Goal: Task Accomplishment & Management: Manage account settings

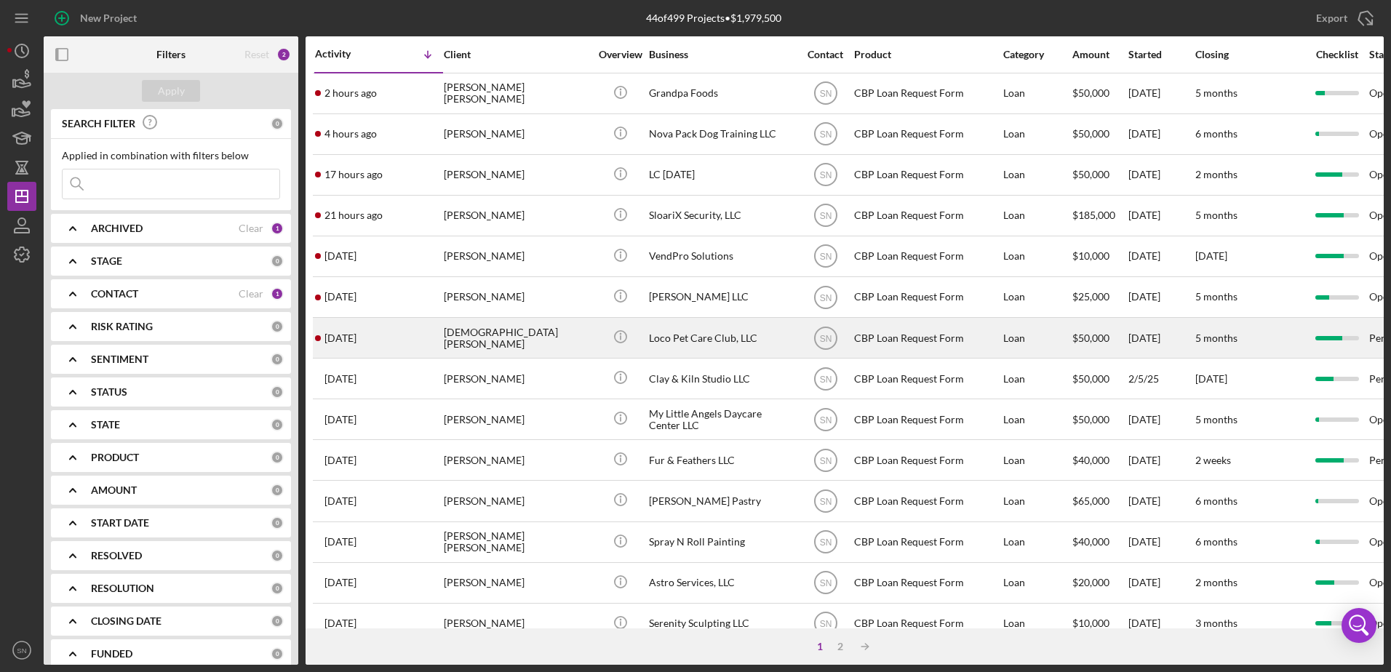
click at [482, 342] on div "[DEMOGRAPHIC_DATA][PERSON_NAME]" at bounding box center [516, 338] width 145 height 39
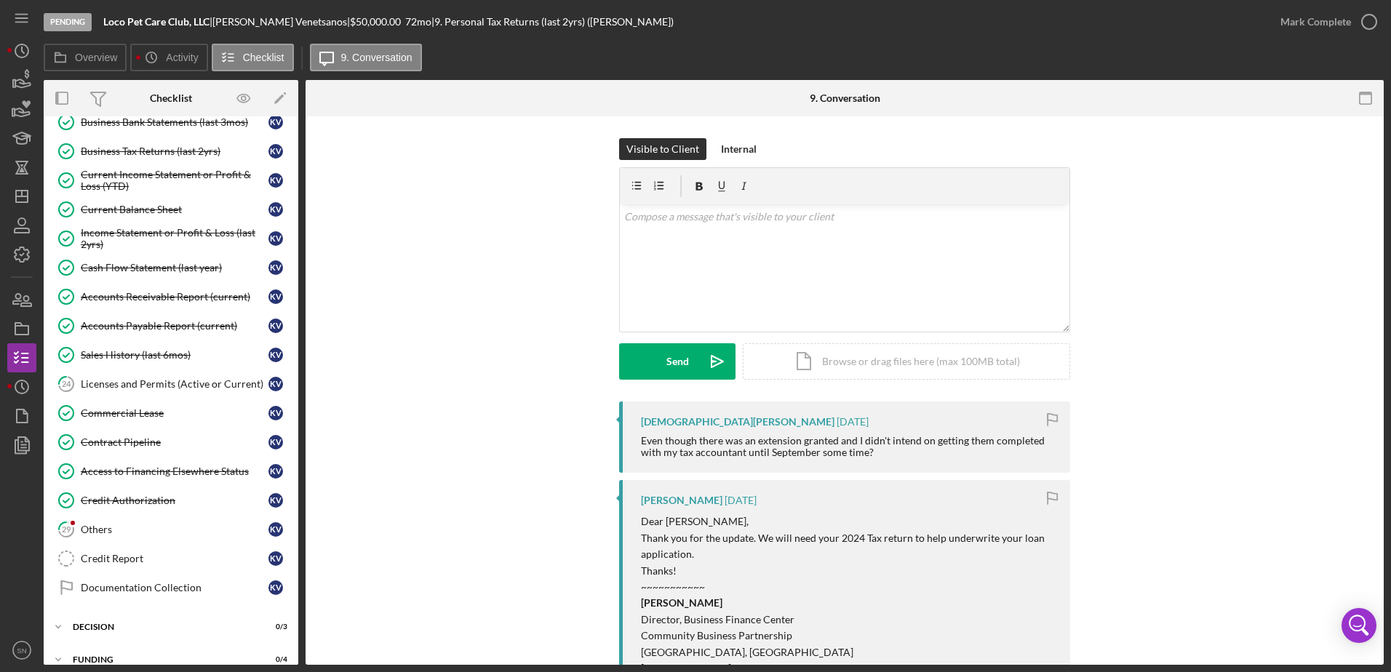
scroll to position [373, 0]
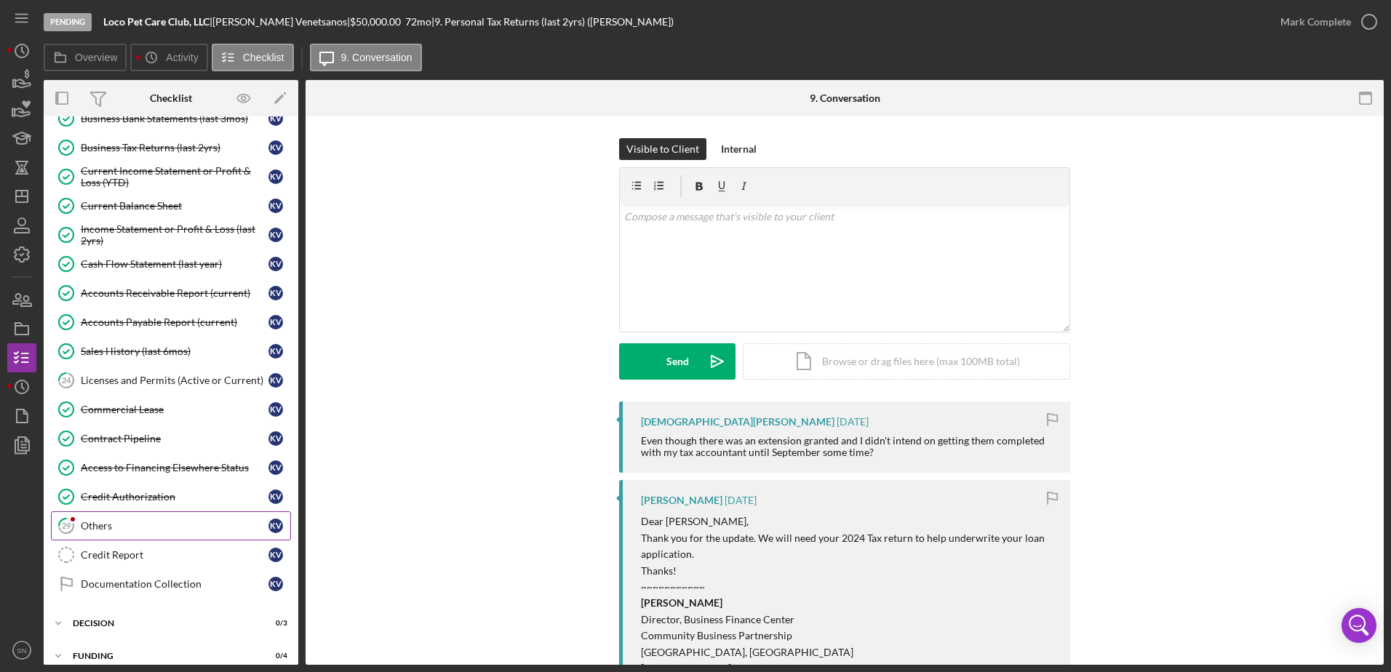
click at [106, 528] on div "Others" at bounding box center [175, 526] width 188 height 12
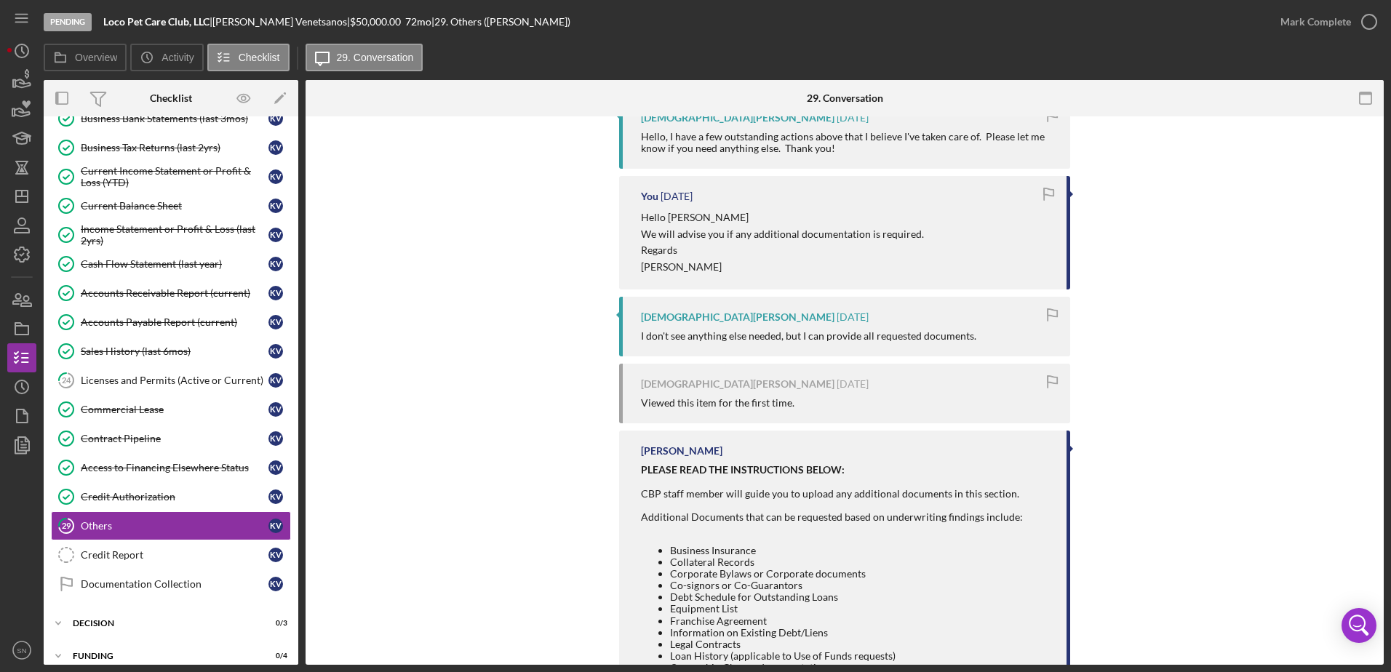
scroll to position [356, 0]
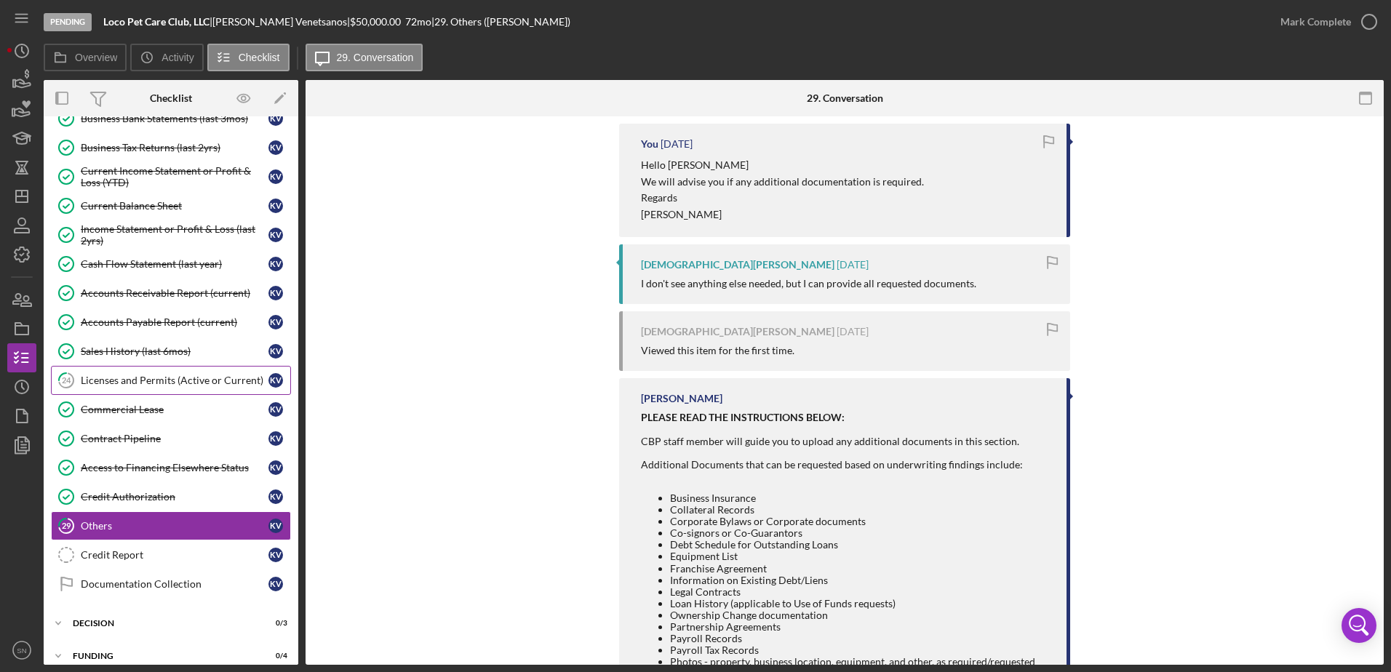
click at [183, 384] on div "Licenses and Permits (Active or Current)" at bounding box center [175, 381] width 188 height 12
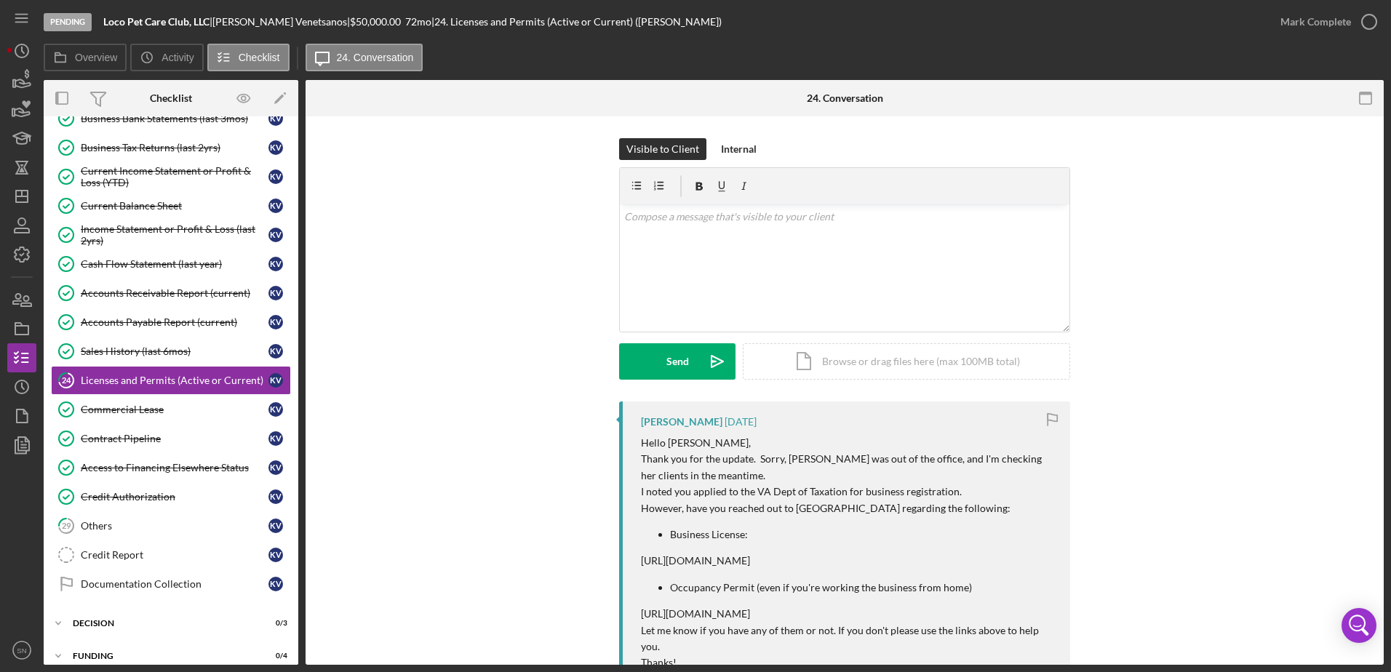
drag, startPoint x: 1378, startPoint y: 276, endPoint x: 1373, endPoint y: 302, distance: 25.8
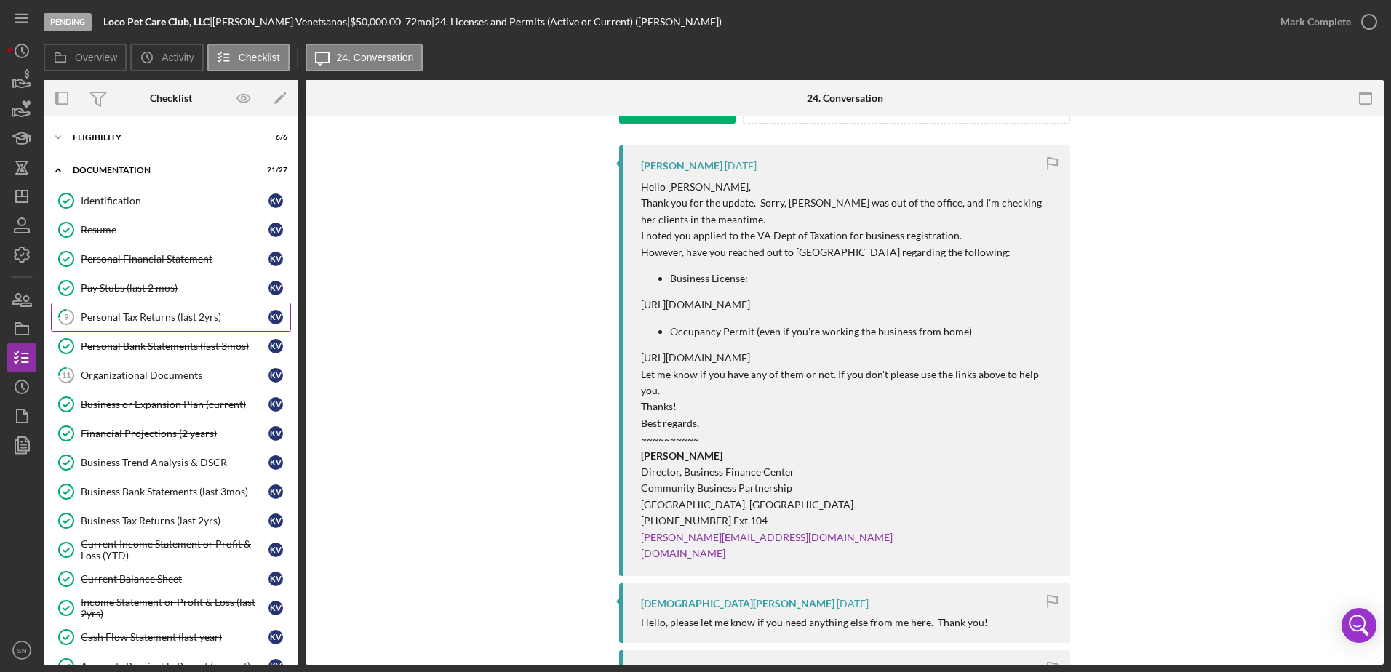
click at [167, 313] on div "Personal Tax Returns (last 2yrs)" at bounding box center [175, 317] width 188 height 12
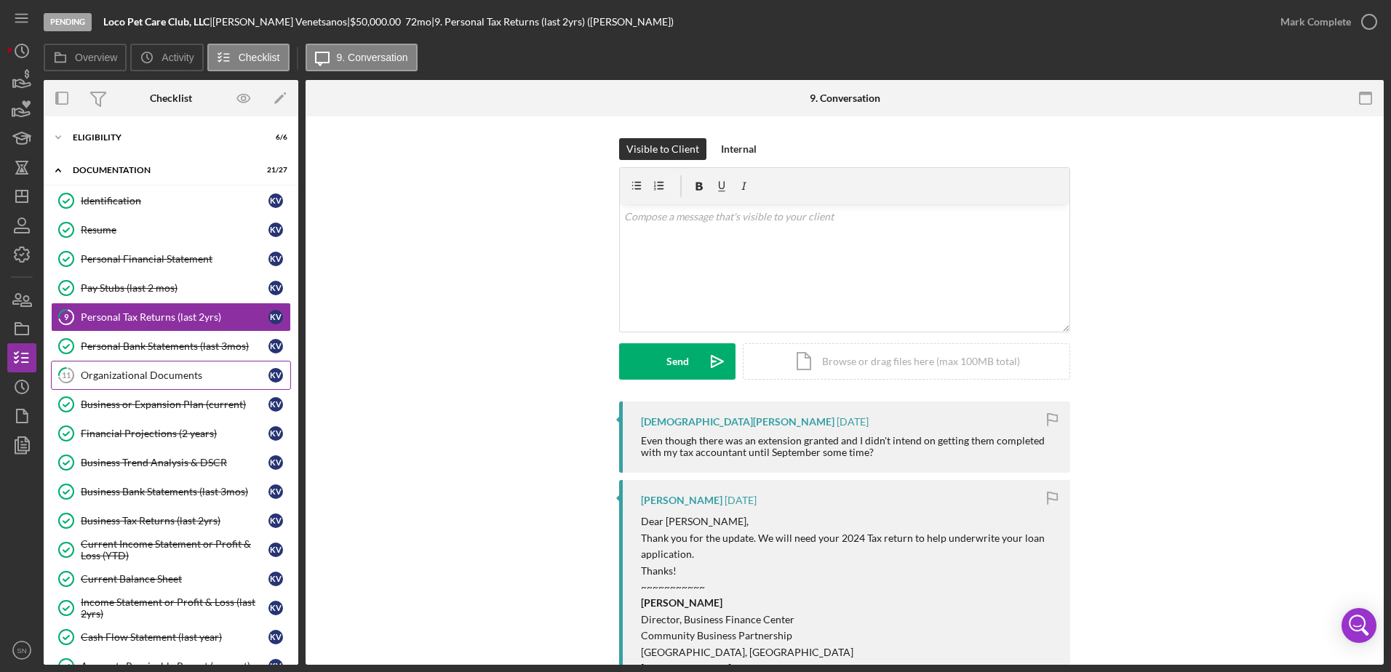
click at [125, 375] on div "Organizational Documents" at bounding box center [175, 375] width 188 height 12
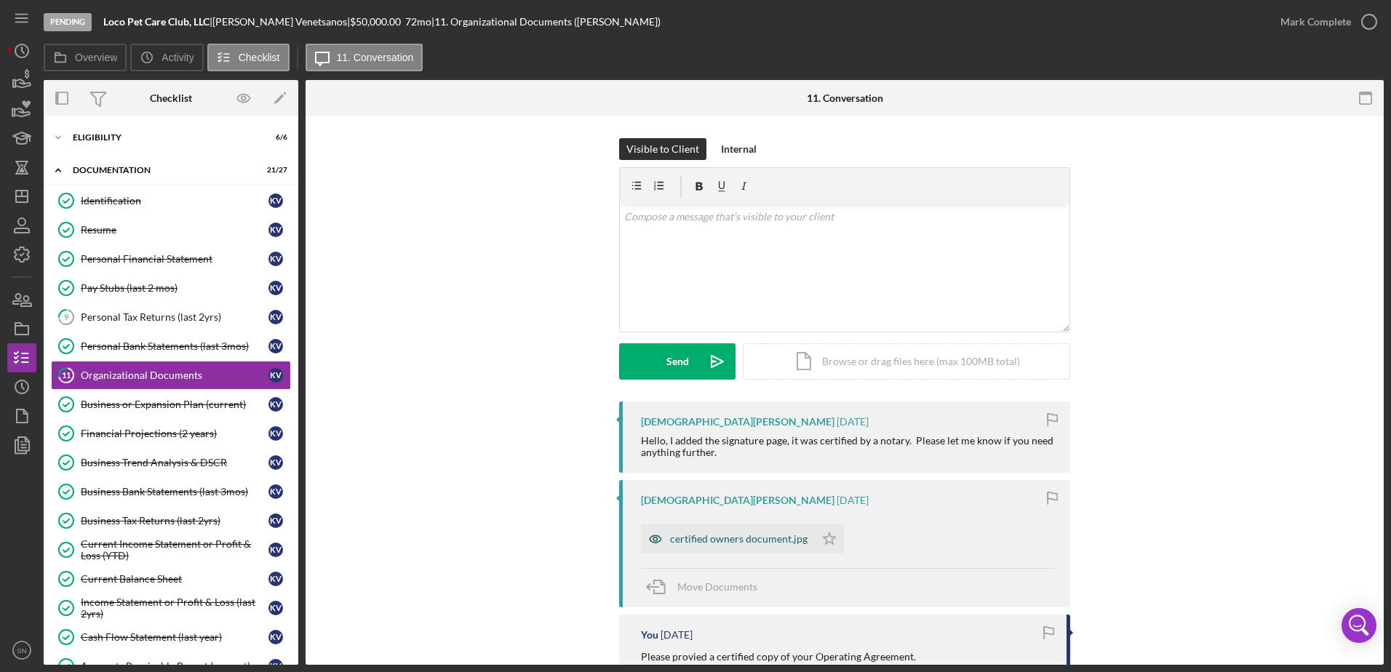
click at [750, 534] on div "certified owners document.jpg" at bounding box center [738, 539] width 137 height 12
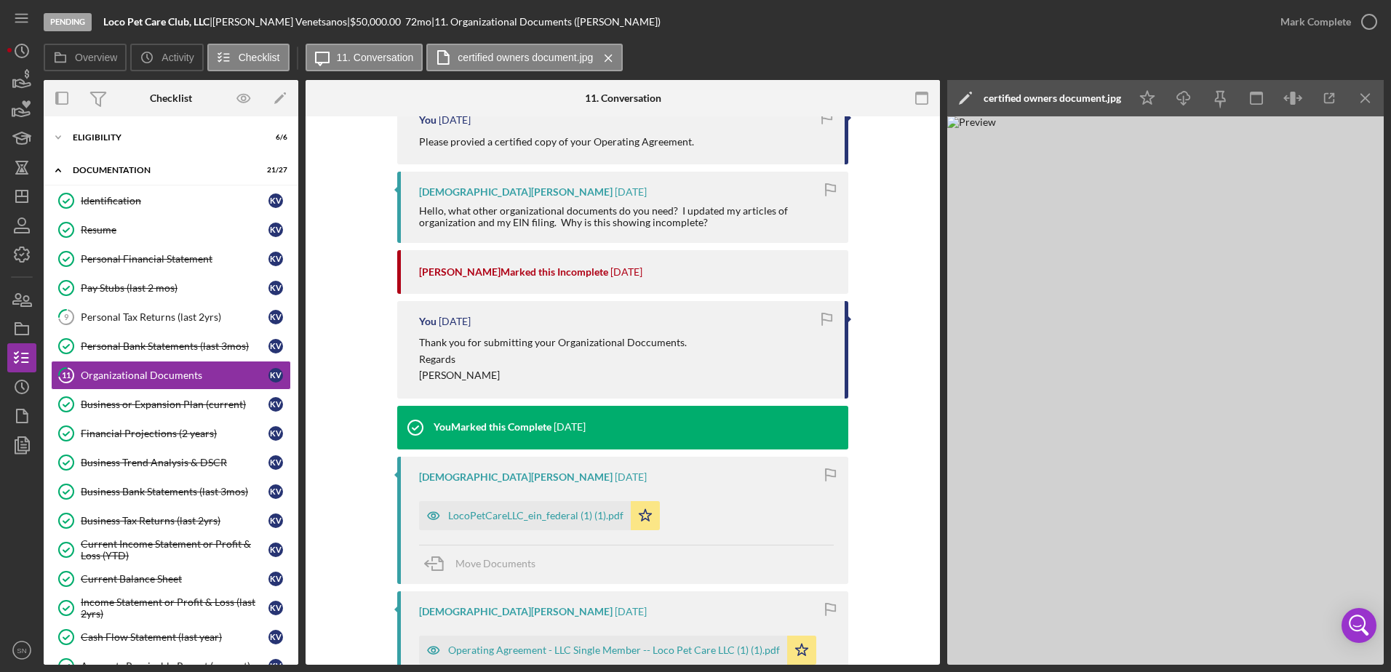
scroll to position [582, 0]
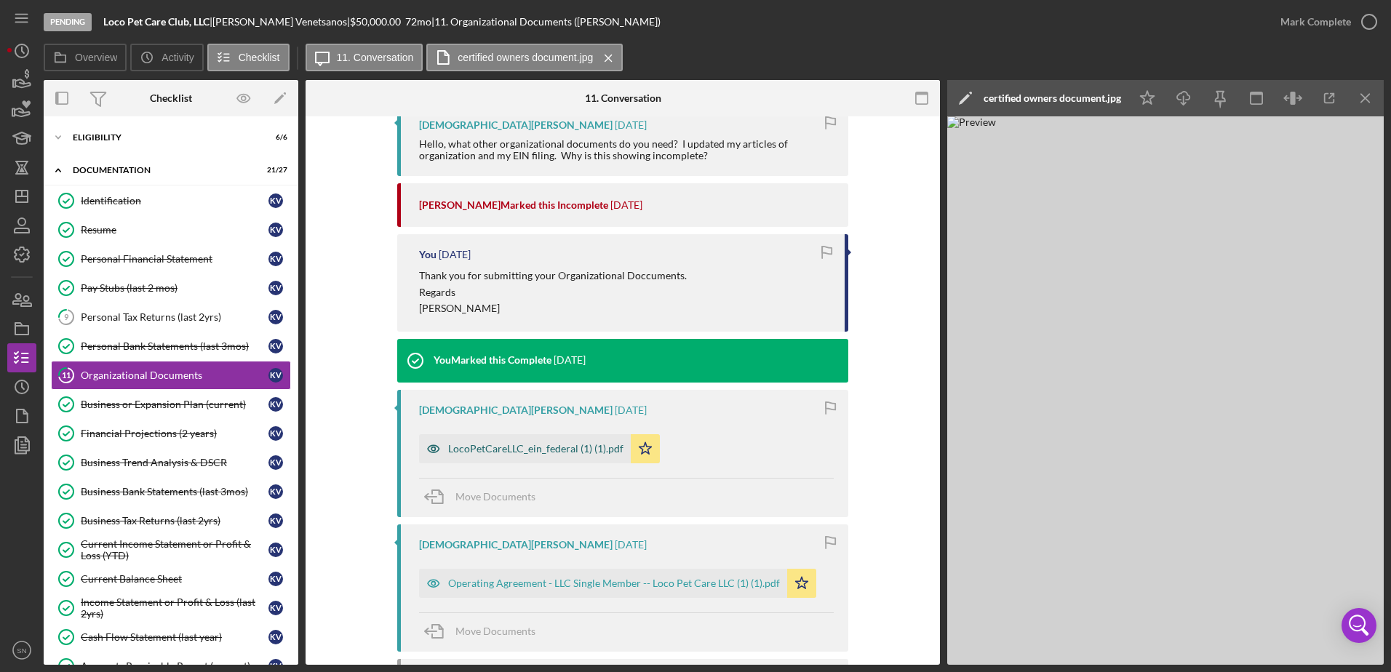
click at [484, 452] on div "LocoPetCareLLC_ein_federal (1) (1).pdf" at bounding box center [535, 449] width 175 height 12
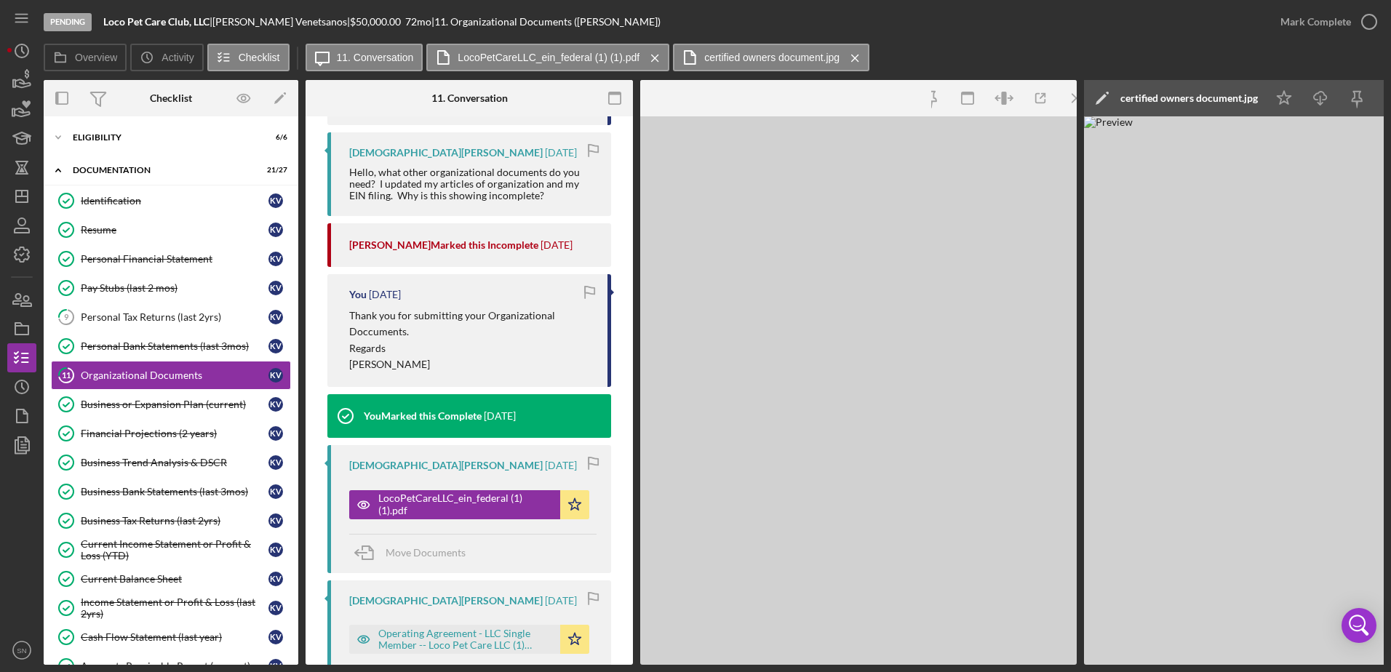
scroll to position [610, 0]
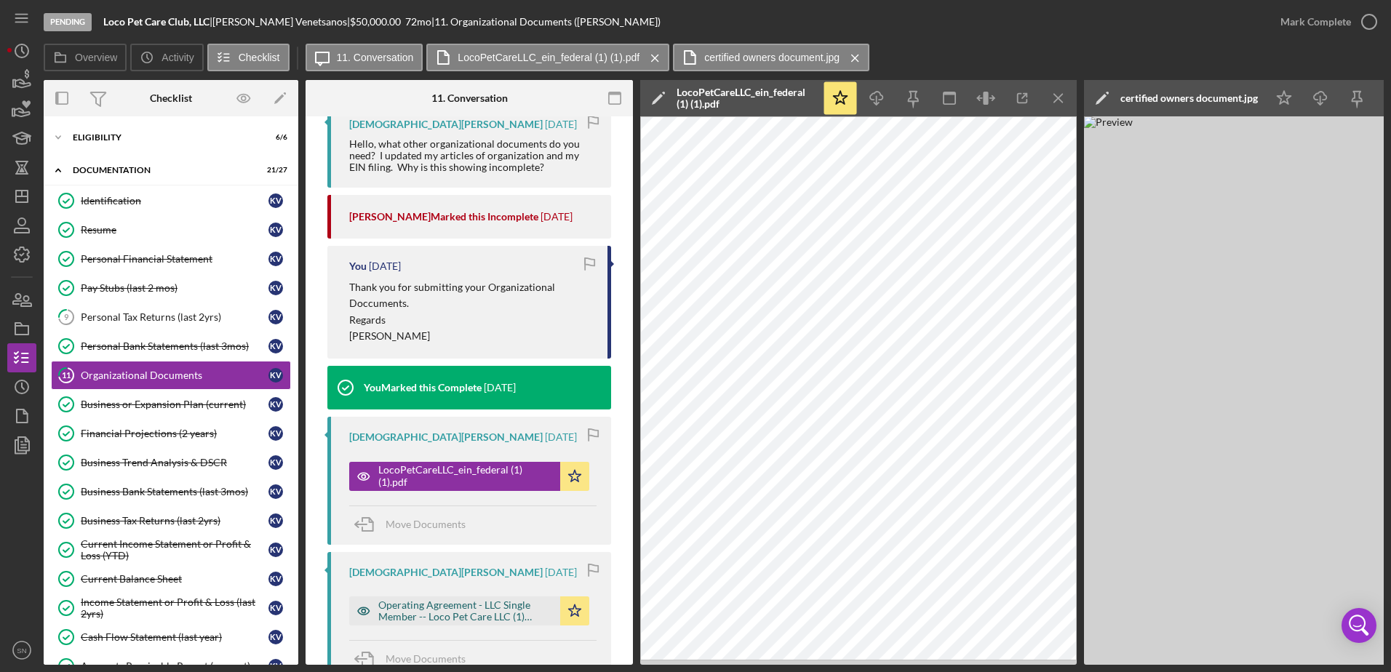
drag, startPoint x: 424, startPoint y: 612, endPoint x: 433, endPoint y: 609, distance: 9.2
click at [425, 612] on div "Operating Agreement - LLC Single Member -- Loco Pet Care LLC (1) (1).pdf" at bounding box center [465, 610] width 175 height 23
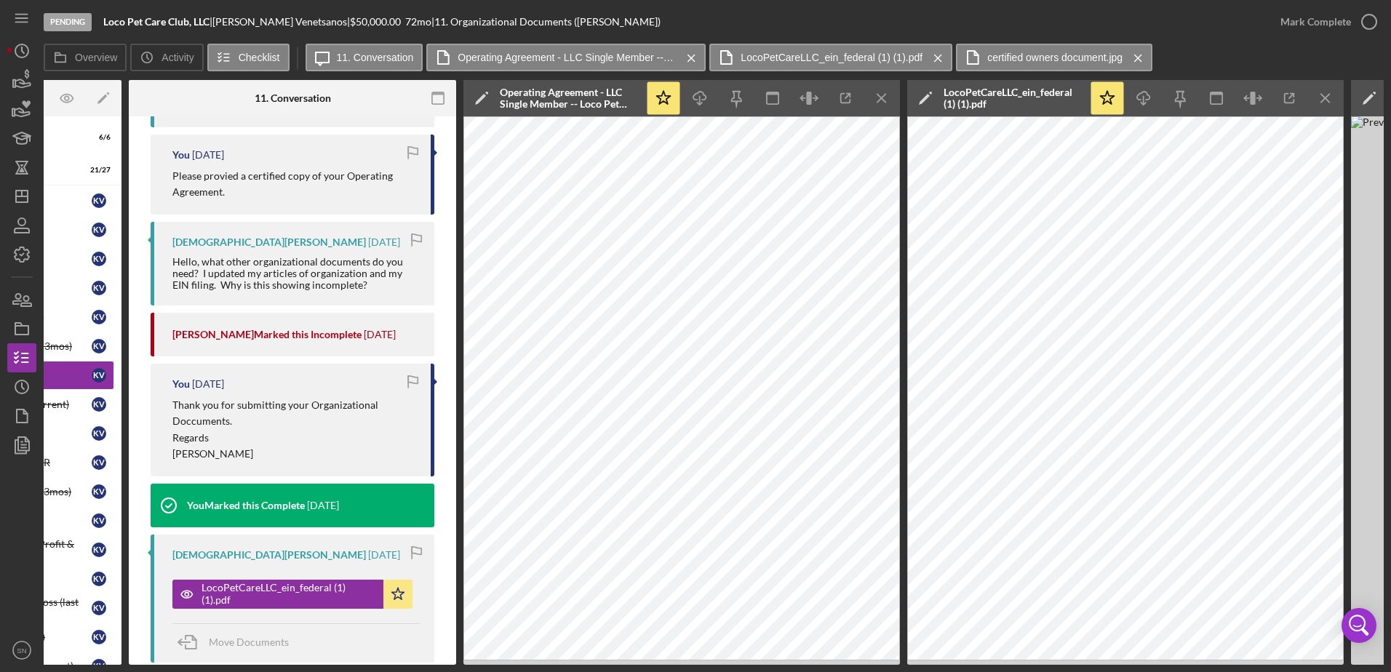
scroll to position [484, 0]
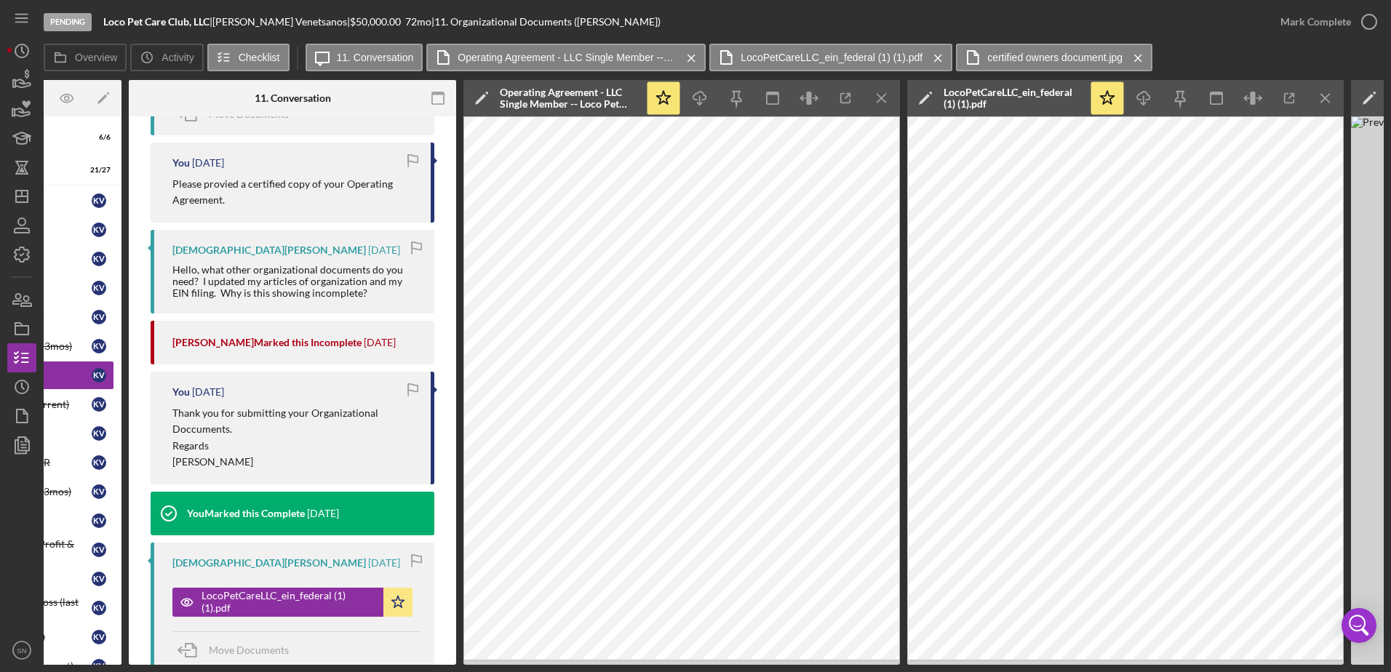
click at [450, 308] on div "Visible to Client Internal v Color teal Color pink Remove color Add row above A…" at bounding box center [292, 423] width 327 height 1583
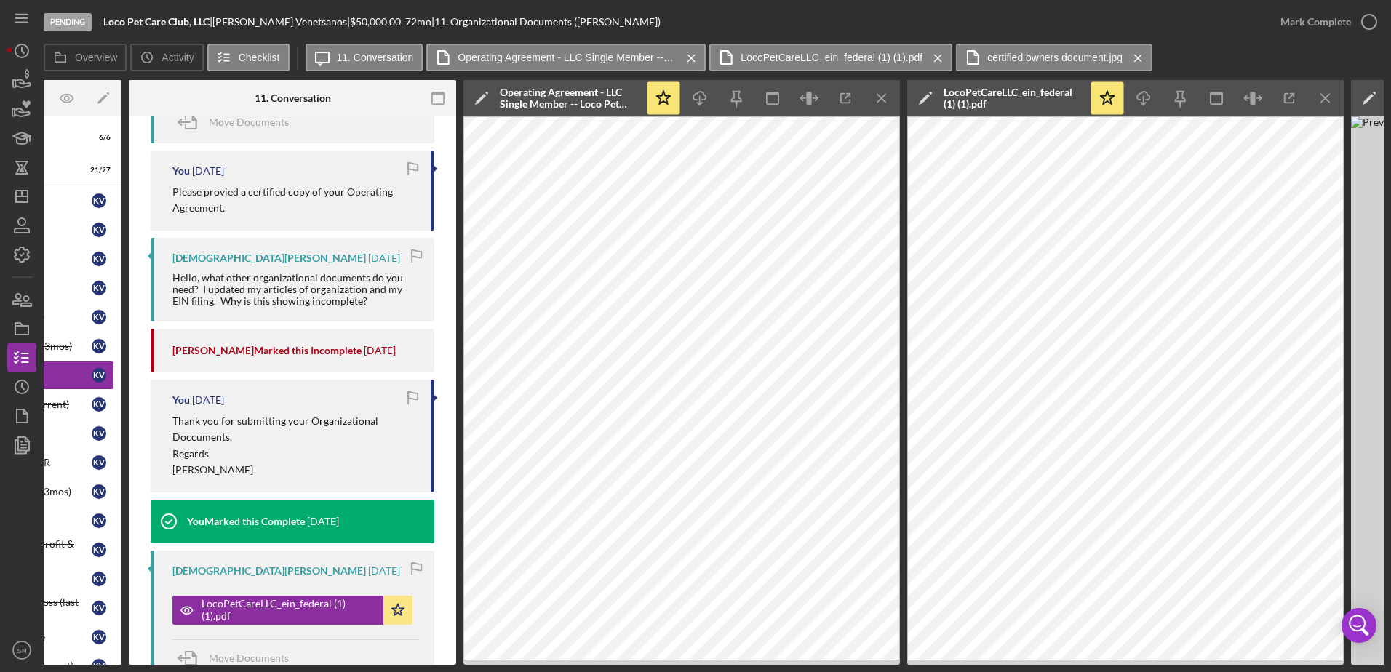
scroll to position [415, 0]
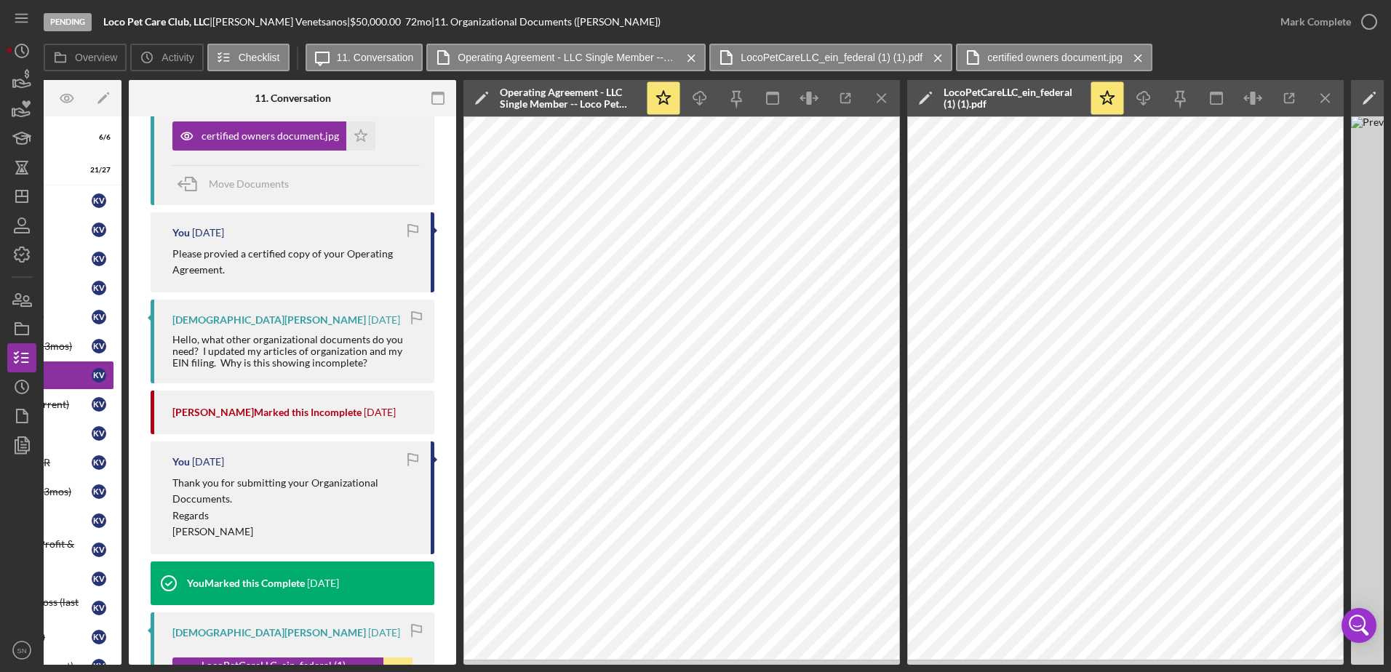
click at [1133, 58] on icon "Icon/Menu Close" at bounding box center [1137, 58] width 25 height 36
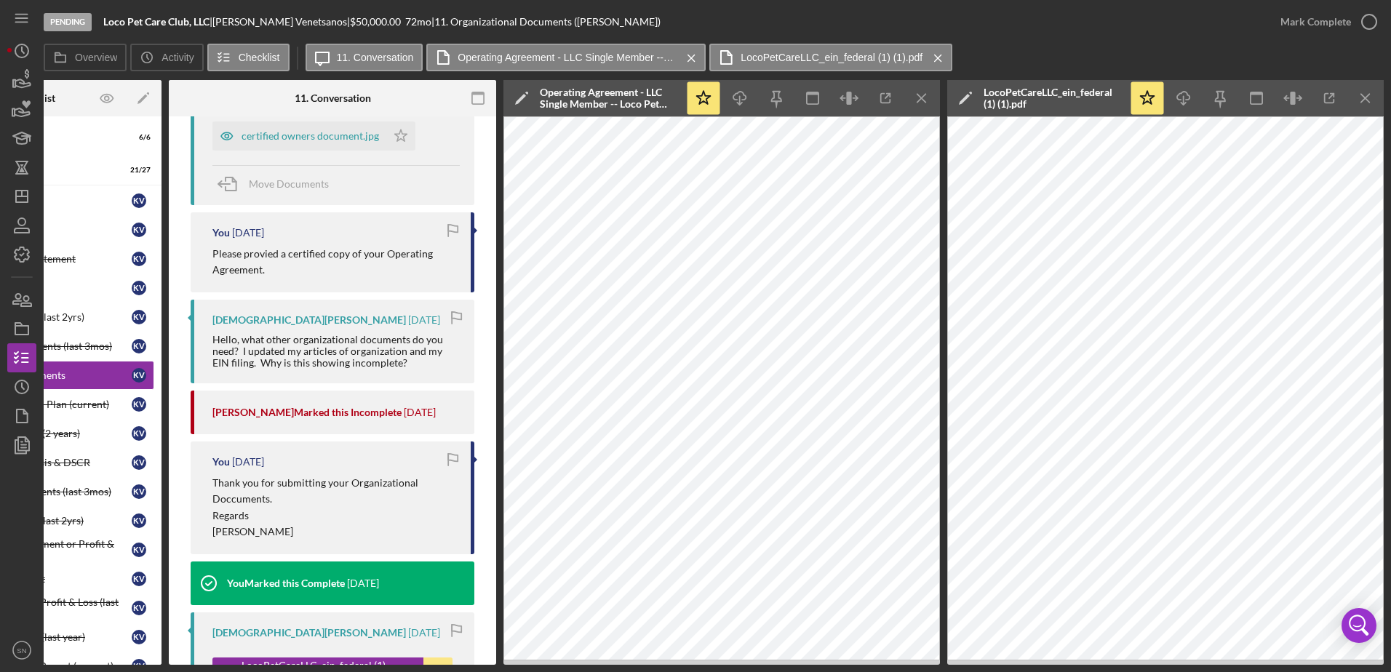
scroll to position [0, 137]
click at [940, 60] on icon "Icon/Menu Close" at bounding box center [937, 58] width 25 height 36
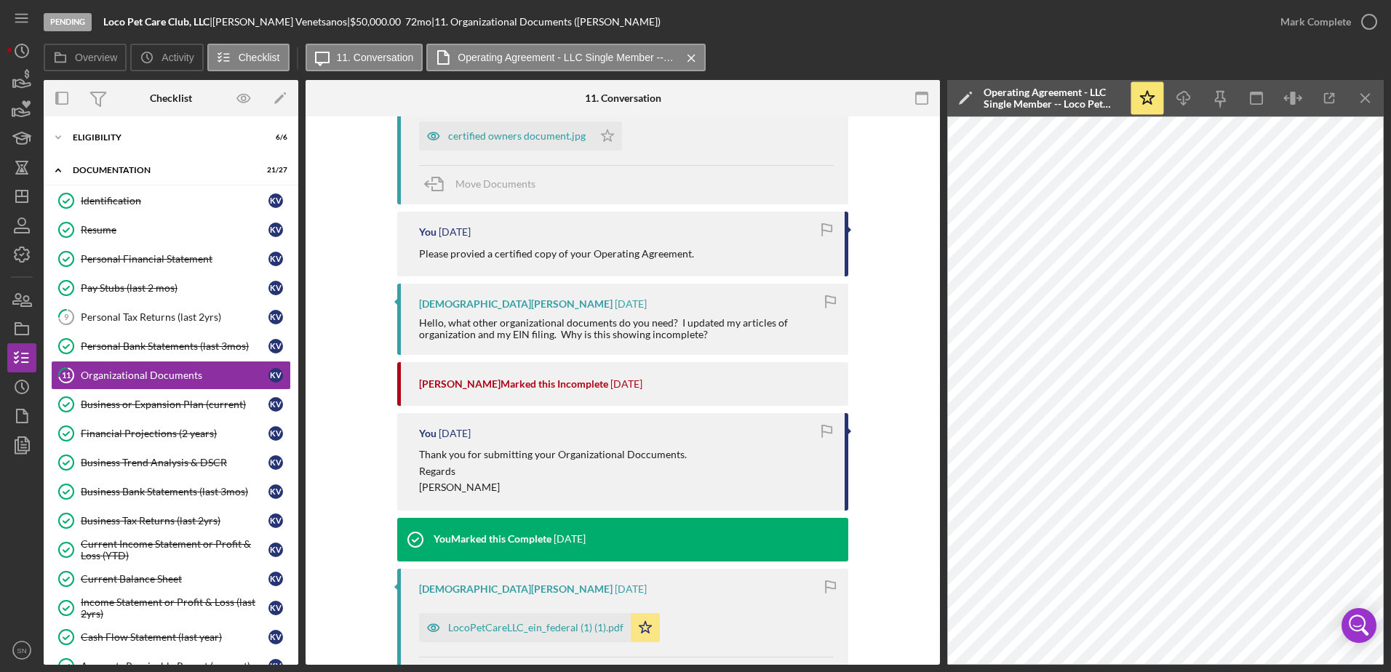
click at [686, 57] on icon "Icon/Menu Close" at bounding box center [691, 58] width 25 height 36
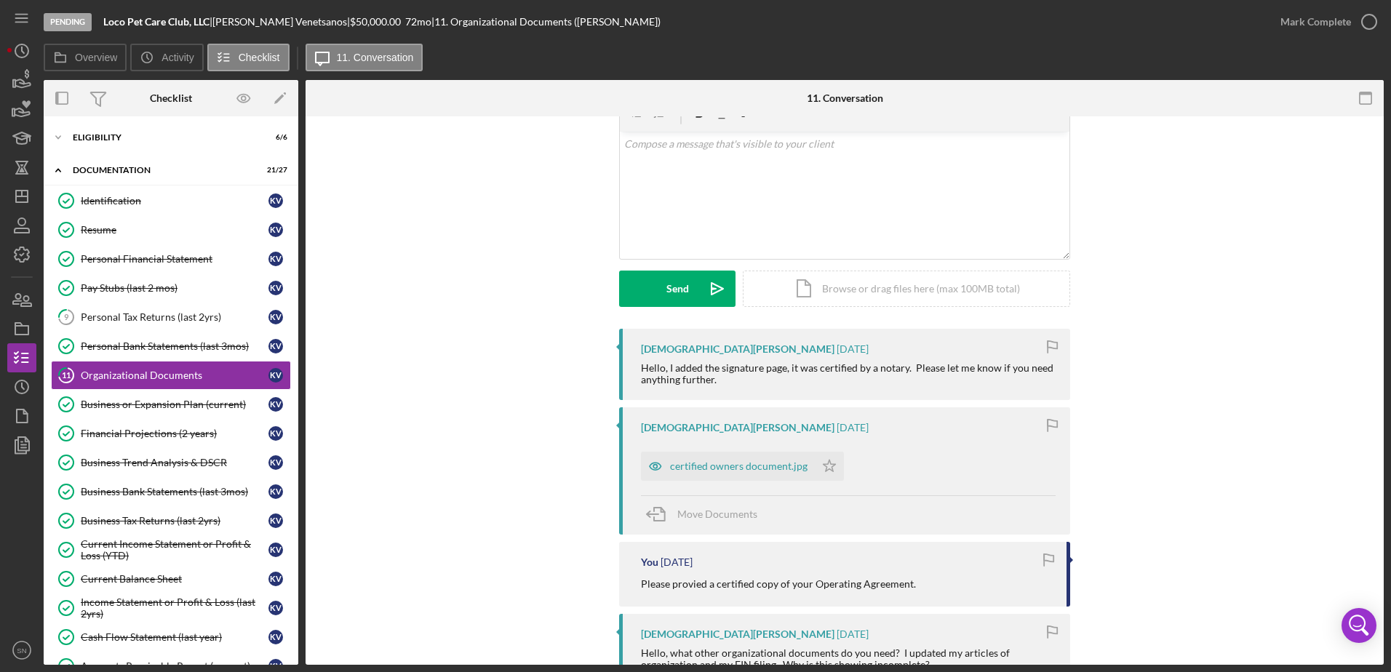
scroll to position [44, 0]
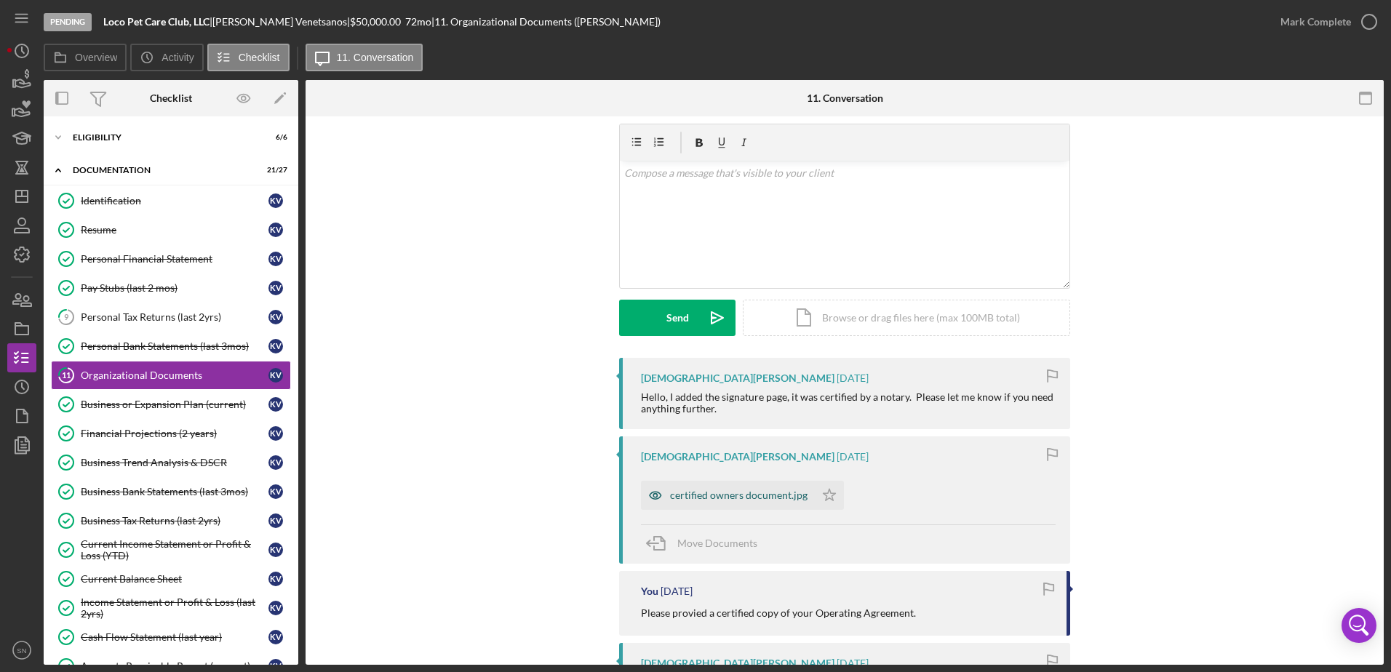
click at [708, 499] on div "certified owners document.jpg" at bounding box center [738, 496] width 137 height 12
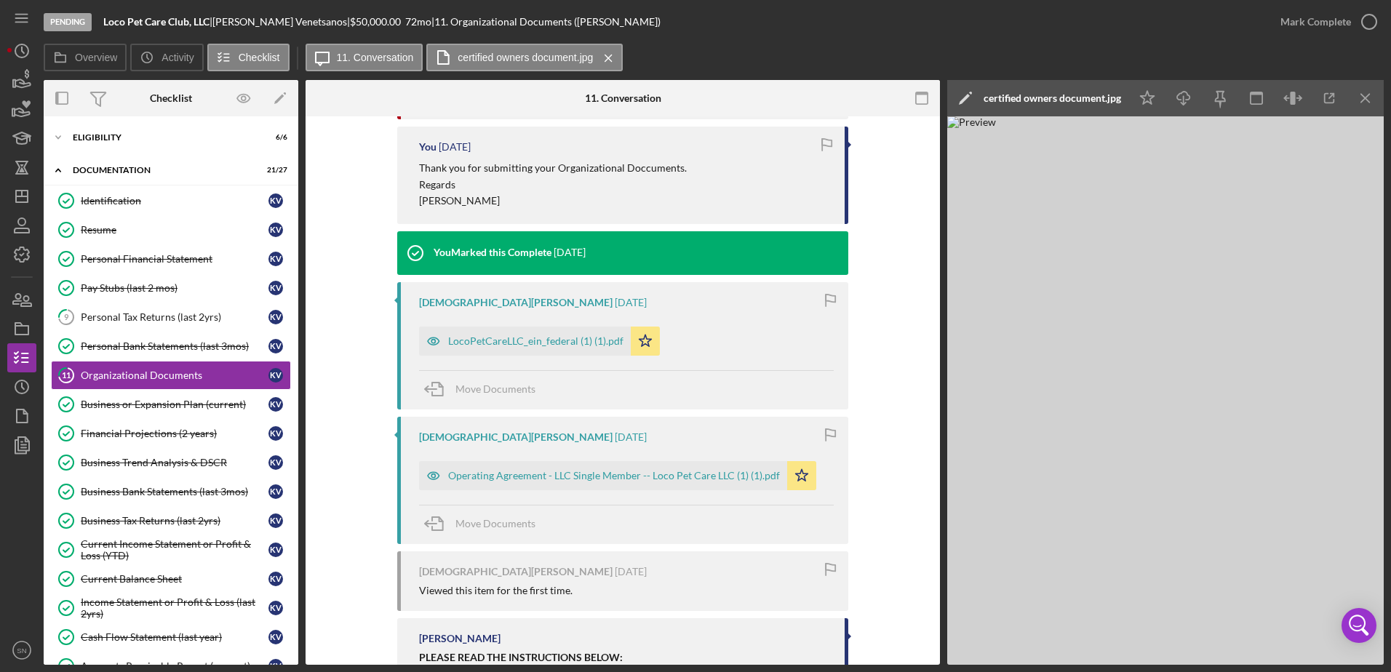
scroll to position [697, 0]
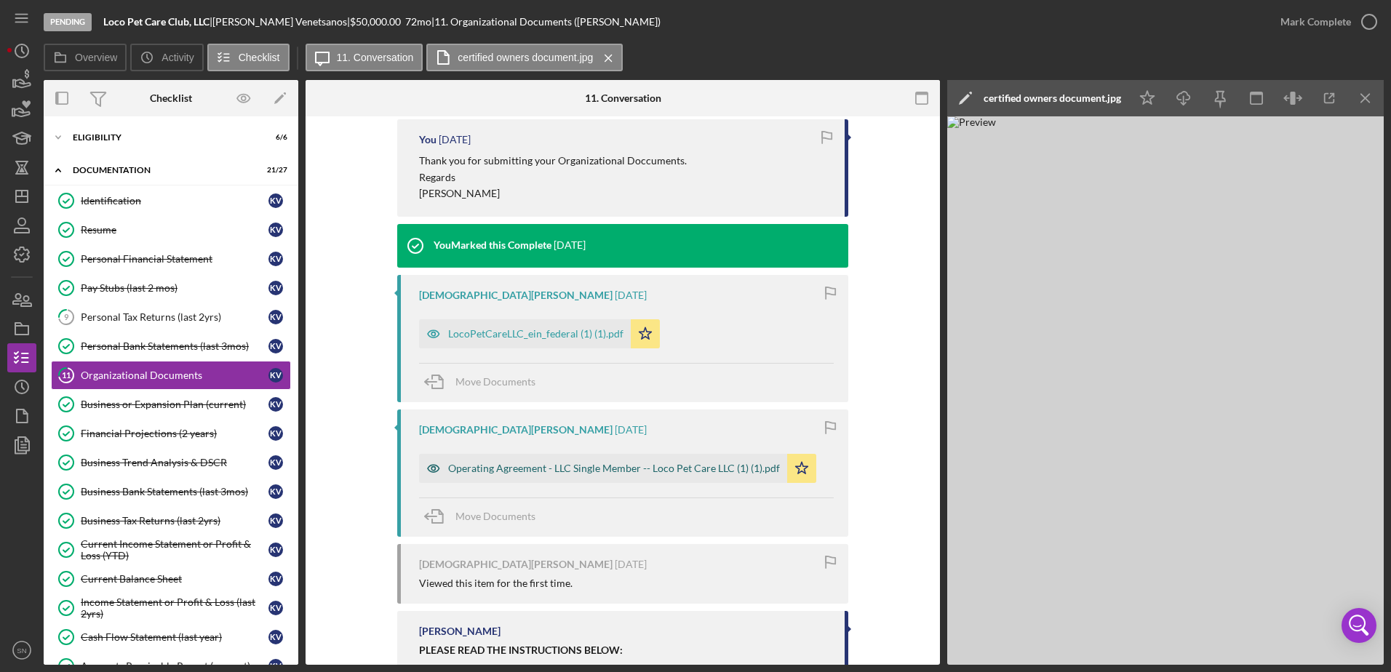
click at [649, 472] on div "Operating Agreement - LLC Single Member -- Loco Pet Care LLC (1) (1).pdf" at bounding box center [614, 469] width 332 height 12
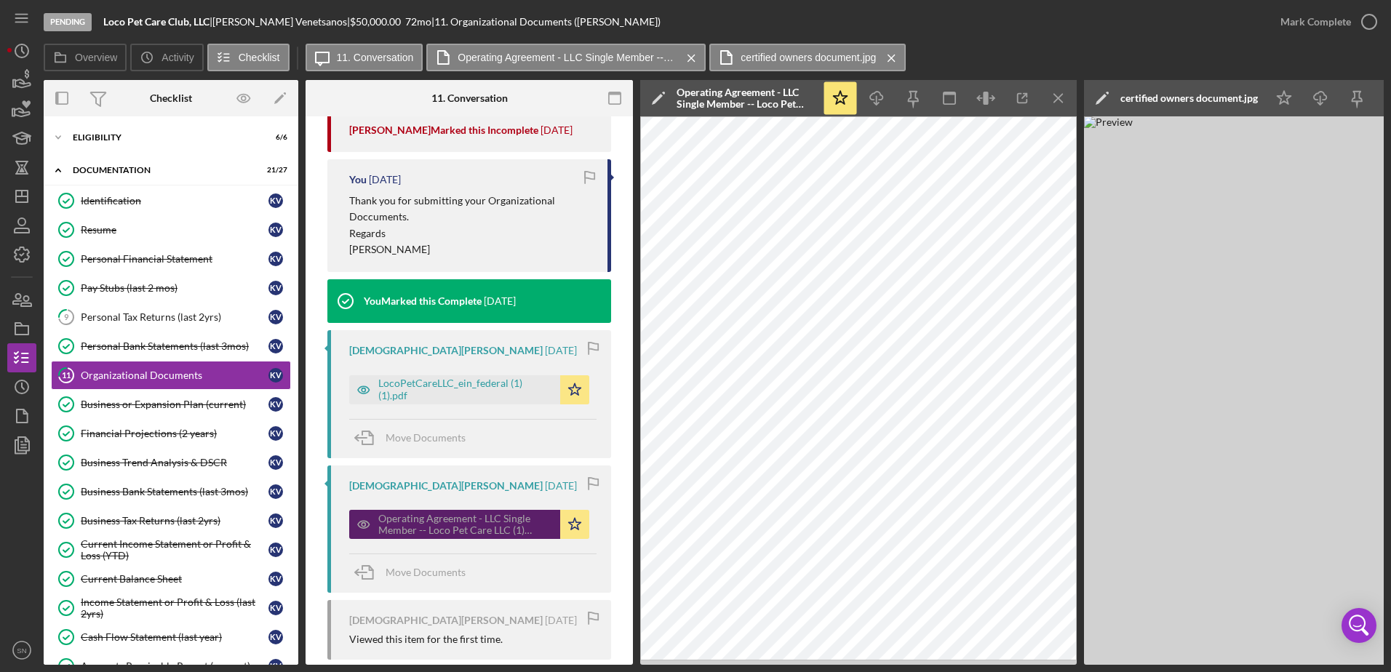
scroll to position [737, 0]
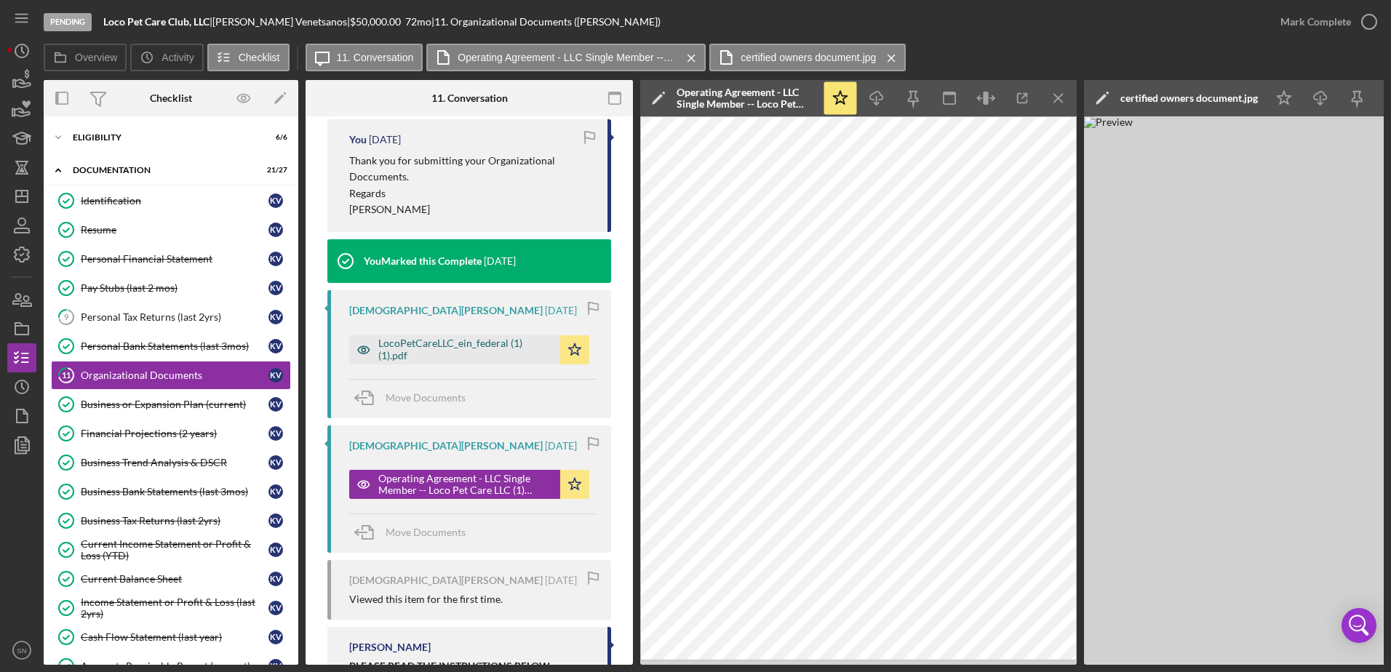
click at [525, 361] on div "LocoPetCareLLC_ein_federal (1) (1).pdf" at bounding box center [465, 348] width 175 height 23
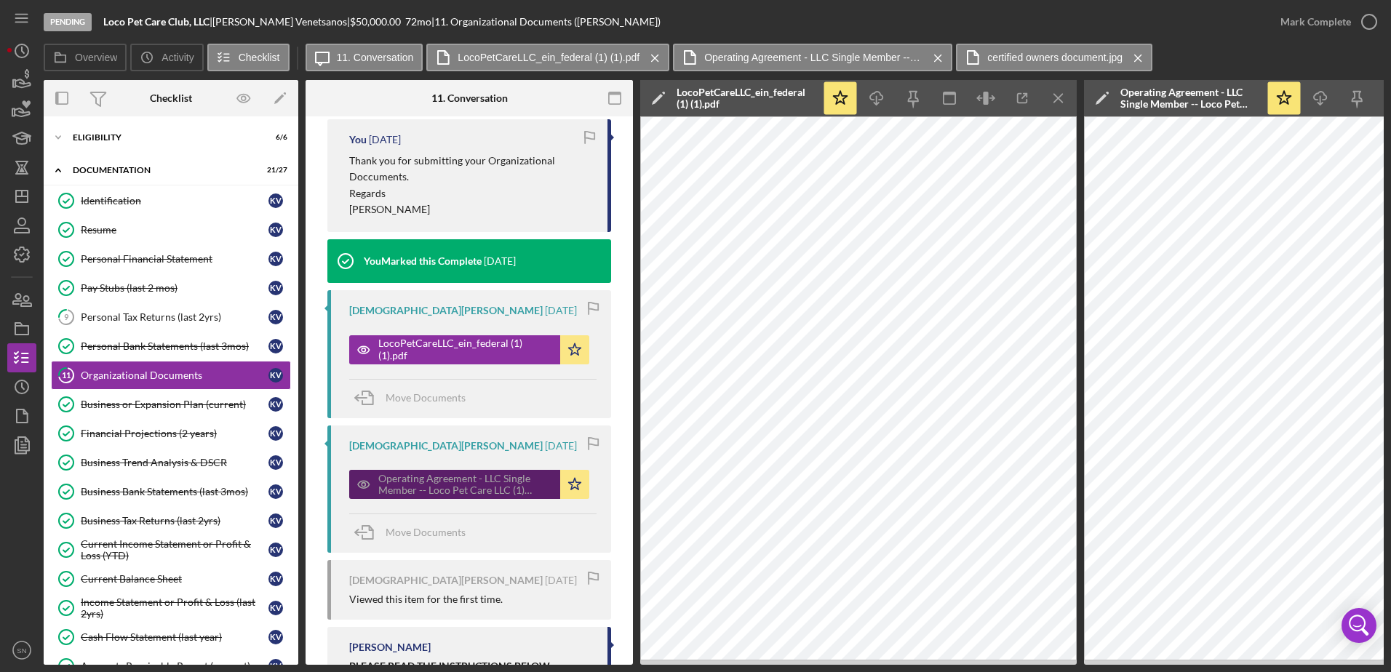
click at [473, 489] on div "Operating Agreement - LLC Single Member -- Loco Pet Care LLC (1) (1).pdf" at bounding box center [465, 484] width 175 height 23
click at [1068, 102] on icon "Icon/Menu Close" at bounding box center [1058, 98] width 33 height 33
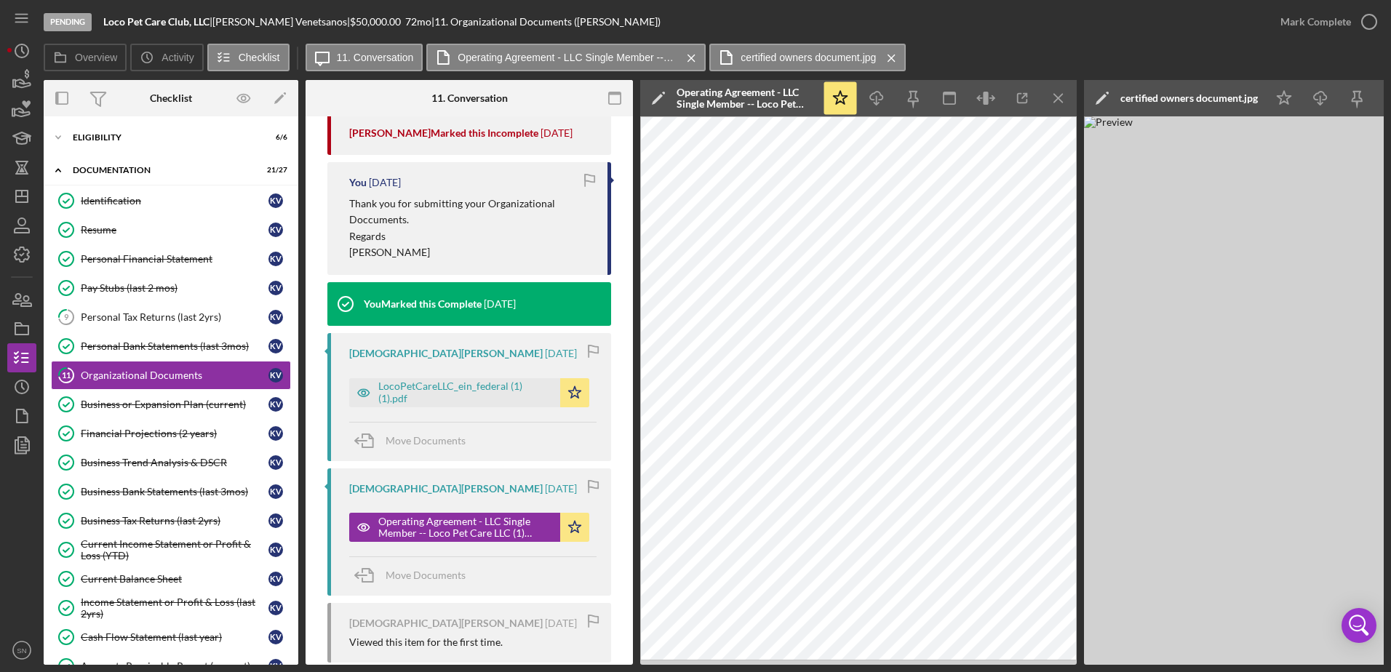
scroll to position [698, 0]
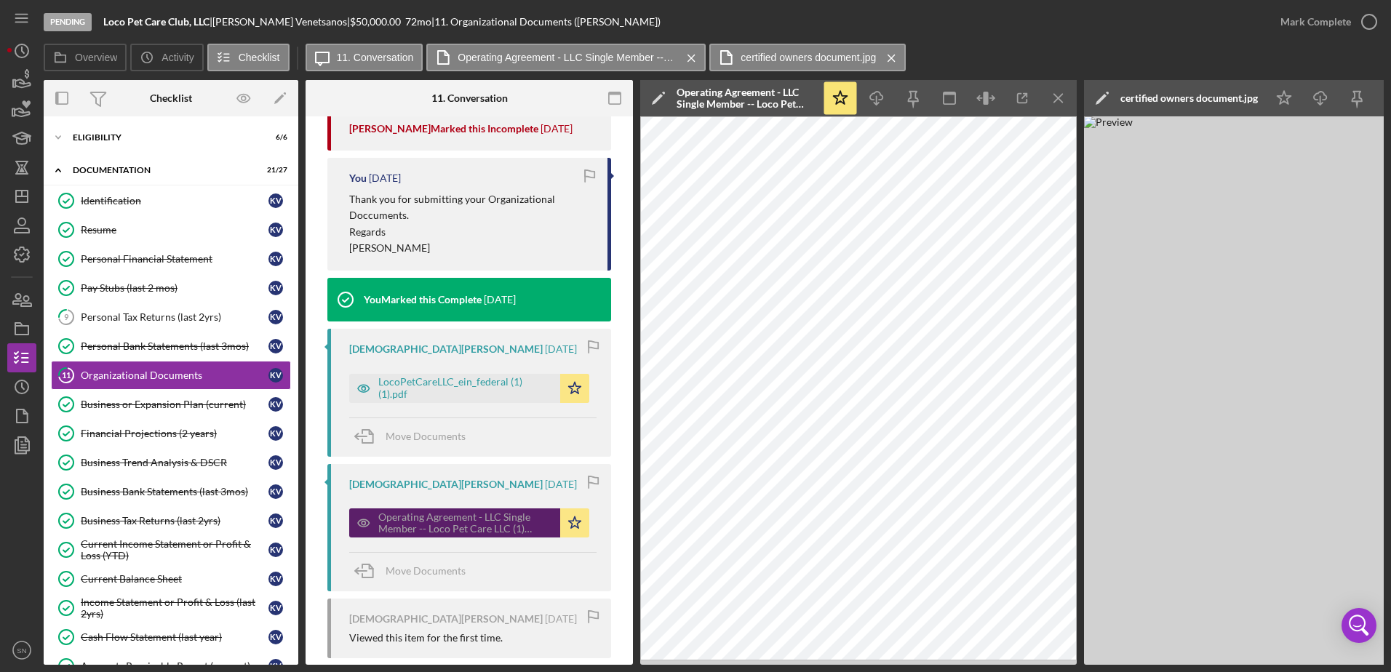
click at [429, 532] on div "Operating Agreement - LLC Single Member -- Loco Pet Care LLC (1) (1).pdf" at bounding box center [465, 522] width 175 height 23
click at [432, 527] on div "Operating Agreement - LLC Single Member -- Loco Pet Care LLC (1) (1).pdf" at bounding box center [465, 522] width 175 height 23
click at [1052, 101] on icon "Icon/Menu Close" at bounding box center [1058, 98] width 33 height 33
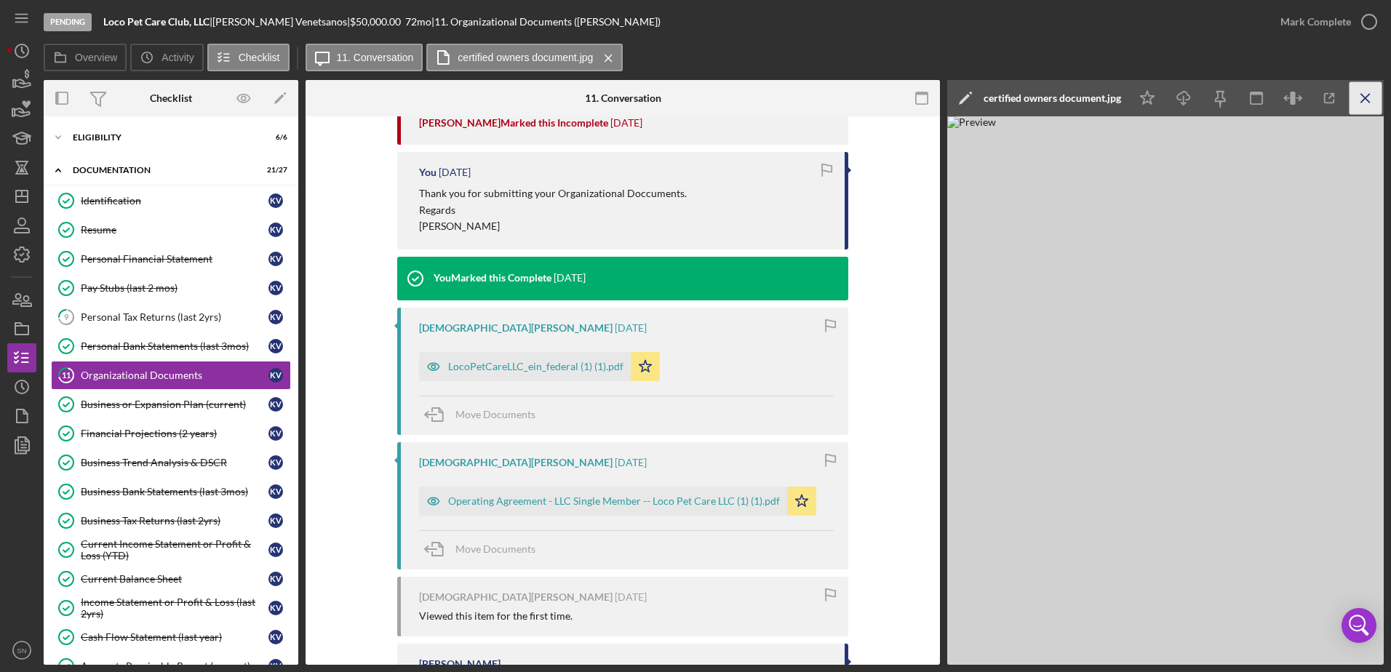
click at [1364, 97] on icon "Icon/Menu Close" at bounding box center [1365, 98] width 33 height 33
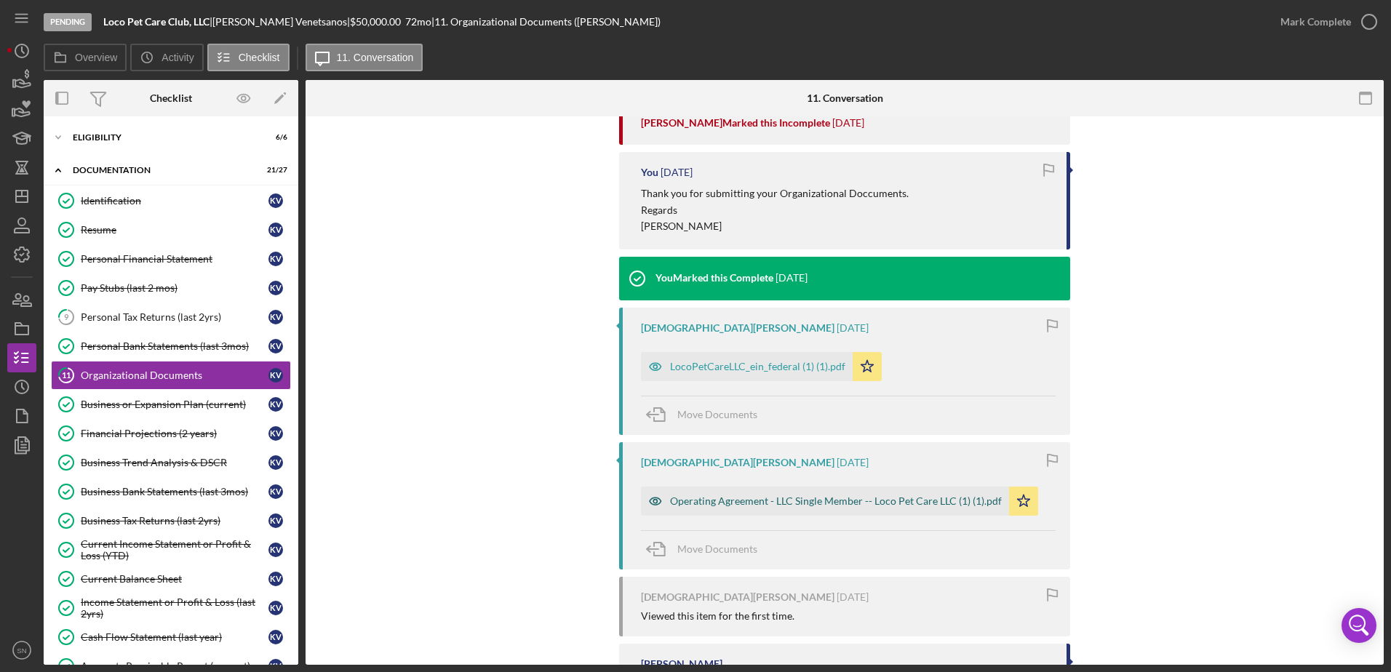
click at [809, 495] on div "Operating Agreement - LLC Single Member -- Loco Pet Care LLC (1) (1).pdf" at bounding box center [836, 501] width 332 height 12
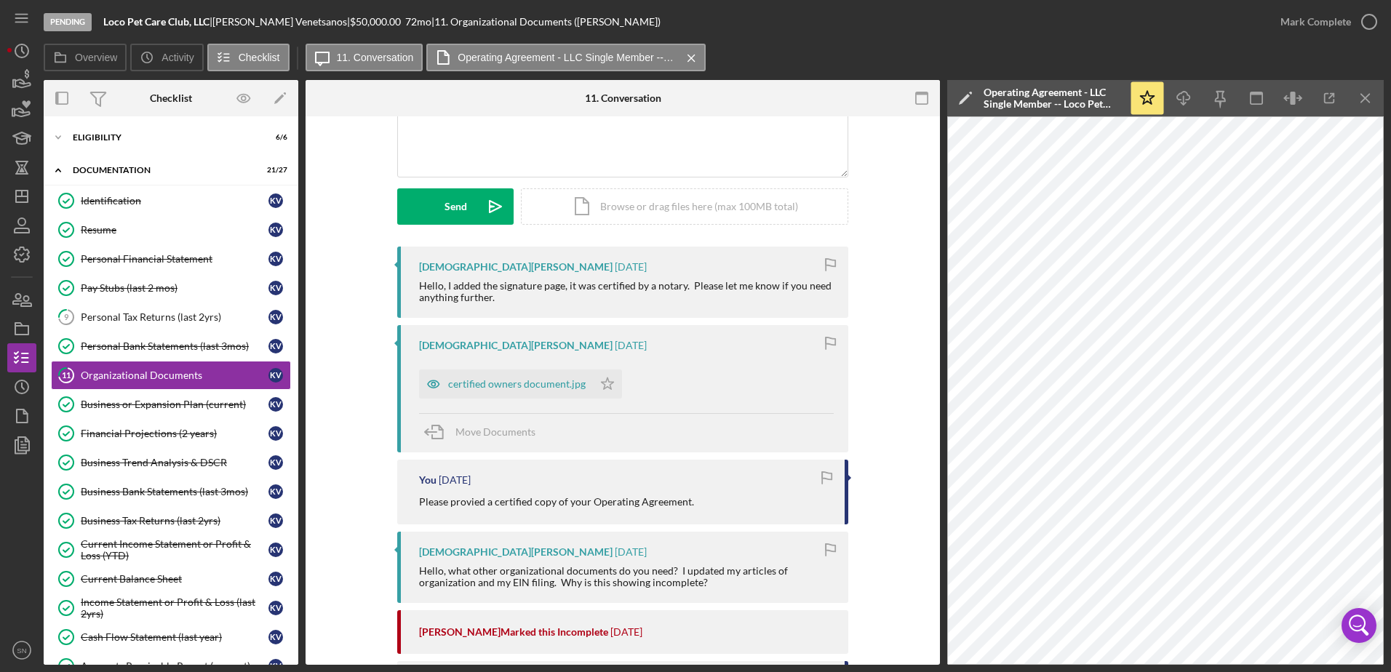
scroll to position [145, 0]
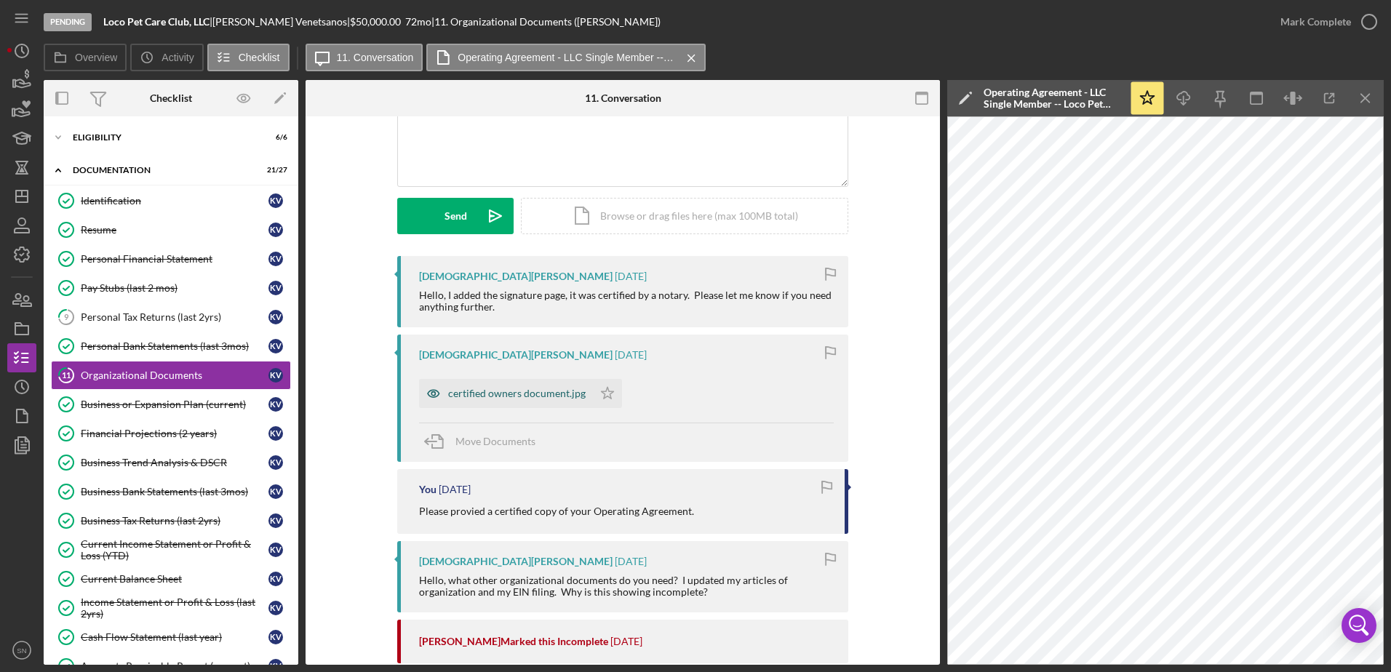
click at [499, 398] on div "certified owners document.jpg" at bounding box center [516, 394] width 137 height 12
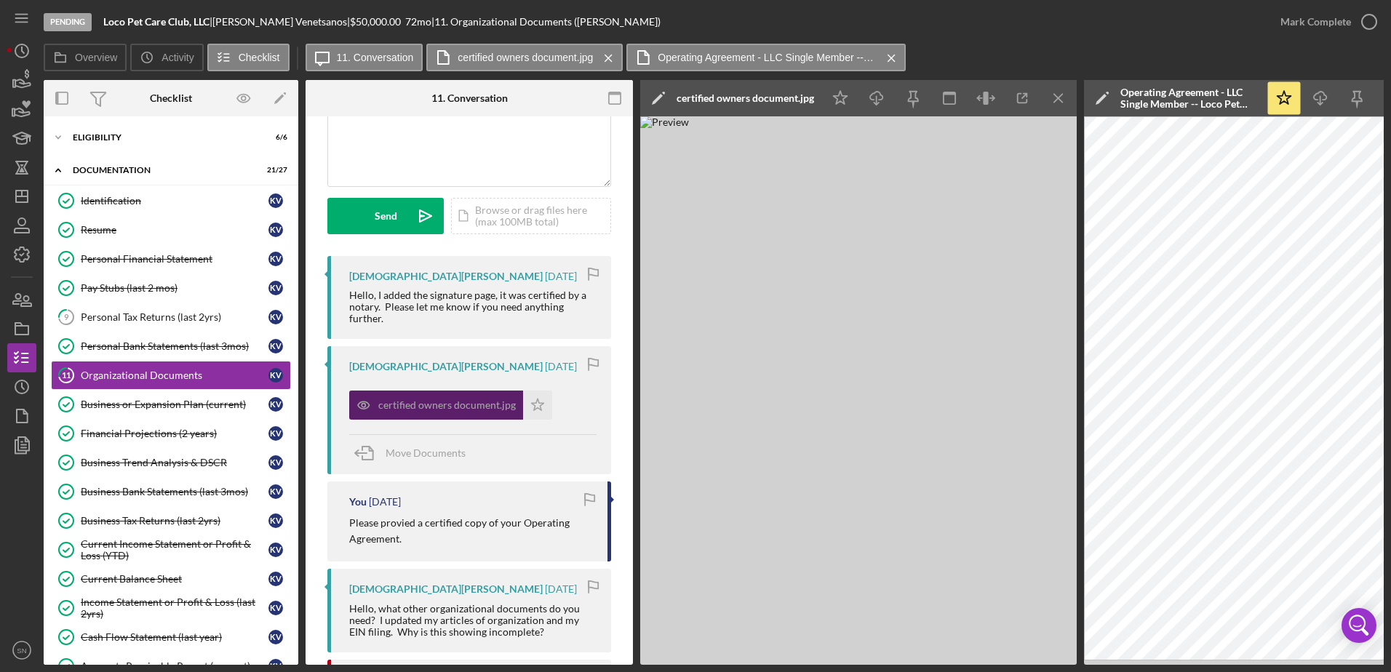
click at [479, 407] on div "certified owners document.jpg" at bounding box center [446, 405] width 137 height 12
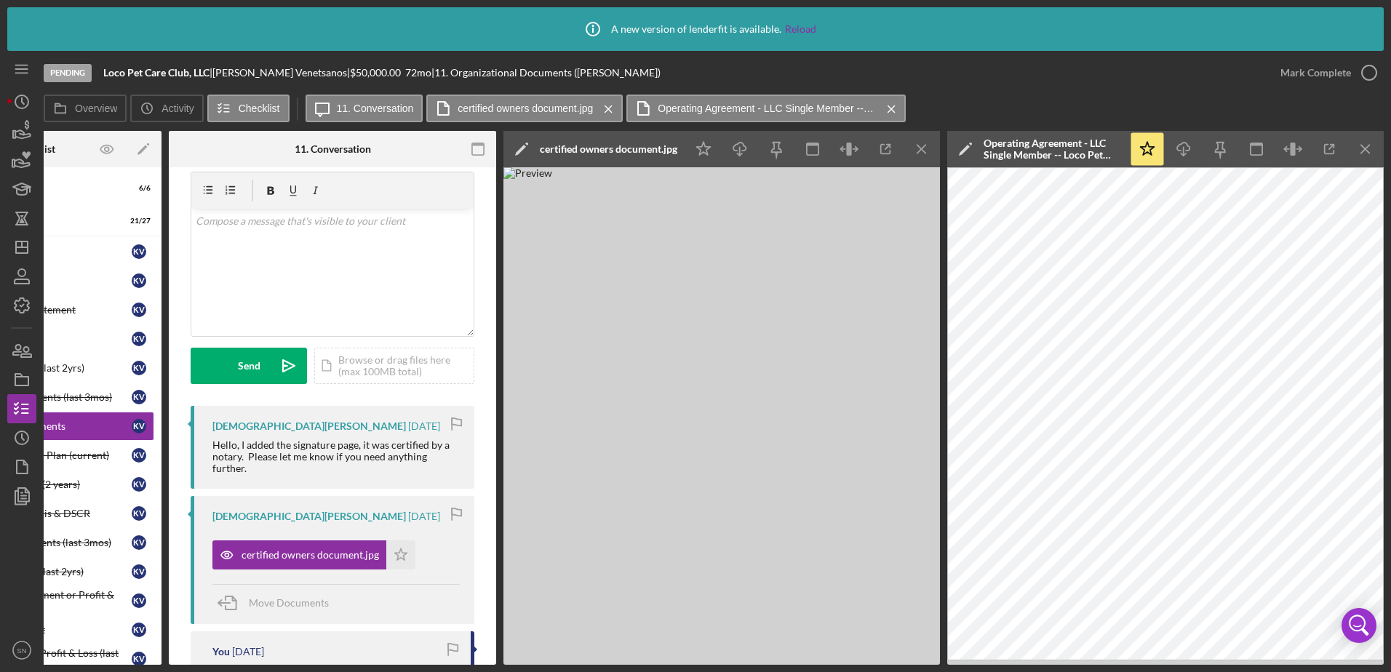
scroll to position [39, 0]
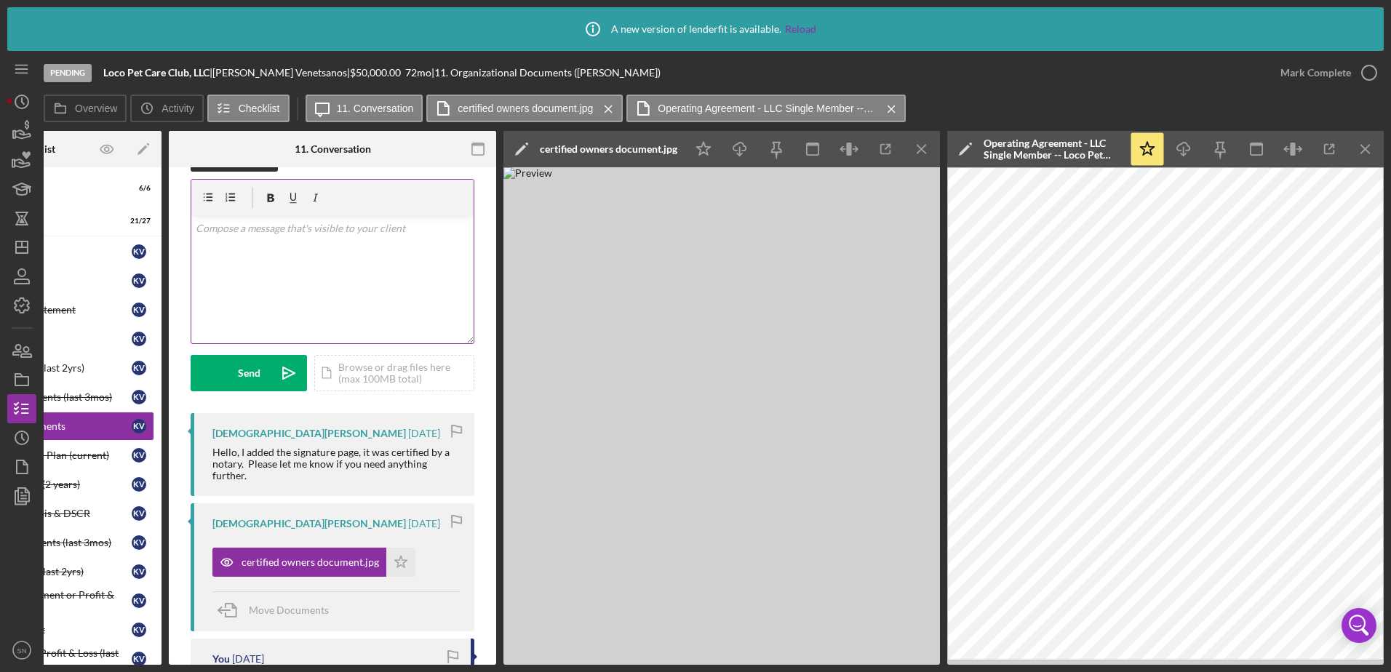
click at [369, 247] on div "v Color teal Color pink Remove color Add row above Add row below Add column bef…" at bounding box center [332, 279] width 282 height 127
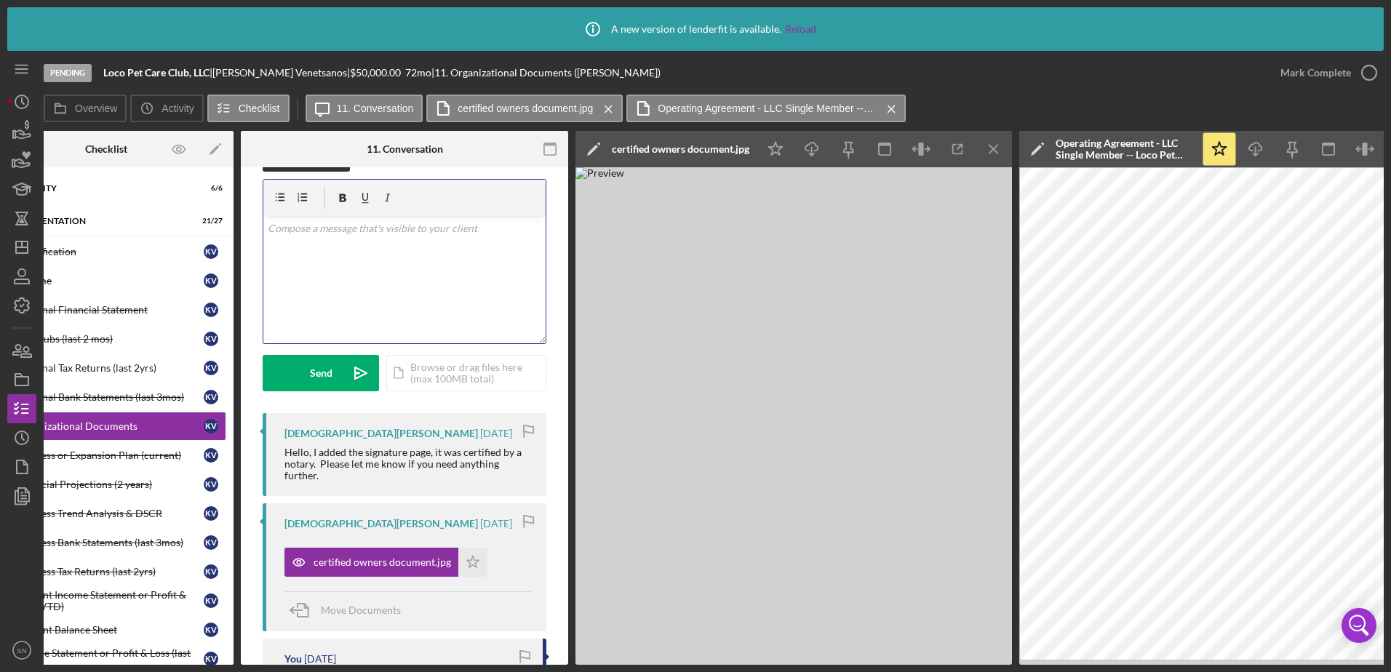
scroll to position [0, 0]
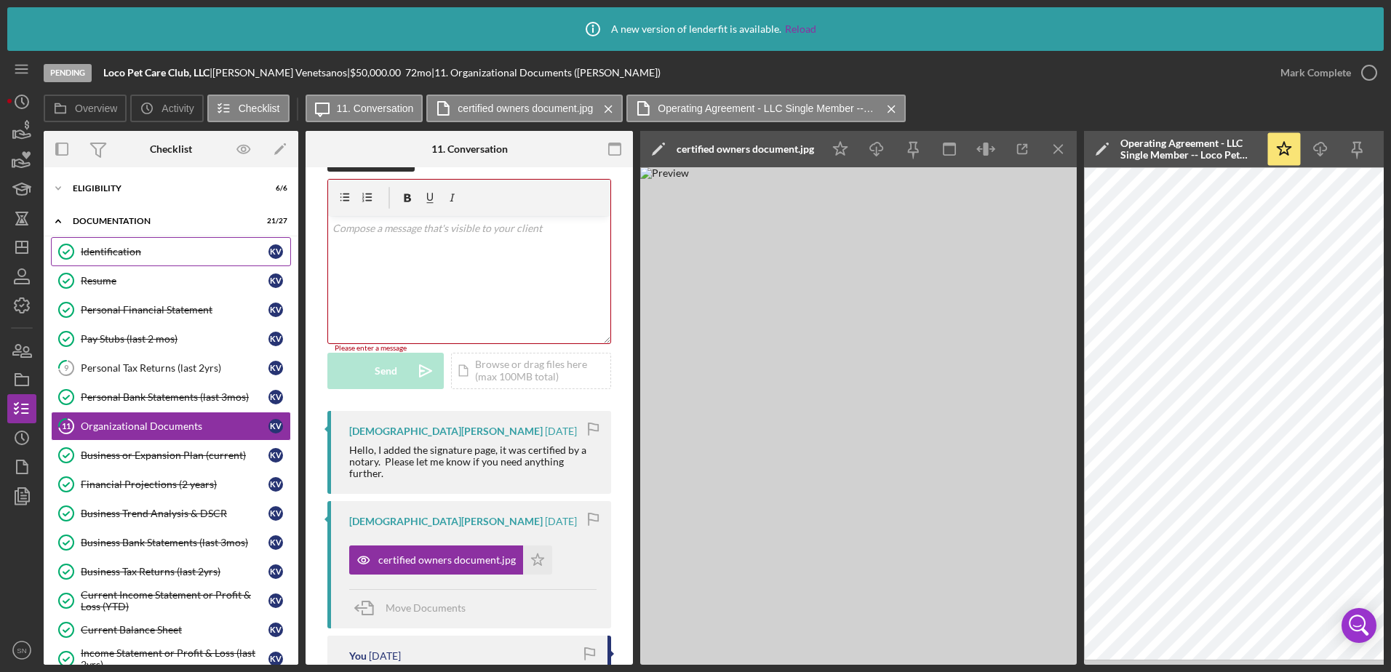
click at [121, 249] on div "Identification" at bounding box center [175, 252] width 188 height 12
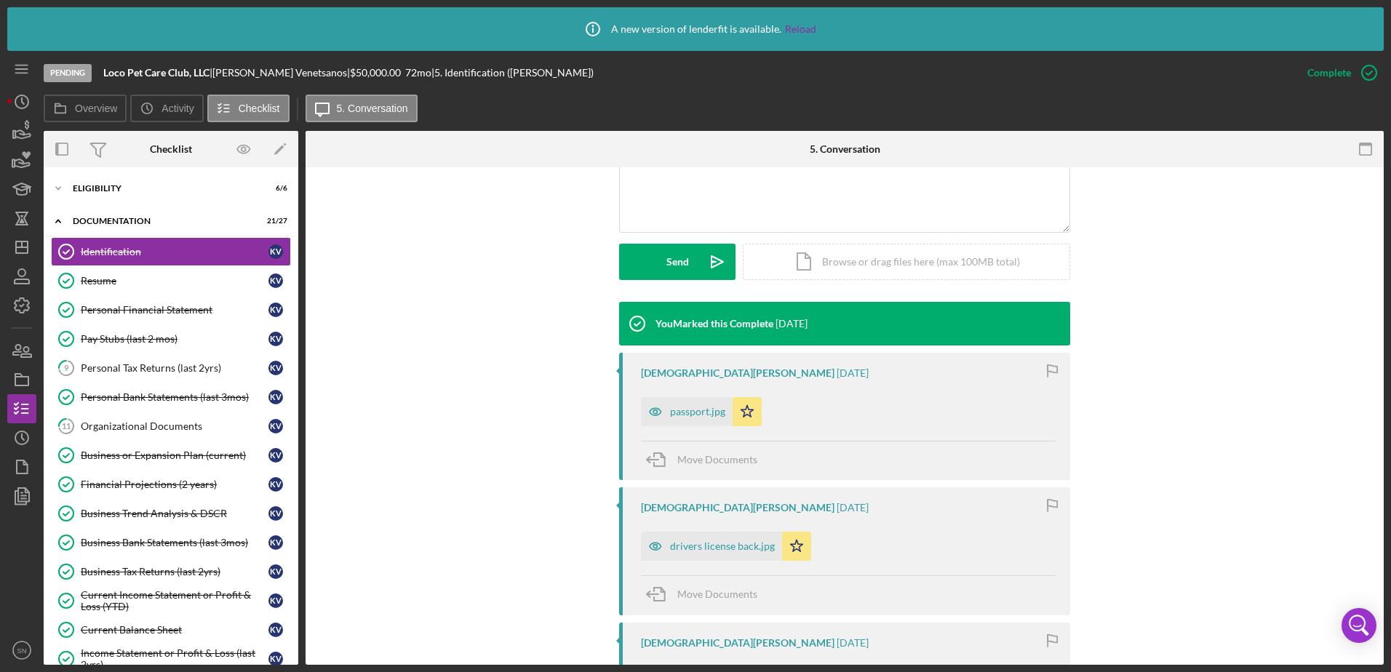
scroll to position [377, 0]
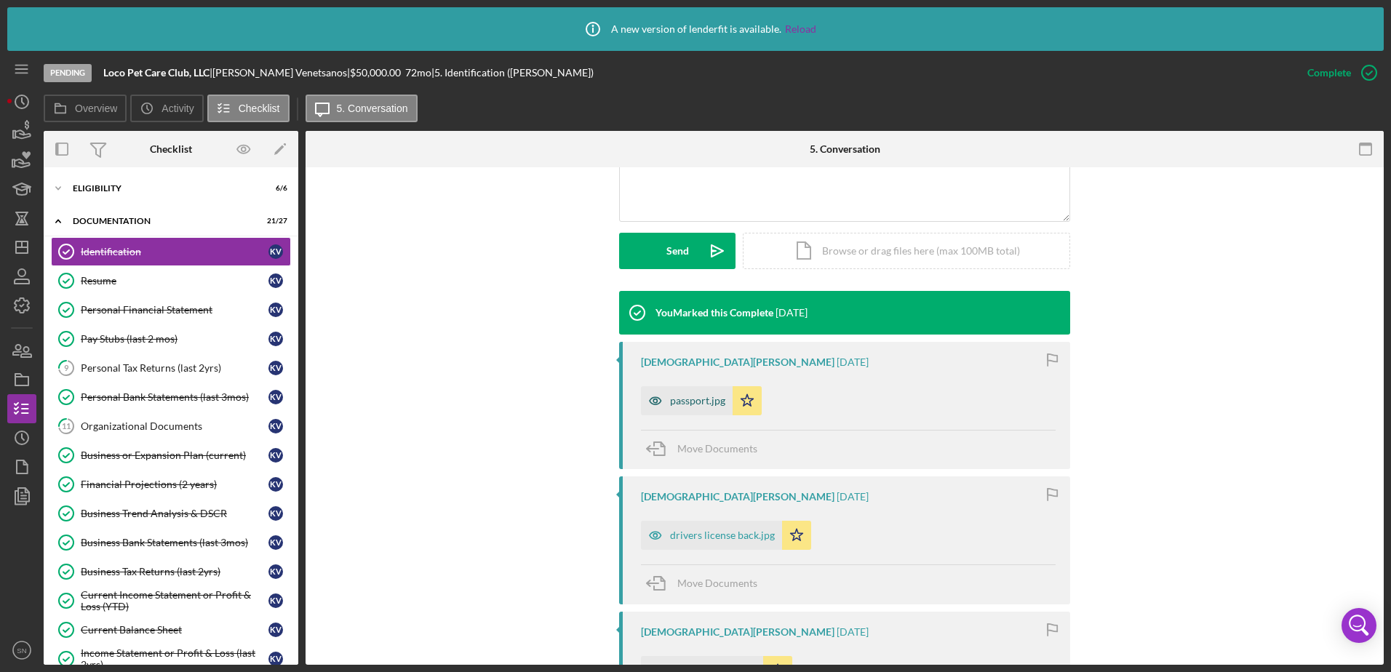
click at [664, 386] on icon "button" at bounding box center [655, 400] width 29 height 29
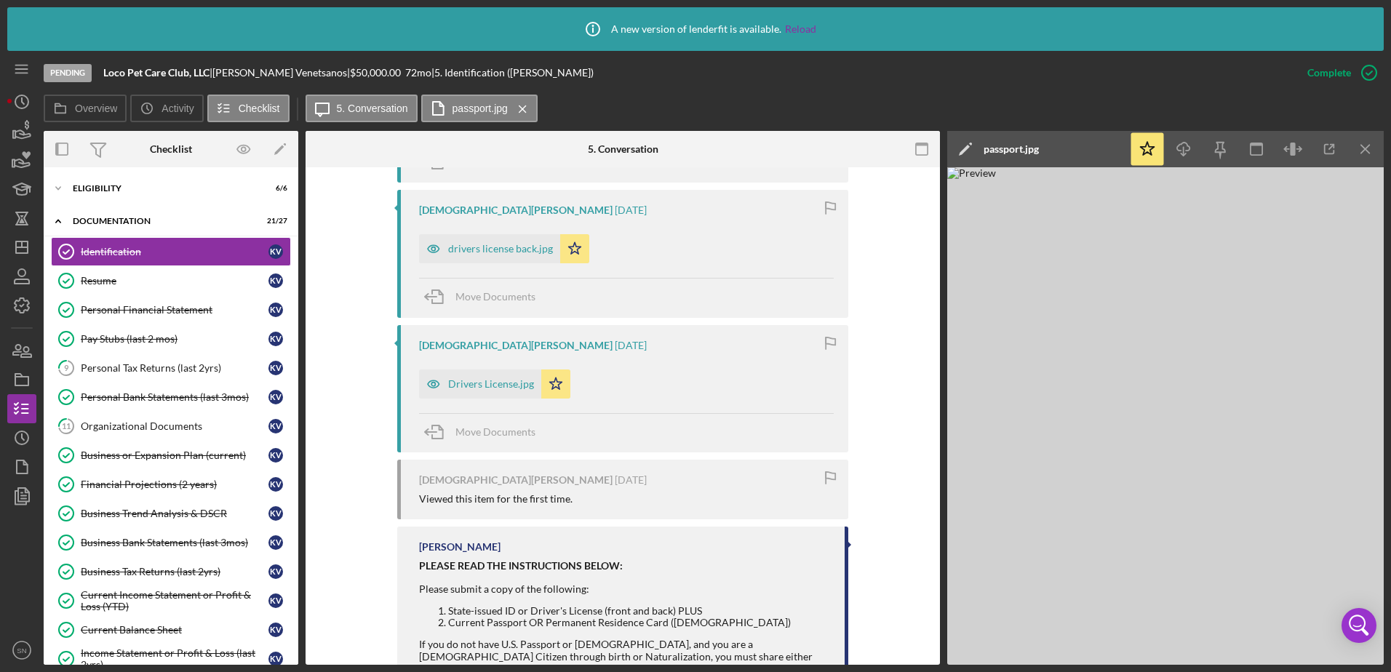
scroll to position [671, 0]
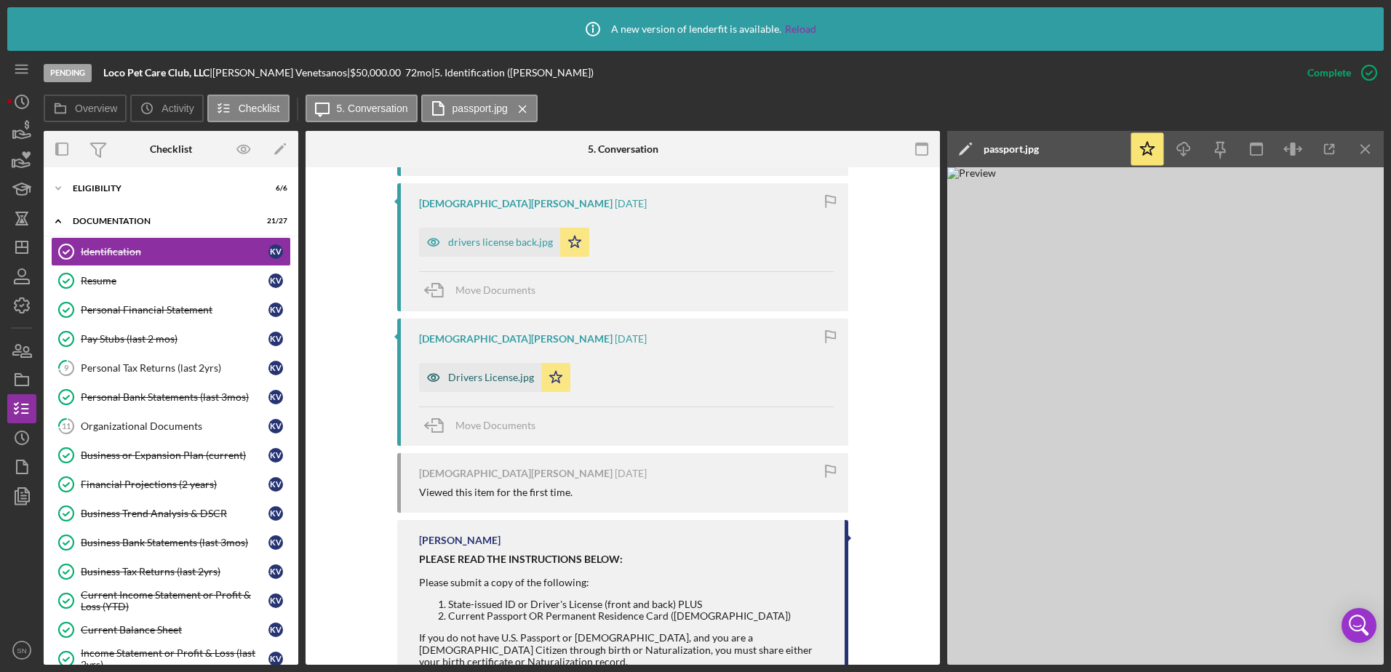
click at [492, 363] on div "Drivers License.jpg" at bounding box center [480, 377] width 122 height 29
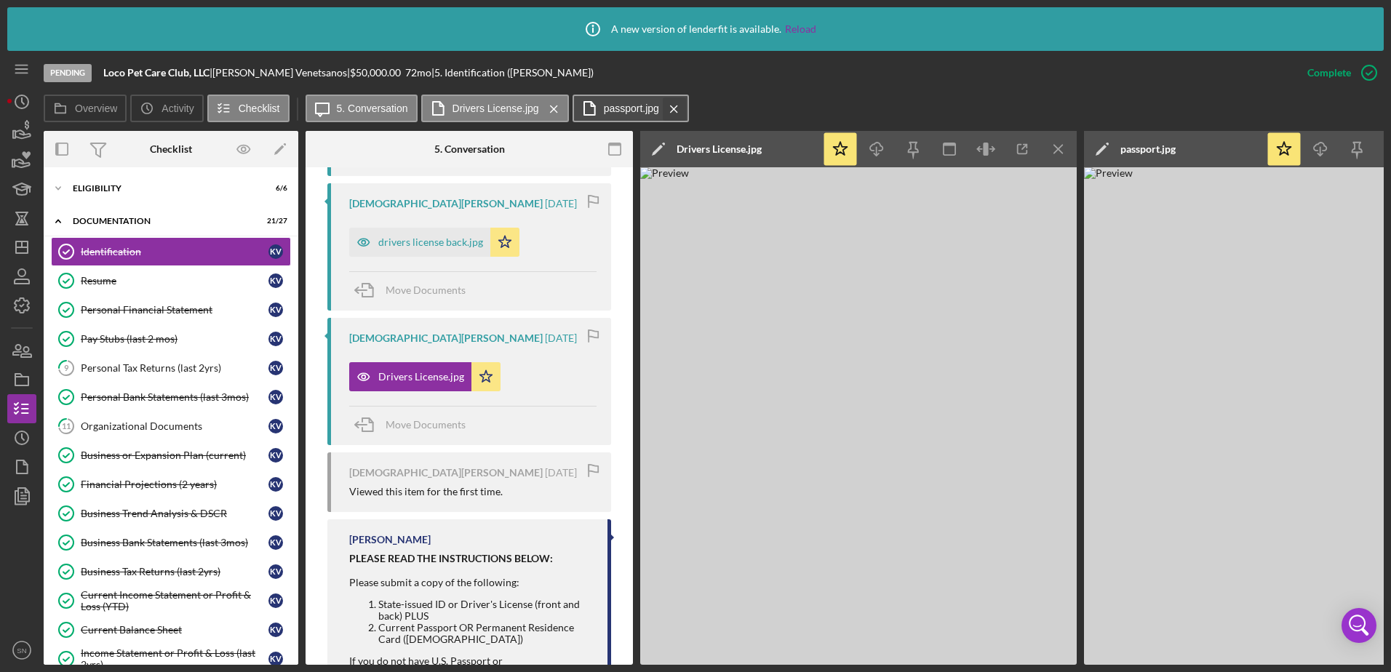
click at [686, 108] on button "passport.jpg Icon/Menu Close" at bounding box center [630, 109] width 116 height 28
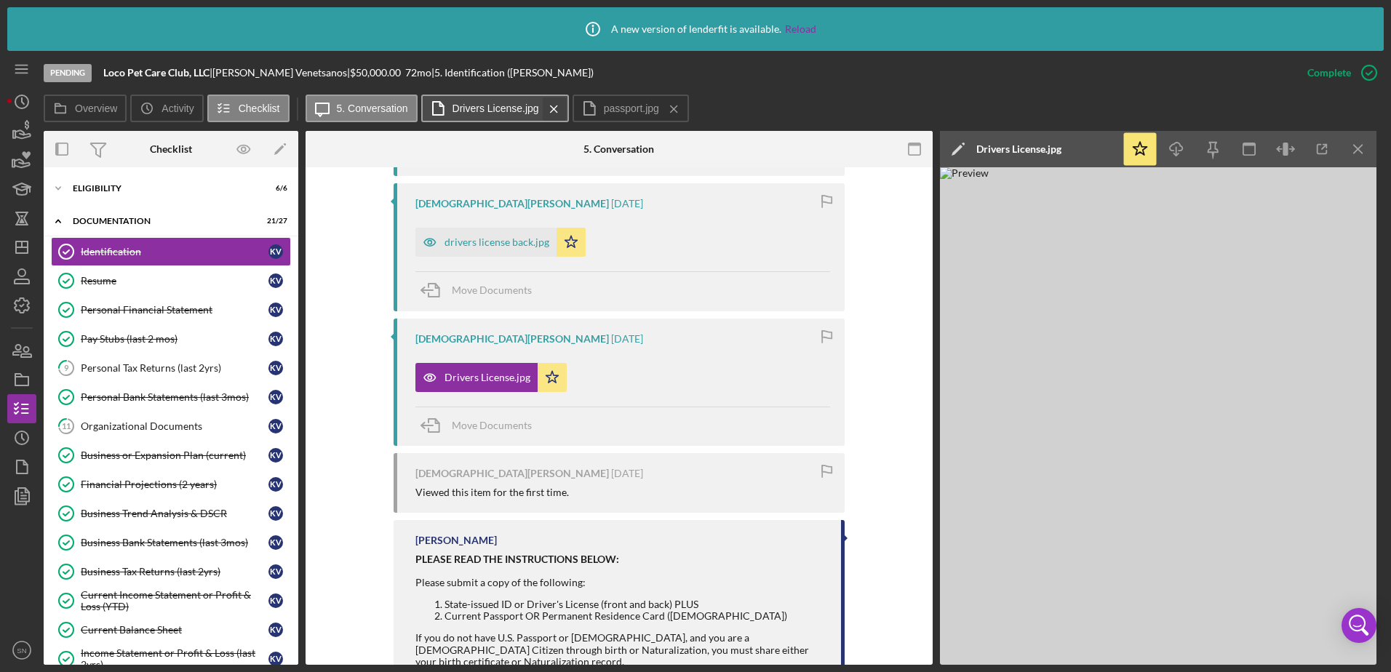
click at [549, 109] on icon "Icon/Menu Close" at bounding box center [553, 109] width 25 height 36
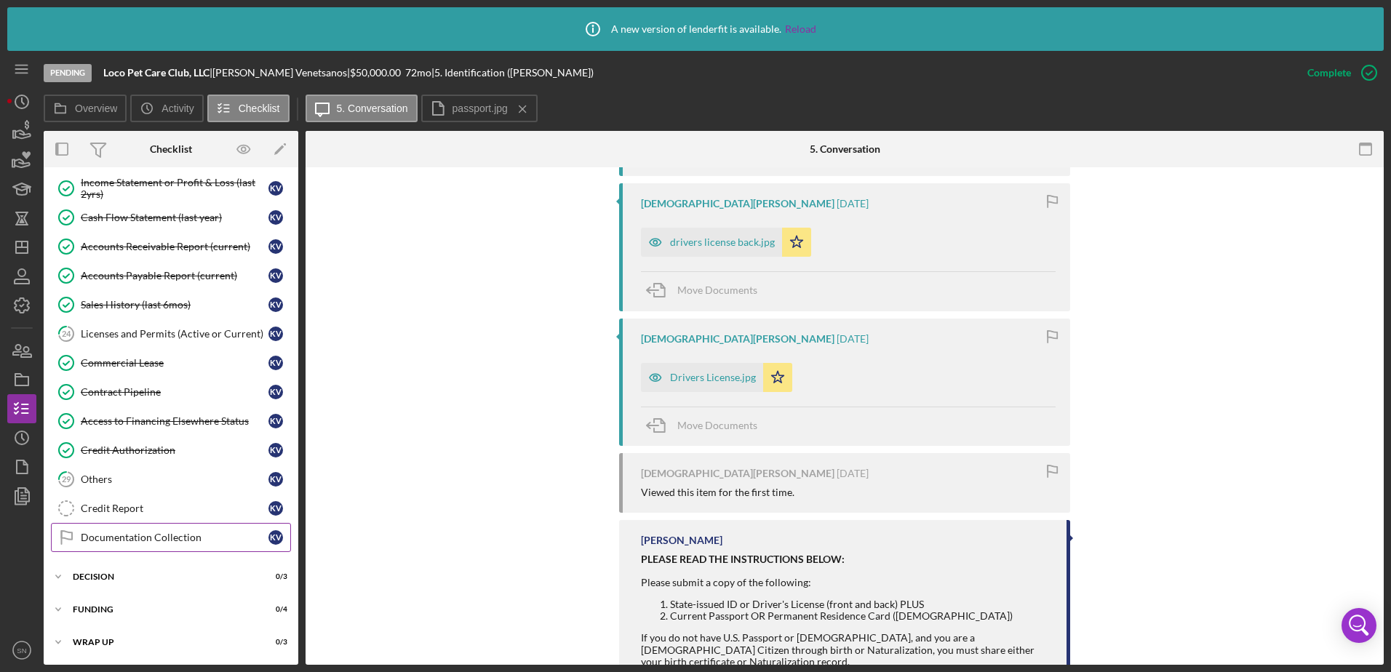
scroll to position [468, 0]
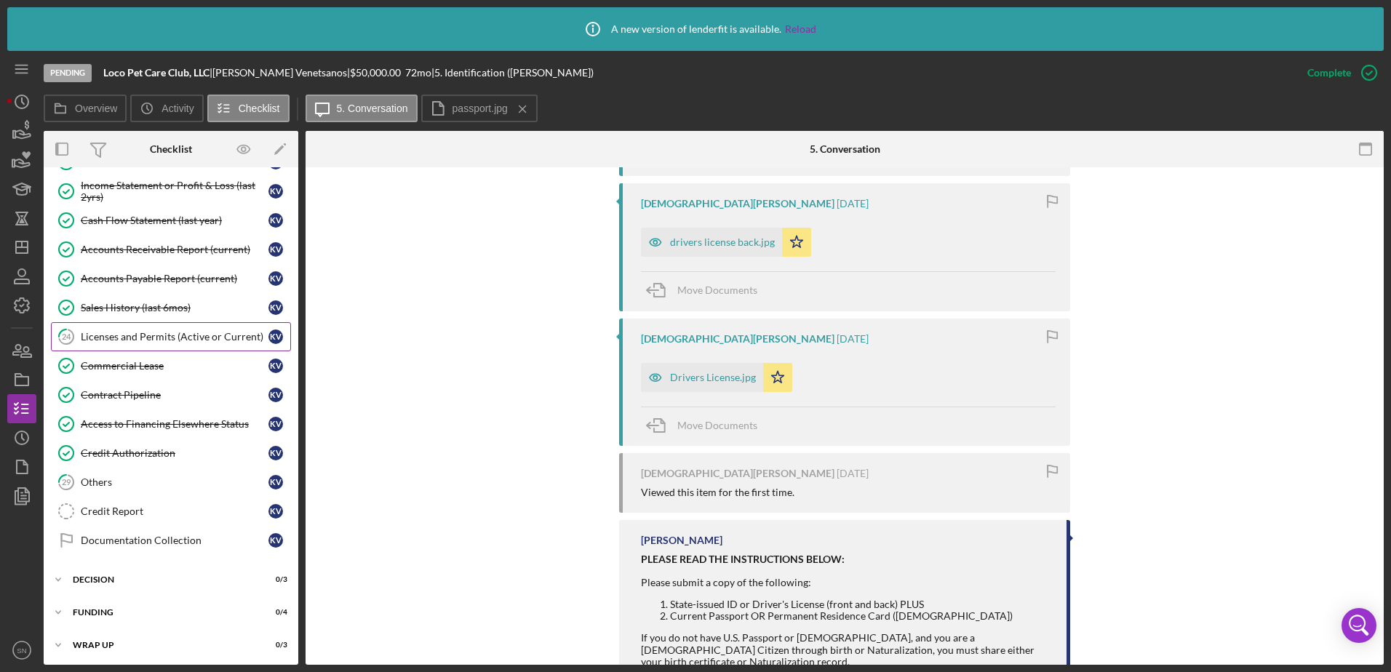
click at [209, 337] on div "Licenses and Permits (Active or Current)" at bounding box center [175, 337] width 188 height 12
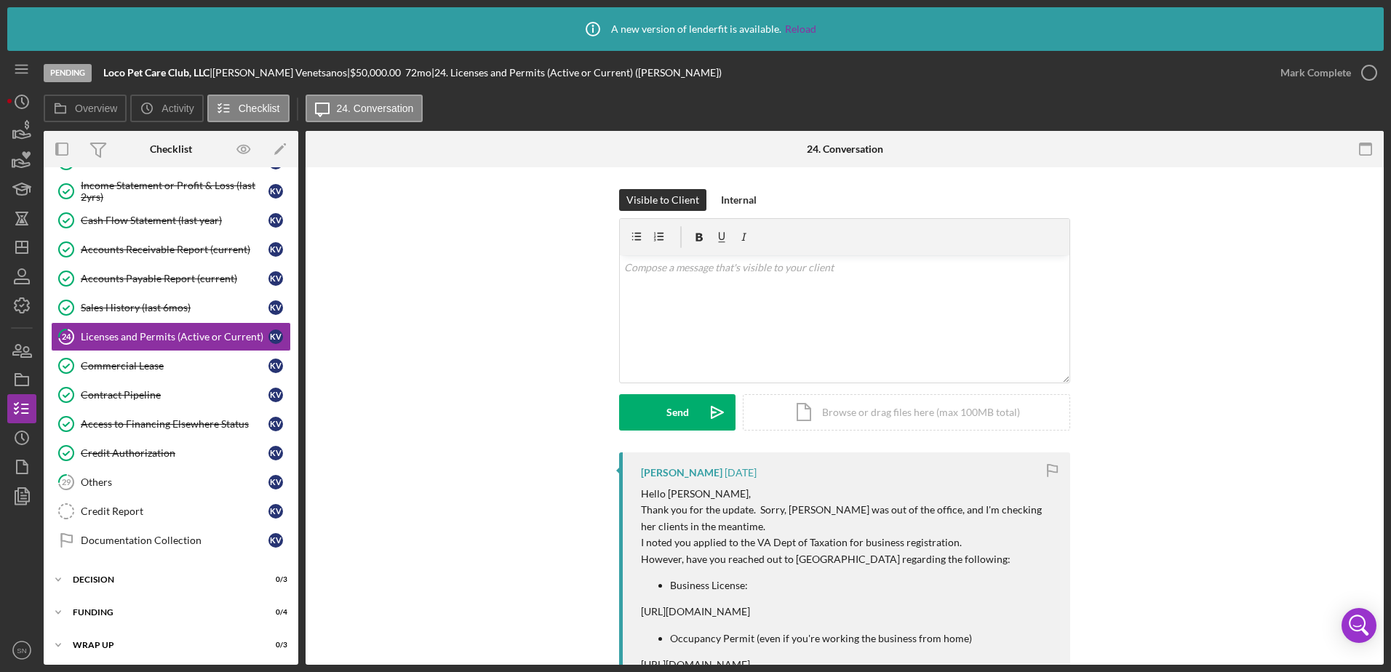
drag, startPoint x: 1385, startPoint y: 303, endPoint x: 1385, endPoint y: 319, distance: 16.7
click at [1385, 319] on div "Icon/Info A new version of lenderfit is available. Reload Pending Loco Pet Care…" at bounding box center [695, 336] width 1391 height 672
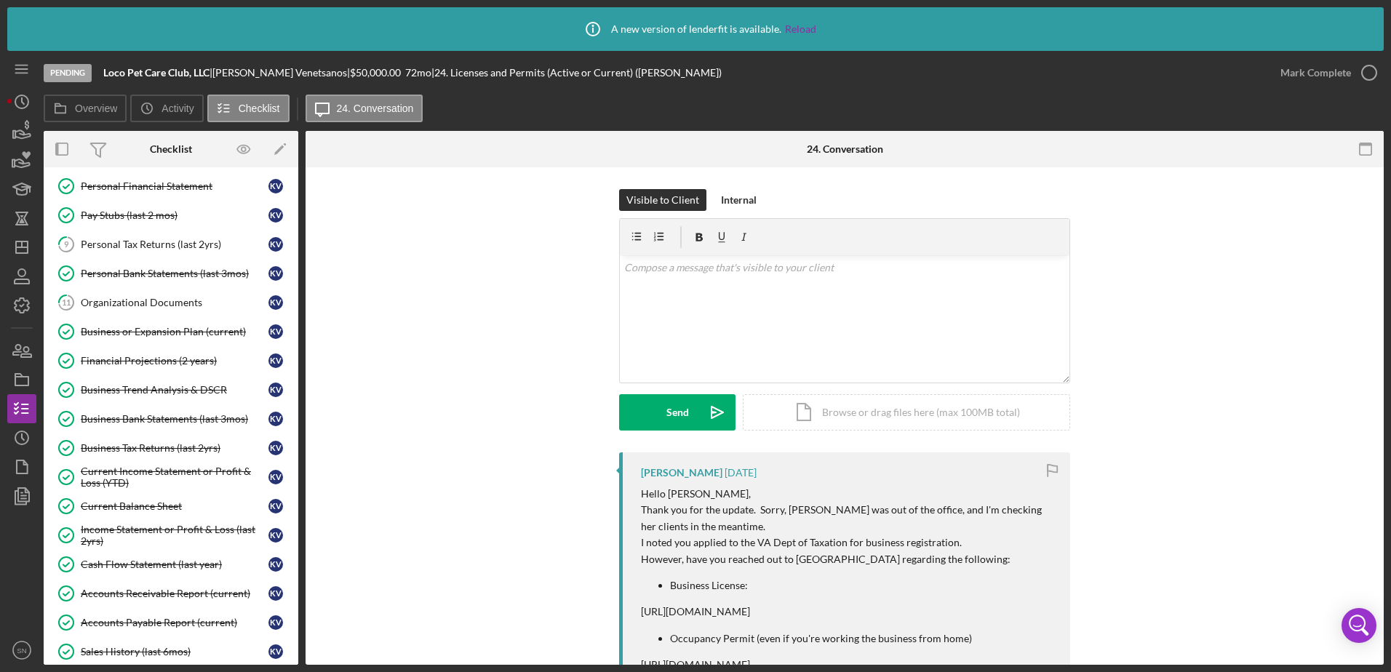
scroll to position [120, 0]
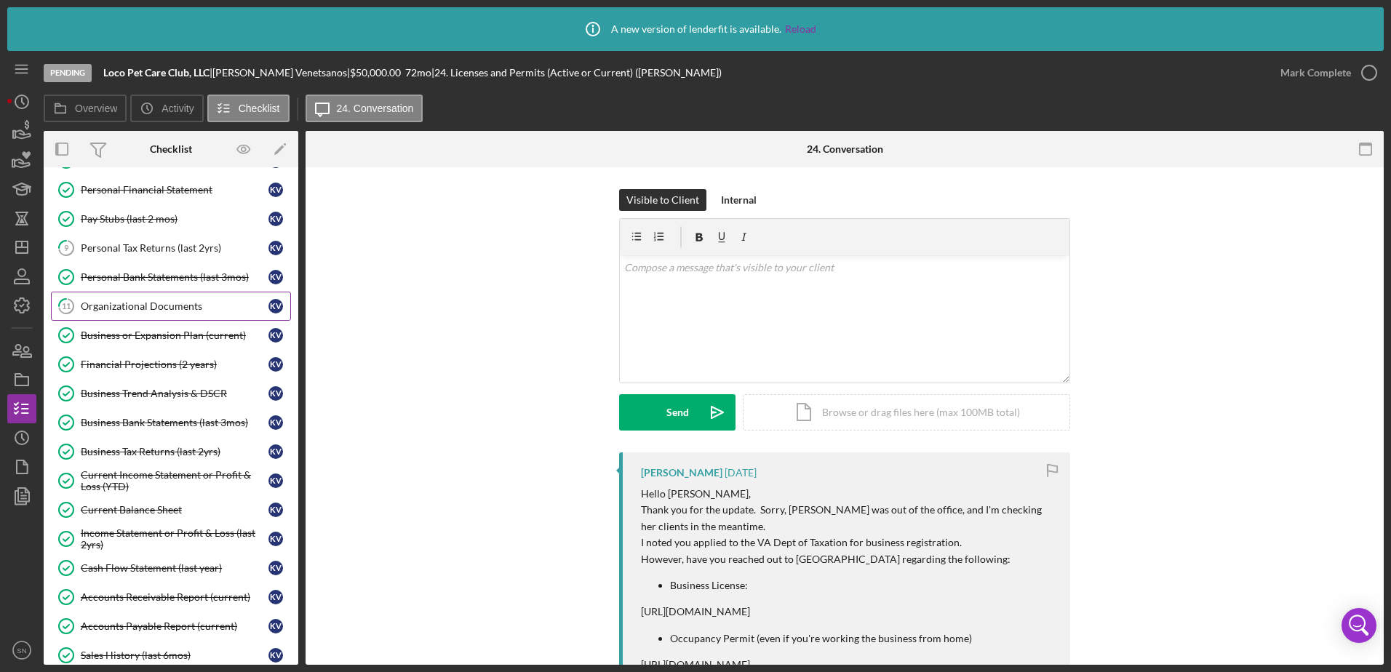
click at [137, 303] on div "Organizational Documents" at bounding box center [175, 306] width 188 height 12
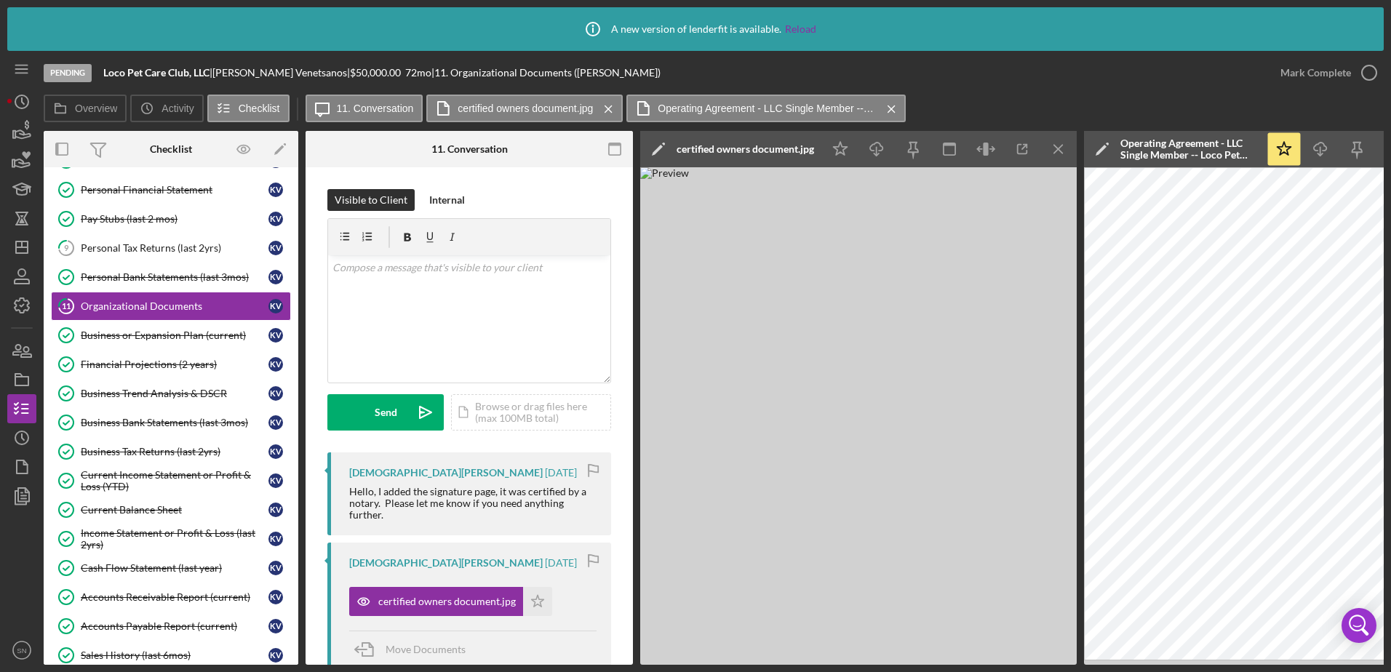
drag, startPoint x: 1388, startPoint y: 553, endPoint x: 1391, endPoint y: 535, distance: 18.4
click at [1390, 535] on html "Icon/Info A new version of lenderfit is available. Reload Pending Loco Pet Care…" at bounding box center [695, 336] width 1391 height 672
click at [1018, 148] on icon "button" at bounding box center [1022, 149] width 9 height 9
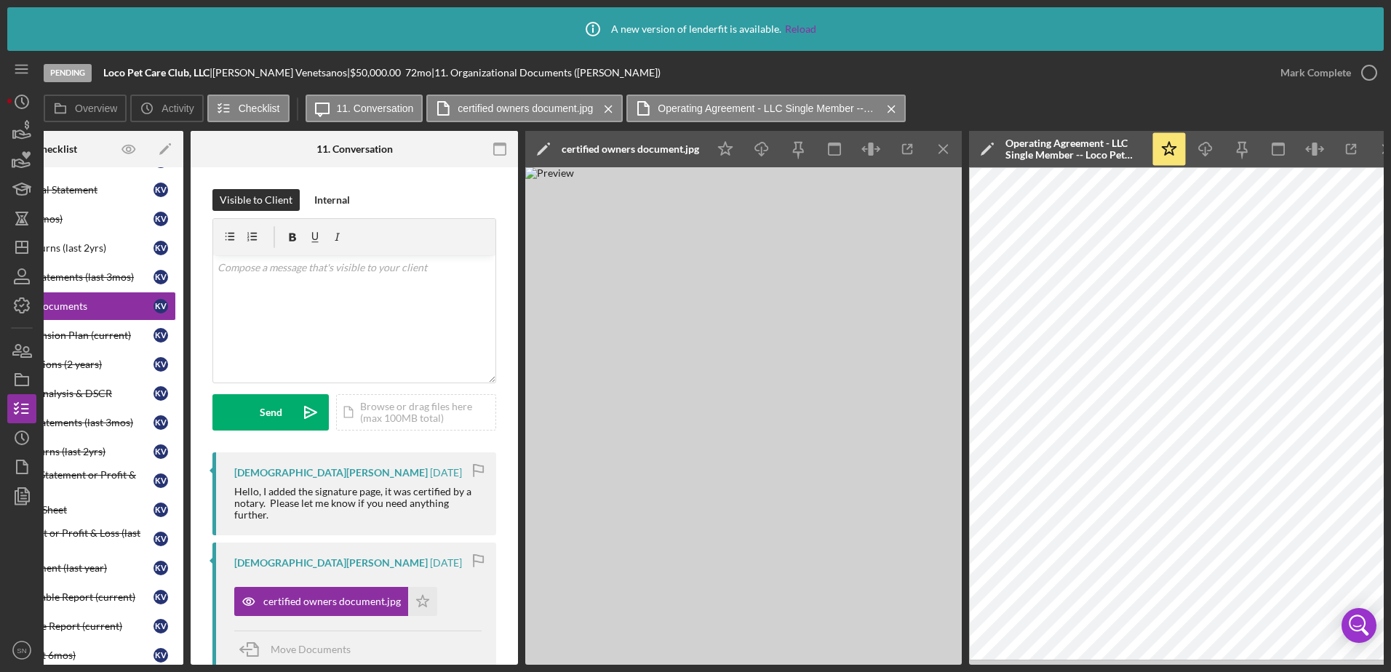
scroll to position [0, 137]
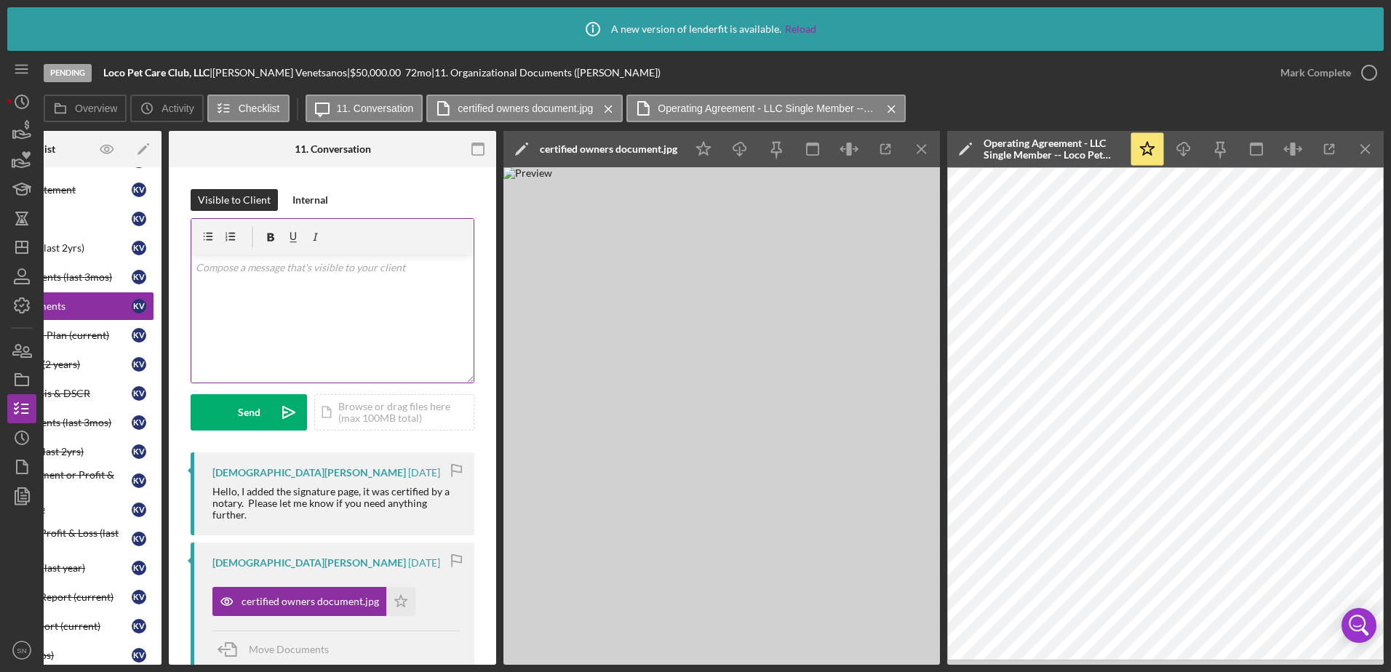
click at [383, 327] on div "v Color teal Color pink Remove color Add row above Add row below Add column bef…" at bounding box center [332, 318] width 282 height 127
click at [399, 309] on div "v Color teal Color pink Remove color Add row above Add row below Add column bef…" at bounding box center [332, 318] width 282 height 127
click at [296, 286] on p "Please provide page 6" at bounding box center [333, 288] width 274 height 16
click at [277, 323] on p "Page 6 of 6" at bounding box center [333, 324] width 274 height 16
click at [253, 323] on p "Page 6 of 6" at bounding box center [333, 324] width 274 height 16
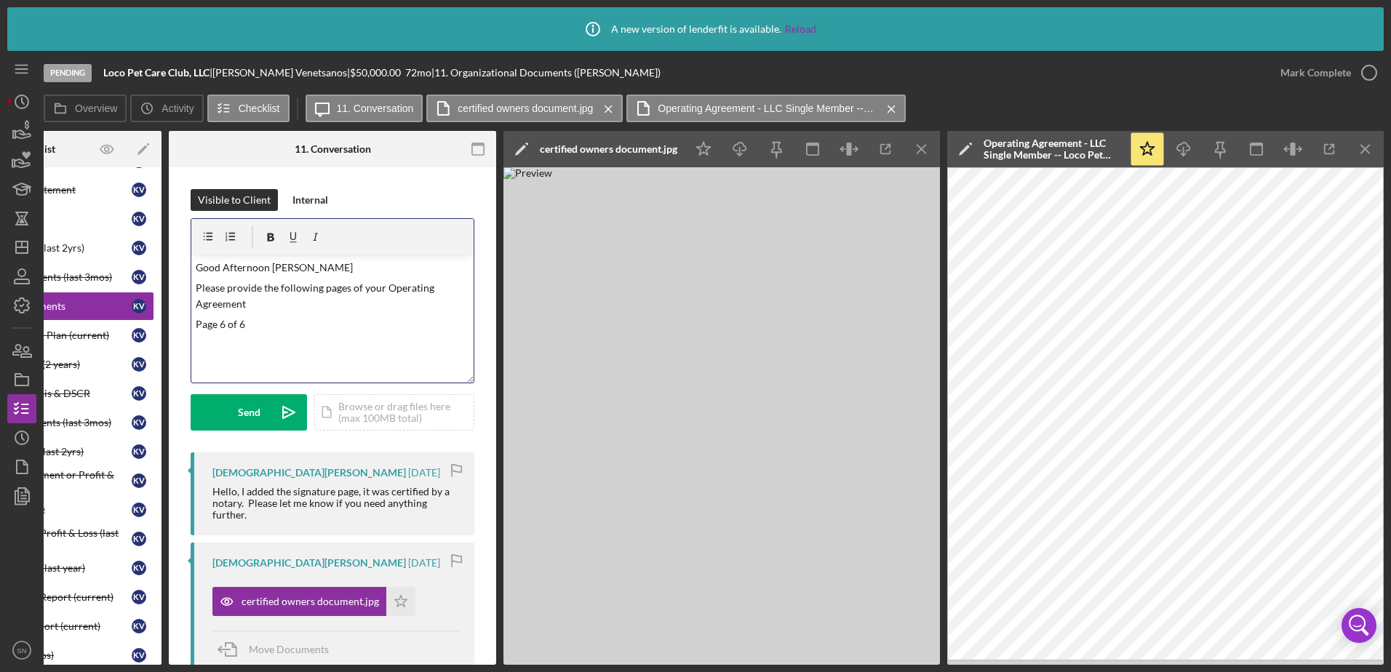
click at [336, 354] on div "v Color teal Color pink Remove color Add row above Add row below Add column bef…" at bounding box center [332, 318] width 282 height 127
click at [239, 345] on p at bounding box center [333, 345] width 274 height 16
click at [198, 345] on p "Company Resolution to Open a Bank Account" at bounding box center [333, 345] width 274 height 16
click at [237, 353] on p "Pages 1 and 2 (Company Resolution to Open a Bank Account" at bounding box center [333, 345] width 274 height 16
click at [247, 371] on div "v Color teal Color pink Remove color Add row above Add row below Add column bef…" at bounding box center [332, 318] width 282 height 127
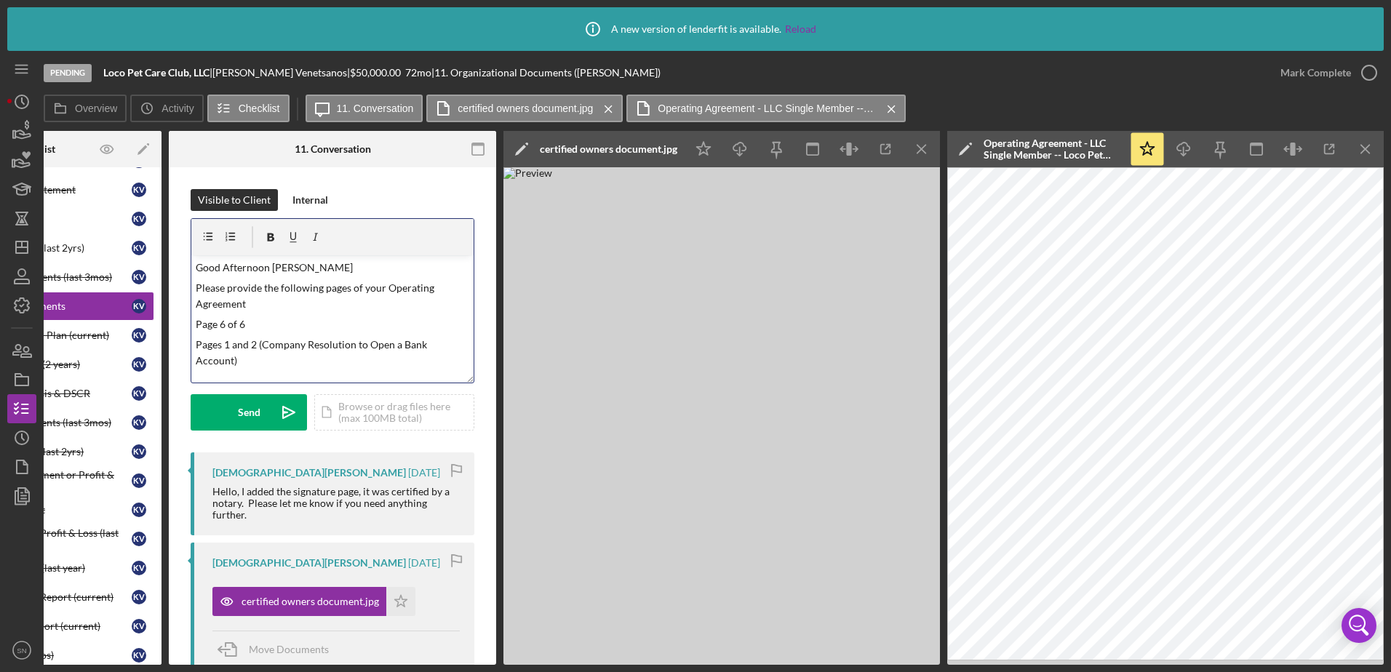
click at [194, 327] on div "v Color teal Color pink Remove color Add row above Add row below Add column bef…" at bounding box center [332, 318] width 282 height 127
click at [191, 344] on div "v Color teal Color pink Remove color Add row above Add row below Add column bef…" at bounding box center [332, 318] width 282 height 127
click at [279, 372] on div "v Color teal Color pink Remove color Add row above Add row below Add column bef…" at bounding box center [332, 318] width 282 height 127
click at [314, 206] on div "Internal" at bounding box center [310, 200] width 36 height 22
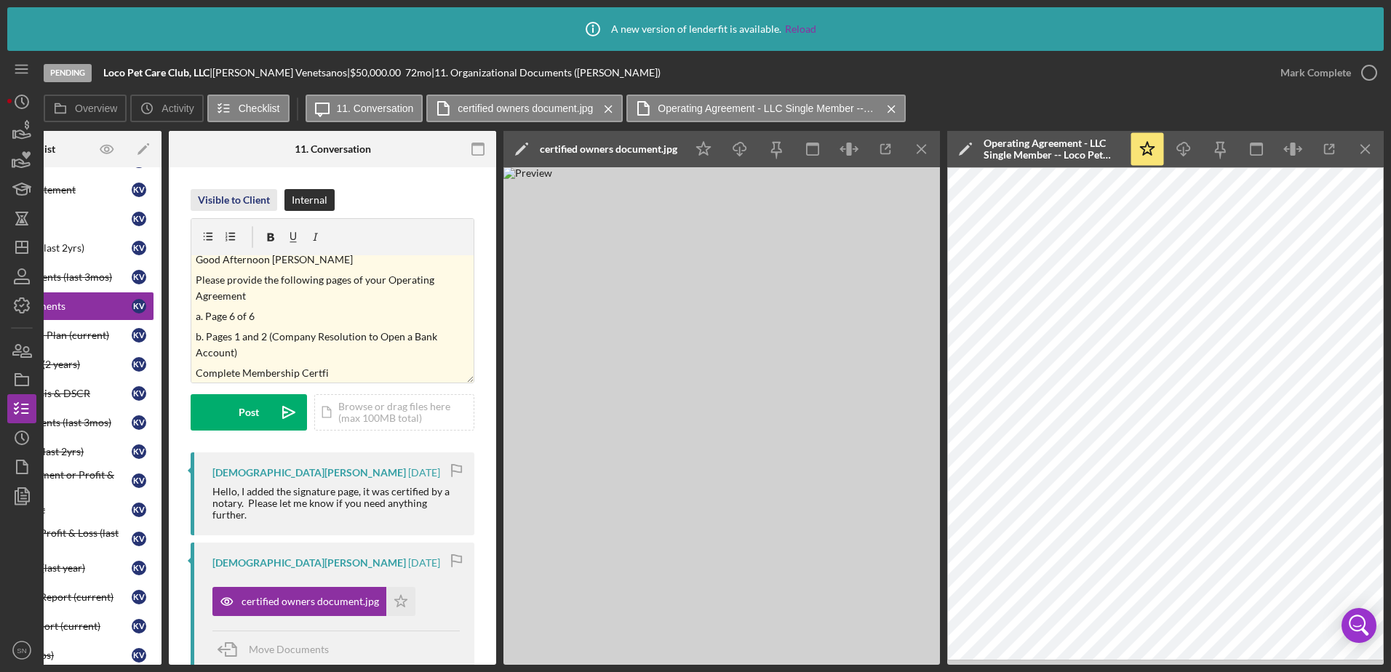
click at [252, 207] on div "Visible to Client" at bounding box center [234, 200] width 72 height 22
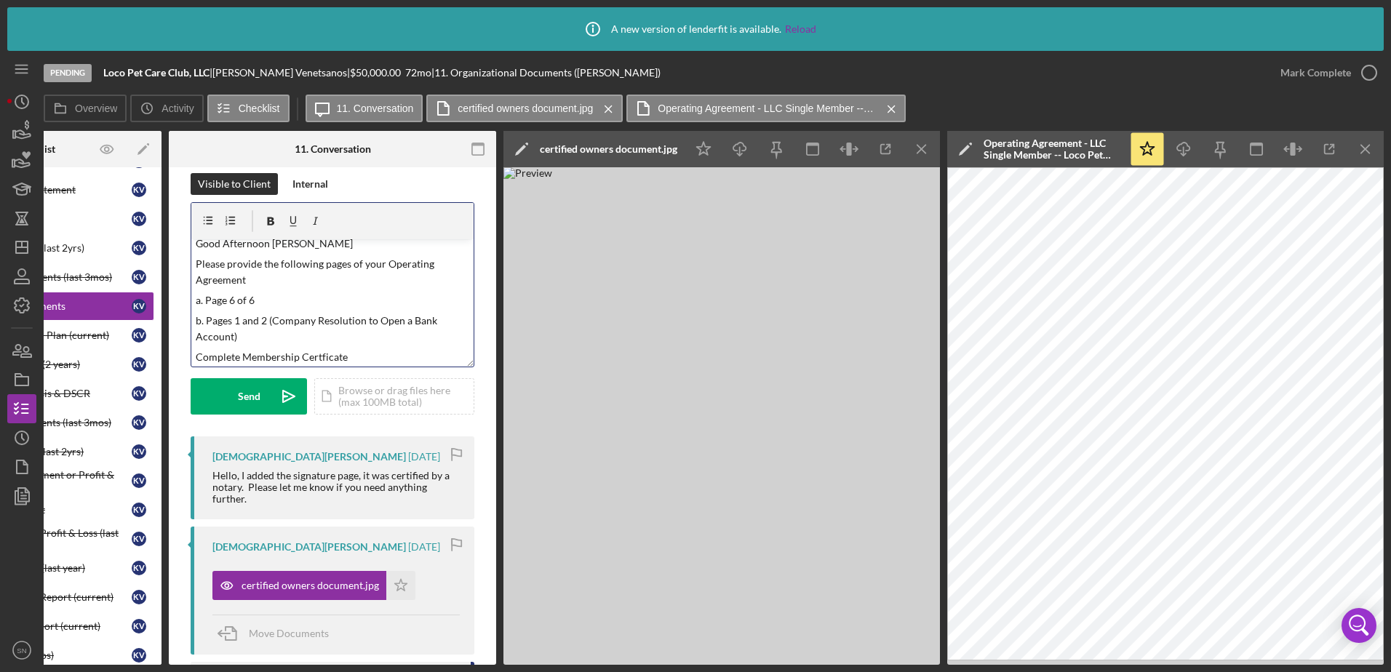
scroll to position [19, 0]
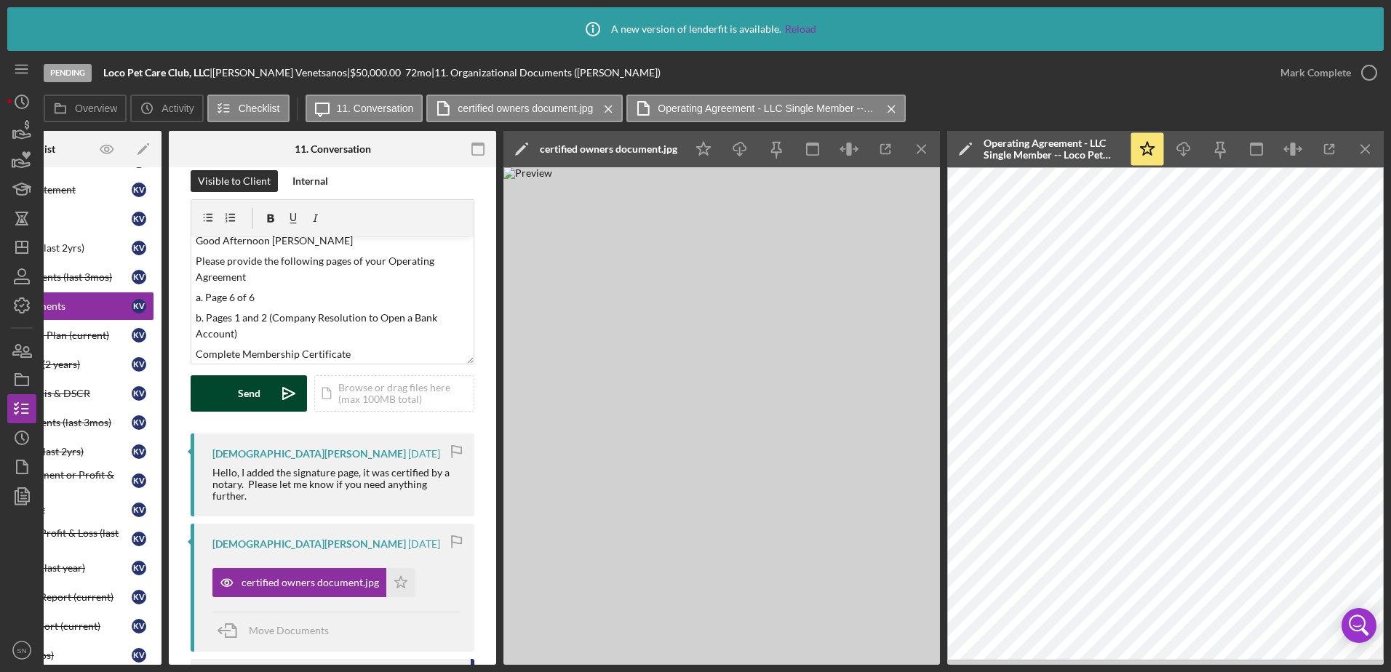
click at [244, 396] on div "Send" at bounding box center [249, 393] width 23 height 36
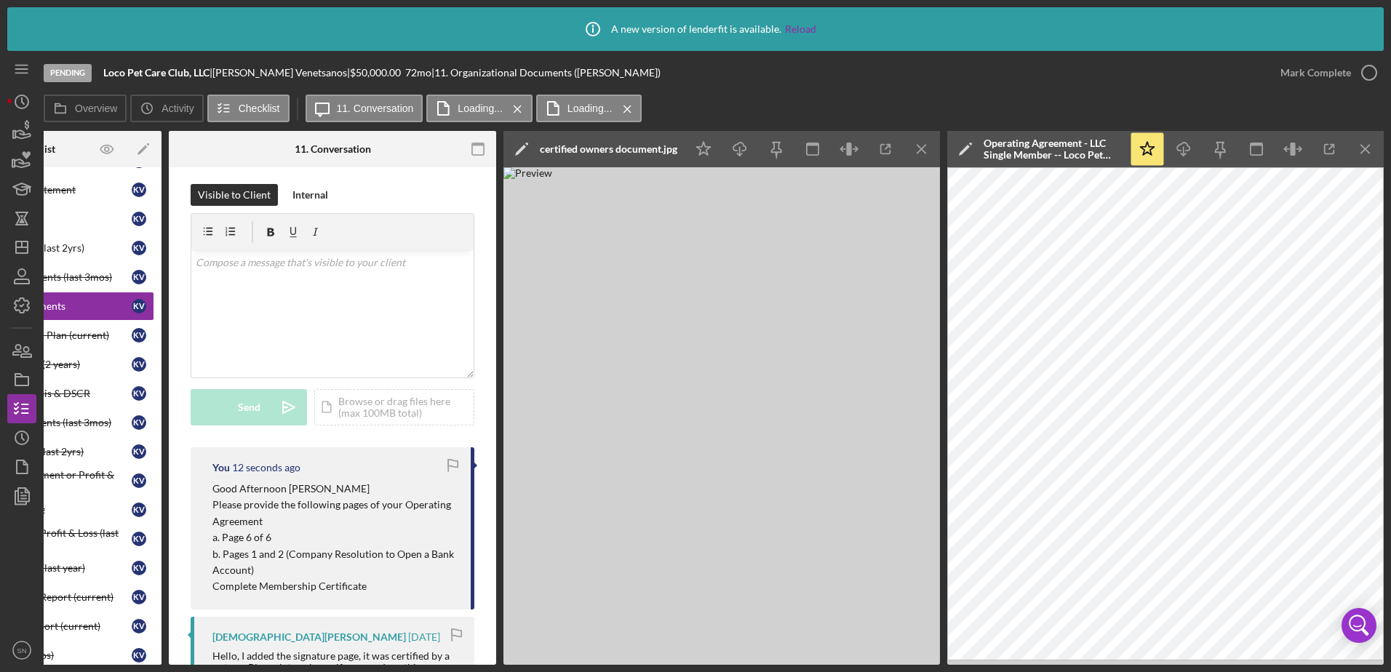
scroll to position [0, 0]
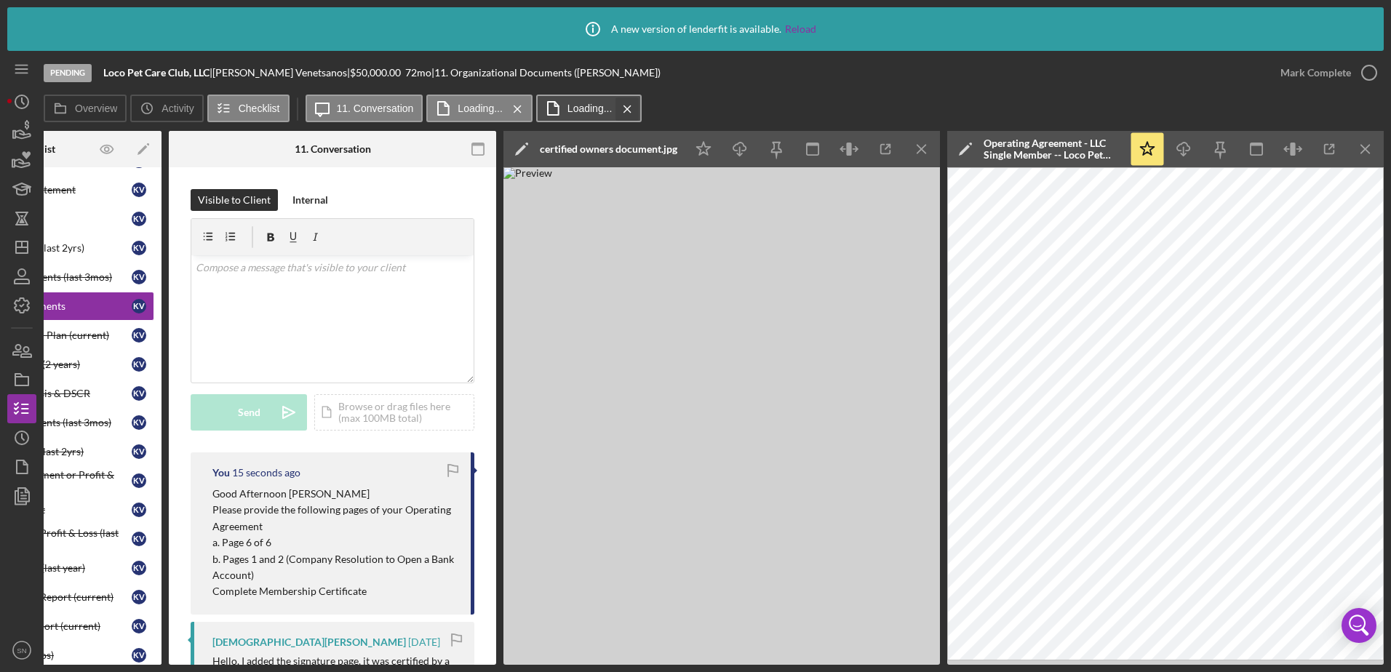
click at [625, 104] on icon "Icon/Menu Close" at bounding box center [627, 109] width 25 height 36
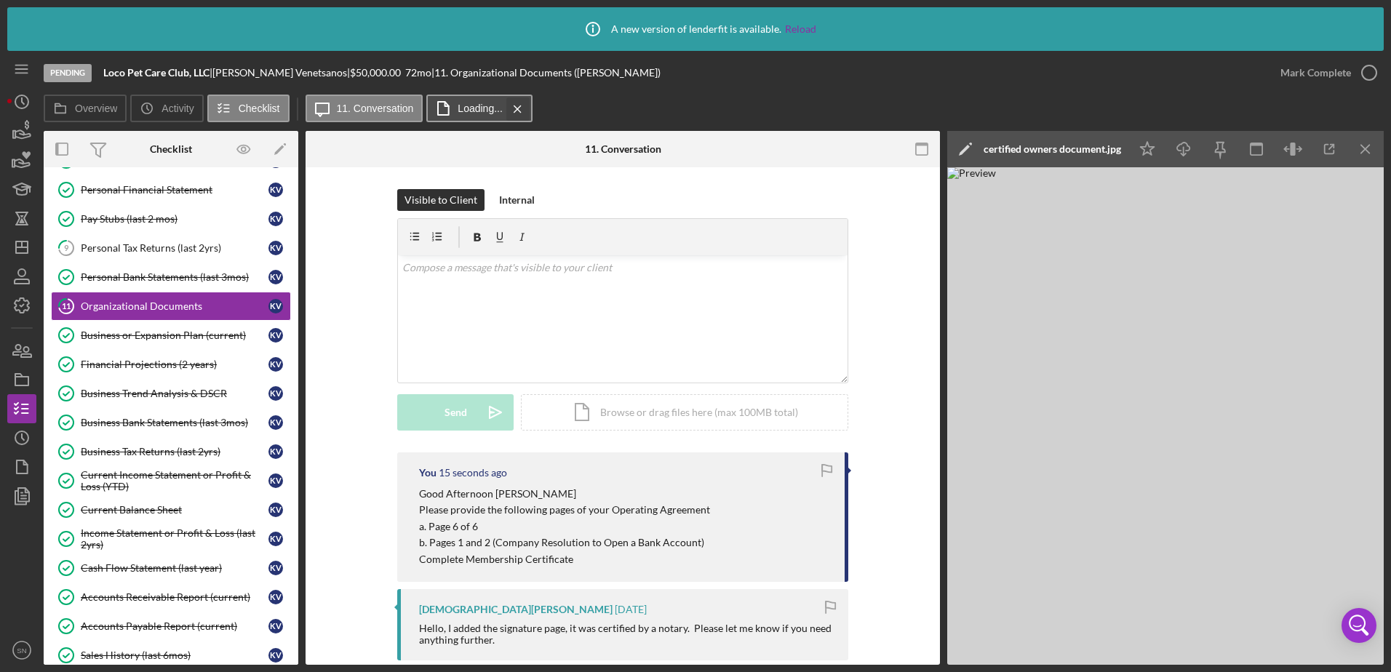
click at [520, 111] on icon "Icon/Menu Close" at bounding box center [517, 109] width 25 height 36
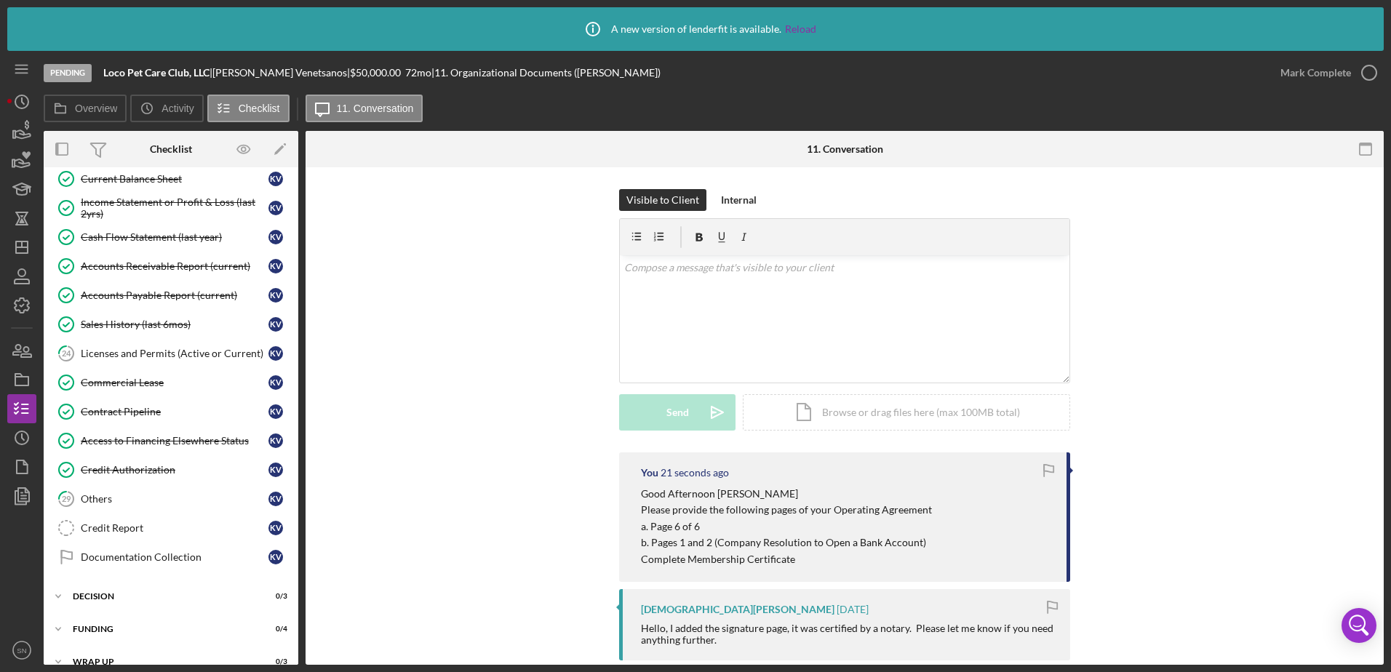
scroll to position [453, 0]
click at [184, 353] on div "Licenses and Permits (Active or Current)" at bounding box center [175, 351] width 188 height 12
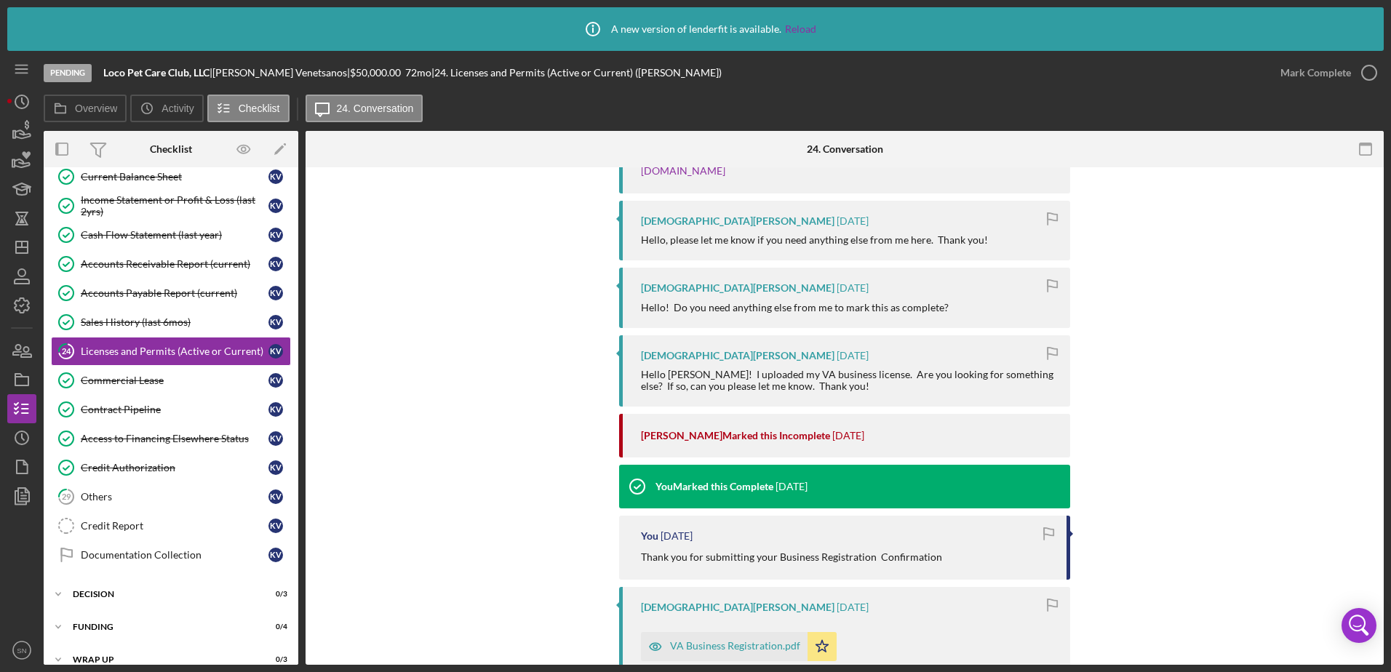
scroll to position [674, 0]
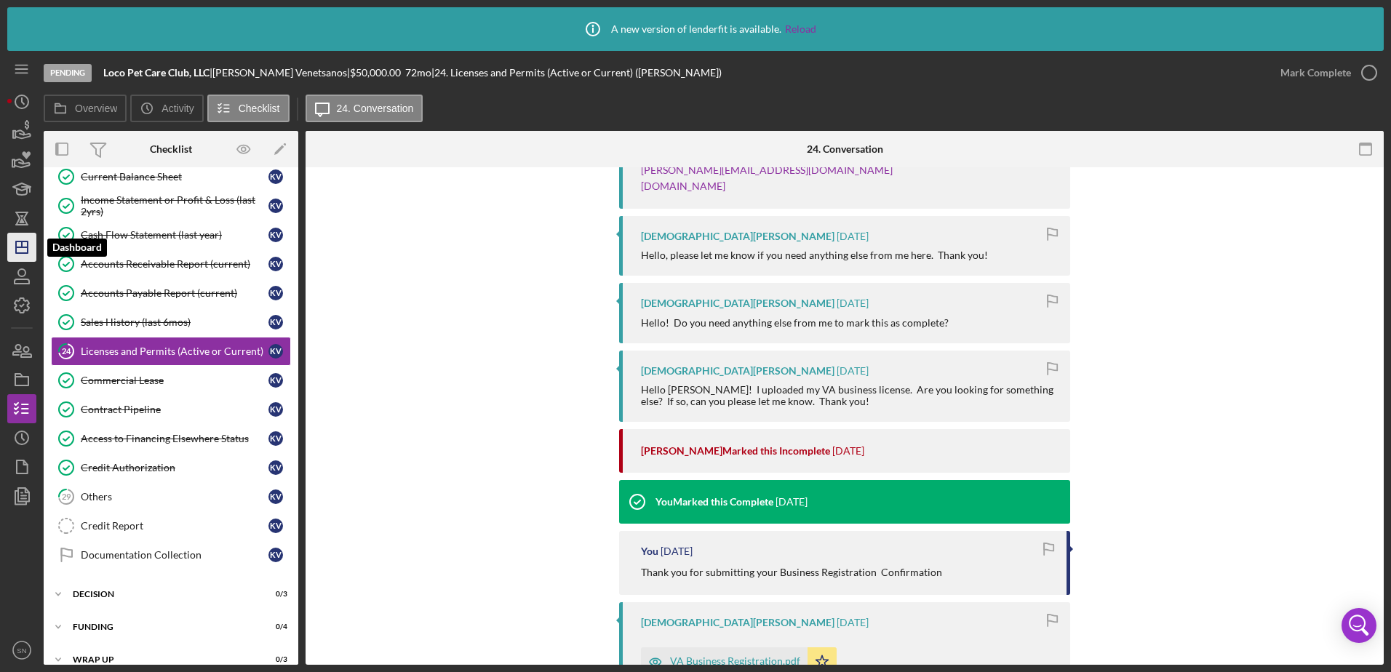
click at [20, 239] on icon "Icon/Dashboard" at bounding box center [22, 247] width 36 height 36
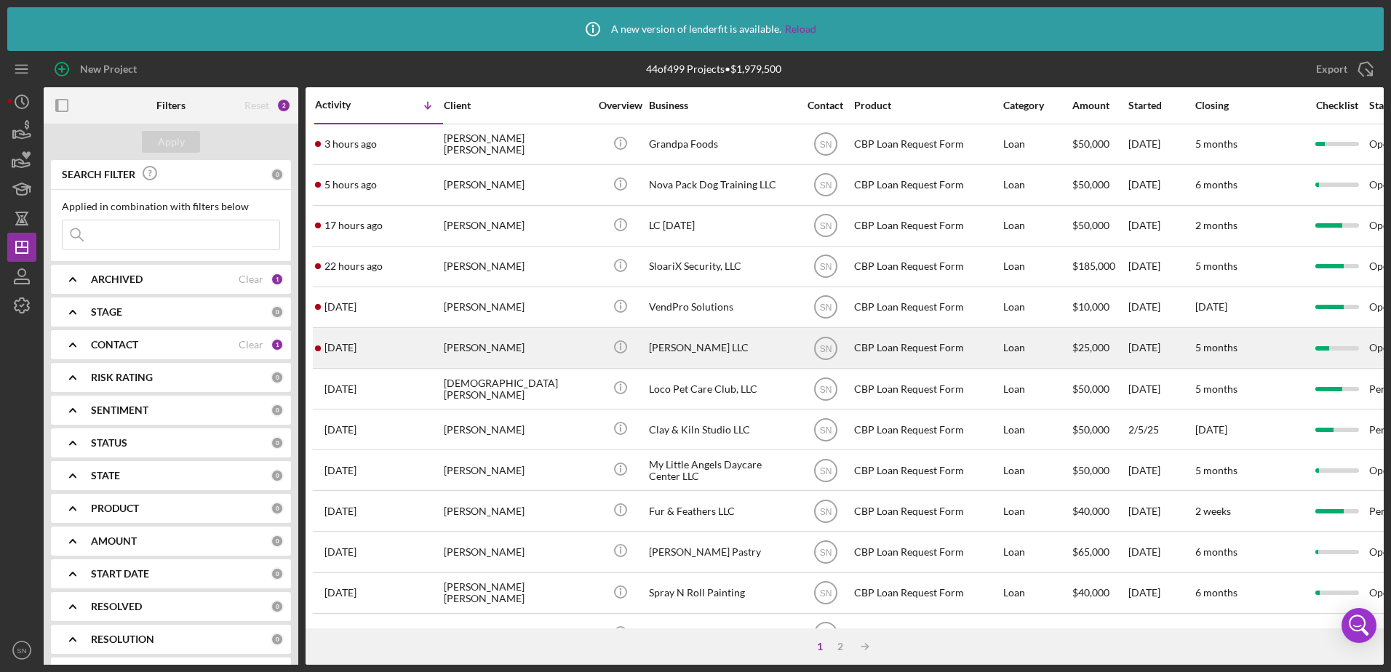
click at [356, 347] on time "[DATE]" at bounding box center [340, 348] width 32 height 12
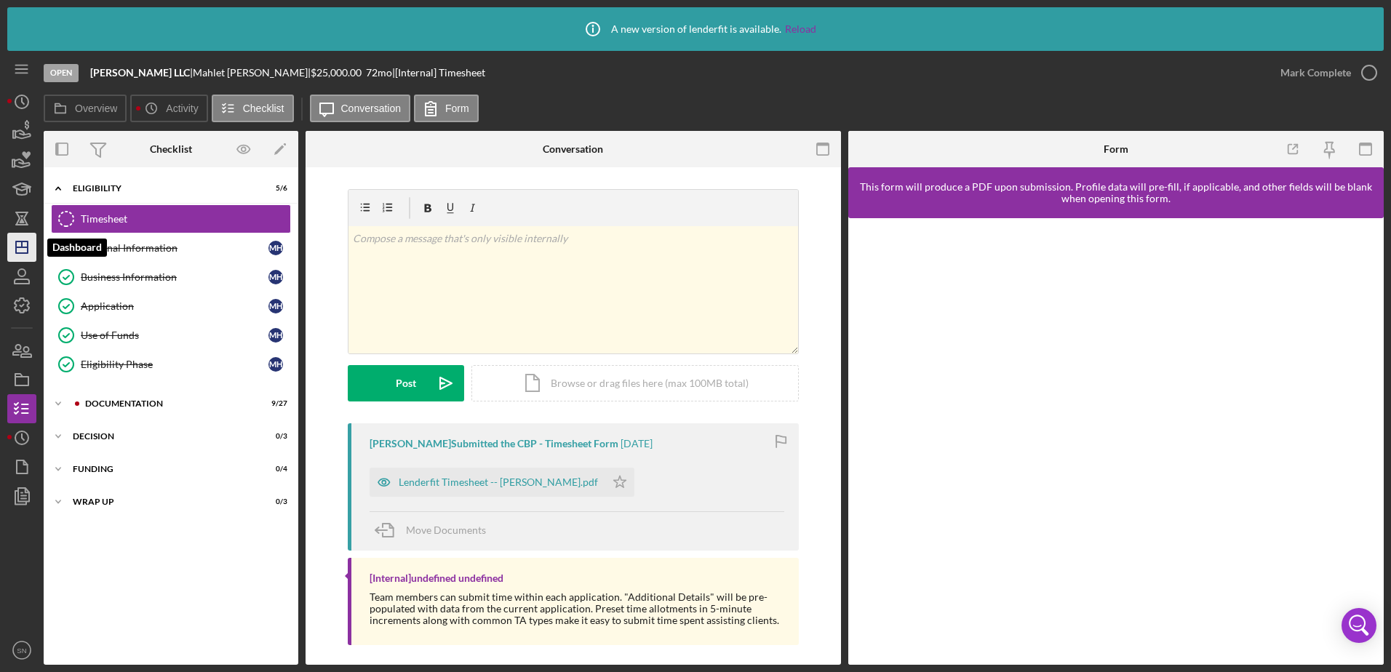
click at [18, 246] on icon "Icon/Dashboard" at bounding box center [22, 247] width 36 height 36
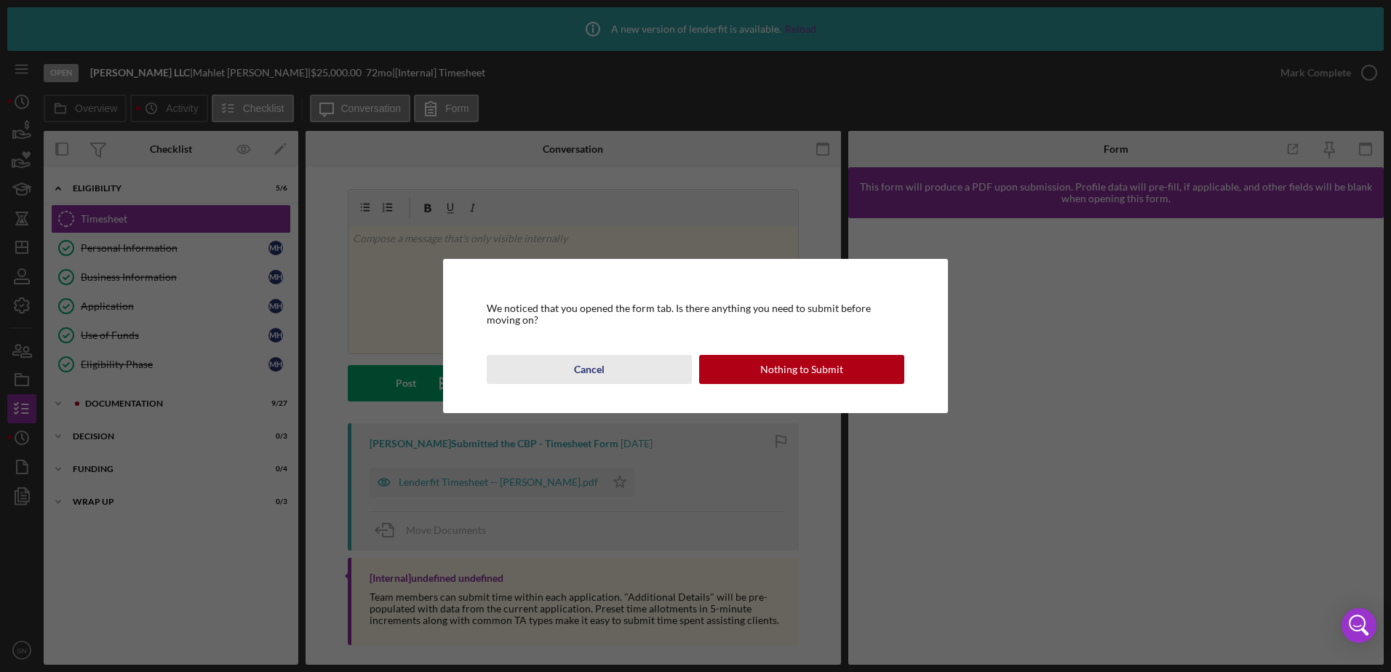
click at [592, 367] on div "Cancel" at bounding box center [589, 369] width 31 height 29
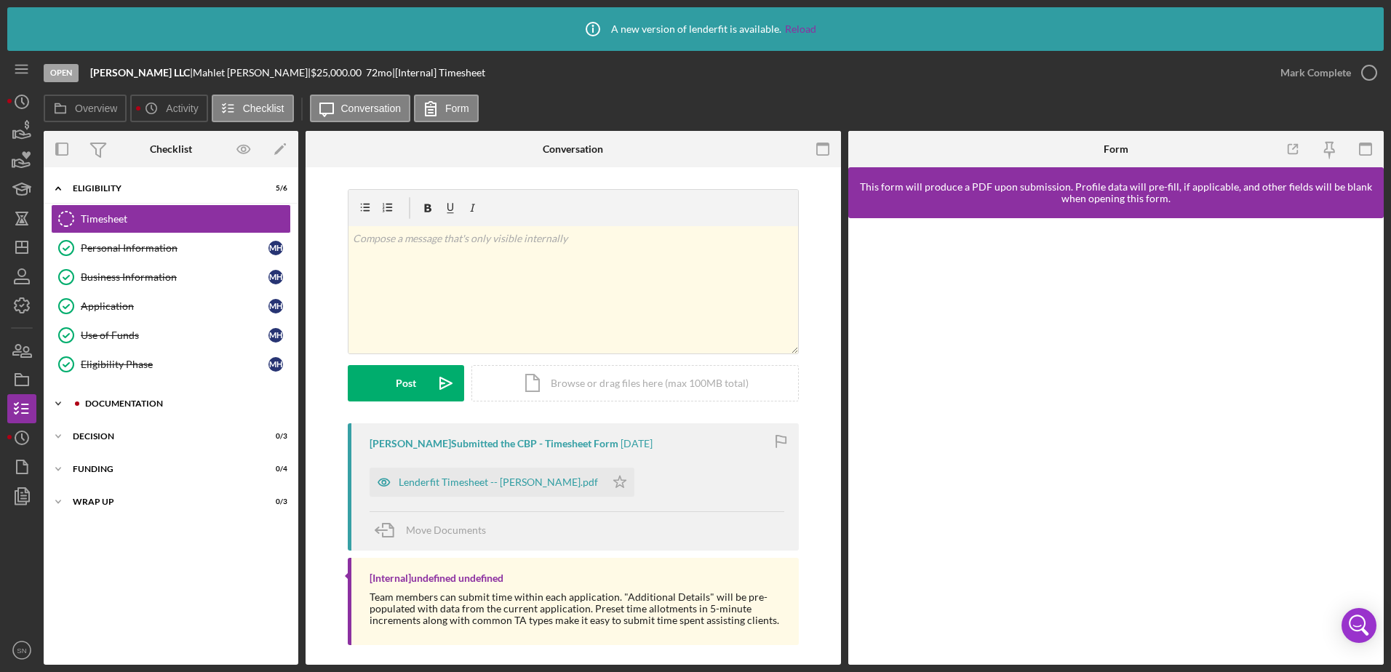
click at [60, 404] on icon "Icon/Expander" at bounding box center [58, 403] width 29 height 29
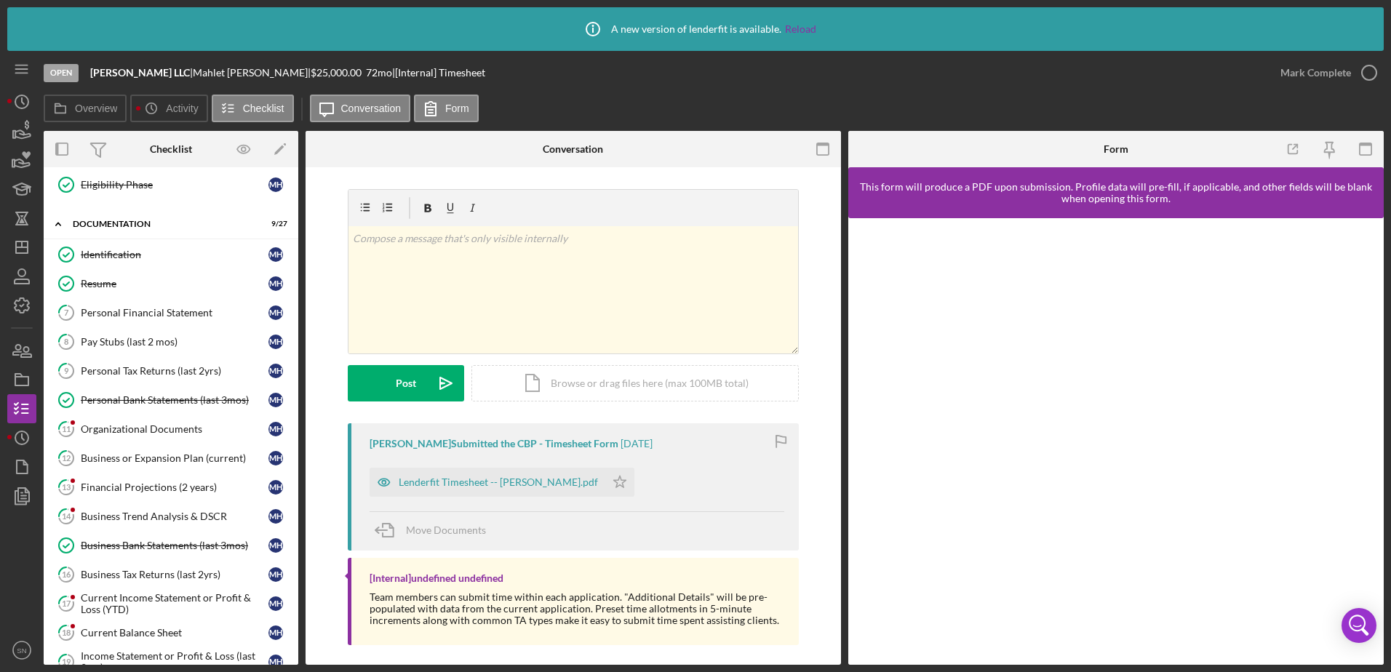
scroll to position [216, 0]
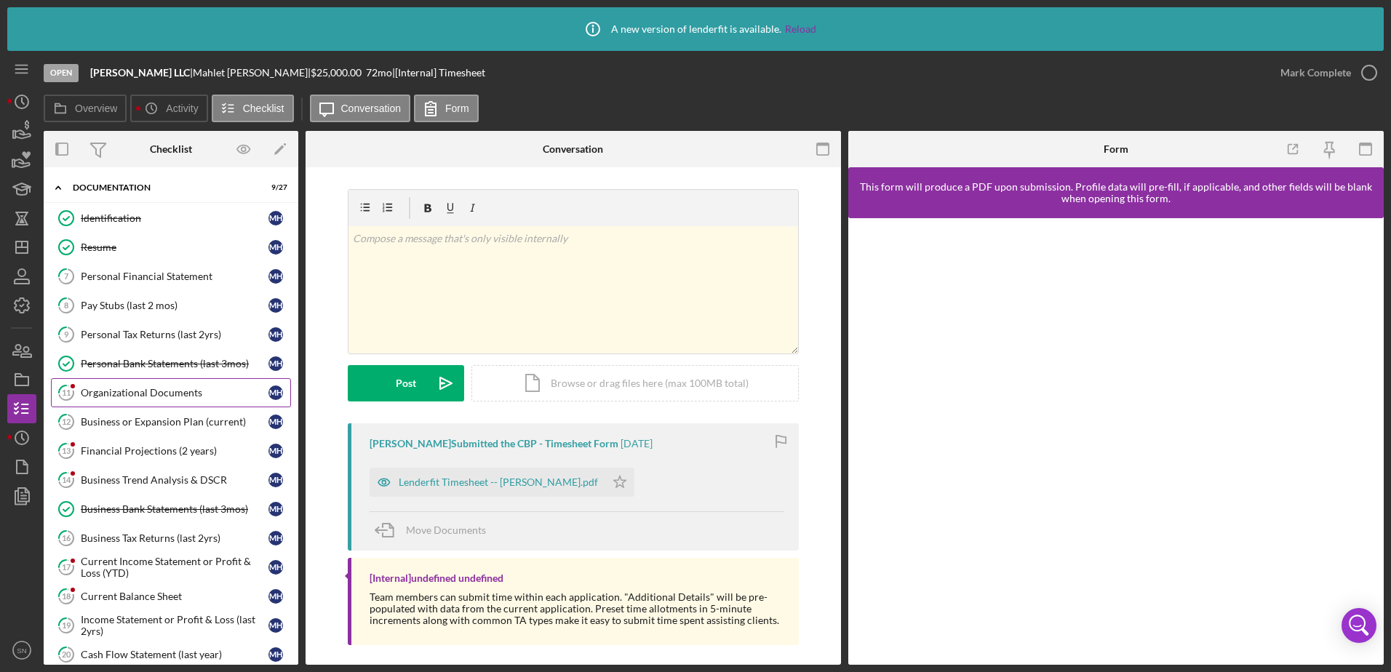
click at [151, 393] on div "Organizational Documents" at bounding box center [175, 393] width 188 height 12
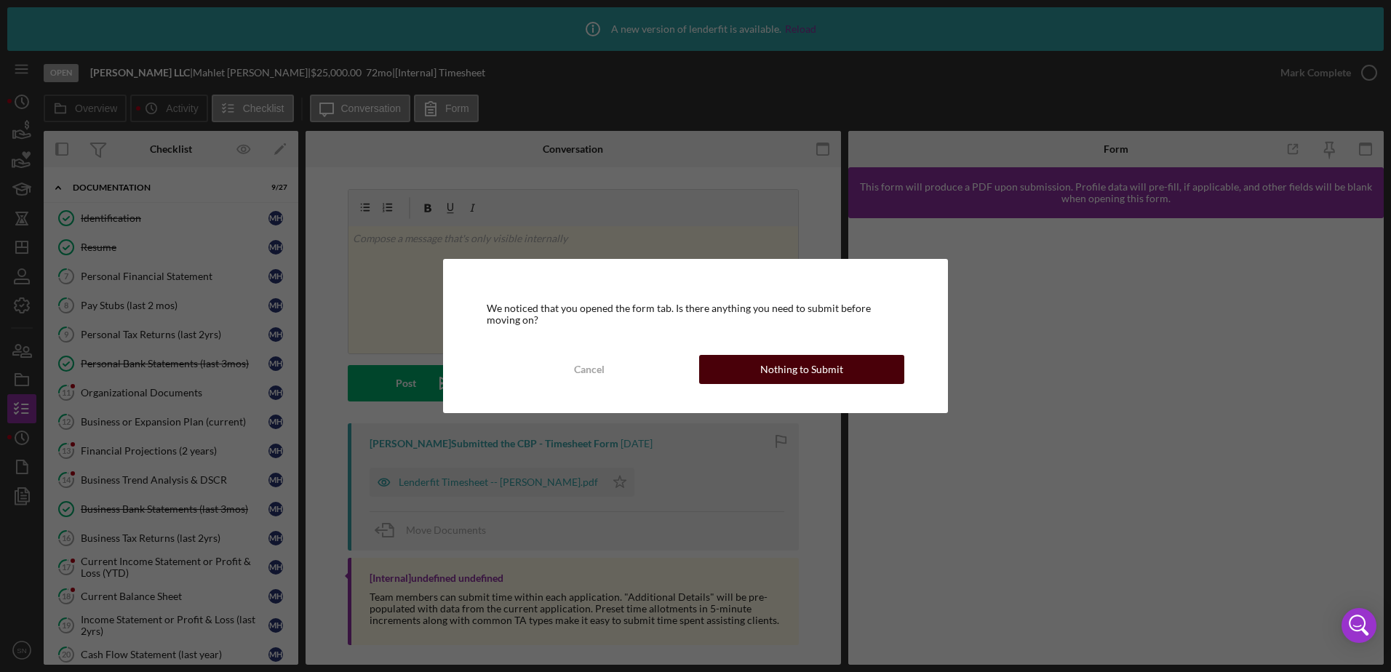
click at [835, 378] on div "Nothing to Submit" at bounding box center [801, 369] width 83 height 29
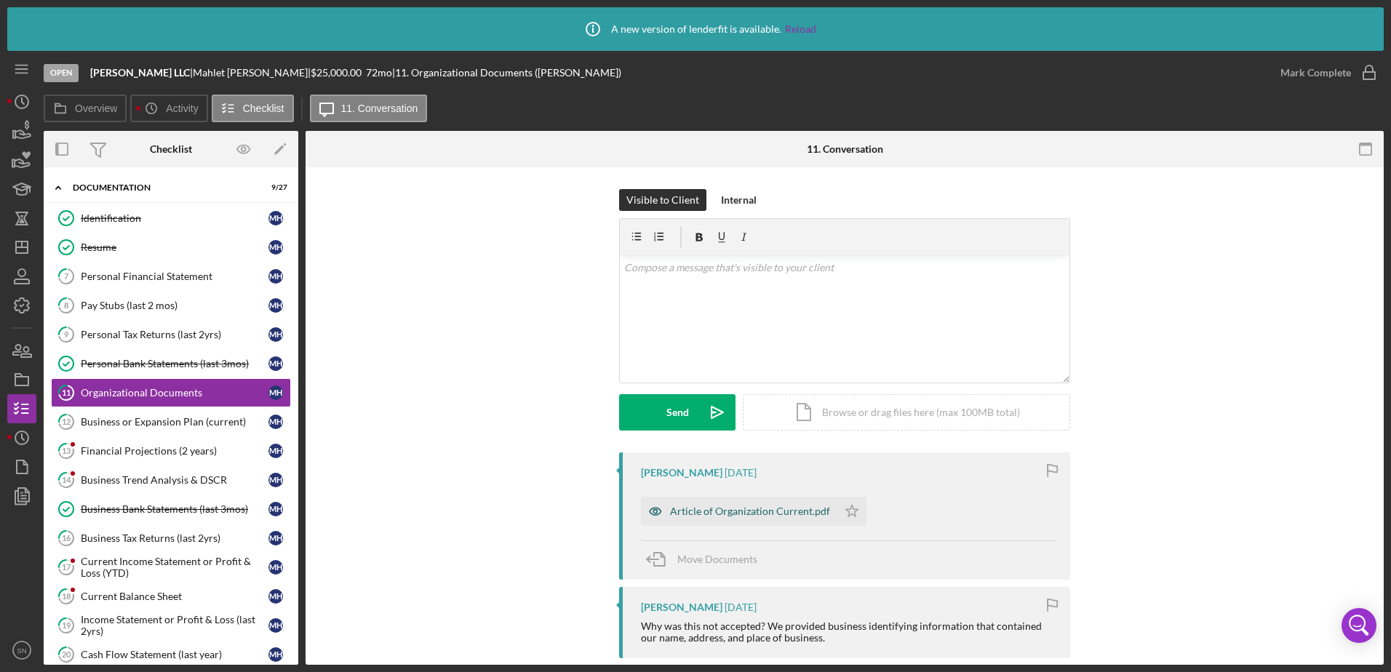
click at [778, 508] on div "Article of Organization Current.pdf" at bounding box center [750, 512] width 160 height 12
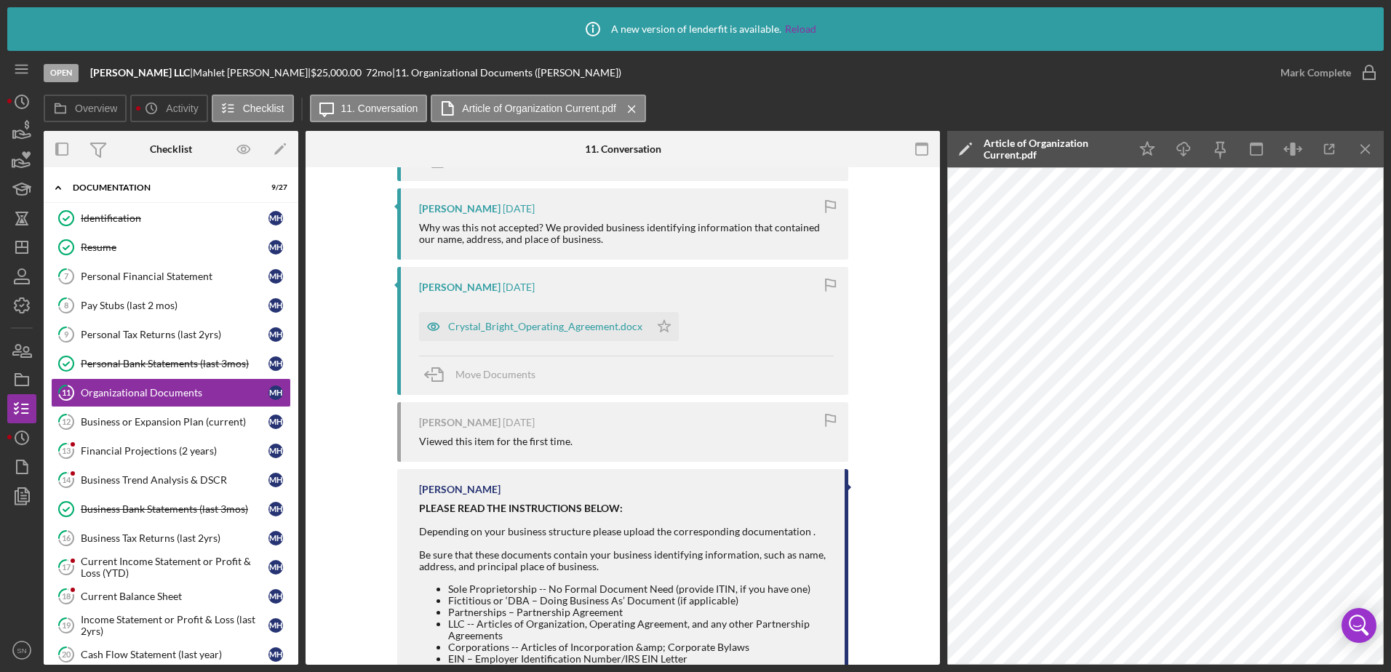
scroll to position [435, 0]
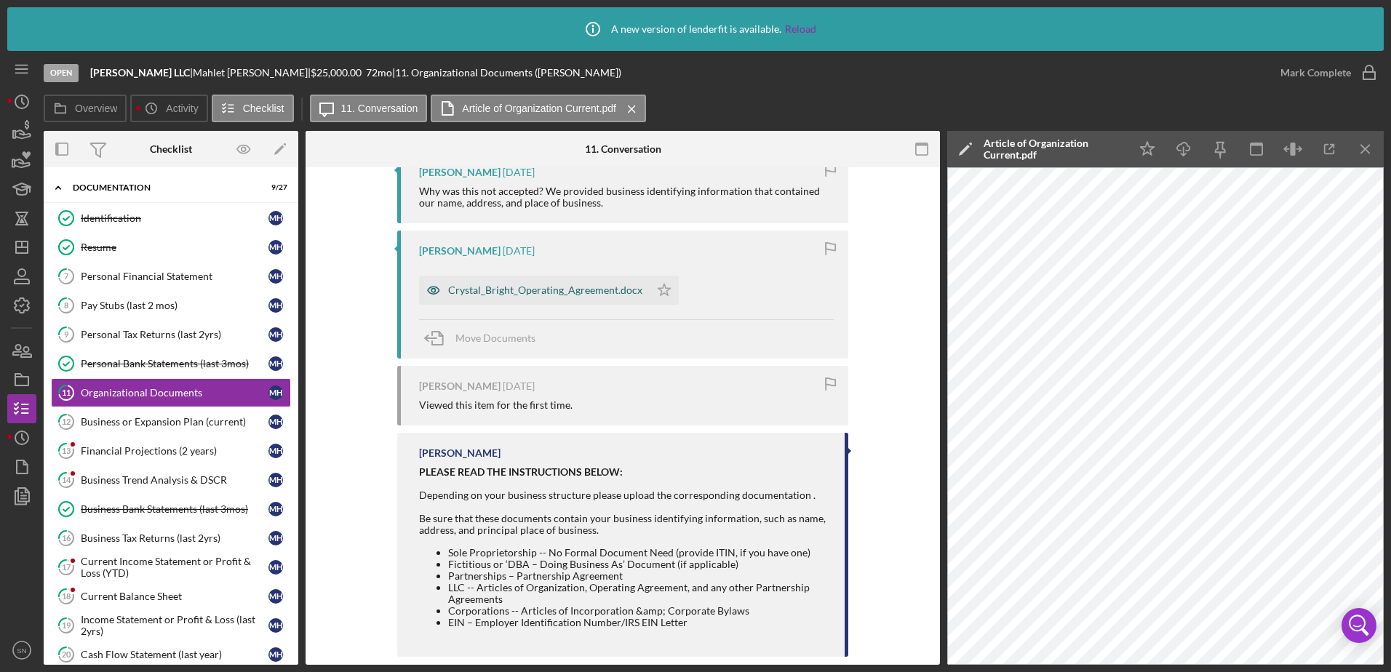
click at [543, 289] on div "Crystal_Bright_Operating_Agreement.docx" at bounding box center [545, 290] width 194 height 12
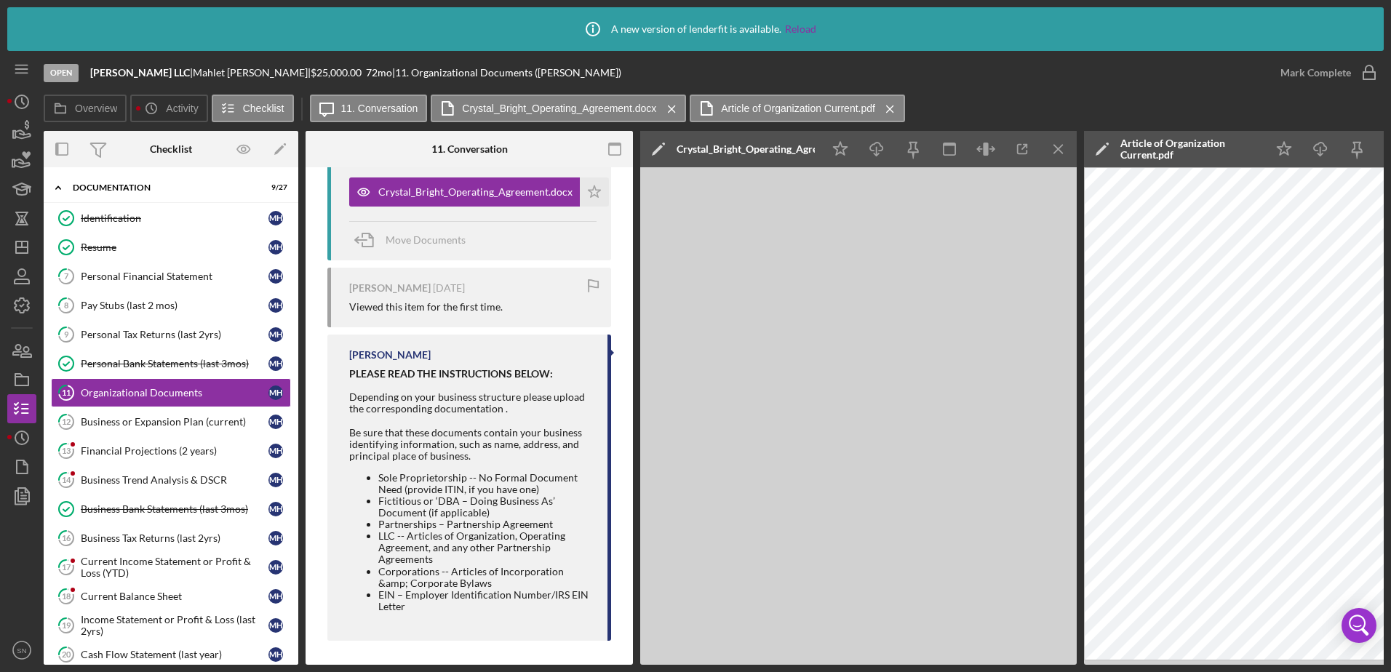
scroll to position [554, 0]
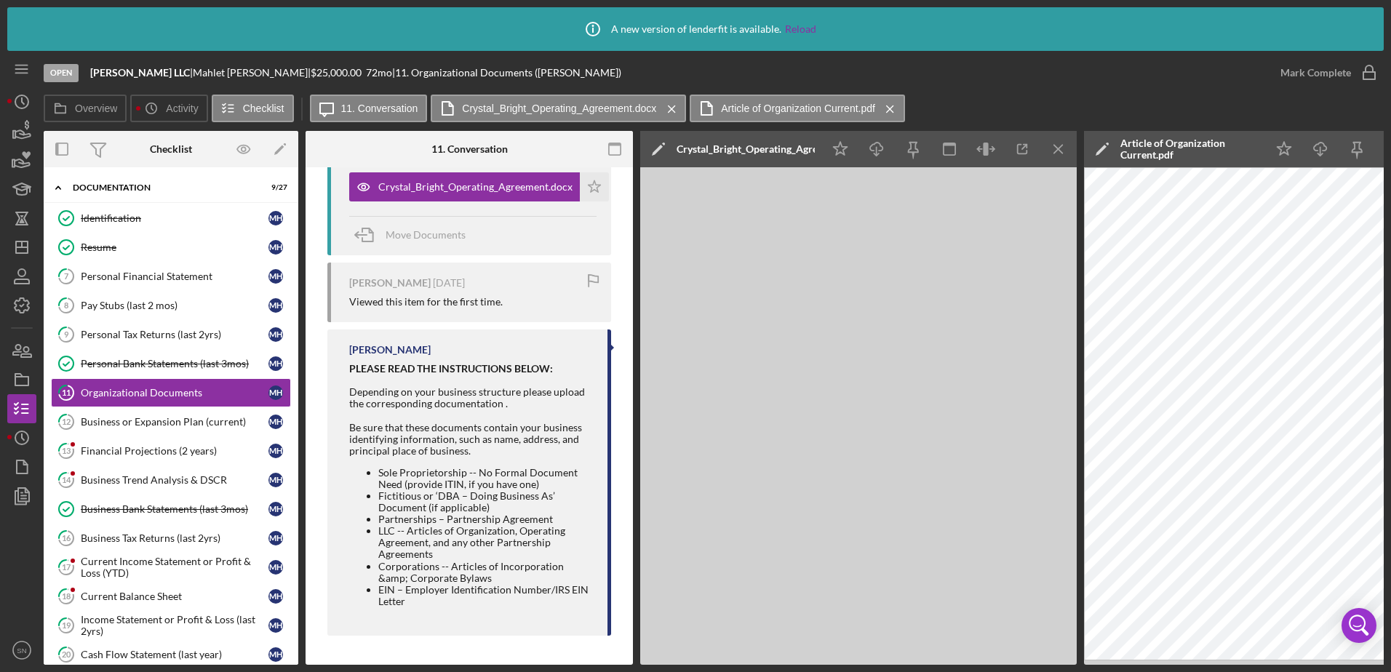
drag, startPoint x: 1255, startPoint y: 665, endPoint x: 1354, endPoint y: 675, distance: 98.7
click at [1354, 671] on html "Icon/Info A new version of lenderfit is available. Reload Open [PERSON_NAME] LL…" at bounding box center [695, 336] width 1391 height 672
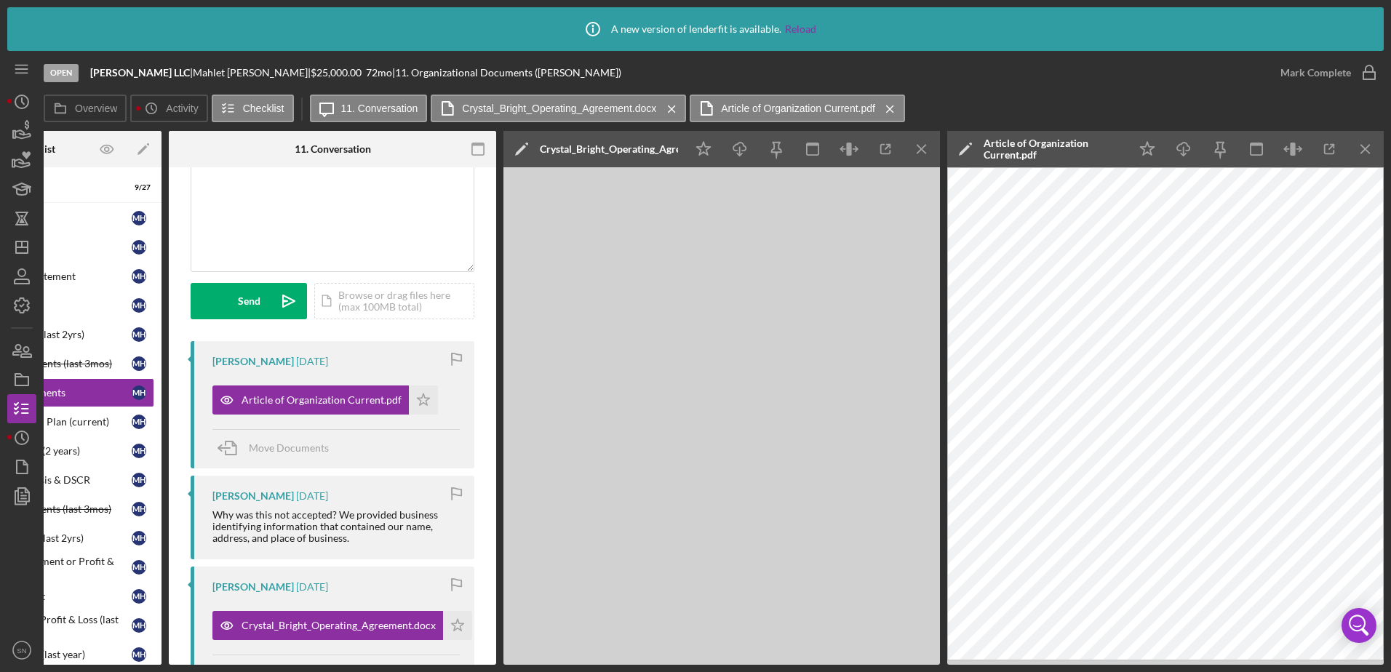
scroll to position [0, 0]
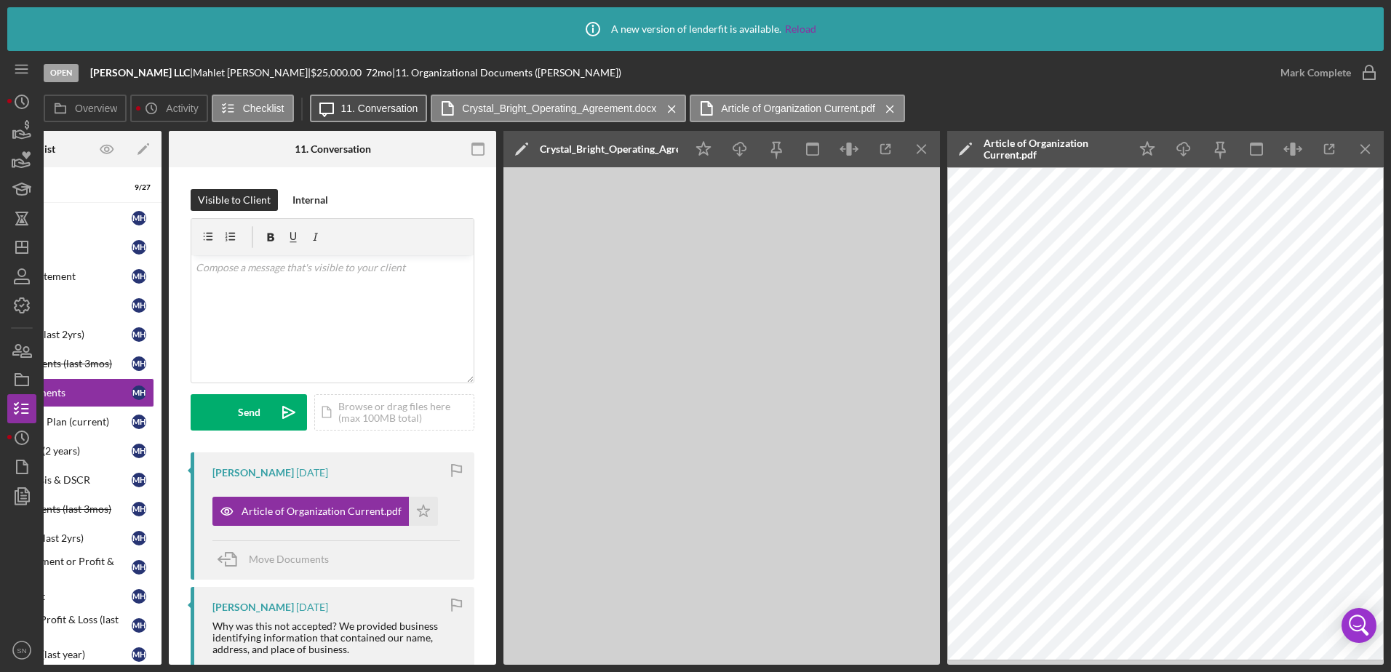
click at [395, 109] on label "11. Conversation" at bounding box center [379, 109] width 77 height 12
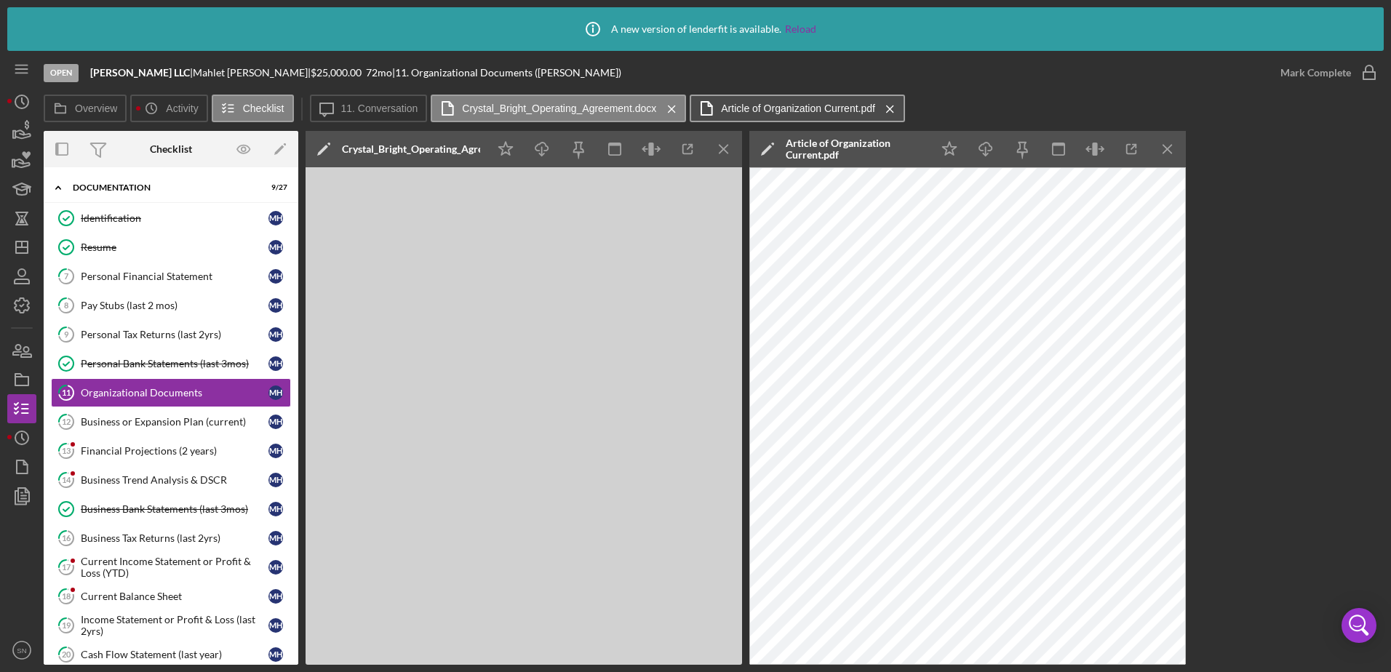
click at [781, 112] on label "Article of Organization Current.pdf" at bounding box center [798, 109] width 154 height 12
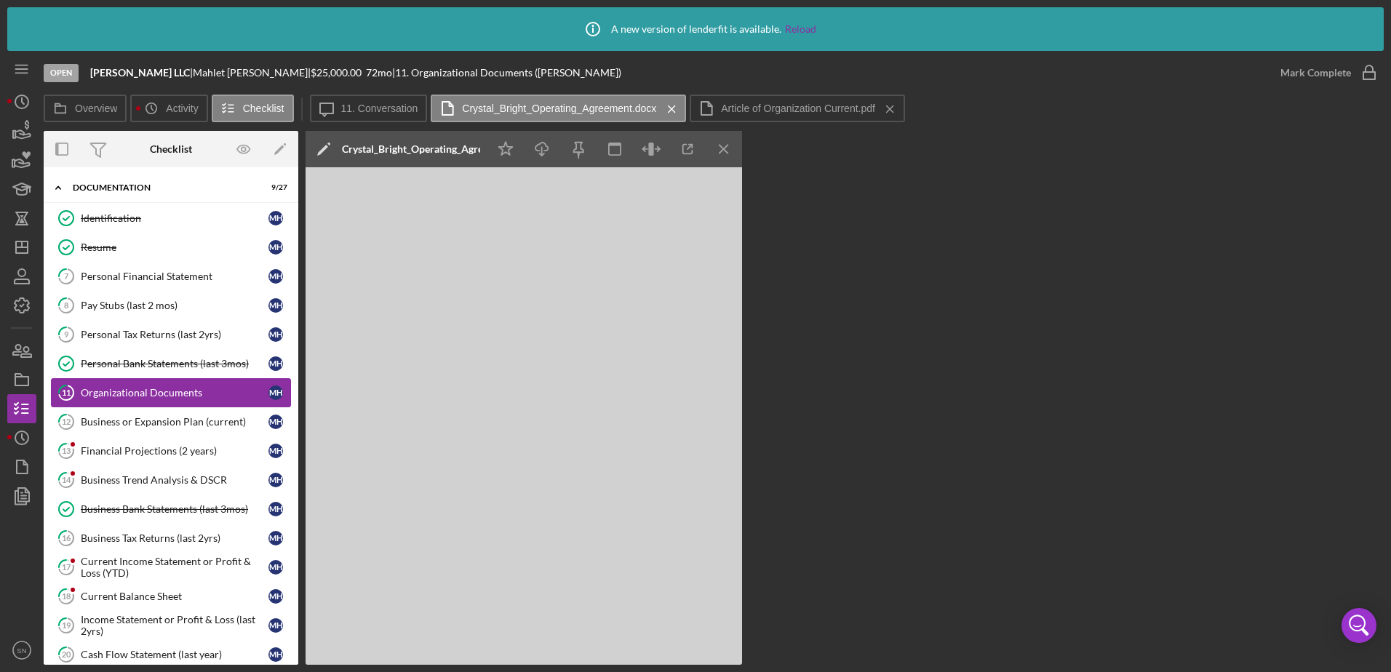
click at [134, 391] on div "Organizational Documents" at bounding box center [175, 393] width 188 height 12
click at [330, 105] on icon "Icon/Message" at bounding box center [326, 108] width 36 height 36
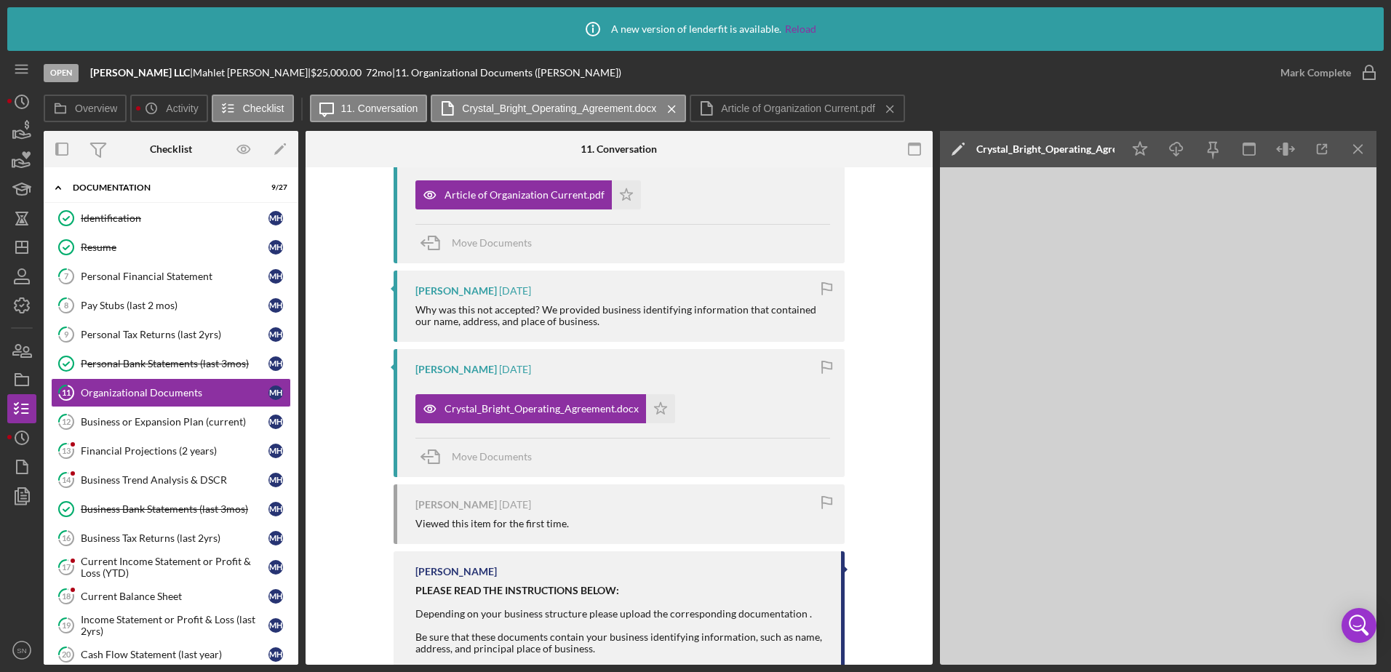
scroll to position [319, 0]
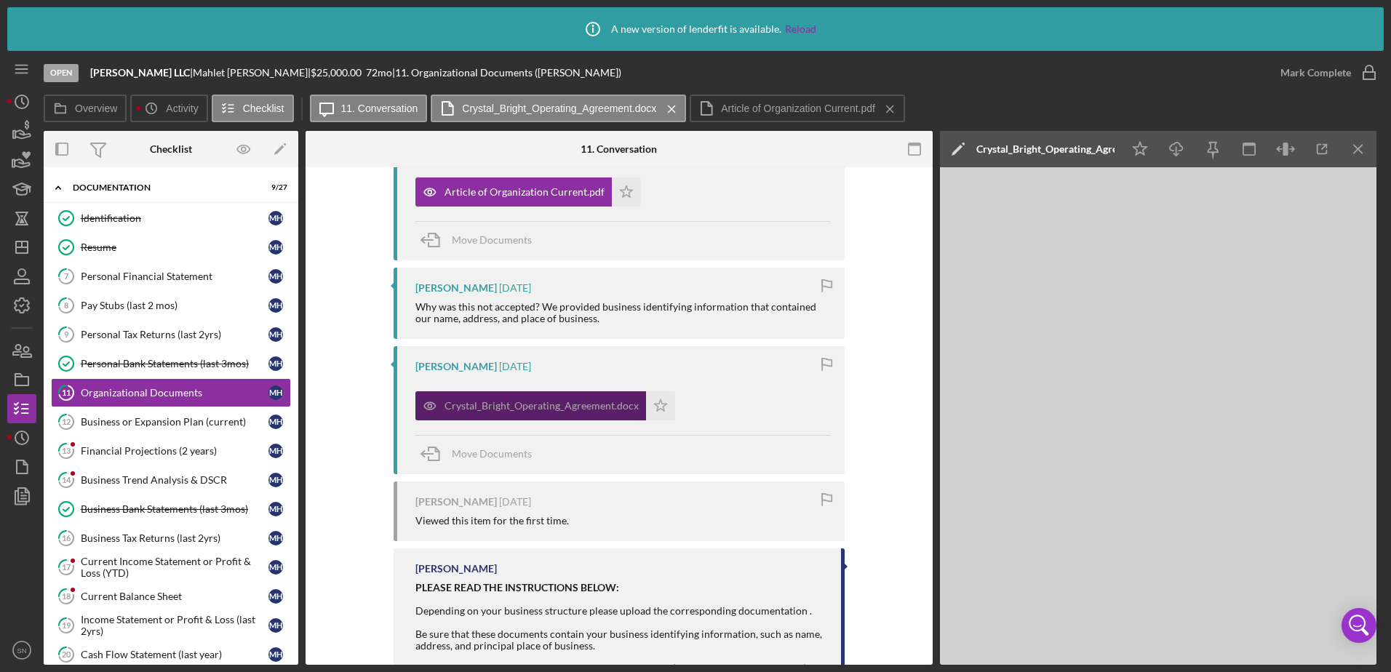
click at [564, 400] on div "Crystal_Bright_Operating_Agreement.docx" at bounding box center [541, 406] width 194 height 12
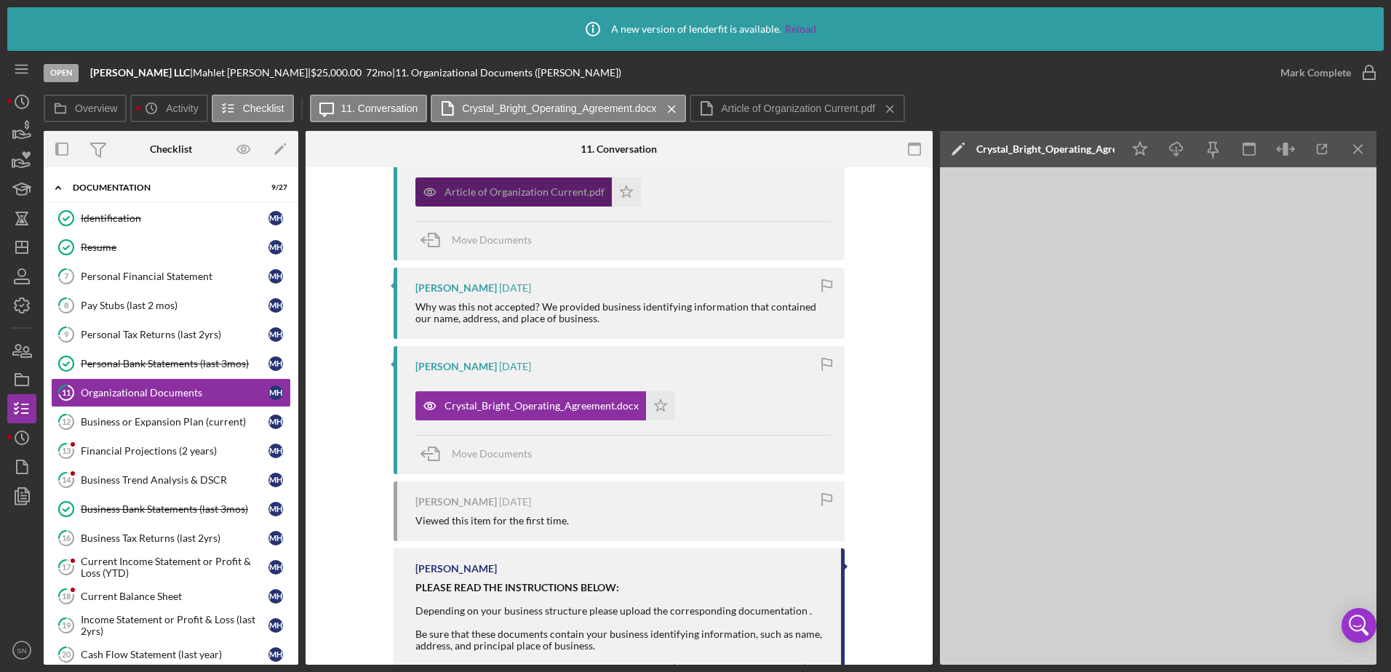
click at [539, 196] on div "Article of Organization Current.pdf" at bounding box center [524, 192] width 160 height 12
click at [1355, 153] on icon "Icon/Menu Close" at bounding box center [1358, 149] width 33 height 33
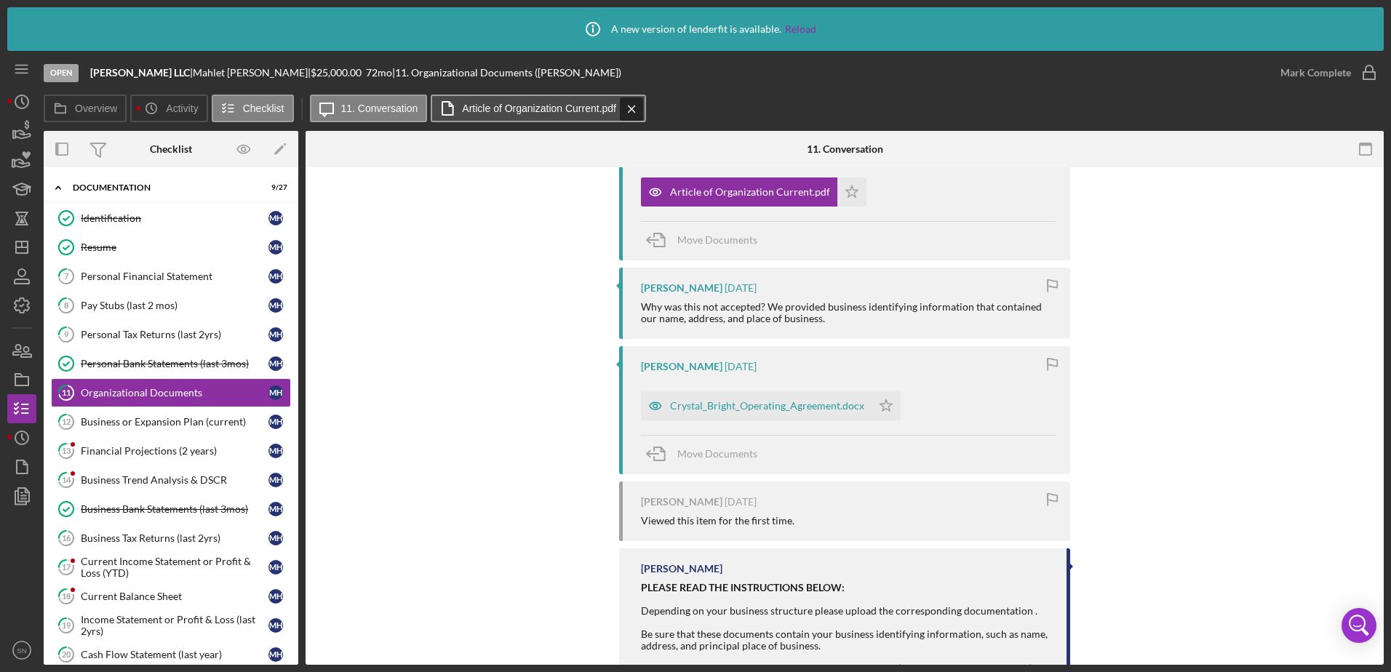
click at [635, 111] on icon "Icon/Menu Close" at bounding box center [631, 109] width 25 height 36
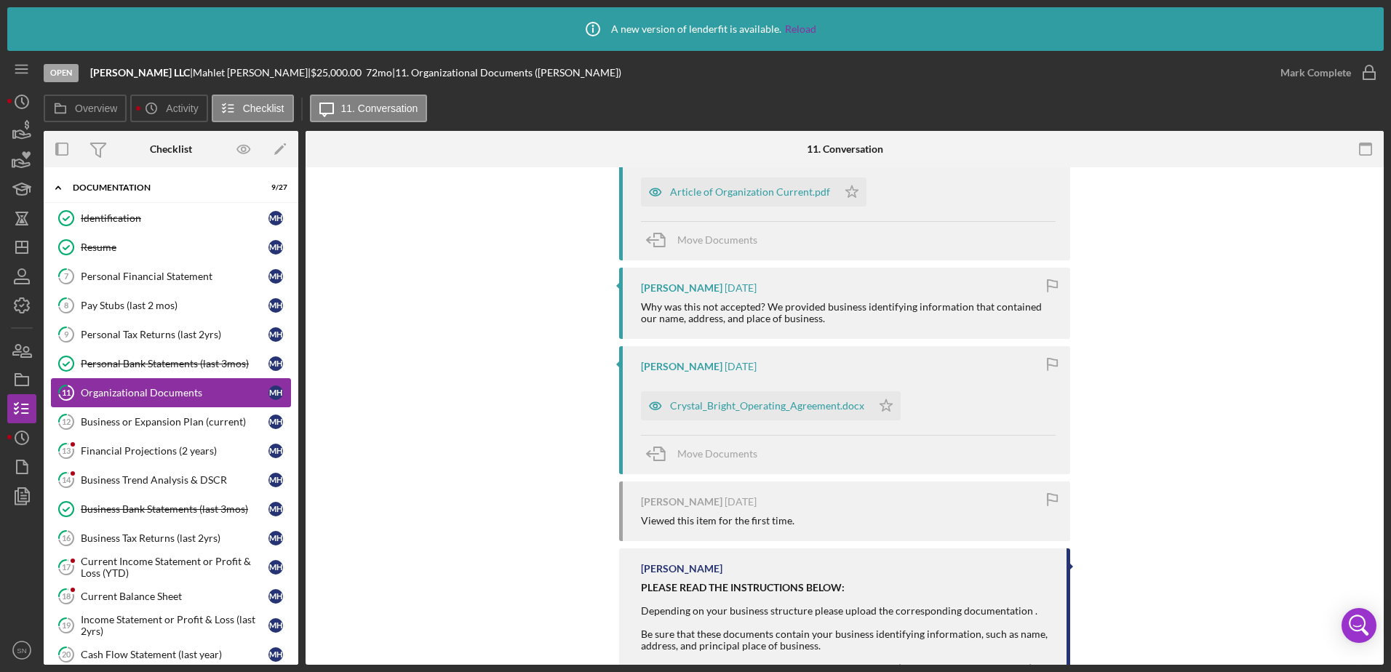
click at [184, 392] on div "Organizational Documents" at bounding box center [175, 393] width 188 height 12
click at [772, 413] on div "Crystal_Bright_Operating_Agreement.docx" at bounding box center [756, 405] width 231 height 29
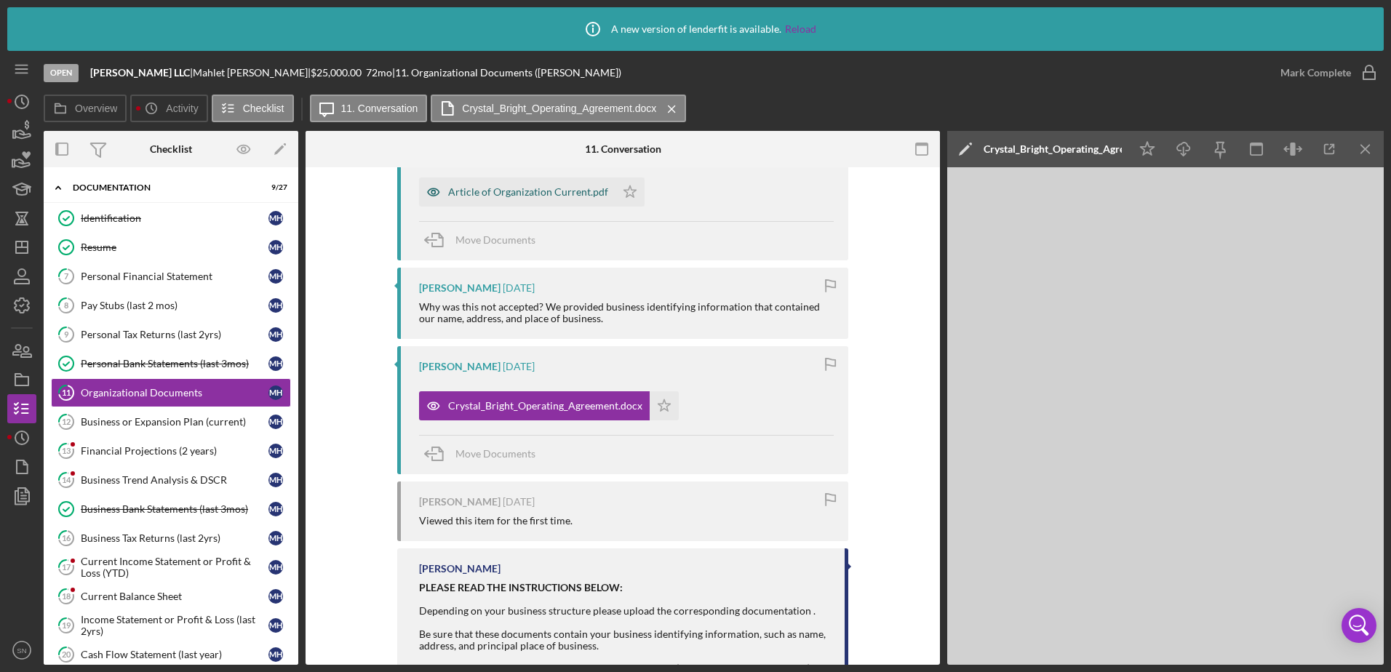
click at [487, 181] on div "Article of Organization Current.pdf" at bounding box center [517, 191] width 196 height 29
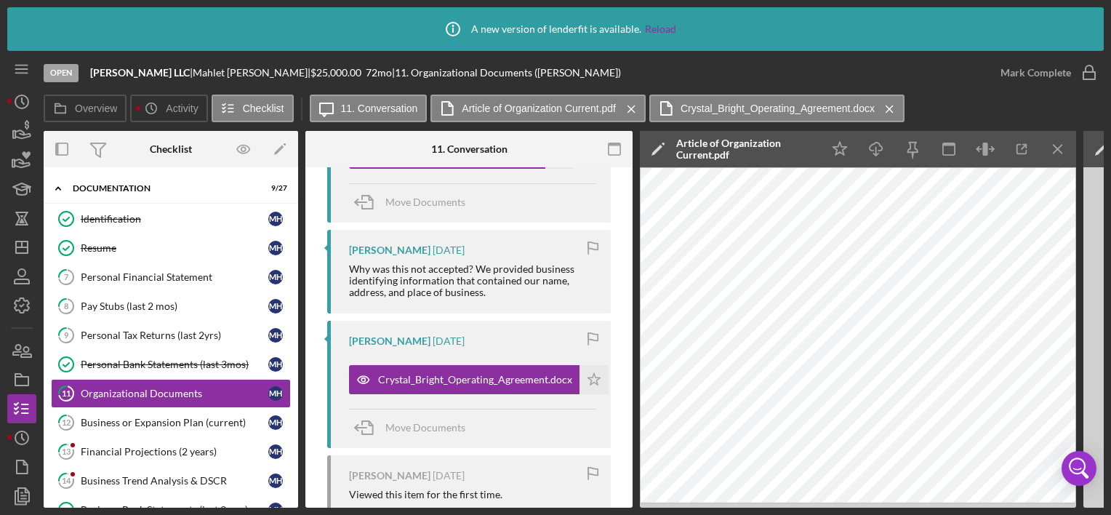
scroll to position [276, 0]
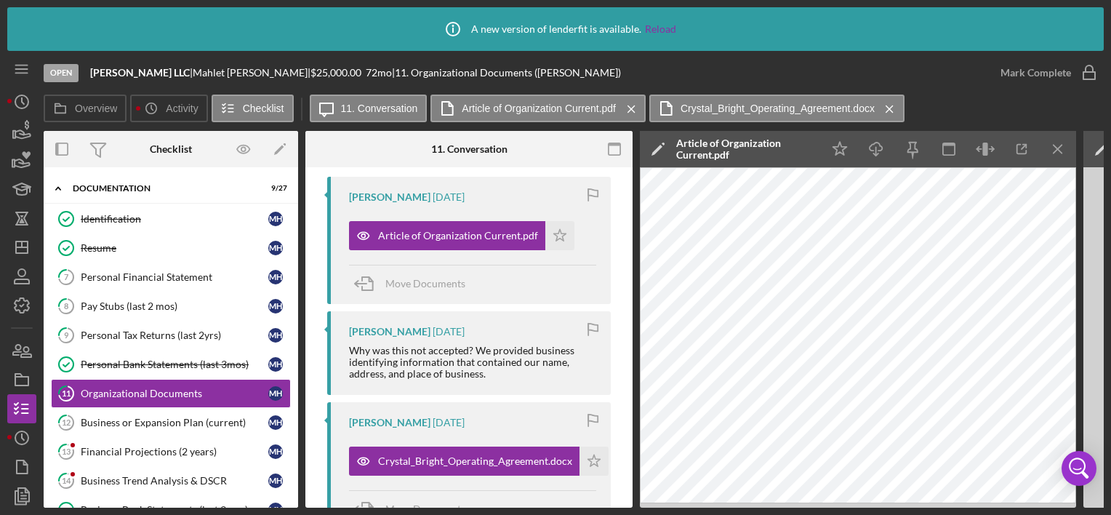
click at [1066, 151] on icon "Icon/Menu Close" at bounding box center [1058, 149] width 33 height 33
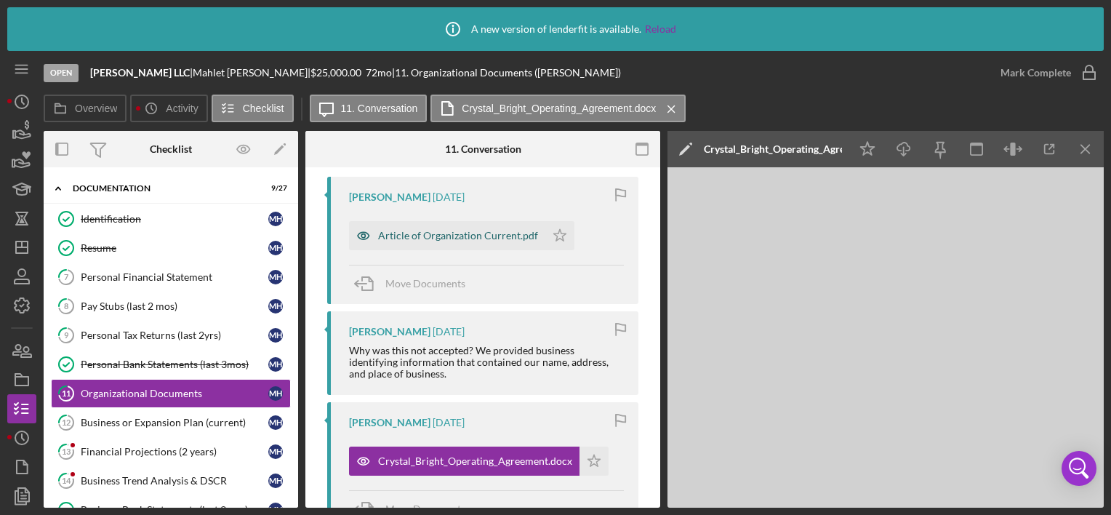
click at [498, 241] on div "Article of Organization Current.pdf" at bounding box center [447, 235] width 196 height 29
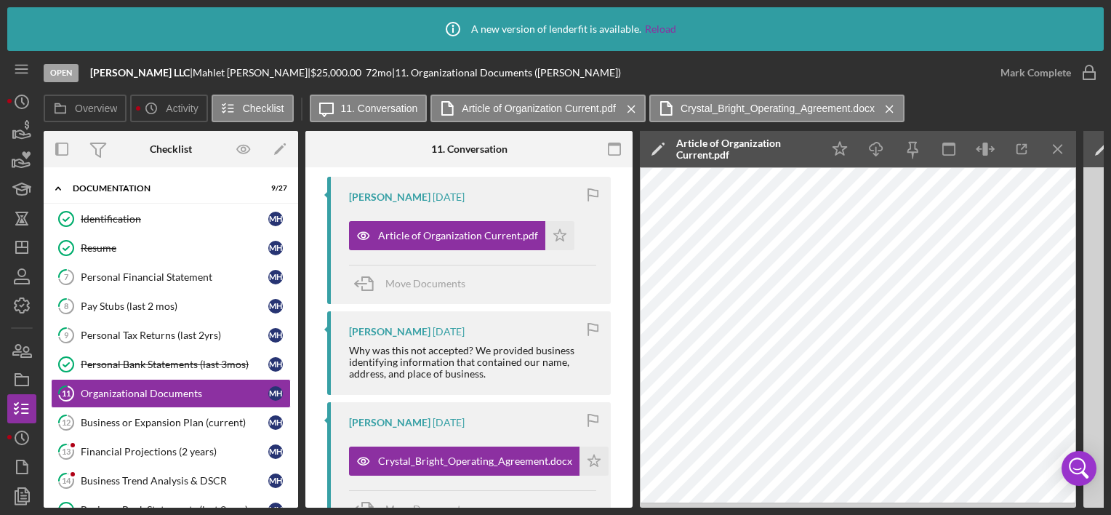
drag, startPoint x: 587, startPoint y: 460, endPoint x: 584, endPoint y: 439, distance: 22.0
click at [567, 241] on polygon "button" at bounding box center [560, 235] width 12 height 12
click at [562, 229] on icon "Icon/Star" at bounding box center [560, 235] width 29 height 29
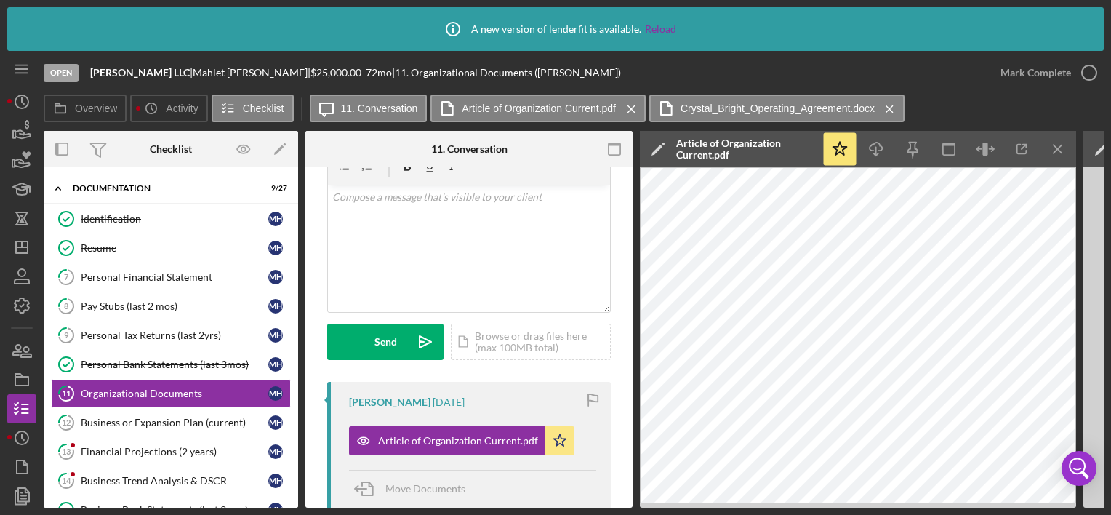
scroll to position [0, 0]
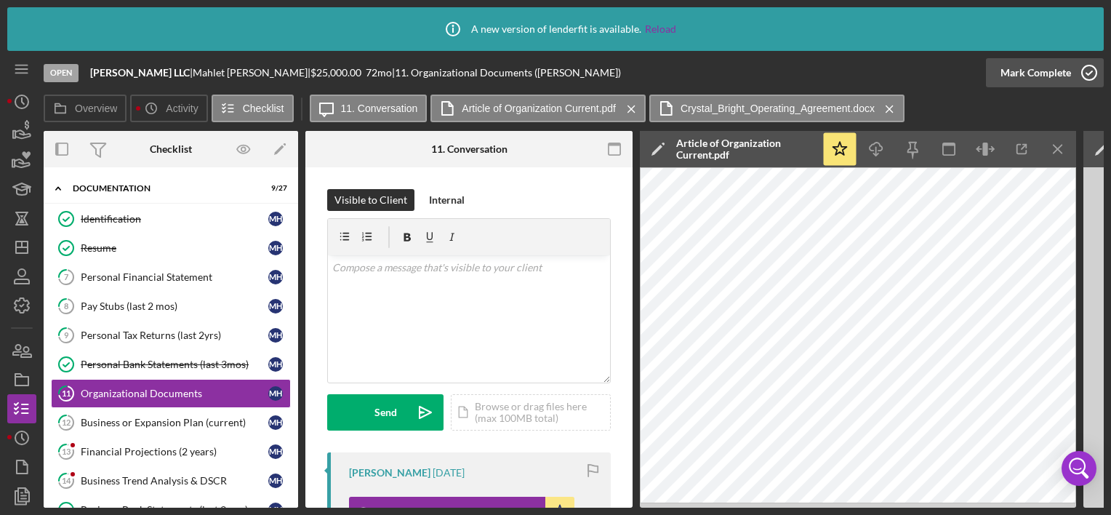
click at [1094, 73] on icon "button" at bounding box center [1089, 73] width 36 height 36
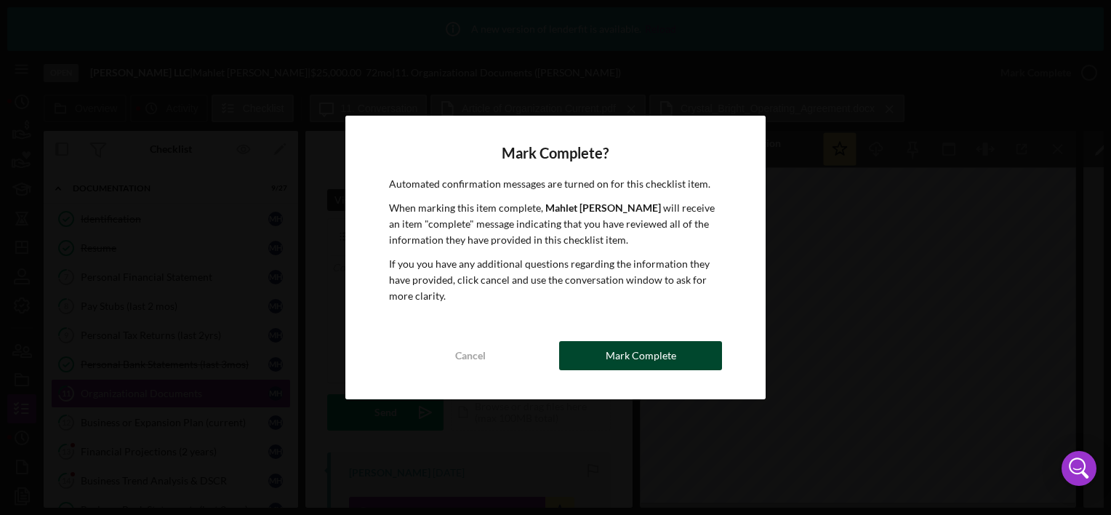
click at [648, 348] on div "Mark Complete" at bounding box center [641, 355] width 71 height 29
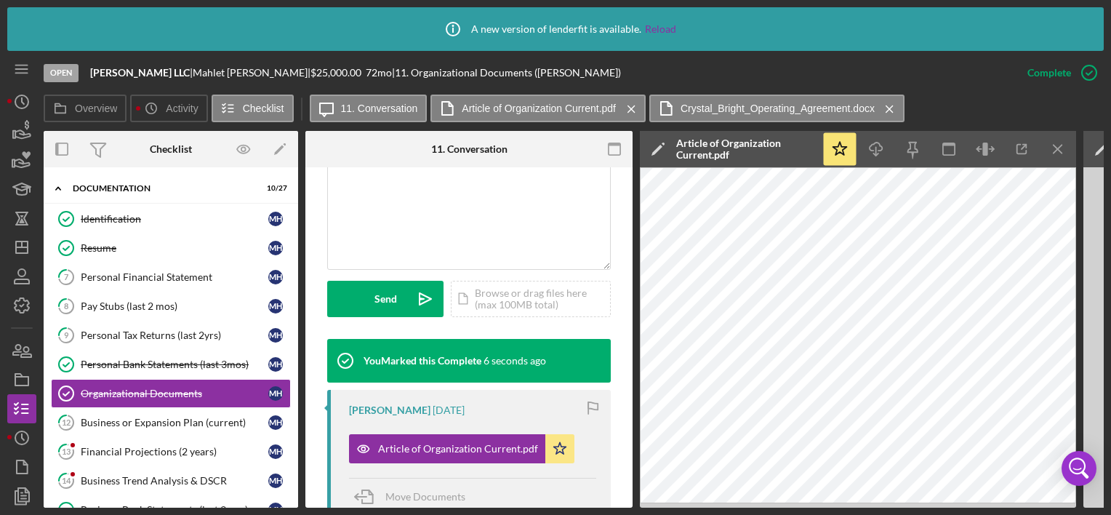
scroll to position [64, 0]
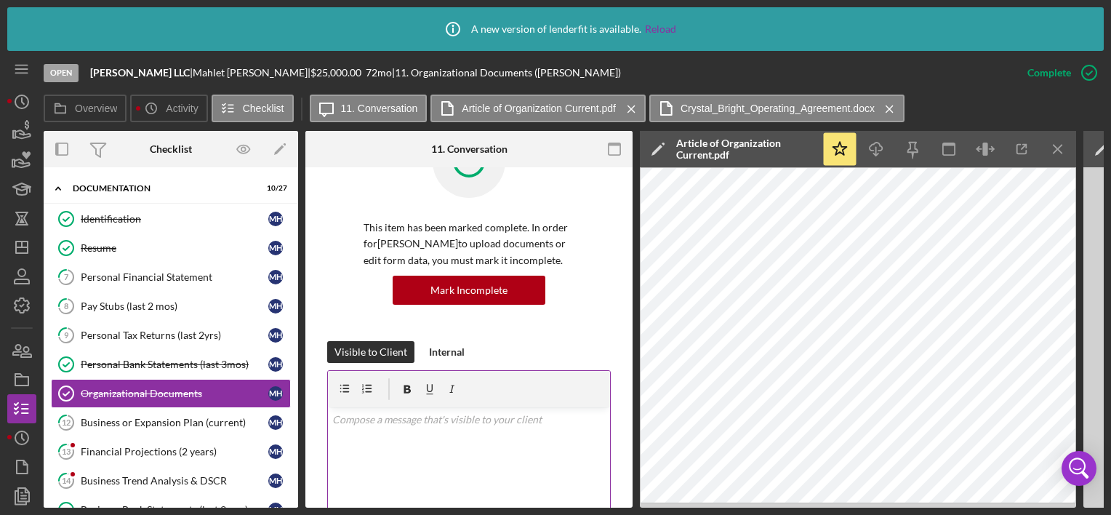
click at [468, 439] on div "v Color teal Color pink Remove color Add row above Add row below Add column bef…" at bounding box center [469, 470] width 282 height 127
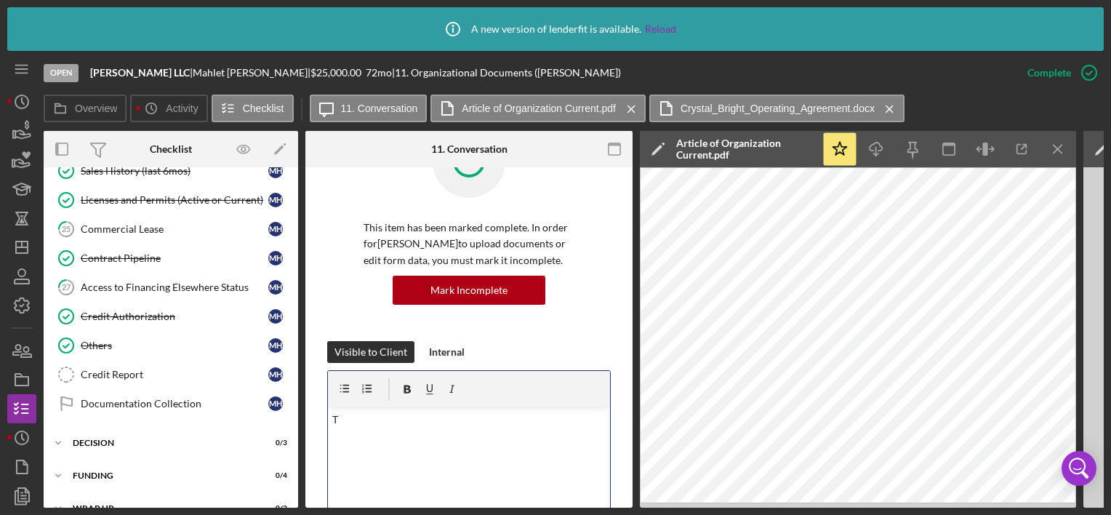
scroll to position [799, 0]
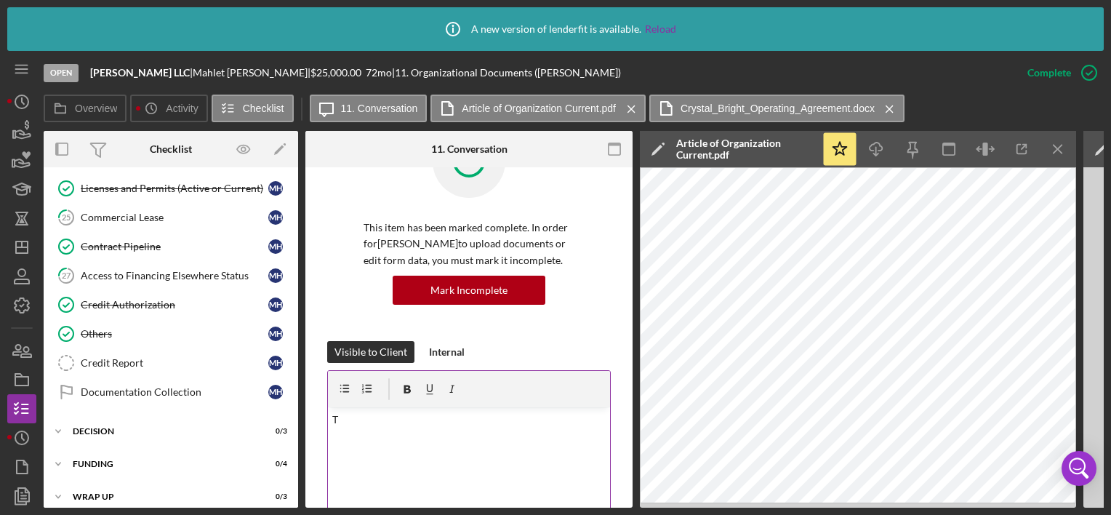
click at [350, 415] on p "T" at bounding box center [469, 420] width 274 height 16
drag, startPoint x: 459, startPoint y: 419, endPoint x: 557, endPoint y: 450, distance: 103.1
click at [460, 420] on p "Thank you for providing your Articles of" at bounding box center [469, 420] width 274 height 16
click at [554, 425] on p "Thank you for providing the Articles of" at bounding box center [469, 420] width 274 height 16
click at [455, 419] on p "Thank you for providing the Articles of Organization and Operating Agreement" at bounding box center [469, 428] width 274 height 33
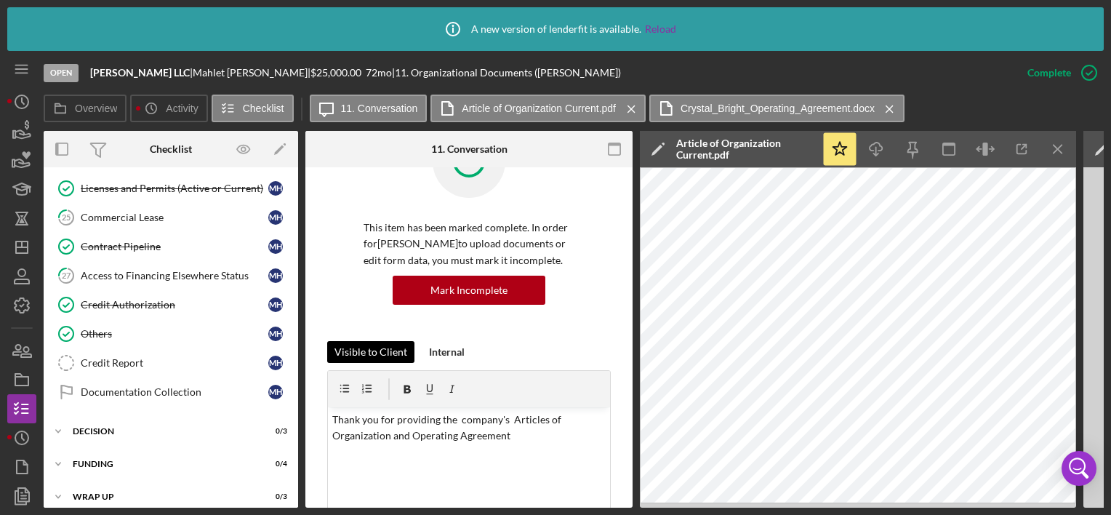
click at [378, 356] on div "Visible to Client" at bounding box center [371, 352] width 73 height 22
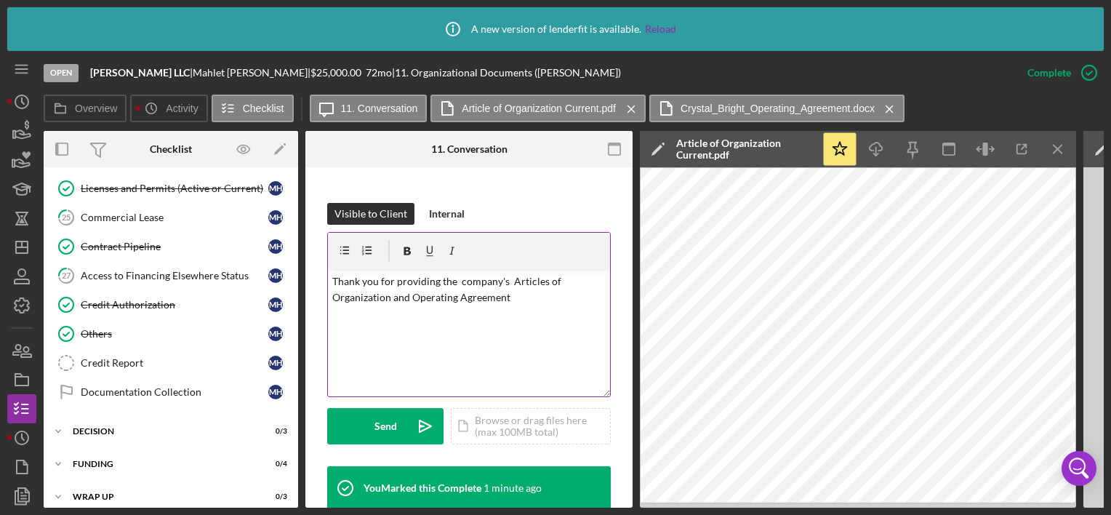
scroll to position [200, 0]
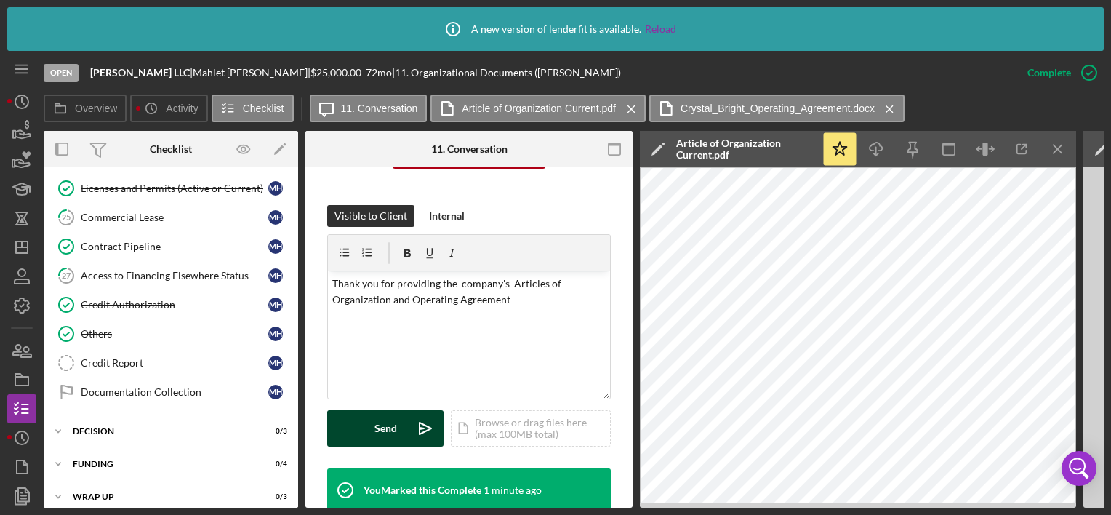
click at [372, 425] on button "Send Icon/icon-invite-send" at bounding box center [385, 428] width 116 height 36
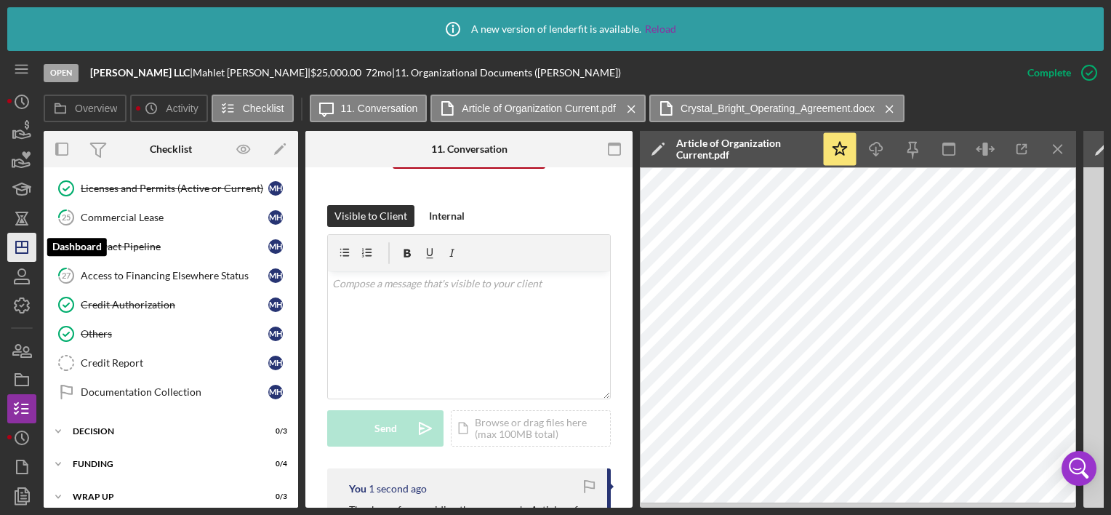
drag, startPoint x: 20, startPoint y: 245, endPoint x: 33, endPoint y: 240, distance: 14.0
click at [20, 245] on icon "Icon/Dashboard" at bounding box center [22, 247] width 36 height 36
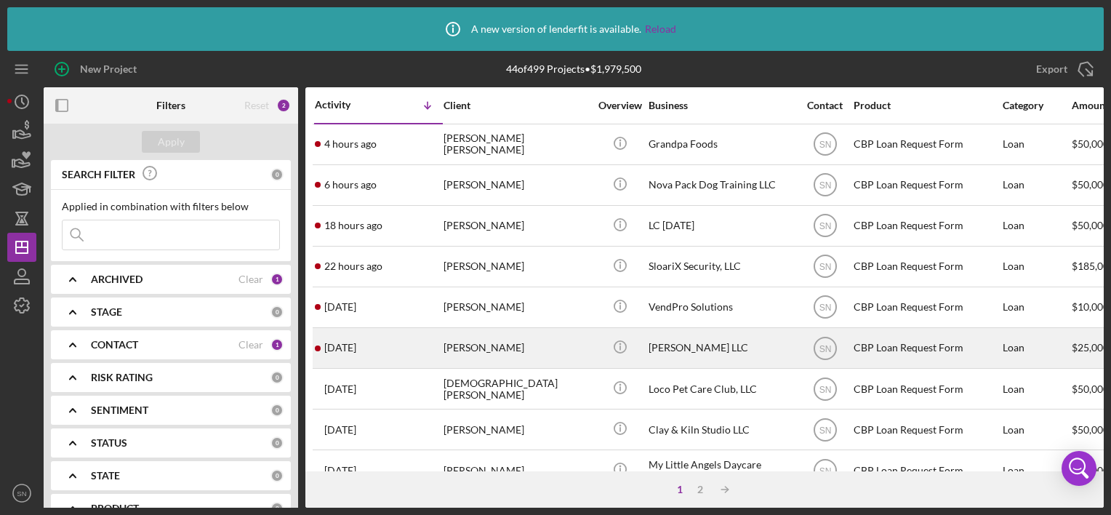
click at [483, 349] on div "[PERSON_NAME]" at bounding box center [516, 348] width 145 height 39
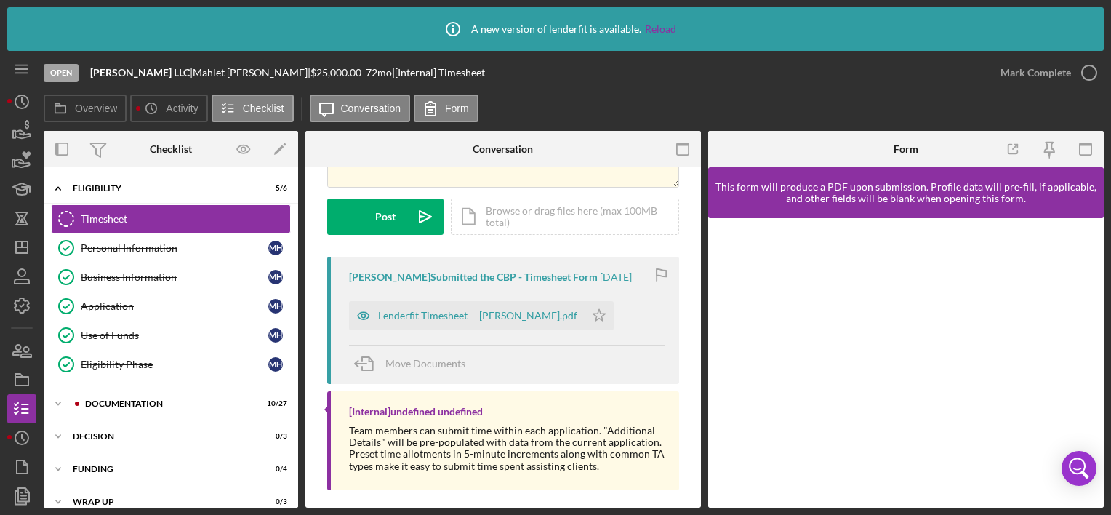
scroll to position [189, 0]
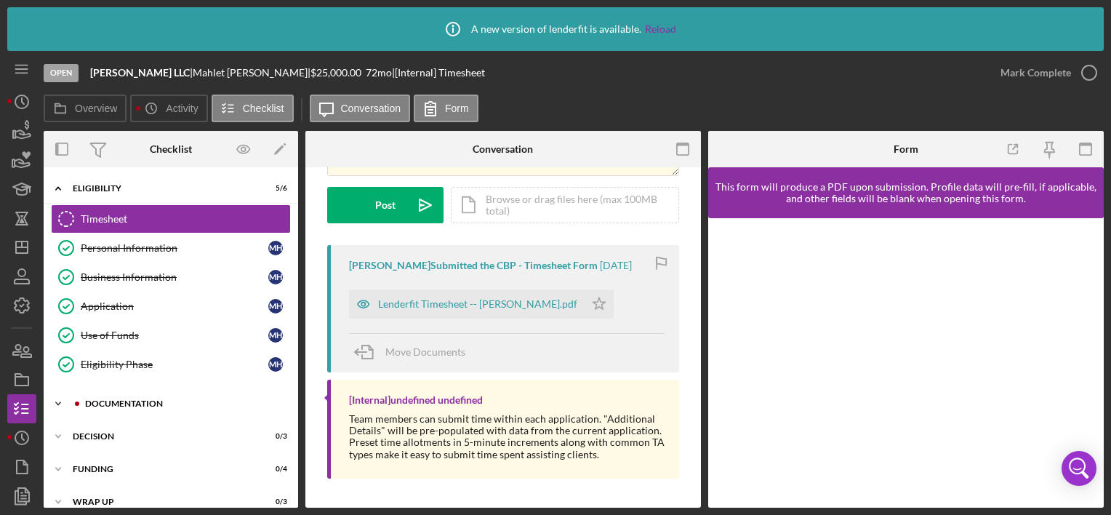
click at [97, 402] on div "Documentation" at bounding box center [182, 403] width 195 height 9
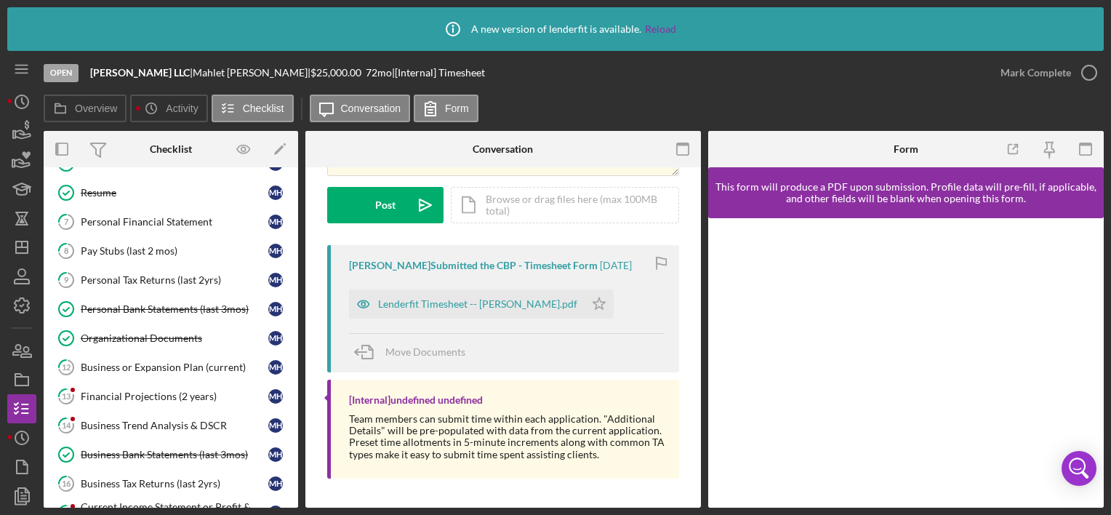
scroll to position [363, 0]
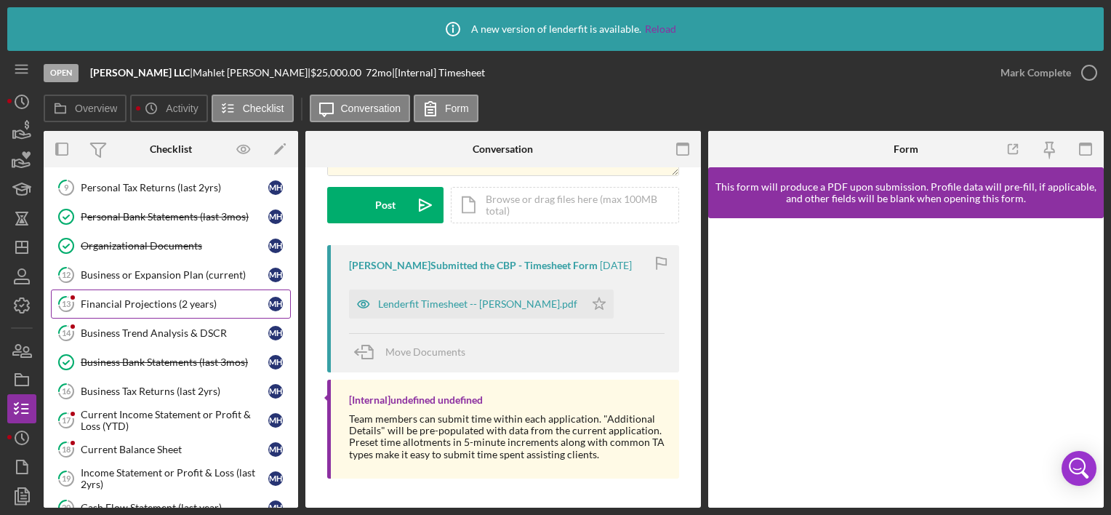
click at [105, 300] on div "Financial Projections (2 years)" at bounding box center [175, 304] width 188 height 12
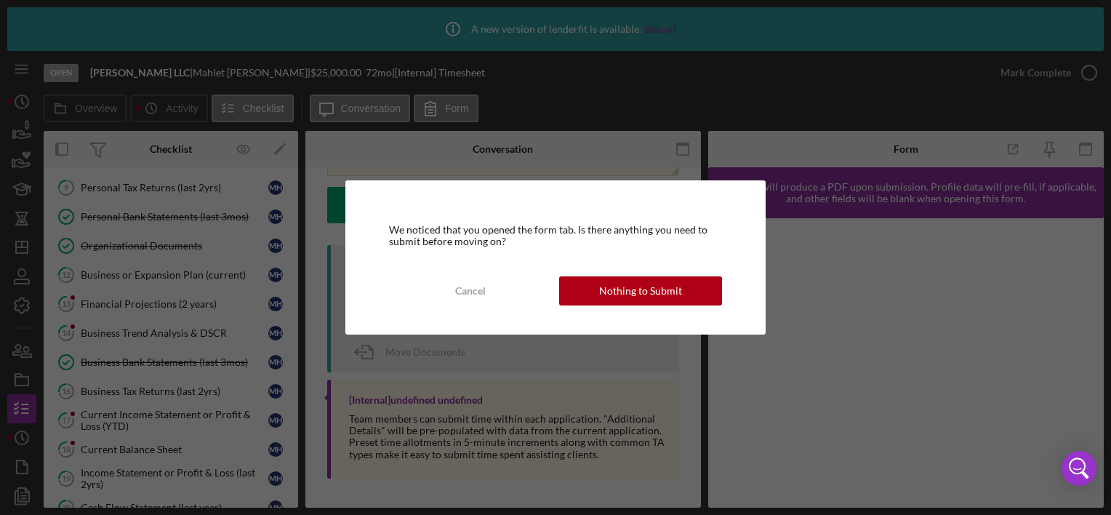
click at [482, 293] on div "Cancel" at bounding box center [470, 290] width 31 height 29
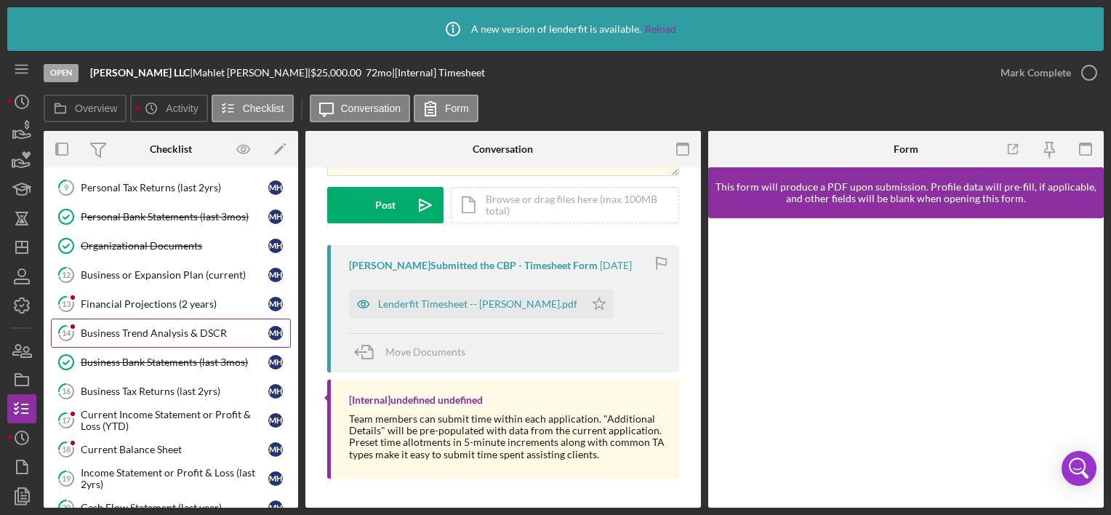
click at [214, 330] on div "Business Trend Analysis & DSCR" at bounding box center [175, 333] width 188 height 12
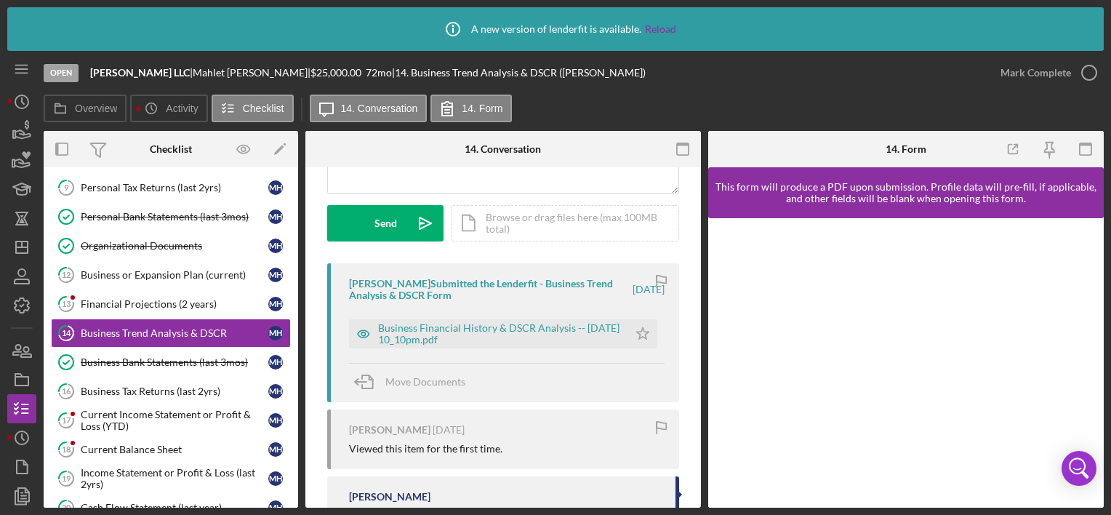
scroll to position [195, 0]
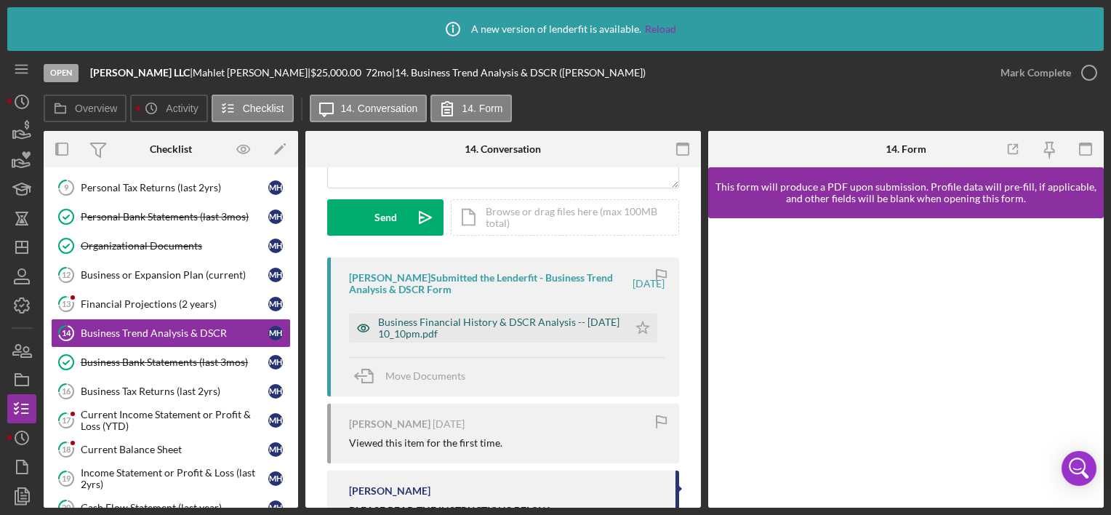
click at [471, 329] on div "Business Financial History & DSCR Analysis -- [DATE] 10_10pm.pdf" at bounding box center [499, 327] width 243 height 23
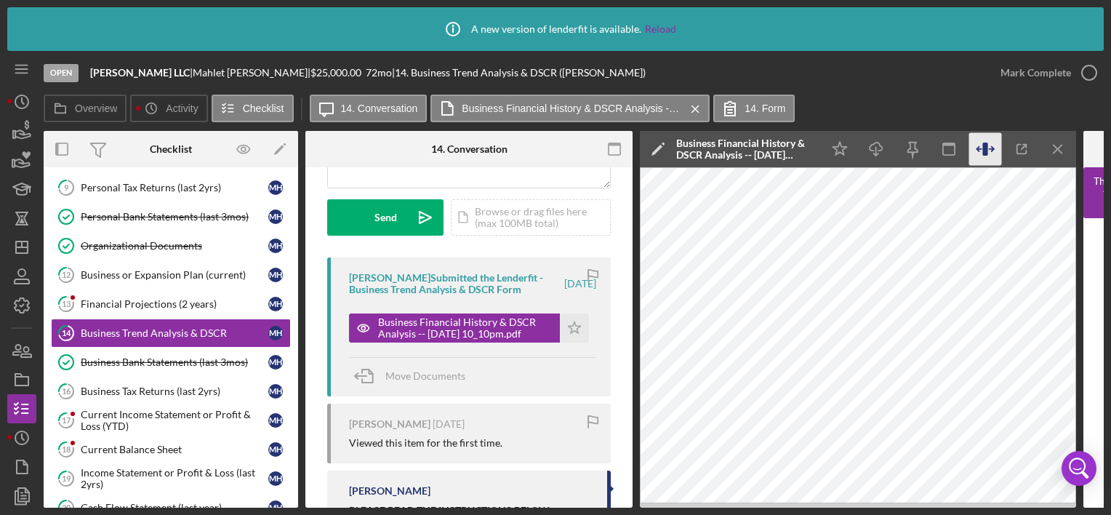
click at [991, 149] on icon "button" at bounding box center [992, 149] width 4 height 0
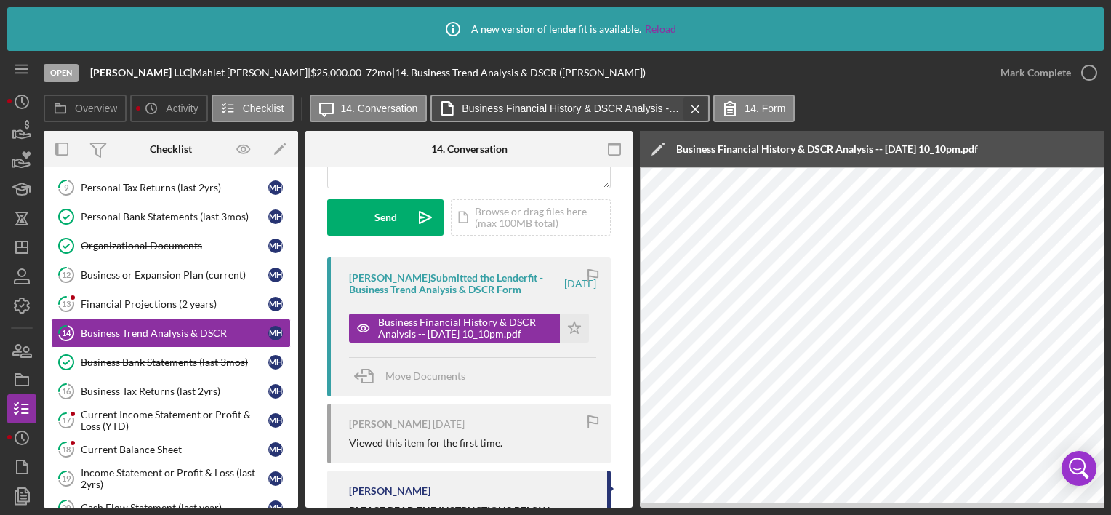
click at [701, 108] on div "Icon/Message 14. Conversation Business Financial History & DSCR Analysis -- [DA…" at bounding box center [555, 109] width 490 height 29
click at [698, 108] on icon "Icon/Menu Close" at bounding box center [695, 109] width 25 height 36
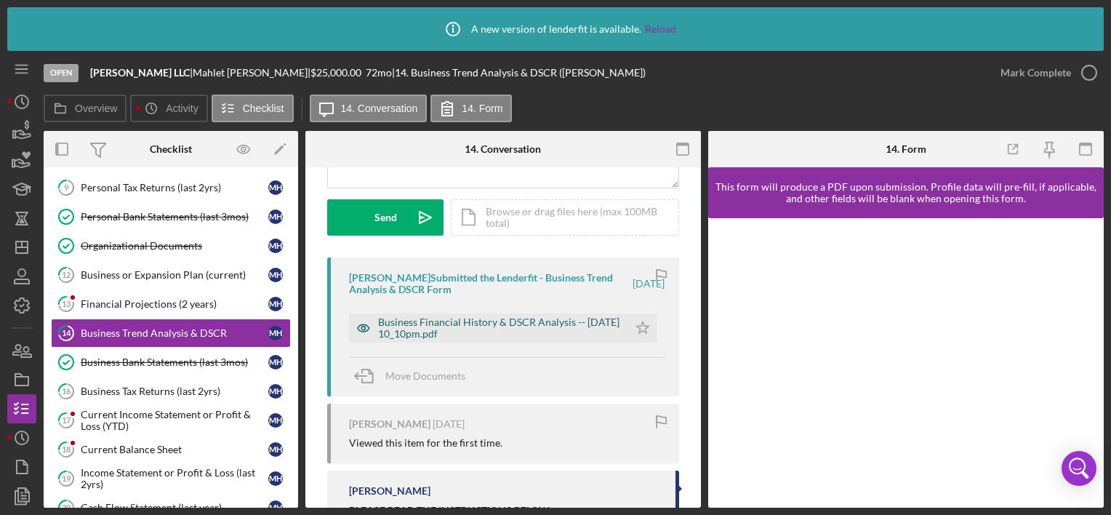
click at [399, 320] on div "Business Financial History & DSCR Analysis -- [DATE] 10_10pm.pdf" at bounding box center [499, 327] width 243 height 23
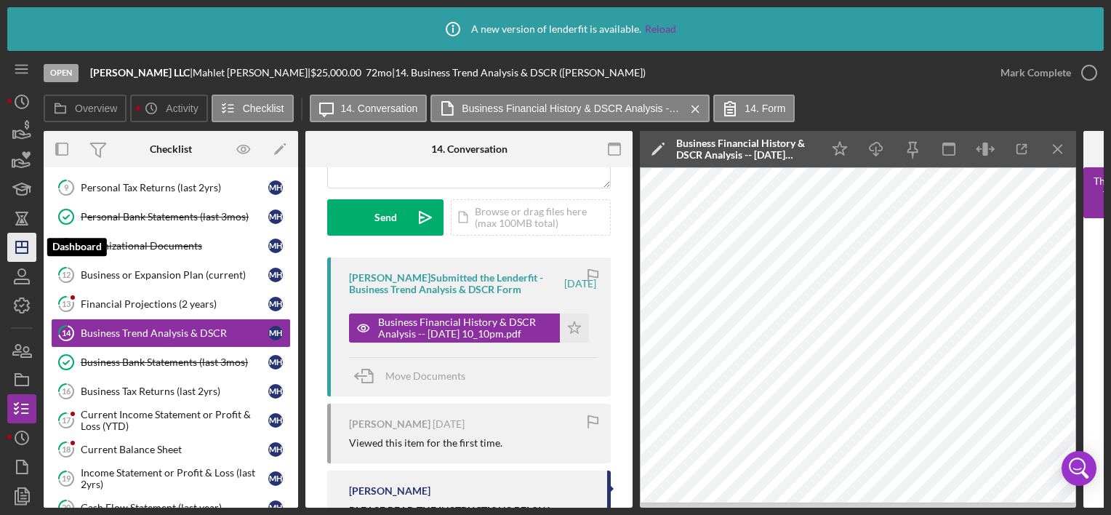
click at [25, 246] on icon "Icon/Dashboard" at bounding box center [22, 247] width 36 height 36
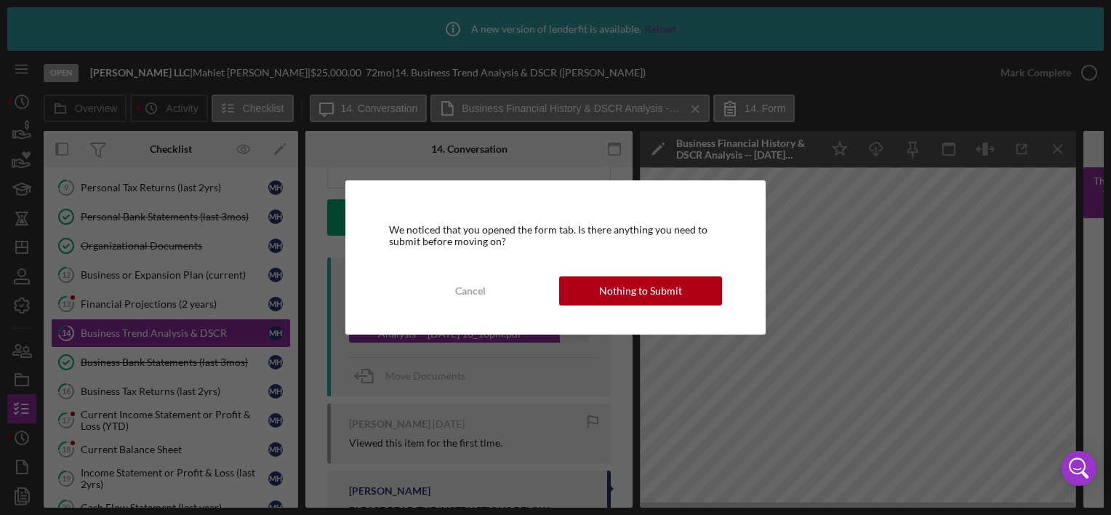
click at [460, 289] on div "Cancel" at bounding box center [470, 290] width 31 height 29
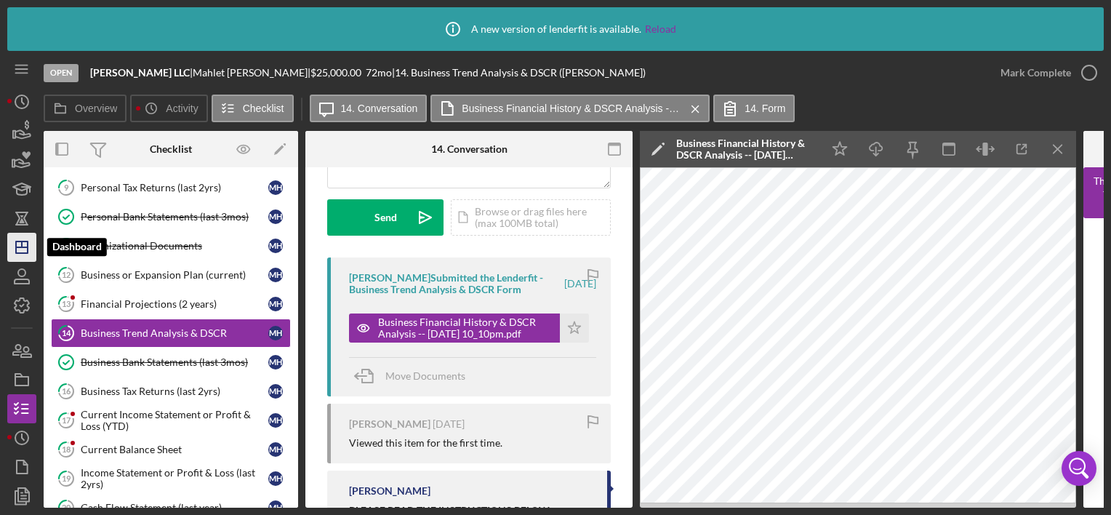
click at [27, 239] on icon "Icon/Dashboard" at bounding box center [22, 247] width 36 height 36
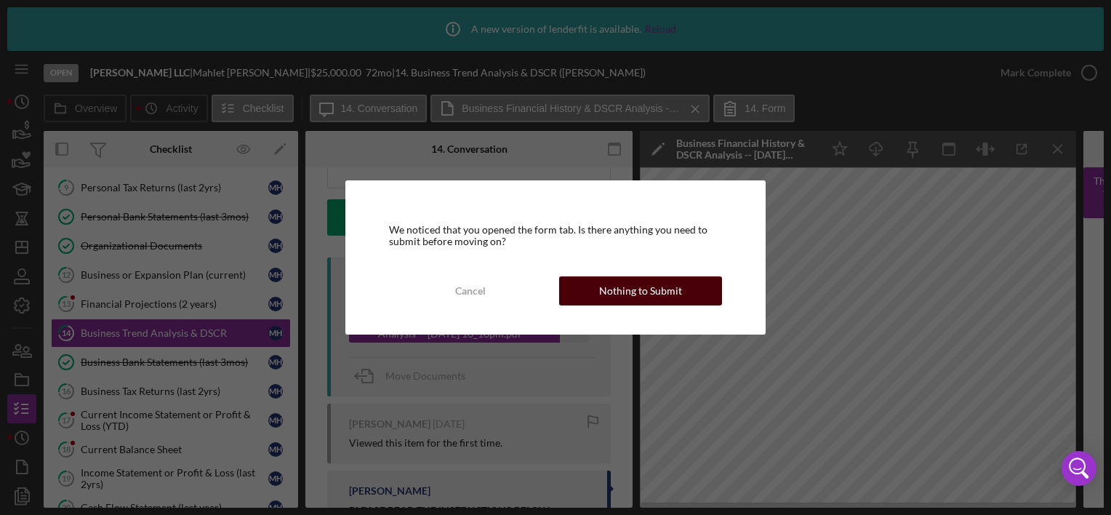
click at [597, 295] on button "Nothing to Submit" at bounding box center [640, 290] width 163 height 29
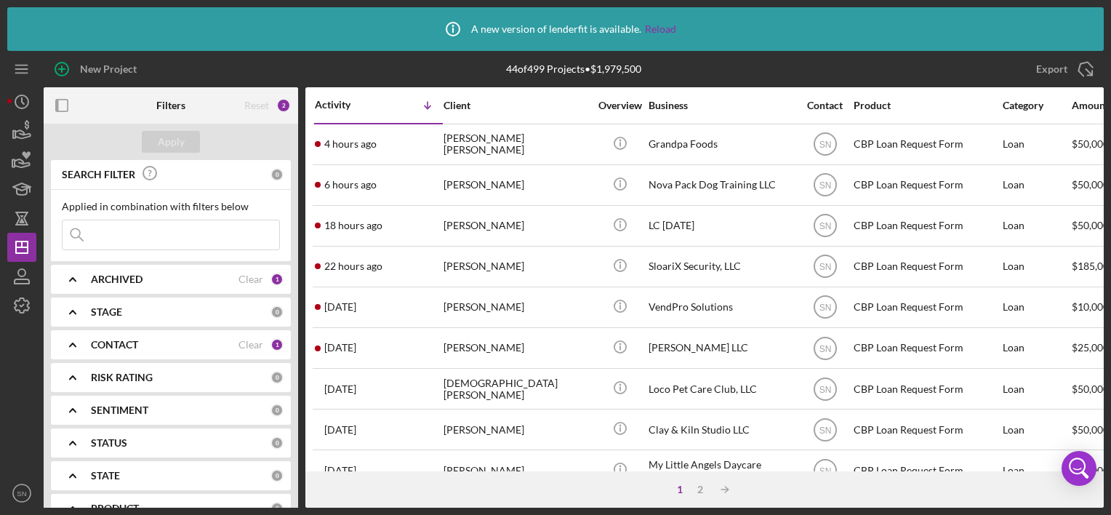
click at [76, 281] on icon "Icon/Expander" at bounding box center [73, 279] width 36 height 36
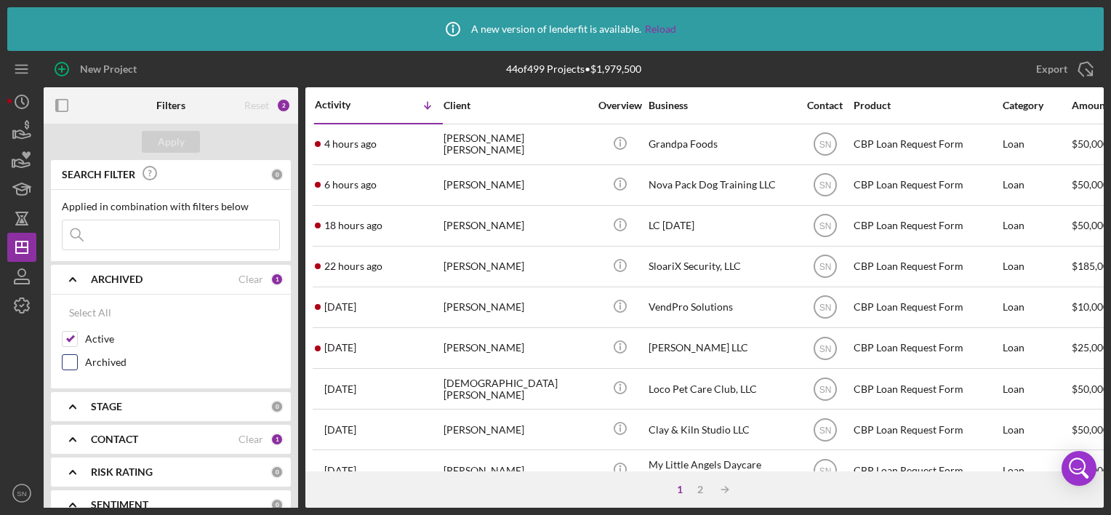
click at [73, 357] on input "Archived" at bounding box center [70, 362] width 15 height 15
checkbox input "true"
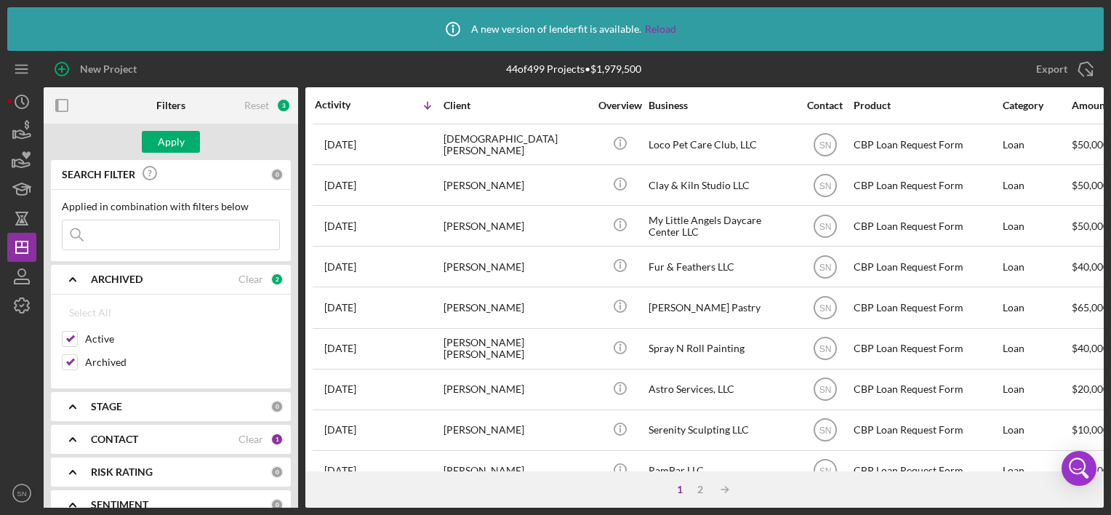
scroll to position [273, 0]
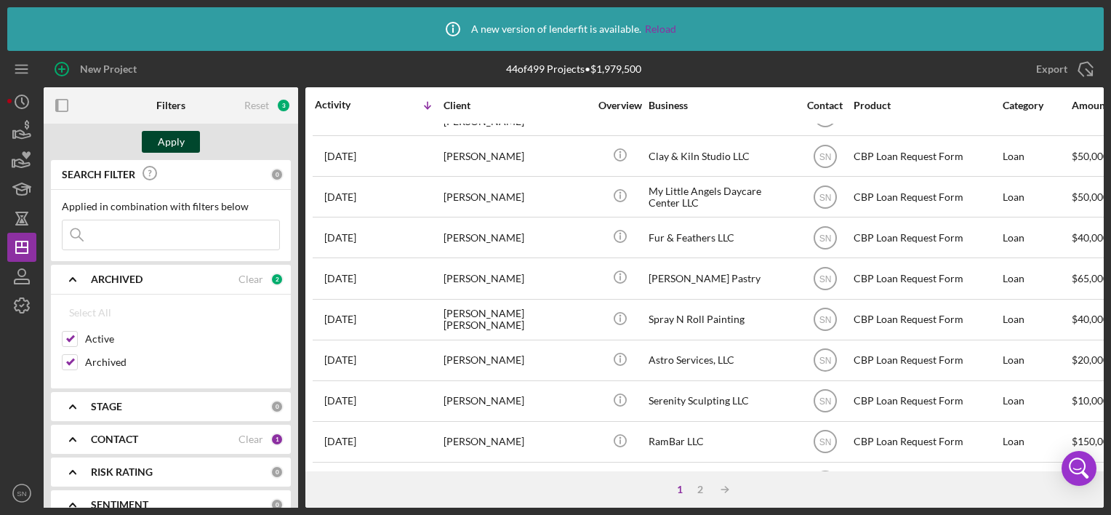
click at [188, 146] on button "Apply" at bounding box center [171, 142] width 58 height 22
click at [72, 336] on input "Active" at bounding box center [70, 339] width 15 height 15
checkbox input "false"
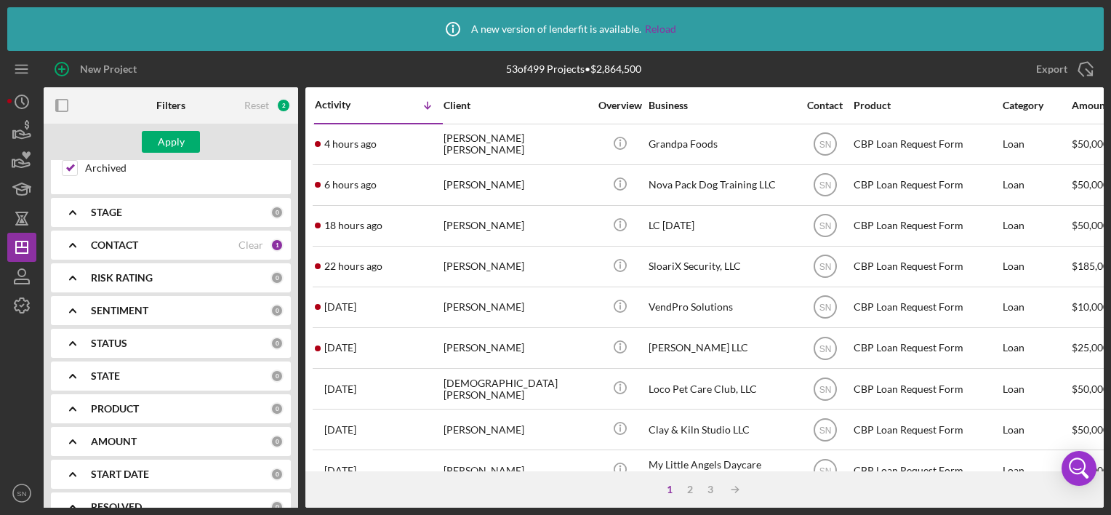
scroll to position [0, 0]
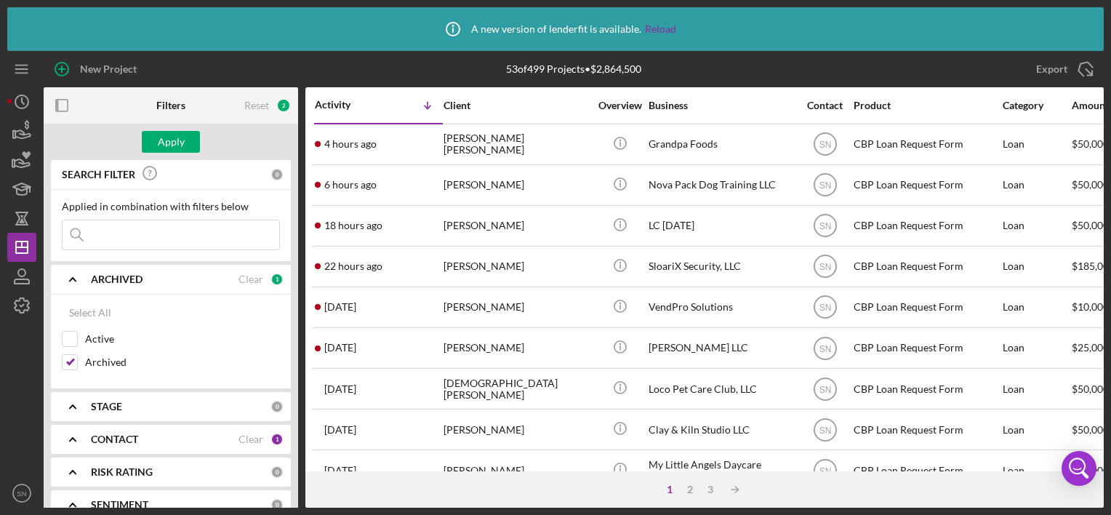
click at [72, 438] on polyline at bounding box center [73, 439] width 6 height 3
click at [70, 361] on input "Archived" at bounding box center [70, 362] width 15 height 15
checkbox input "false"
click at [74, 337] on input "Active" at bounding box center [70, 339] width 15 height 15
checkbox input "true"
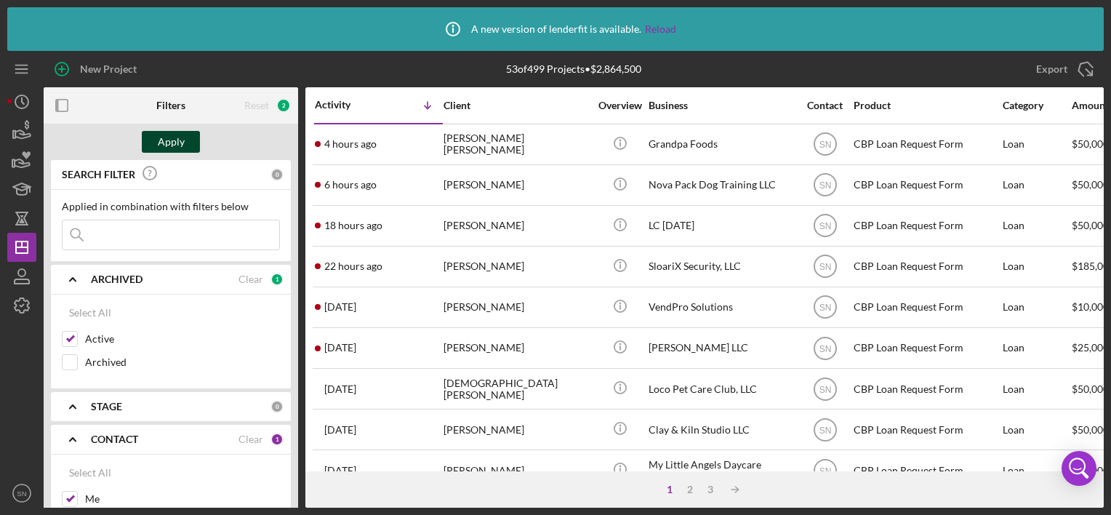
click at [191, 144] on button "Apply" at bounding box center [171, 142] width 58 height 22
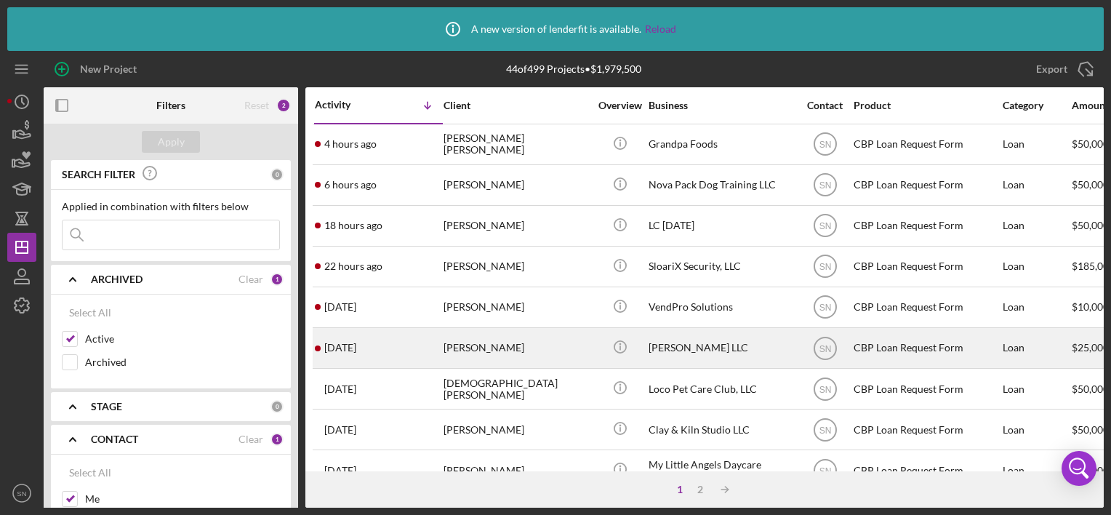
click at [519, 356] on div "[PERSON_NAME]" at bounding box center [516, 348] width 145 height 39
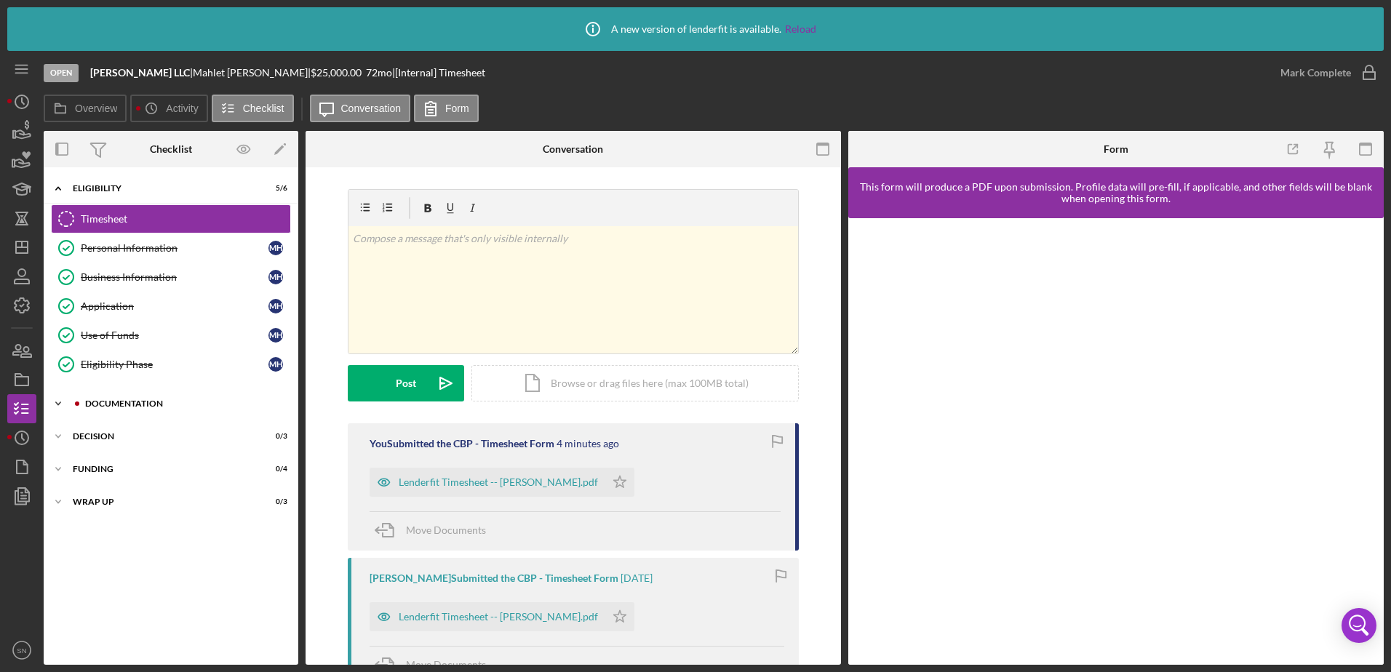
click at [52, 399] on icon "Icon/Expander" at bounding box center [58, 403] width 29 height 29
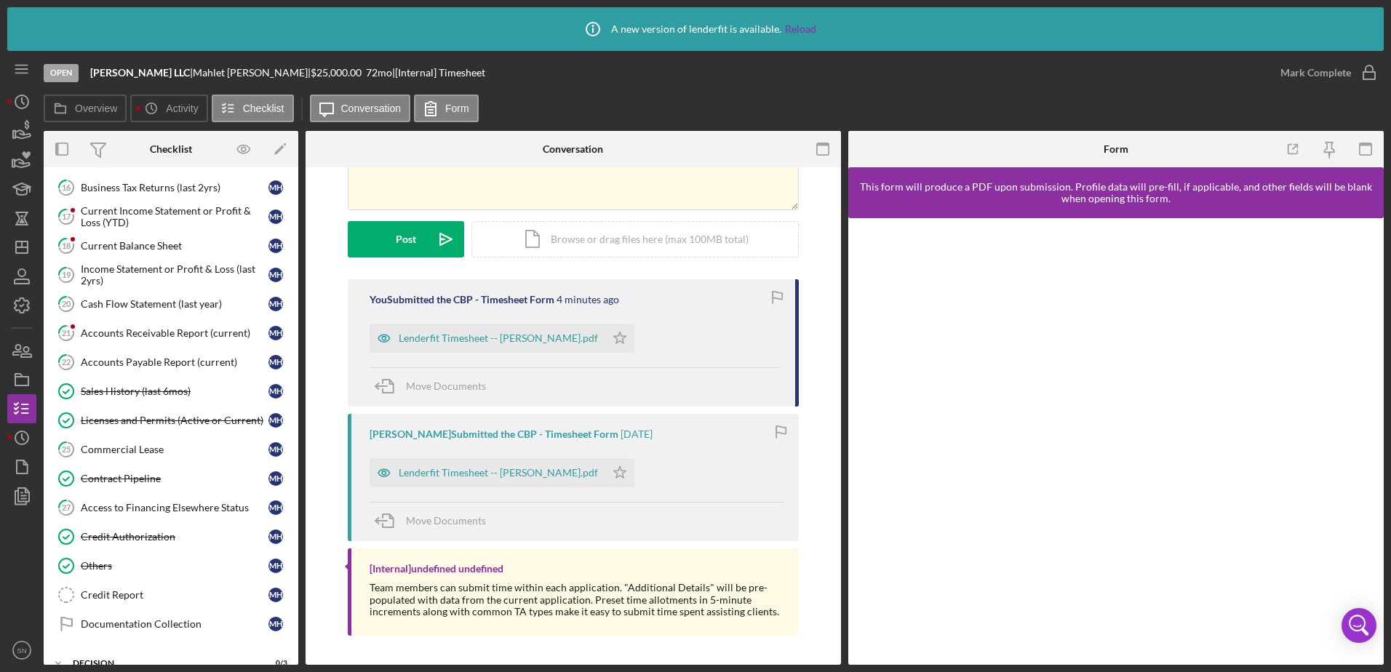
scroll to position [570, 0]
click at [116, 447] on div "Commercial Lease" at bounding box center [175, 447] width 188 height 12
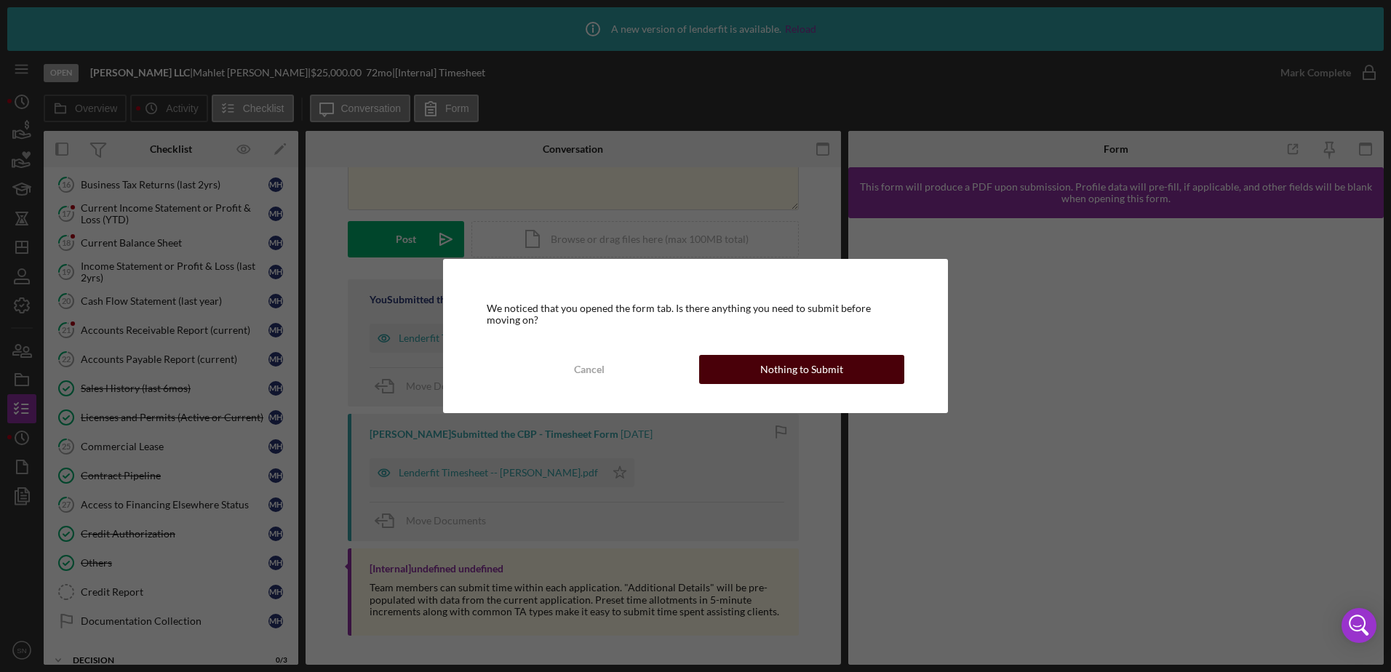
click at [787, 370] on div "Nothing to Submit" at bounding box center [801, 369] width 83 height 29
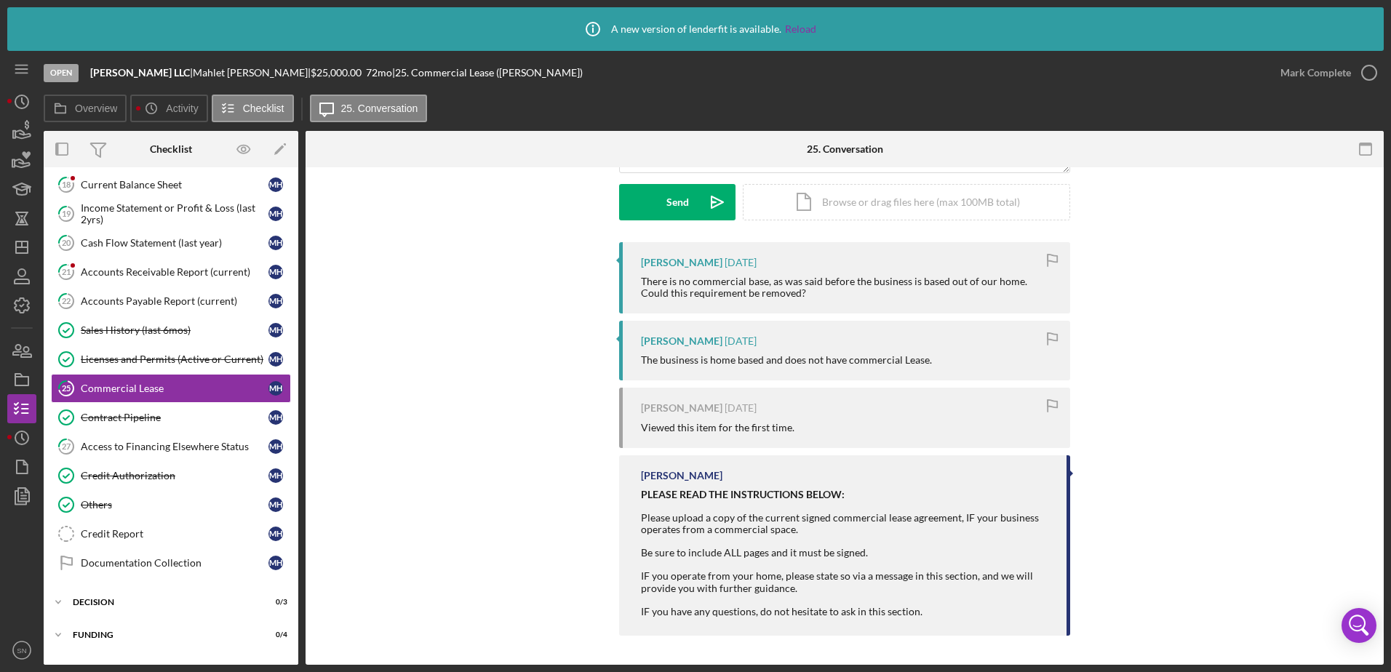
scroll to position [643, 0]
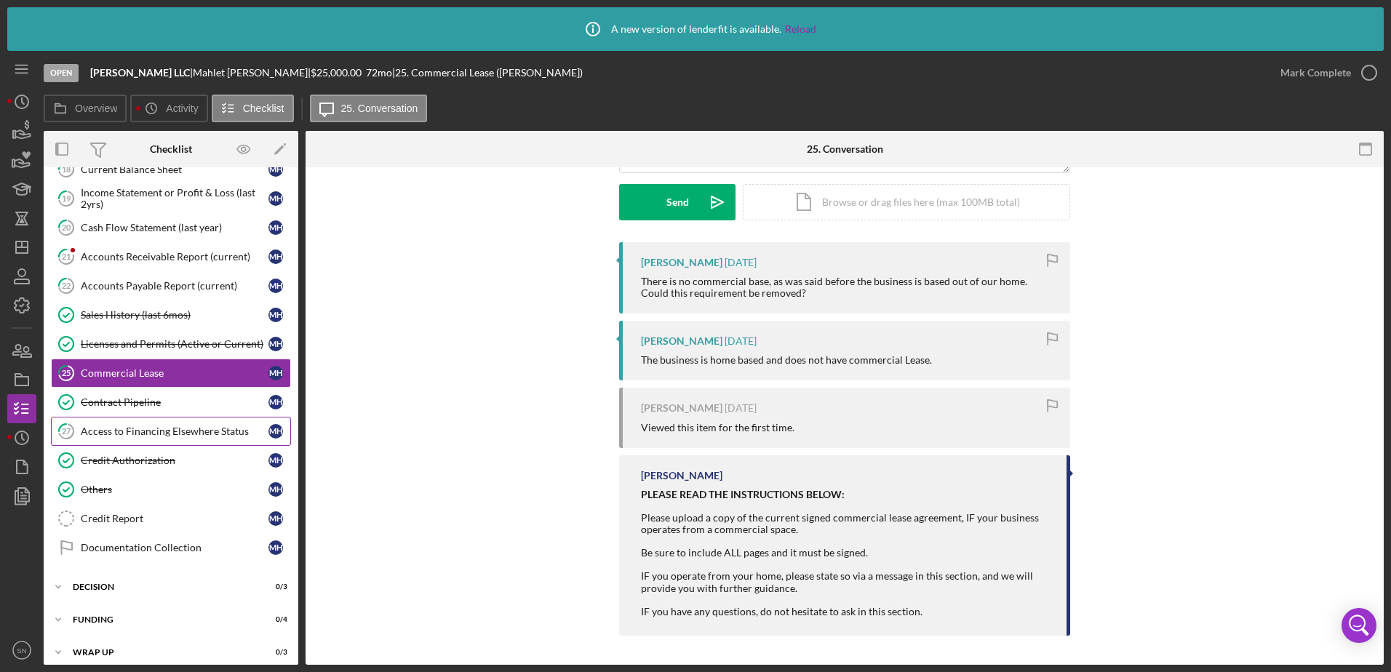
click at [183, 433] on div "Access to Financing Elsewhere Status" at bounding box center [175, 431] width 188 height 12
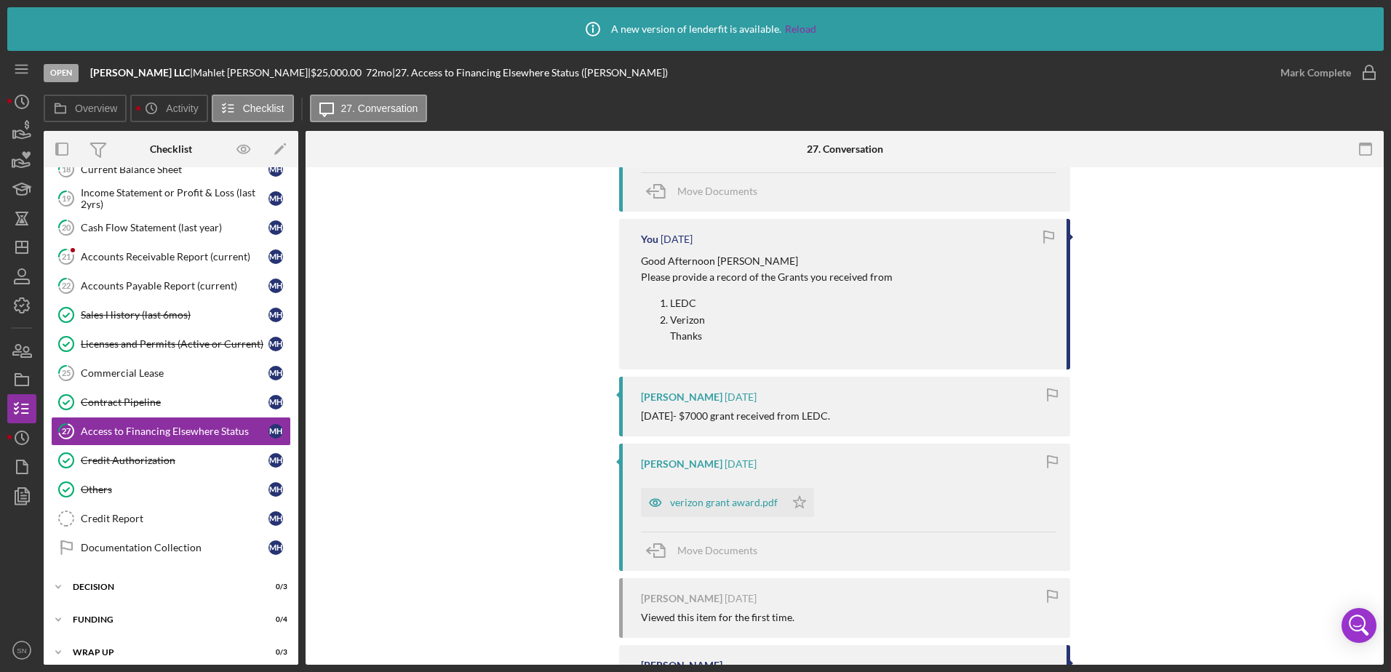
scroll to position [506, 0]
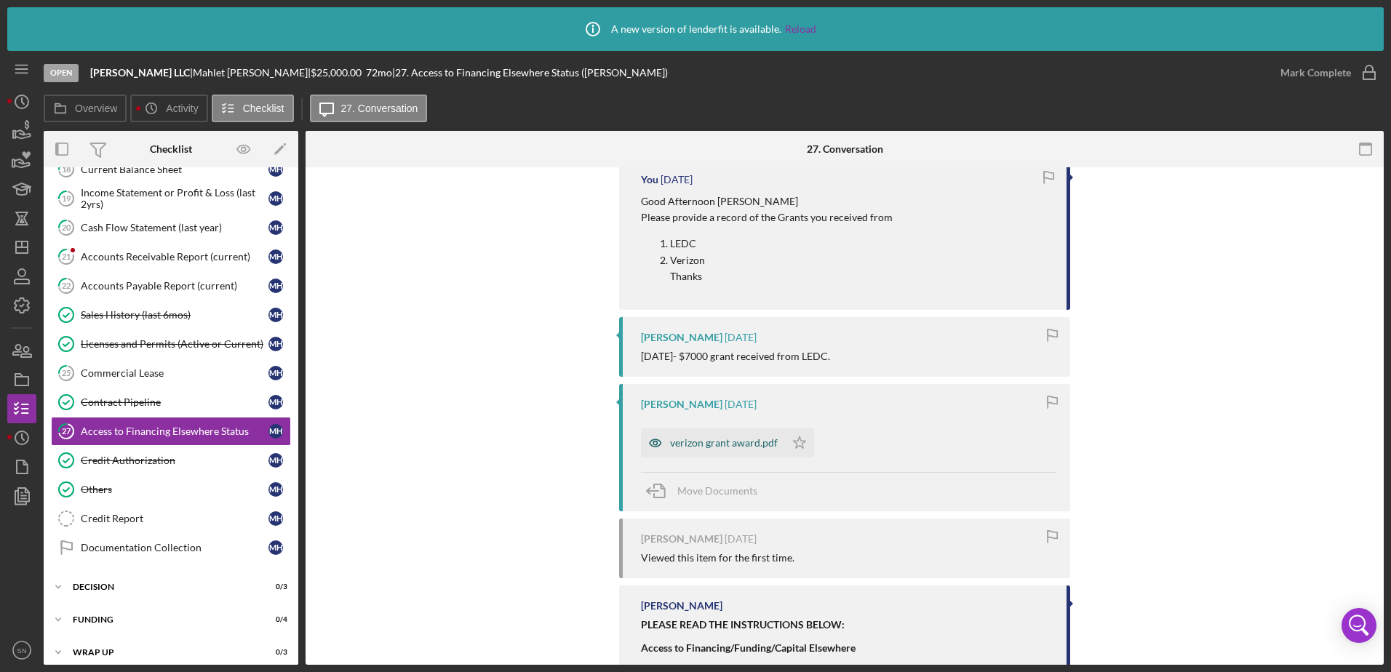
click at [685, 438] on div "verizon grant award.pdf" at bounding box center [724, 443] width 108 height 12
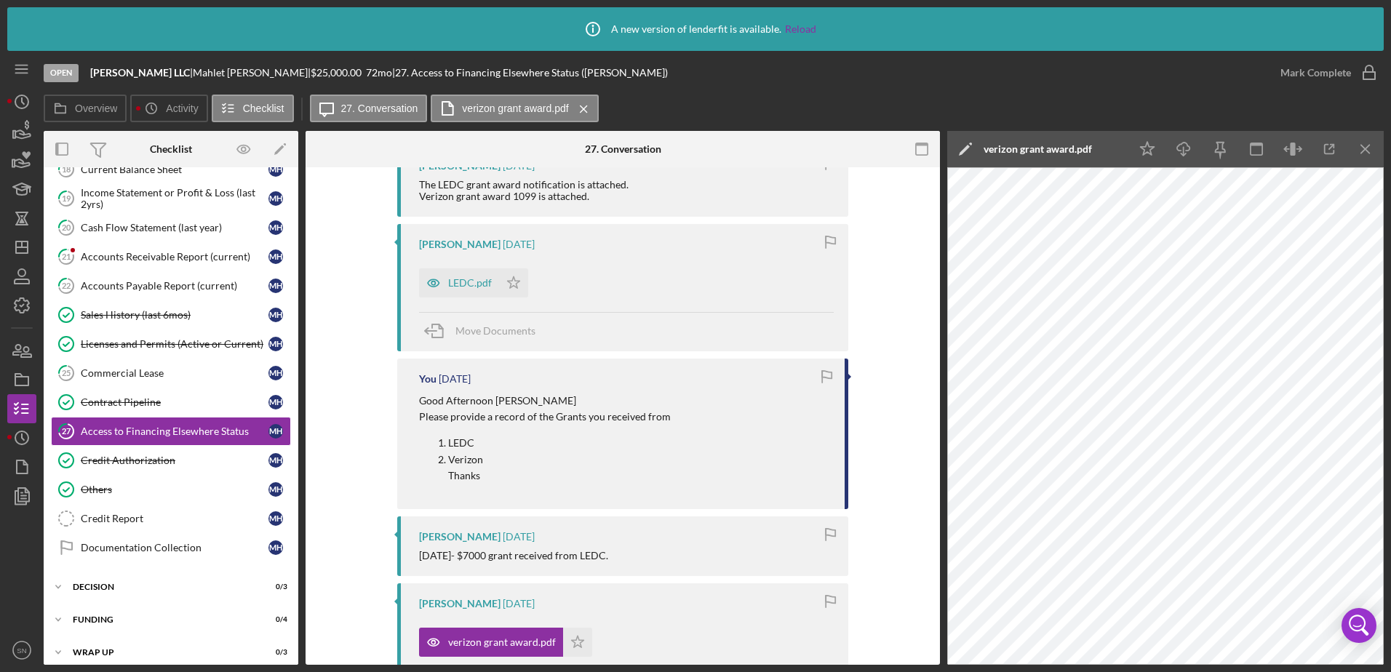
scroll to position [276, 0]
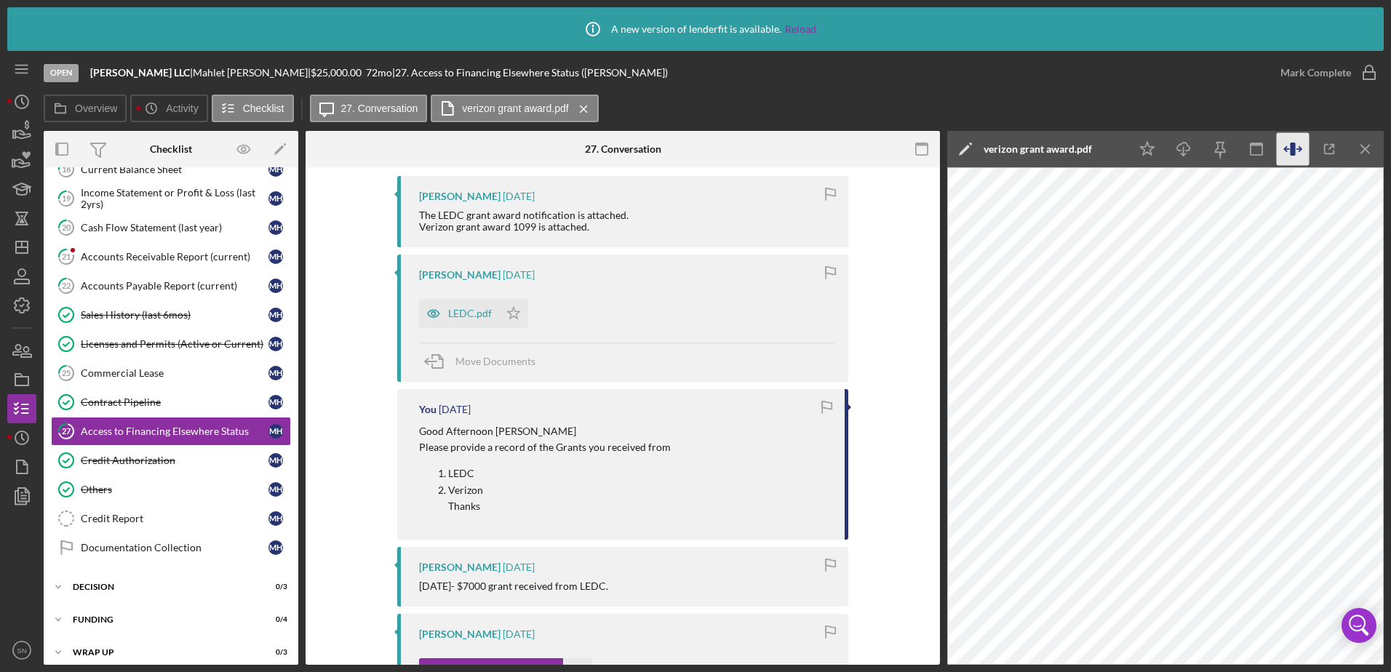
click at [1288, 147] on icon "button" at bounding box center [1292, 149] width 33 height 33
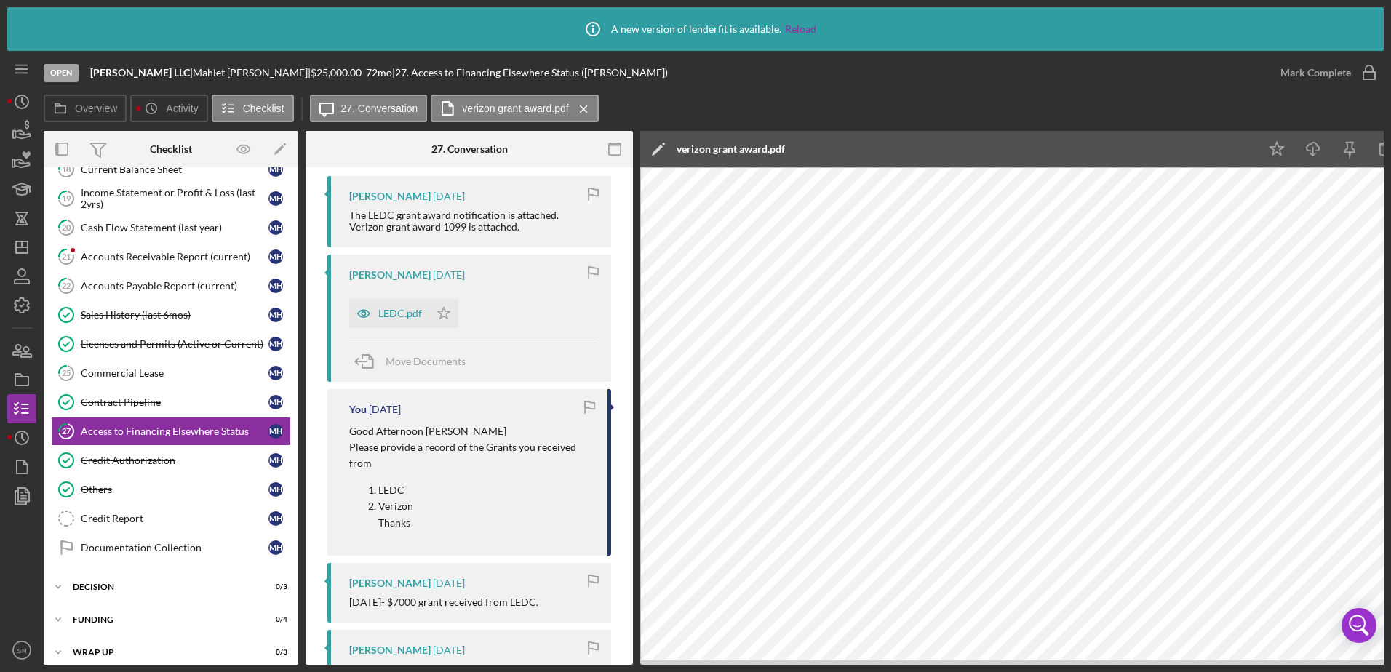
drag, startPoint x: 1387, startPoint y: 460, endPoint x: 1390, endPoint y: 516, distance: 56.1
click at [1390, 517] on html "Icon/Info A new version of lenderfit is available. Reload Open [PERSON_NAME] LL…" at bounding box center [695, 336] width 1391 height 672
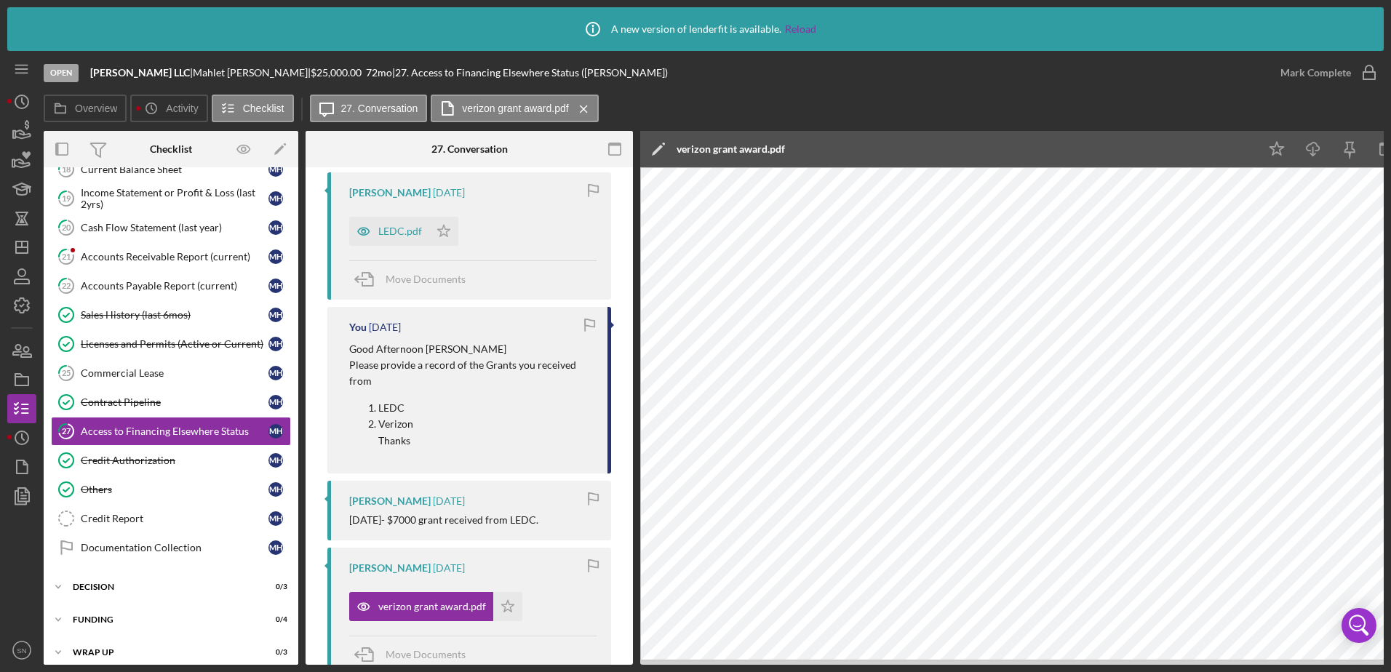
scroll to position [361, 0]
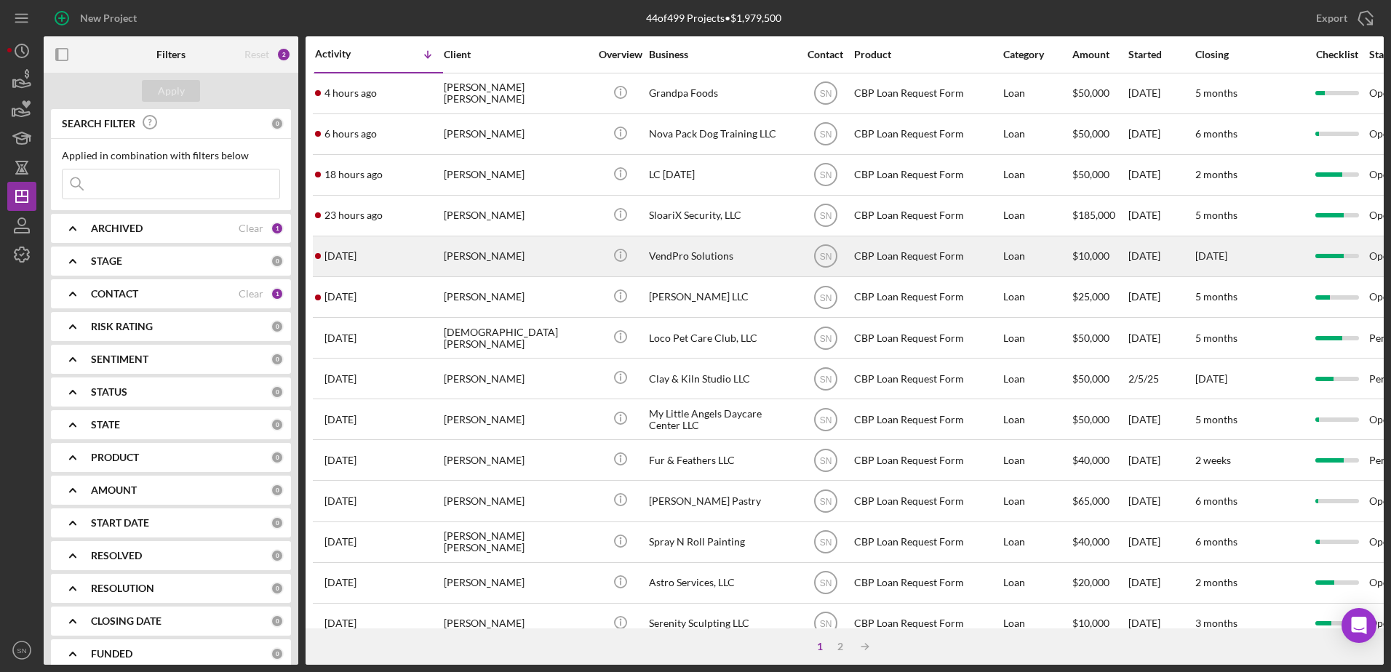
click at [356, 262] on time "[DATE]" at bounding box center [340, 256] width 32 height 12
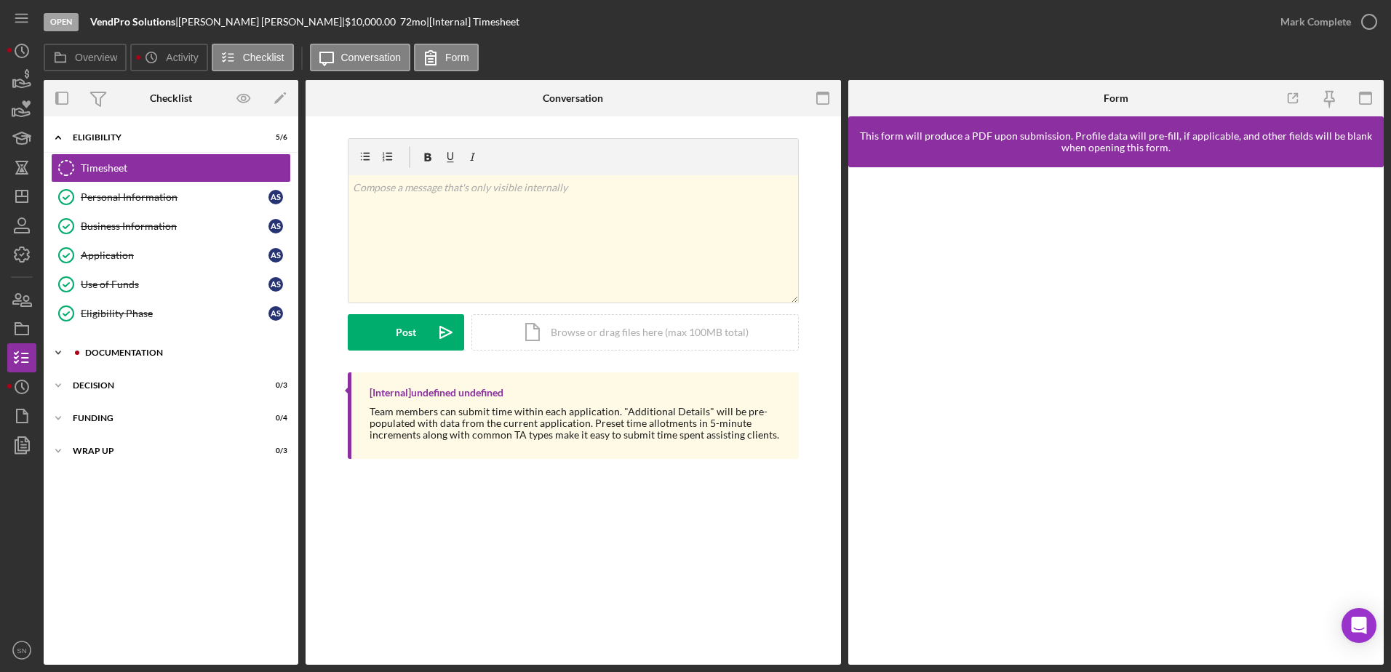
click at [60, 350] on icon "Icon/Expander" at bounding box center [58, 352] width 29 height 29
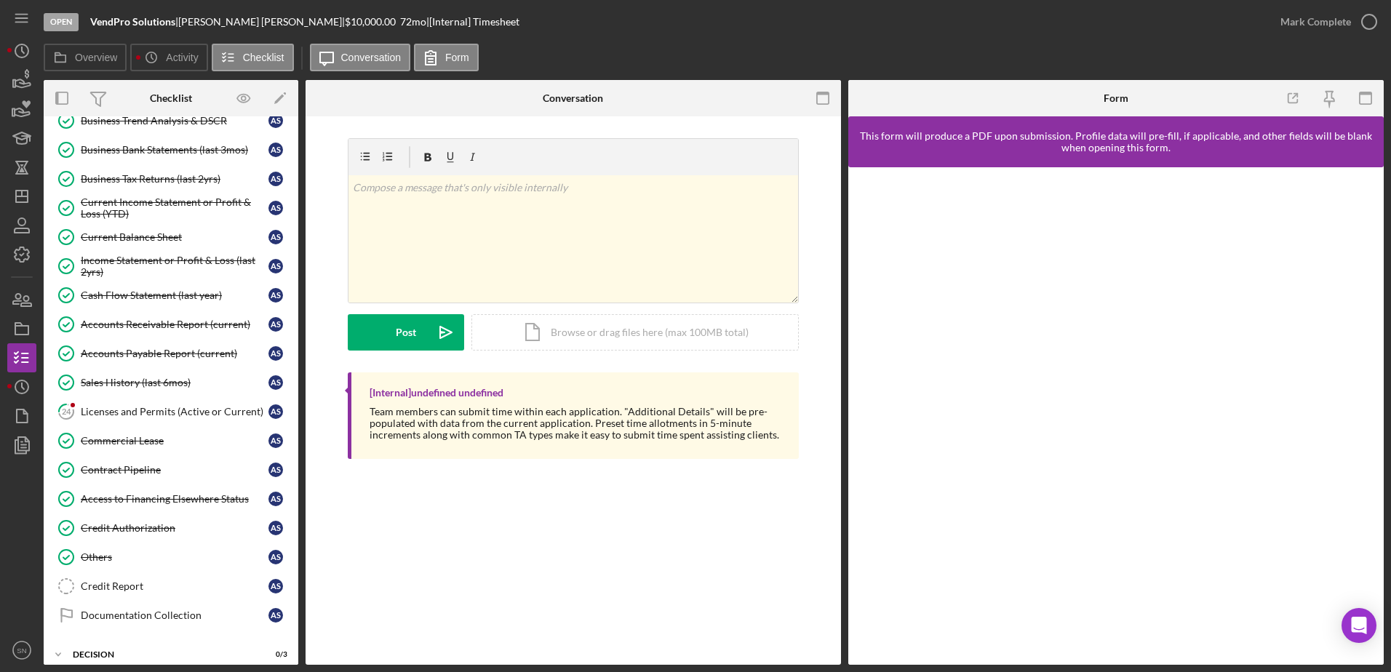
scroll to position [537, 0]
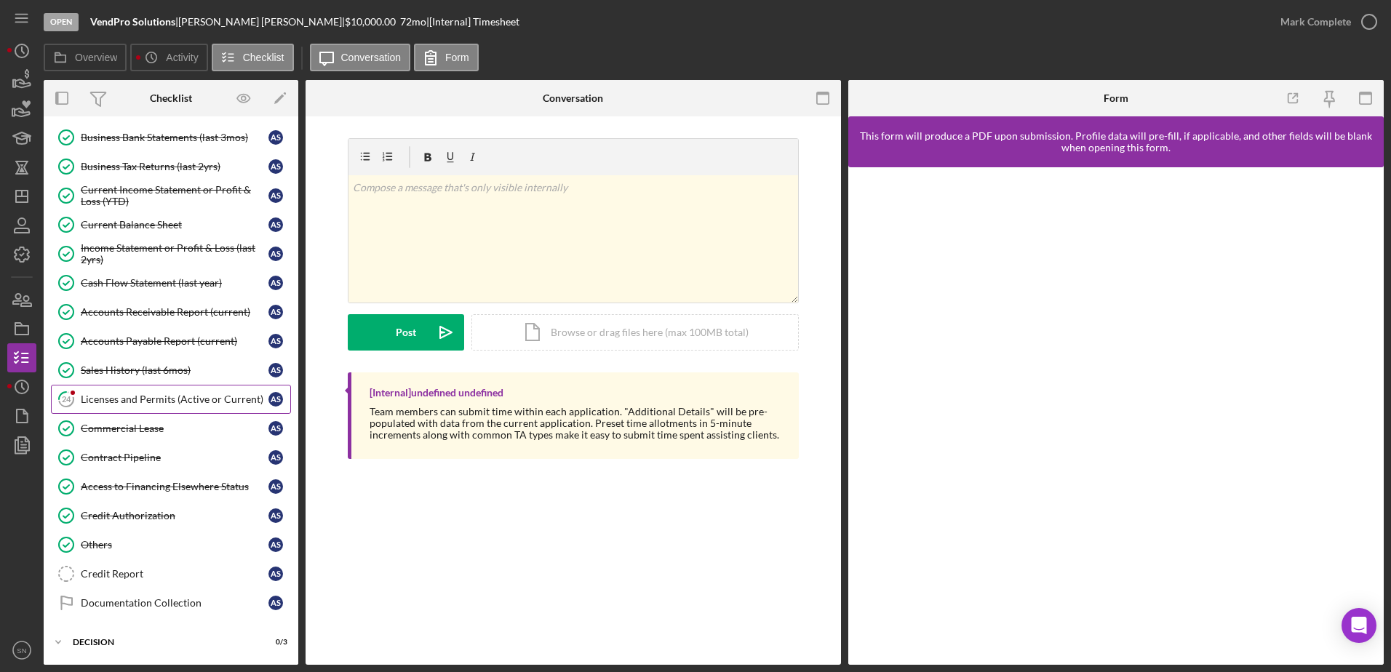
click at [116, 399] on div "Licenses and Permits (Active or Current)" at bounding box center [175, 399] width 188 height 12
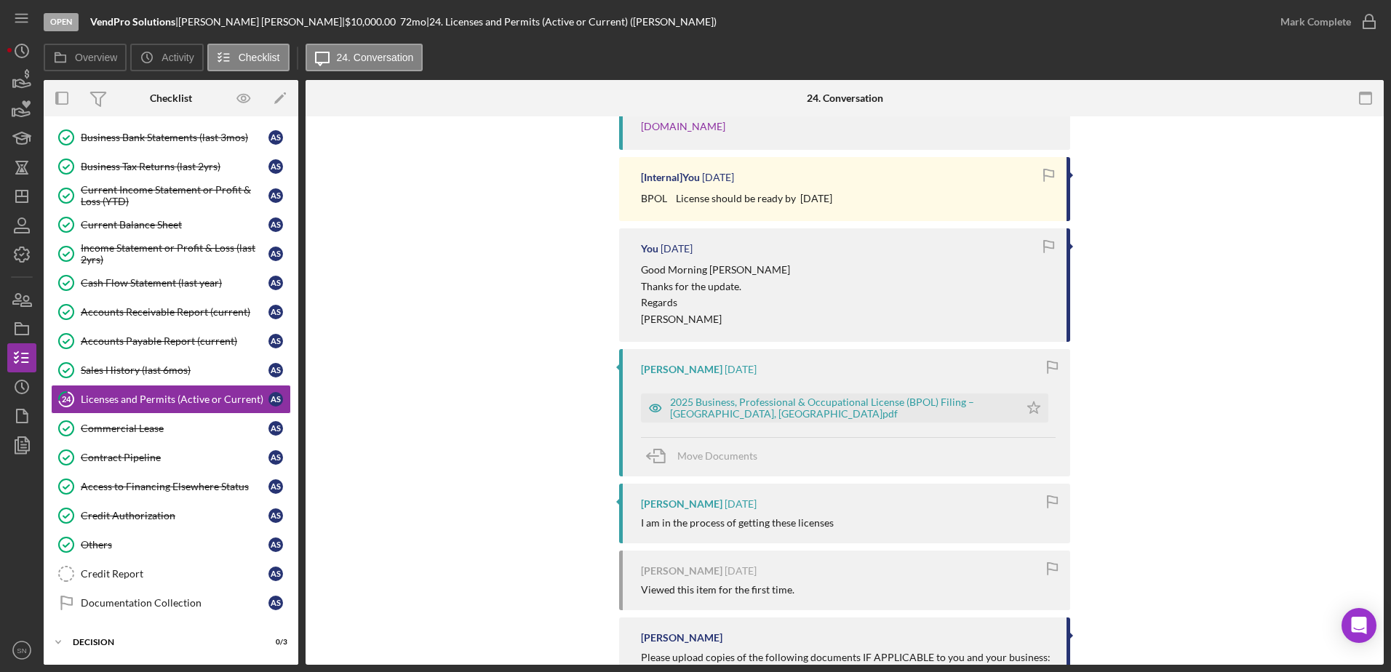
scroll to position [1052, 0]
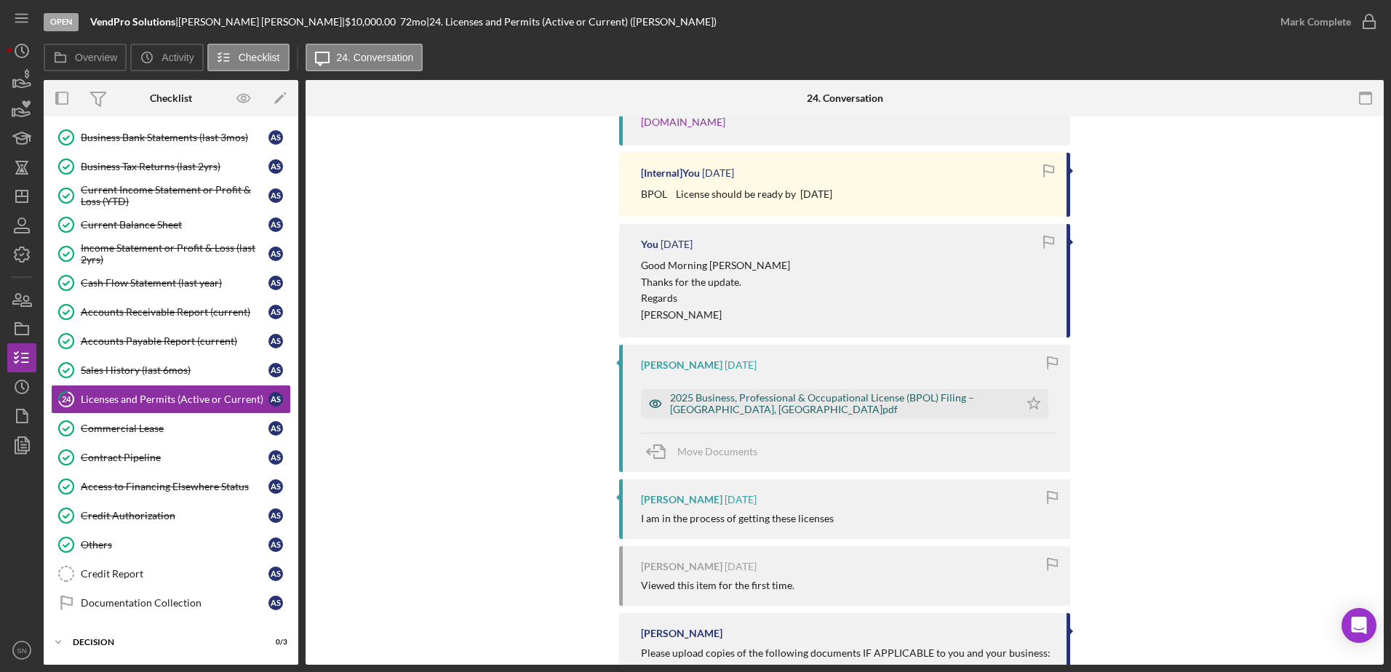
click at [756, 404] on div "2025 Business, Professional & Occupational License (BPOL) Filing – Fairfax Coun…" at bounding box center [841, 403] width 342 height 23
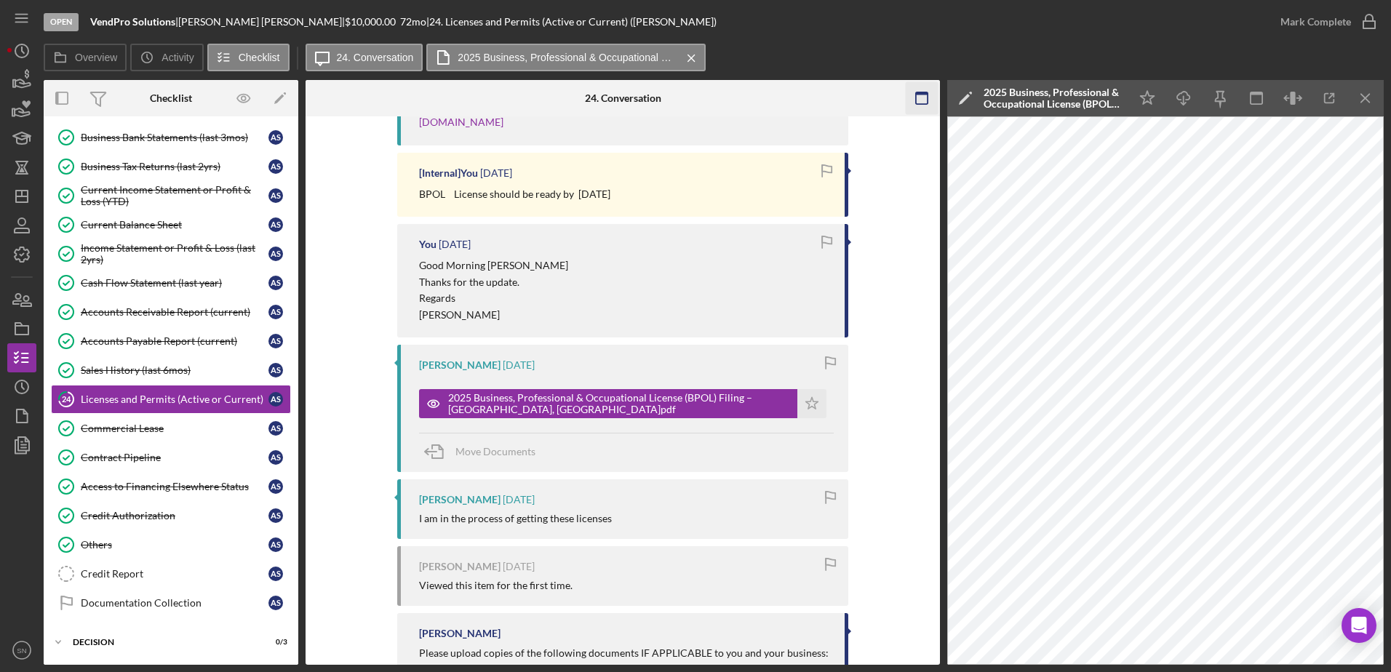
click at [1111, 101] on icon "Icon/Menu Close" at bounding box center [1365, 98] width 33 height 33
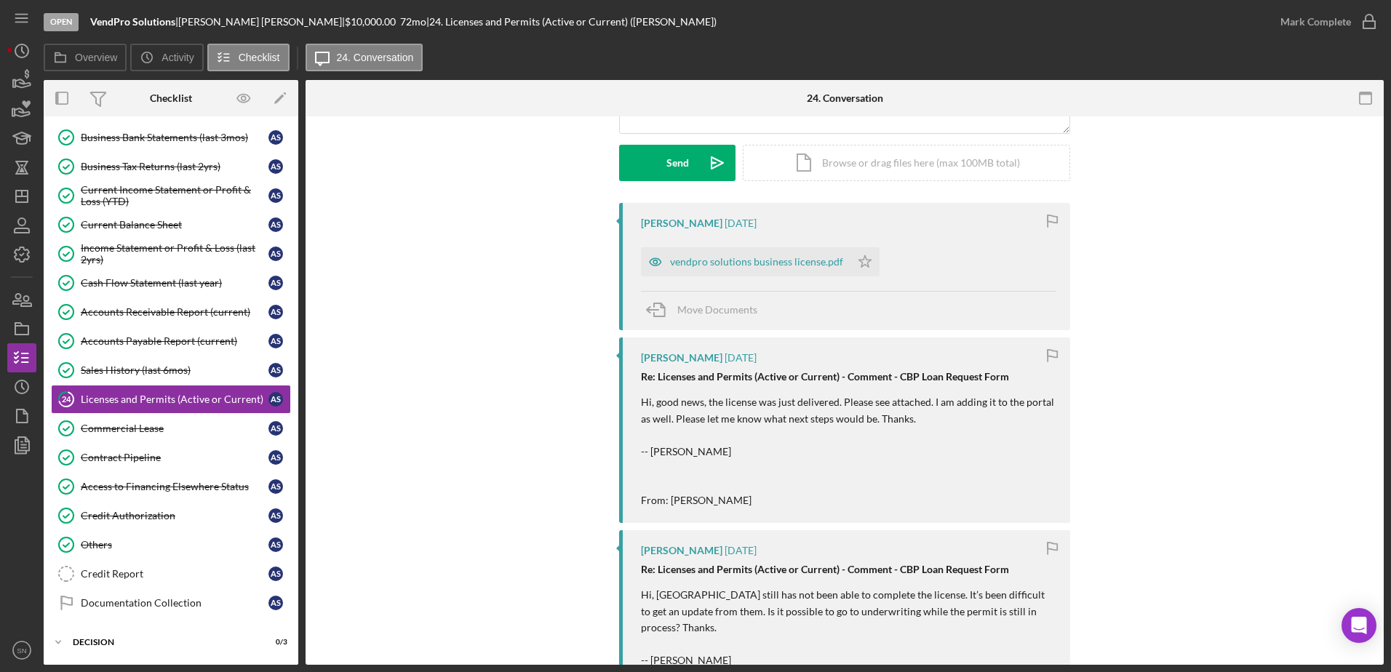
scroll to position [194, 0]
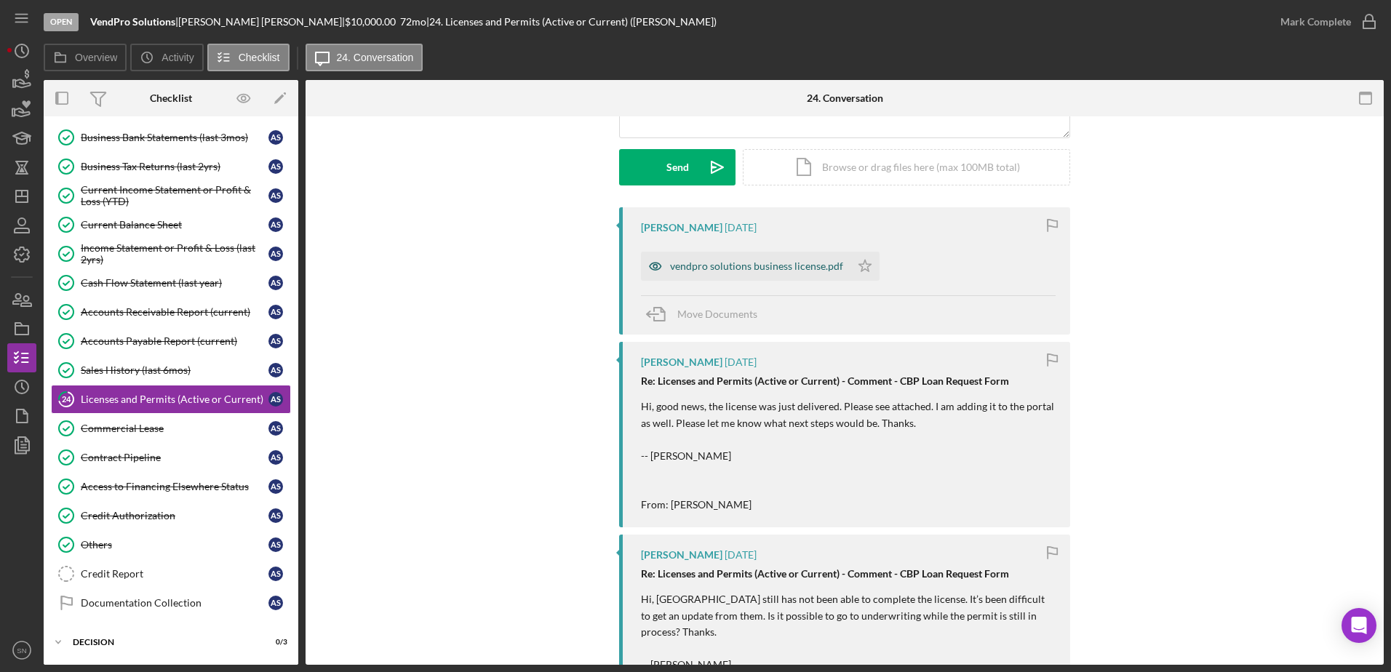
click at [716, 265] on div "vendpro solutions business license.pdf" at bounding box center [756, 266] width 173 height 12
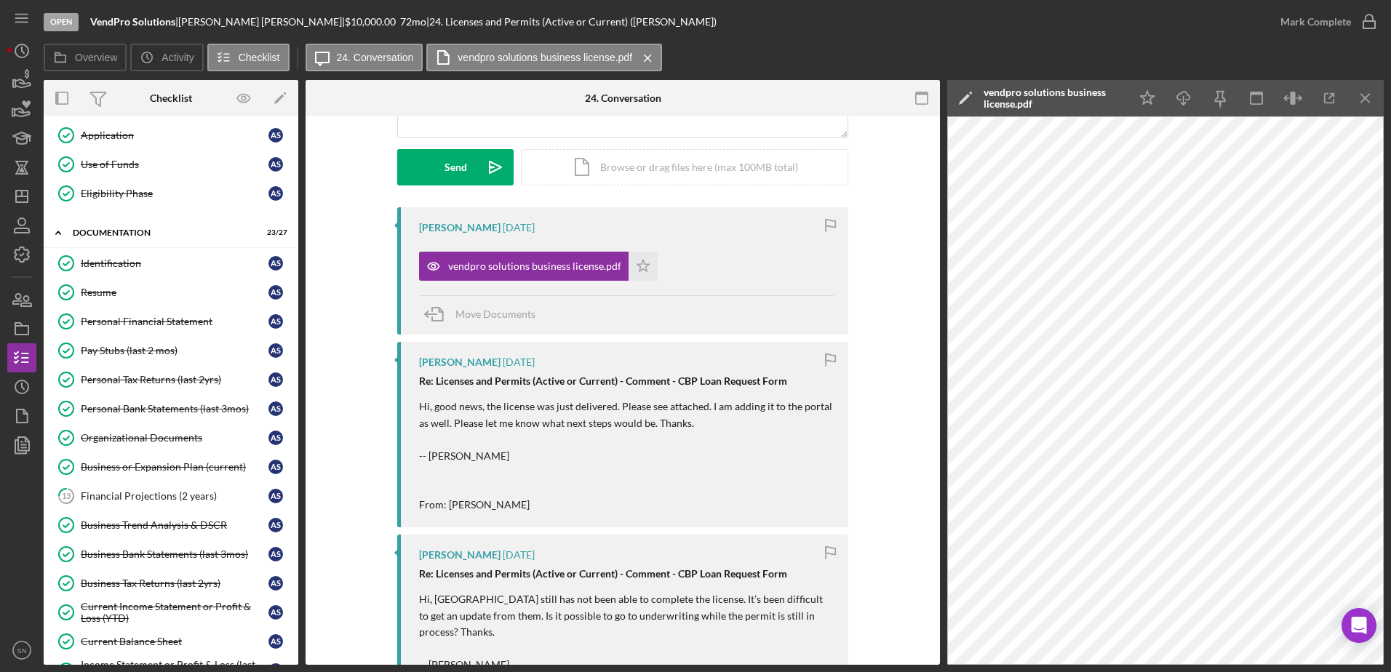
scroll to position [49, 0]
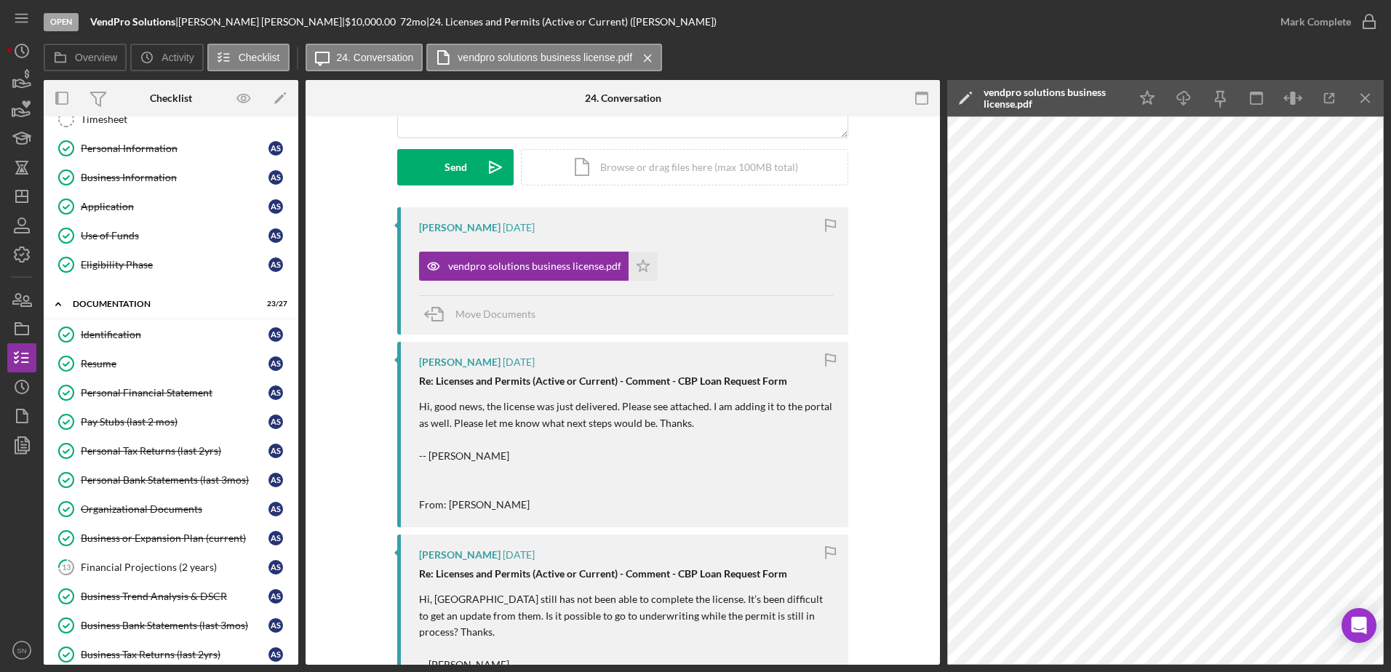
drag, startPoint x: 1143, startPoint y: 95, endPoint x: 1105, endPoint y: 113, distance: 42.0
click at [1111, 95] on polygon "button" at bounding box center [1147, 97] width 14 height 13
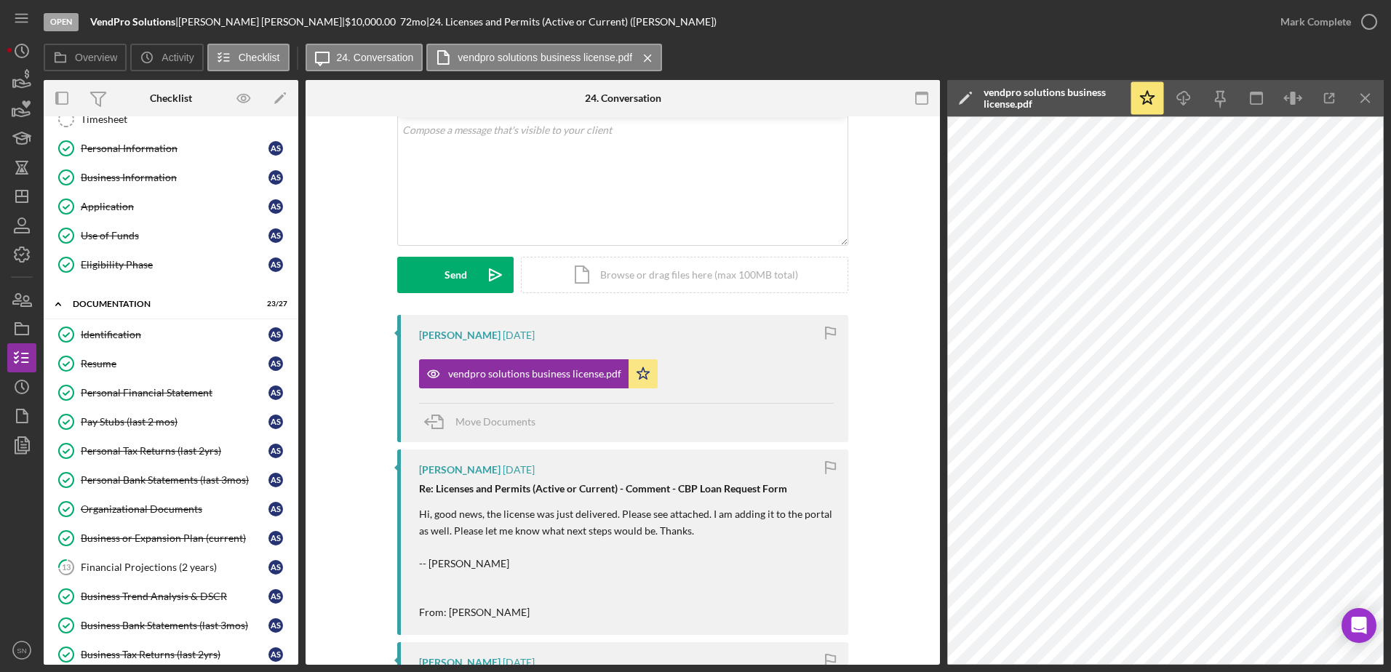
scroll to position [0, 0]
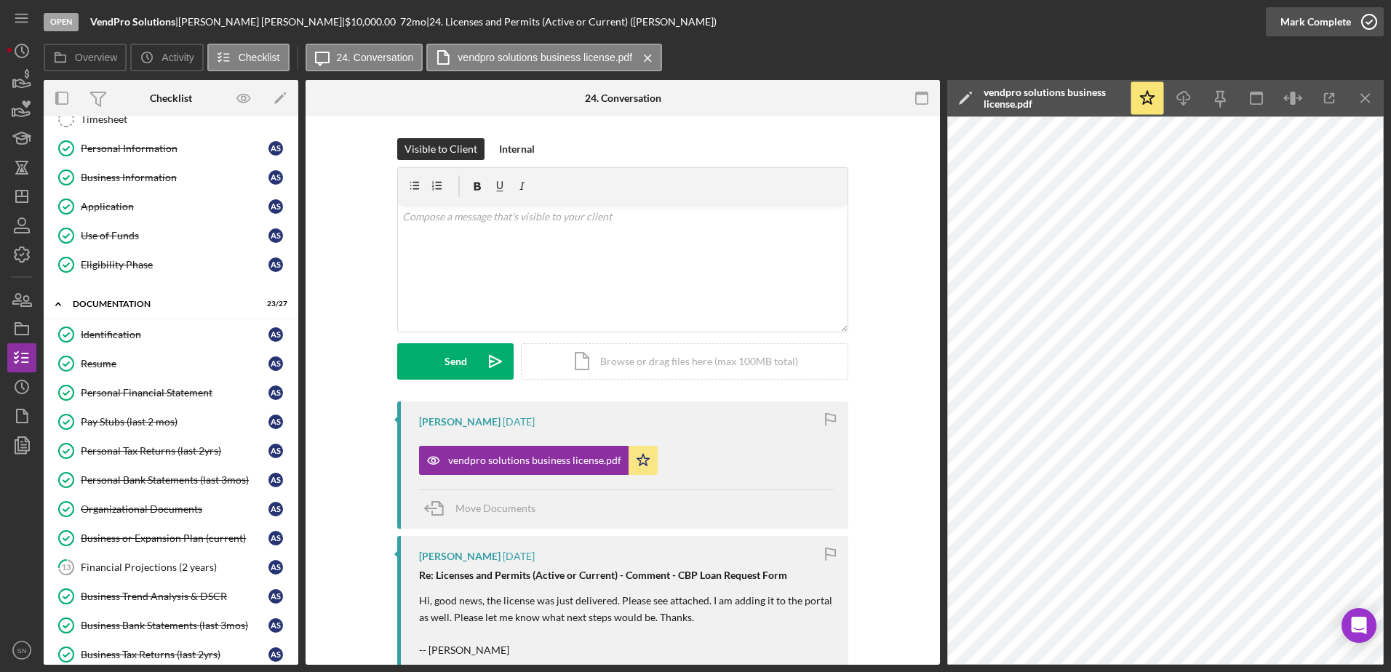
click at [1111, 23] on icon "button" at bounding box center [1369, 22] width 36 height 36
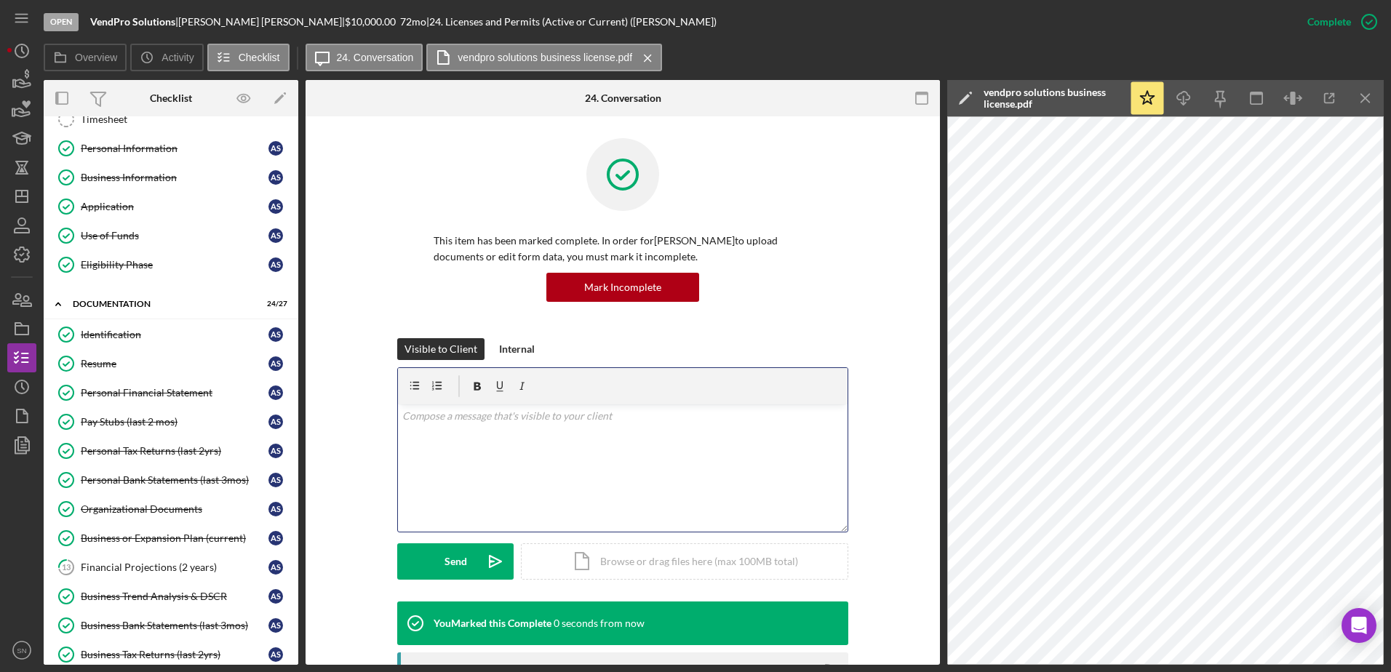
click at [510, 475] on div "v Color teal Color pink Remove color Add row above Add row below Add column bef…" at bounding box center [622, 467] width 449 height 127
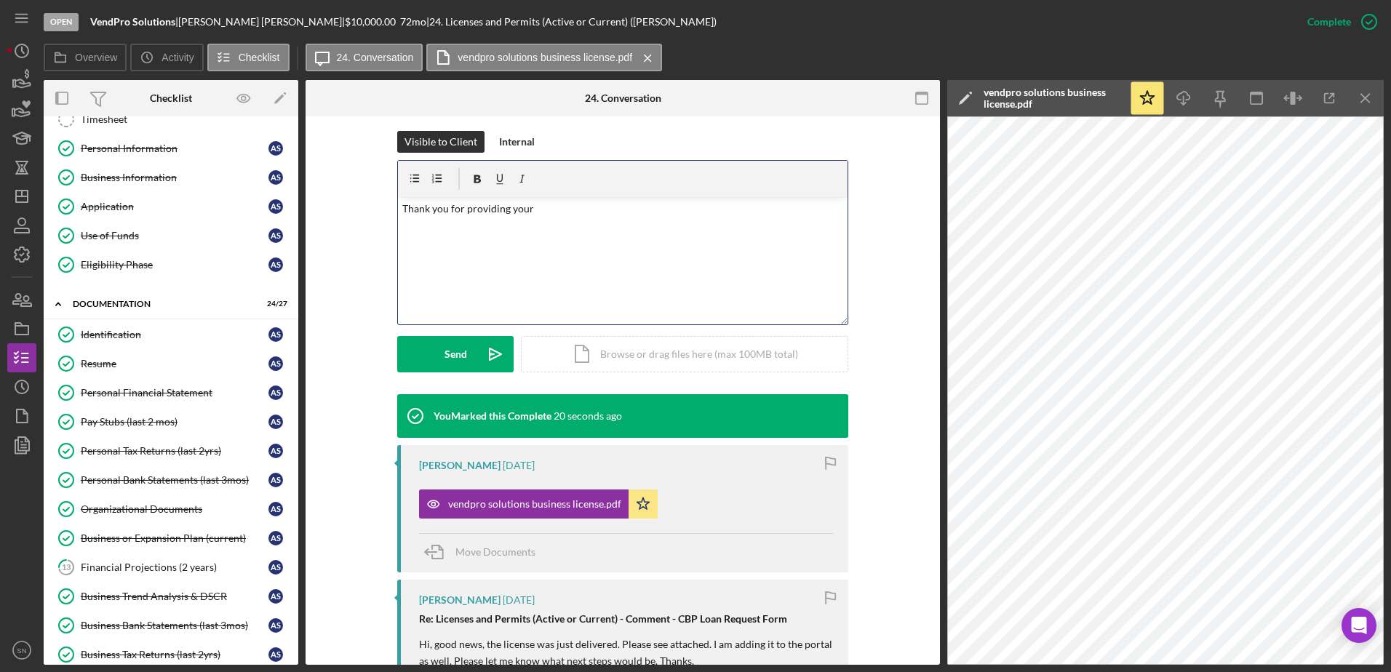
scroll to position [161, 0]
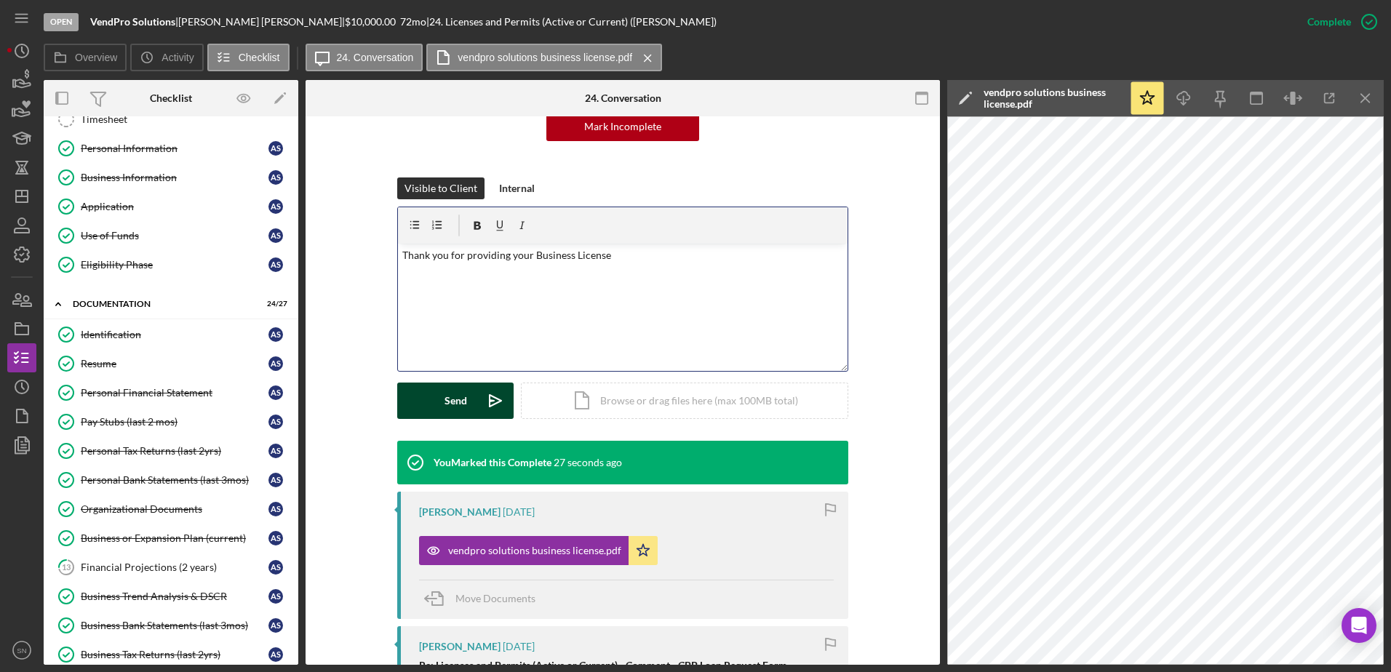
click at [468, 415] on button "Send Icon/icon-invite-send" at bounding box center [455, 401] width 116 height 36
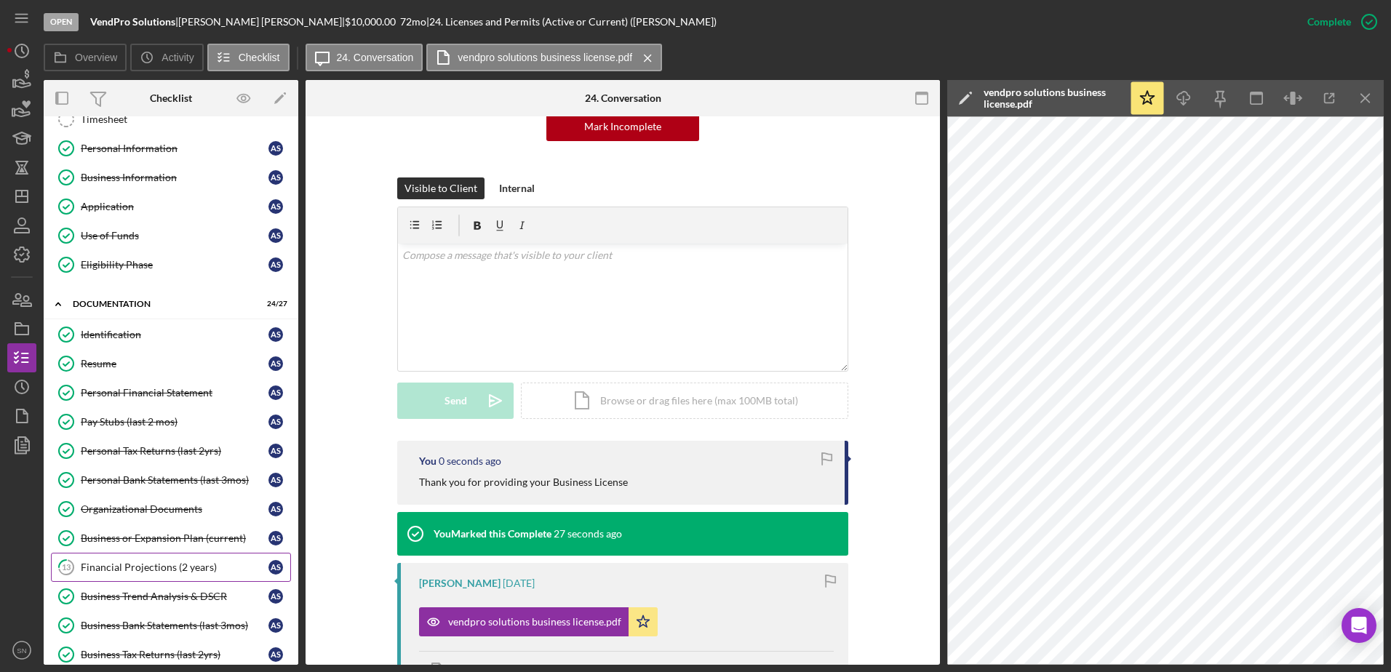
click at [166, 514] on div "Financial Projections (2 years)" at bounding box center [175, 568] width 188 height 12
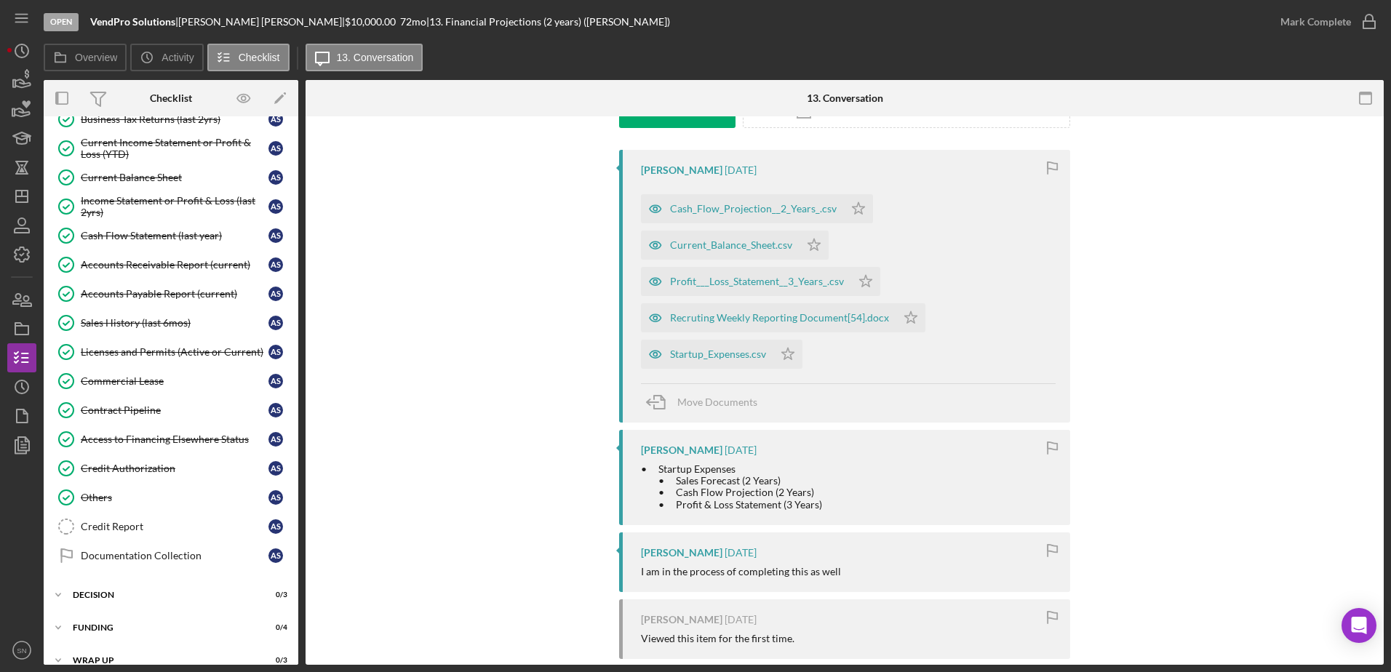
scroll to position [237, 0]
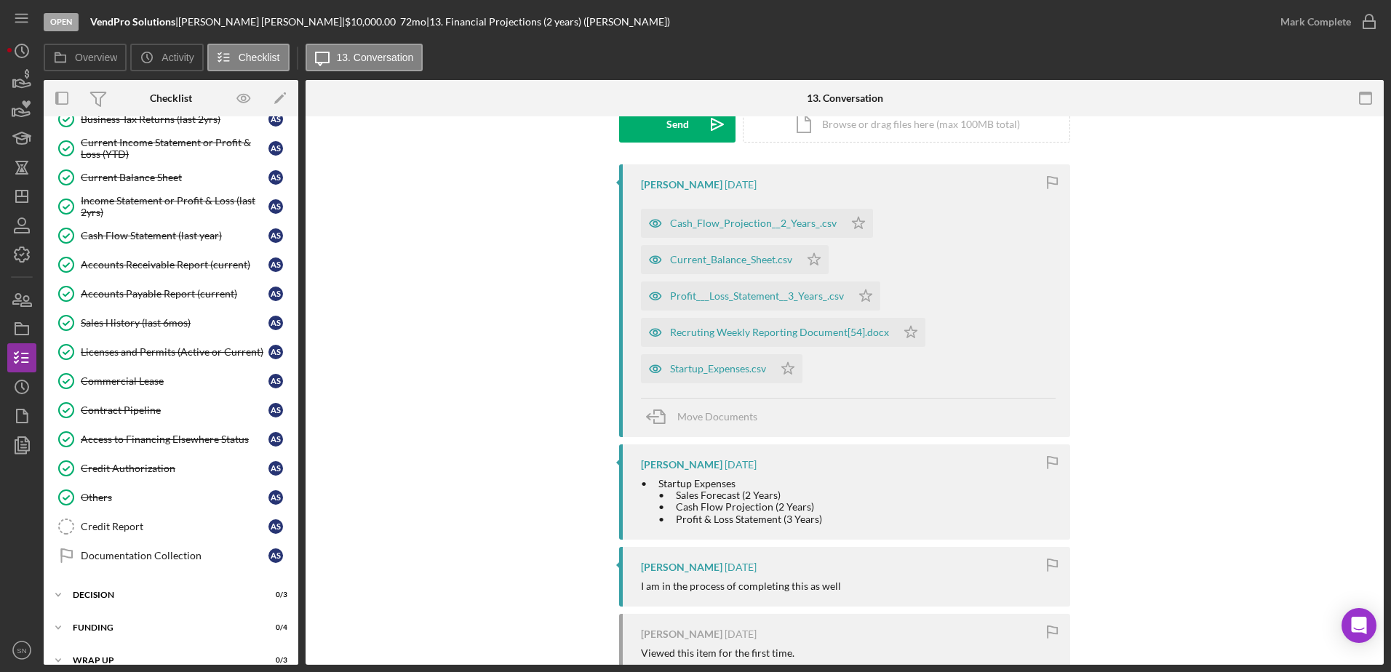
click at [765, 225] on div "Cash_Flow_Projection__2_Years_.csv" at bounding box center [753, 223] width 167 height 12
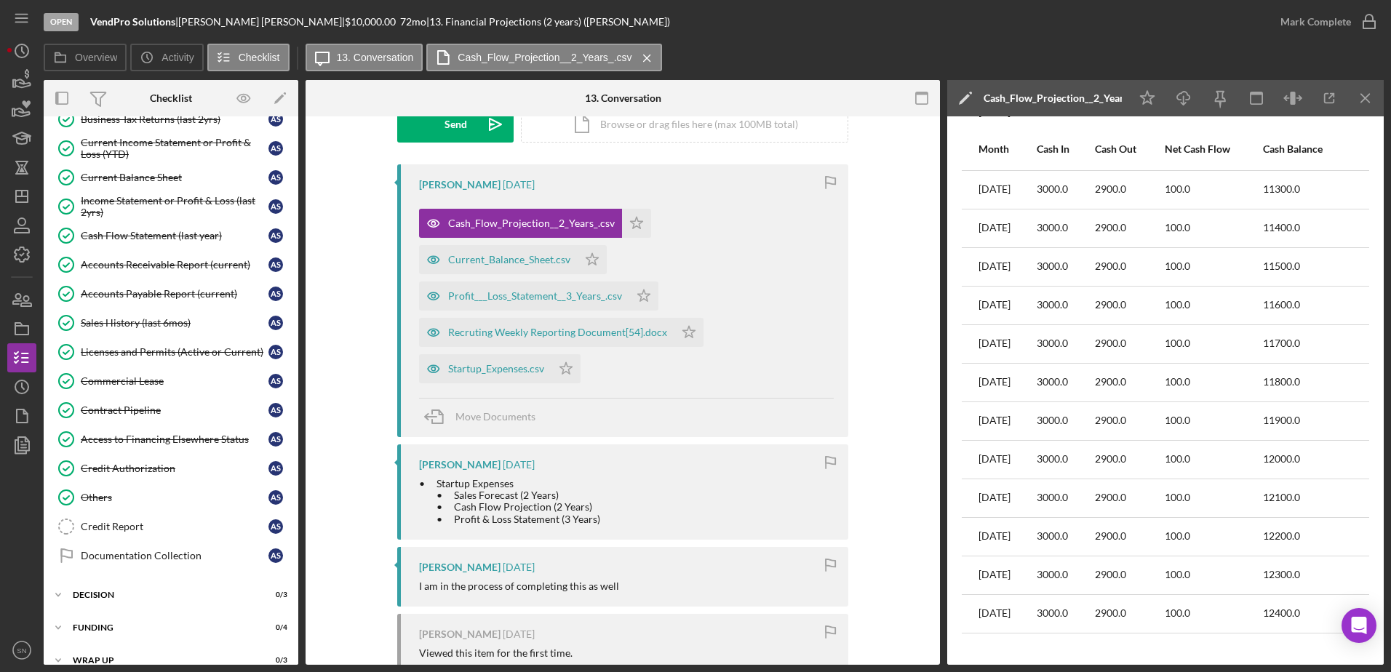
scroll to position [481, 0]
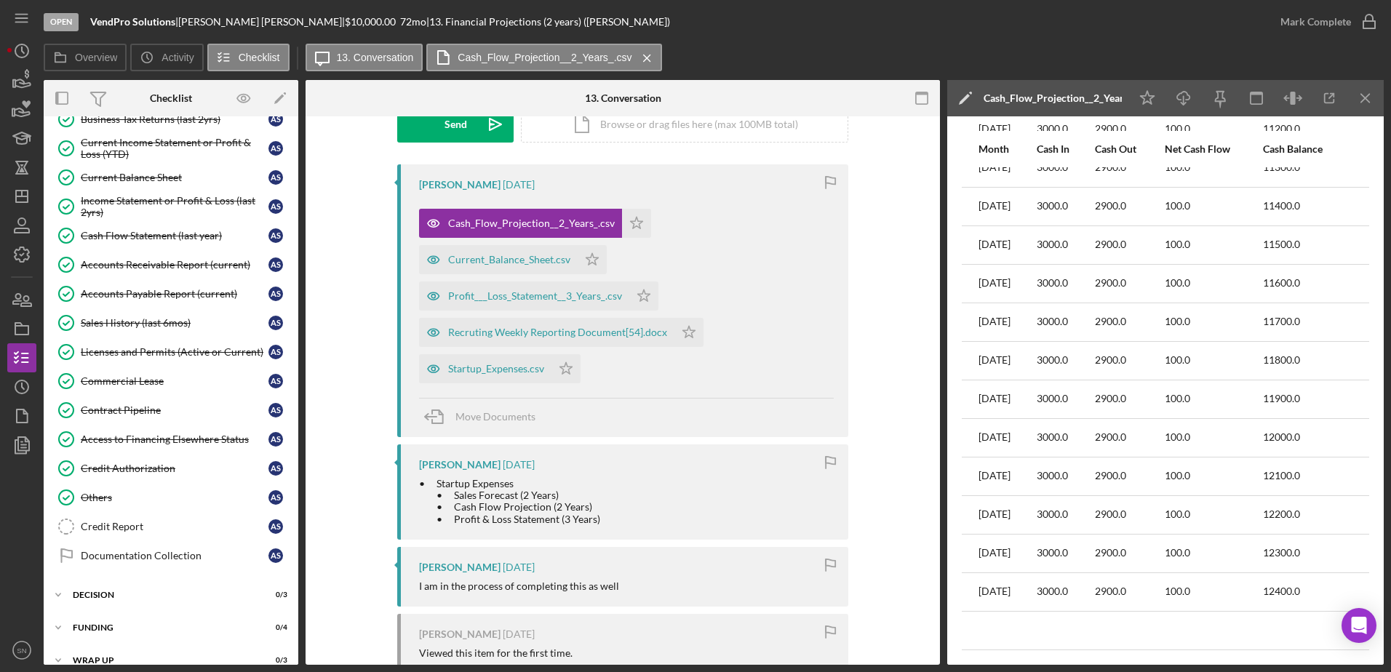
drag, startPoint x: 1383, startPoint y: 393, endPoint x: 1384, endPoint y: 386, distance: 7.3
click at [1111, 386] on div "Open VendPro Solutions | Adam Solomon | $10,000.00 72 mo | 13. Financial Projec…" at bounding box center [695, 336] width 1391 height 672
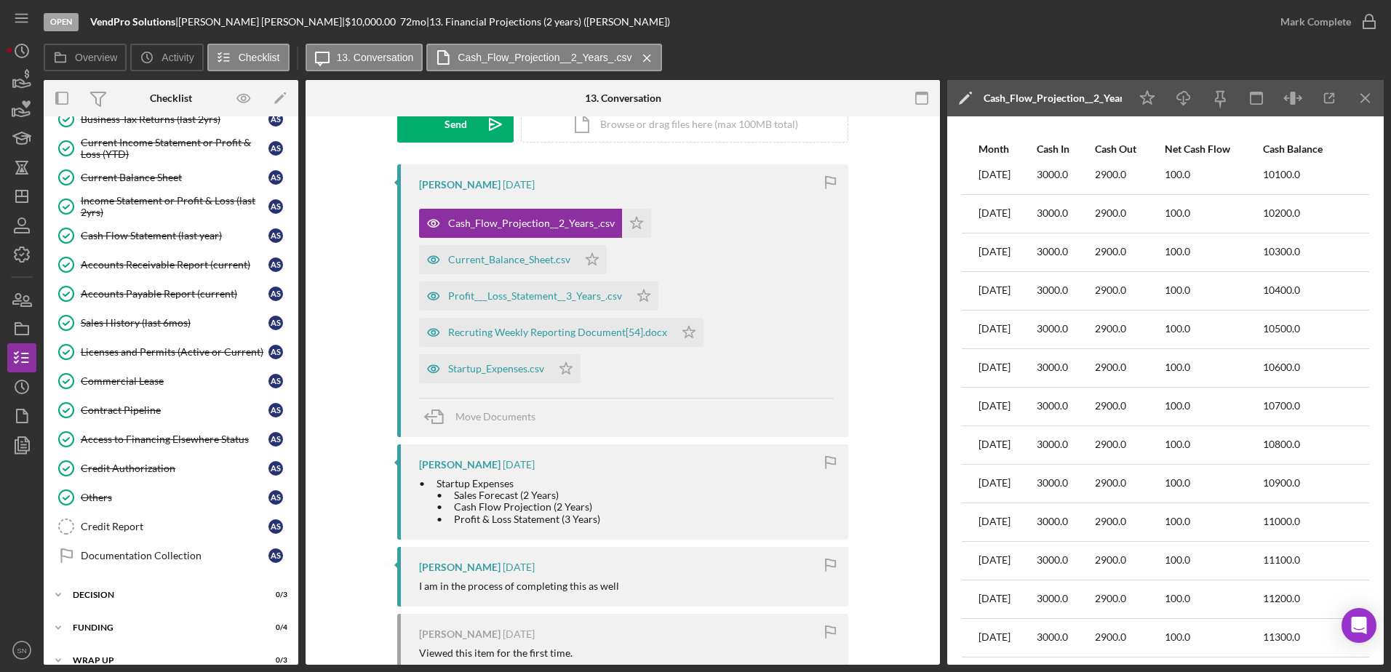
scroll to position [0, 0]
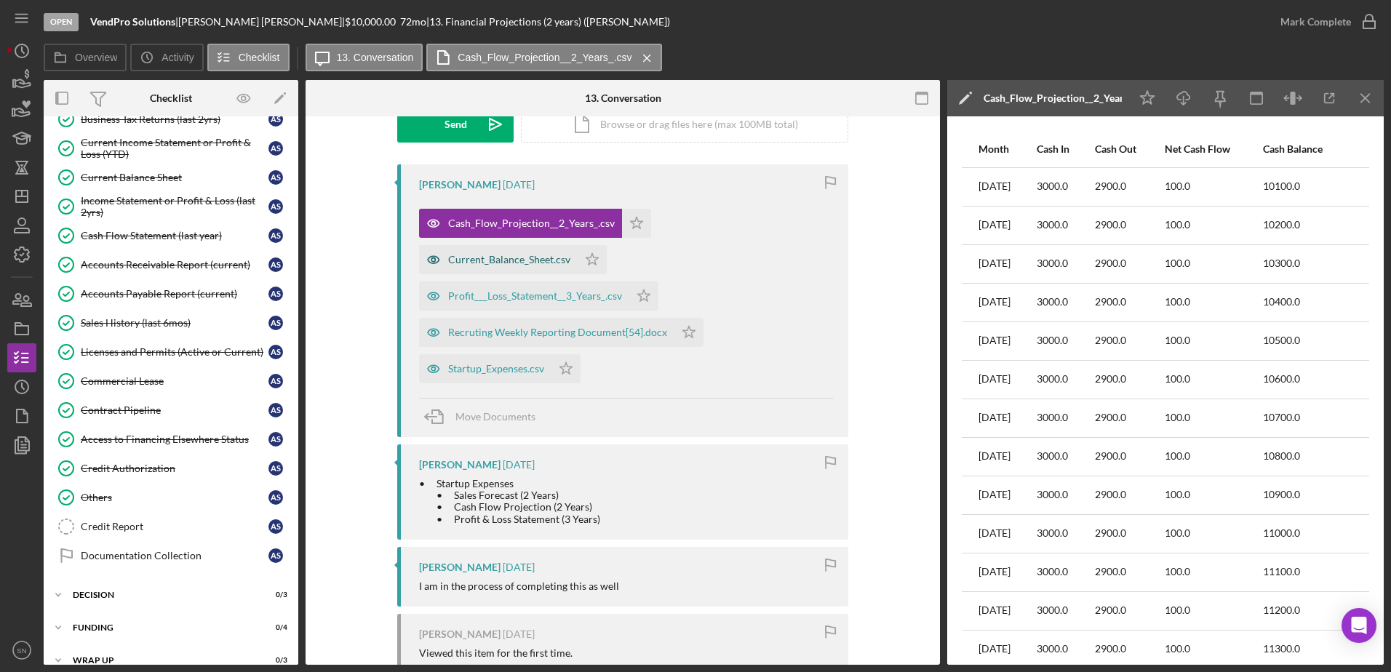
click at [506, 265] on div "Current_Balance_Sheet.csv" at bounding box center [498, 259] width 159 height 29
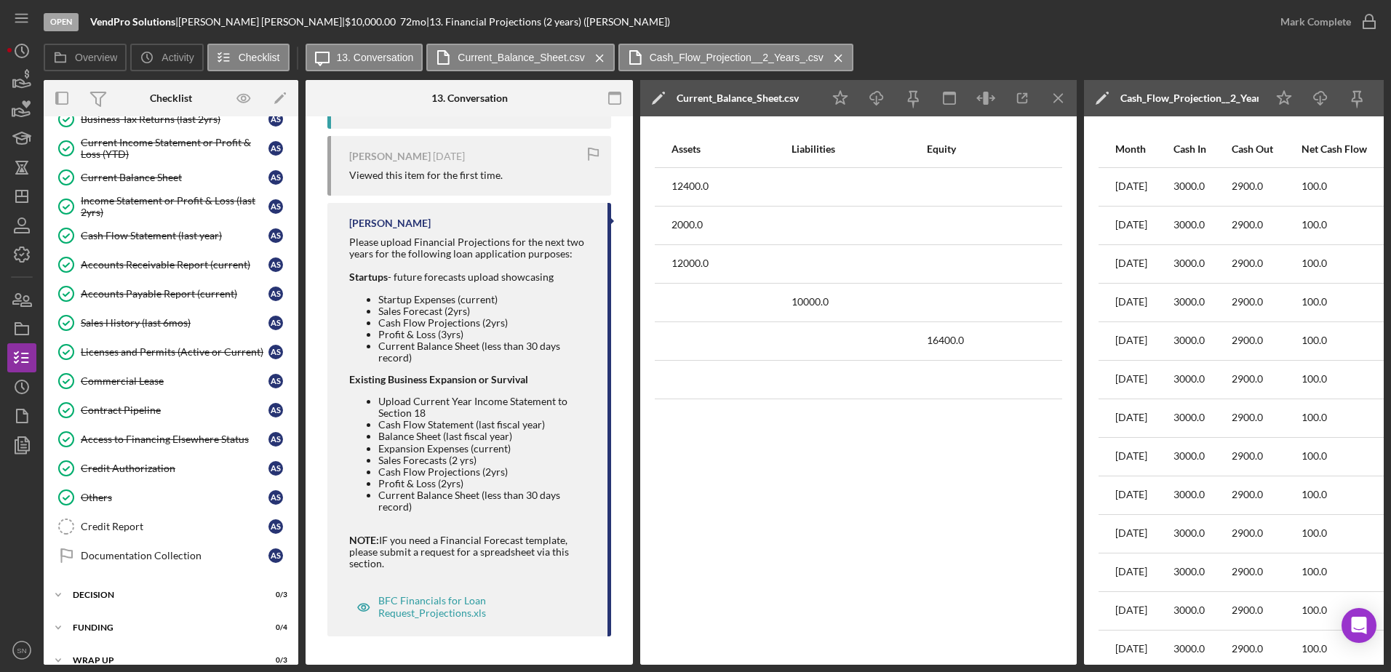
scroll to position [720, 0]
click at [419, 514] on div "BFC Financials for Loan Request_Projections.xls" at bounding box center [478, 605] width 200 height 23
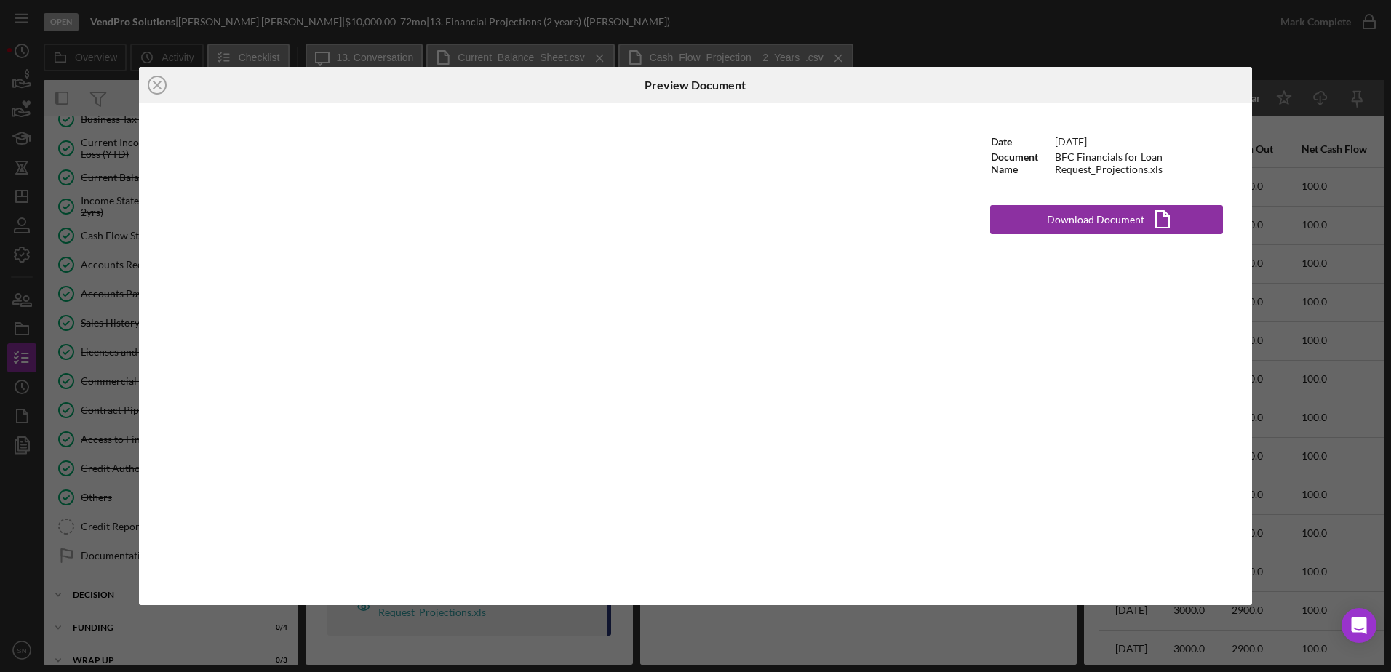
click at [840, 57] on div "Icon/Close Preview Document Date 4/2/2024 Document Name BFC Financials for Loan…" at bounding box center [695, 336] width 1391 height 672
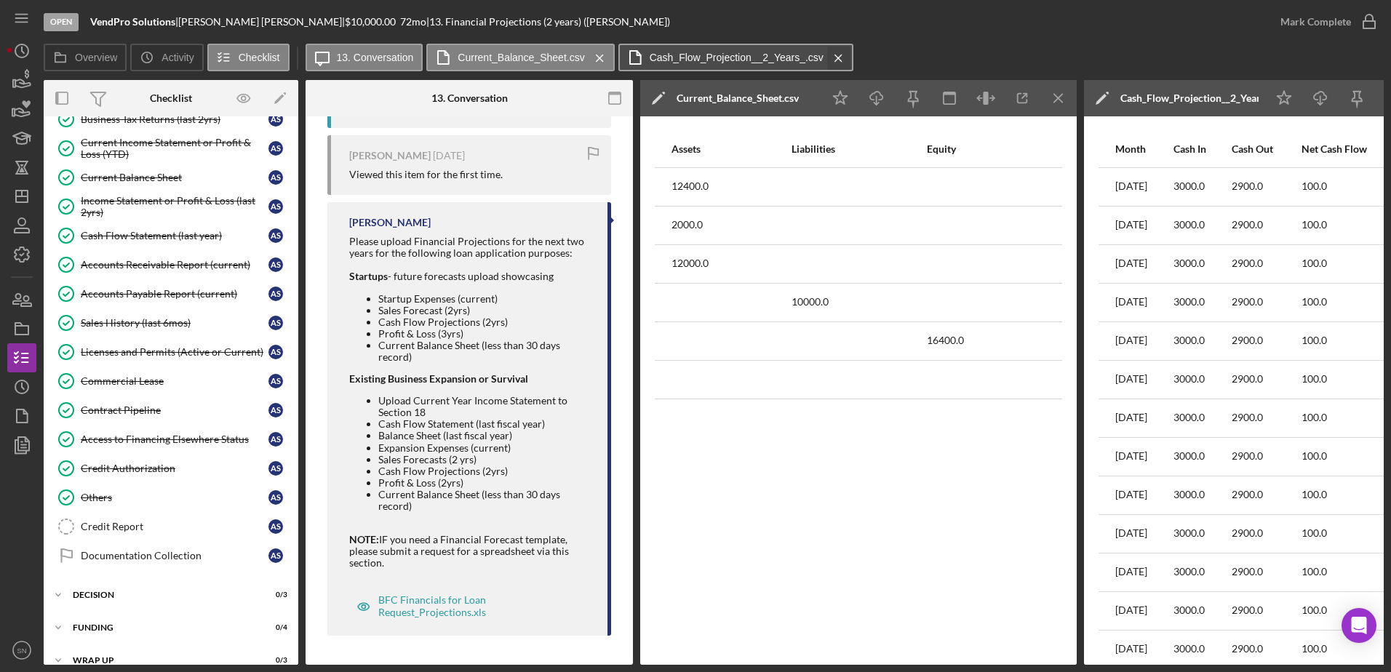
click at [839, 58] on icon "Icon/Menu Close" at bounding box center [838, 58] width 25 height 36
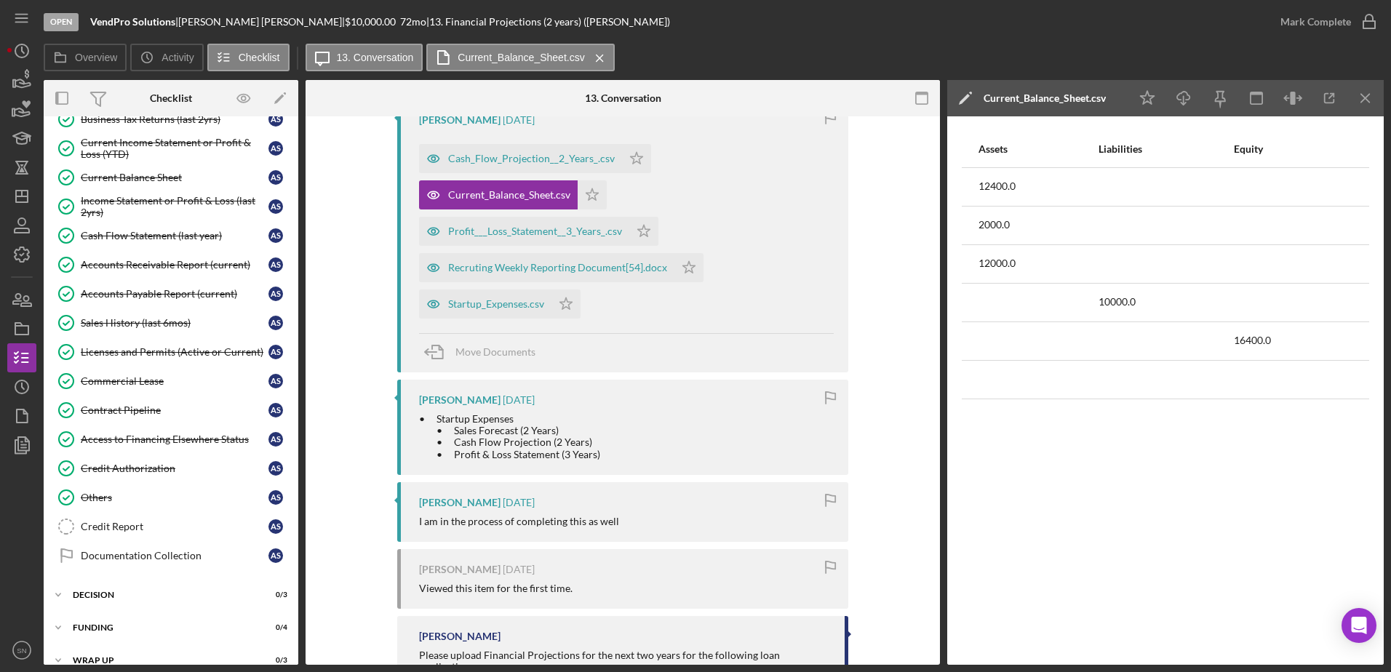
scroll to position [283, 0]
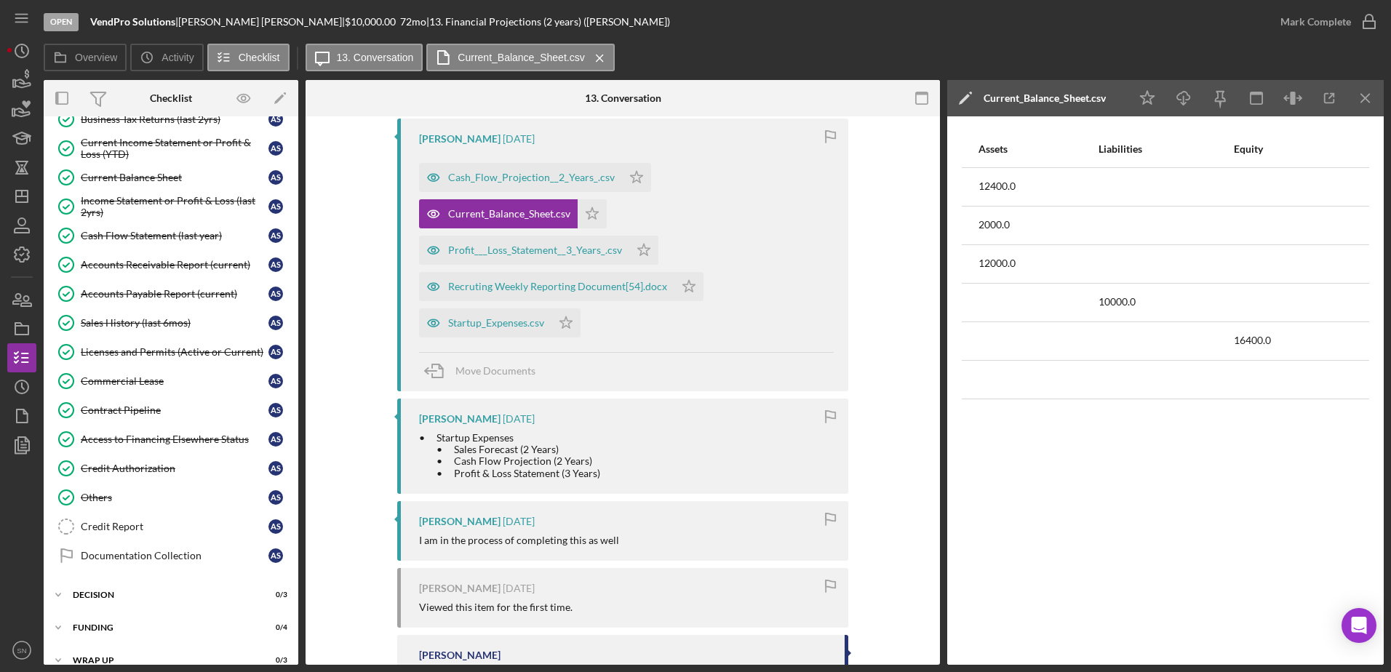
click at [594, 55] on icon "Icon/Menu Close" at bounding box center [599, 58] width 25 height 36
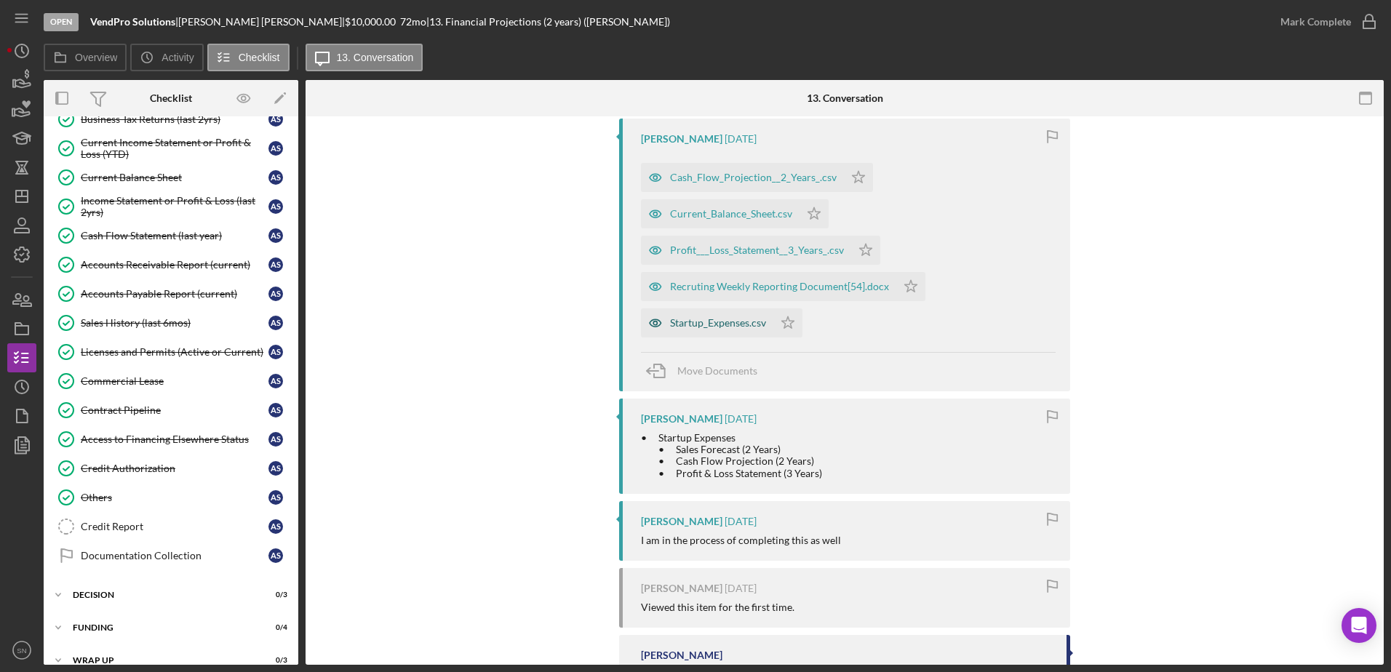
click at [727, 317] on div "Startup_Expenses.csv" at bounding box center [718, 323] width 96 height 12
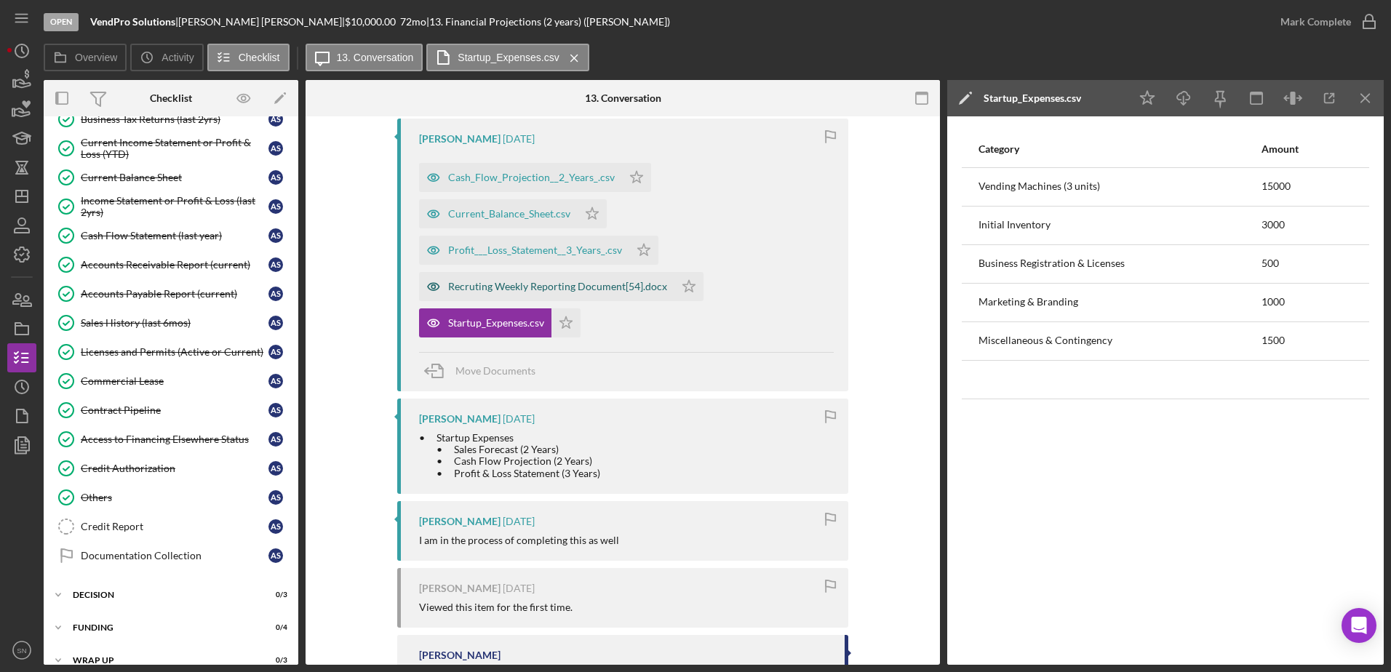
click at [588, 281] on div "Recruting Weekly Reporting Document[54].docx" at bounding box center [557, 287] width 219 height 12
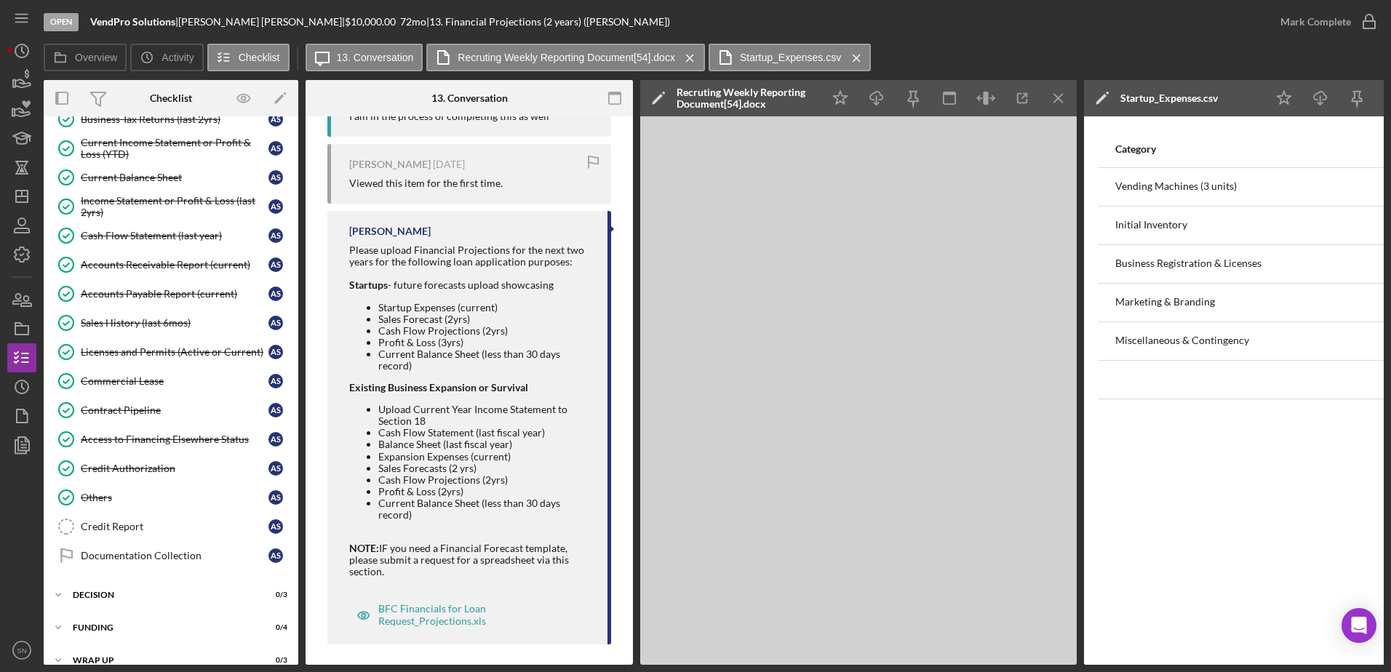
scroll to position [720, 0]
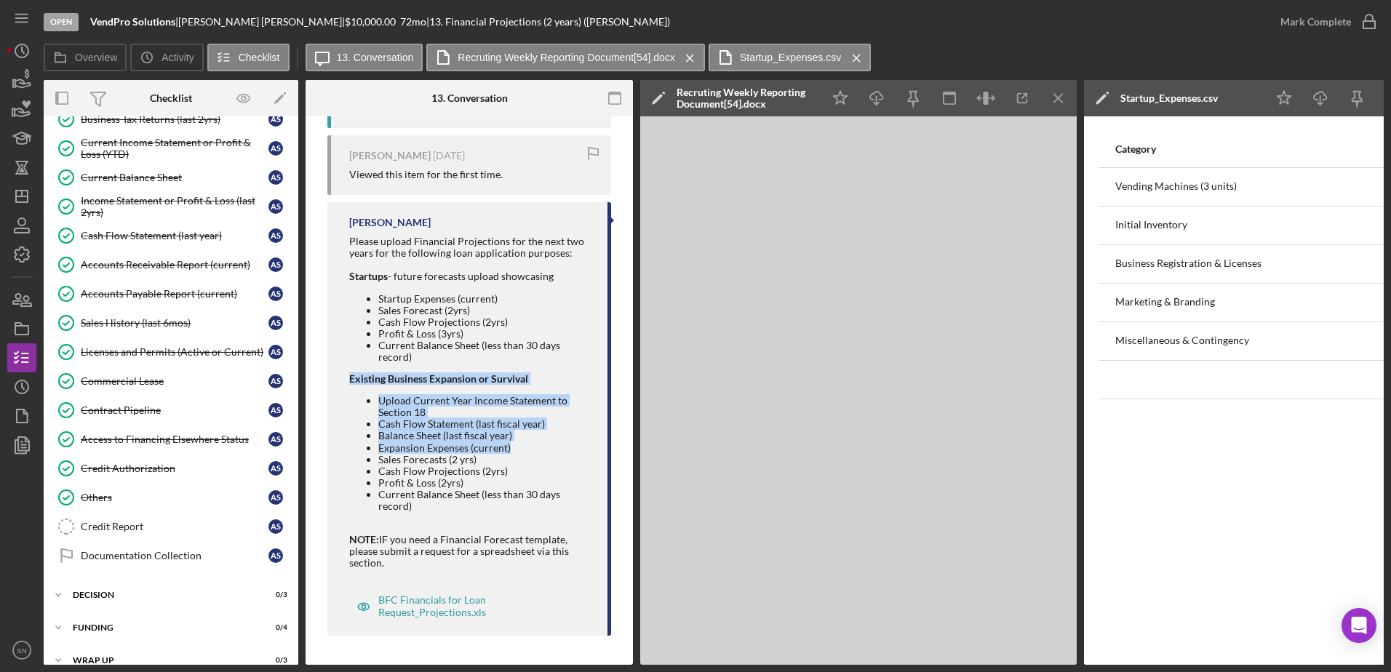
drag, startPoint x: 629, startPoint y: 439, endPoint x: 636, endPoint y: 361, distance: 78.9
click at [636, 361] on div "Overview Internal Workflow Stage Open Icon/Dropdown Arrow Archive (can unarchiv…" at bounding box center [714, 372] width 1340 height 585
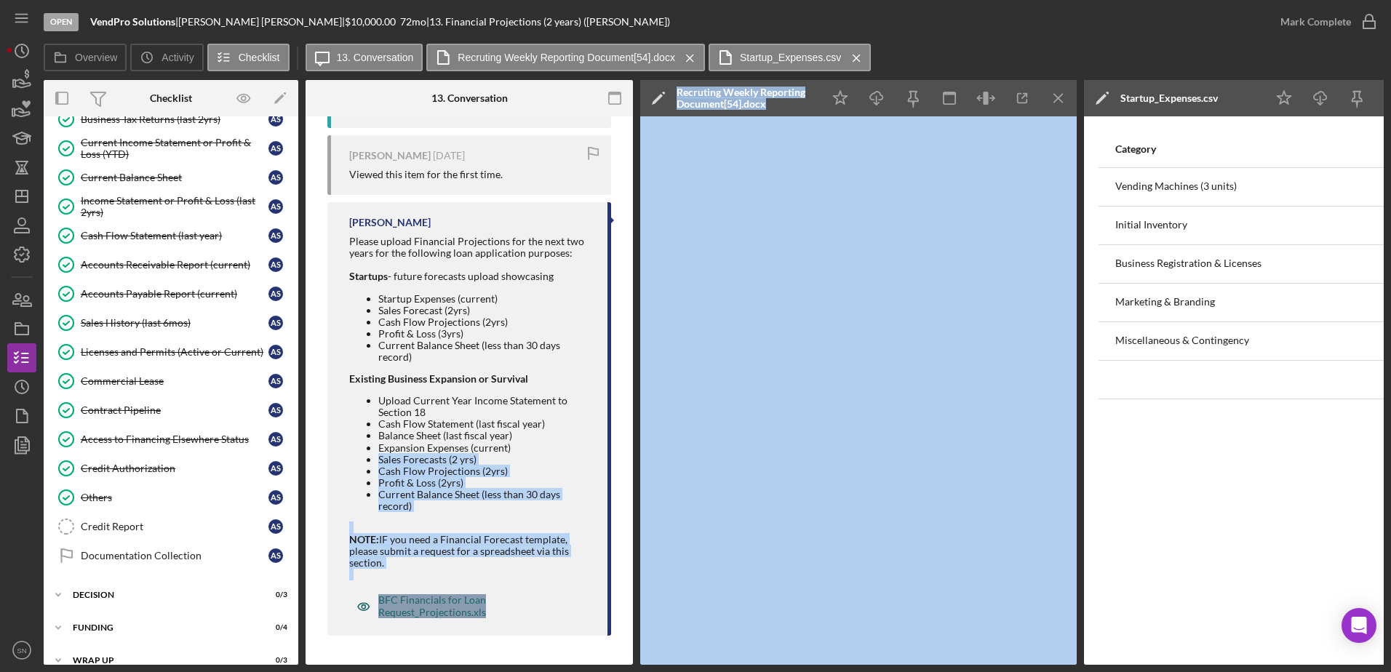
click at [448, 514] on div "BFC Financials for Loan Request_Projections.xls" at bounding box center [478, 605] width 200 height 23
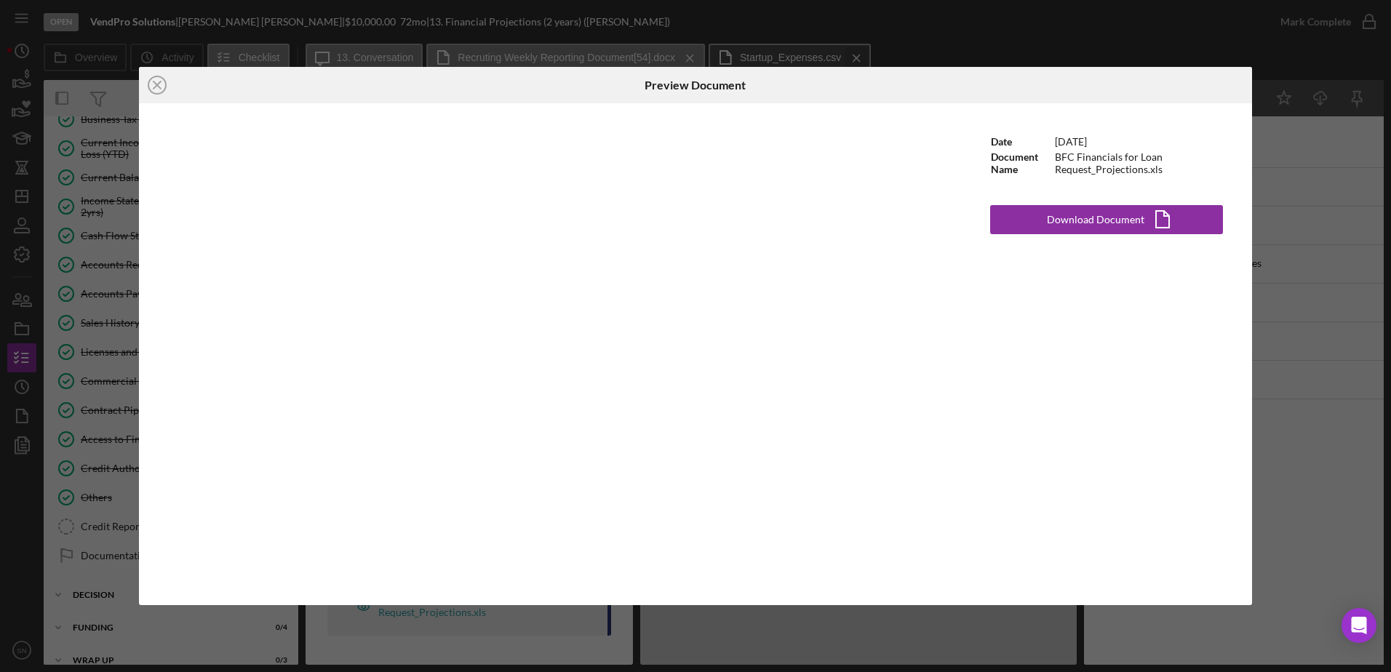
click at [850, 51] on div "Icon/Close Preview Document Date 4/2/2024 Document Name BFC Financials for Loan…" at bounding box center [695, 336] width 1391 height 672
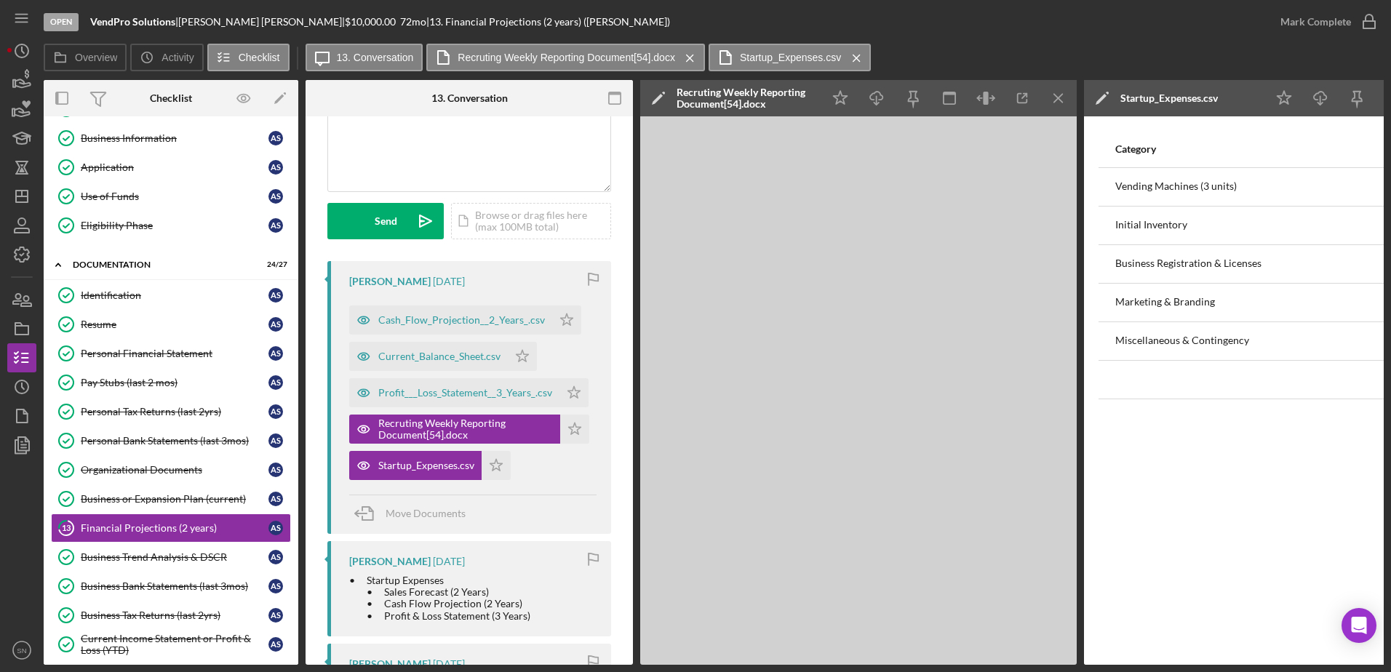
scroll to position [93, 0]
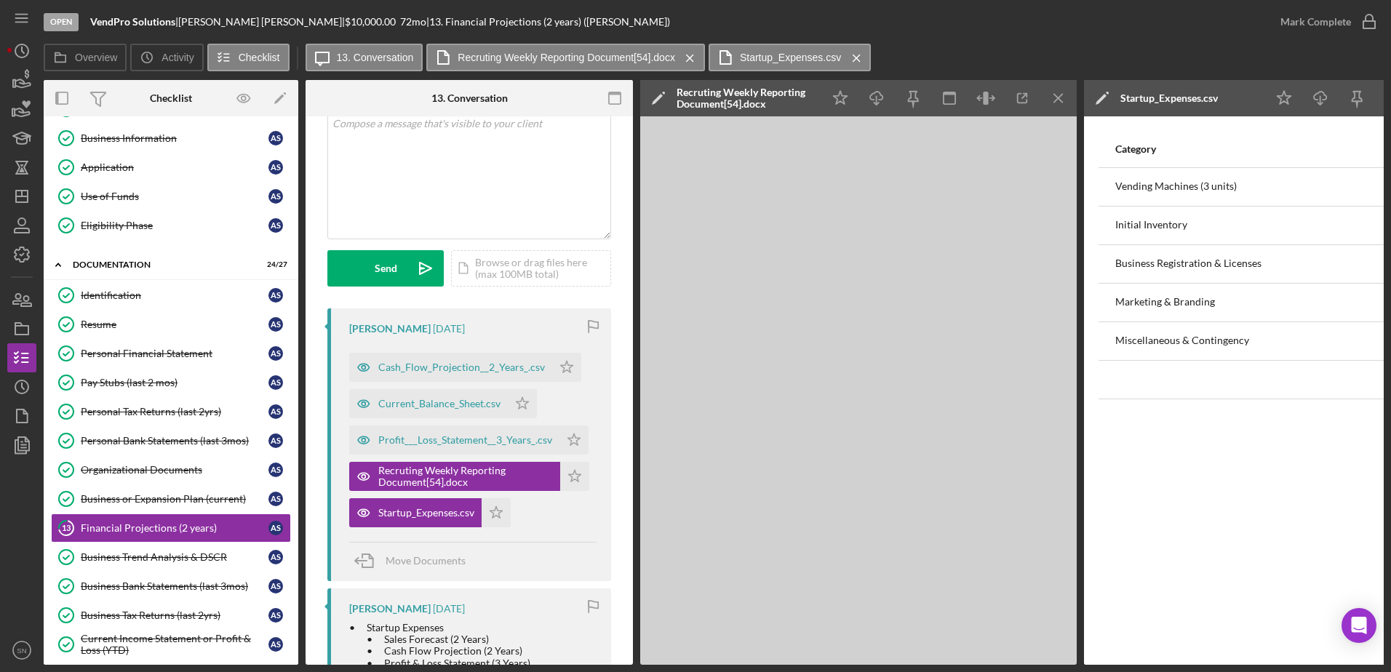
click at [1066, 95] on icon "Icon/Menu Close" at bounding box center [1058, 98] width 33 height 33
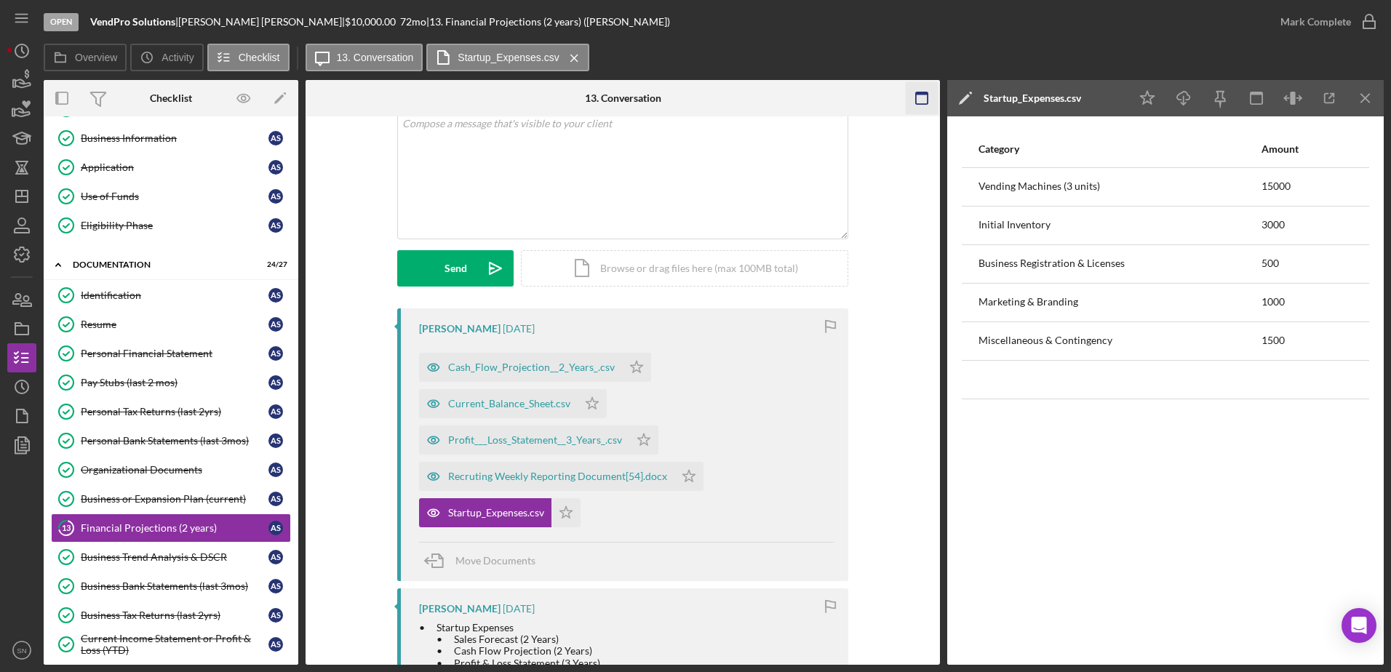
click at [1111, 97] on line "button" at bounding box center [1365, 98] width 8 height 8
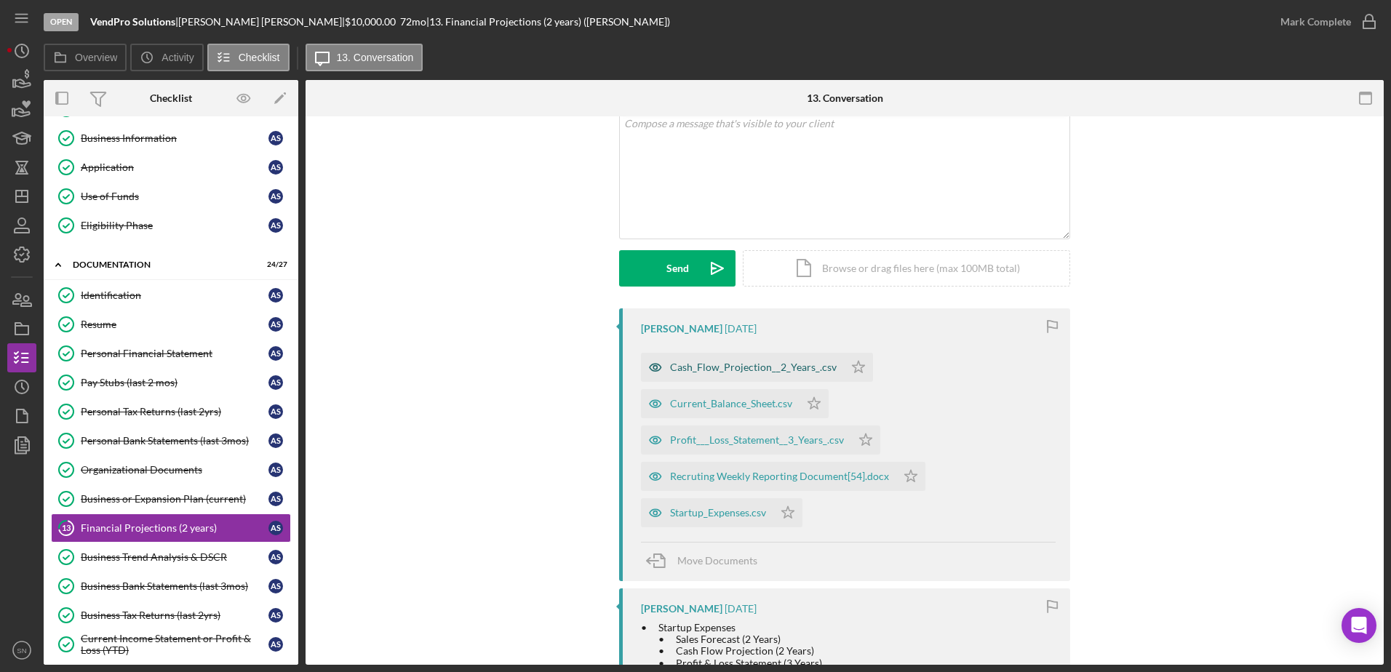
click at [784, 364] on div "Cash_Flow_Projection__2_Years_.csv" at bounding box center [753, 367] width 167 height 12
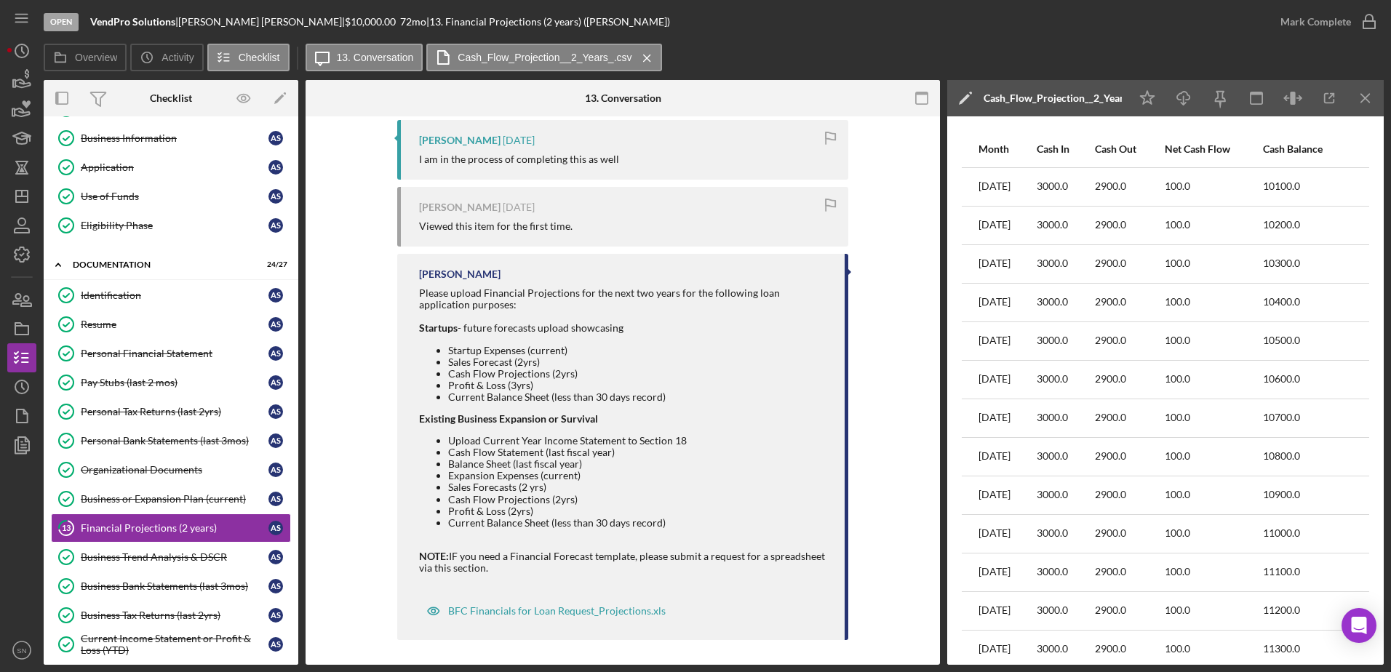
scroll to position [665, 0]
click at [512, 514] on div "BFC Financials for Loan Request_Projections.xls" at bounding box center [556, 610] width 217 height 12
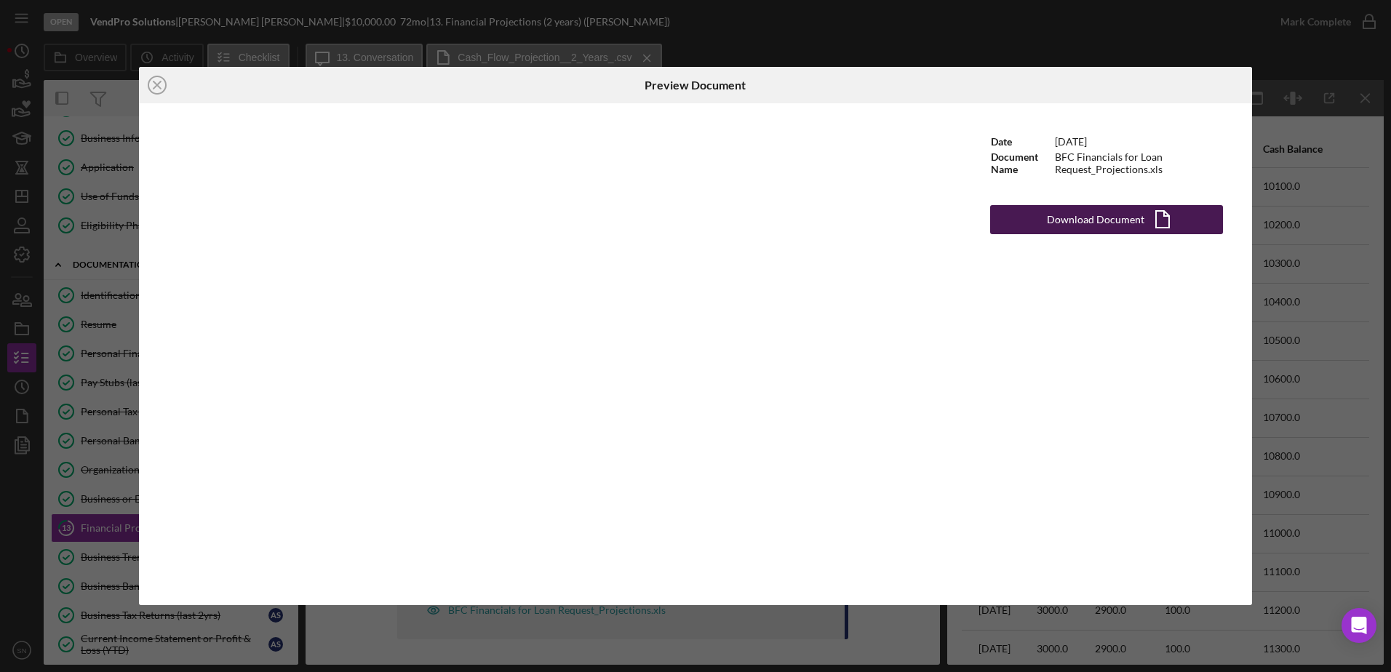
click at [1107, 225] on div "Download Document" at bounding box center [1095, 219] width 97 height 29
click at [1111, 43] on div "Icon/Close Preview Document Date 4/2/2024 Document Name BFC Financials for Loan…" at bounding box center [695, 336] width 1391 height 672
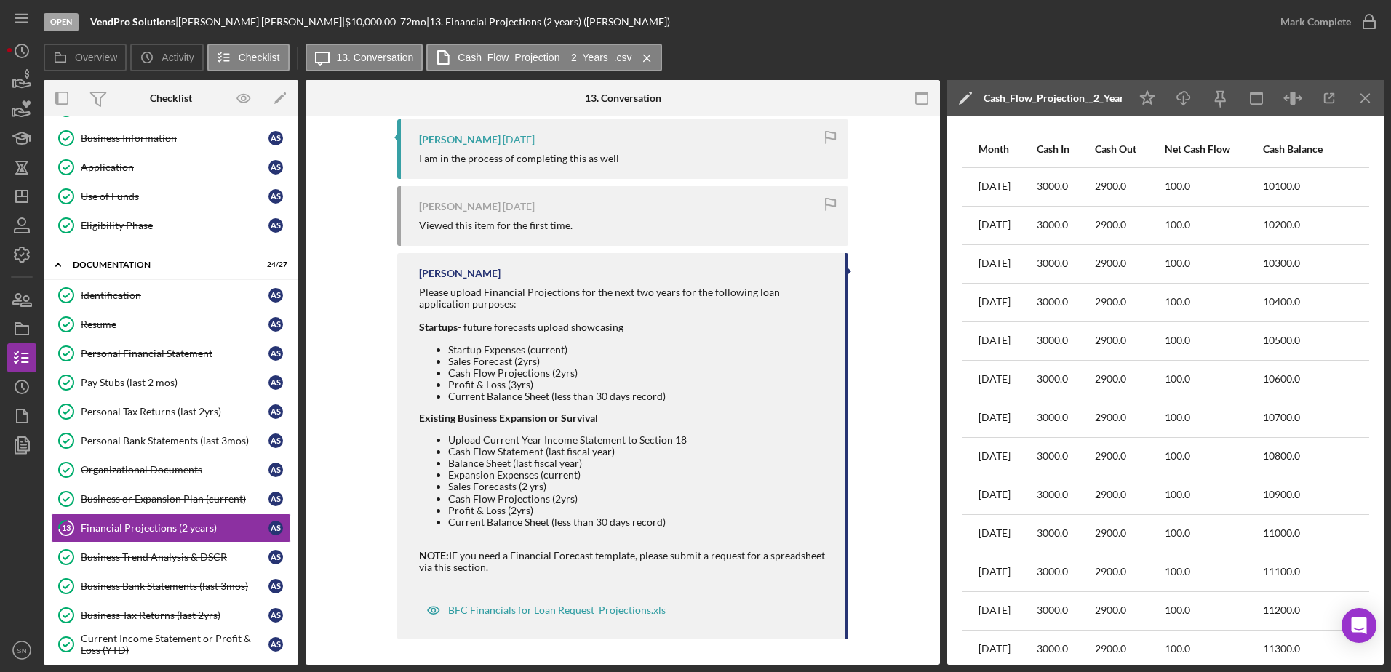
drag, startPoint x: 1370, startPoint y: 189, endPoint x: 1382, endPoint y: 331, distance: 142.4
click at [1111, 374] on html "Open VendPro Solutions | Adam Solomon | $10,000.00 72 mo | 13. Financial Projec…" at bounding box center [695, 336] width 1391 height 672
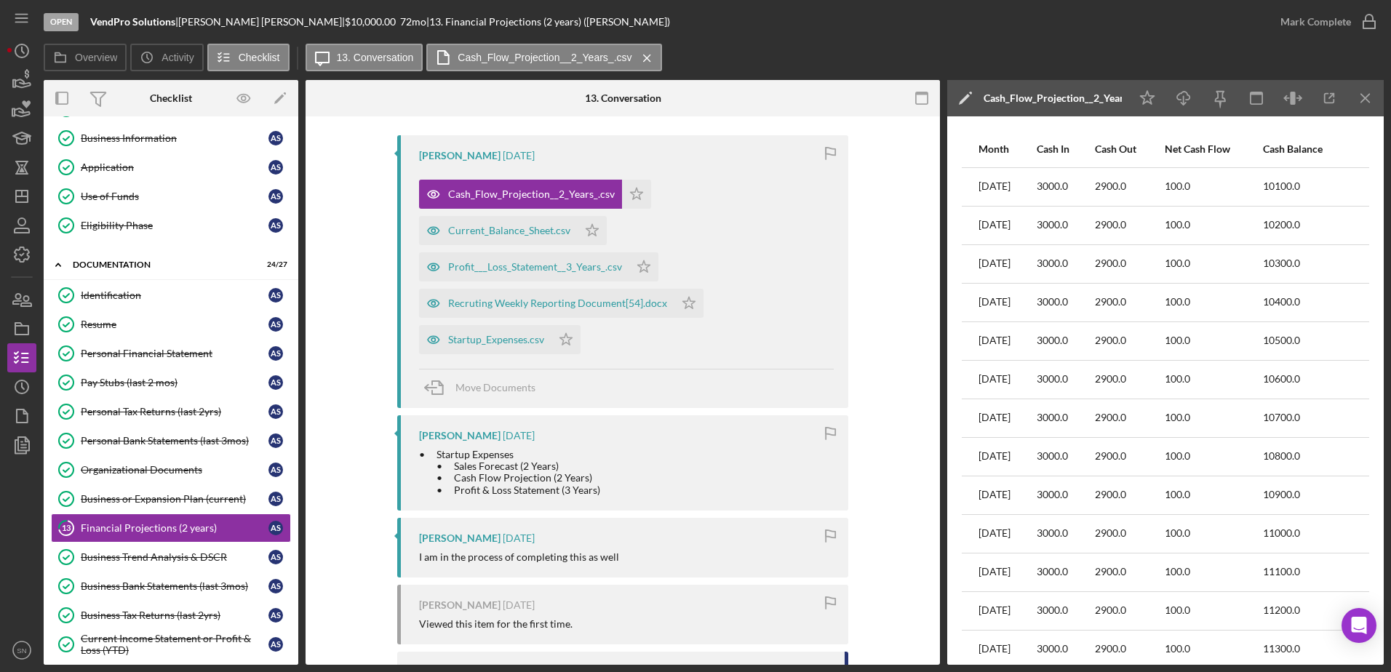
scroll to position [258, 0]
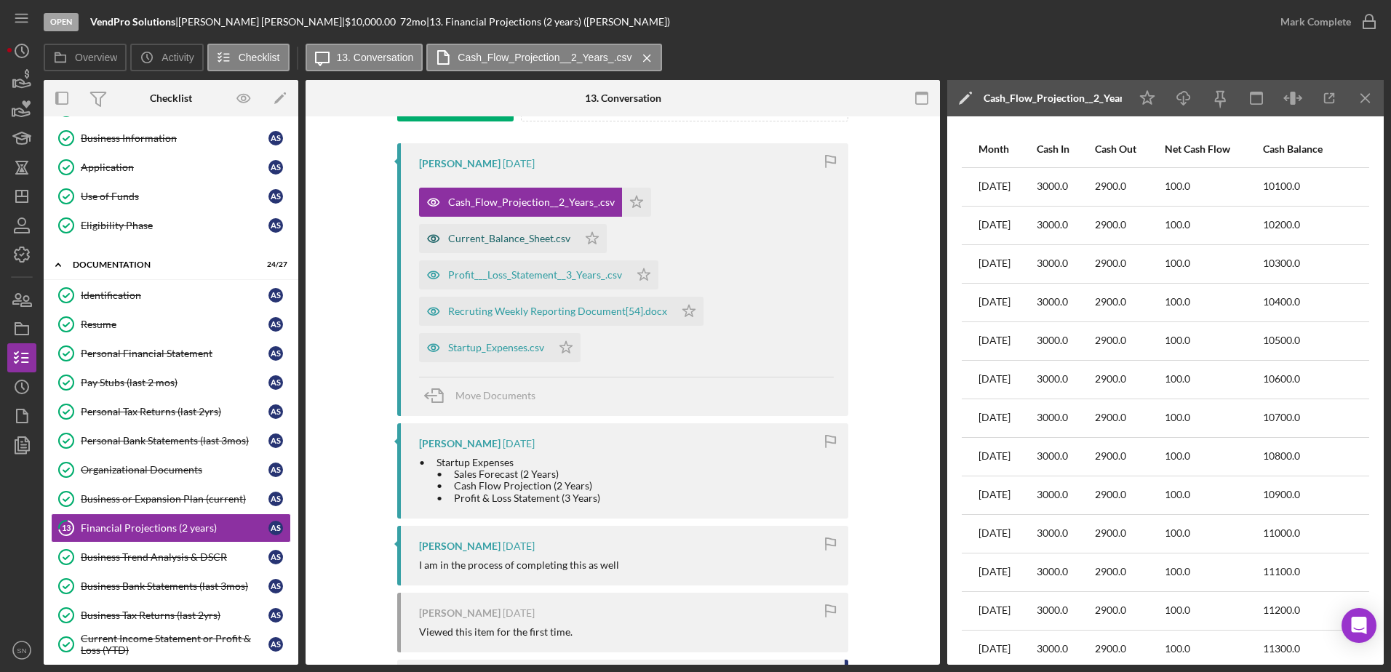
click at [523, 235] on div "Current_Balance_Sheet.csv" at bounding box center [509, 239] width 122 height 12
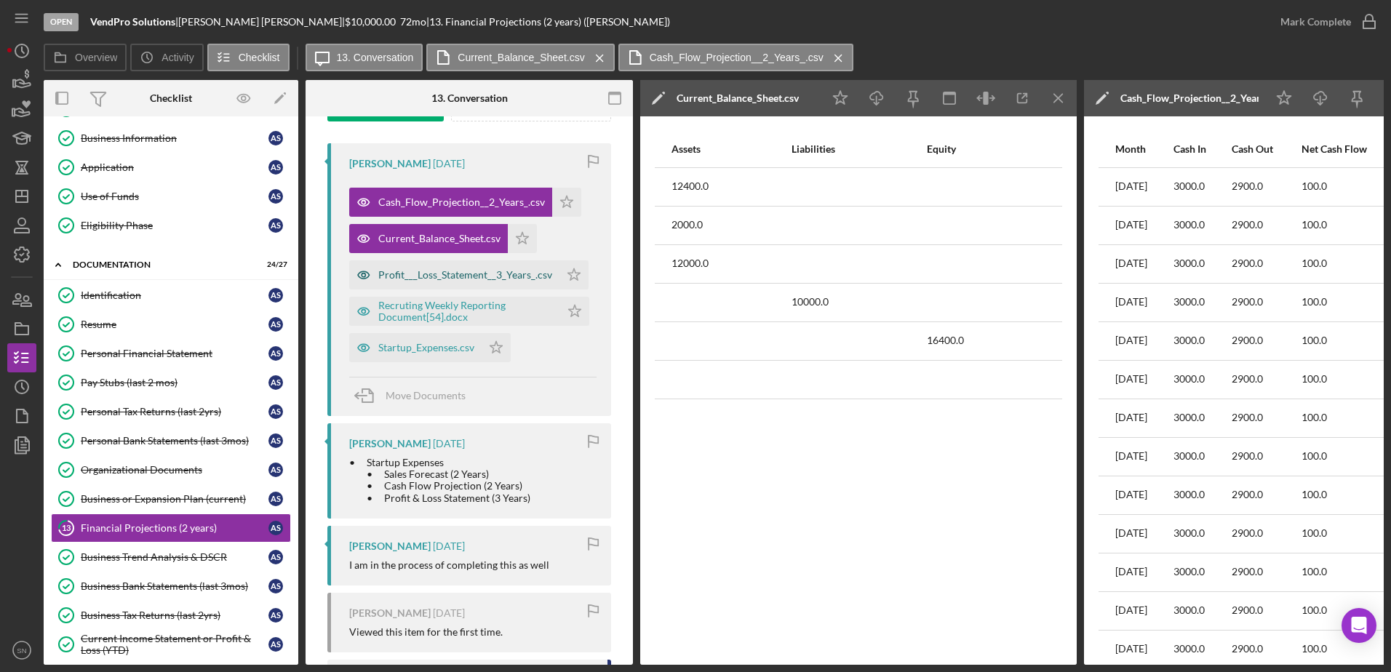
click at [432, 277] on div "Profit___Loss_Statement__3_Years_.csv" at bounding box center [465, 275] width 174 height 12
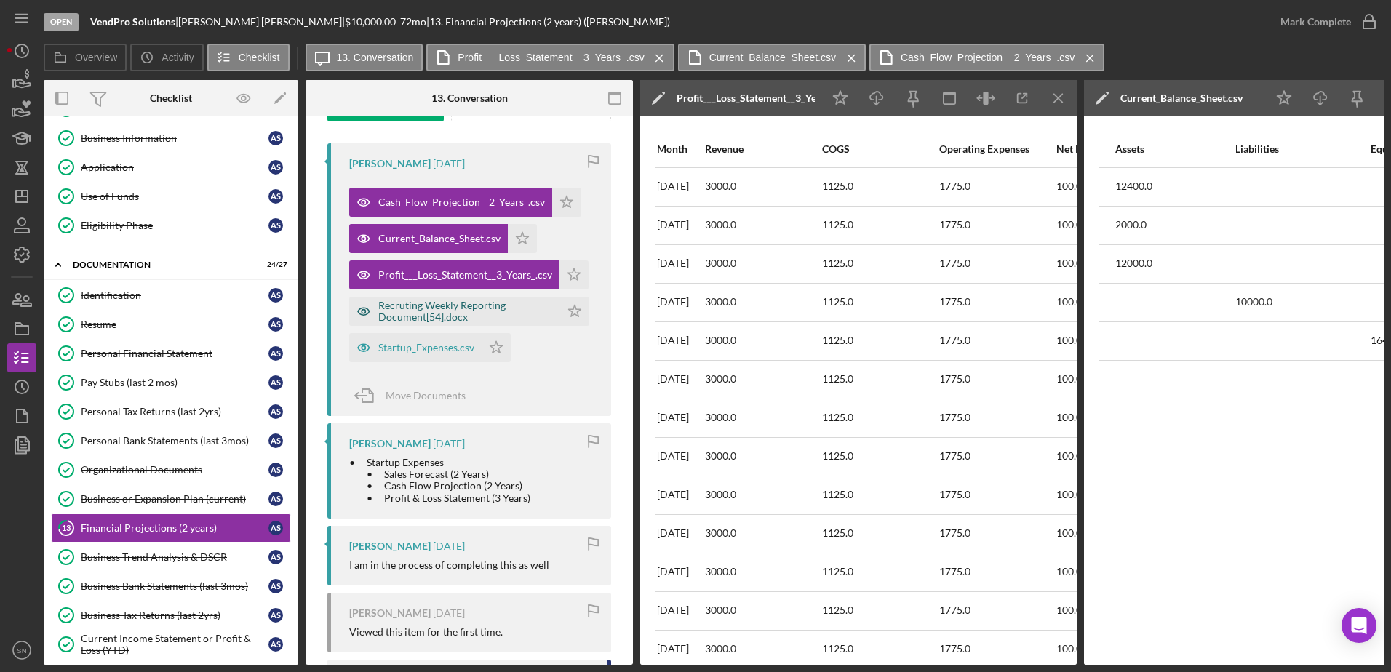
click at [425, 305] on div "Recruting Weekly Reporting Document[54].docx" at bounding box center [465, 311] width 175 height 23
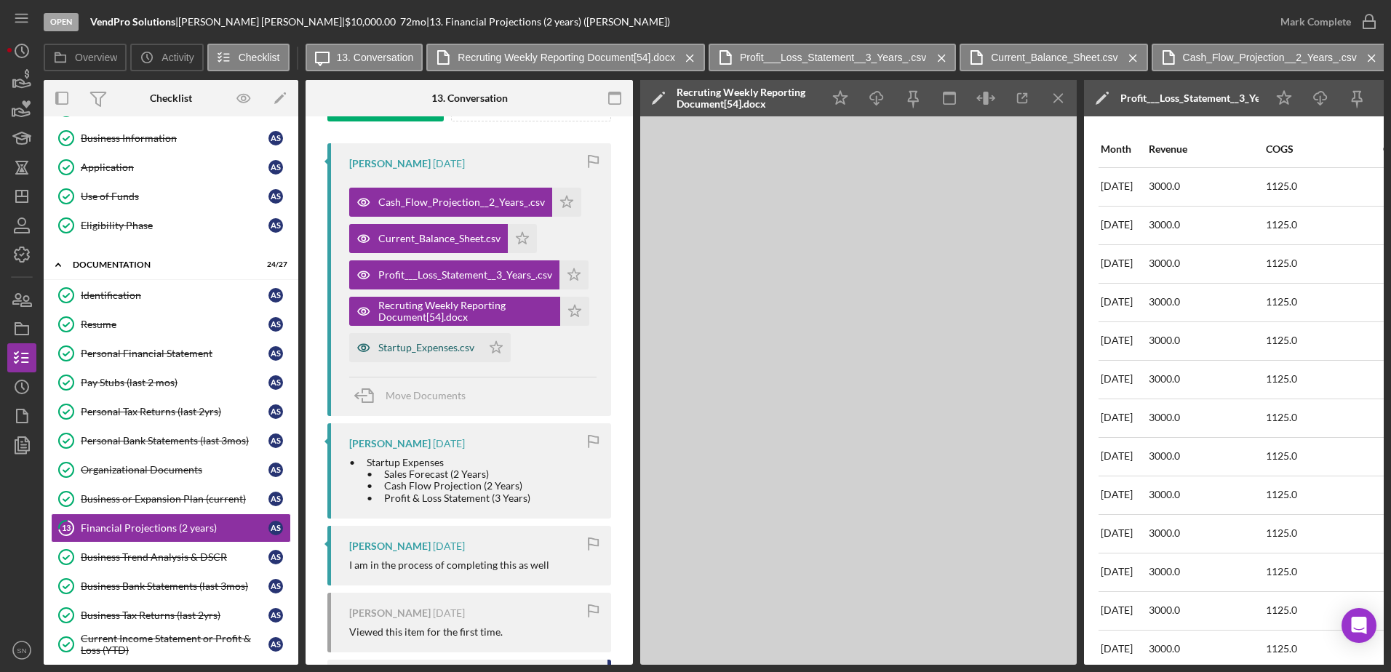
click at [461, 344] on div "Startup_Expenses.csv" at bounding box center [426, 348] width 96 height 12
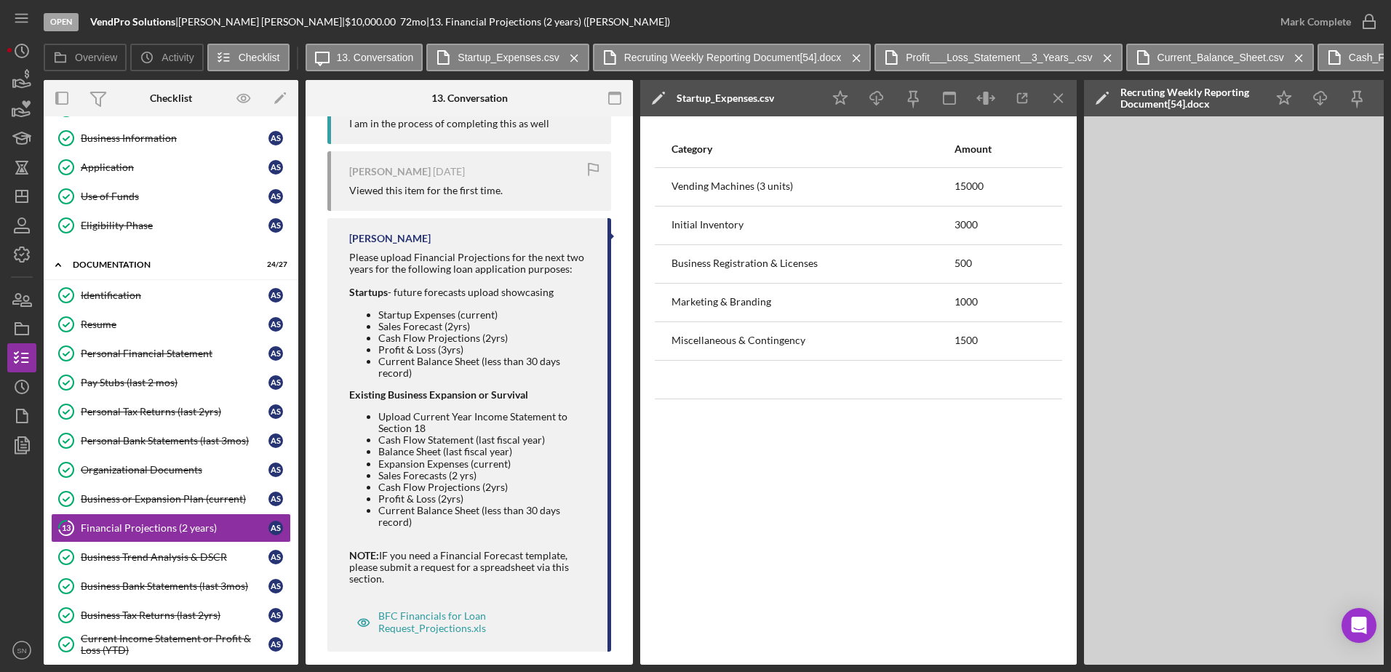
scroll to position [720, 0]
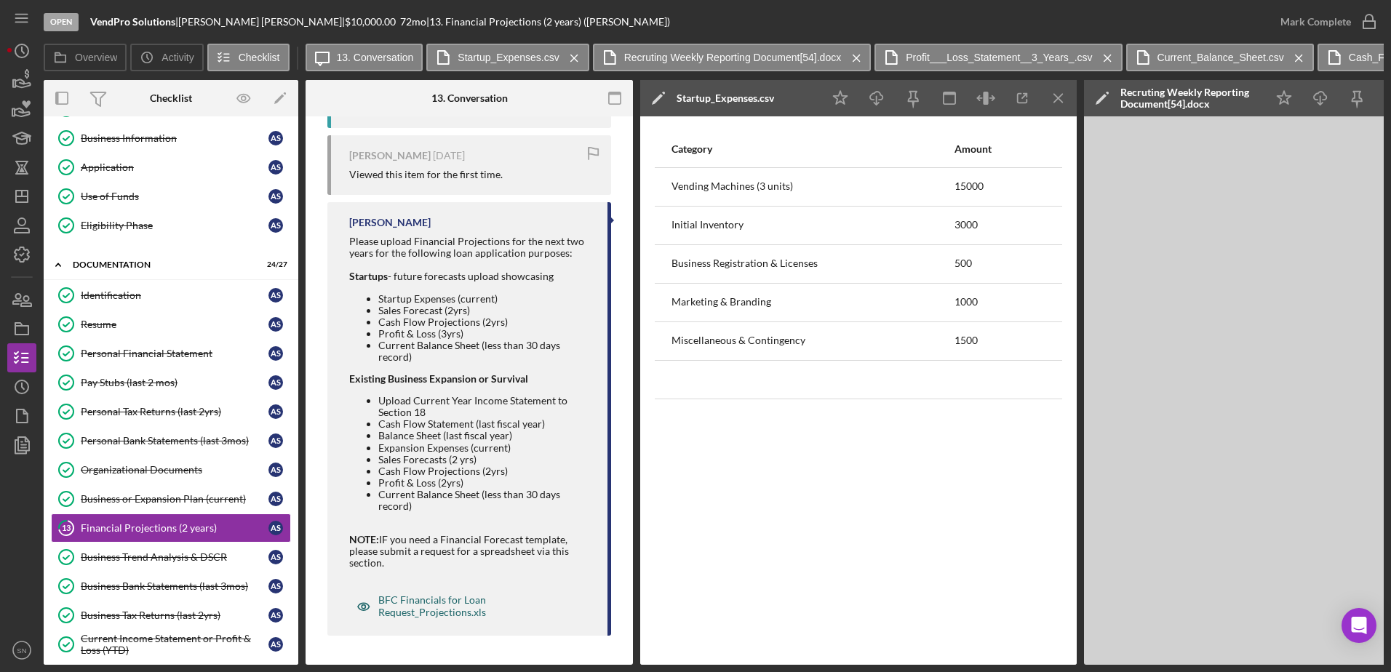
click at [466, 514] on div "BFC Financials for Loan Request_Projections.xls" at bounding box center [478, 605] width 200 height 23
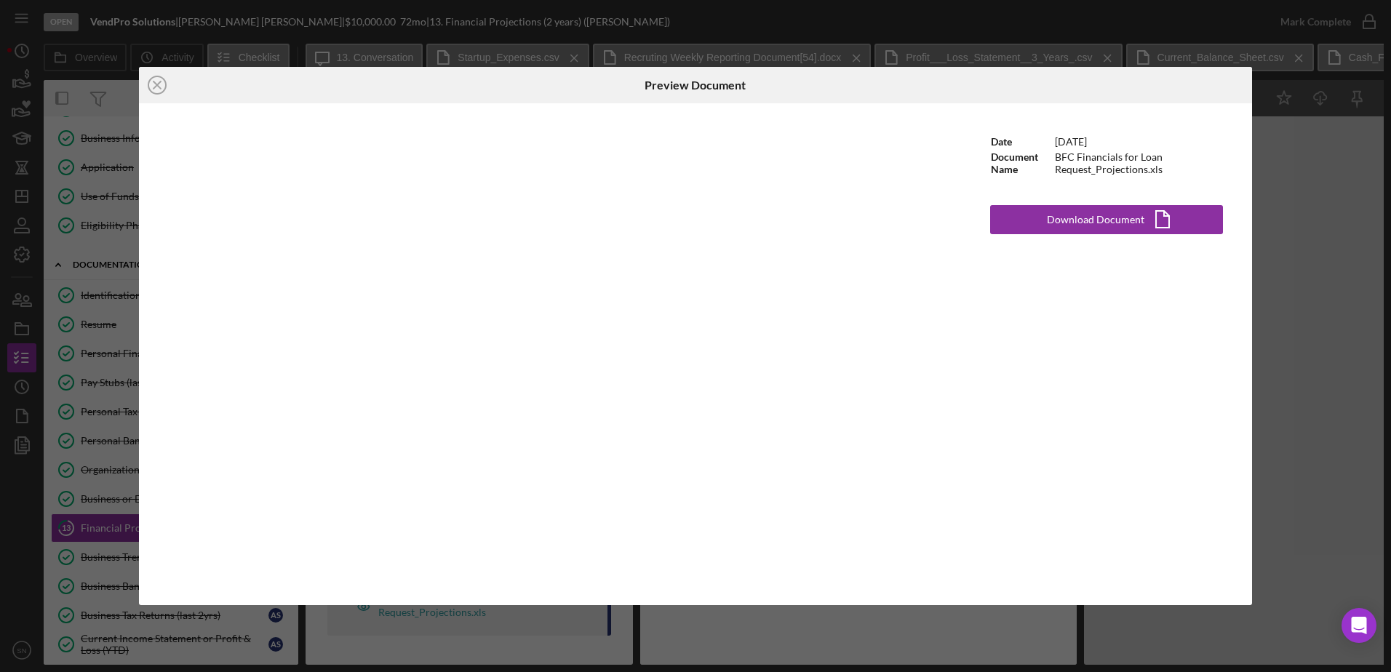
click at [1111, 176] on div "Icon/Close Preview Document Date 4/2/2024 Document Name BFC Financials for Loan…" at bounding box center [695, 336] width 1391 height 672
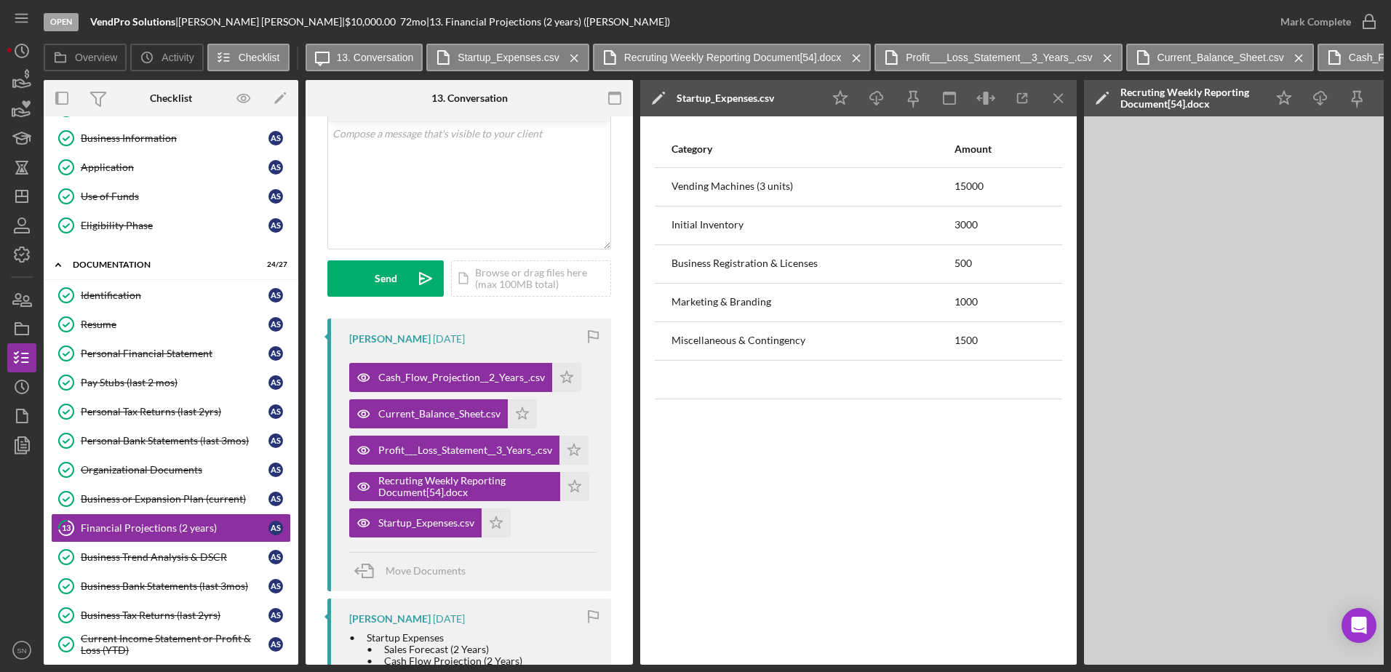
scroll to position [137, 0]
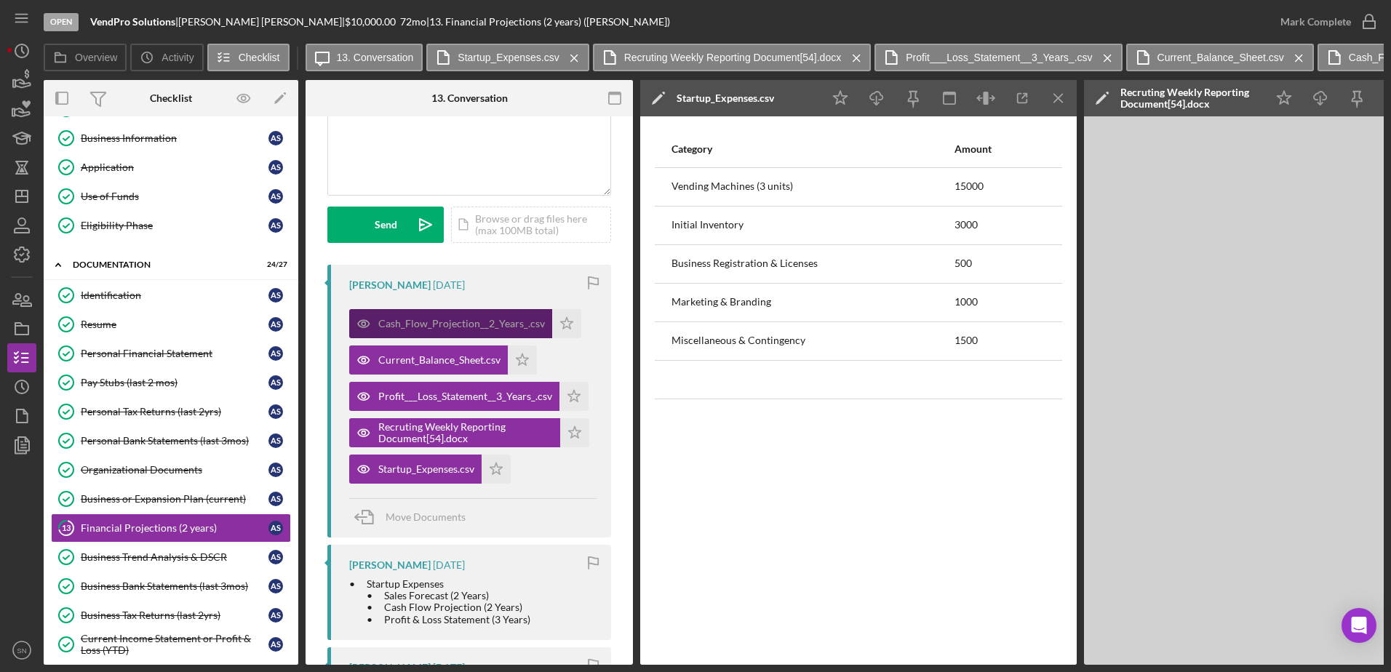
click at [530, 325] on div "Cash_Flow_Projection__2_Years_.csv" at bounding box center [461, 324] width 167 height 12
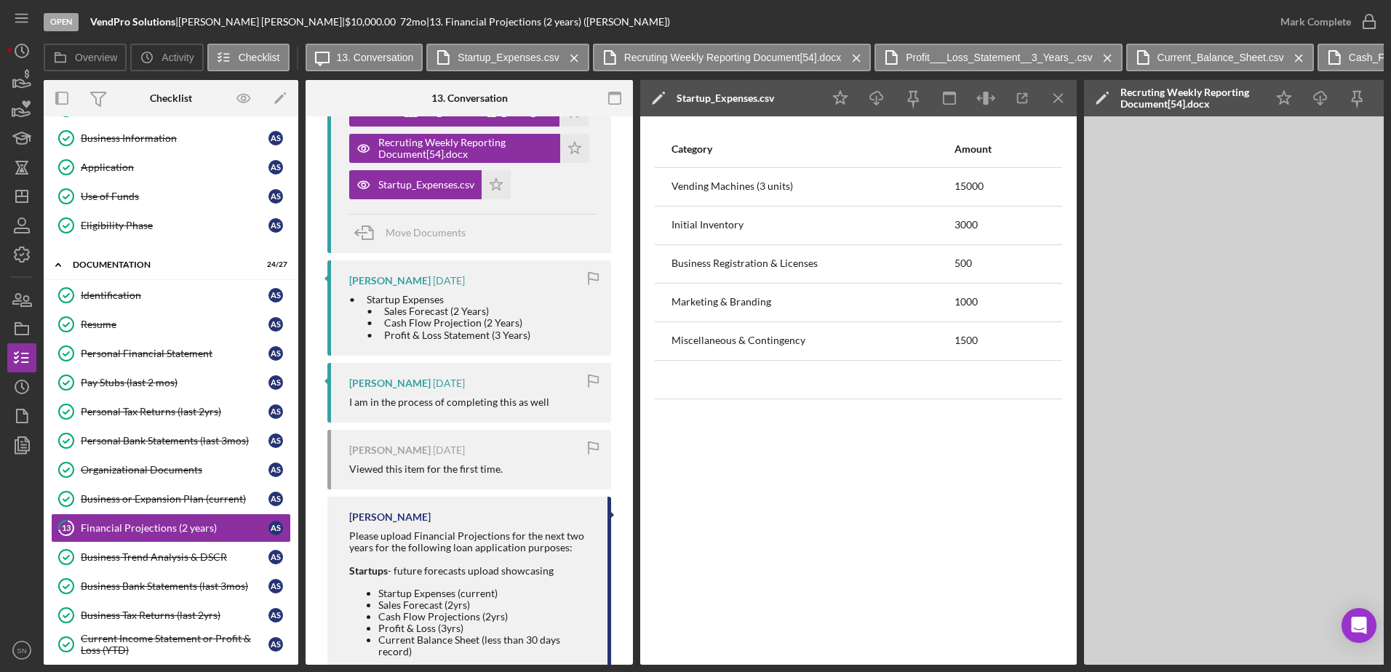
scroll to position [282, 0]
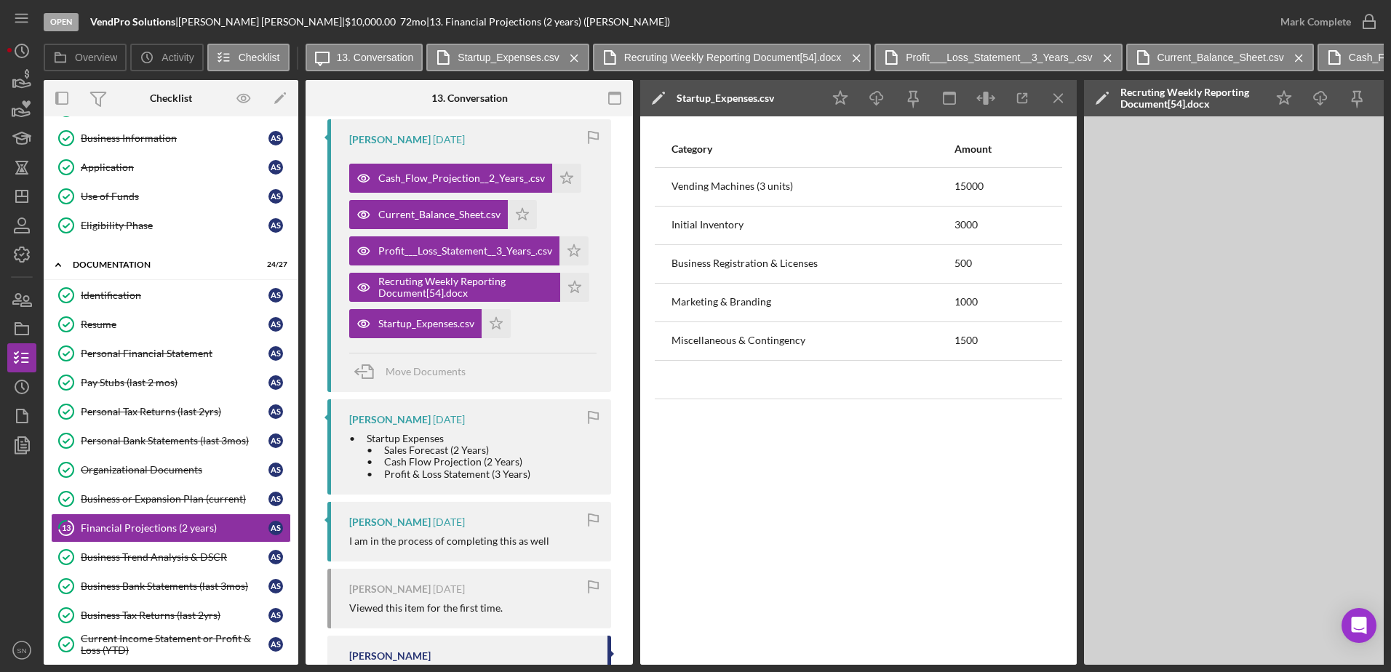
click at [510, 340] on div "Adam Solomon 2 months ago Cash_Flow_Projection__2_Years_.csv Icon/Star Current_…" at bounding box center [469, 255] width 284 height 273
click at [454, 327] on div "Startup_Expenses.csv" at bounding box center [426, 324] width 96 height 12
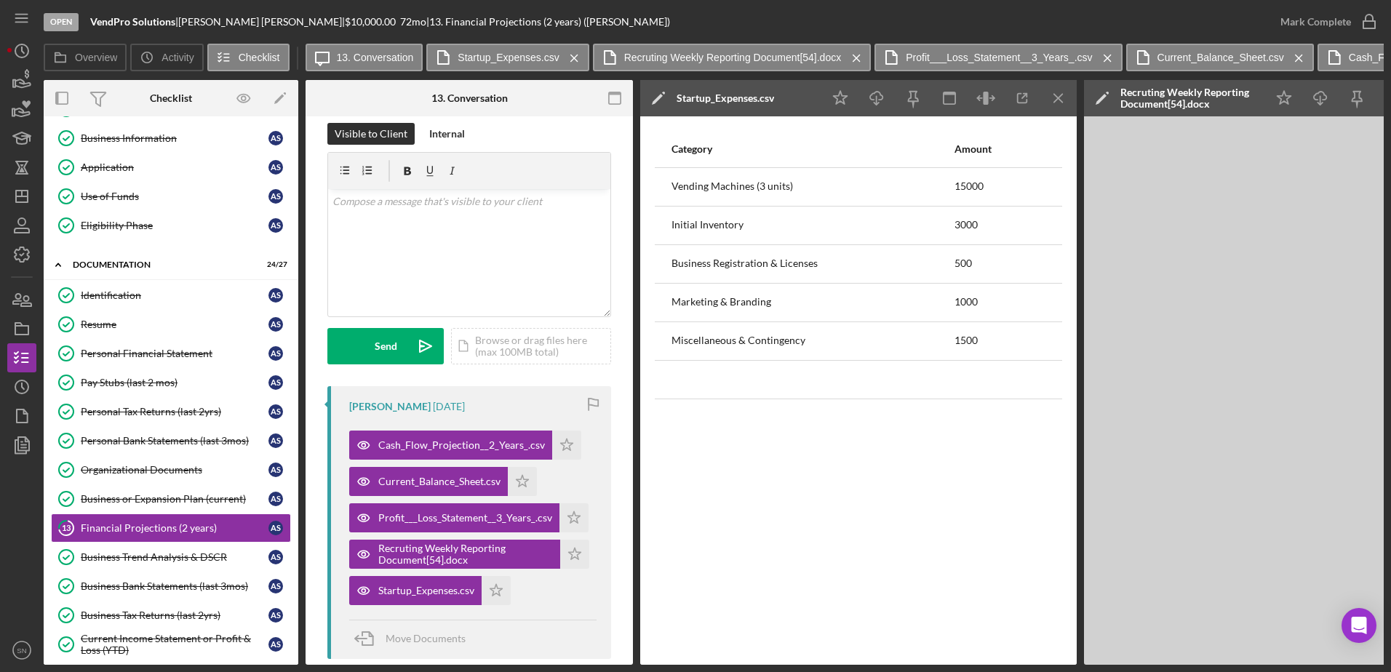
scroll to position [0, 0]
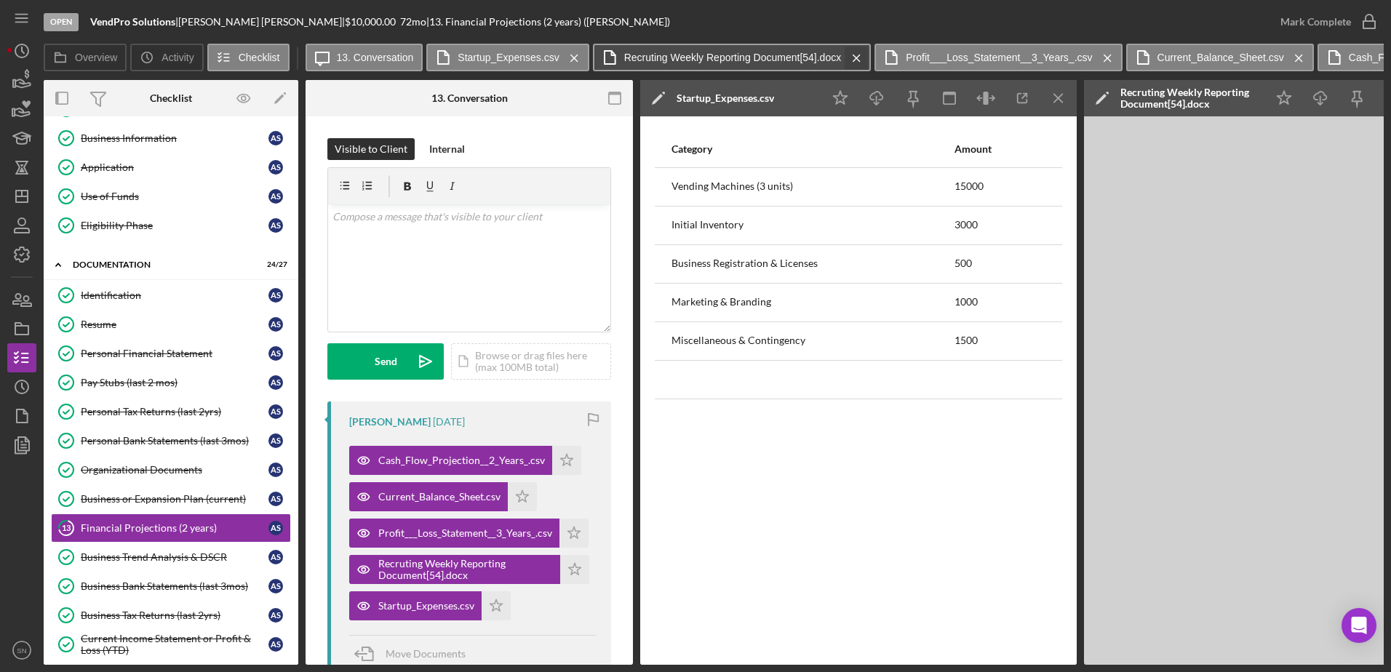
click at [855, 57] on icon "Icon/Menu Close" at bounding box center [856, 58] width 25 height 36
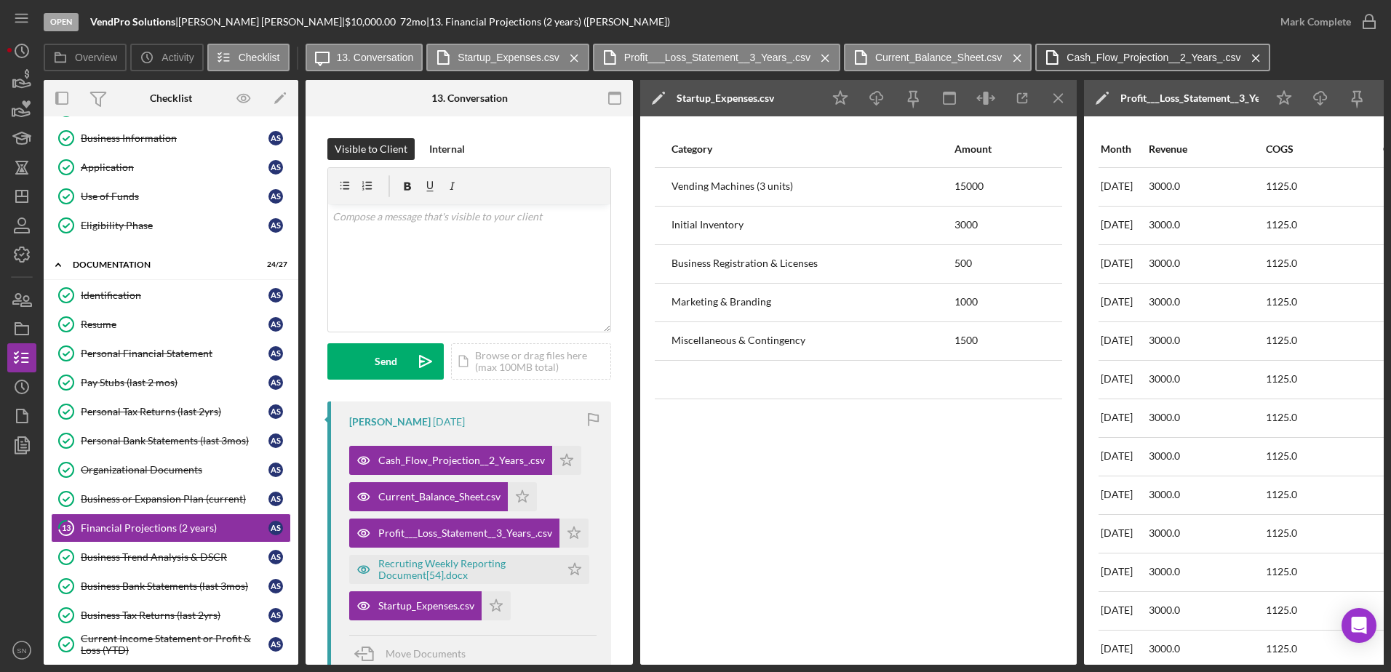
drag, startPoint x: 1009, startPoint y: 56, endPoint x: 1019, endPoint y: 56, distance: 10.2
click at [1010, 56] on icon "Icon/Menu Close" at bounding box center [1016, 58] width 25 height 36
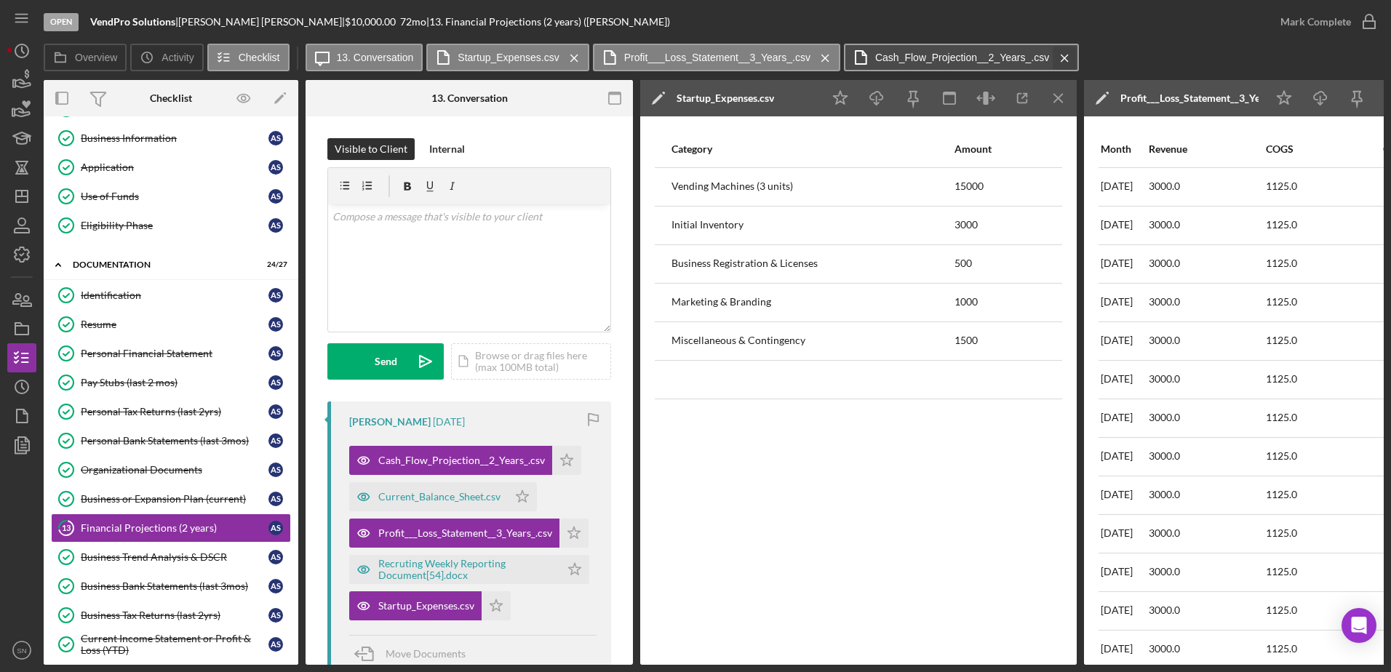
click at [1072, 60] on button "Cash_Flow_Projection__2_Years_.csv Icon/Menu Close" at bounding box center [961, 58] width 235 height 28
click at [828, 57] on icon "Icon/Menu Close" at bounding box center [824, 58] width 25 height 36
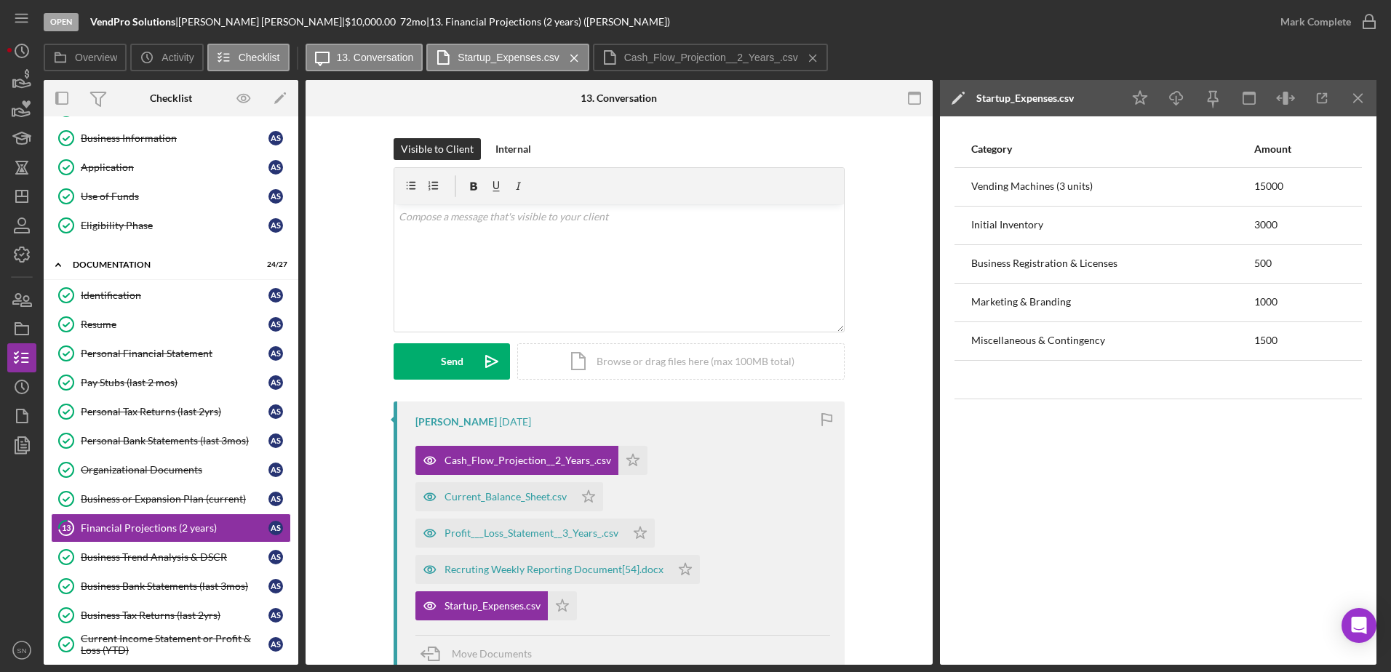
click at [815, 59] on icon "Icon/Menu Close" at bounding box center [812, 58] width 25 height 36
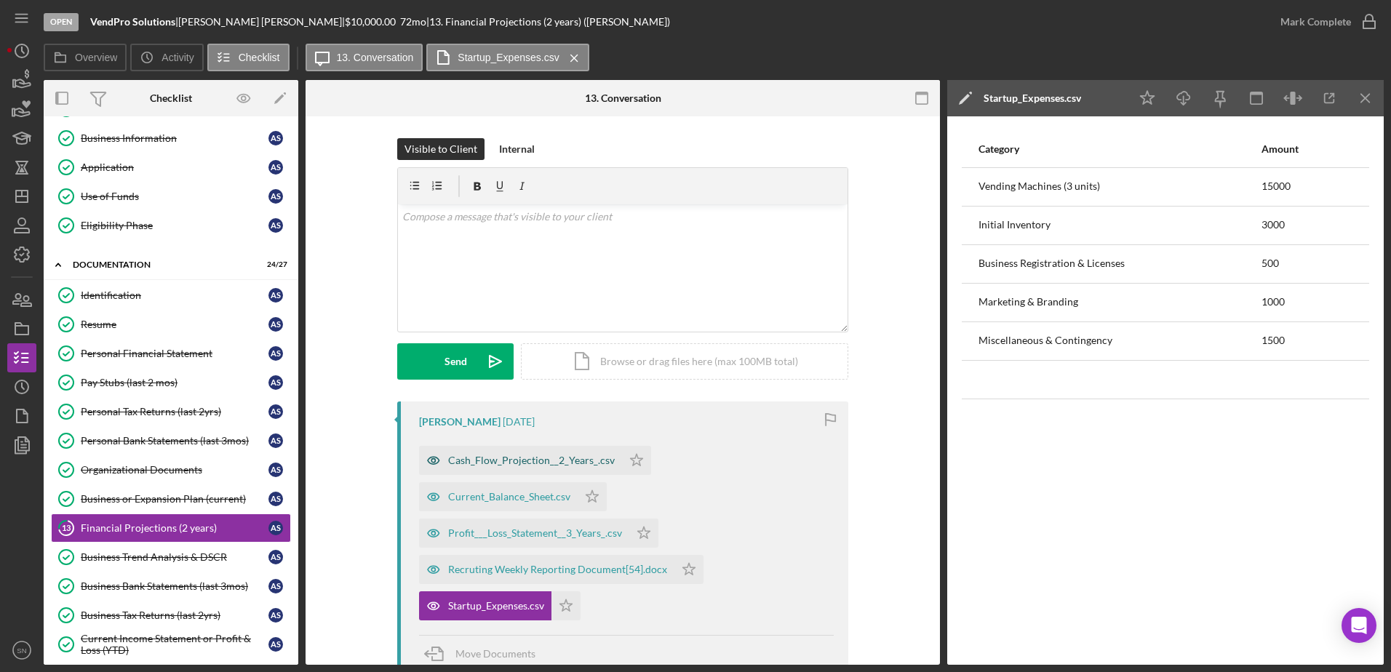
click at [532, 460] on div "Cash_Flow_Projection__2_Years_.csv" at bounding box center [531, 461] width 167 height 12
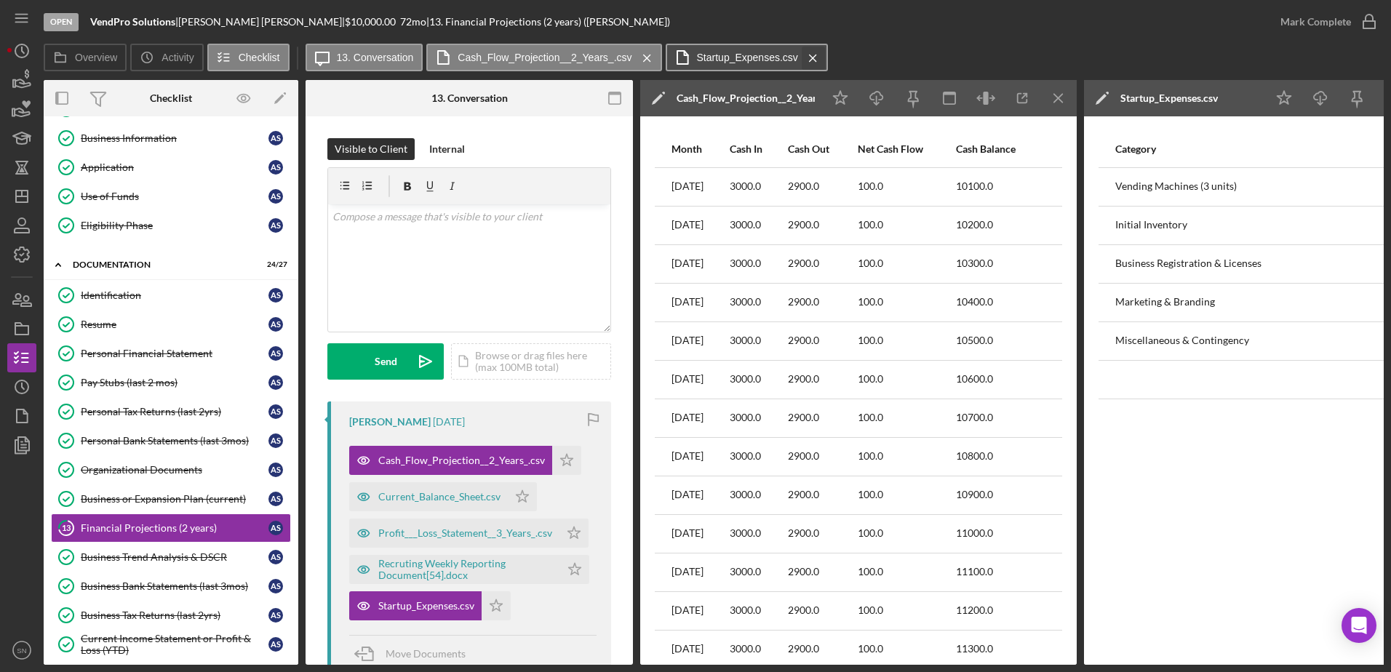
click at [812, 60] on icon "Icon/Menu Close" at bounding box center [812, 58] width 25 height 36
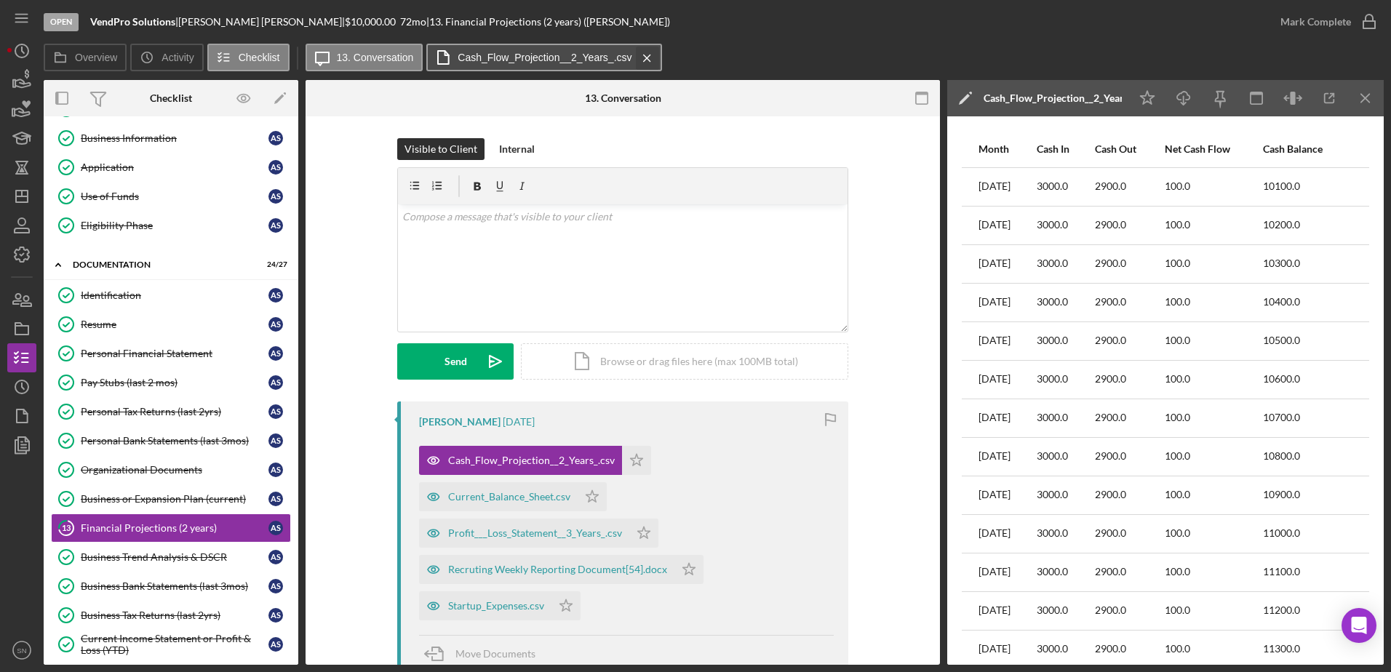
click at [651, 62] on icon "Icon/Menu Close" at bounding box center [646, 58] width 25 height 36
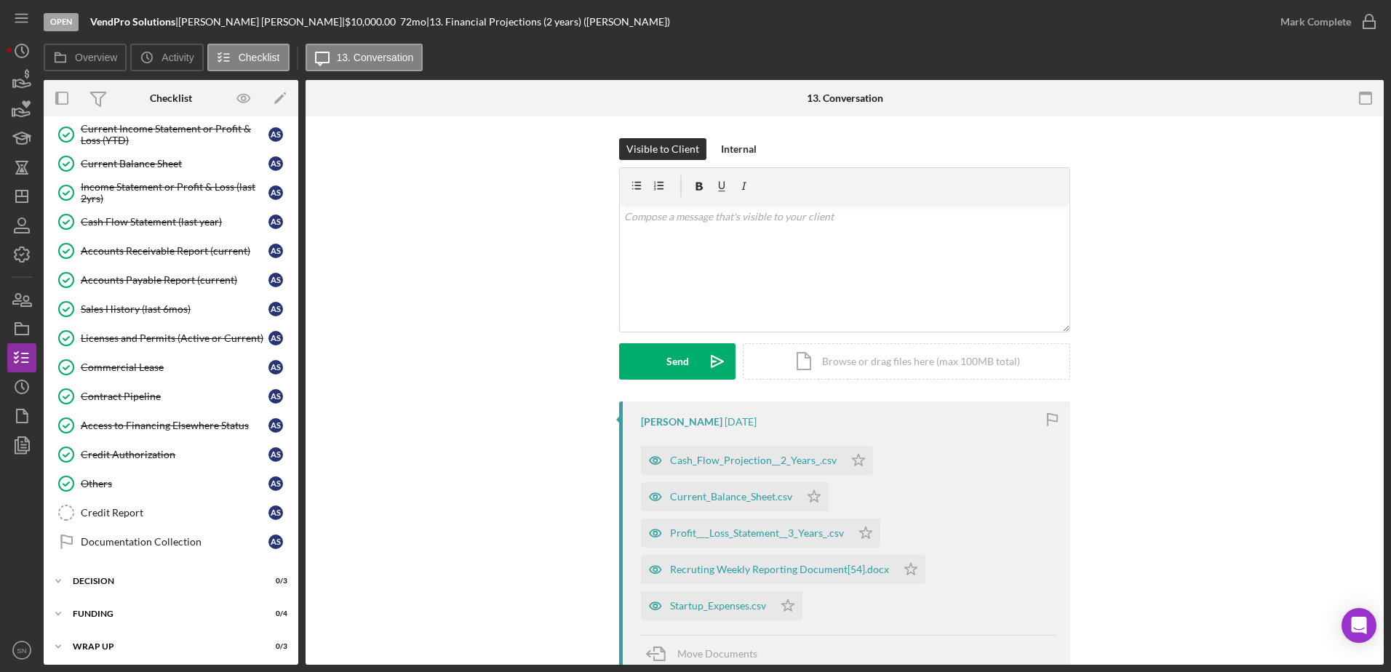
scroll to position [600, 0]
click at [144, 393] on div "Contract Pipeline" at bounding box center [175, 394] width 188 height 12
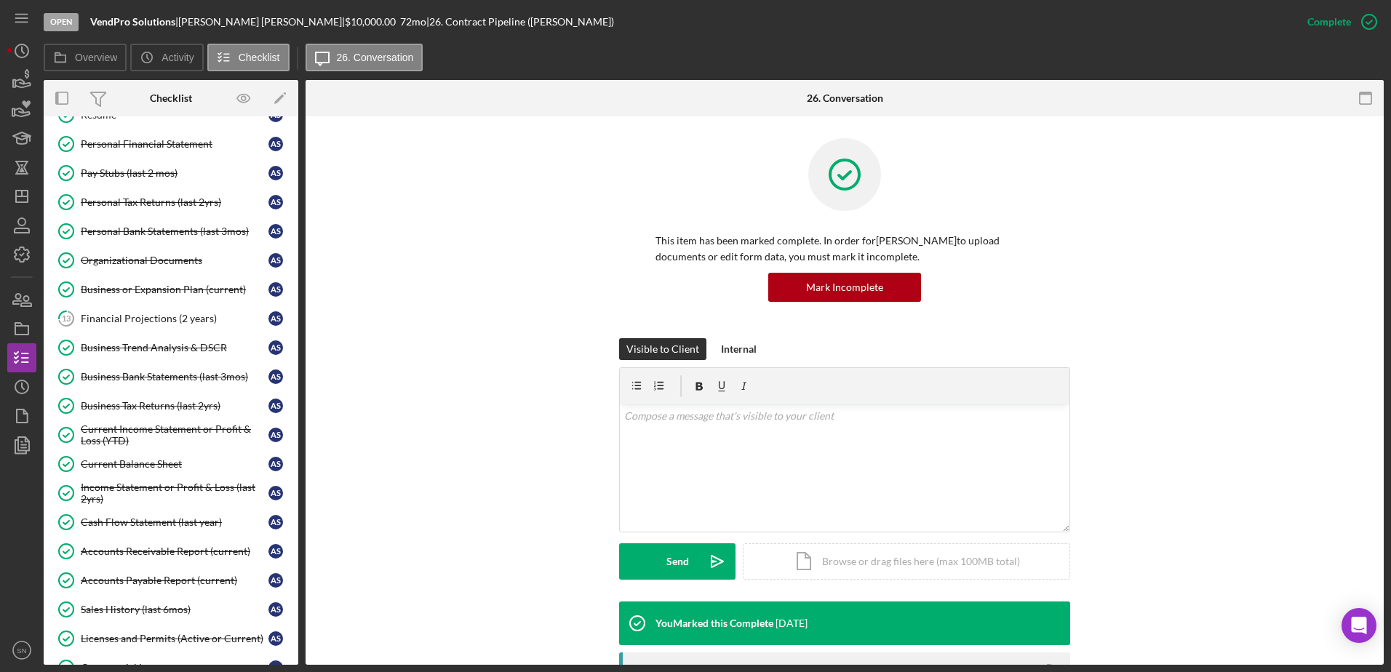
scroll to position [294, 0]
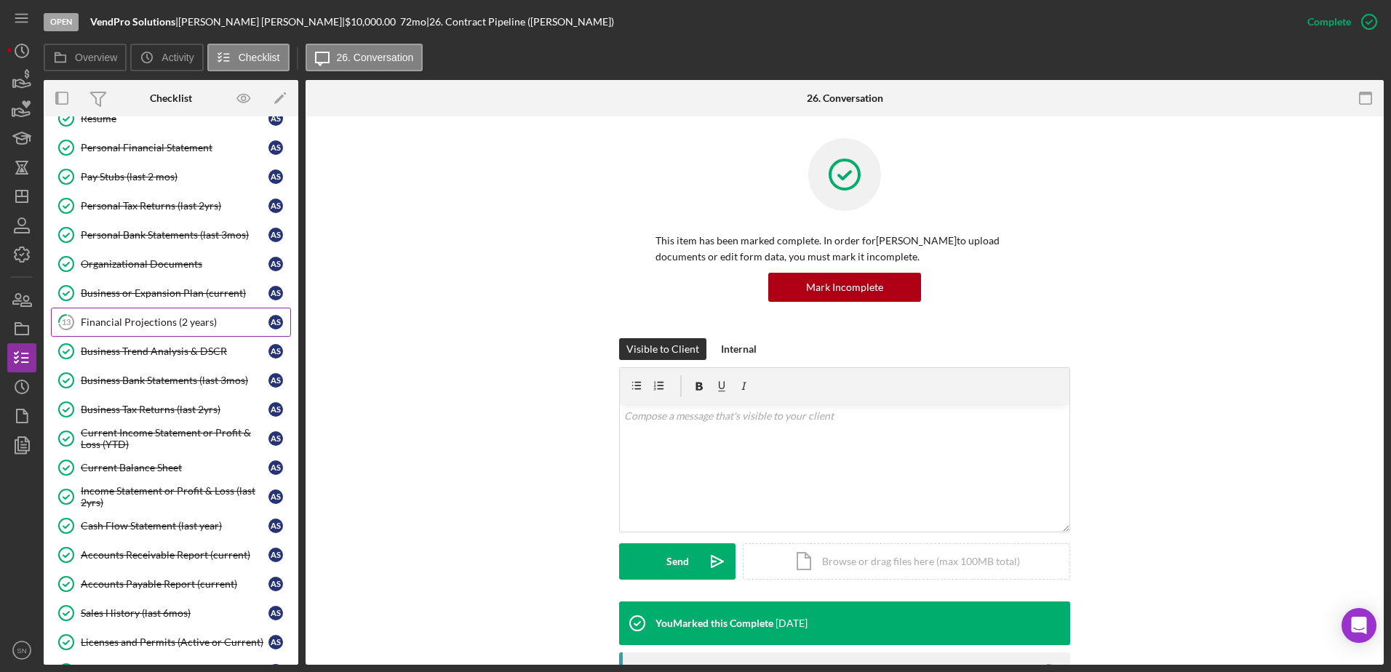
click at [172, 322] on div "Financial Projections (2 years)" at bounding box center [175, 322] width 188 height 12
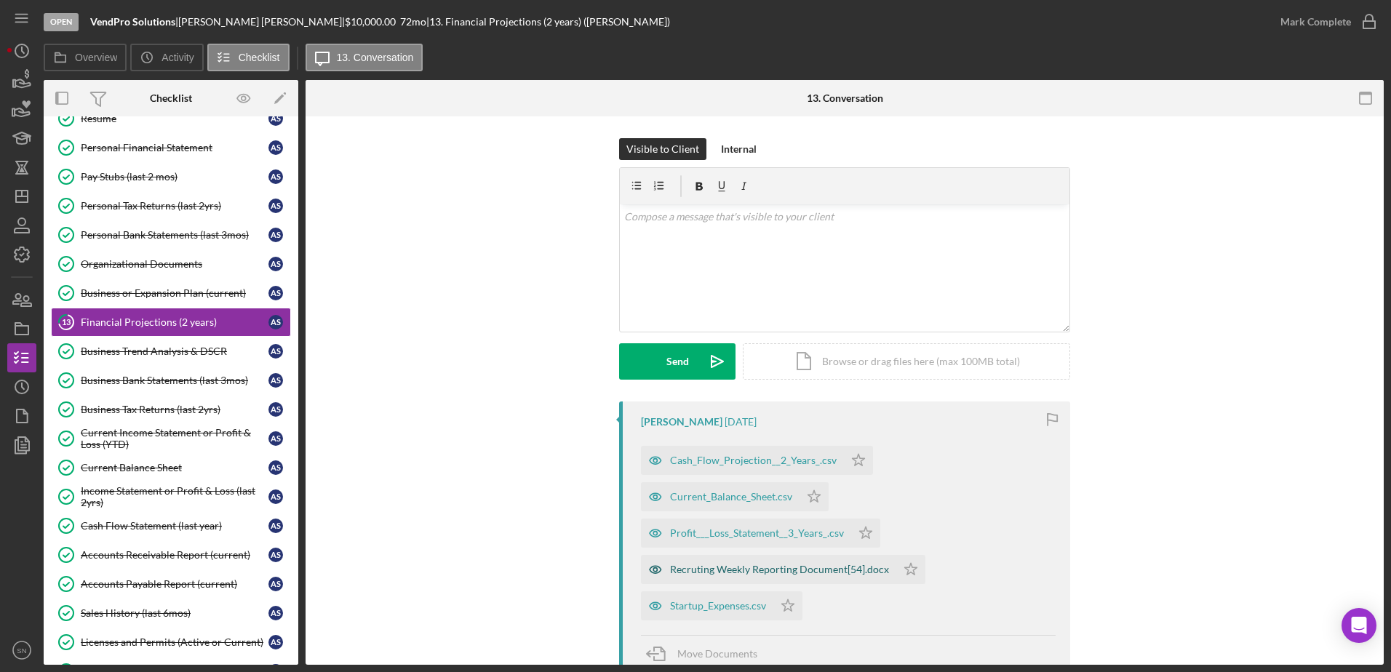
click at [753, 514] on div "Recruting Weekly Reporting Document[54].docx" at bounding box center [779, 570] width 219 height 12
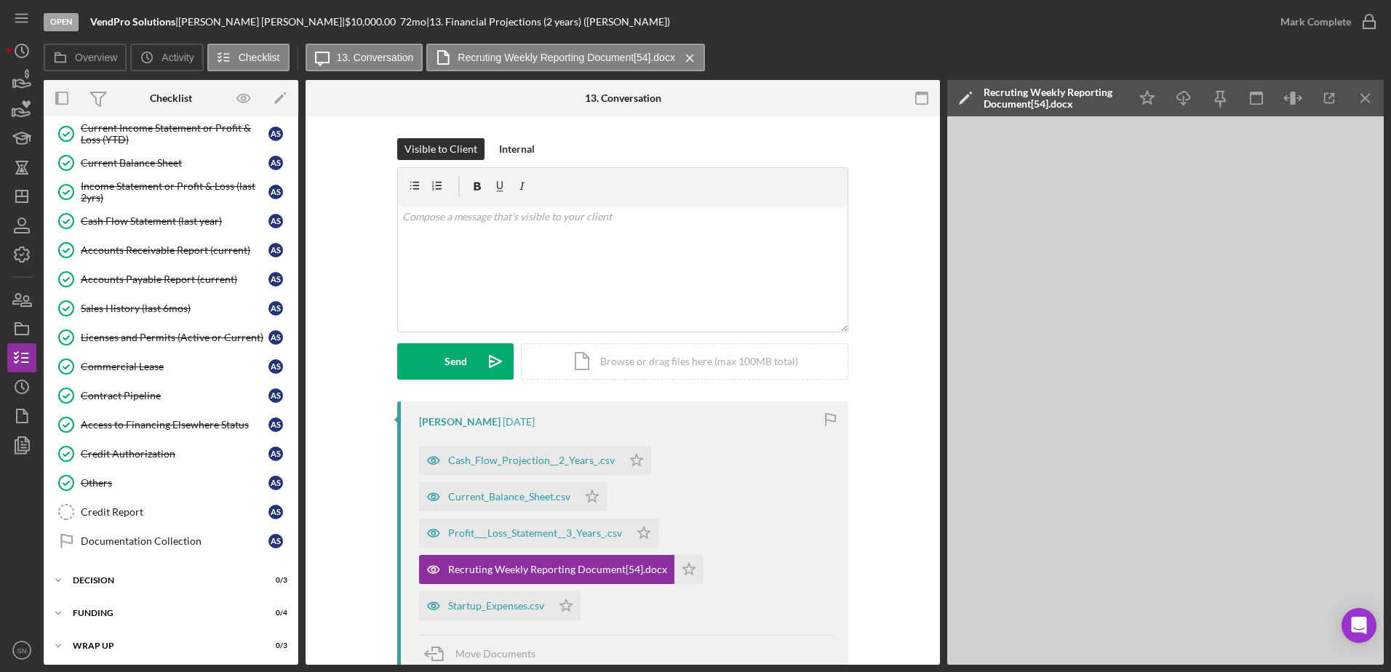
scroll to position [602, 0]
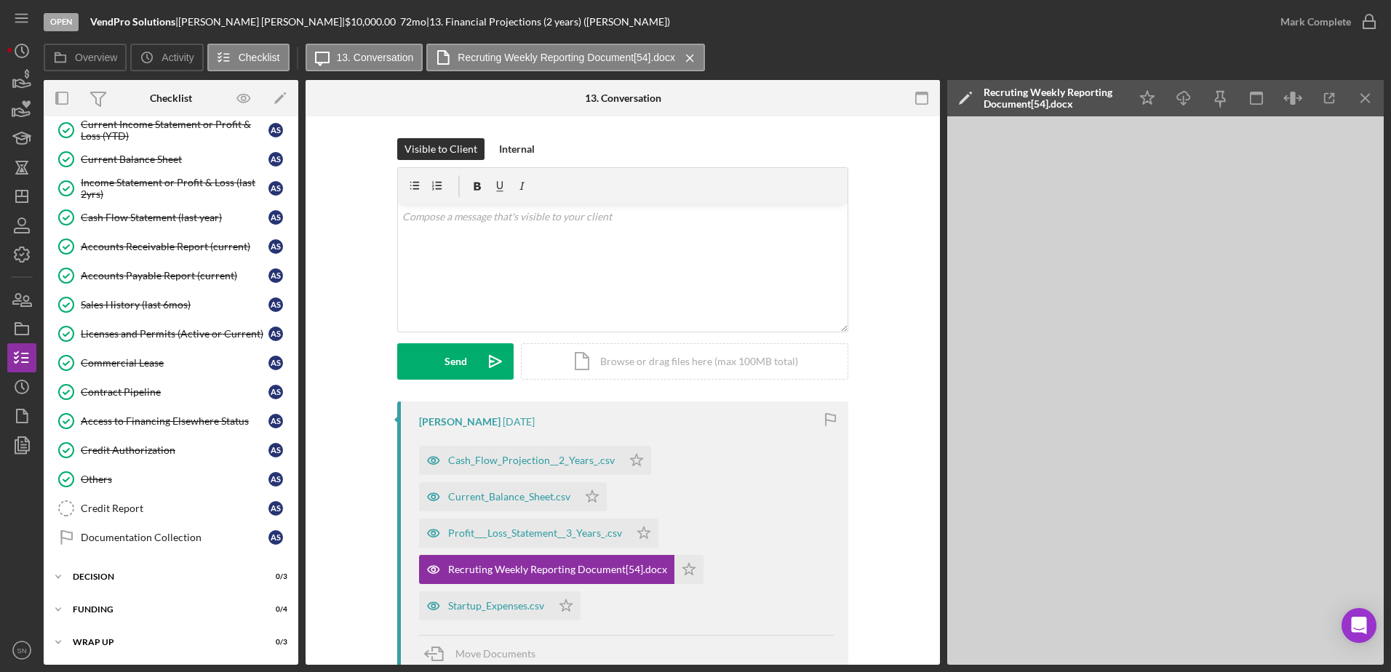
drag, startPoint x: 291, startPoint y: 423, endPoint x: 292, endPoint y: 411, distance: 12.4
click at [292, 410] on div "Identification Identification A S Resume Resume A S Personal Financial Statemen…" at bounding box center [171, 163] width 255 height 793
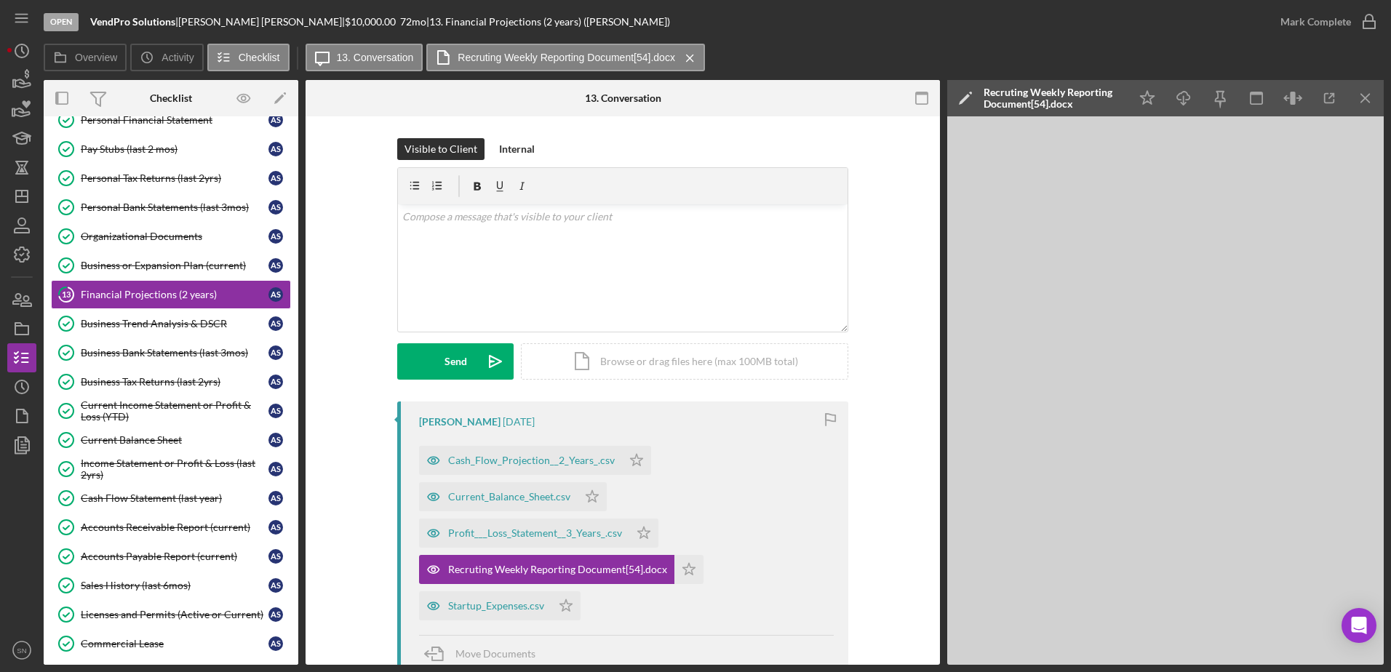
scroll to position [319, 0]
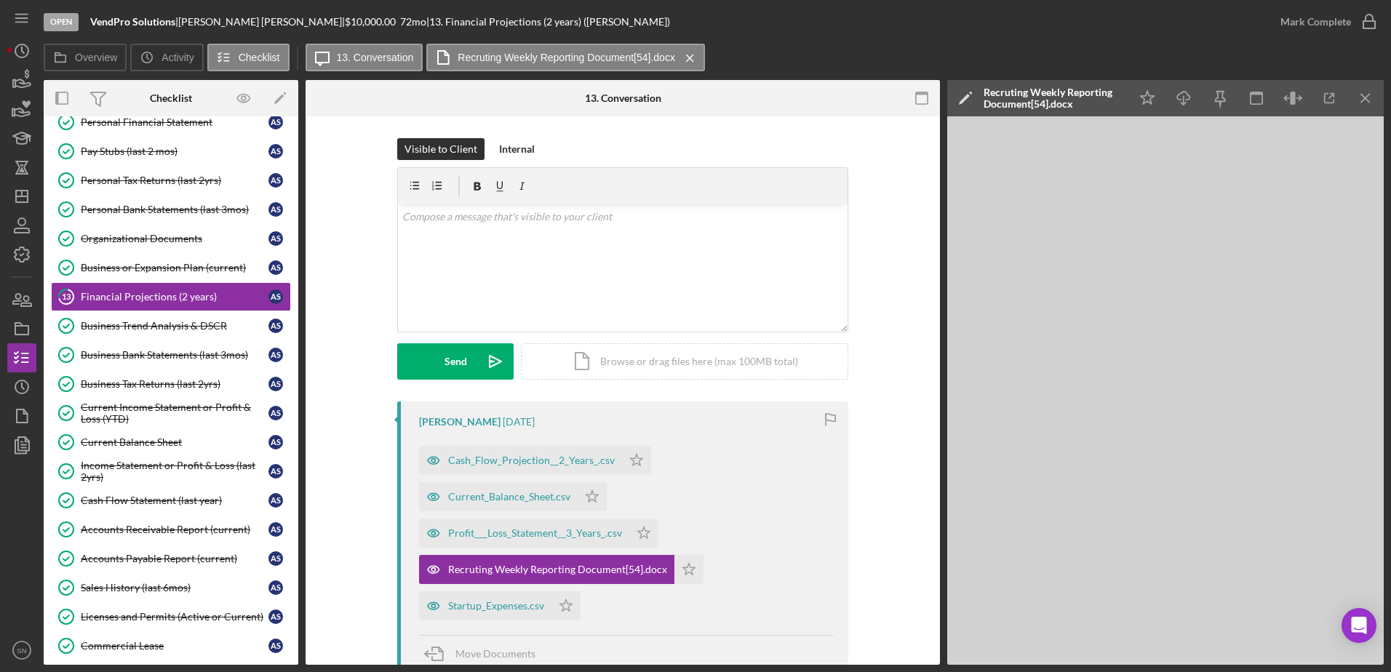
drag, startPoint x: 298, startPoint y: 312, endPoint x: 298, endPoint y: 292, distance: 20.4
click at [298, 292] on div "Overview Internal Workflow Stage Open Icon/Dropdown Arrow Archive (can unarchiv…" at bounding box center [714, 372] width 1340 height 585
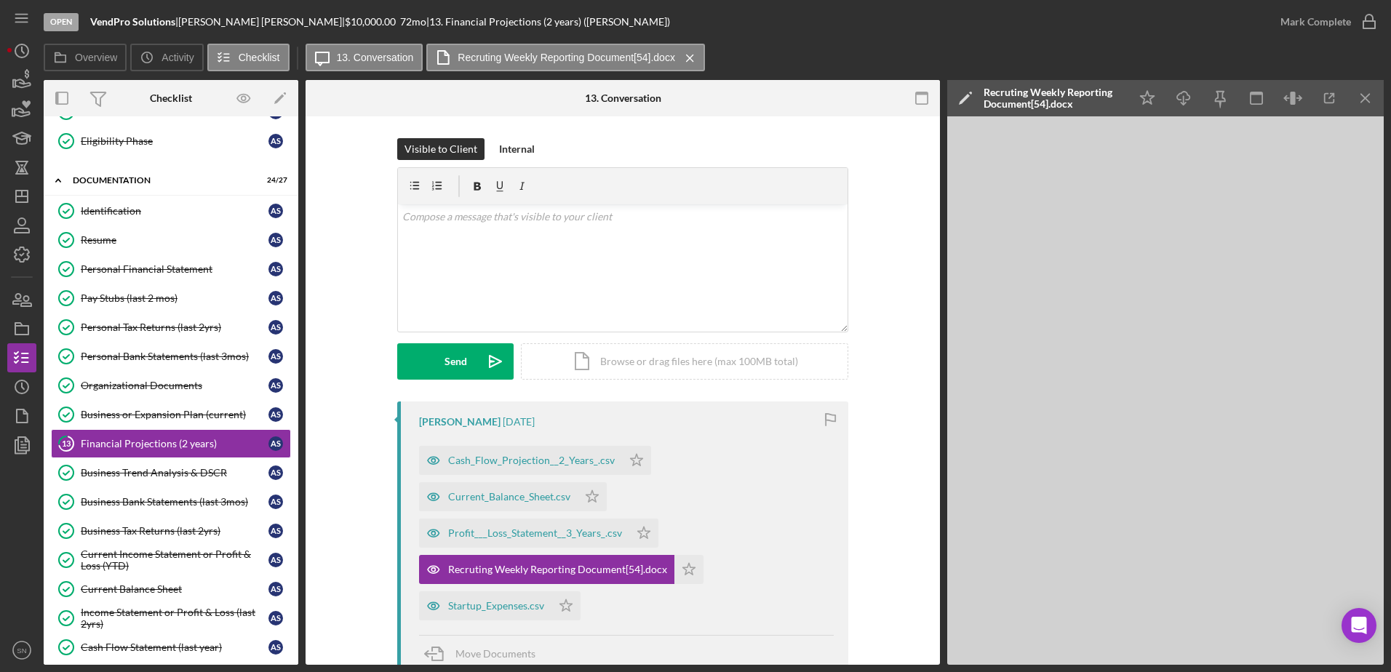
scroll to position [163, 0]
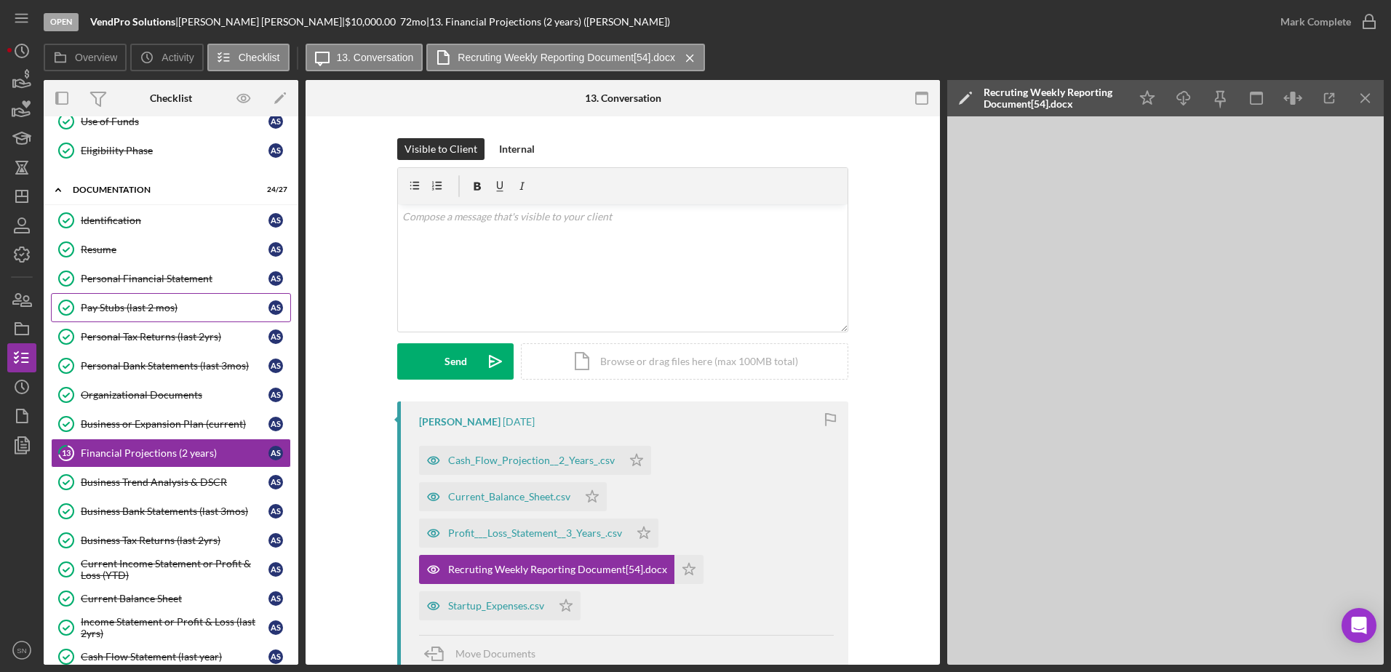
click at [156, 306] on div "Pay Stubs (last 2 mos)" at bounding box center [175, 308] width 188 height 12
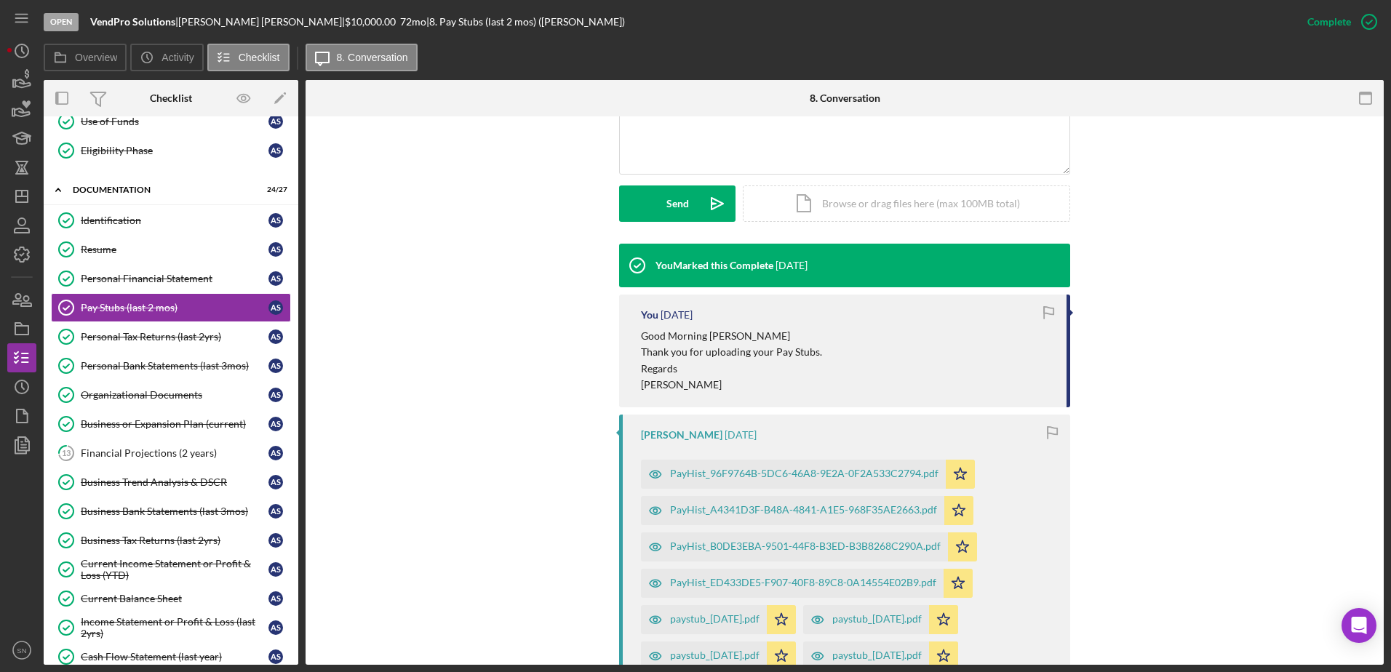
scroll to position [428, 0]
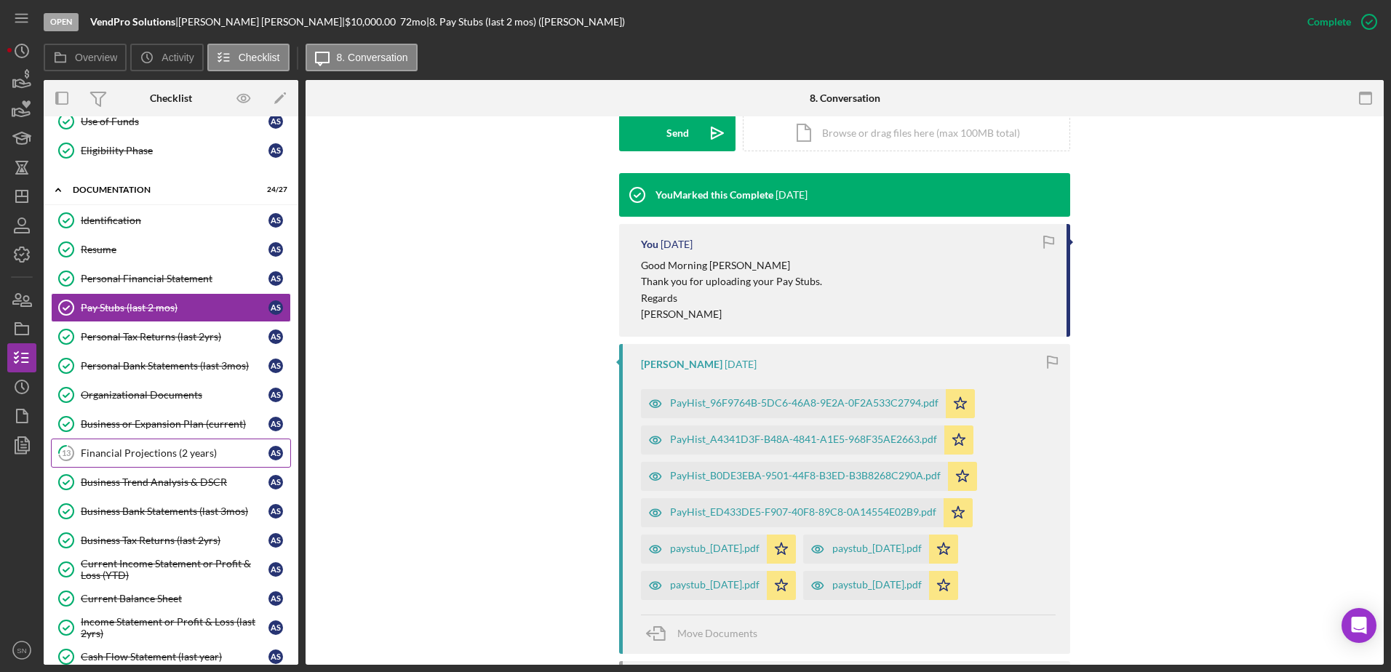
click at [191, 458] on div "Financial Projections (2 years)" at bounding box center [175, 453] width 188 height 12
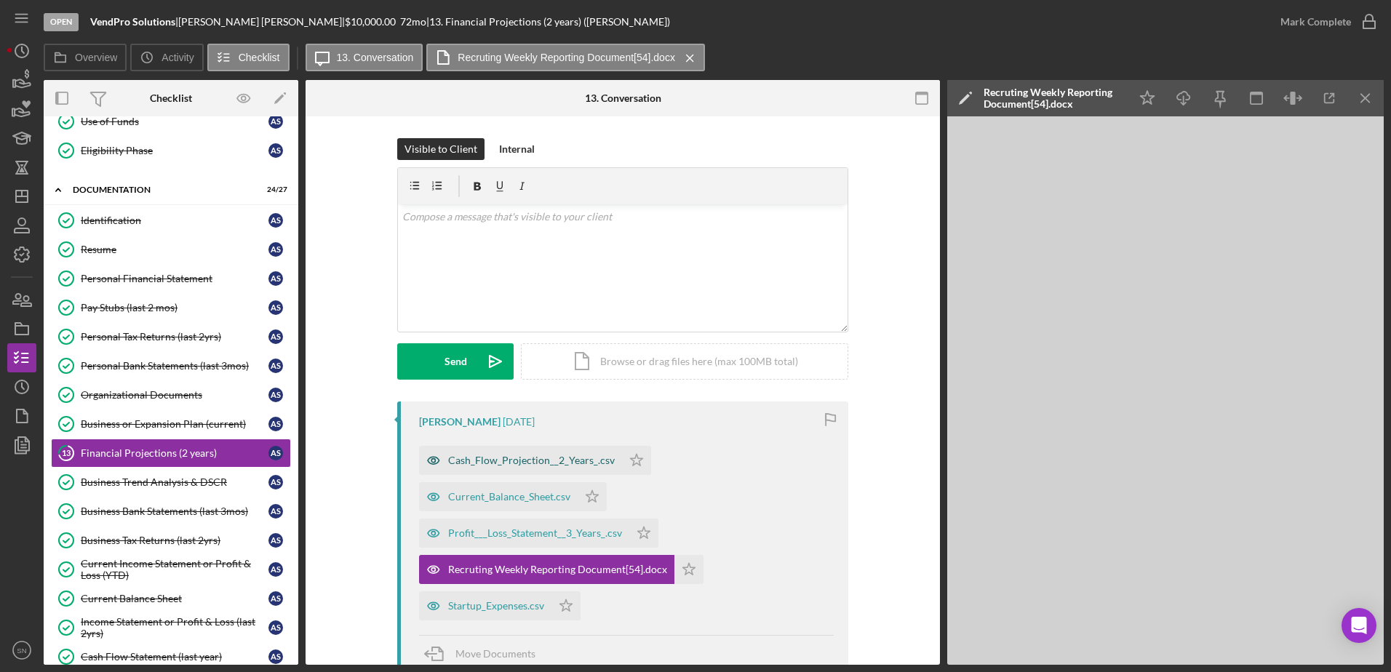
click at [511, 463] on div "Cash_Flow_Projection__2_Years_.csv" at bounding box center [531, 461] width 167 height 12
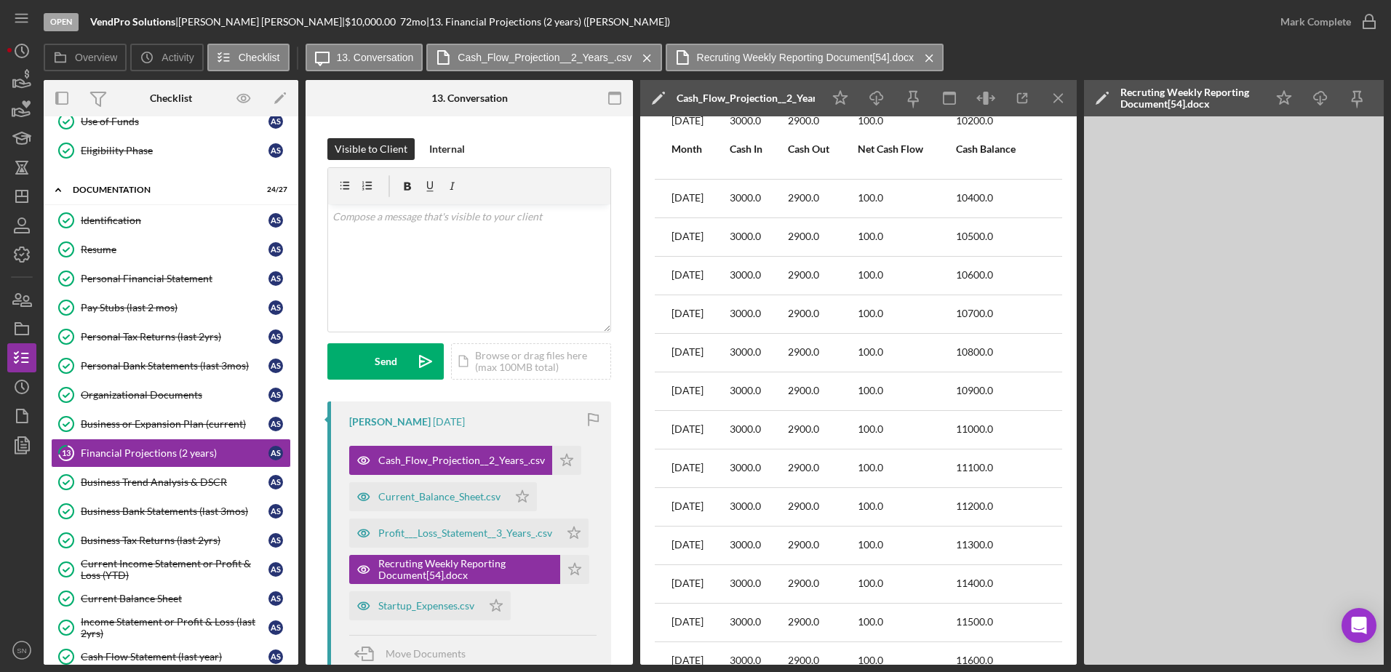
scroll to position [156, 0]
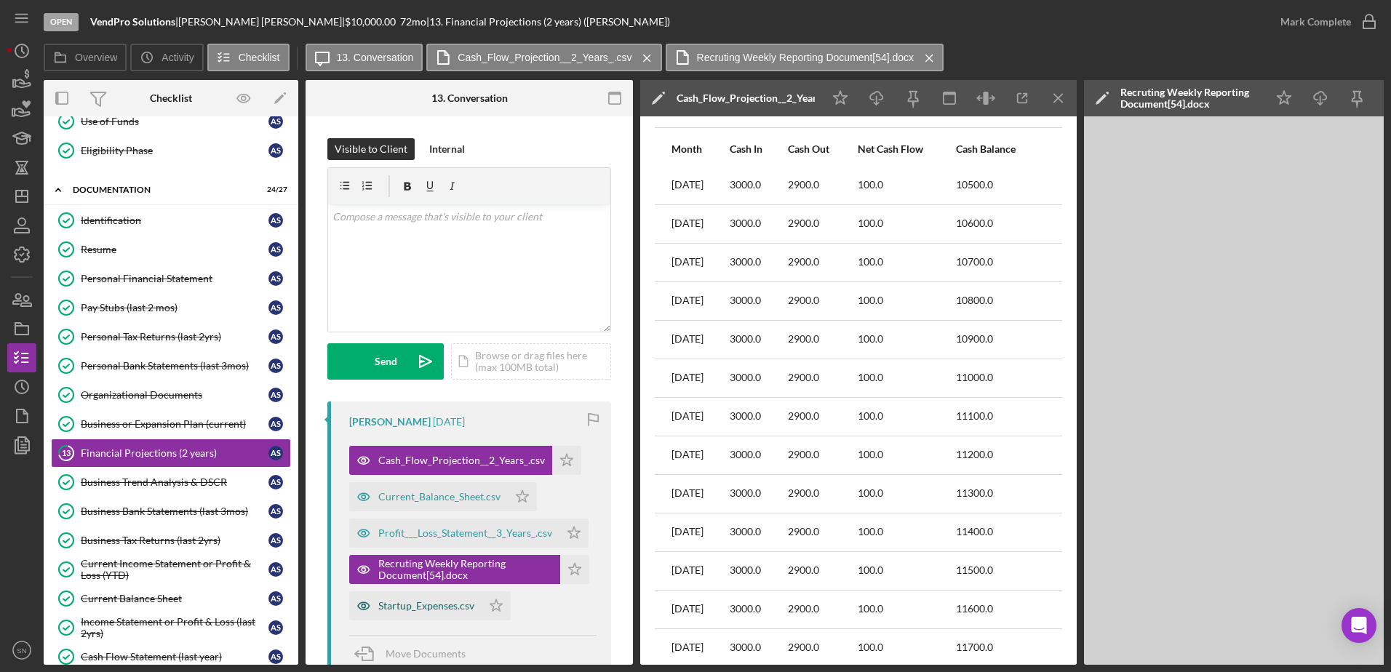
click at [445, 514] on div "Startup_Expenses.csv" at bounding box center [426, 606] width 96 height 12
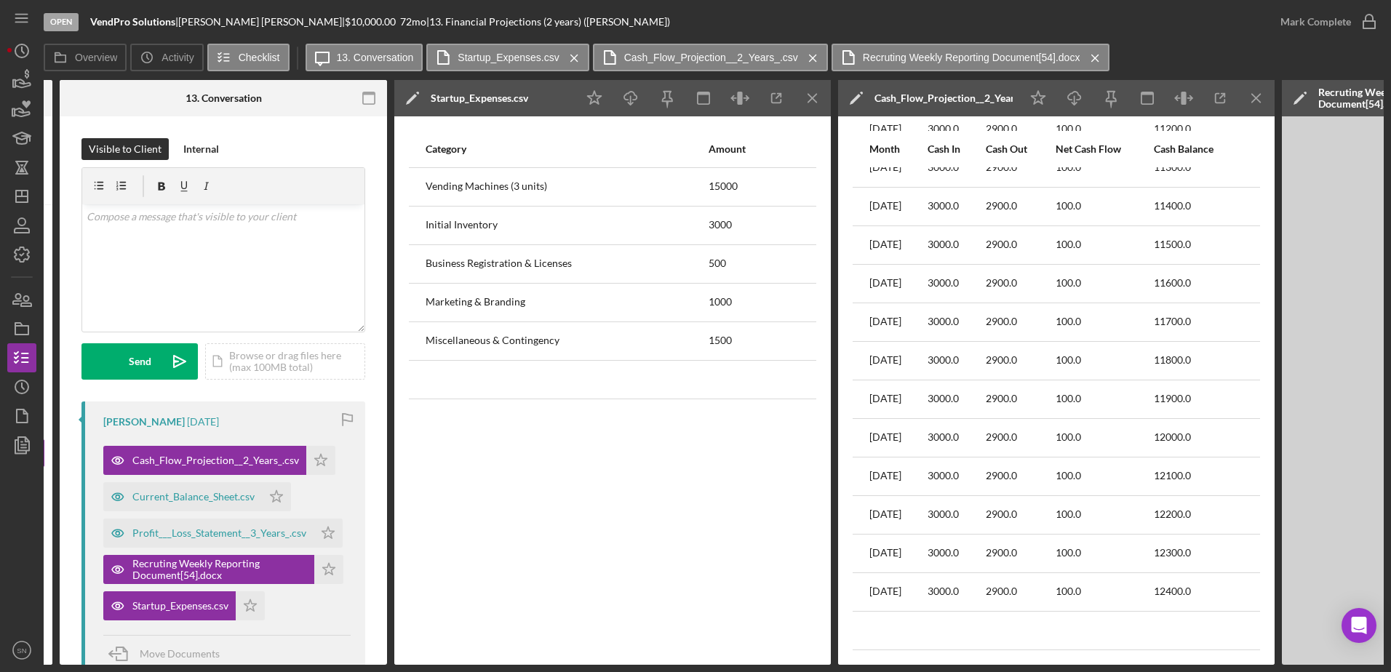
scroll to position [0, 0]
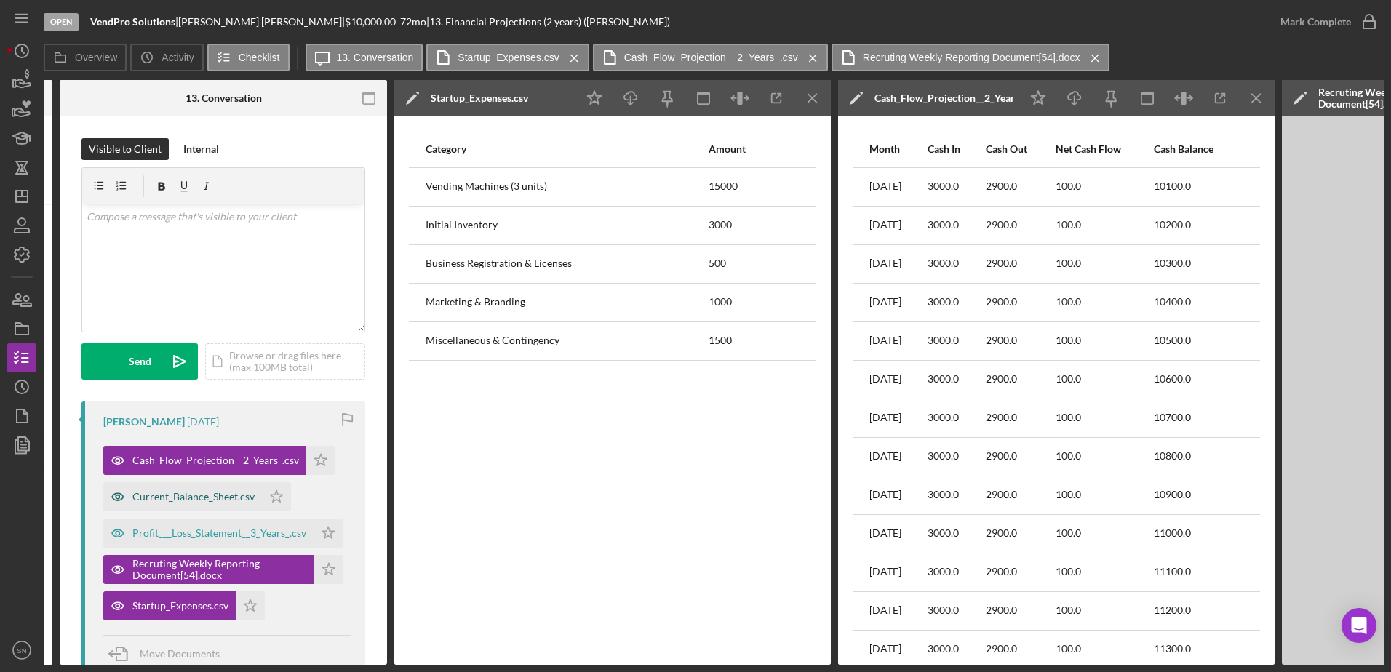
click at [239, 499] on div "Current_Balance_Sheet.csv" at bounding box center [193, 497] width 122 height 12
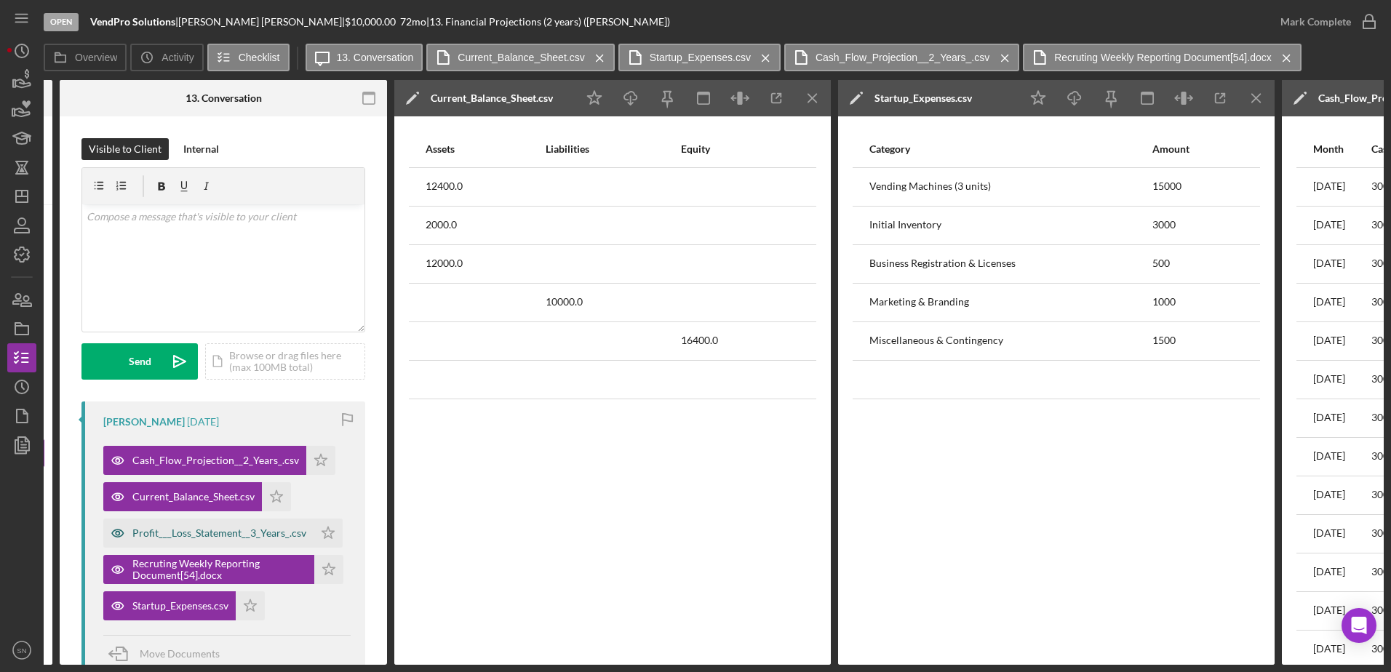
click at [237, 514] on div "Profit___Loss_Statement__3_Years_.csv" at bounding box center [219, 533] width 174 height 12
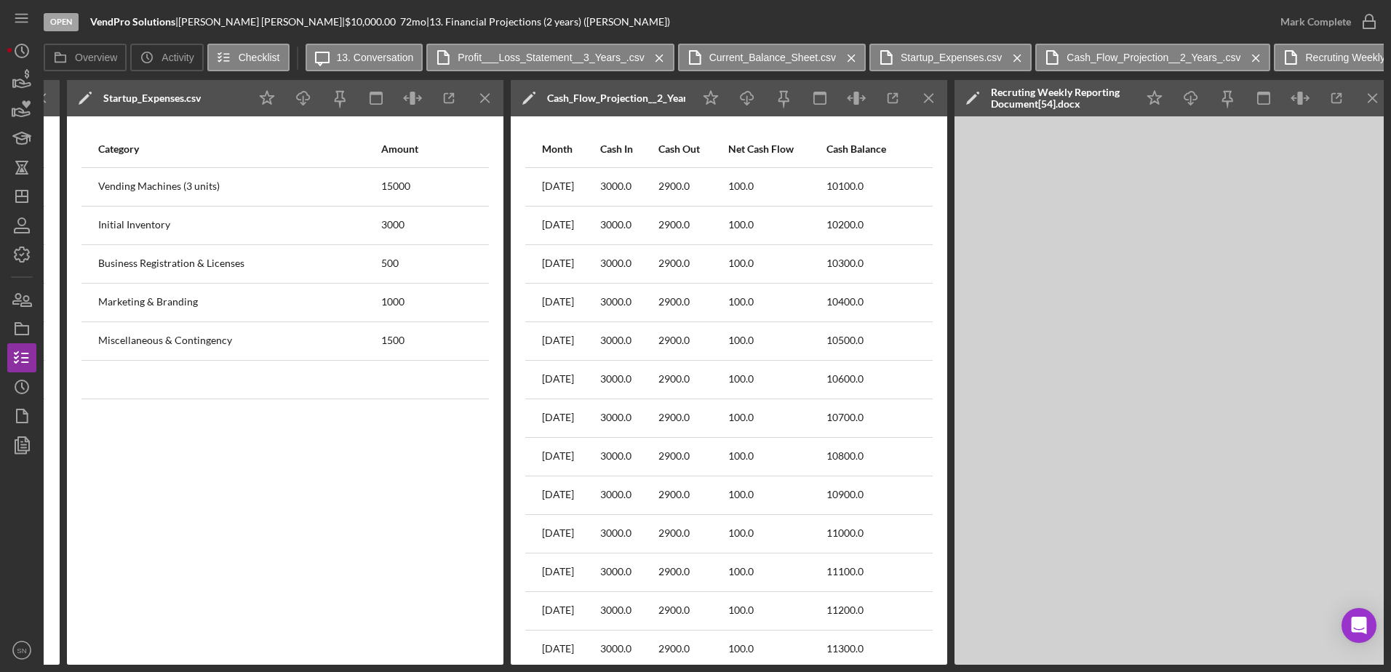
scroll to position [0, 1468]
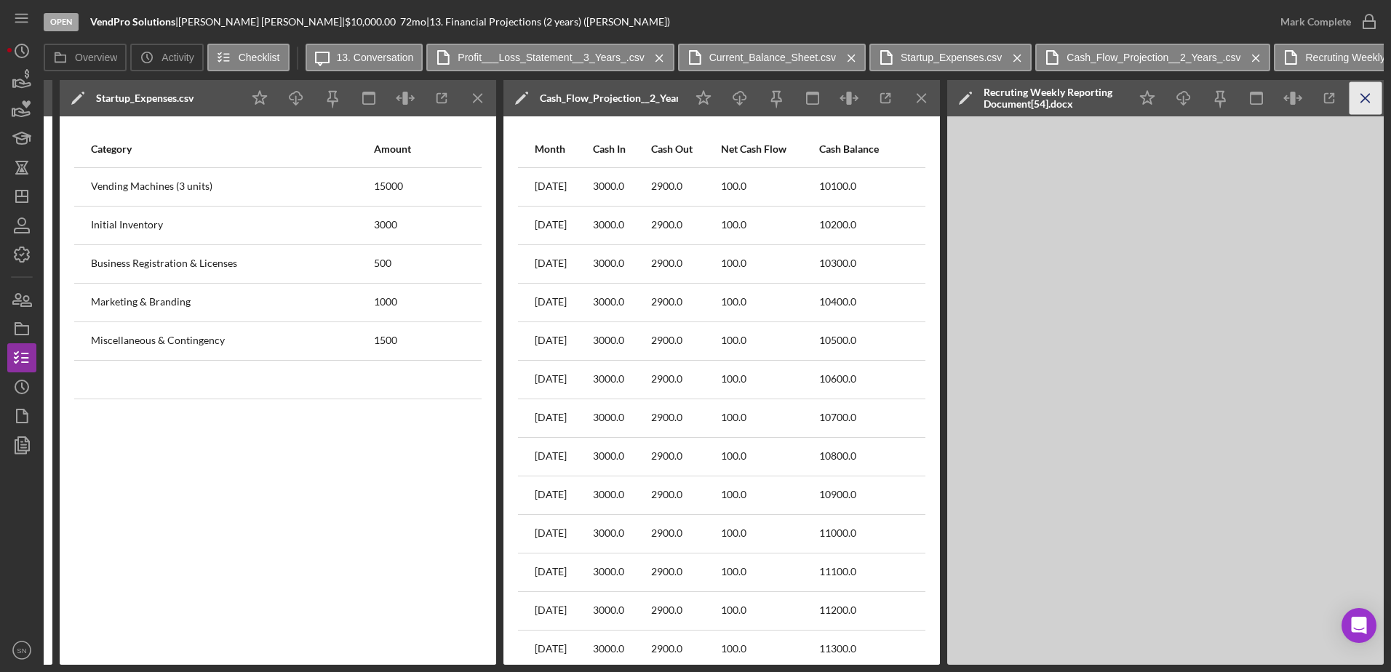
click at [1111, 99] on icon "Icon/Menu Close" at bounding box center [1365, 98] width 33 height 33
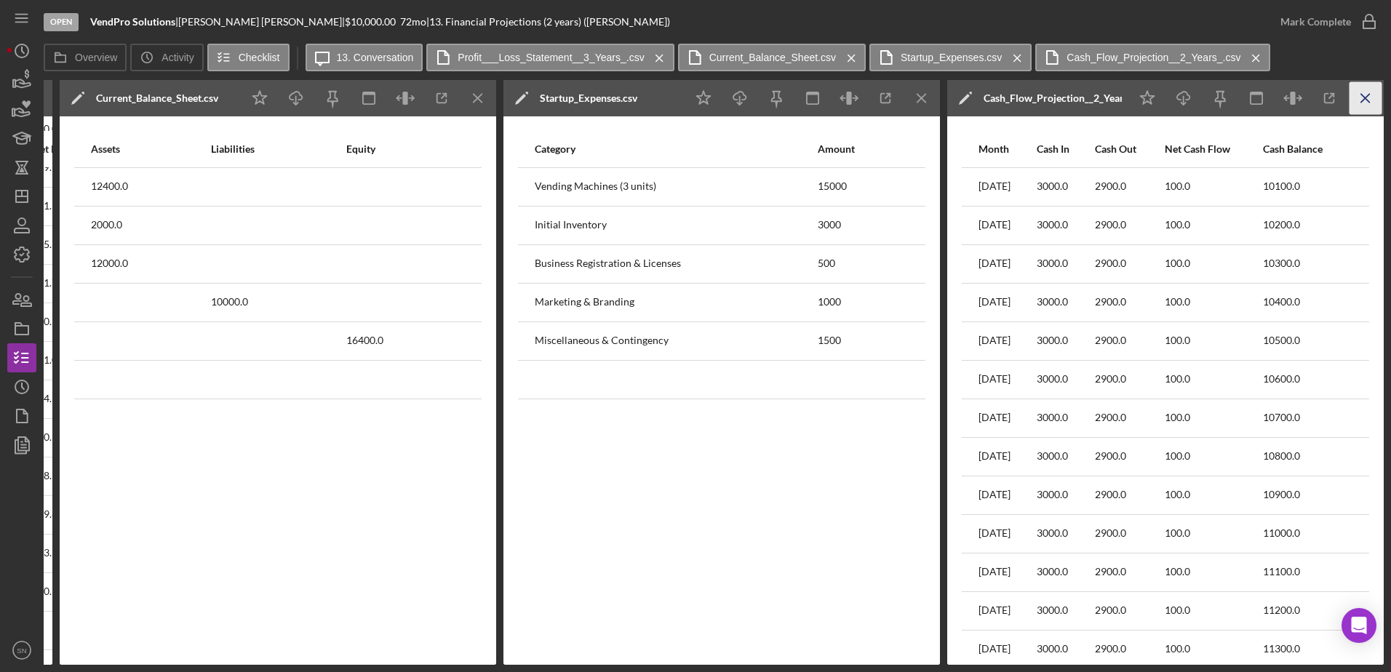
click at [1111, 98] on icon "Icon/Menu Close" at bounding box center [1365, 98] width 33 height 33
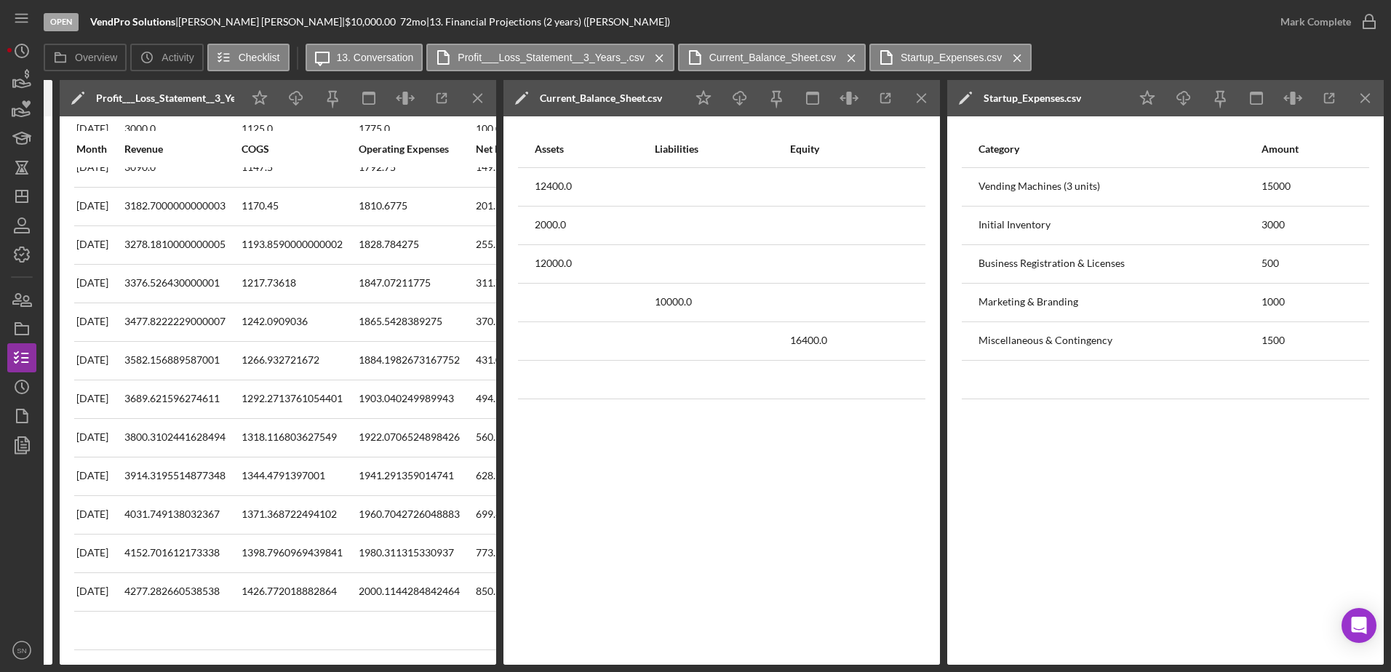
scroll to position [0, 580]
click at [1111, 98] on icon "Icon/Menu Close" at bounding box center [1365, 98] width 33 height 33
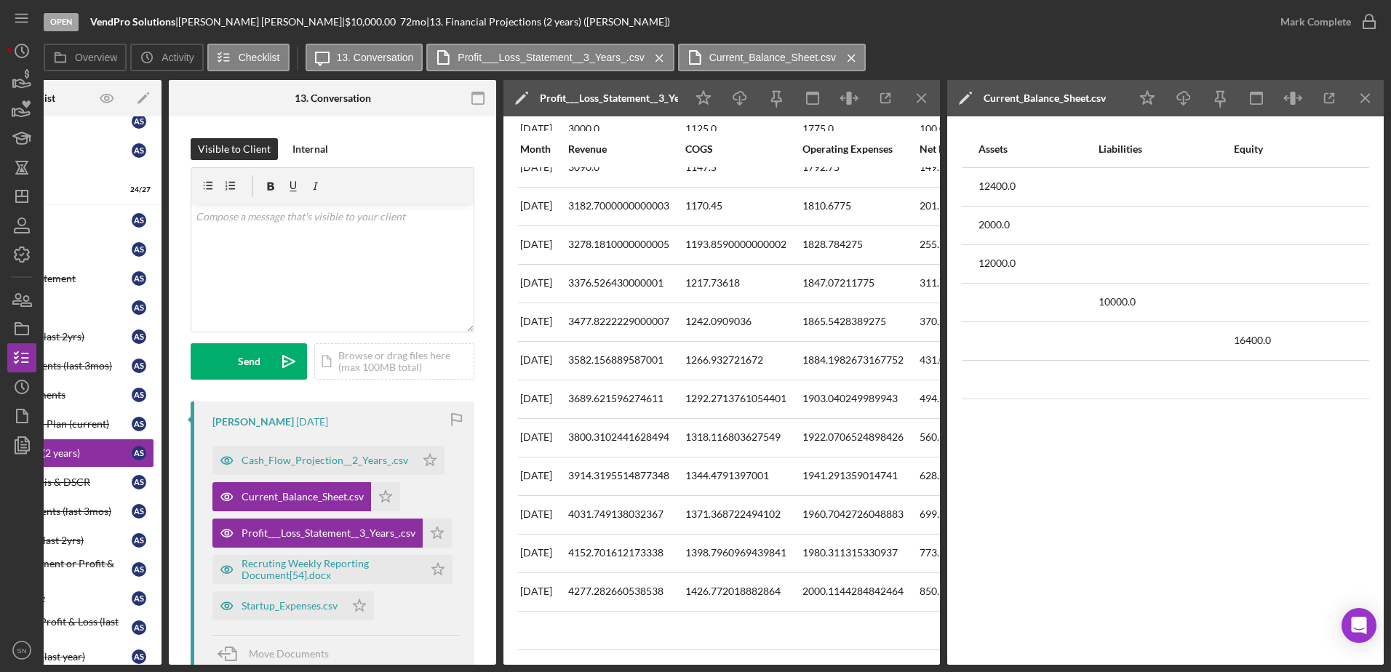
scroll to position [0, 137]
click at [1111, 98] on icon "Icon/Menu Close" at bounding box center [1365, 98] width 33 height 33
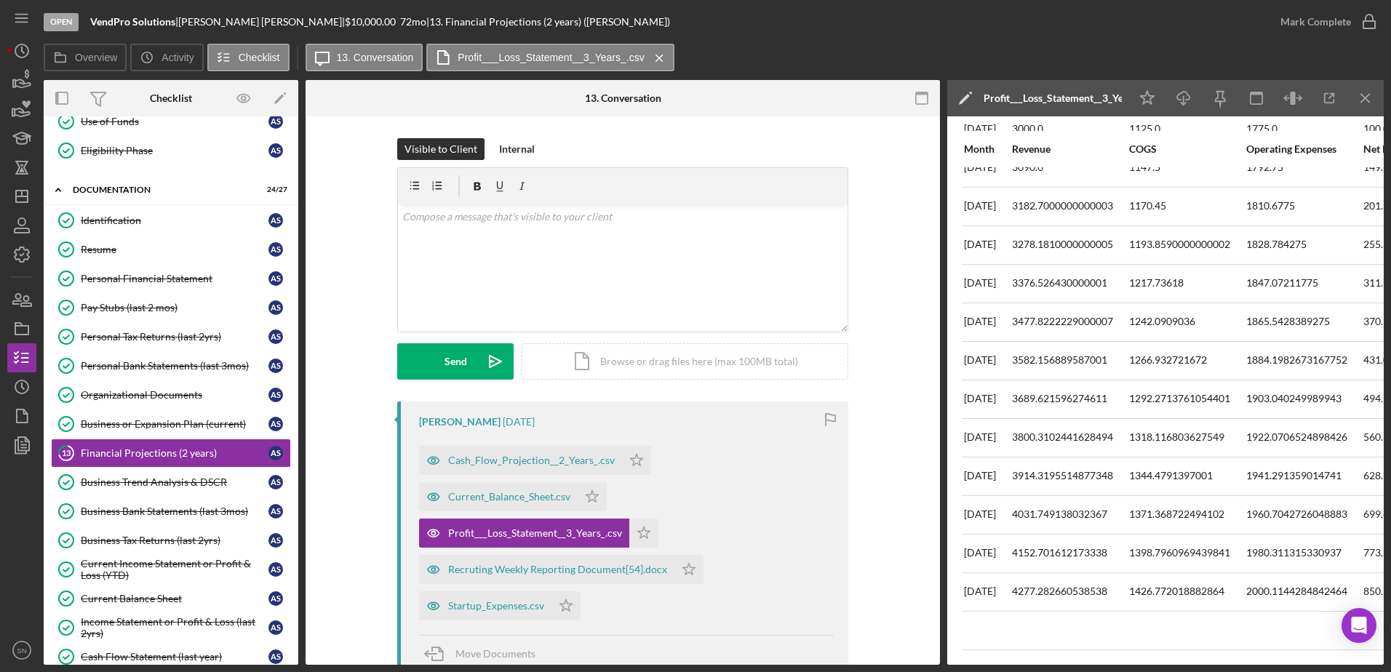
scroll to position [955, 0]
click at [1111, 97] on icon "Icon/Menu Close" at bounding box center [1365, 98] width 33 height 33
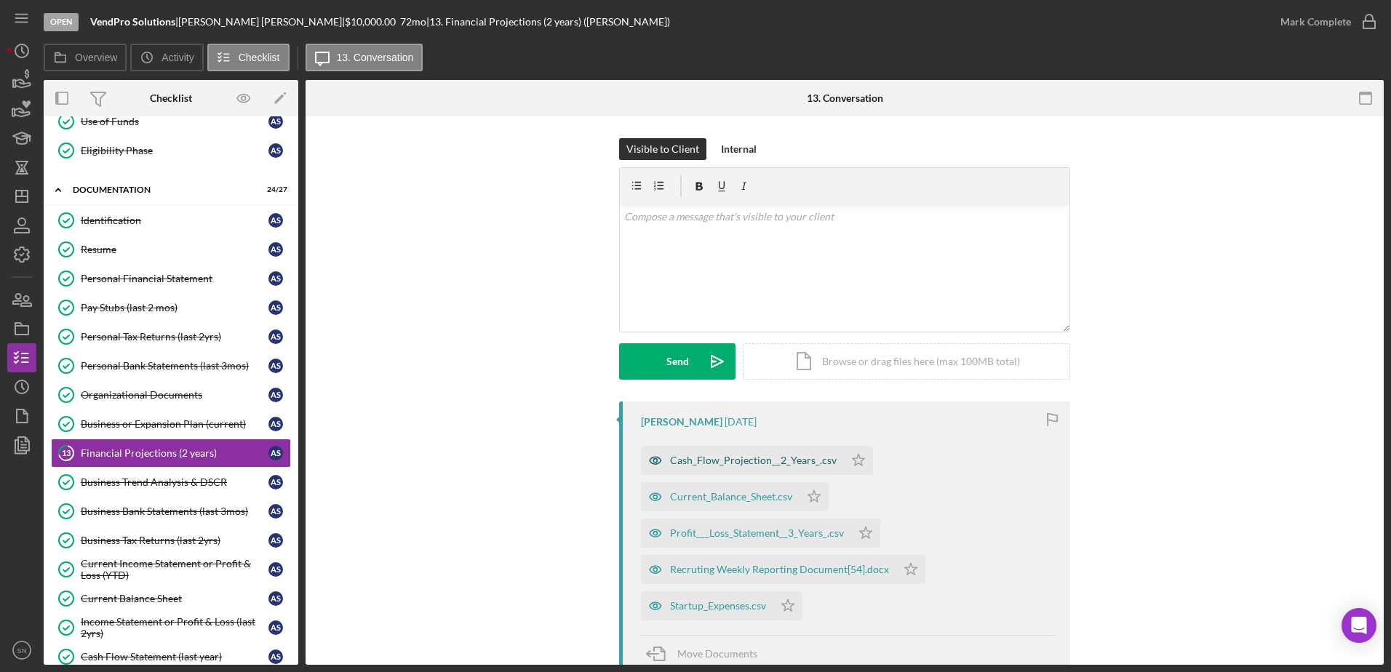
click at [676, 460] on div "Cash_Flow_Projection__2_Years_.csv" at bounding box center [753, 461] width 167 height 12
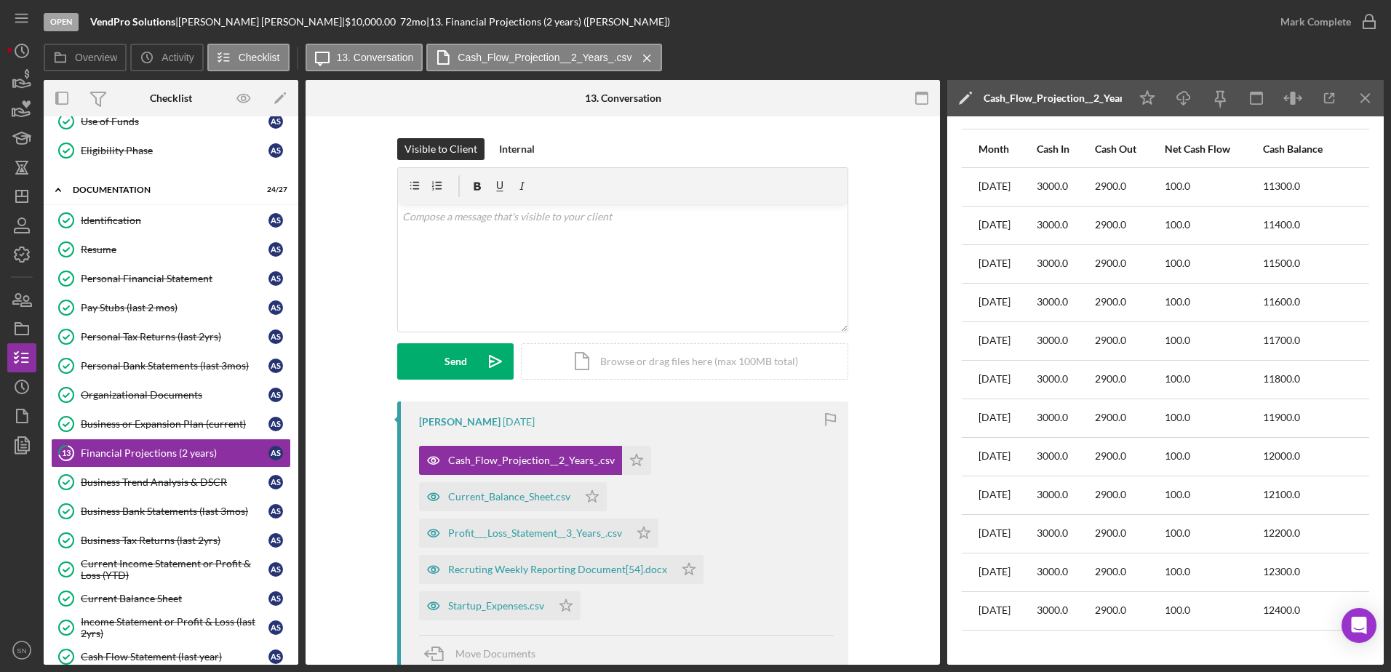
scroll to position [481, 0]
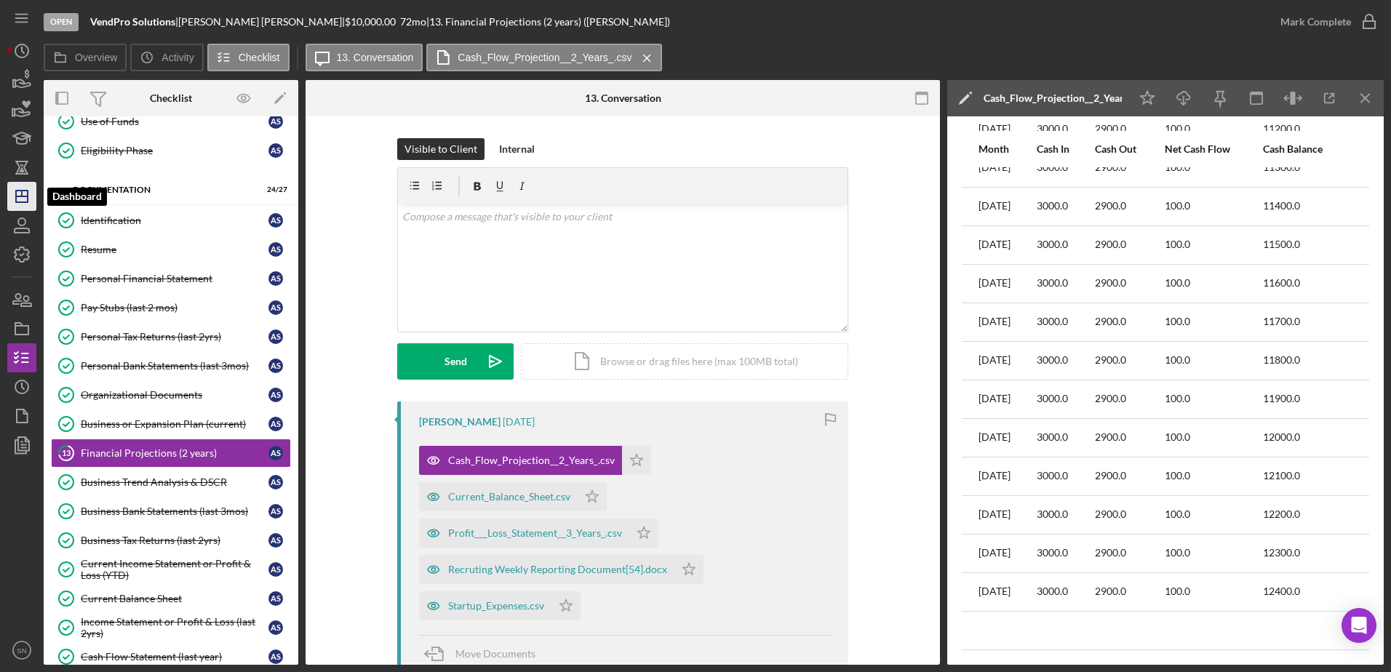
click at [21, 201] on icon "Icon/Dashboard" at bounding box center [22, 196] width 36 height 36
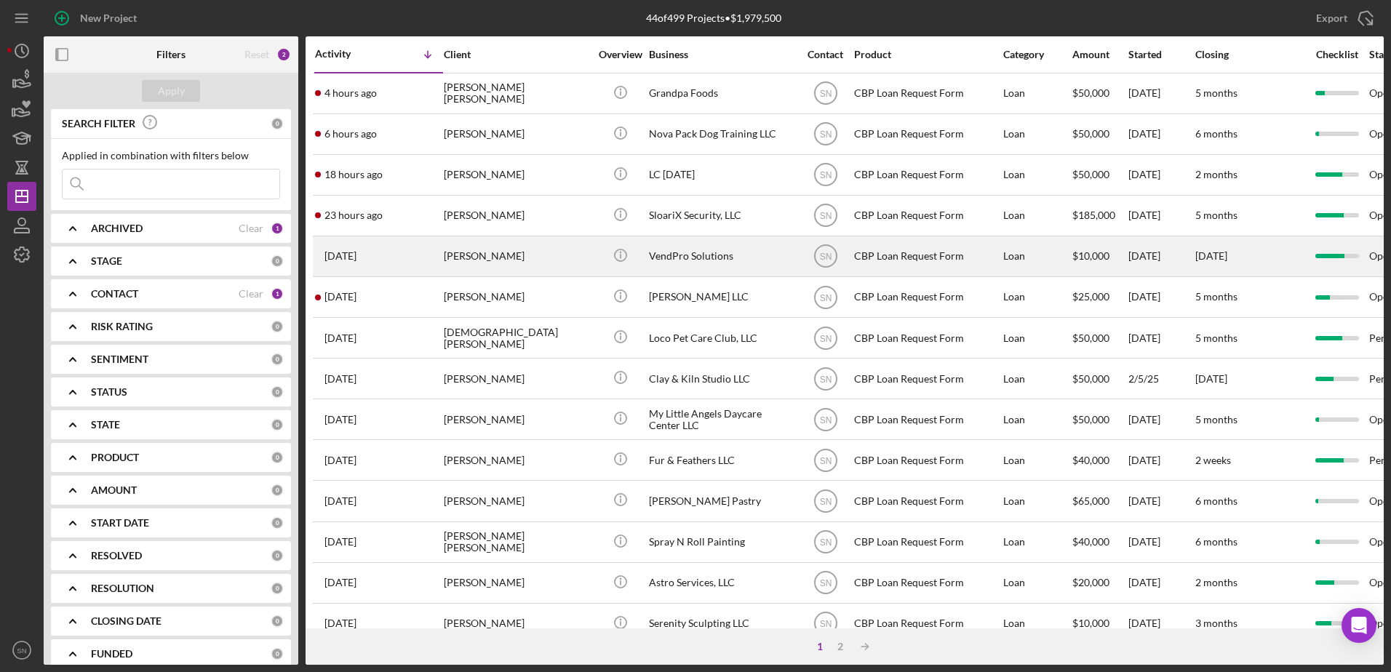
click at [729, 260] on div "VendPro Solutions" at bounding box center [721, 256] width 145 height 39
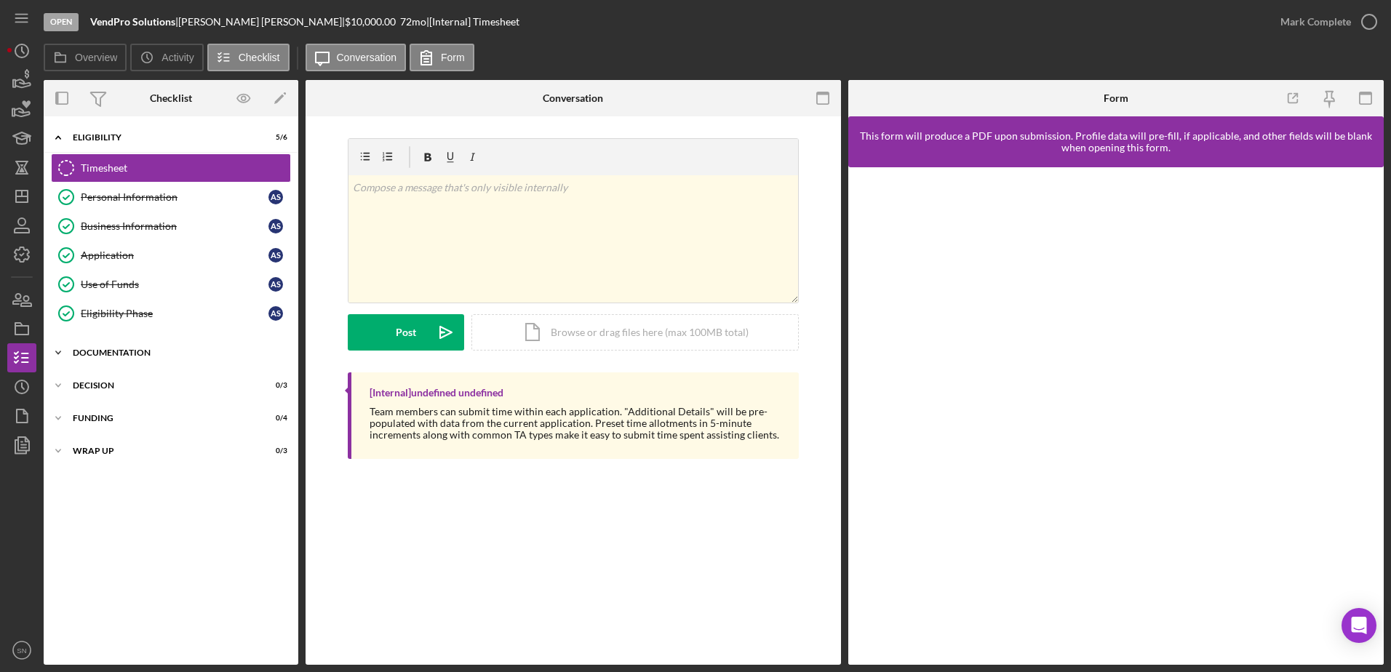
click at [58, 355] on icon "Icon/Expander" at bounding box center [58, 352] width 29 height 29
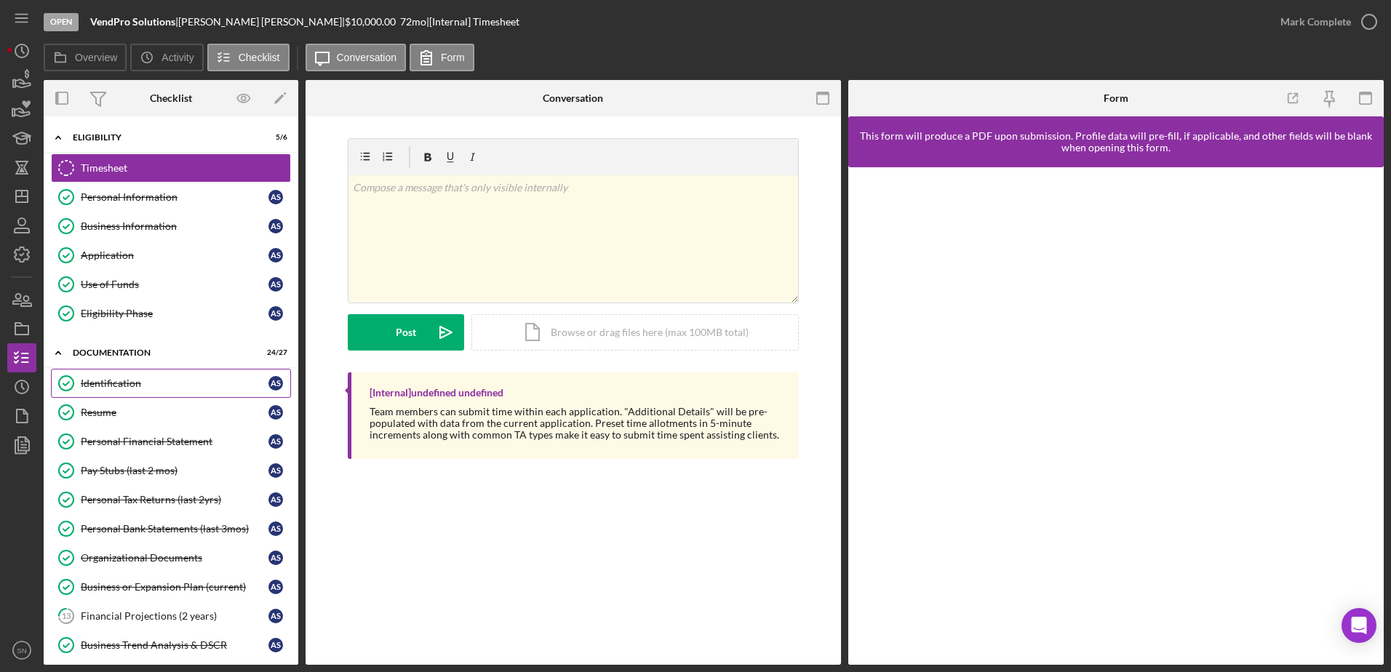
click at [156, 388] on div "Identification" at bounding box center [175, 383] width 188 height 12
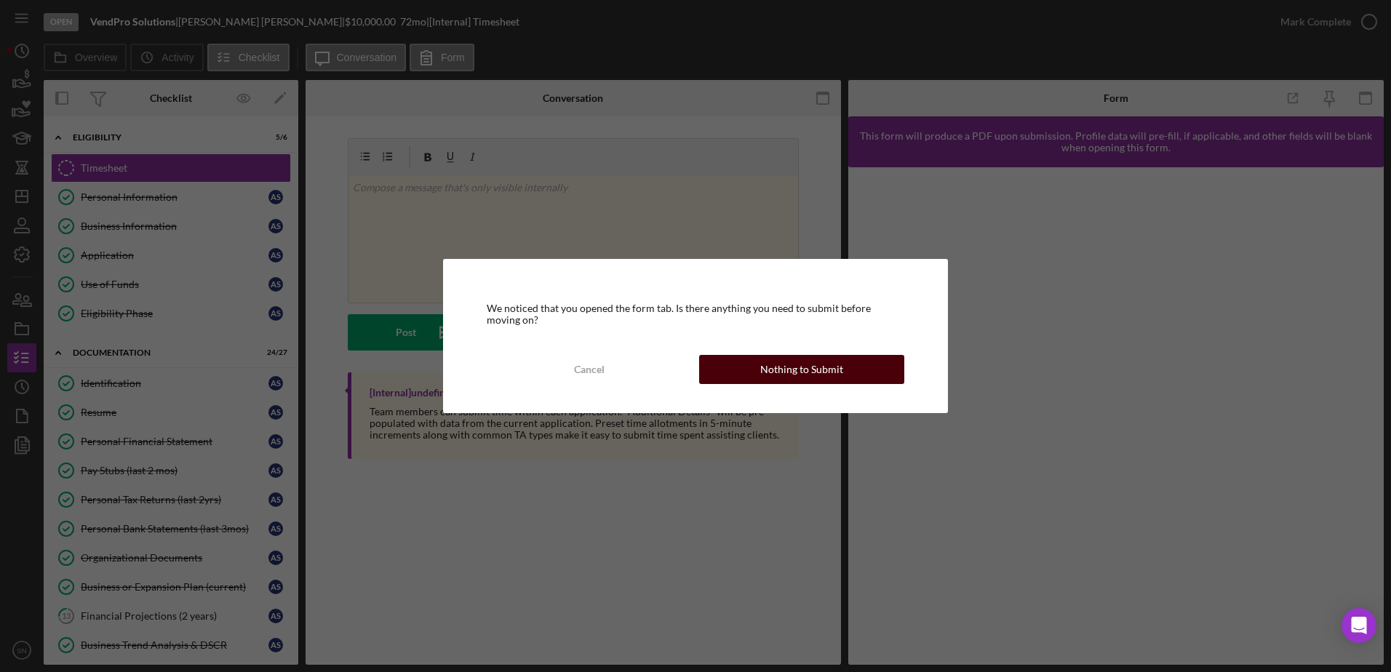
click at [780, 371] on div "Nothing to Submit" at bounding box center [801, 369] width 83 height 29
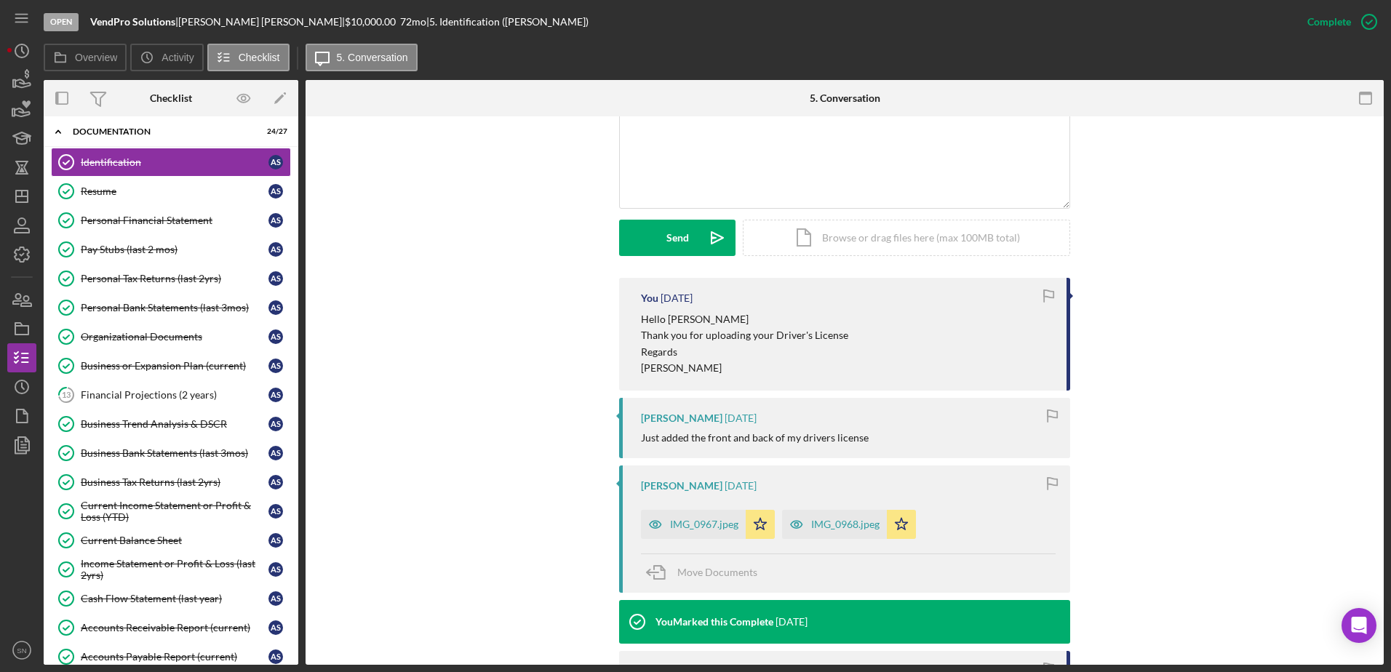
scroll to position [324, 0]
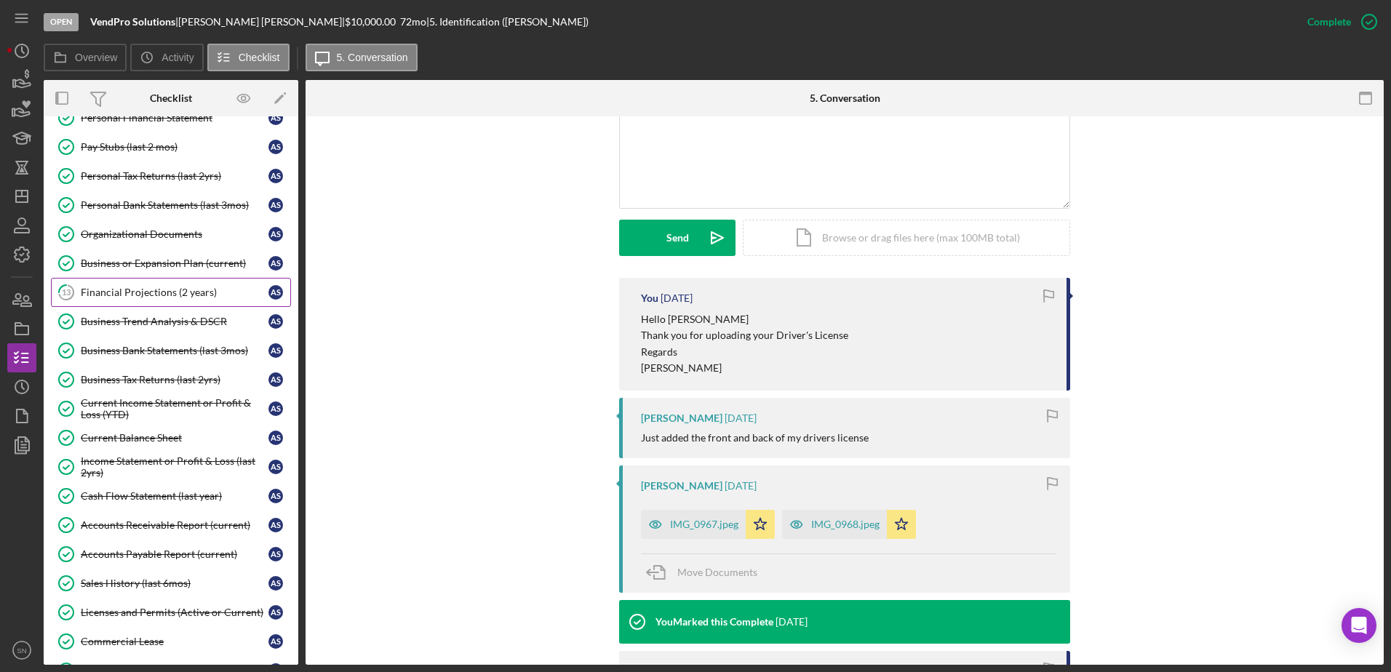
click at [129, 290] on div "Financial Projections (2 years)" at bounding box center [175, 293] width 188 height 12
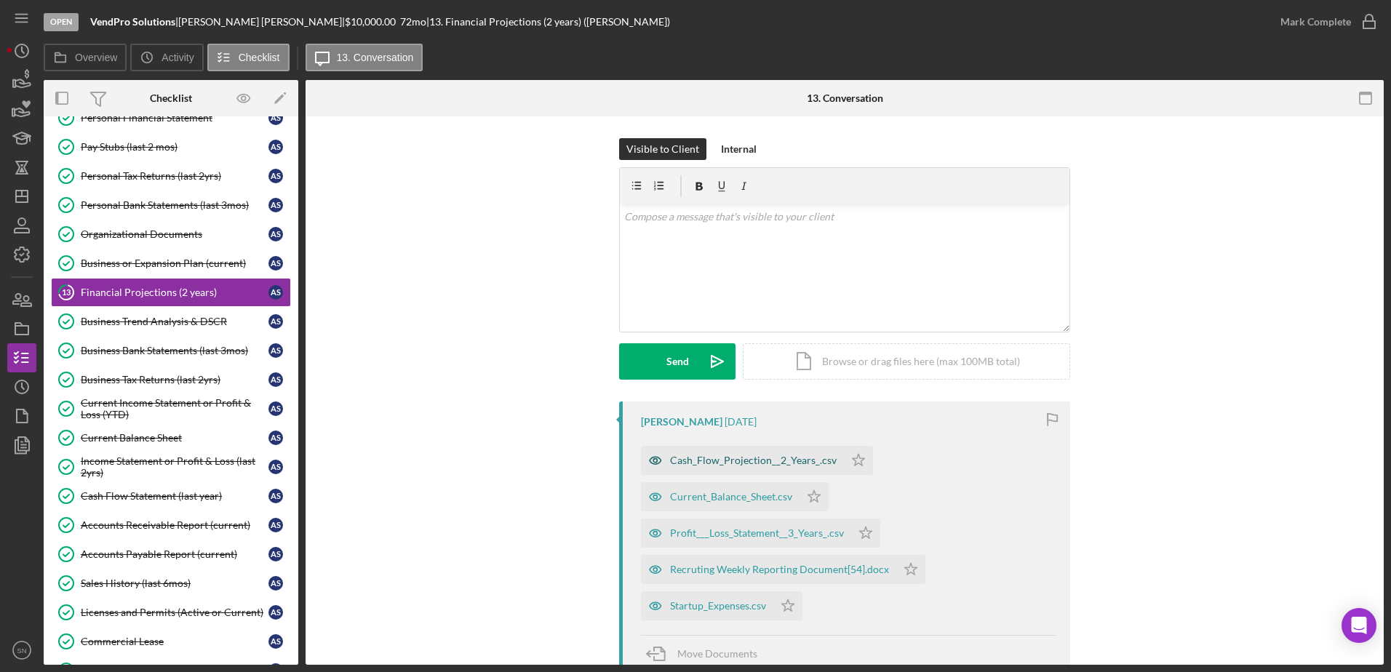
click at [708, 467] on div "Cash_Flow_Projection__2_Years_.csv" at bounding box center [742, 460] width 203 height 29
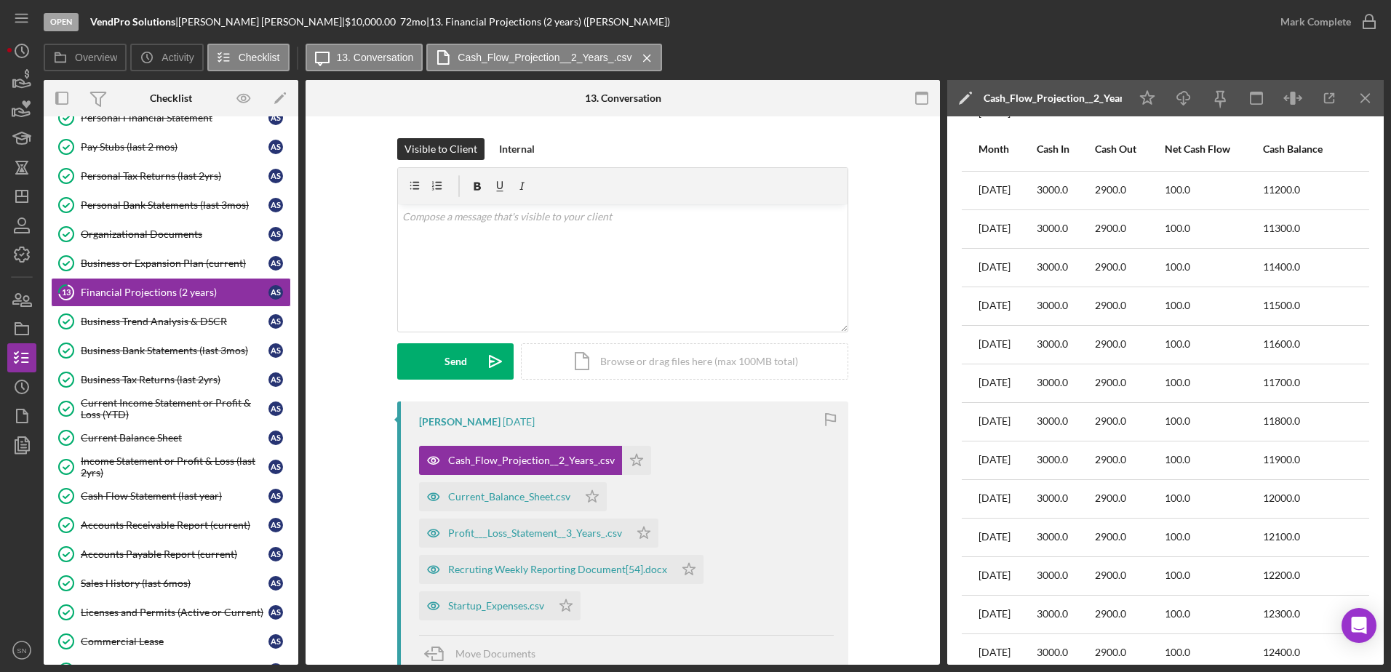
scroll to position [481, 0]
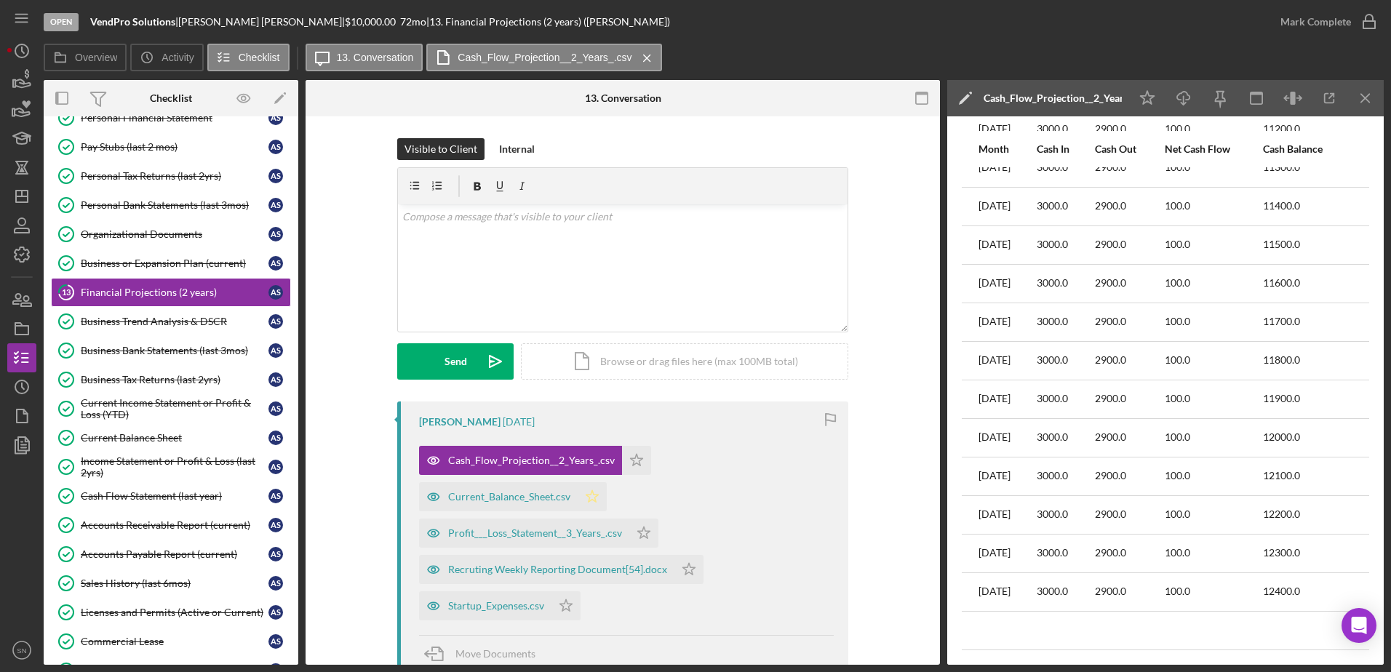
click at [519, 492] on div "Current_Balance_Sheet.csv" at bounding box center [498, 496] width 159 height 29
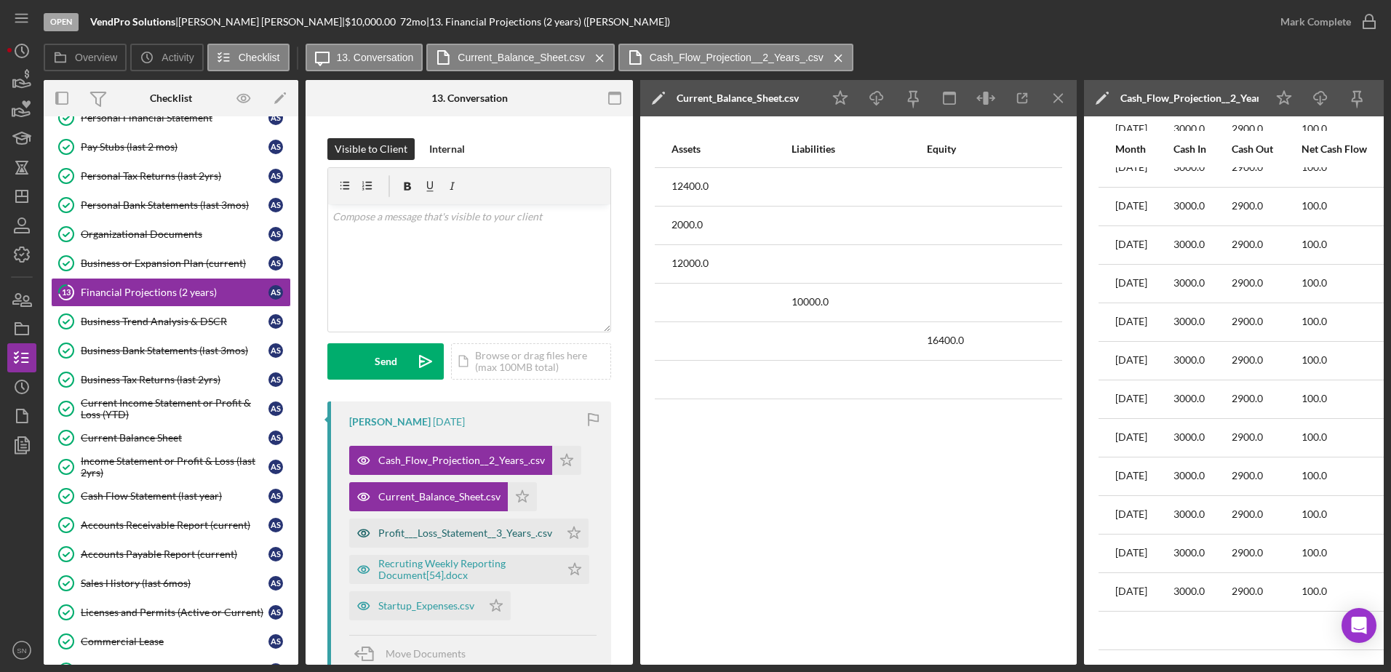
click at [485, 514] on div "Profit___Loss_Statement__3_Years_.csv" at bounding box center [465, 533] width 174 height 12
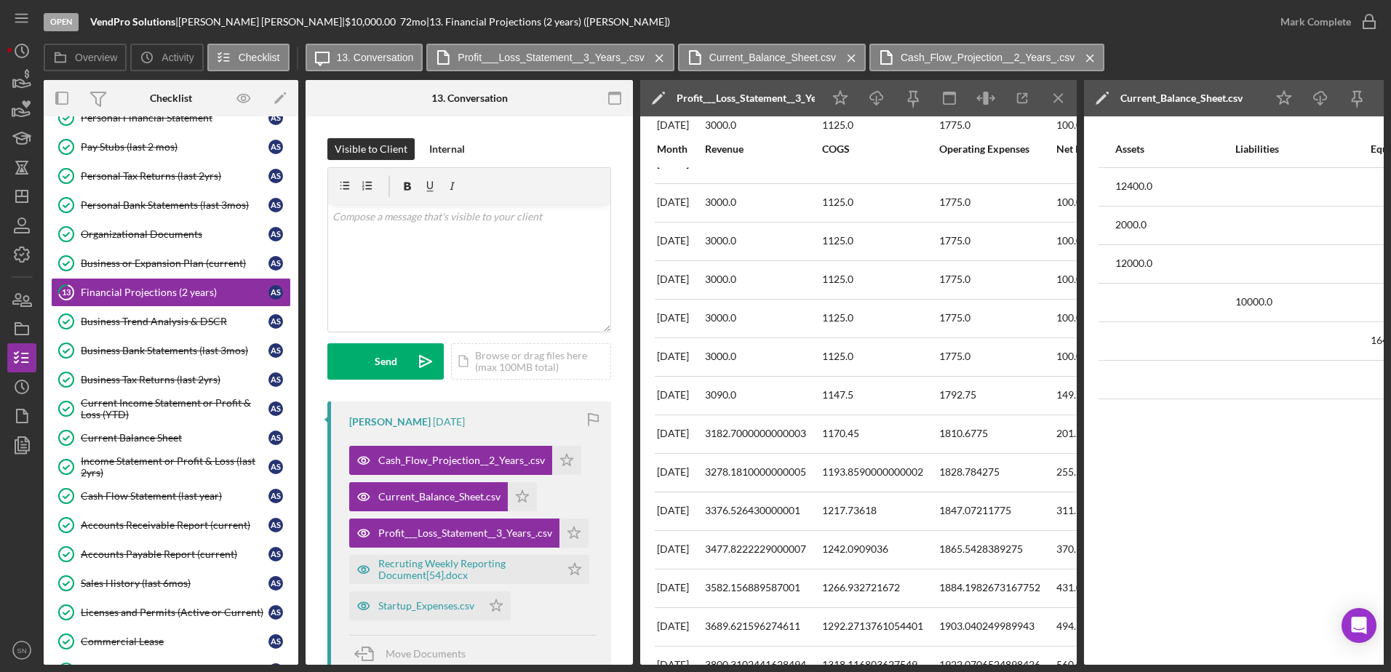
scroll to position [959, 0]
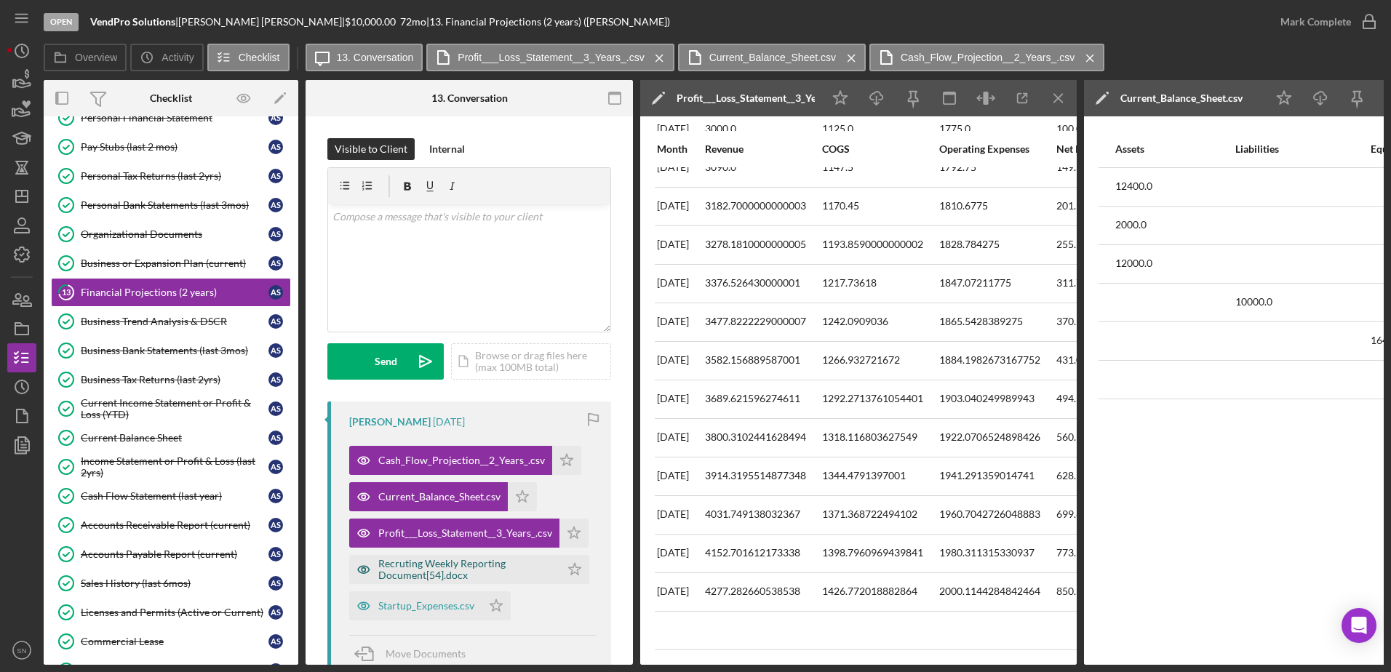
click at [404, 514] on div "Recruting Weekly Reporting Document[54].docx" at bounding box center [465, 569] width 175 height 23
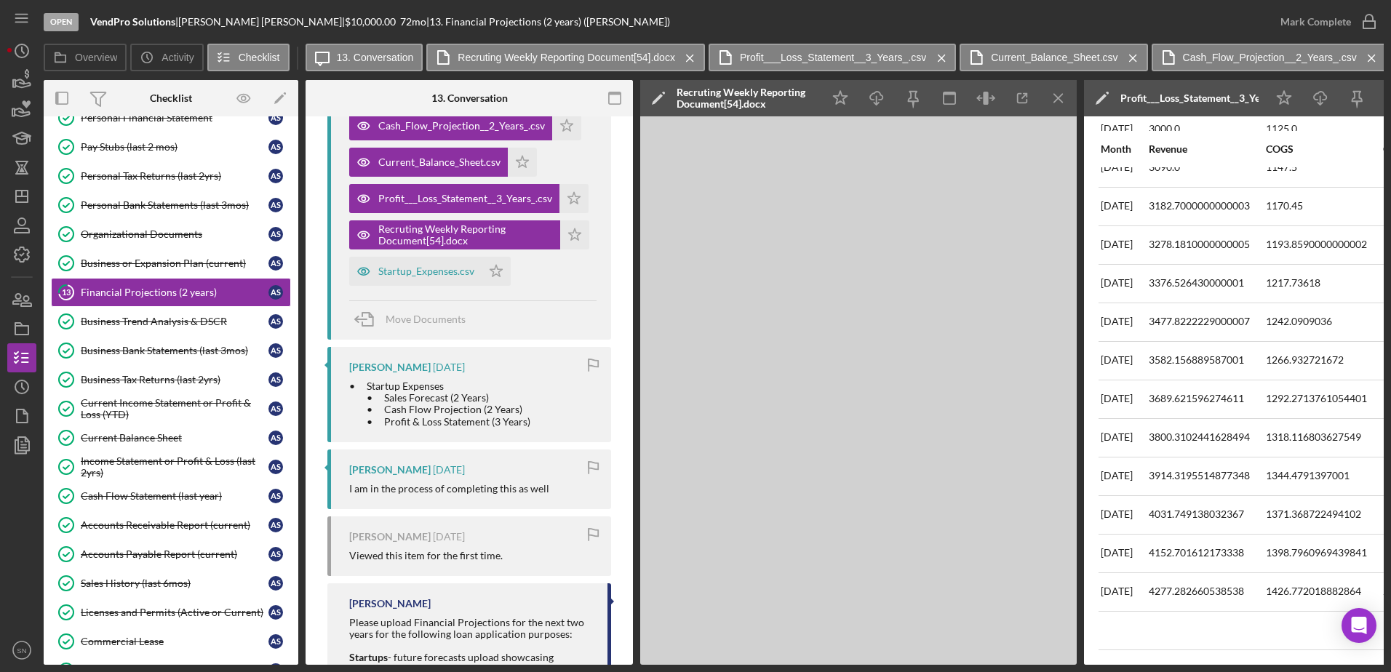
scroll to position [373, 0]
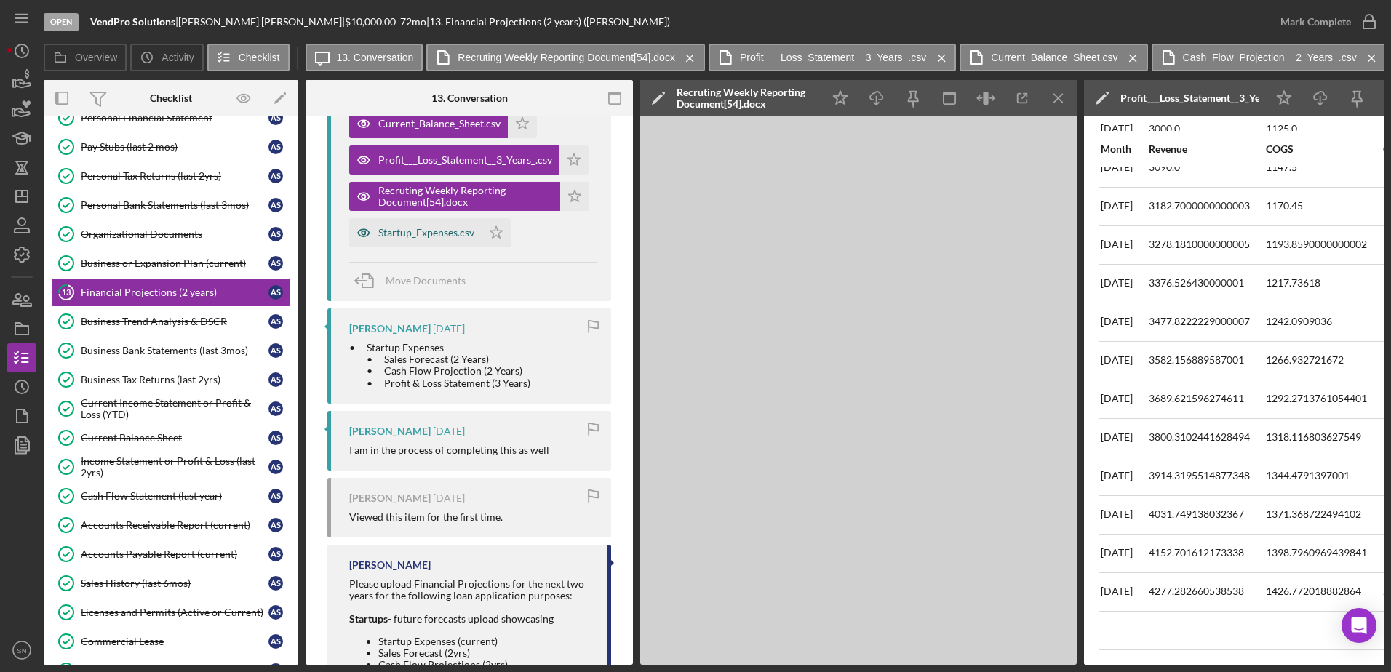
click at [436, 233] on div "Startup_Expenses.csv" at bounding box center [426, 233] width 96 height 12
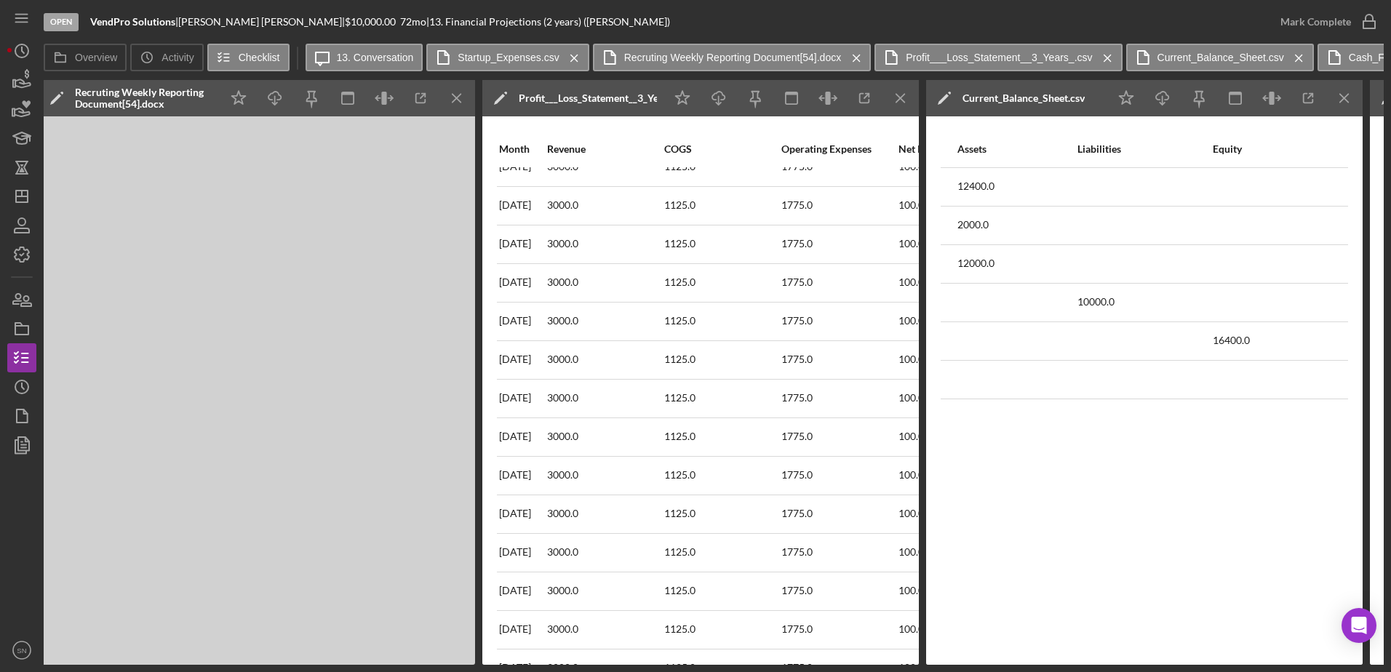
scroll to position [0, 0]
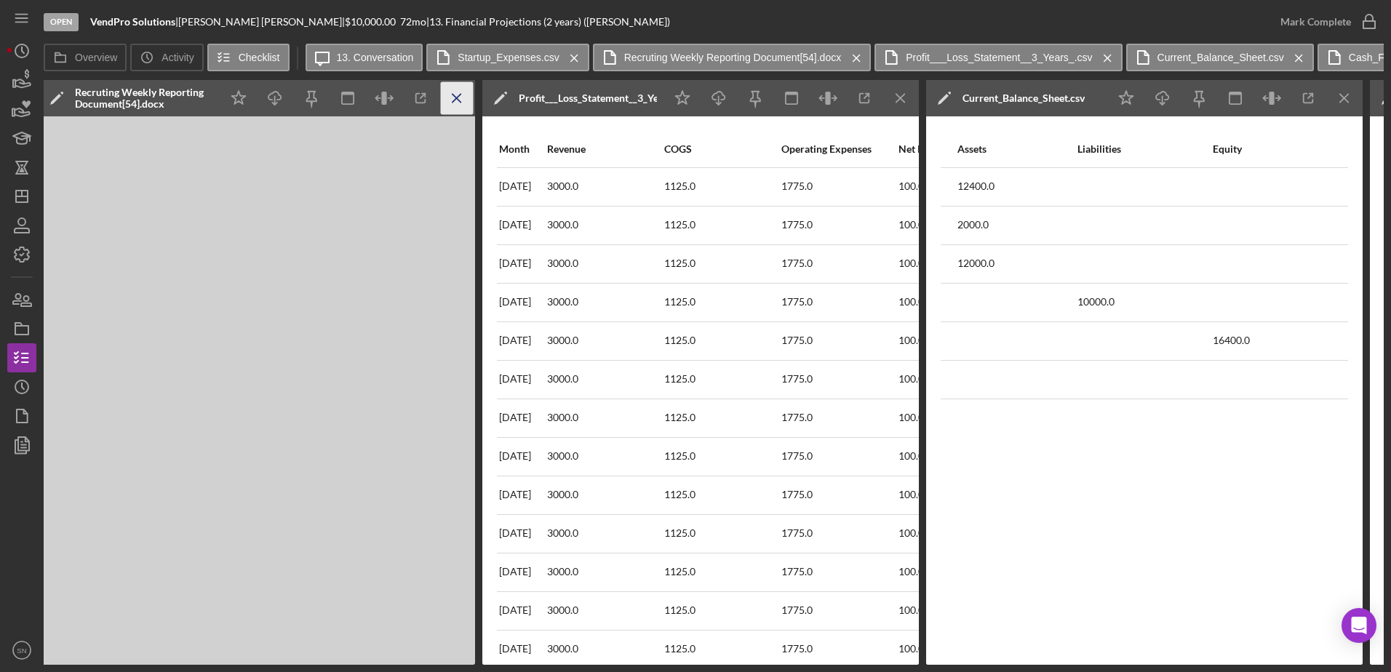
click at [462, 100] on icon "Icon/Menu Close" at bounding box center [457, 98] width 33 height 33
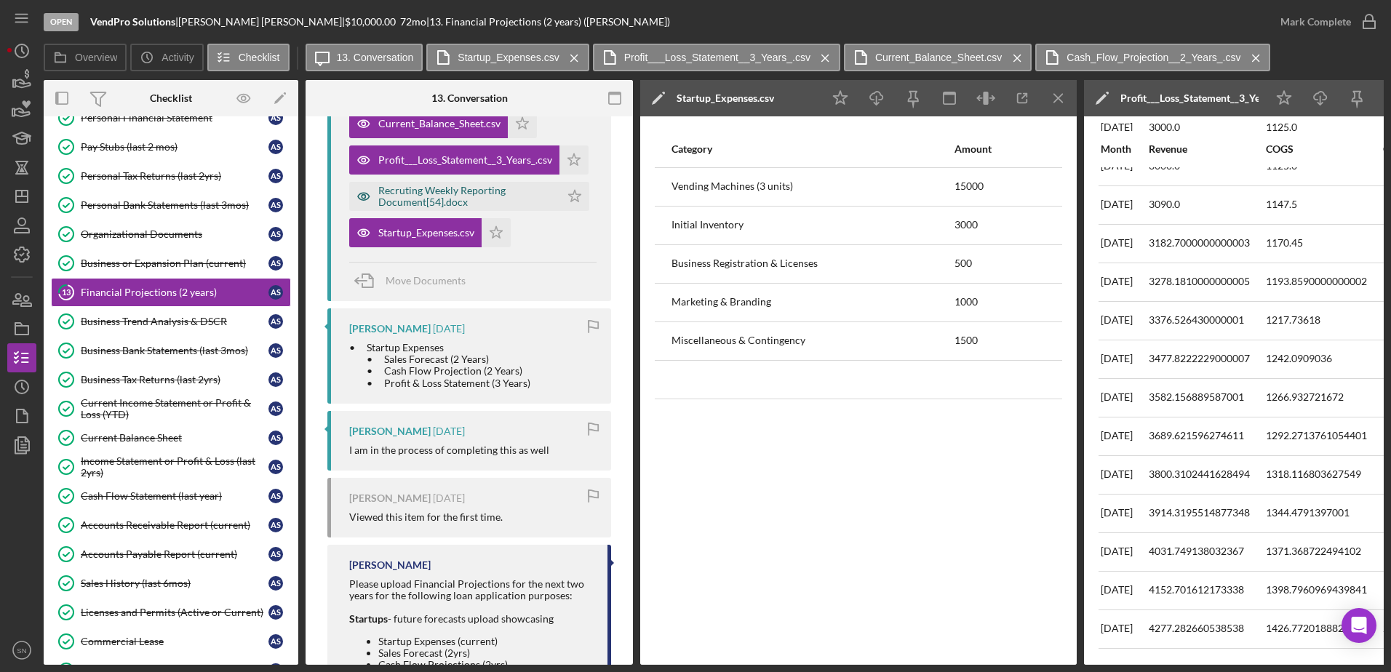
click at [435, 184] on div "Recruting Weekly Reporting Document[54].docx" at bounding box center [454, 196] width 211 height 29
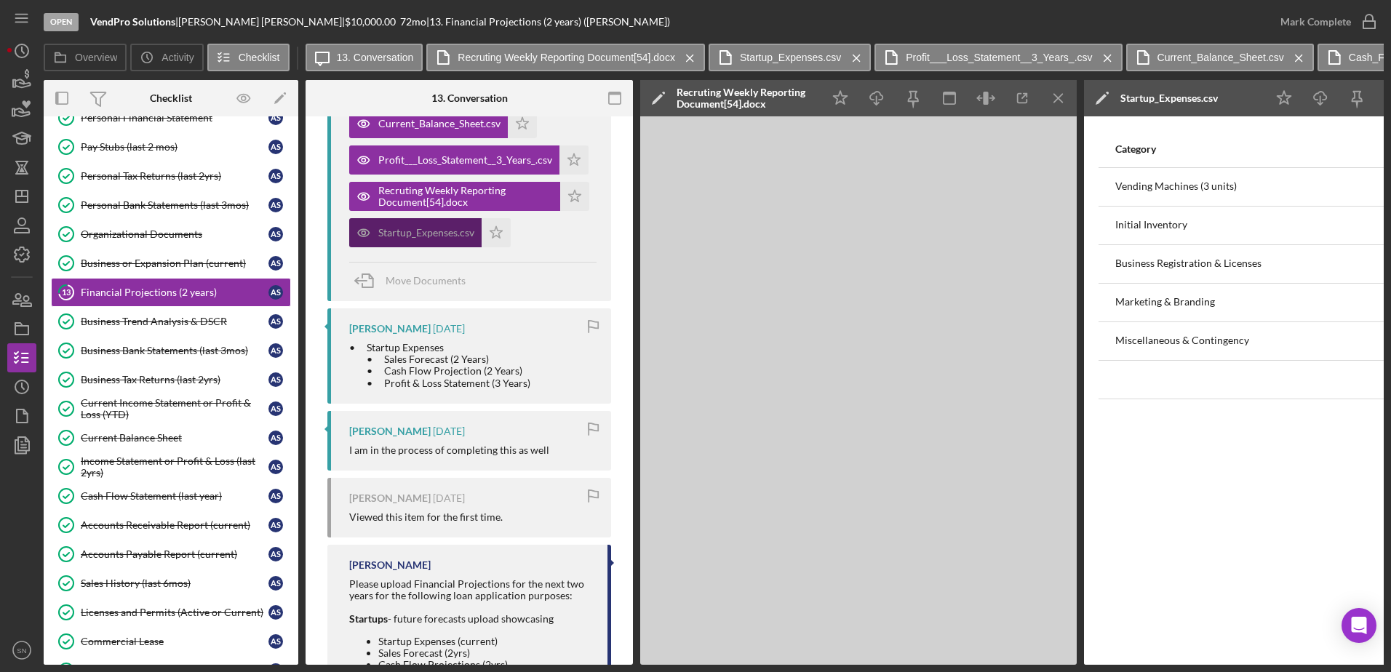
click at [417, 229] on div "Startup_Expenses.csv" at bounding box center [426, 233] width 96 height 12
drag, startPoint x: 1299, startPoint y: 54, endPoint x: 1270, endPoint y: 57, distance: 29.2
click at [1111, 54] on icon "Icon/Menu Close" at bounding box center [1298, 58] width 25 height 36
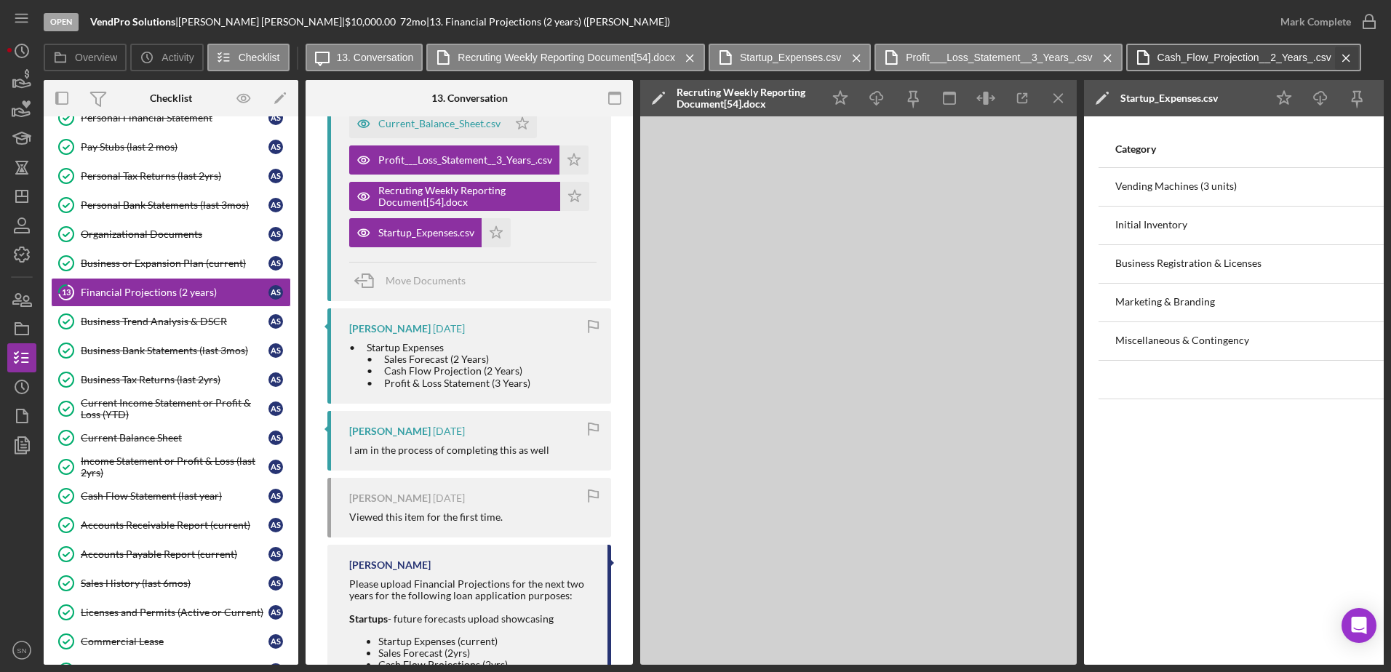
click at [1101, 54] on icon "Icon/Menu Close" at bounding box center [1107, 58] width 25 height 36
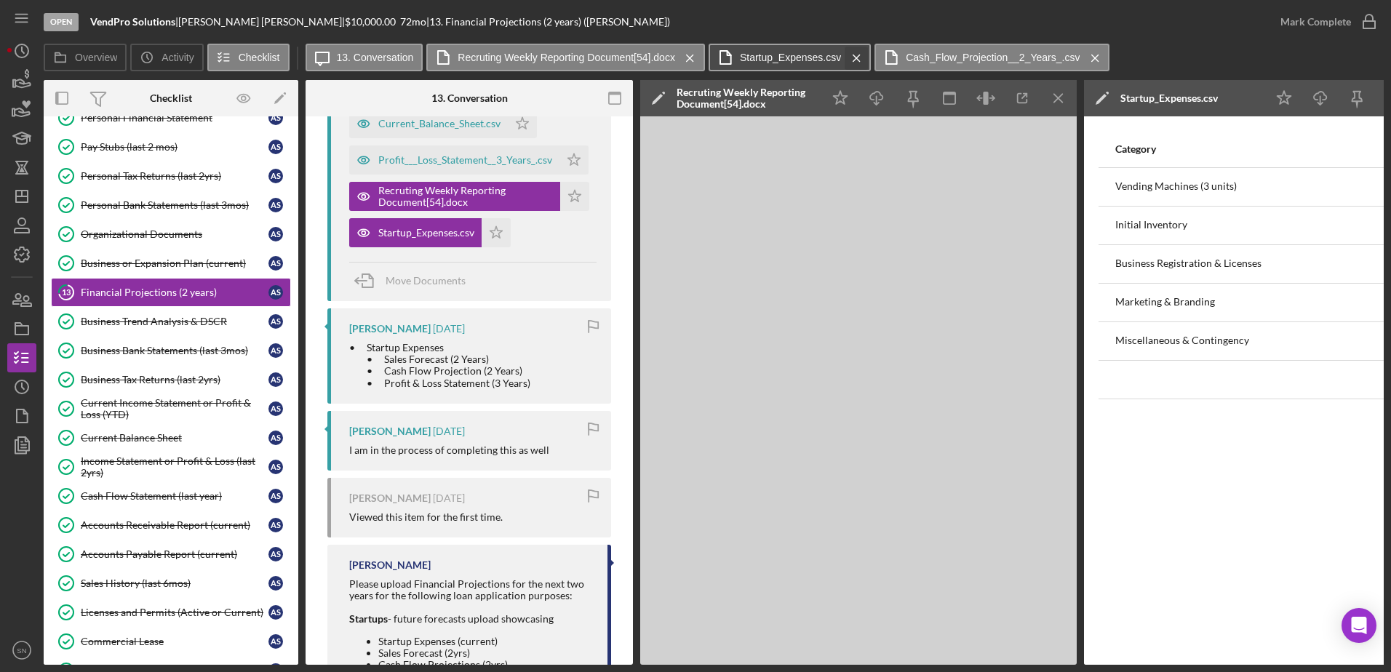
click at [852, 60] on icon "Icon/Menu Close" at bounding box center [856, 58] width 25 height 36
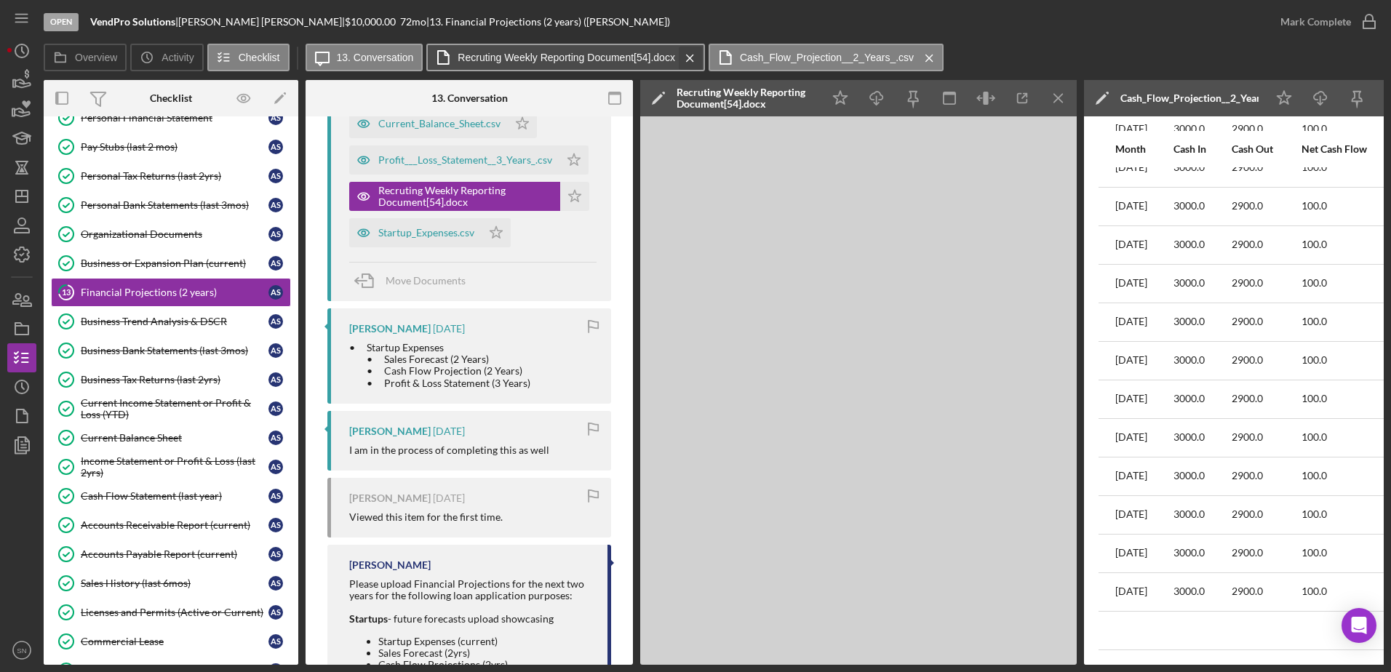
click at [687, 60] on icon "Icon/Menu Close" at bounding box center [689, 58] width 25 height 36
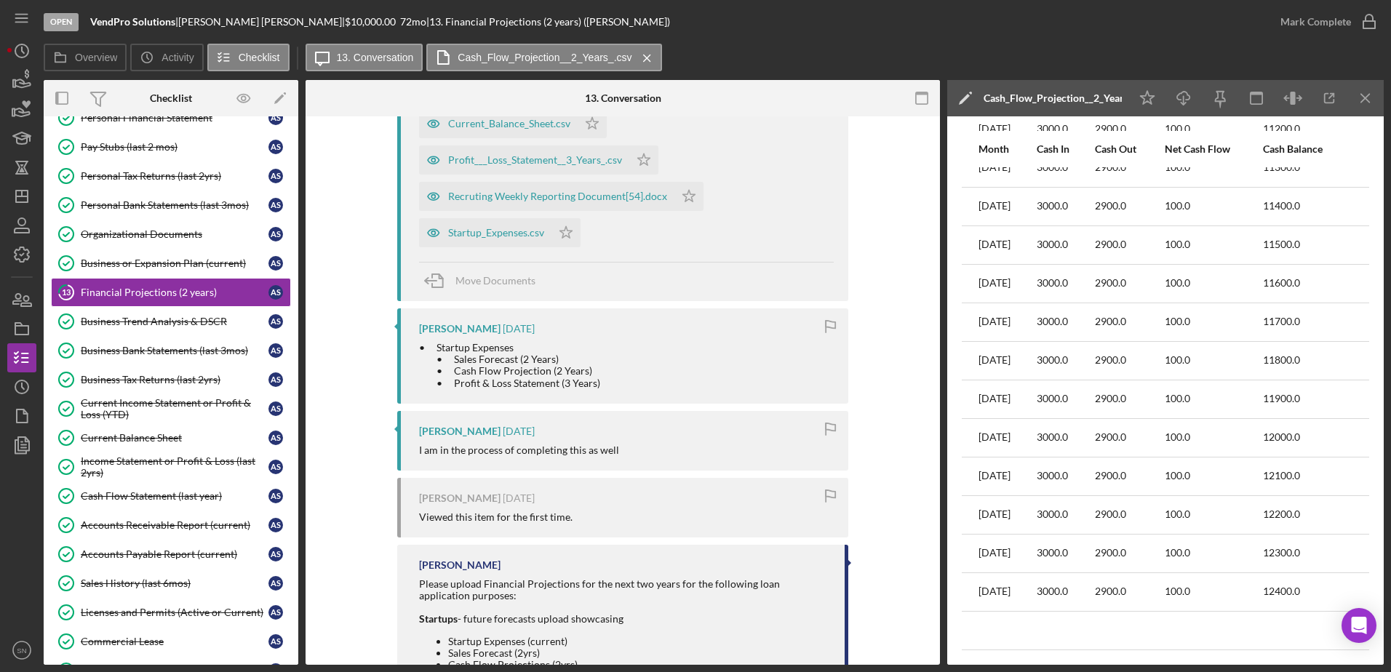
scroll to position [481, 0]
click at [1111, 98] on icon "Icon/Menu Close" at bounding box center [1365, 98] width 33 height 33
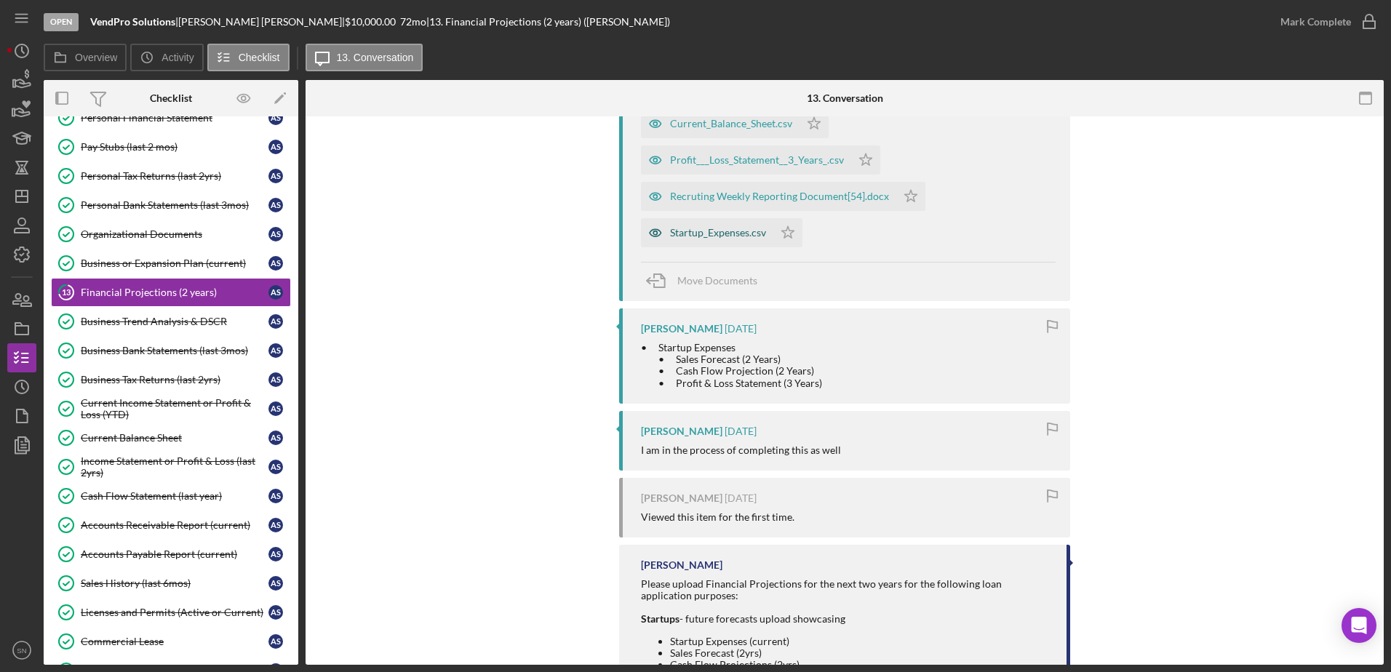
click at [698, 232] on div "Startup_Expenses.csv" at bounding box center [718, 233] width 96 height 12
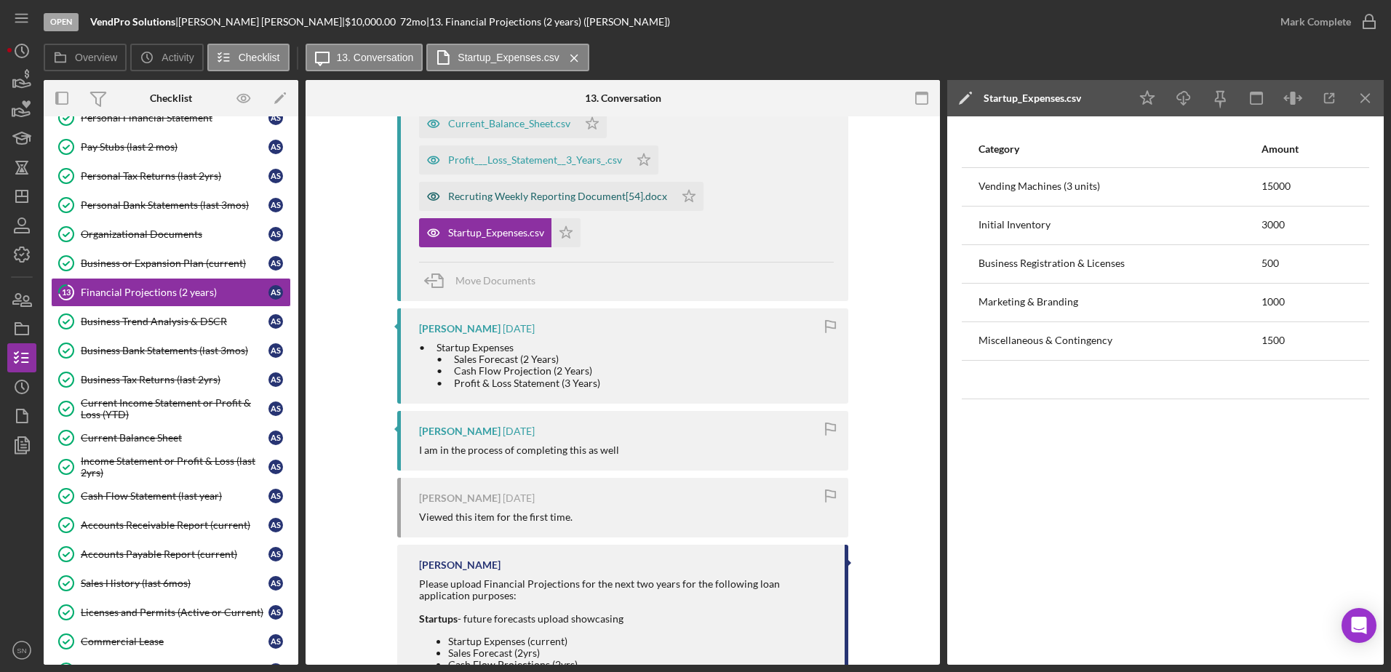
click at [532, 204] on div "Recruting Weekly Reporting Document[54].docx" at bounding box center [546, 196] width 255 height 29
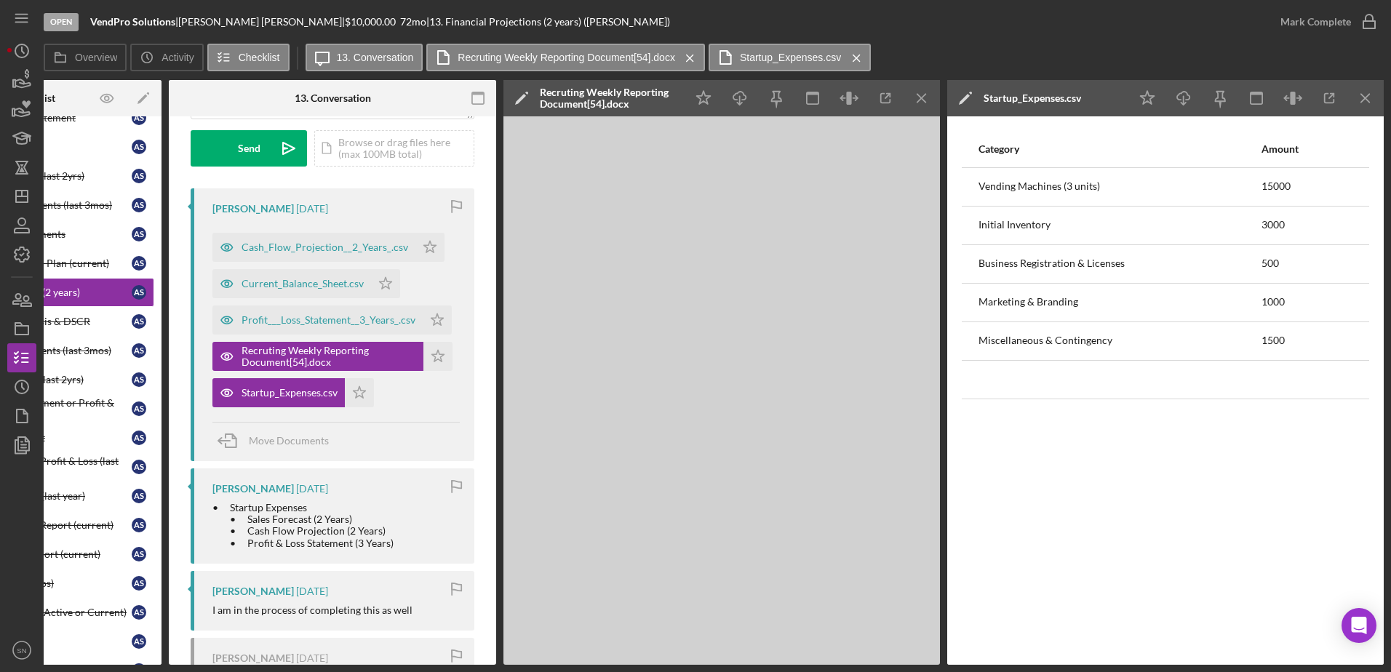
scroll to position [204, 0]
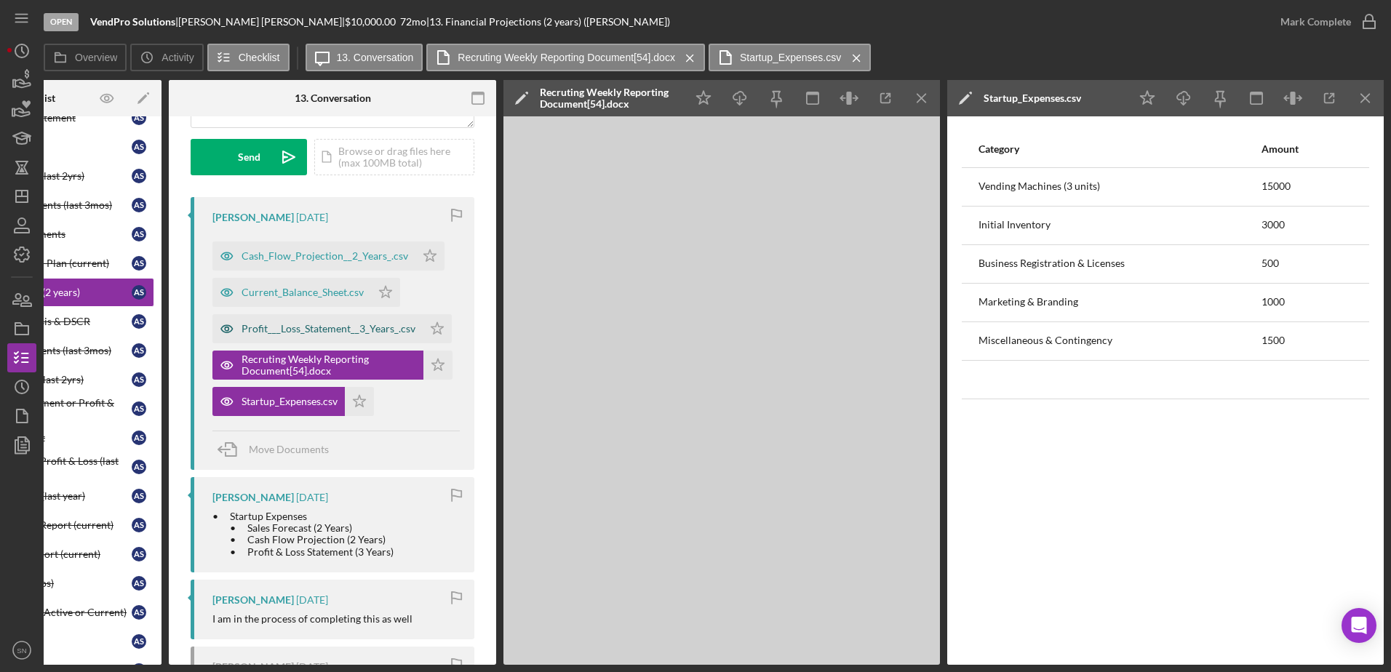
drag, startPoint x: 256, startPoint y: 327, endPoint x: 263, endPoint y: 326, distance: 7.4
click at [257, 327] on div "Profit___Loss_Statement__3_Years_.csv" at bounding box center [328, 329] width 174 height 12
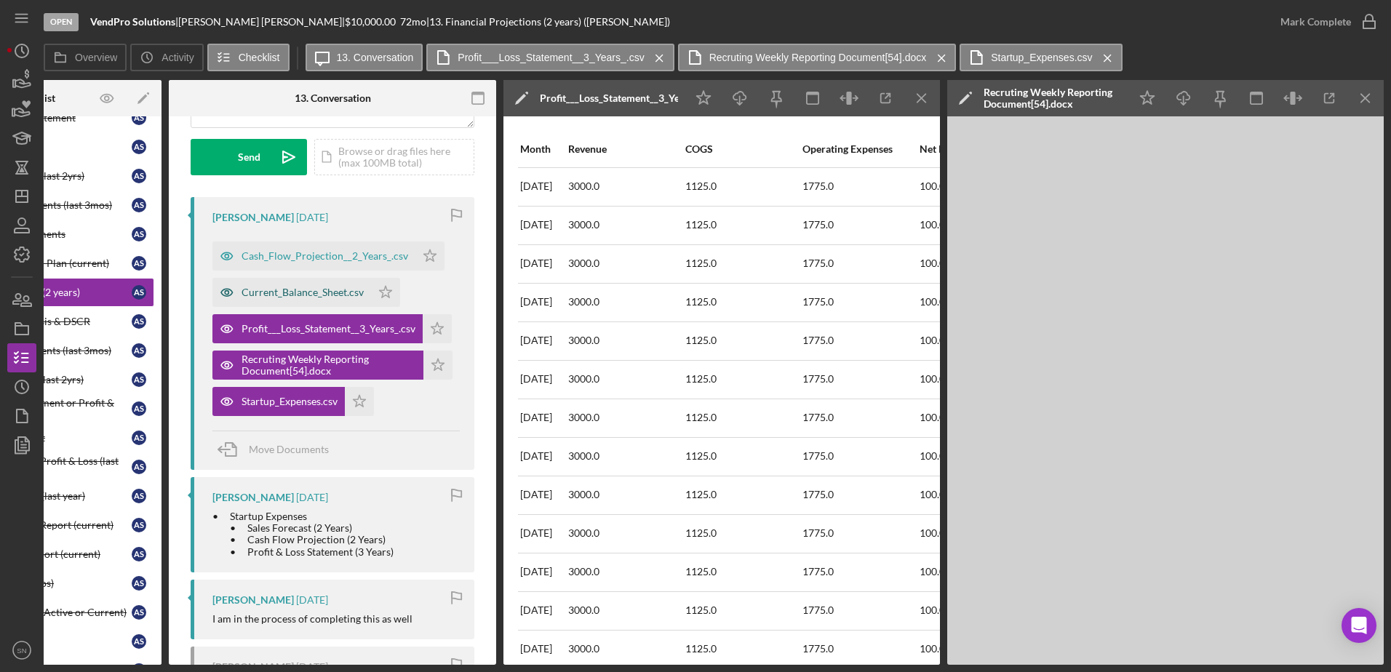
click at [272, 297] on div "Current_Balance_Sheet.csv" at bounding box center [302, 293] width 122 height 12
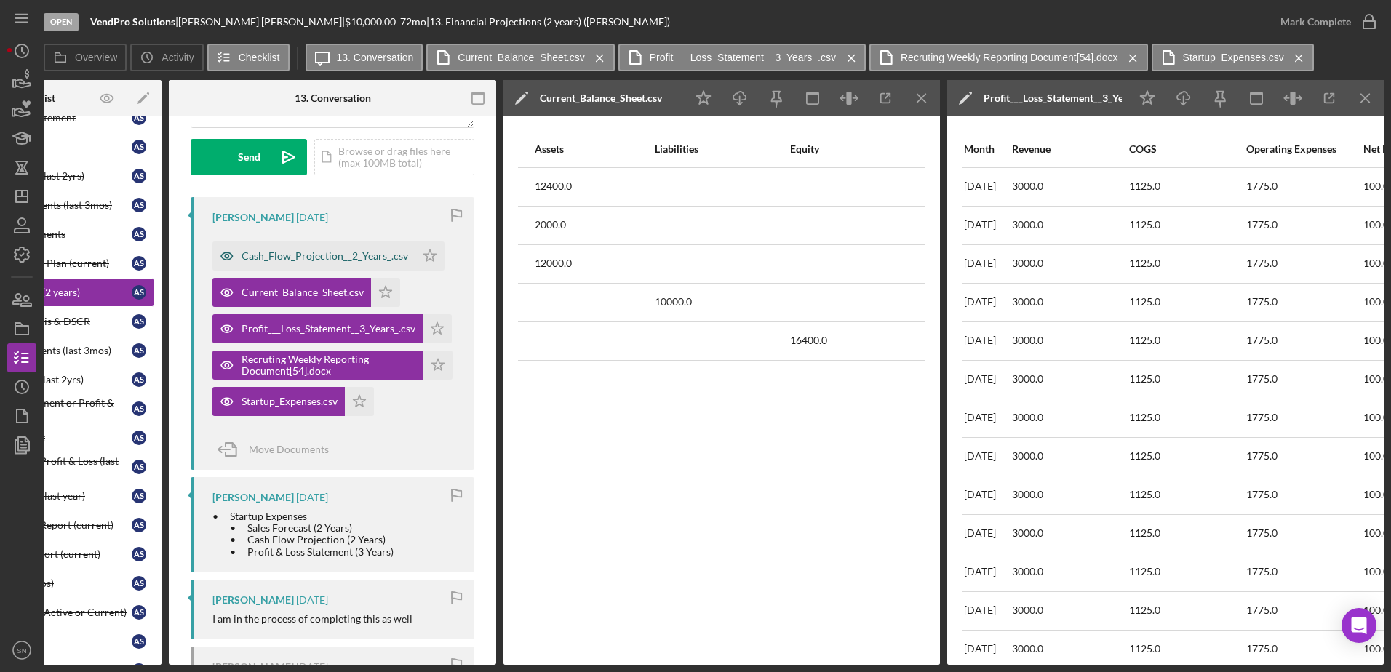
click at [270, 251] on div "Cash_Flow_Projection__2_Years_.csv" at bounding box center [324, 256] width 167 height 12
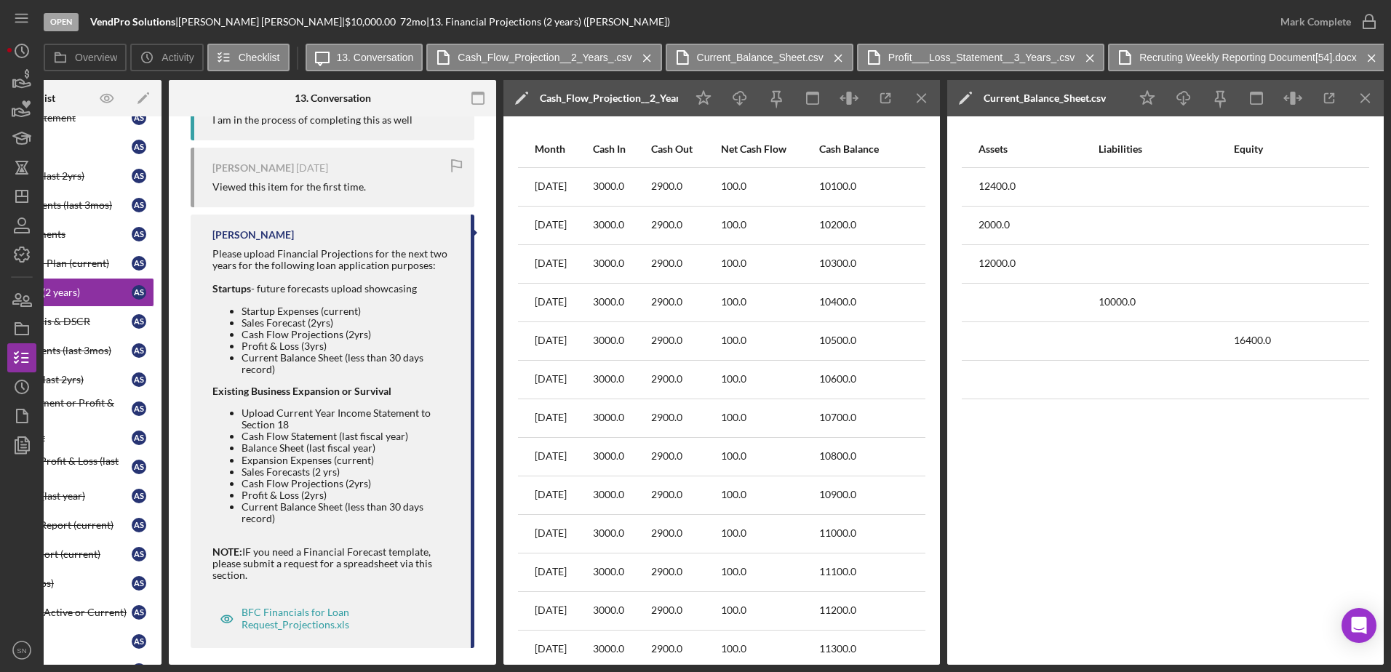
scroll to position [720, 0]
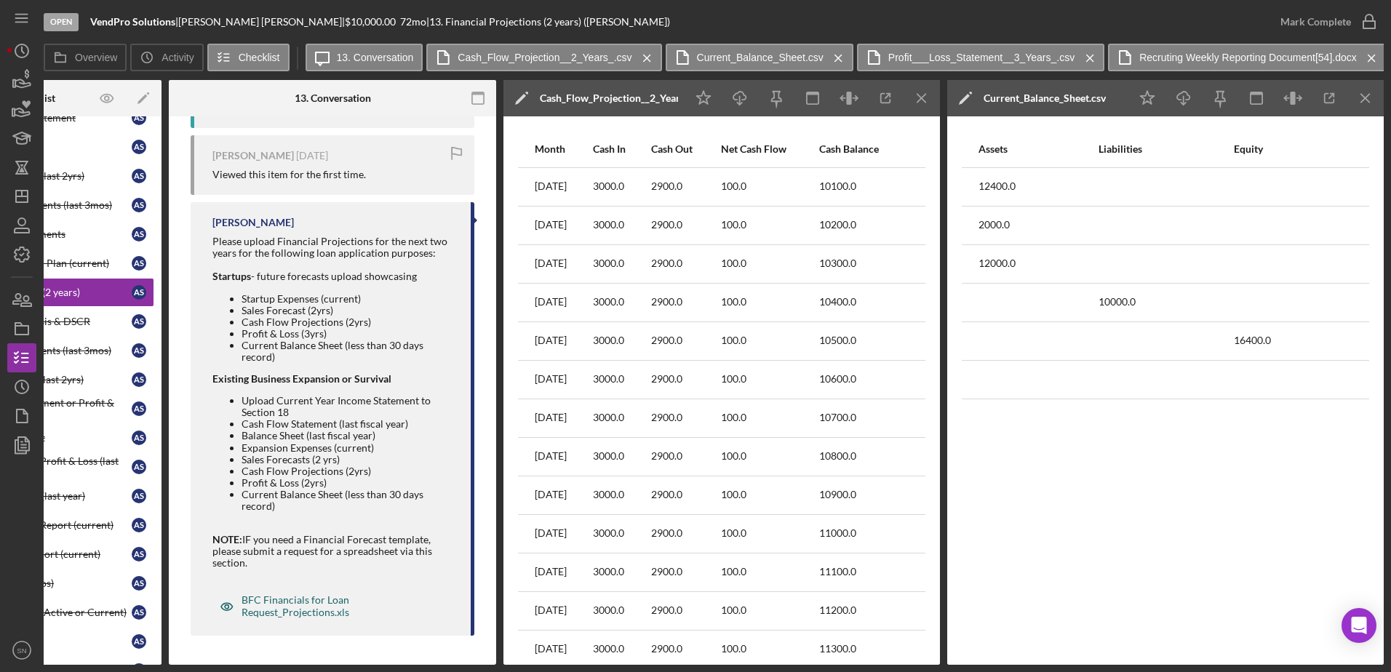
click at [269, 514] on div "BFC Financials for Loan Request_Projections.xls" at bounding box center [341, 605] width 200 height 23
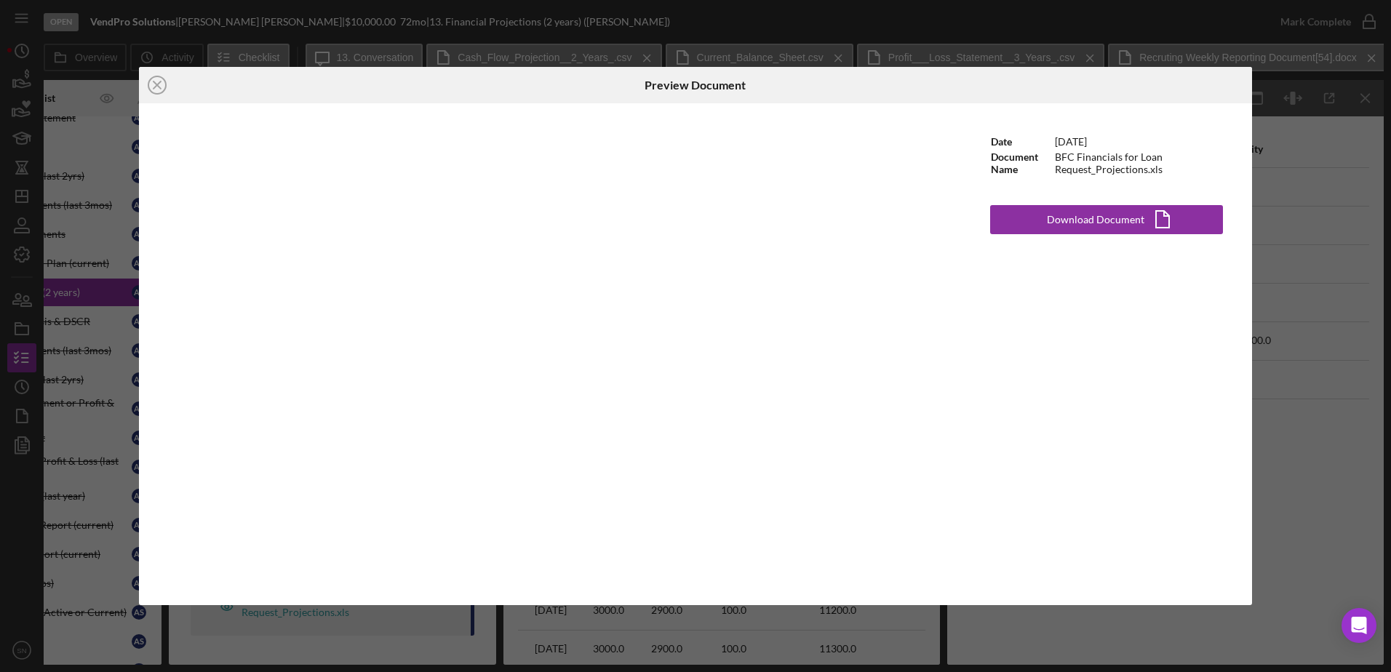
click at [1111, 514] on div "Icon/Close Preview Document Date 4/2/2024 Document Name BFC Financials for Loan…" at bounding box center [695, 336] width 1391 height 672
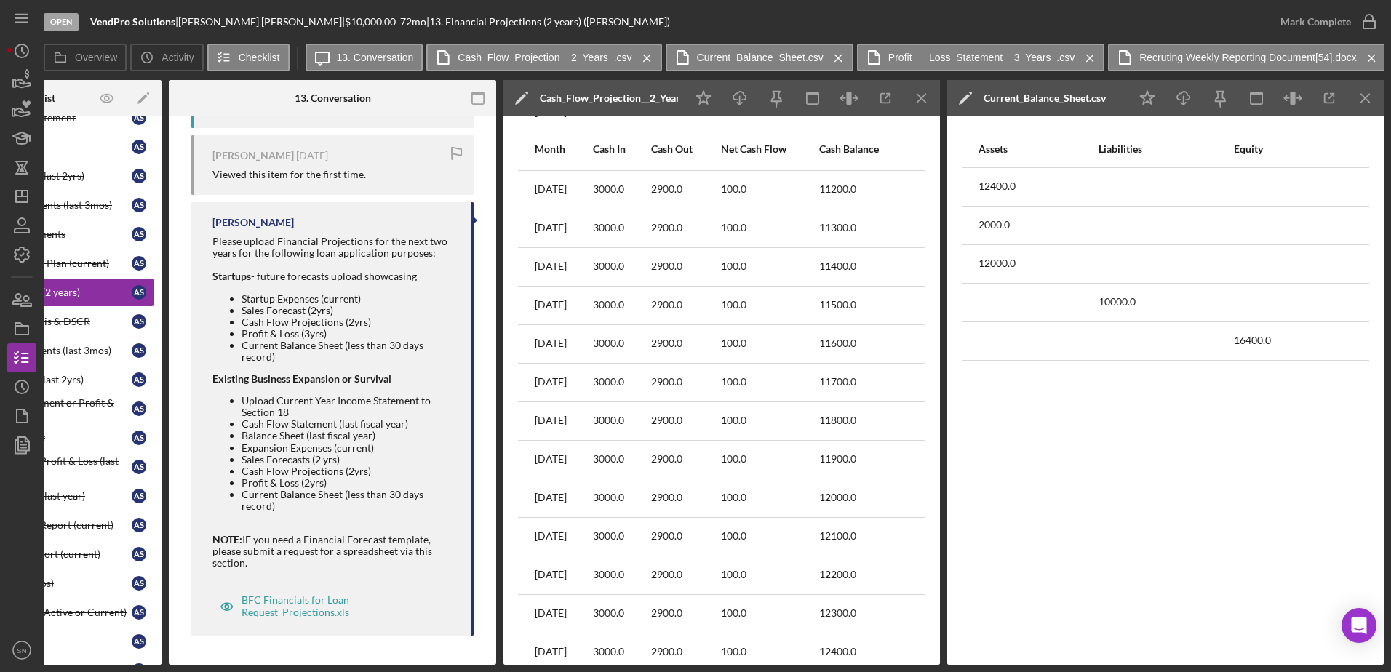
scroll to position [486, 0]
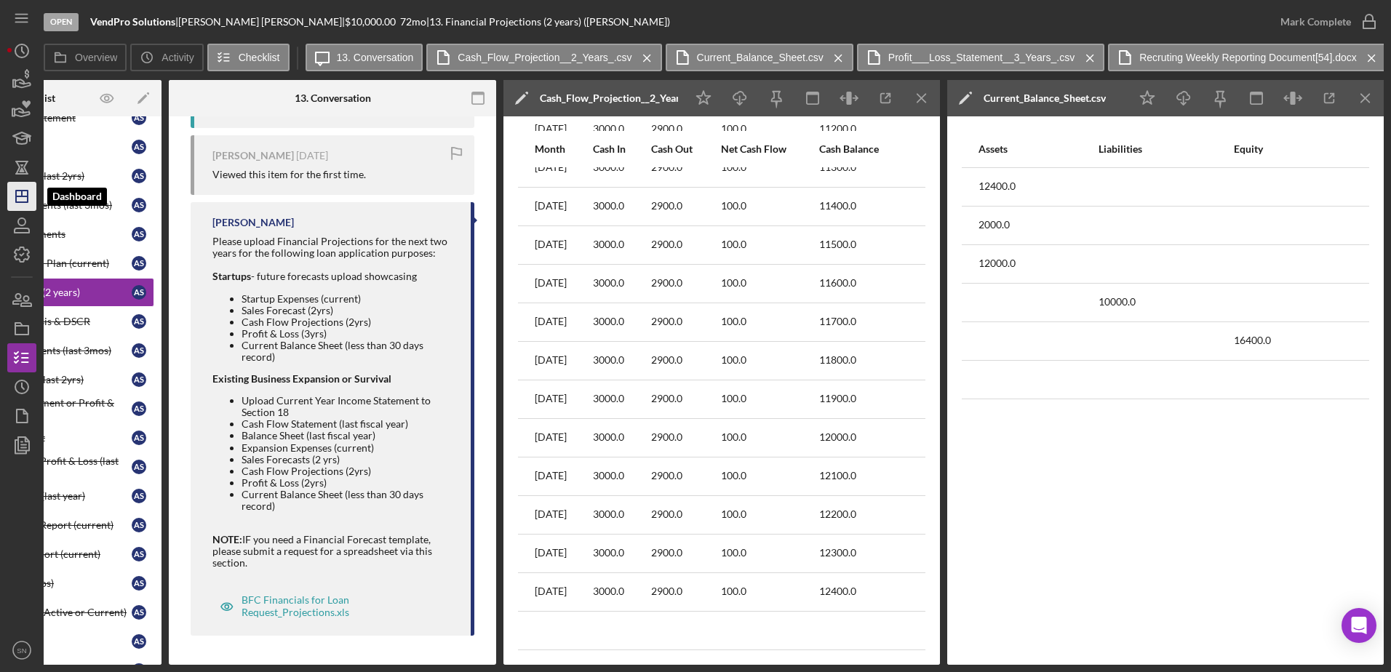
click at [20, 195] on icon "Icon/Dashboard" at bounding box center [22, 196] width 36 height 36
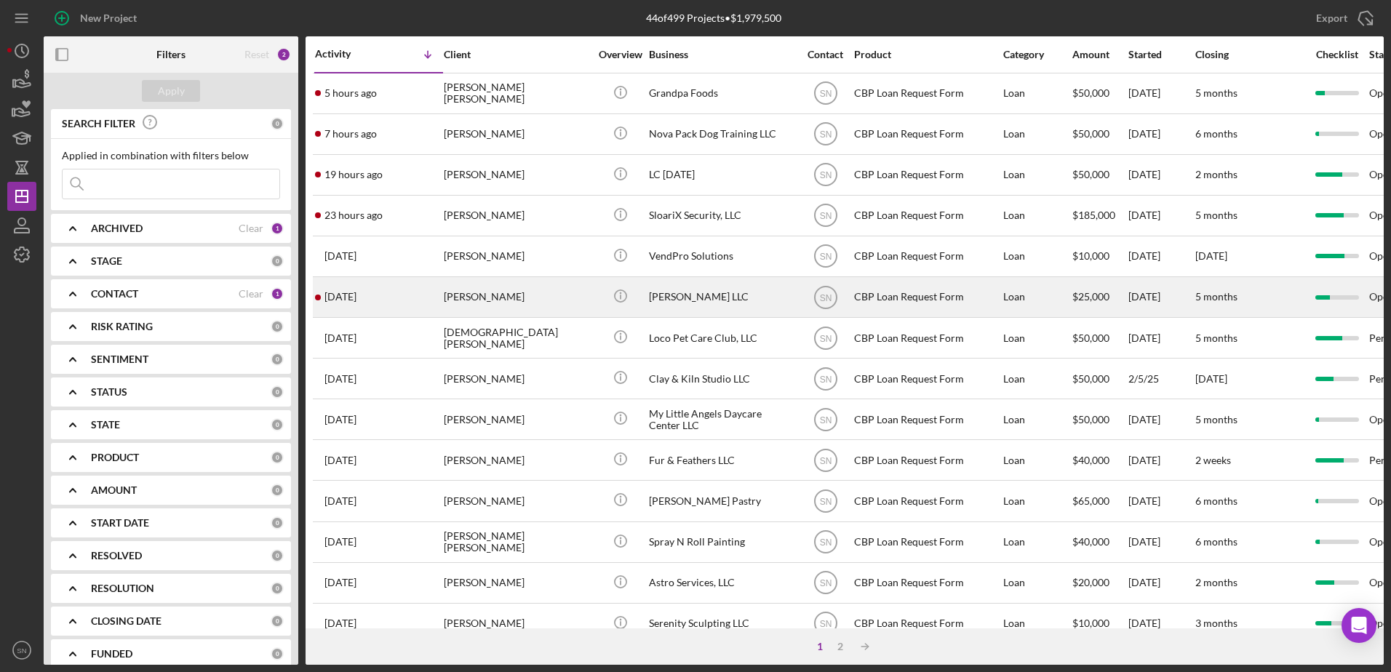
click at [461, 300] on div "[PERSON_NAME]" at bounding box center [516, 297] width 145 height 39
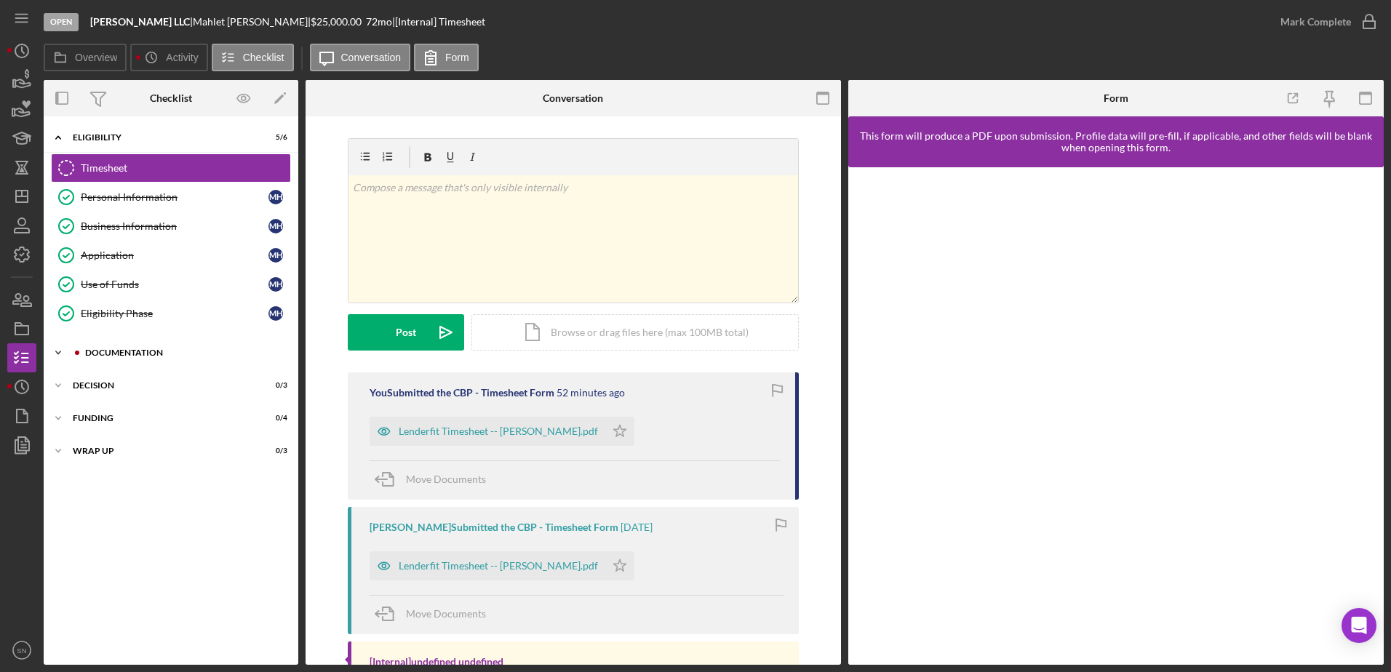
click at [57, 348] on icon "Icon/Expander" at bounding box center [58, 352] width 29 height 29
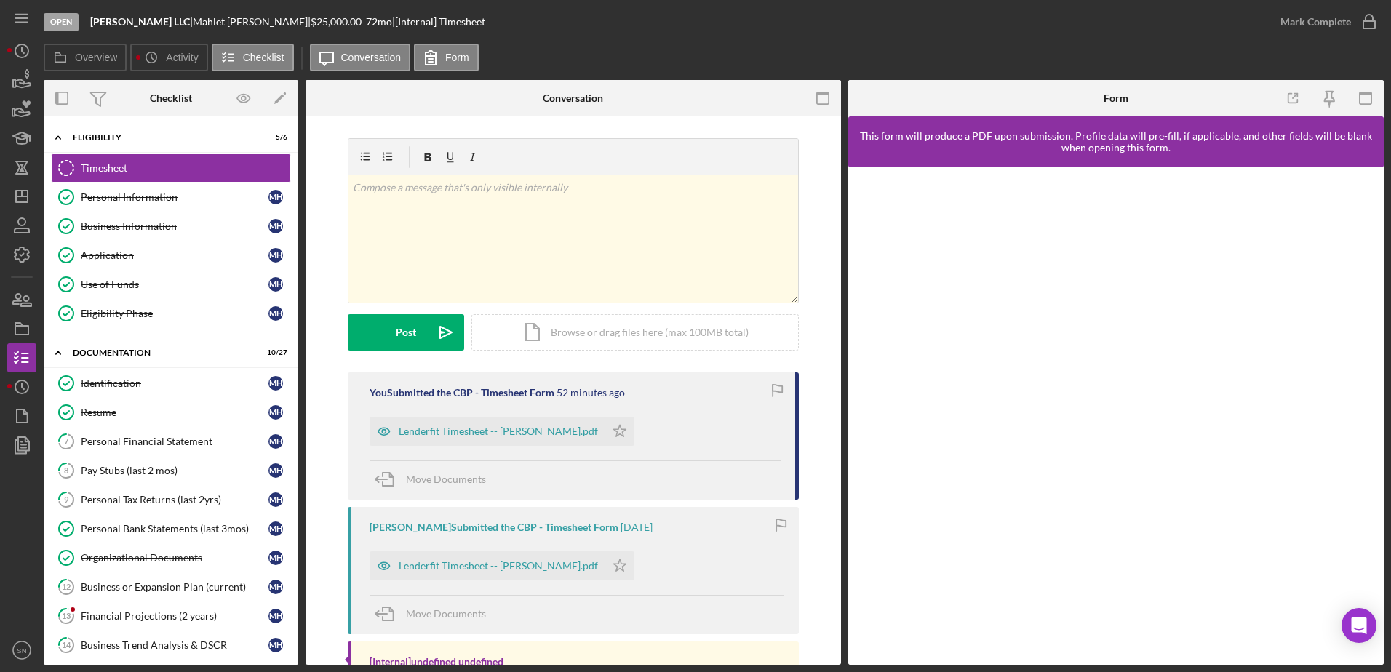
drag, startPoint x: 300, startPoint y: 359, endPoint x: 300, endPoint y: 380, distance: 21.8
click at [300, 380] on div "Overview Internal Workflow Stage Open Icon/Dropdown Arrow Archive (can unarchiv…" at bounding box center [714, 372] width 1340 height 585
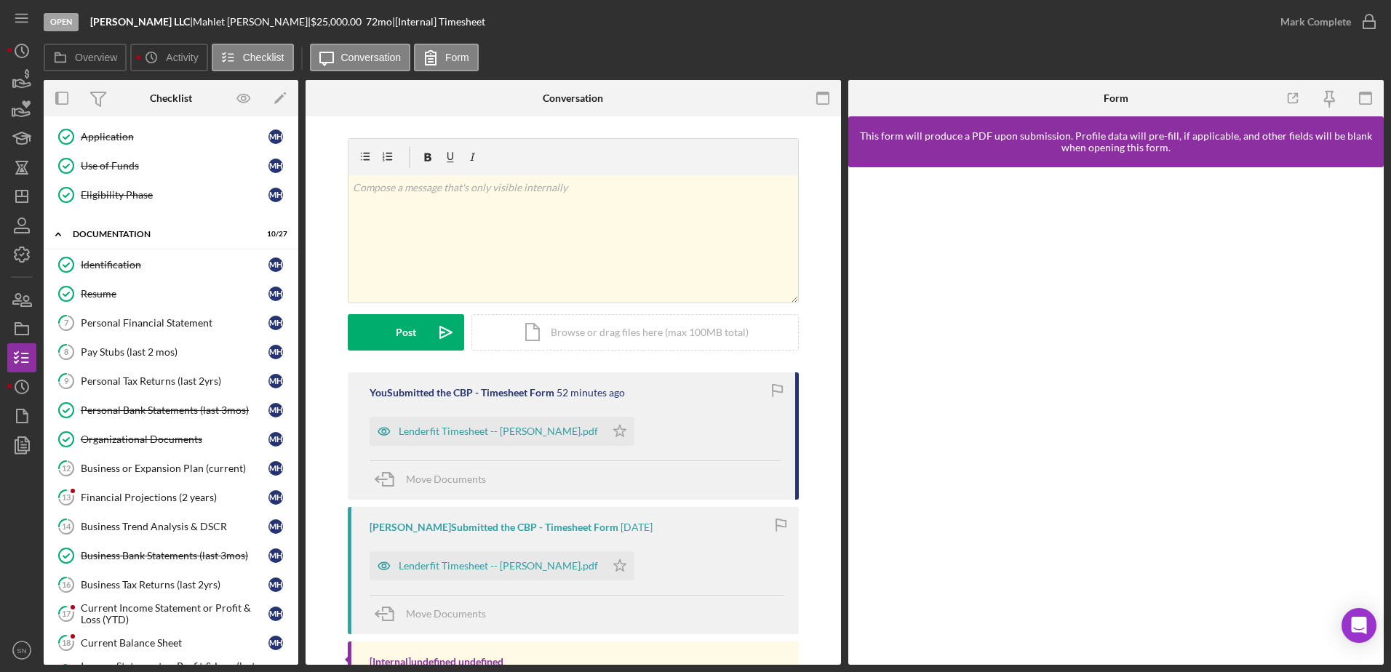
scroll to position [122, 0]
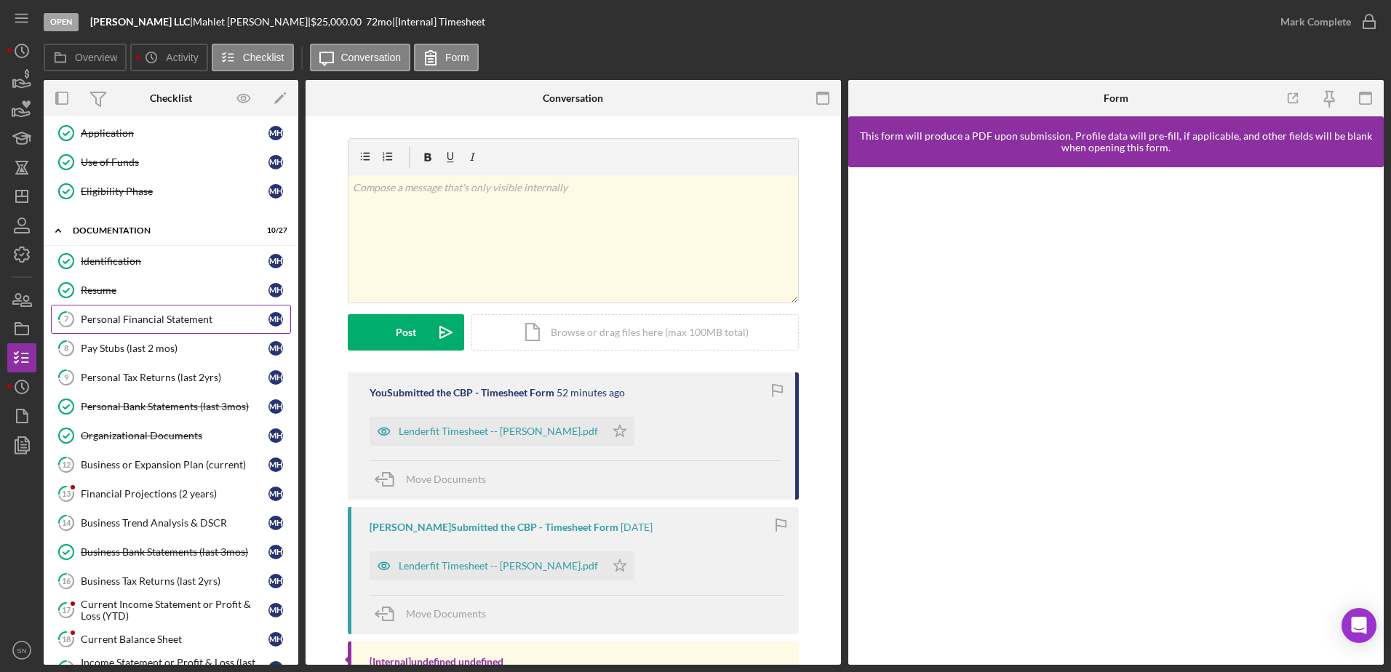
click at [125, 321] on div "Personal Financial Statement" at bounding box center [175, 319] width 188 height 12
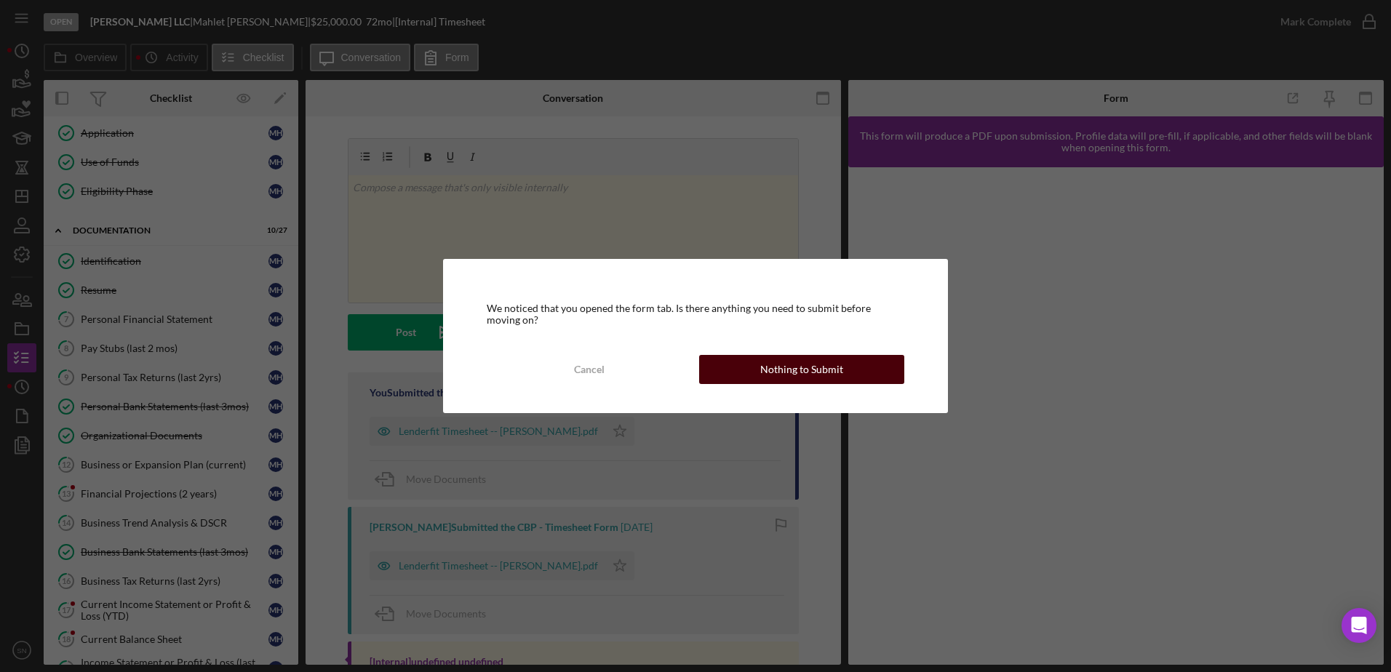
click at [804, 372] on div "Nothing to Submit" at bounding box center [801, 369] width 83 height 29
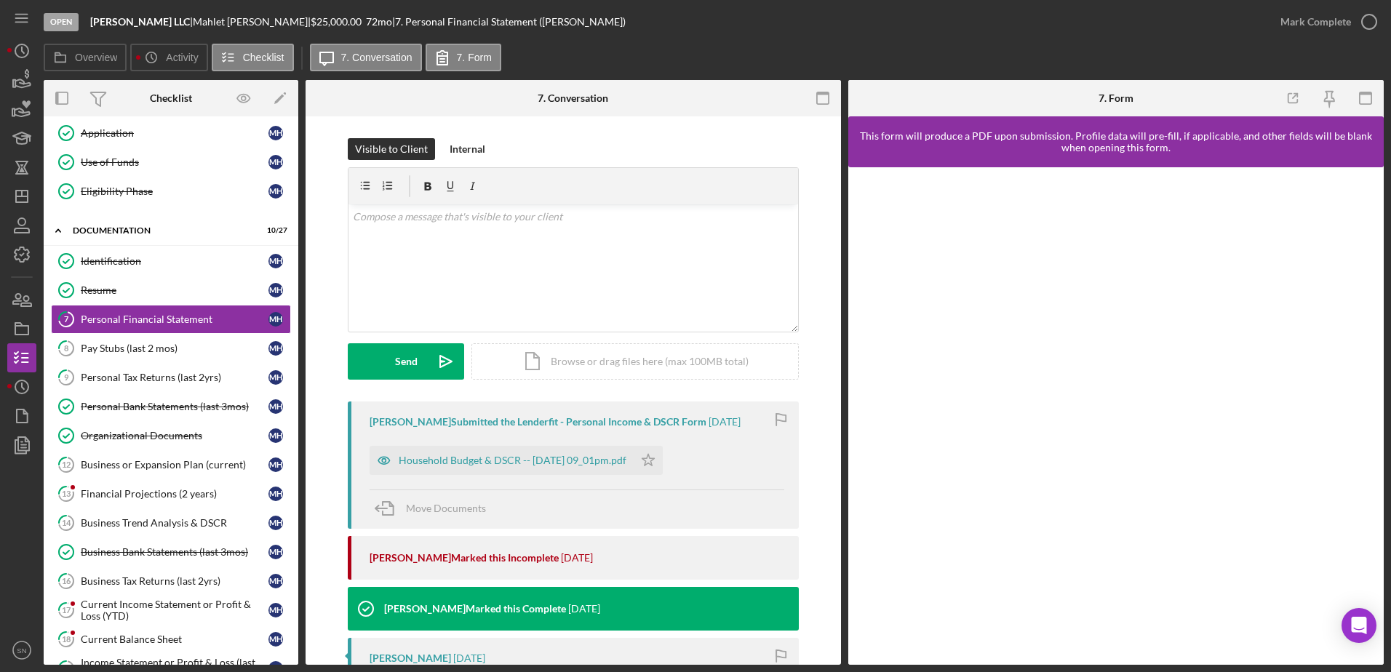
drag, startPoint x: 836, startPoint y: 455, endPoint x: 842, endPoint y: 498, distance: 43.3
click at [842, 498] on div "Overview Internal Workflow Stage Open Icon/Dropdown Arrow Archive (can unarchiv…" at bounding box center [714, 372] width 1340 height 585
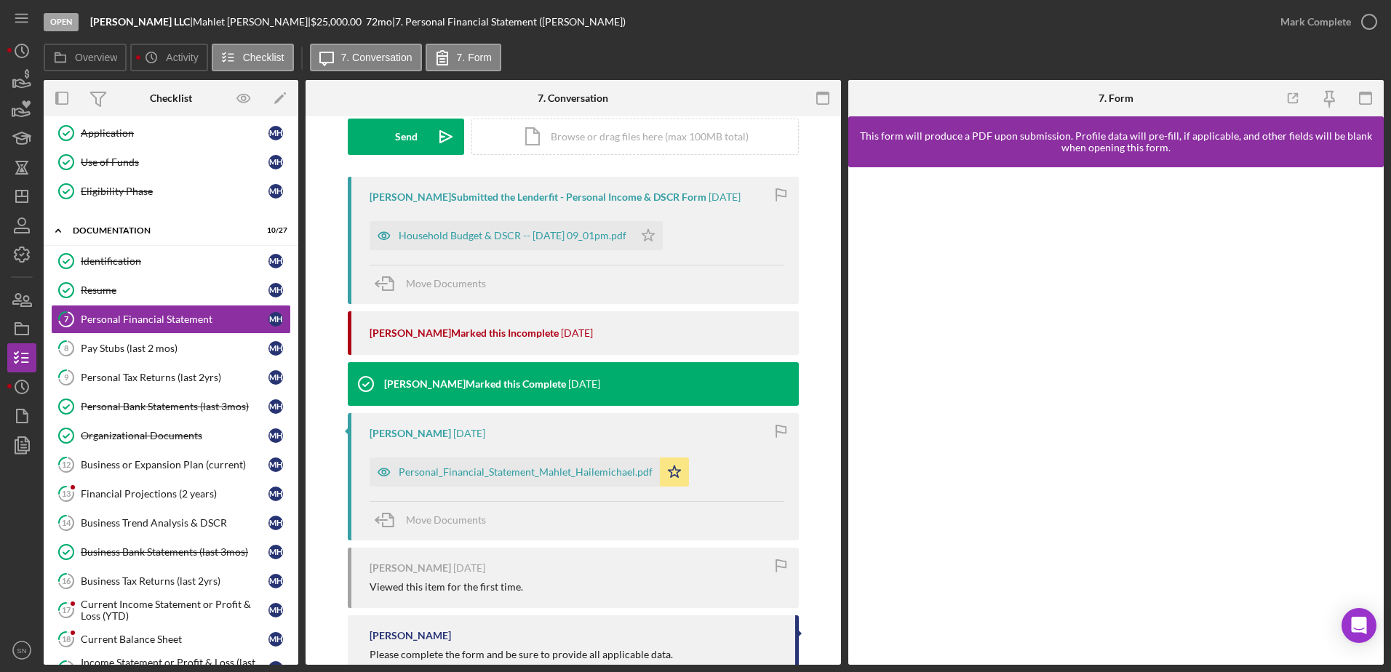
scroll to position [237, 0]
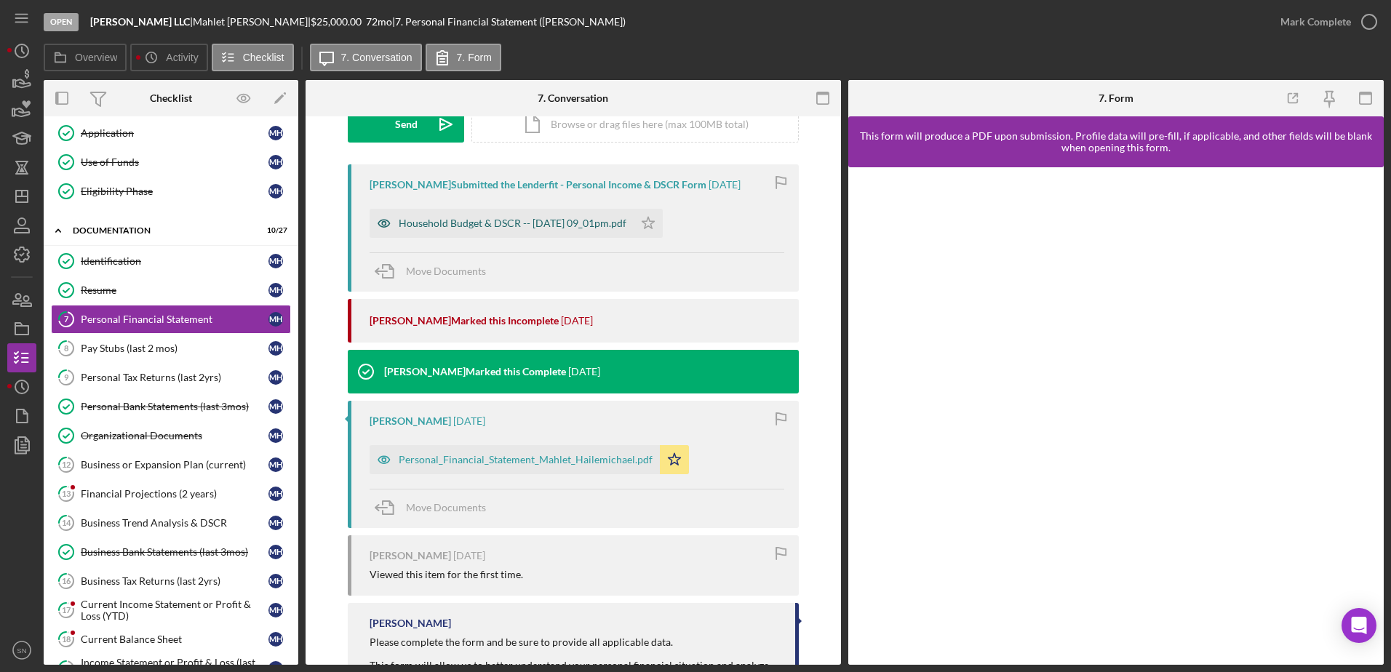
click at [480, 224] on div "Household Budget & DSCR -- 2025-08-10 09_01pm.pdf" at bounding box center [513, 223] width 228 height 12
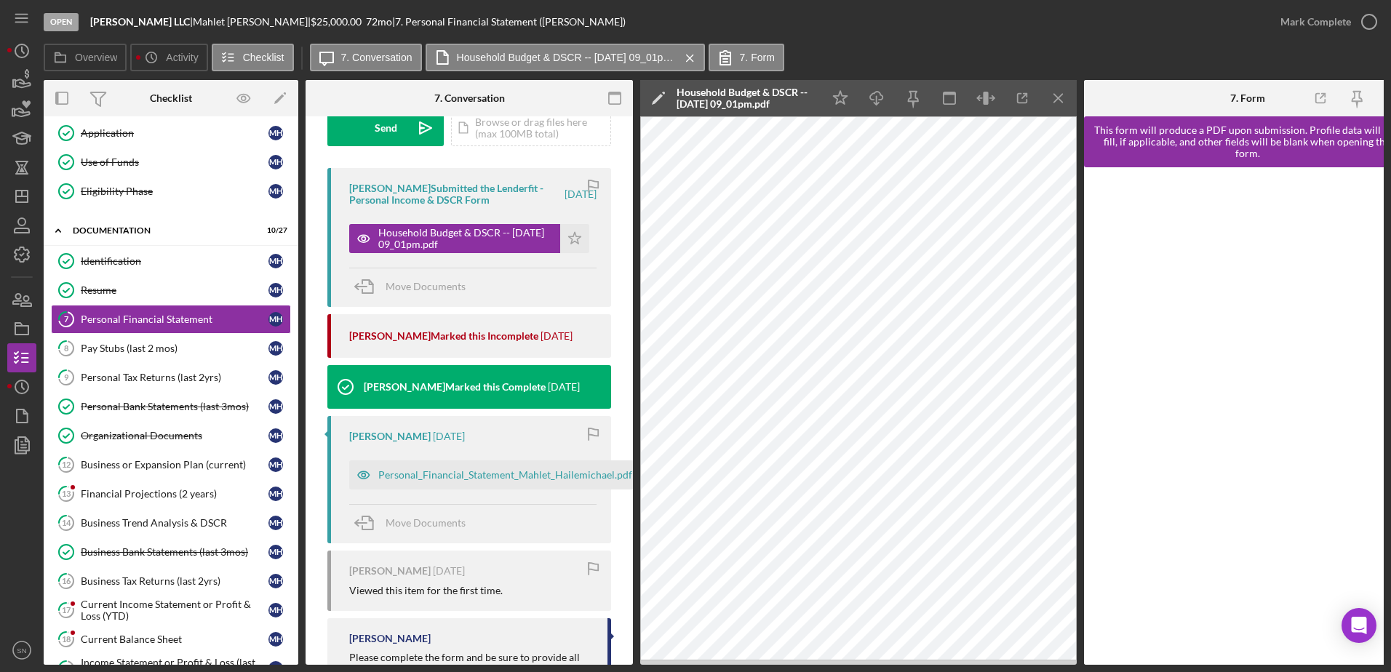
scroll to position [244, 0]
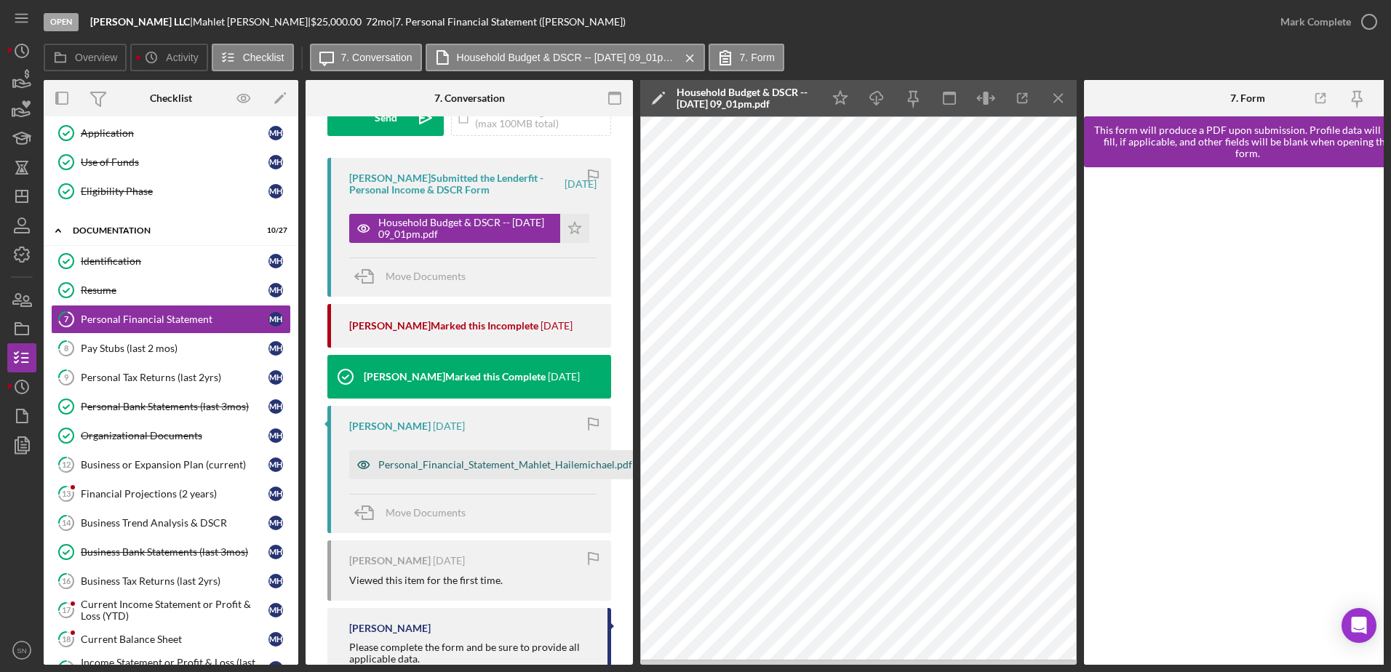
click at [445, 466] on div "Personal_Financial_Statement_Mahlet_Hailemichael.pdf" at bounding box center [505, 465] width 254 height 12
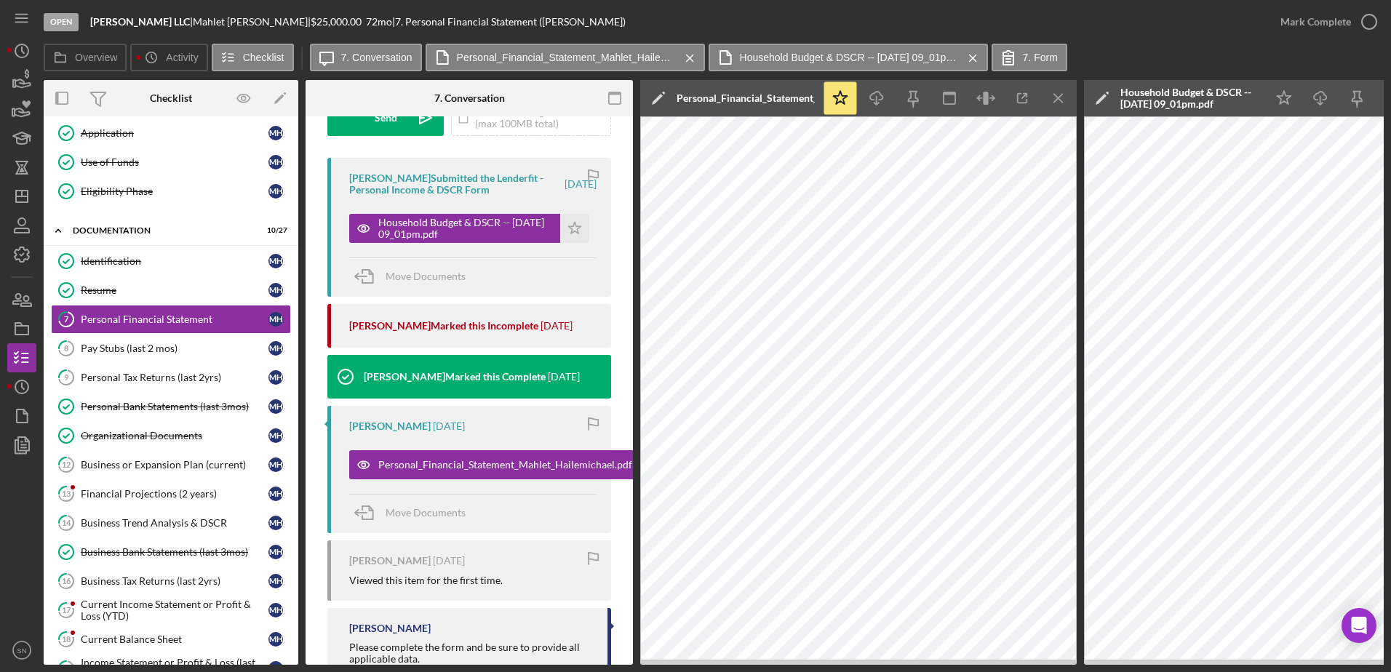
drag, startPoint x: 1050, startPoint y: 94, endPoint x: 1092, endPoint y: 109, distance: 44.9
click at [1049, 94] on icon "Icon/Menu Close" at bounding box center [1058, 98] width 33 height 33
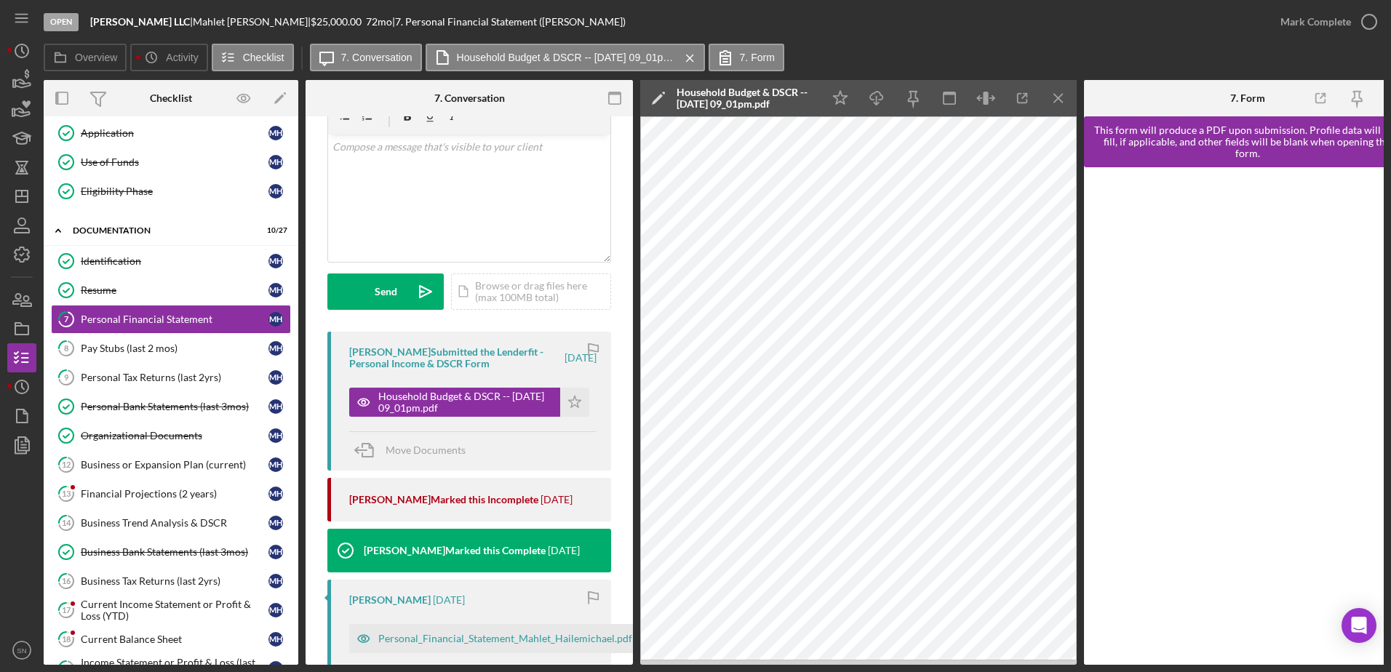
scroll to position [73, 0]
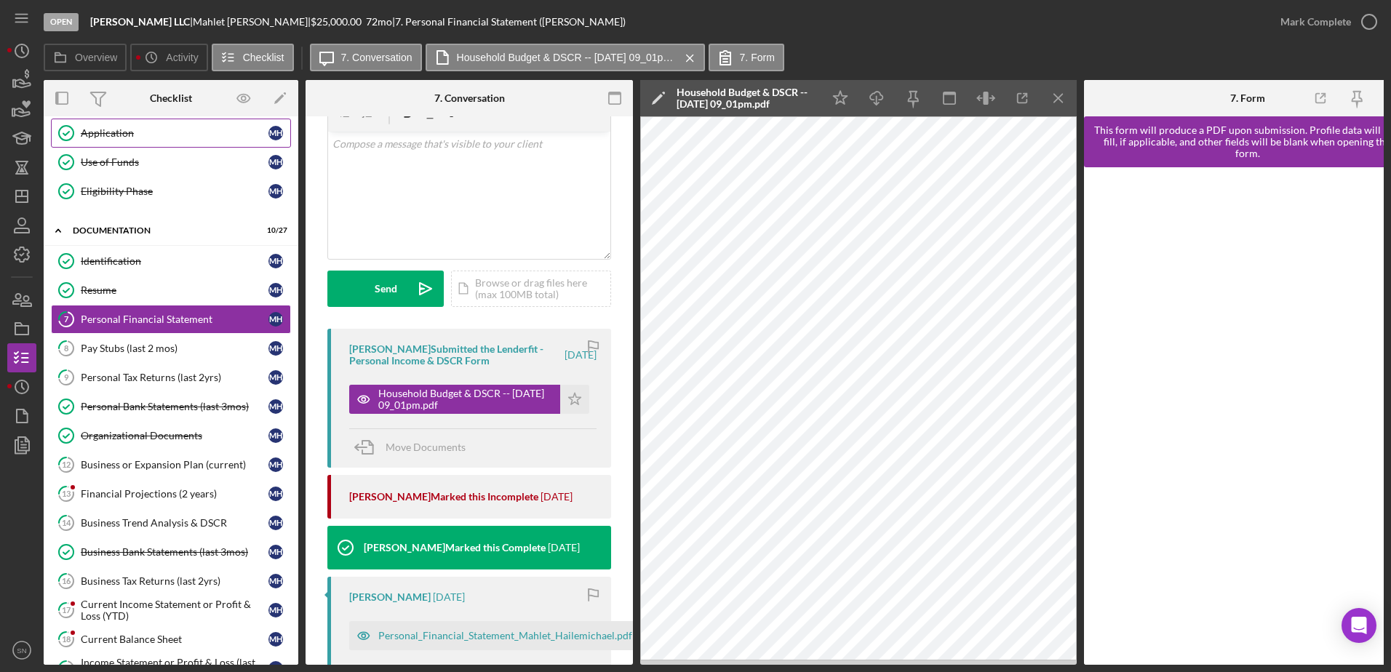
click at [98, 135] on div "Application" at bounding box center [175, 133] width 188 height 12
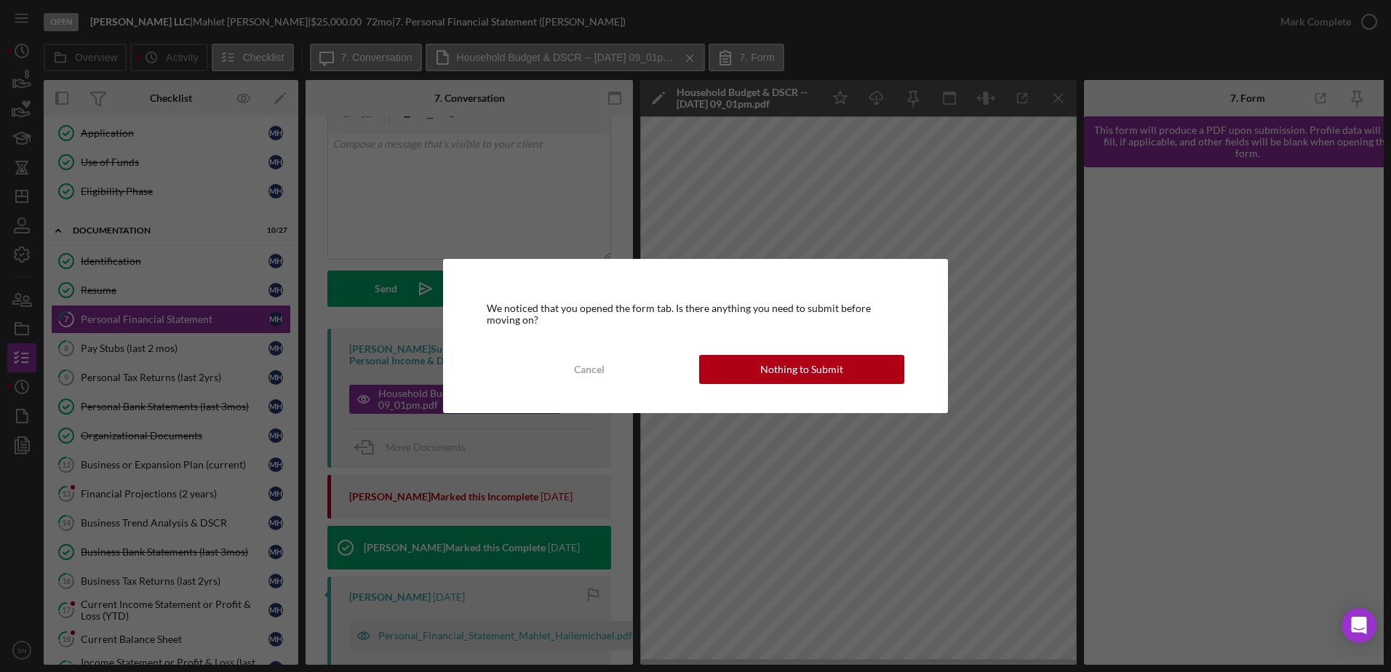
drag, startPoint x: 774, startPoint y: 372, endPoint x: 767, endPoint y: 367, distance: 8.3
click at [775, 372] on div "Nothing to Submit" at bounding box center [801, 369] width 83 height 29
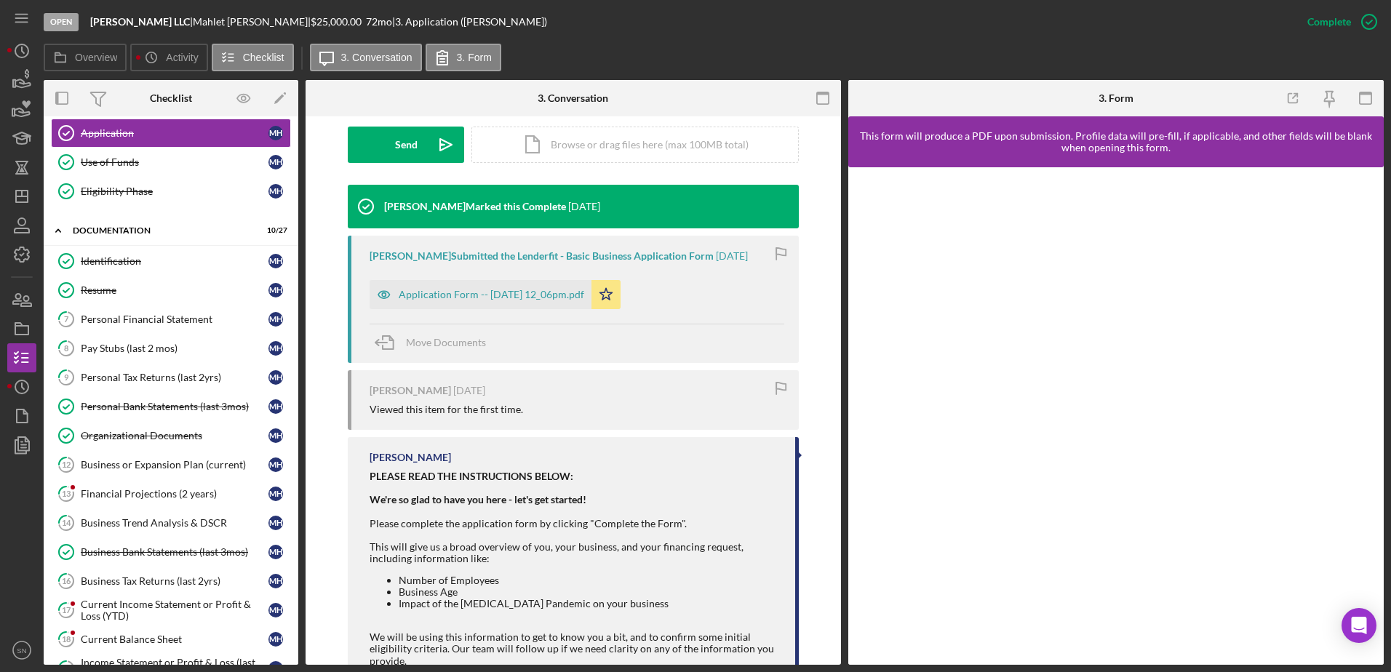
scroll to position [432, 0]
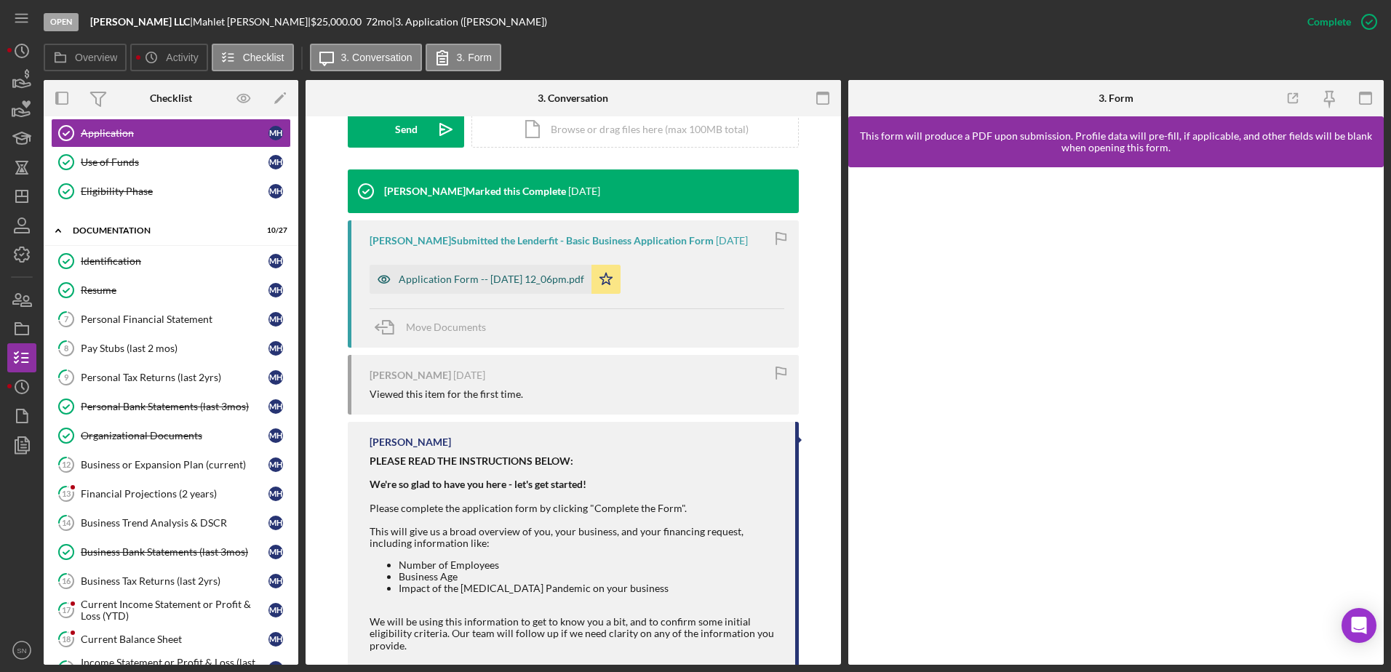
click at [487, 276] on div "Application Form -- 2025-07-17 12_06pm.pdf" at bounding box center [491, 279] width 185 height 12
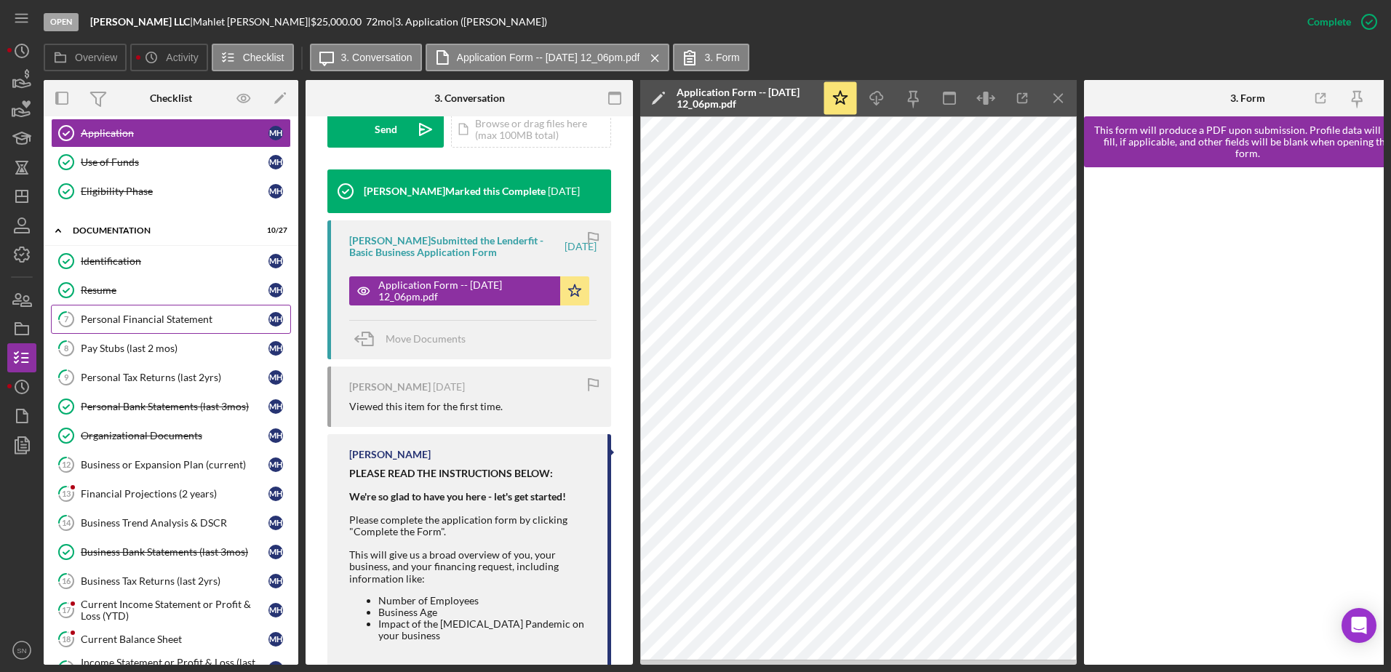
click at [96, 319] on div "Personal Financial Statement" at bounding box center [175, 319] width 188 height 12
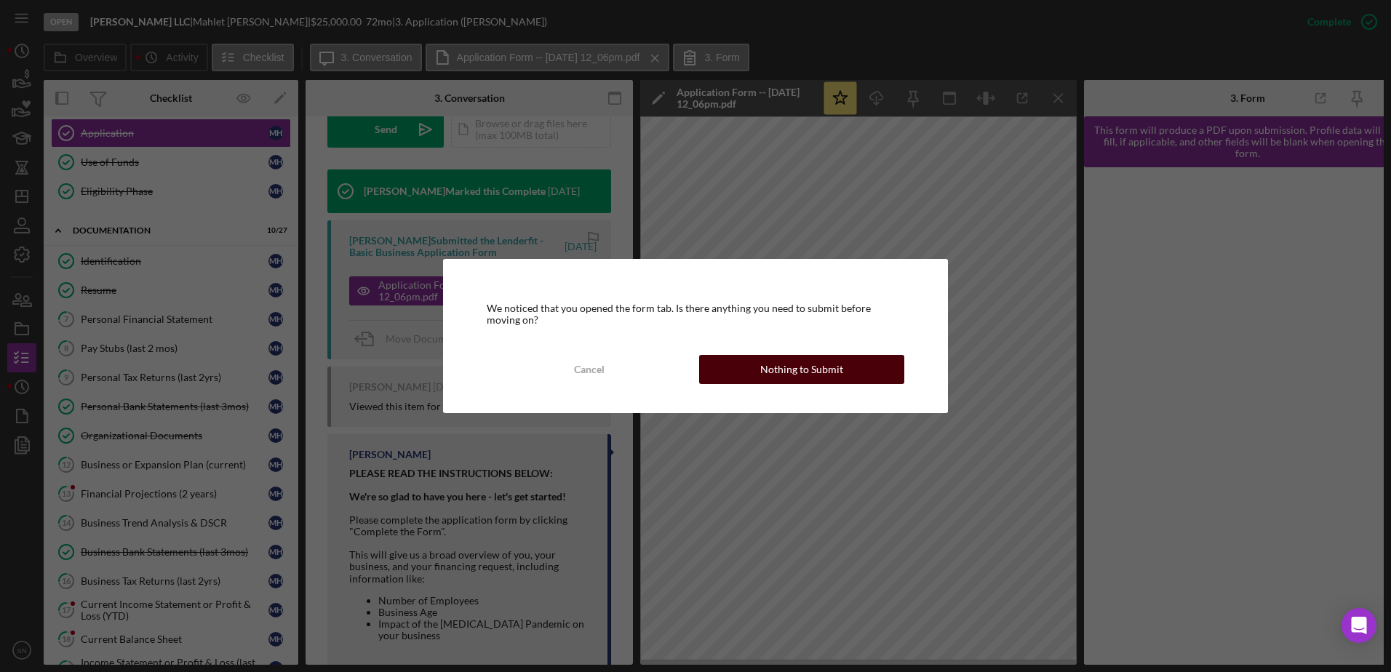
click at [795, 364] on div "Nothing to Submit" at bounding box center [801, 369] width 83 height 29
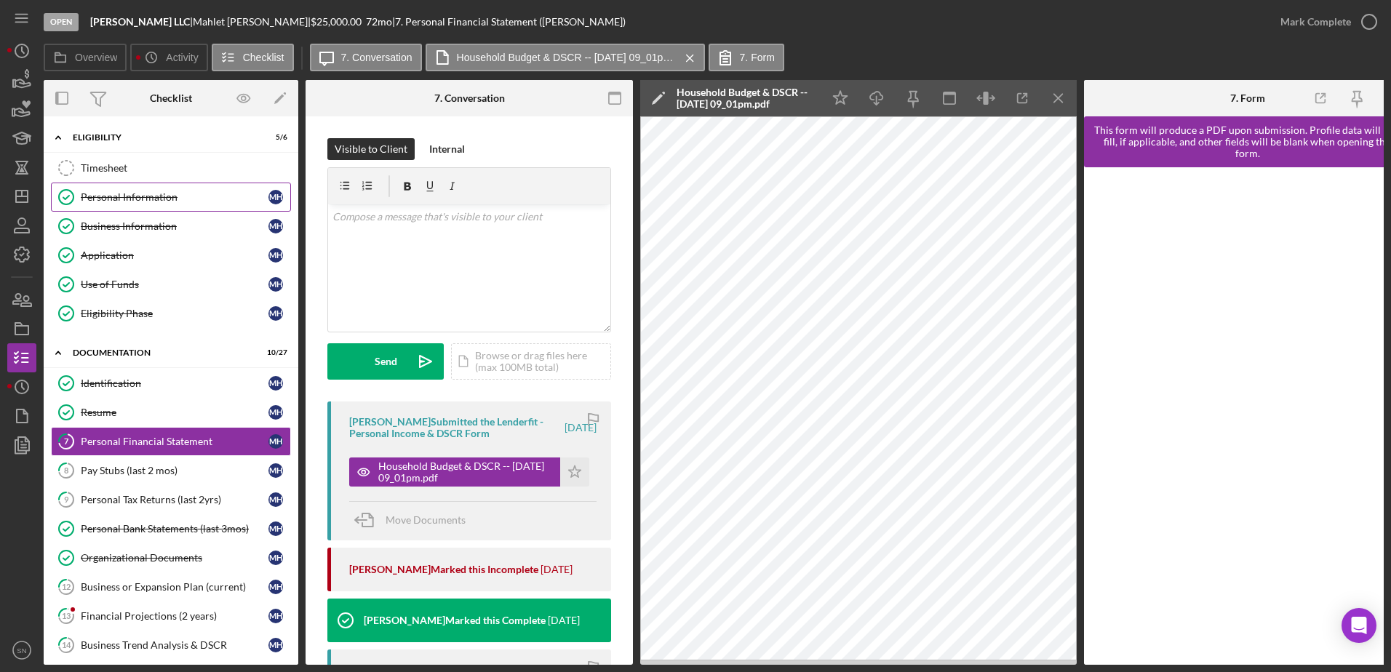
click at [166, 193] on div "Personal Information" at bounding box center [175, 197] width 188 height 12
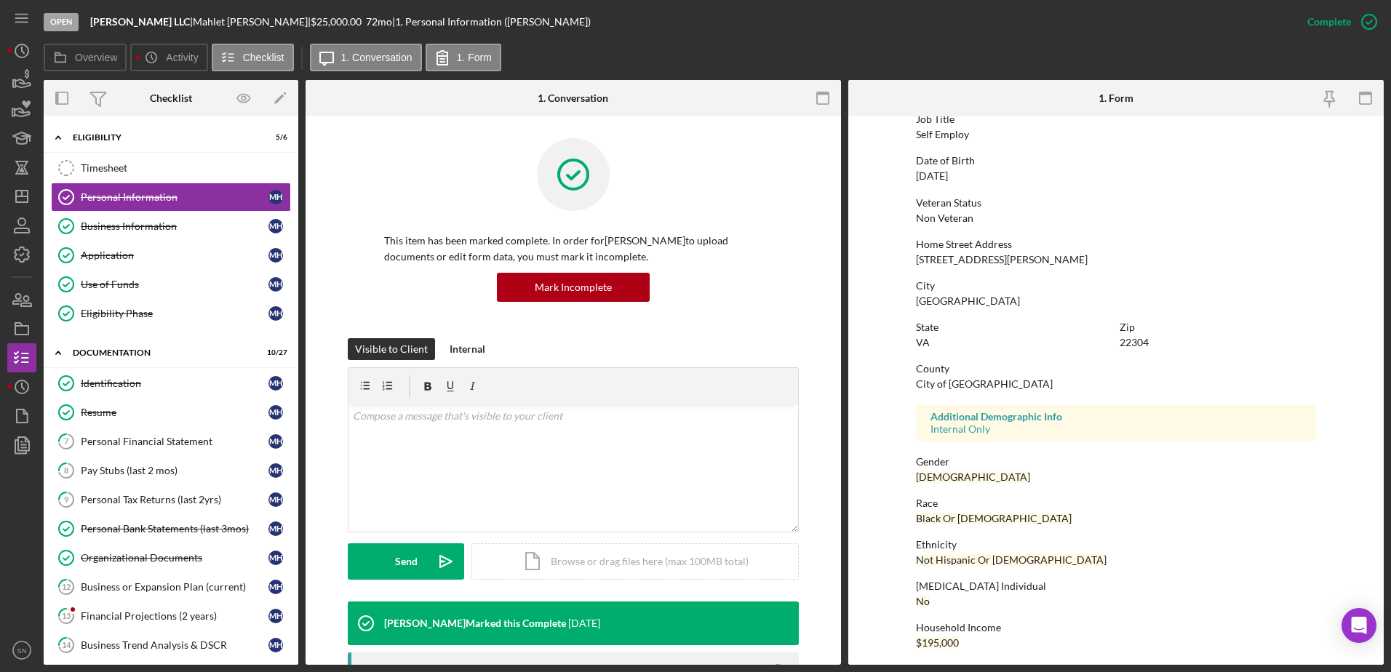
scroll to position [130, 0]
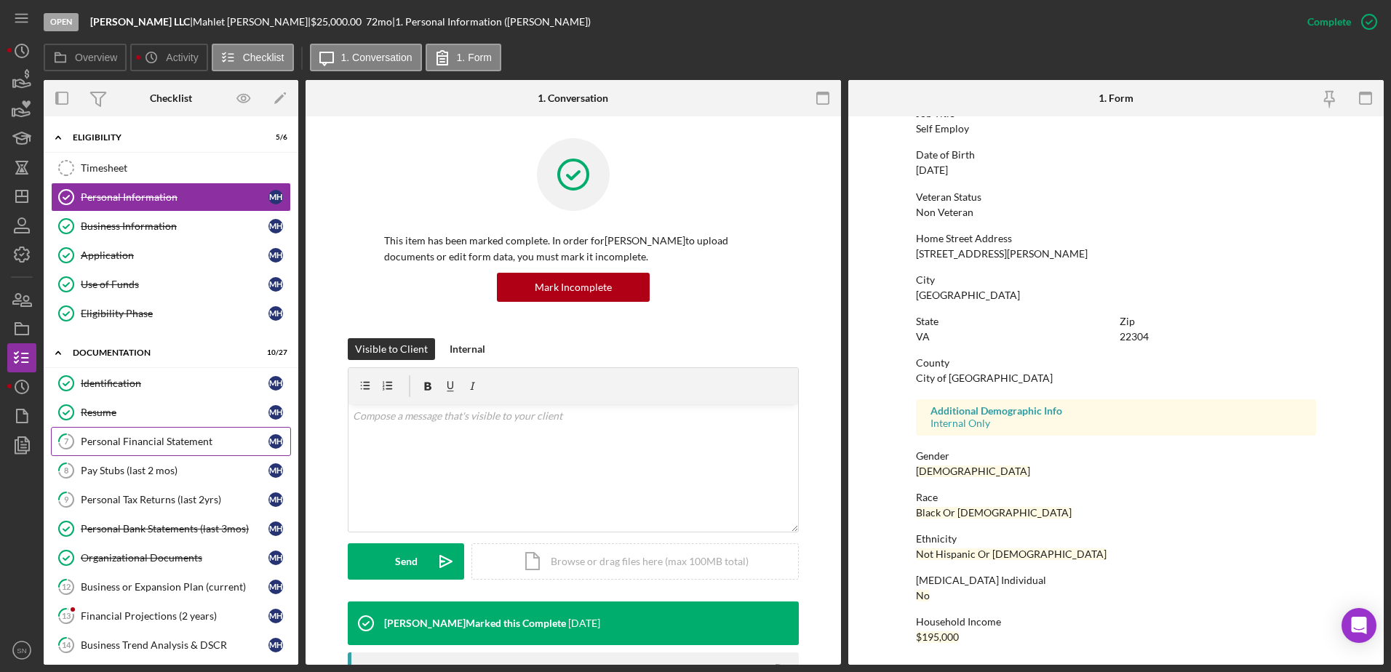
click at [111, 442] on div "Personal Financial Statement" at bounding box center [175, 442] width 188 height 12
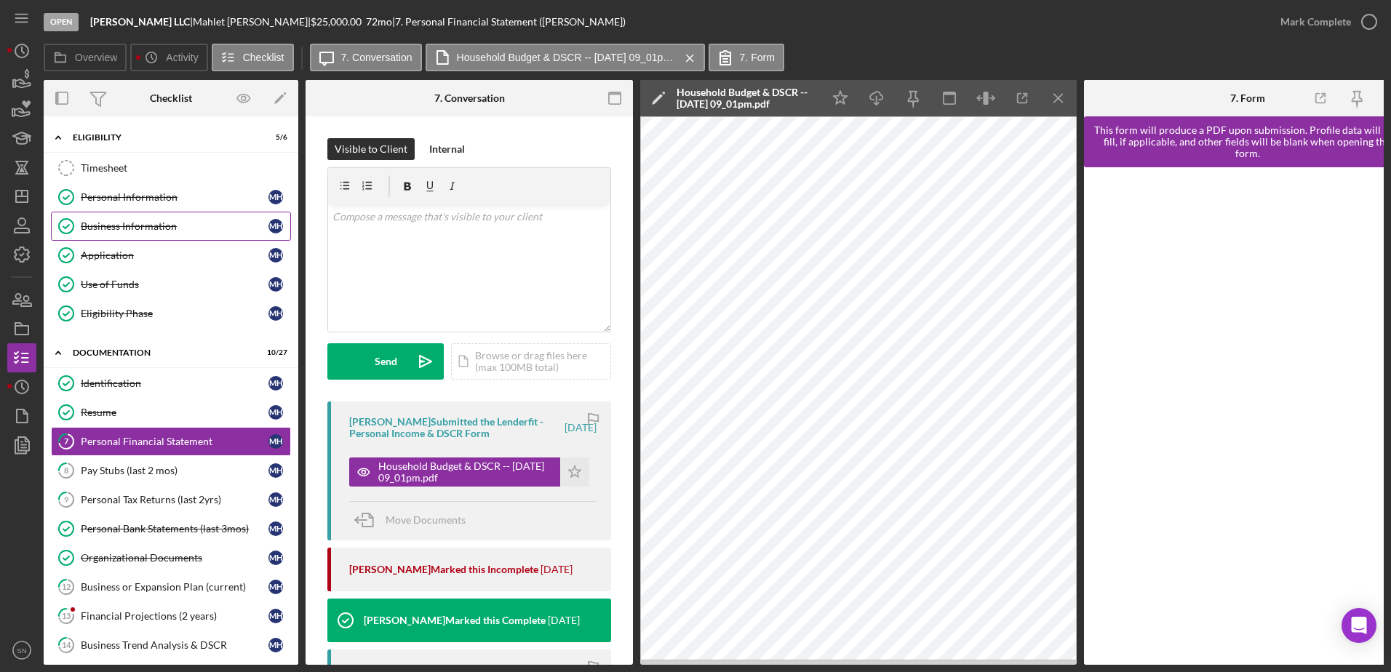
click at [179, 227] on div "Business Information" at bounding box center [175, 226] width 188 height 12
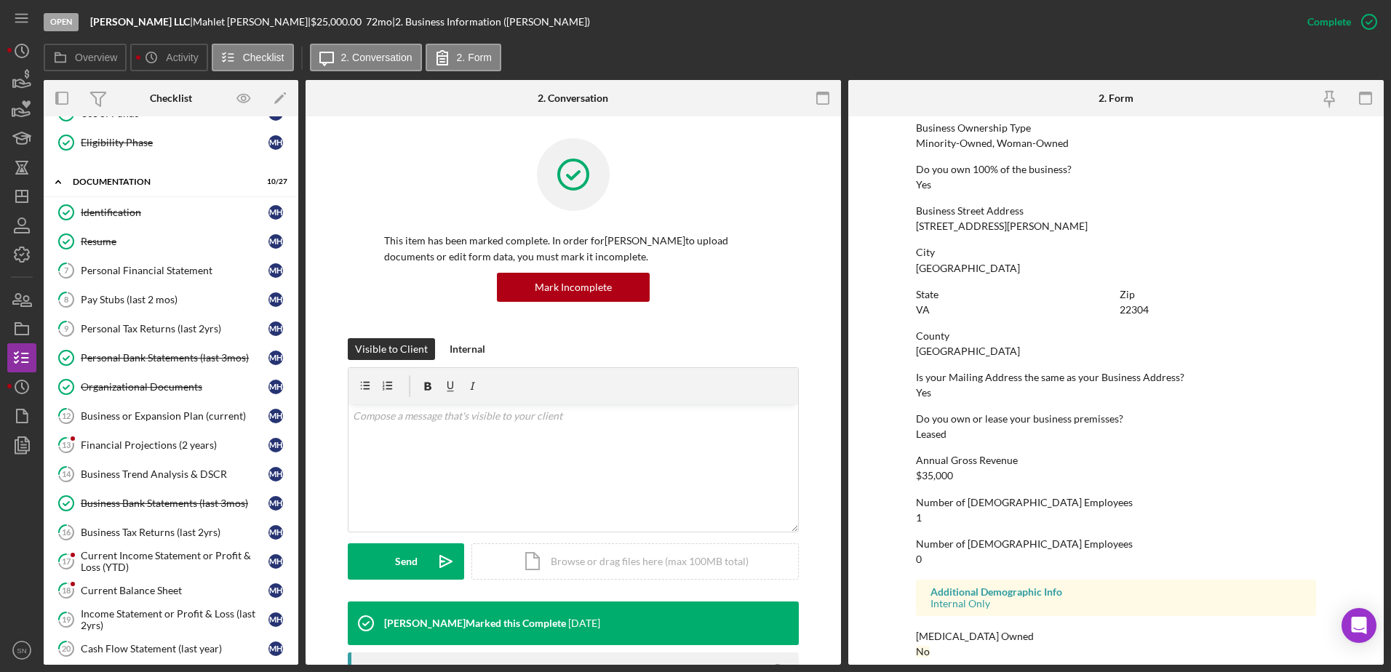
scroll to position [548, 0]
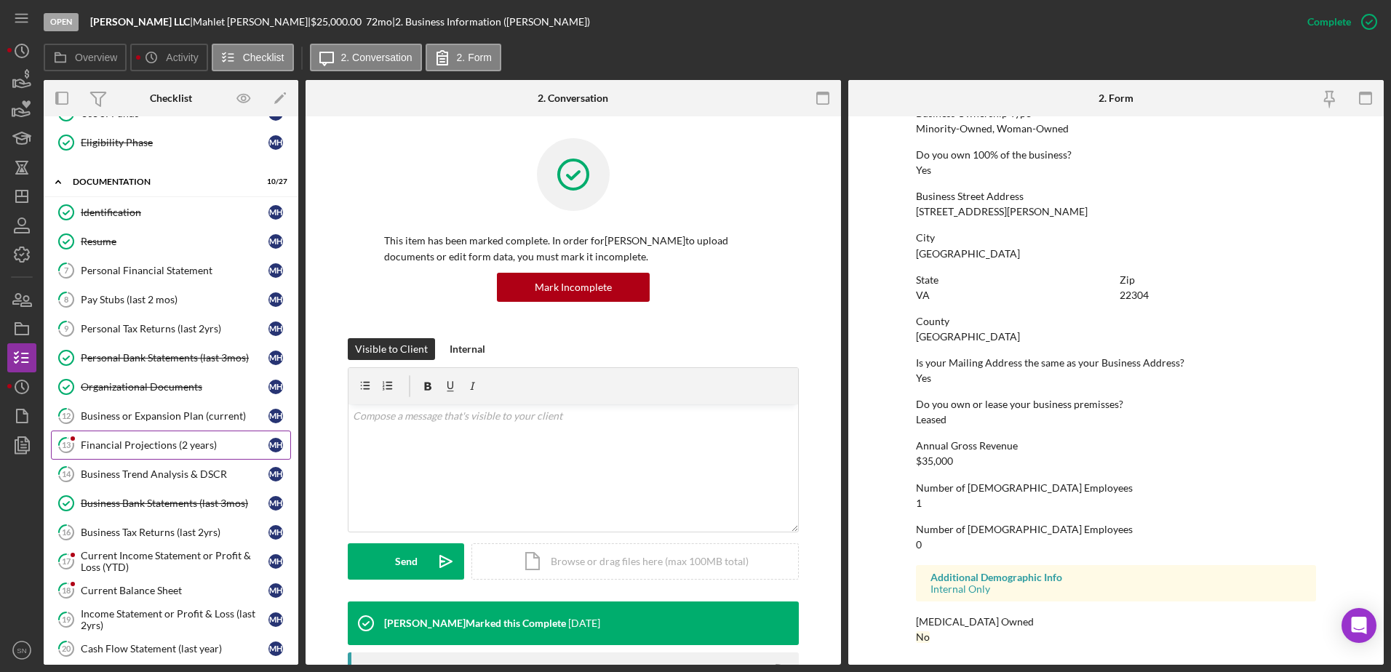
click at [124, 446] on div "Financial Projections (2 years)" at bounding box center [175, 445] width 188 height 12
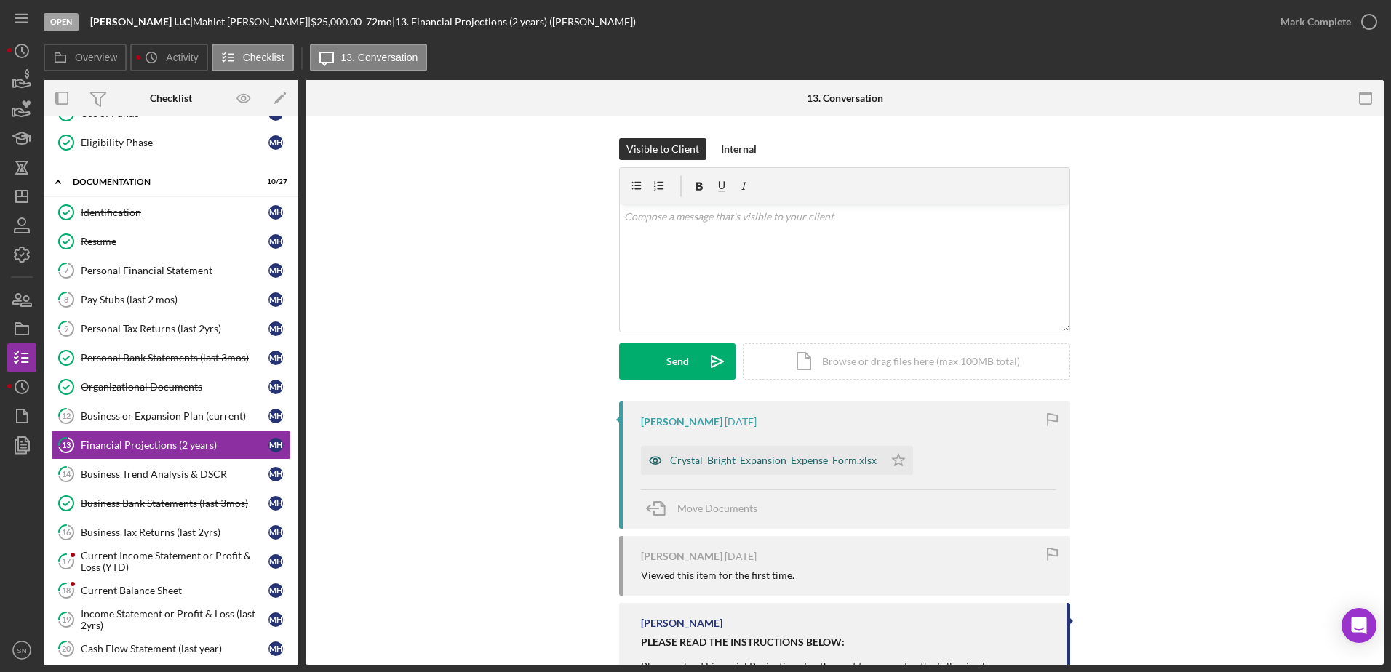
click at [717, 458] on div "Crystal_Bright_Expansion_Expense_Form.xlsx" at bounding box center [773, 461] width 207 height 12
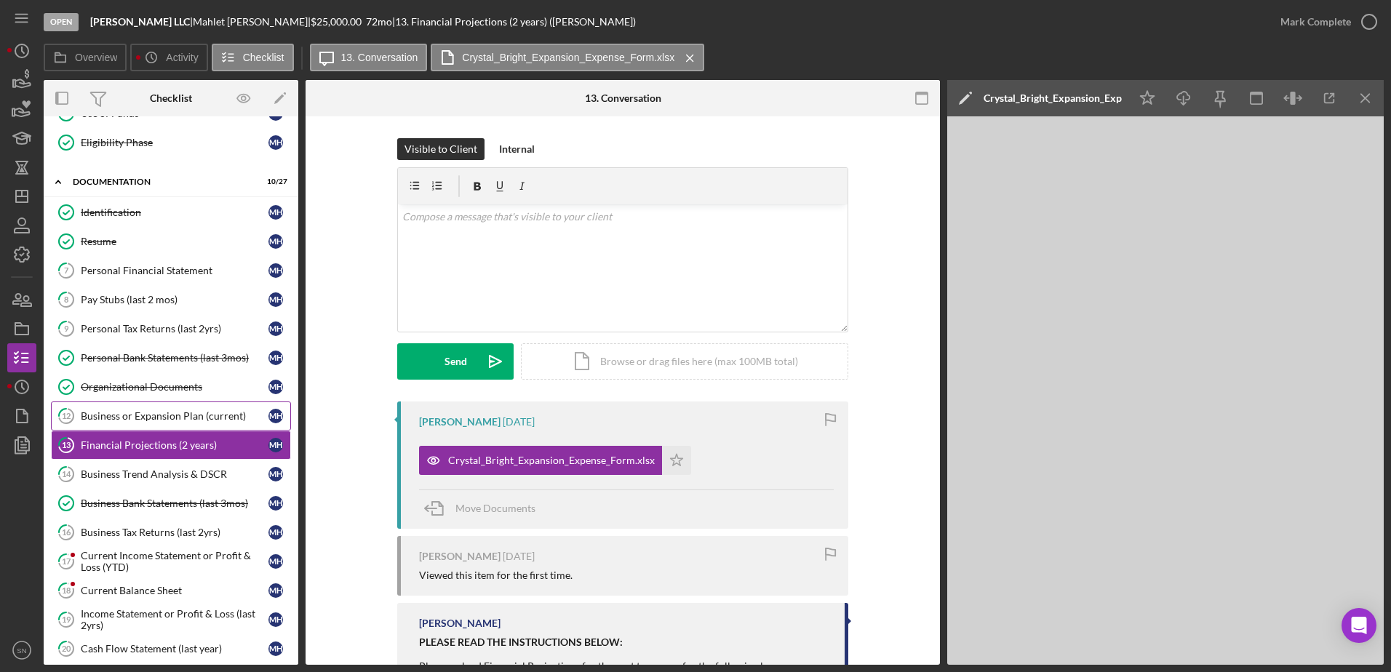
click at [156, 420] on div "Business or Expansion Plan (current)" at bounding box center [175, 416] width 188 height 12
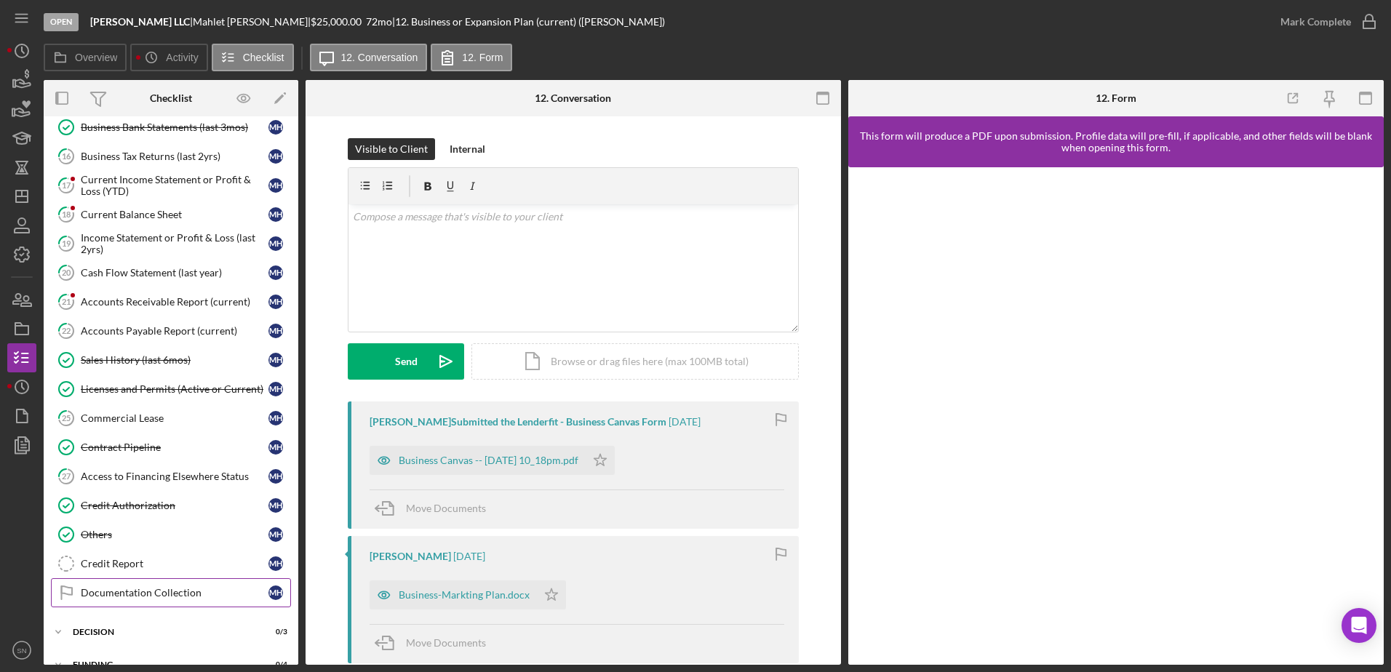
scroll to position [545, 0]
click at [177, 309] on div "Accounts Receivable Report (current)" at bounding box center [175, 304] width 188 height 12
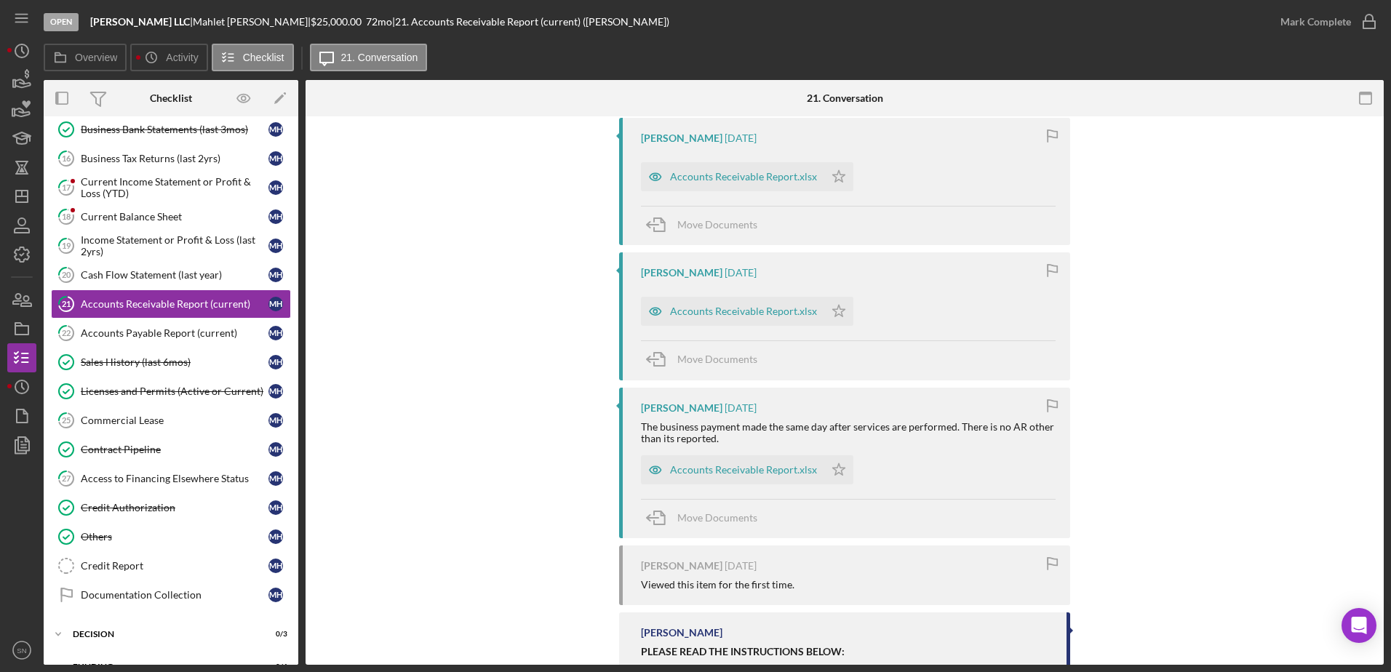
scroll to position [352, 0]
click at [729, 470] on div "Accounts Receivable Report.xlsx" at bounding box center [743, 469] width 147 height 12
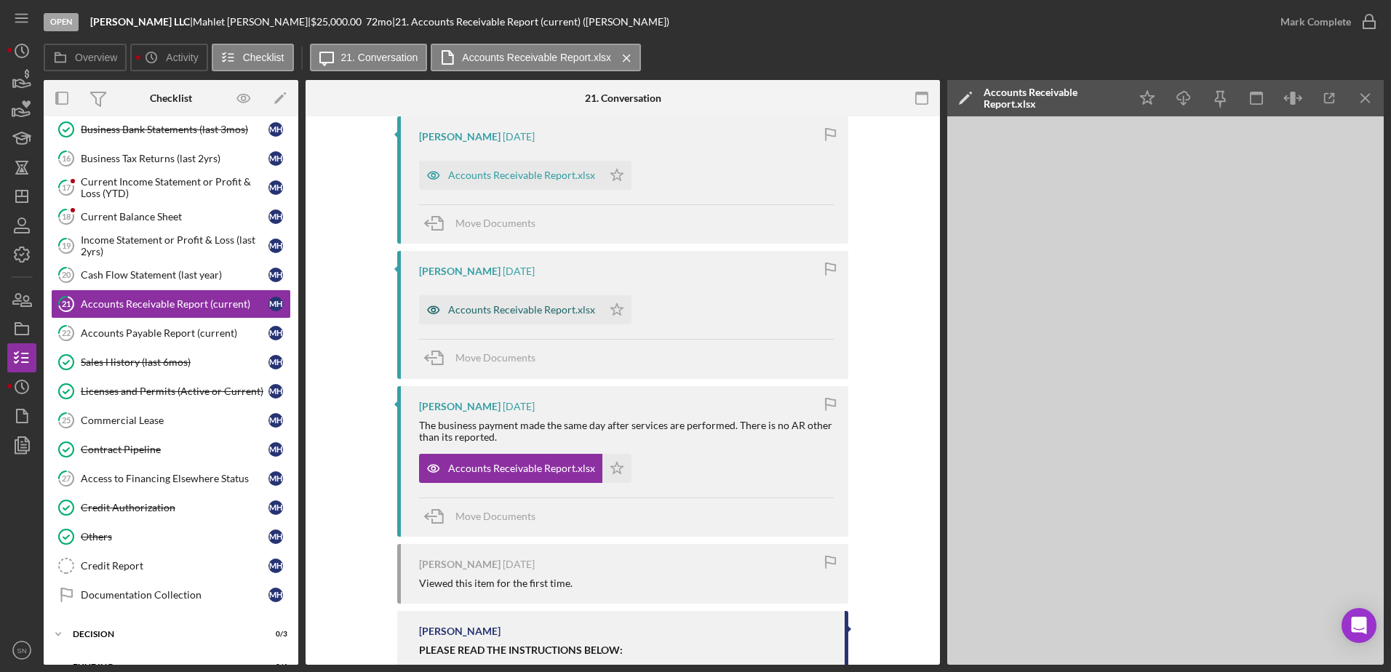
click at [554, 313] on div "Accounts Receivable Report.xlsx" at bounding box center [521, 310] width 147 height 12
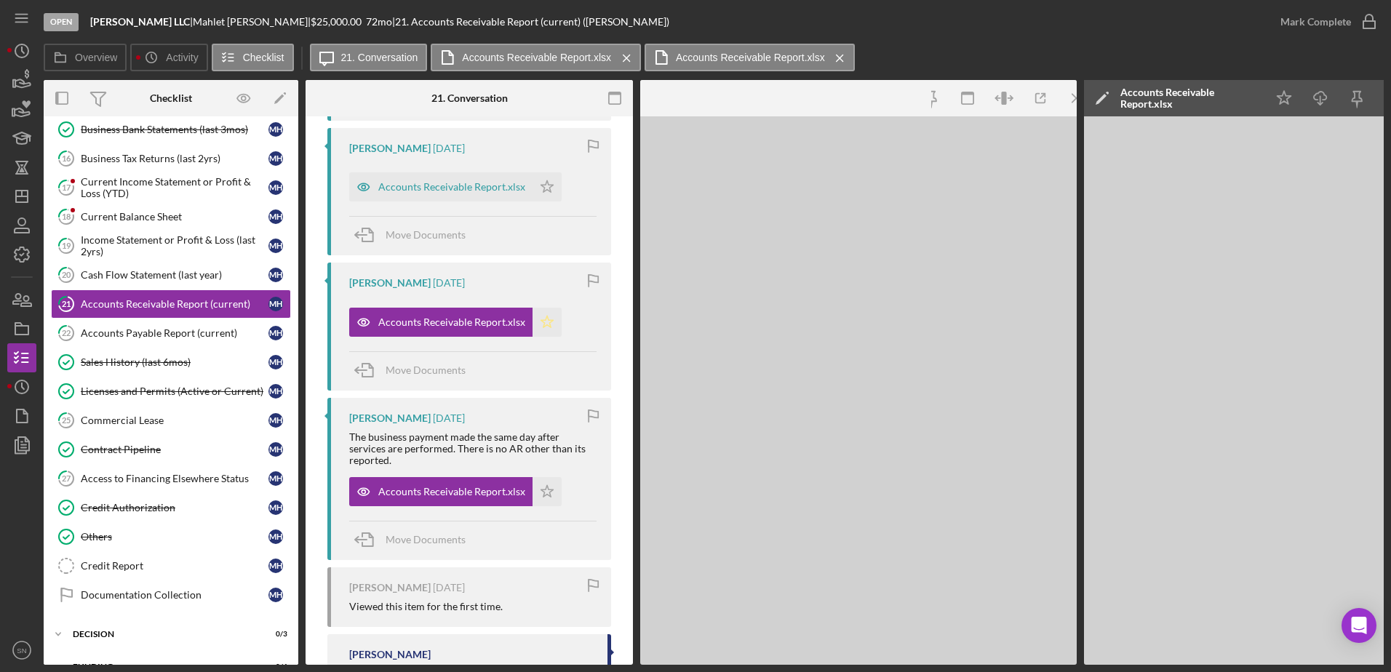
scroll to position [364, 0]
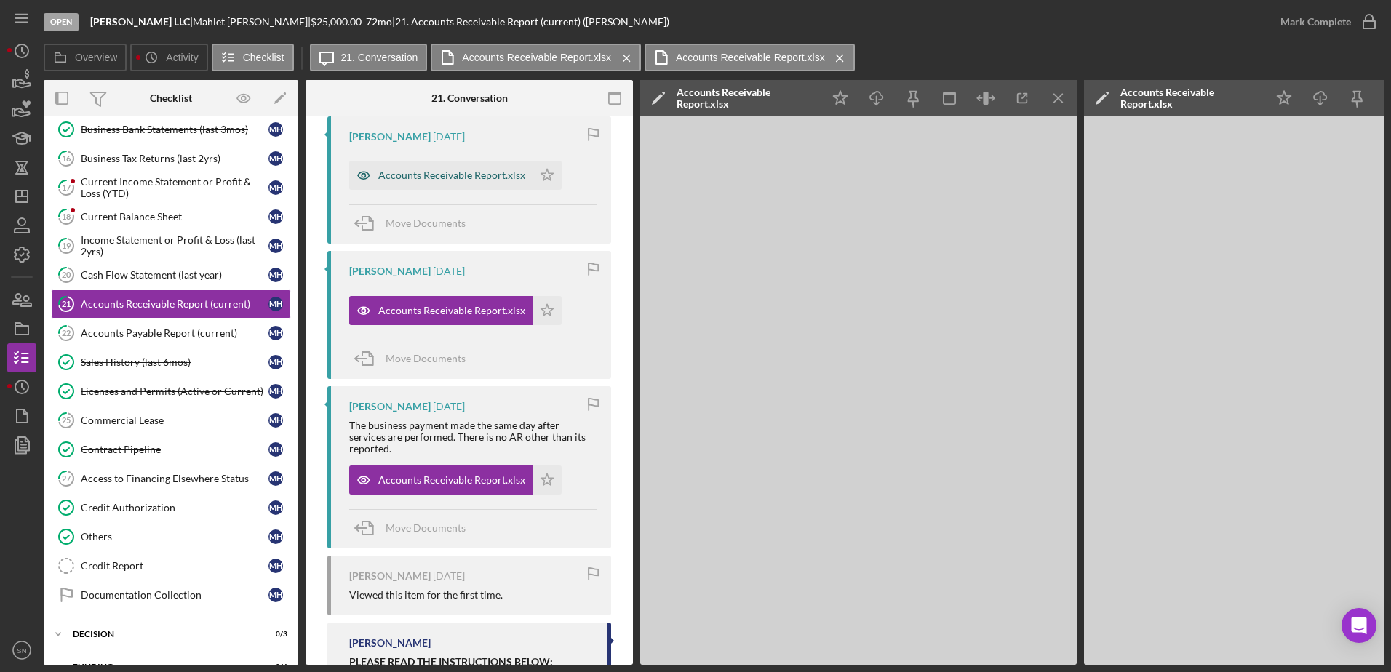
click at [492, 177] on div "Accounts Receivable Report.xlsx" at bounding box center [451, 175] width 147 height 12
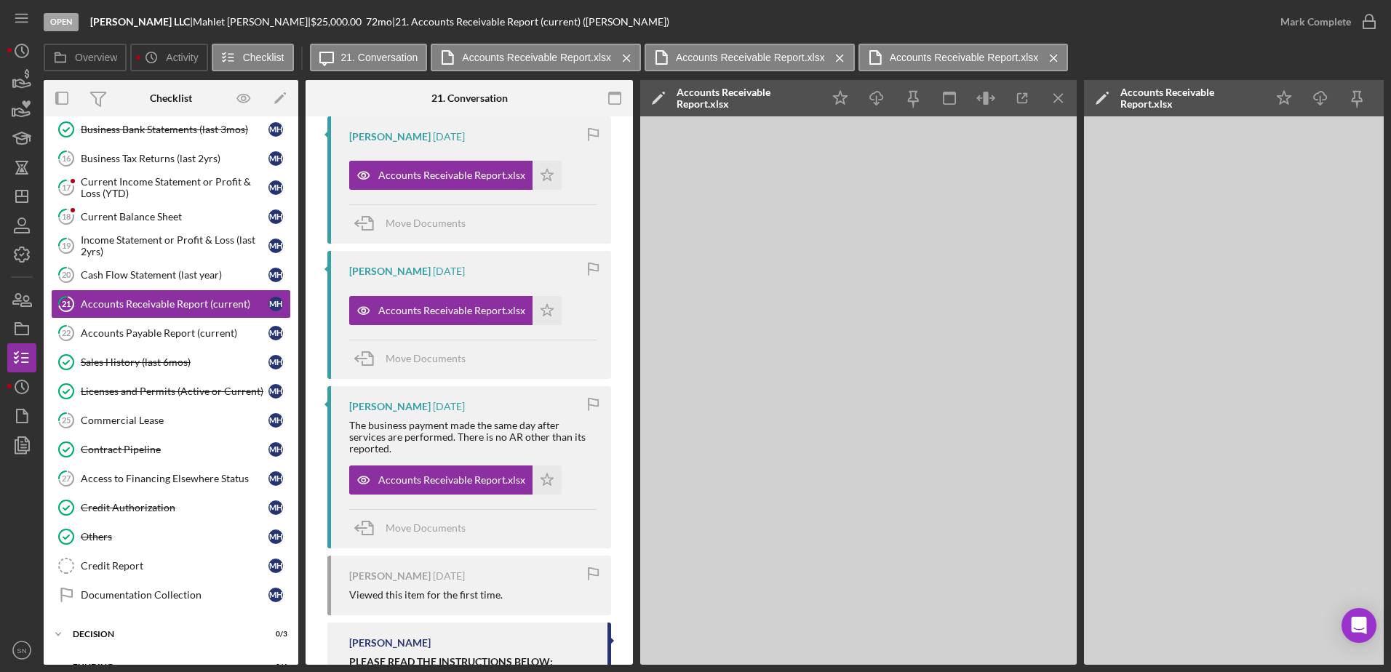
drag, startPoint x: 1054, startPoint y: 56, endPoint x: 1034, endPoint y: 60, distance: 20.7
click at [1055, 56] on icon "Icon/Menu Close" at bounding box center [1053, 58] width 25 height 36
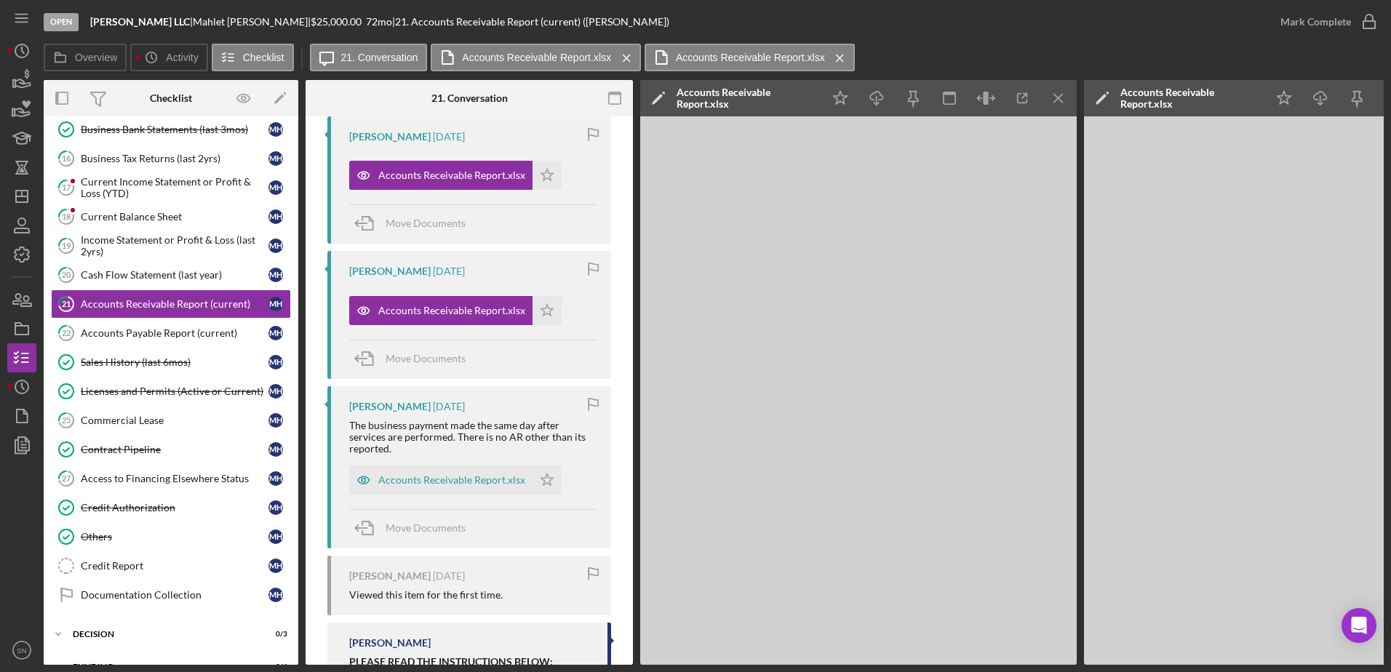
click at [843, 60] on icon "Icon/Menu Close" at bounding box center [839, 58] width 25 height 36
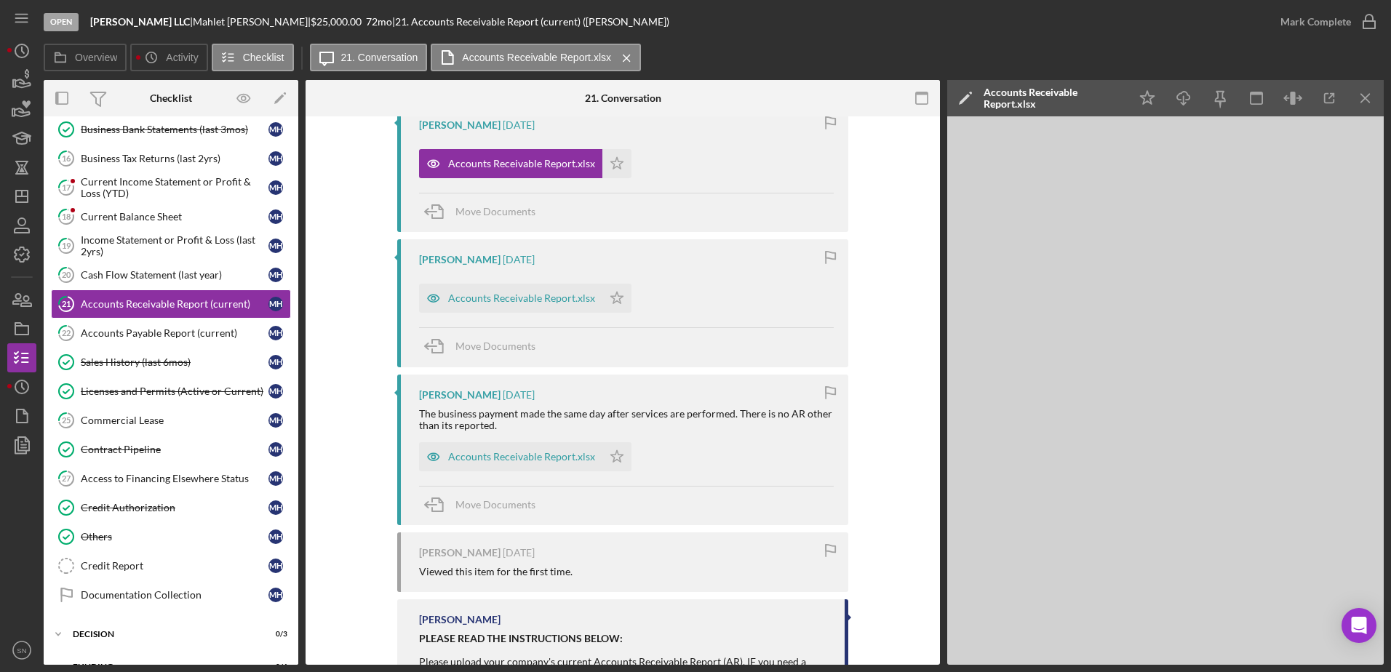
scroll to position [352, 0]
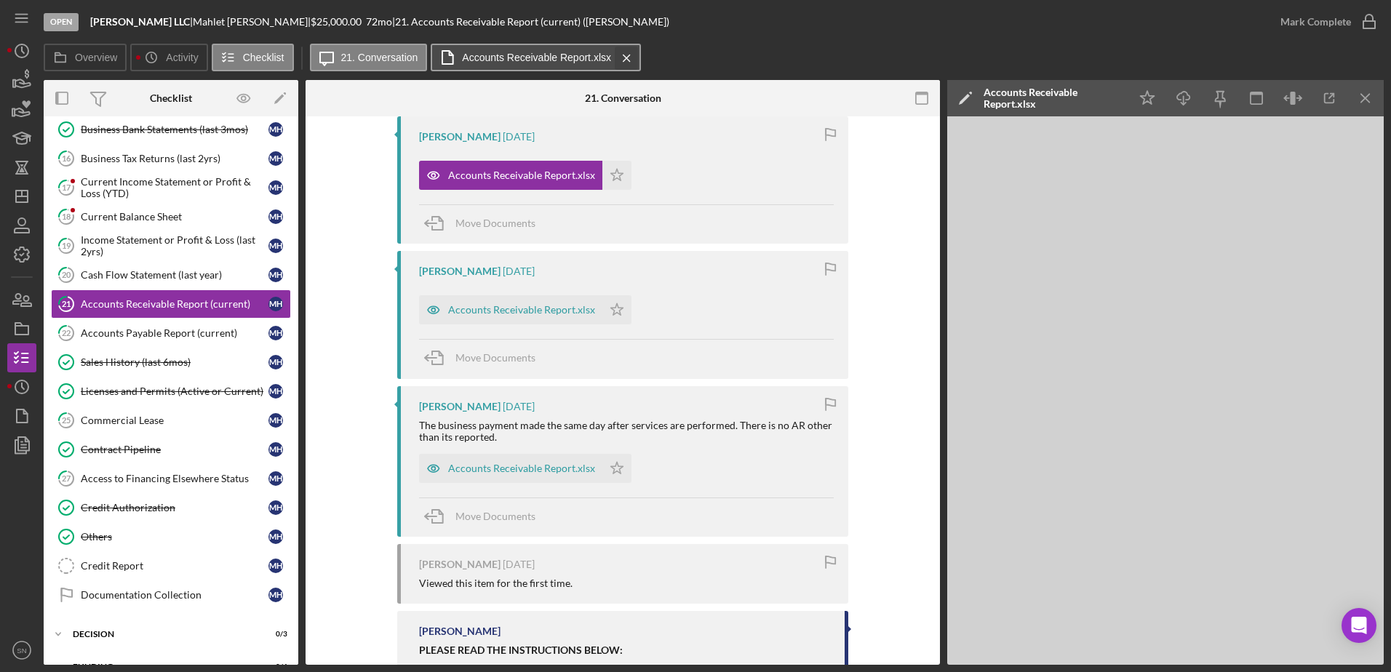
click at [630, 60] on icon "Icon/Menu Close" at bounding box center [626, 58] width 25 height 36
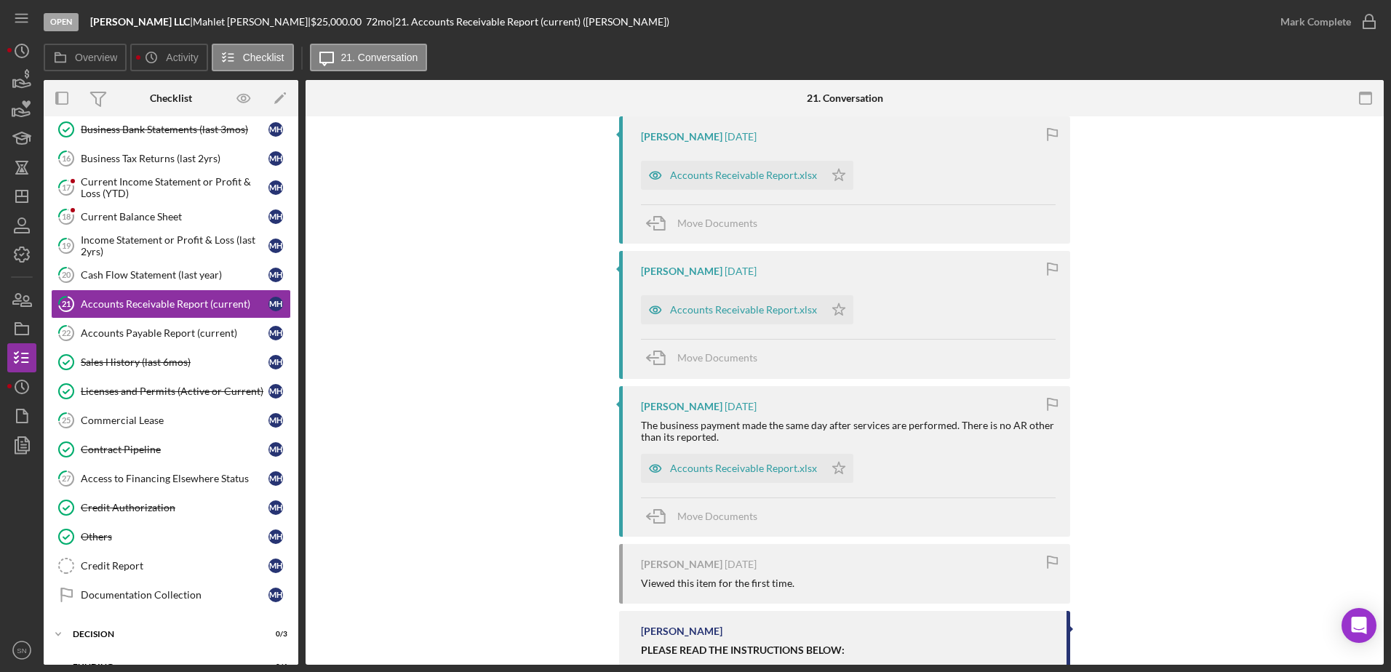
click at [744, 310] on div "Accounts Receivable Report.xlsx" at bounding box center [743, 310] width 147 height 12
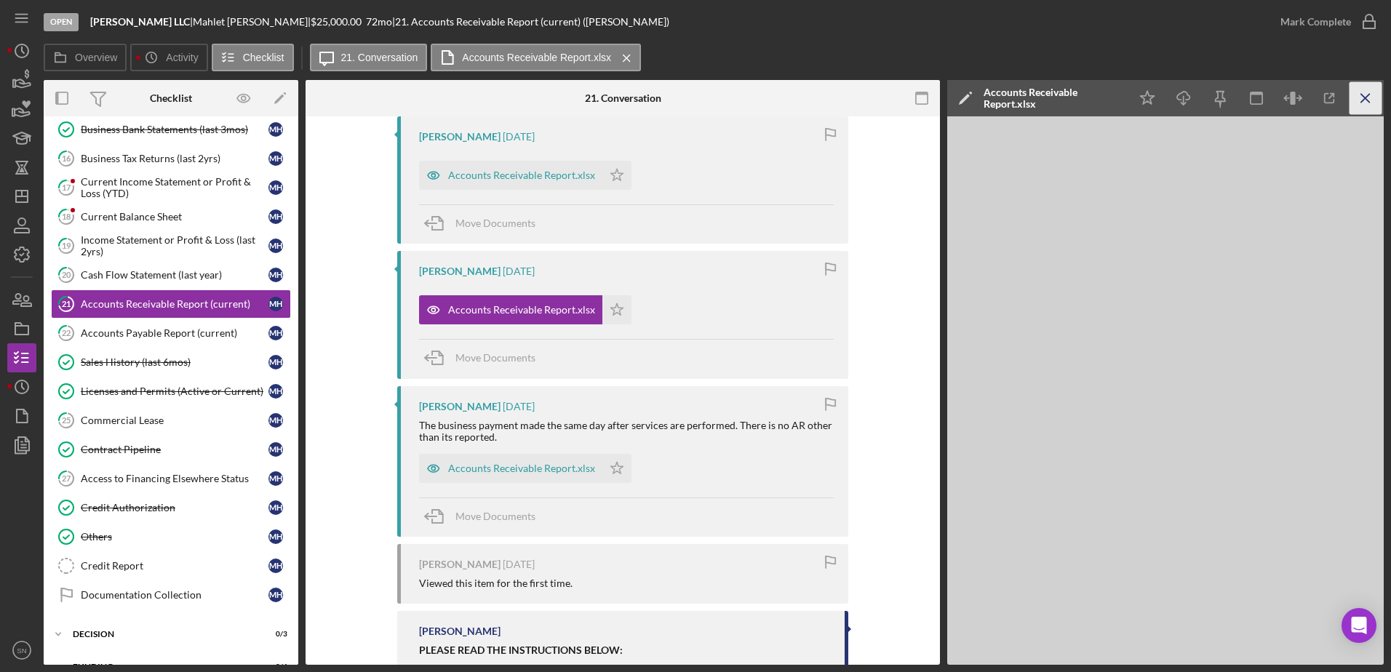
click at [1111, 105] on icon "Icon/Menu Close" at bounding box center [1365, 98] width 33 height 33
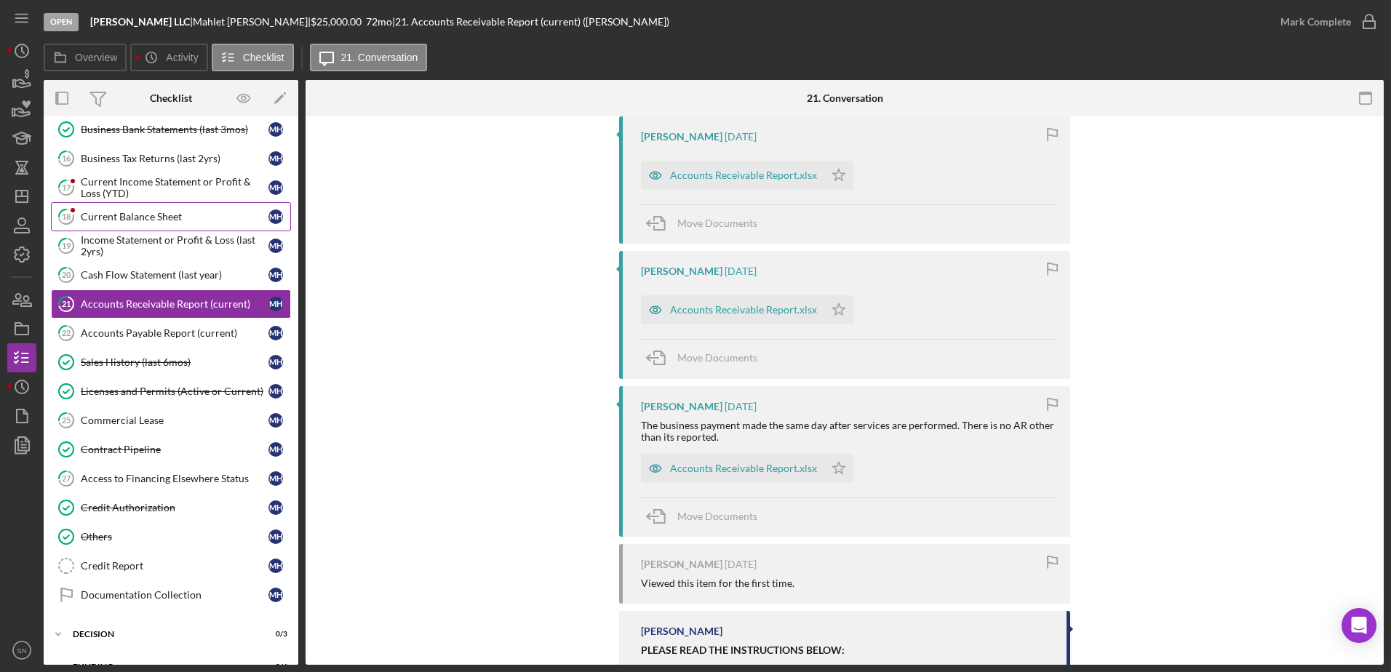
click at [147, 215] on div "Current Balance Sheet" at bounding box center [175, 217] width 188 height 12
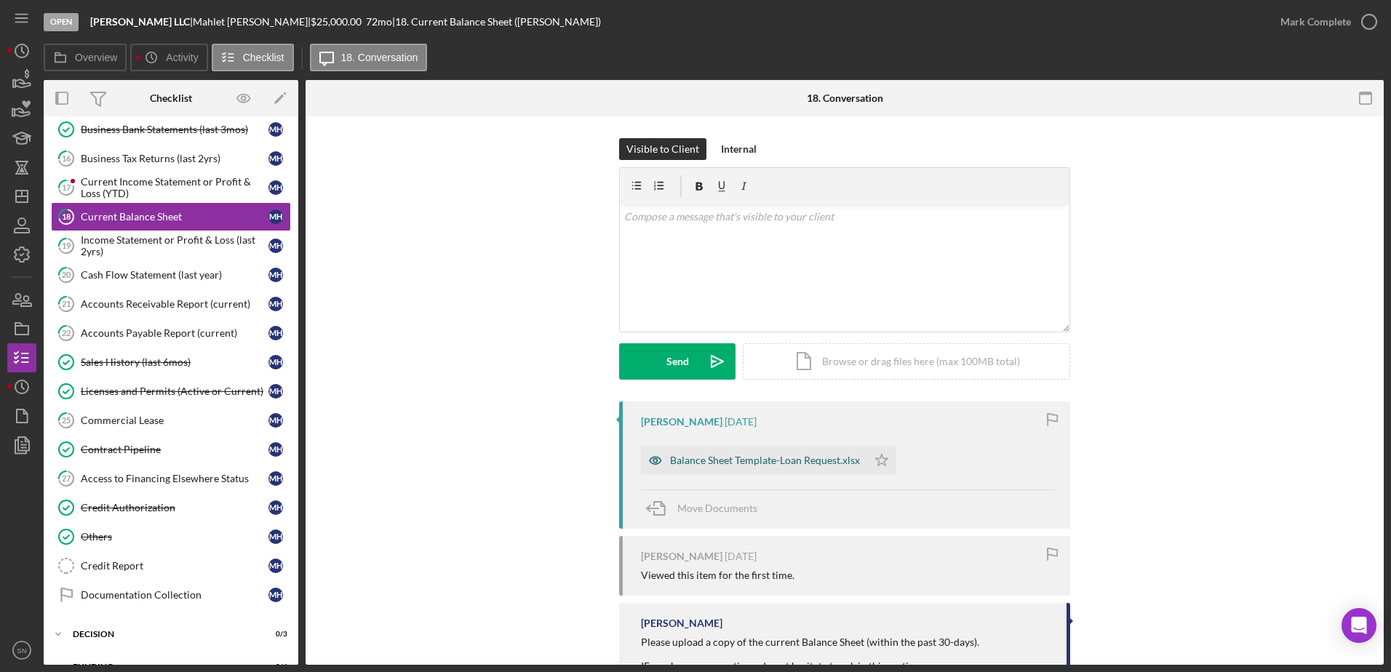
click at [726, 463] on div "Balance Sheet Template-Loan Request.xlsx" at bounding box center [765, 461] width 190 height 12
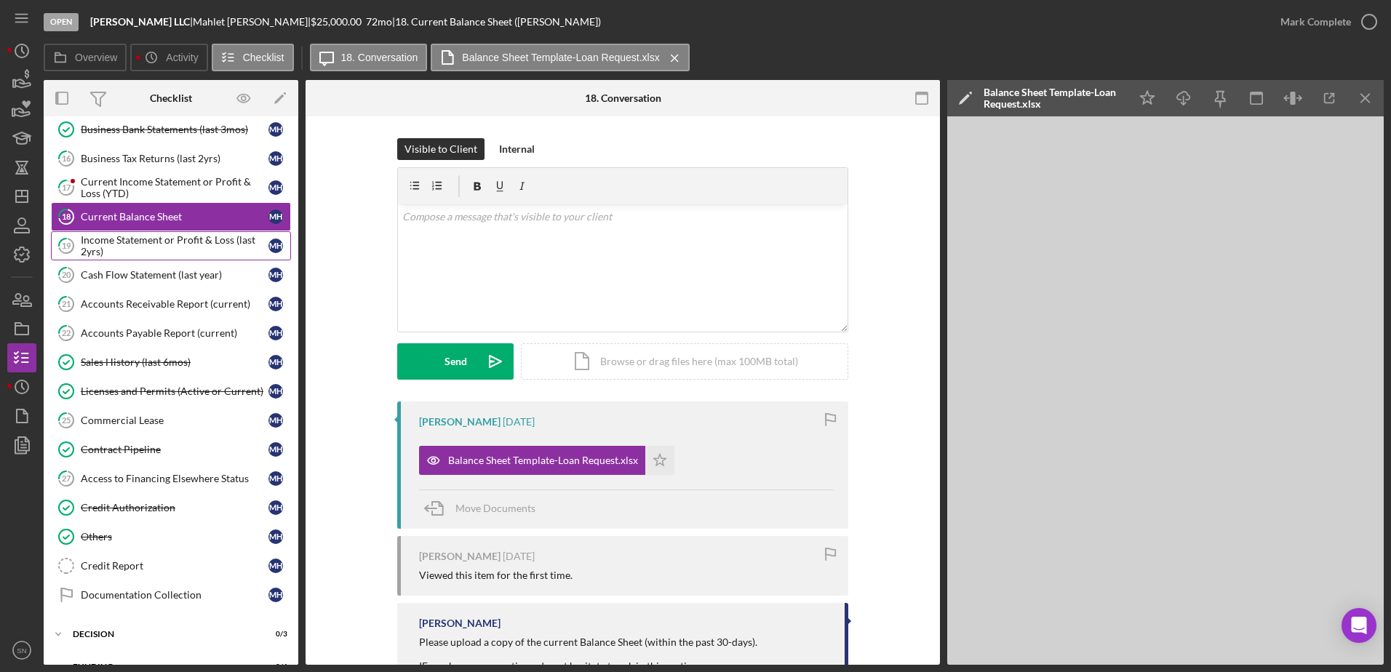
click at [214, 235] on div "Income Statement or Profit & Loss (last 2yrs)" at bounding box center [175, 245] width 188 height 23
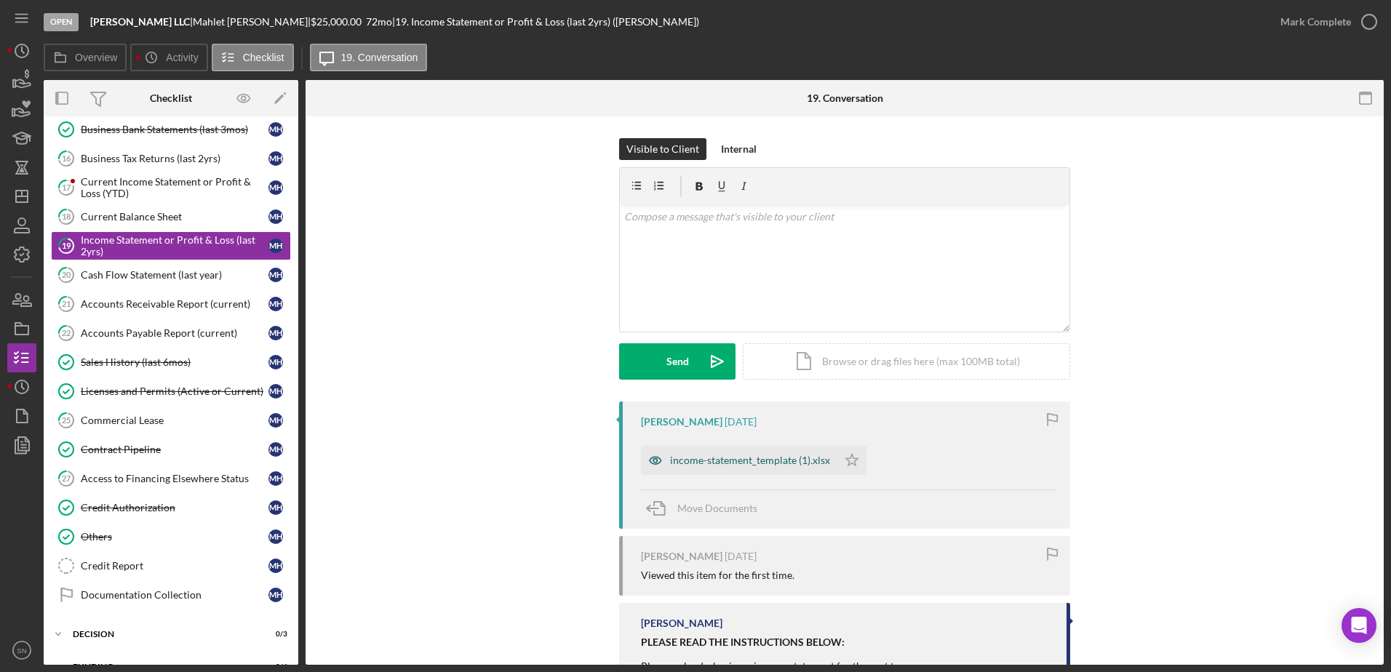
click at [758, 457] on div "income-statement_template (1).xlsx" at bounding box center [750, 461] width 160 height 12
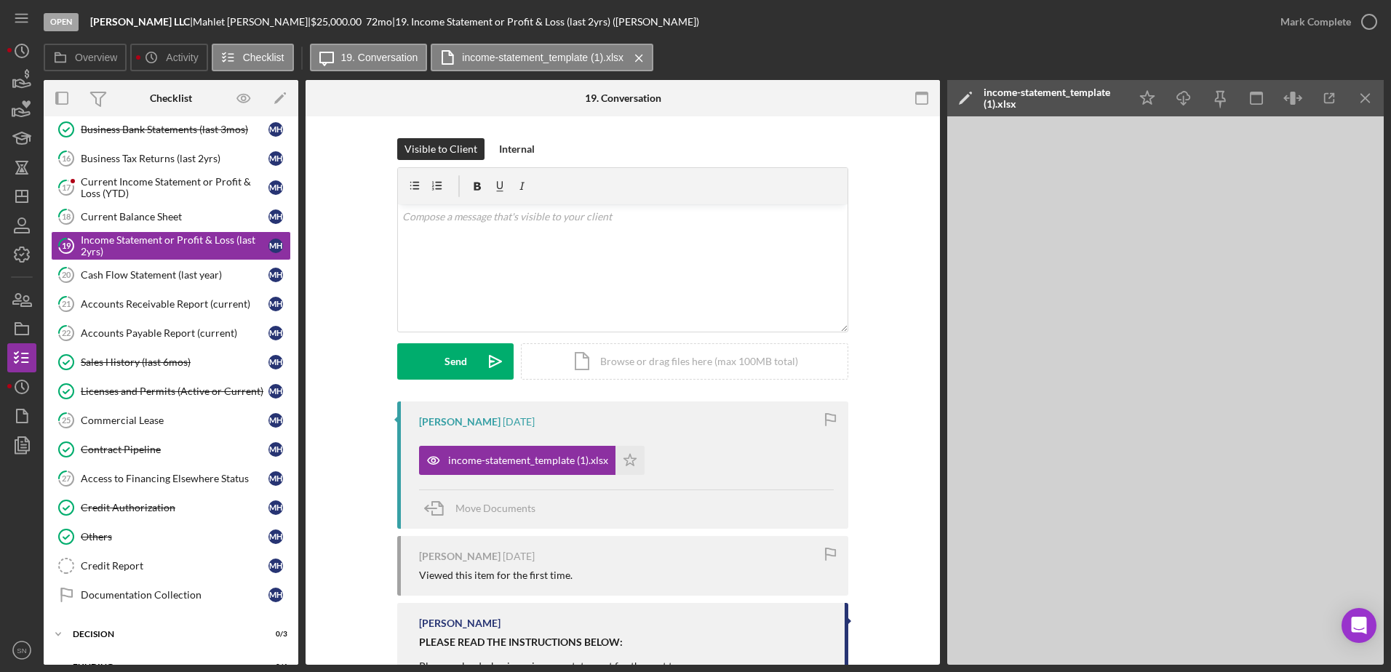
drag, startPoint x: 298, startPoint y: 449, endPoint x: 301, endPoint y: 432, distance: 17.7
click at [301, 432] on div "Overview Internal Workflow Stage Open Icon/Dropdown Arrow Archive (can unarchiv…" at bounding box center [714, 372] width 1340 height 585
click at [161, 331] on div "Accounts Payable Report (current)" at bounding box center [175, 333] width 188 height 12
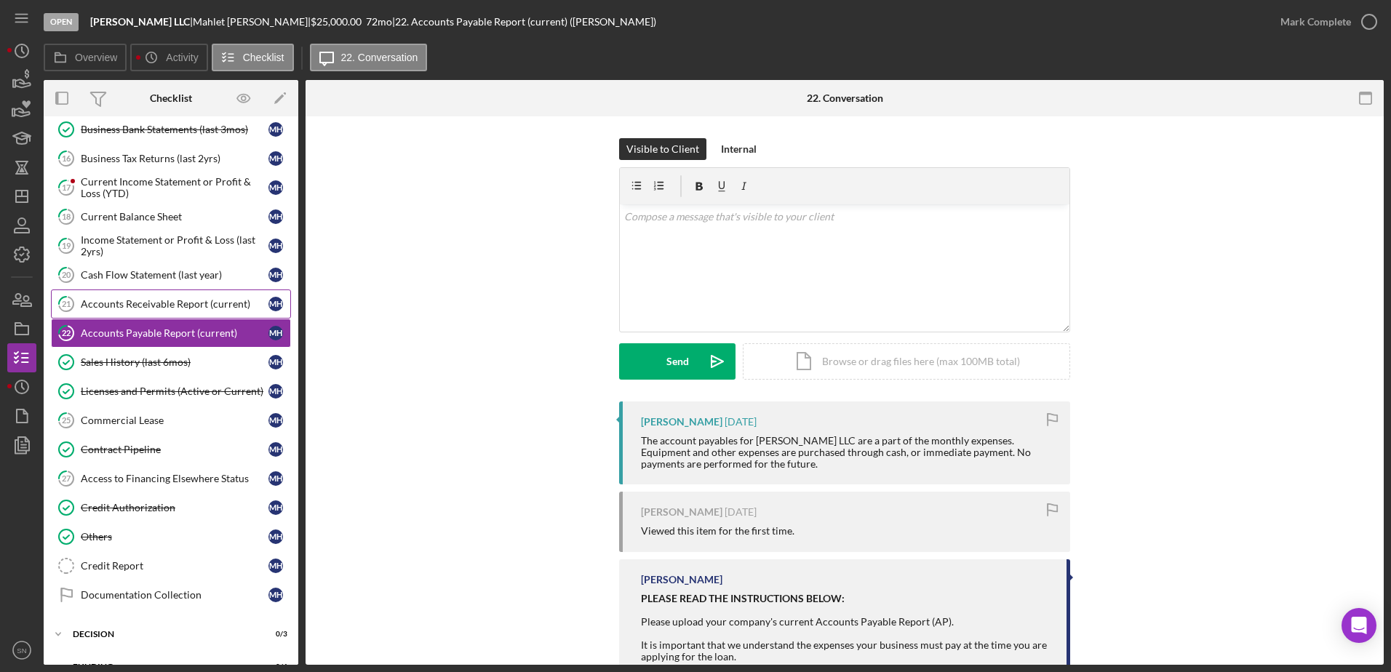
click at [194, 306] on div "Accounts Receivable Report (current)" at bounding box center [175, 304] width 188 height 12
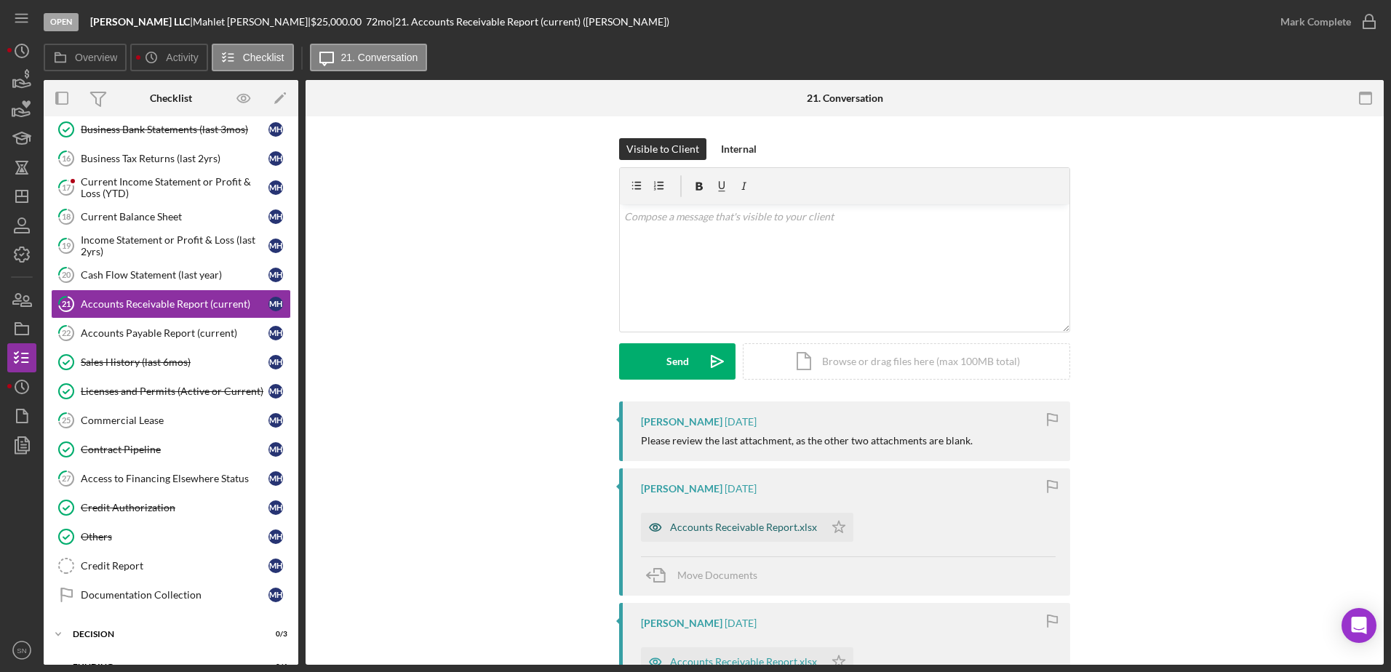
click at [735, 514] on div "Accounts Receivable Report.xlsx" at bounding box center [743, 528] width 147 height 12
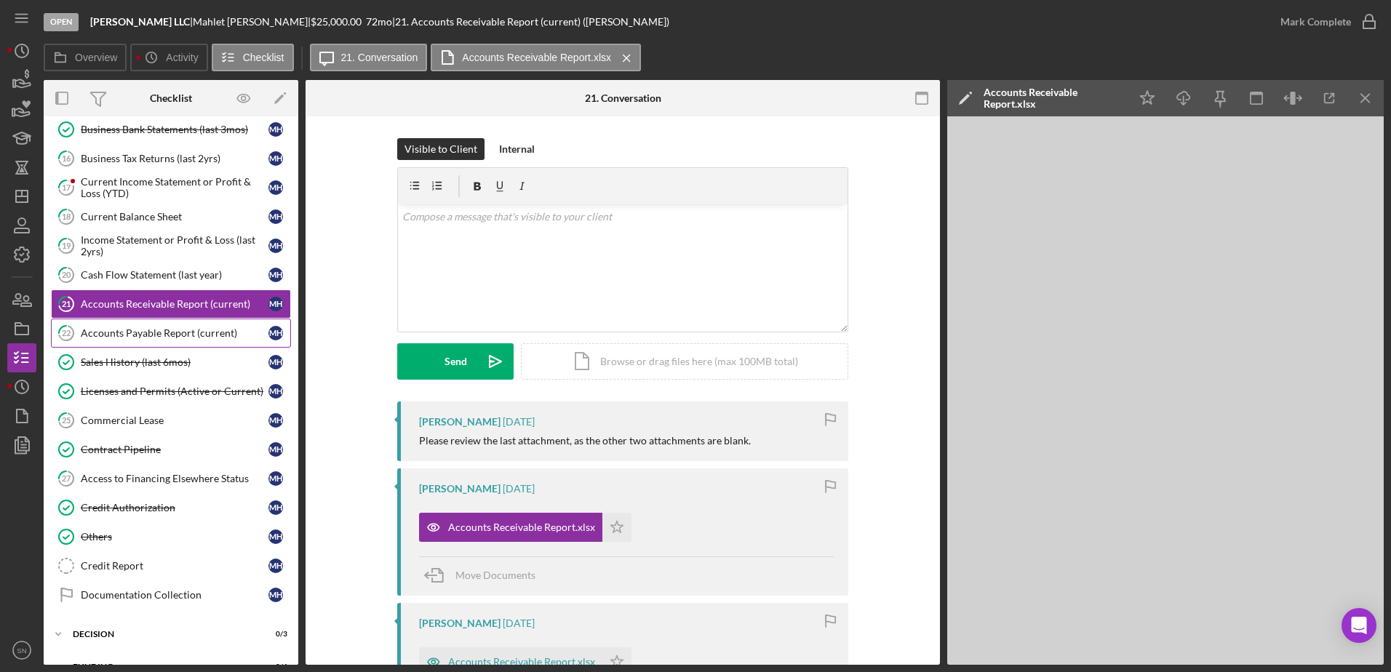
click at [163, 329] on div "Accounts Payable Report (current)" at bounding box center [175, 333] width 188 height 12
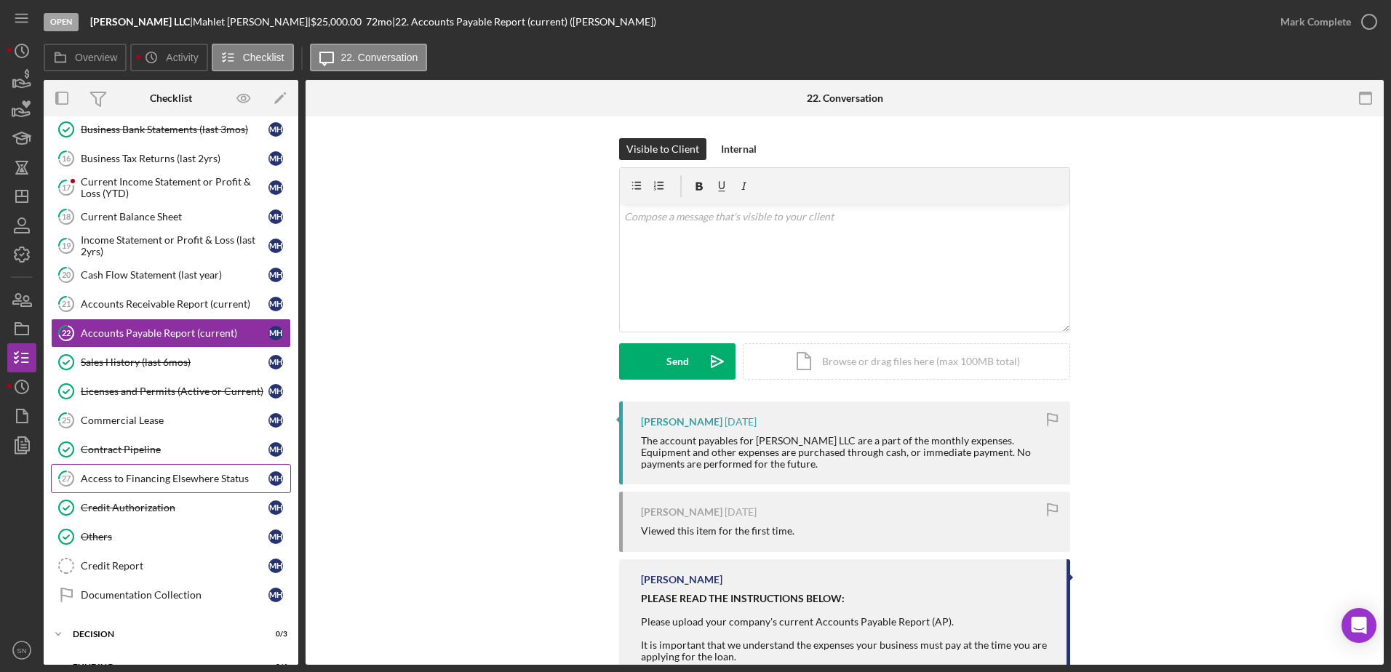
click at [161, 477] on div "Access to Financing Elsewhere Status" at bounding box center [175, 479] width 188 height 12
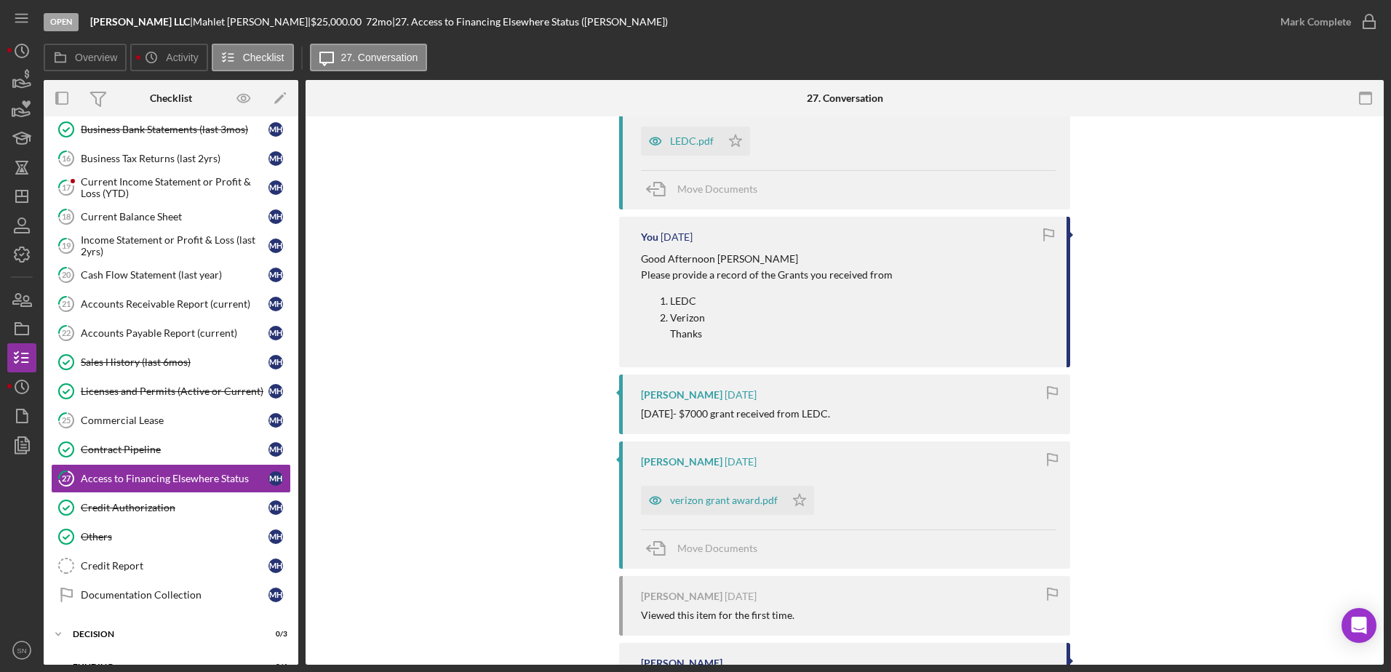
scroll to position [401, 0]
click at [690, 496] on div "verizon grant award.pdf" at bounding box center [724, 497] width 108 height 12
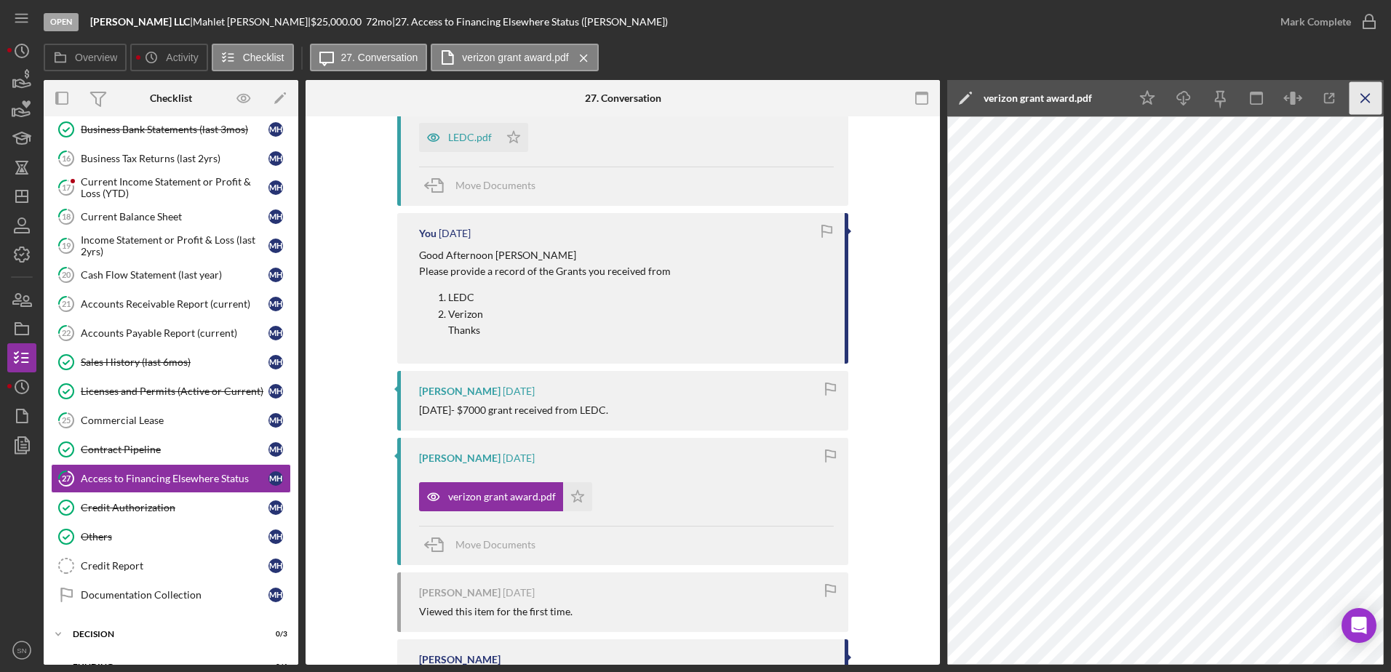
click at [1111, 95] on icon "Icon/Menu Close" at bounding box center [1365, 98] width 33 height 33
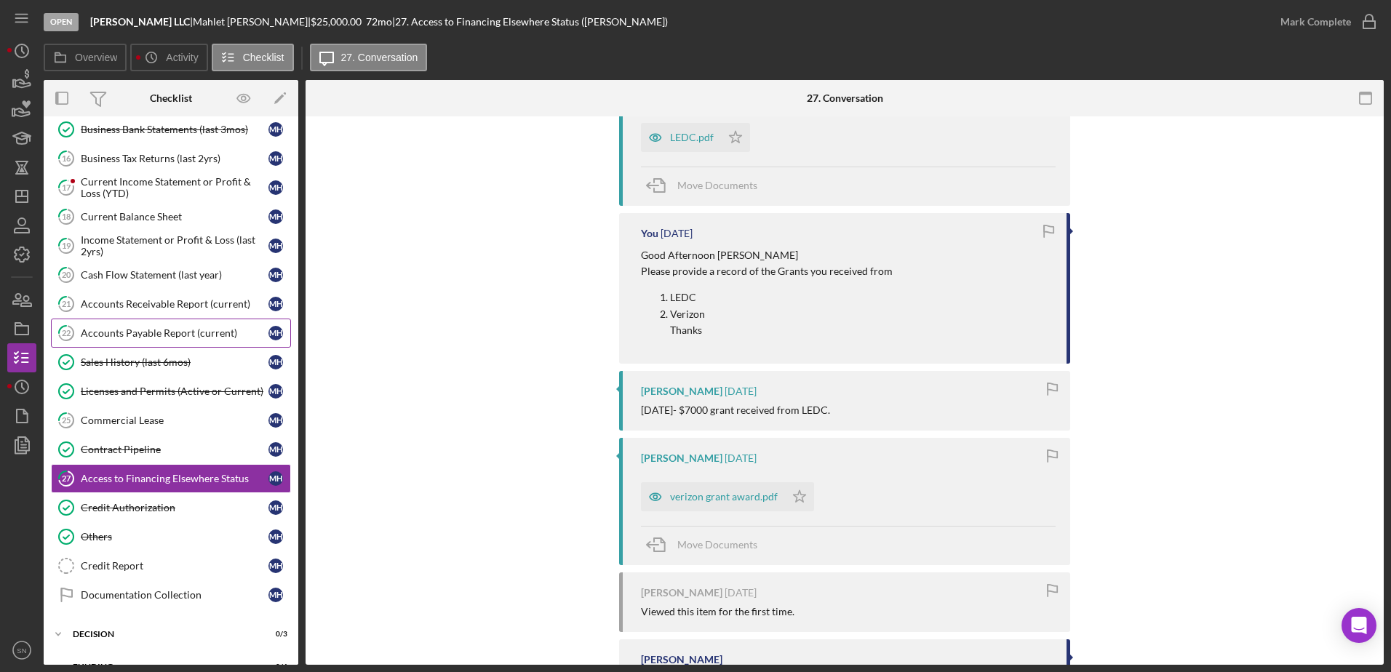
click at [172, 332] on div "Accounts Payable Report (current)" at bounding box center [175, 333] width 188 height 12
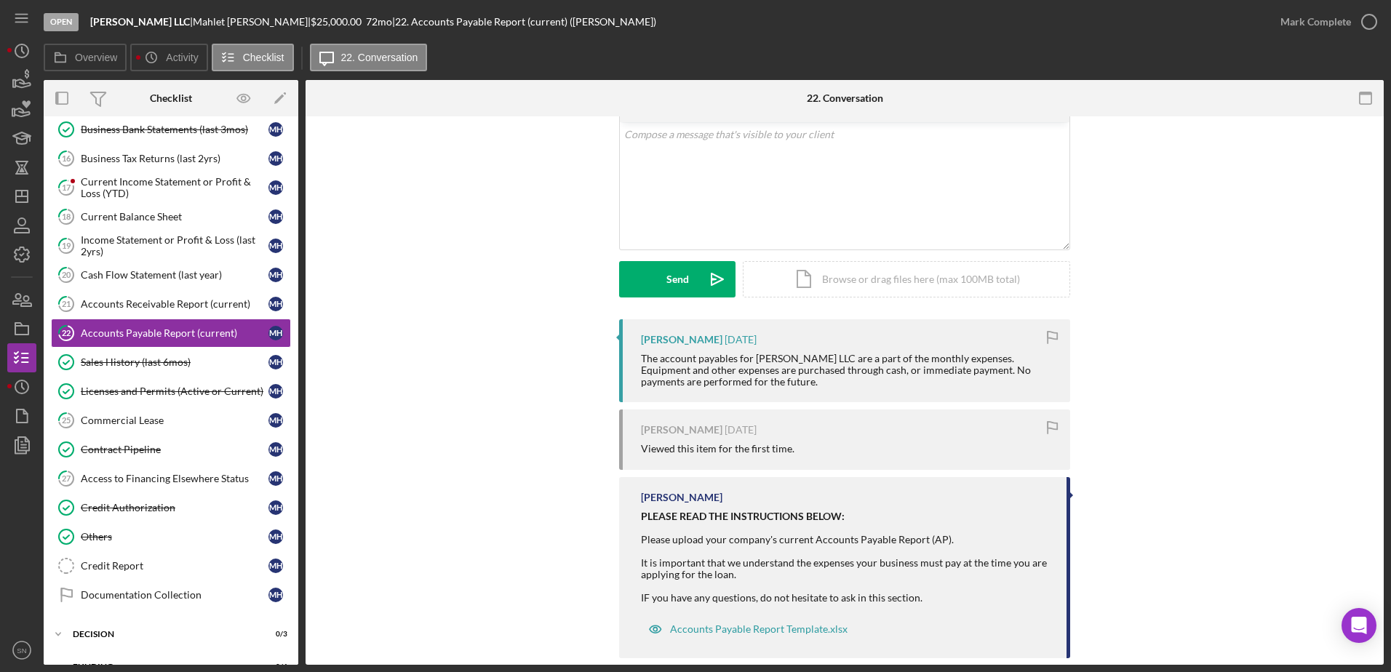
scroll to position [105, 0]
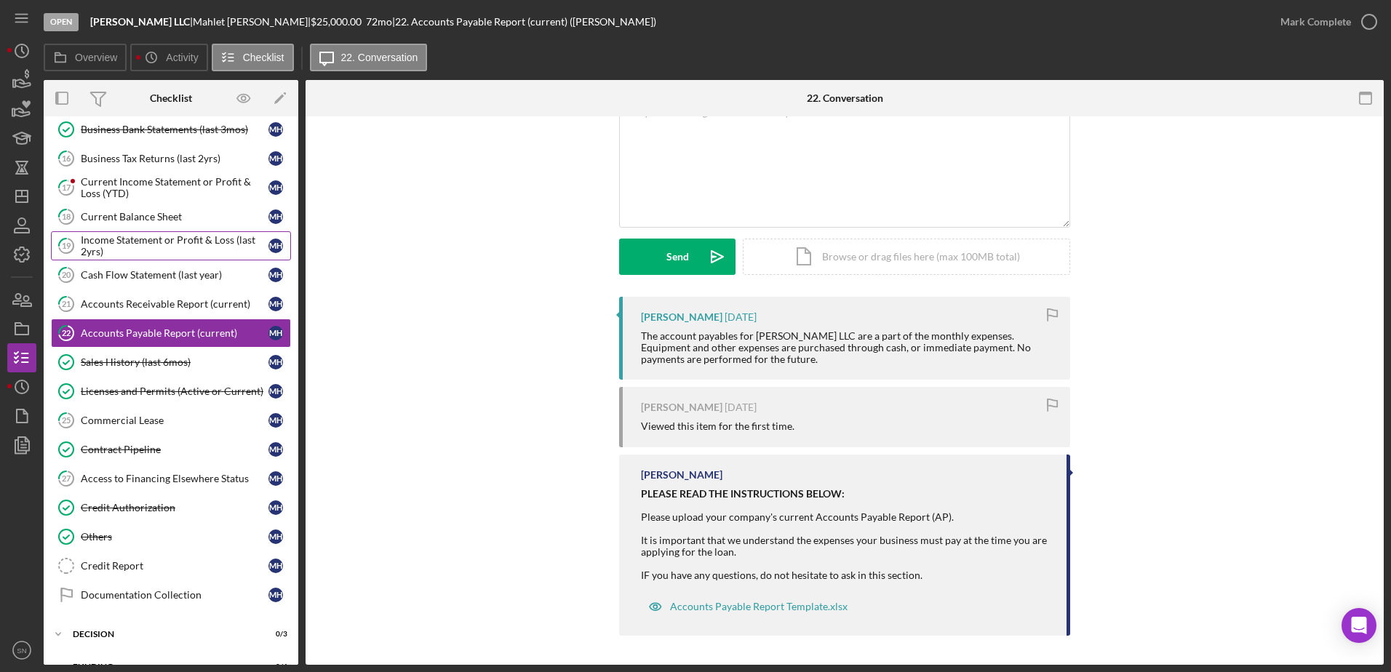
click at [93, 245] on div "Income Statement or Profit & Loss (last 2yrs)" at bounding box center [175, 245] width 188 height 23
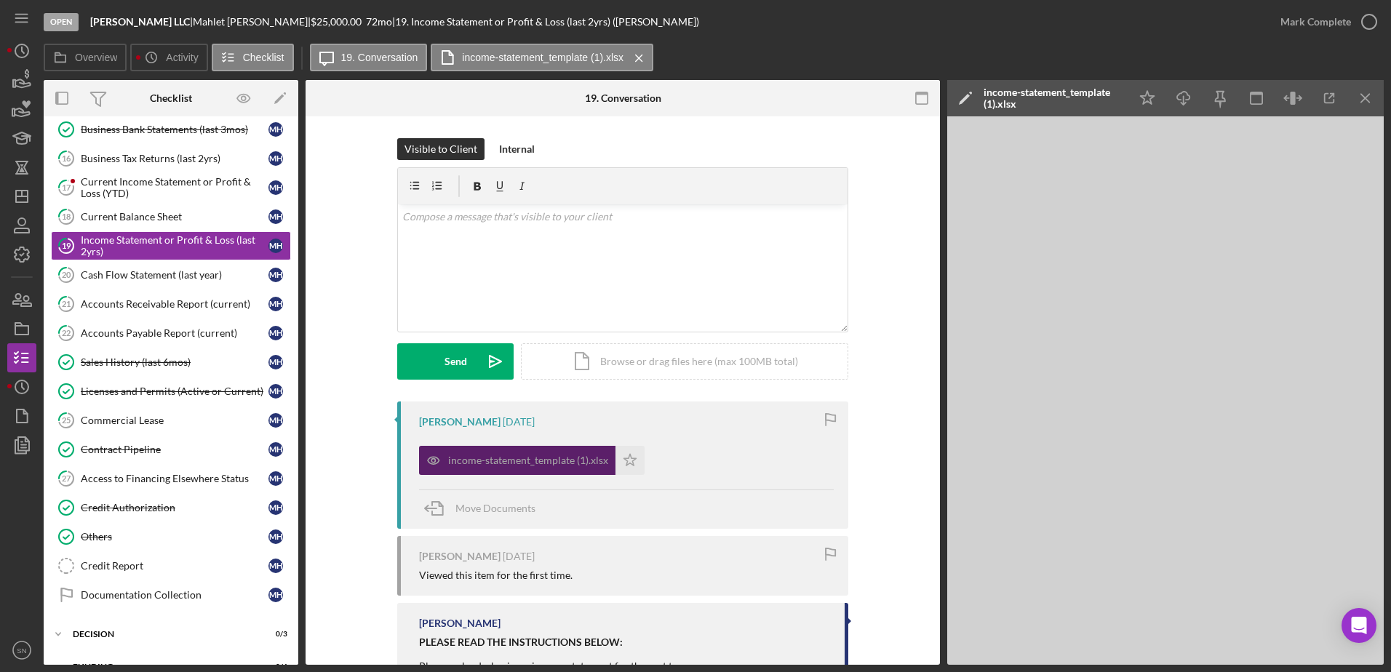
click at [521, 460] on div "income-statement_template (1).xlsx" at bounding box center [528, 461] width 160 height 12
click at [160, 218] on div "Current Balance Sheet" at bounding box center [175, 217] width 188 height 12
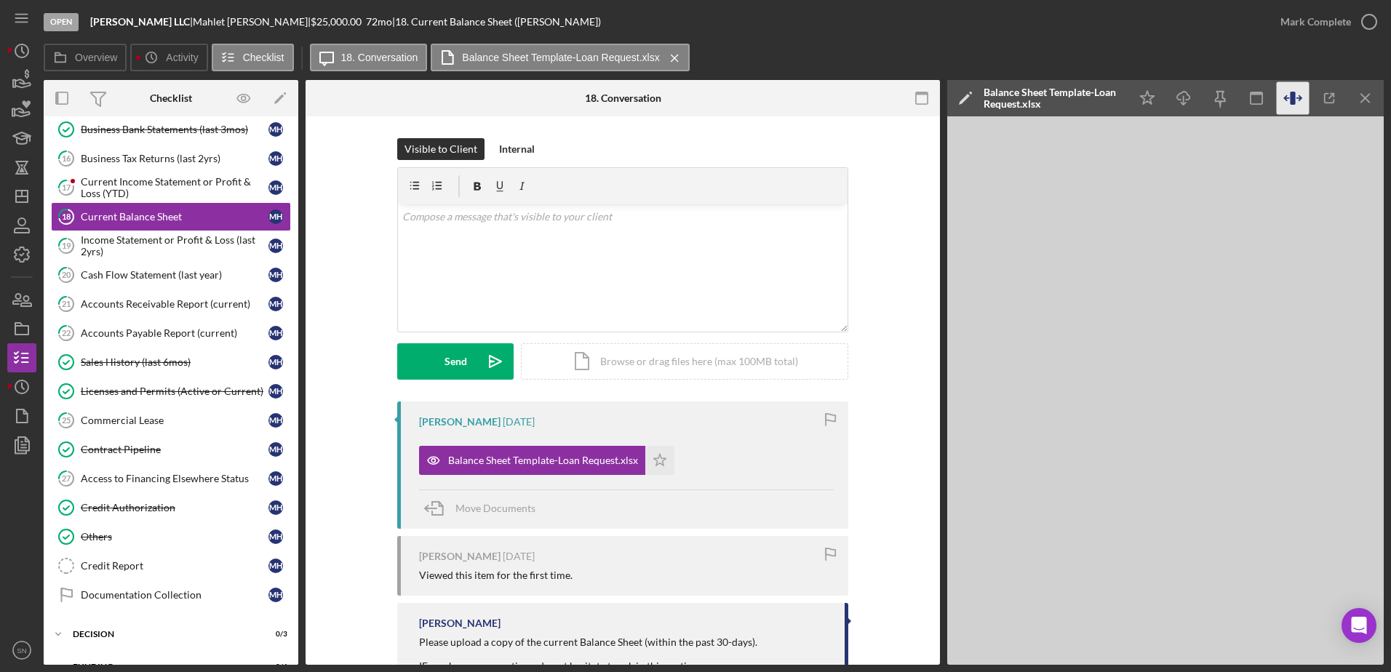
click at [1111, 95] on icon "button" at bounding box center [1292, 98] width 33 height 33
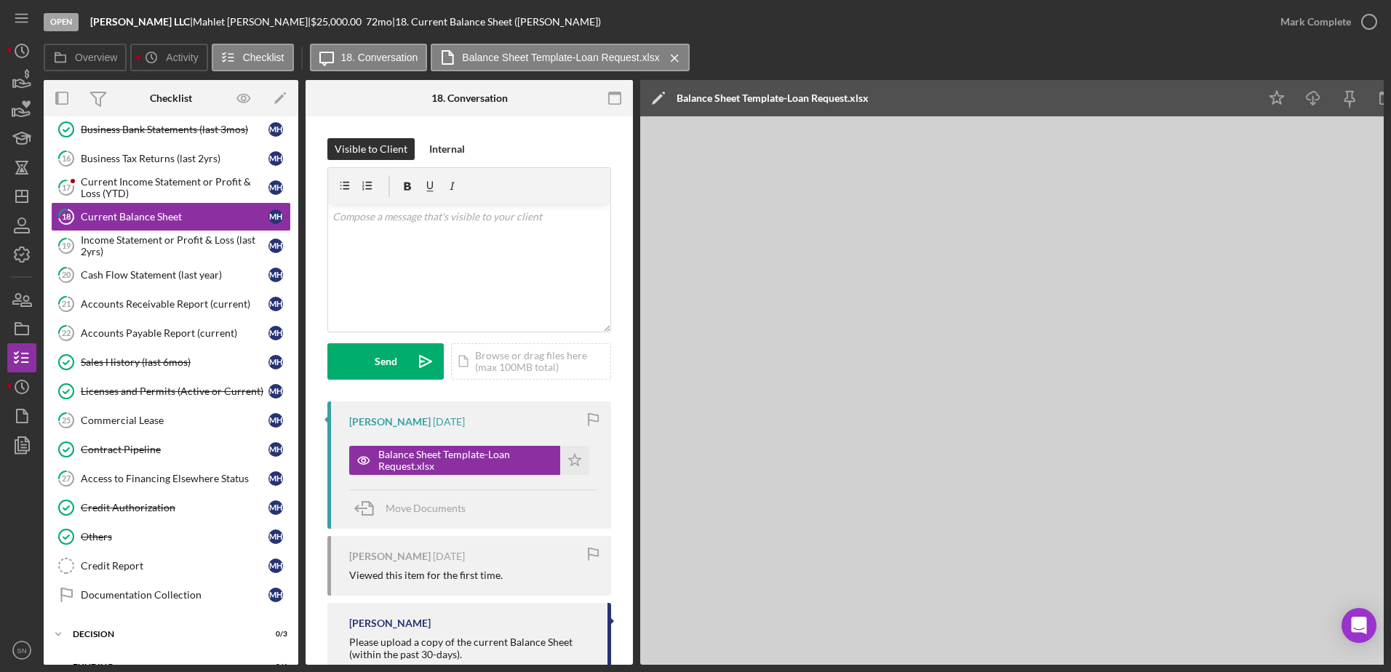
drag, startPoint x: 1390, startPoint y: 484, endPoint x: 1392, endPoint y: 504, distance: 20.5
click at [1111, 504] on html "Open Crystal Bright LLC | Mahlet Hailemichael | $25,000.00 72 mo | 18. Current …" at bounding box center [695, 336] width 1391 height 672
click at [104, 254] on div "Income Statement or Profit & Loss (last 2yrs)" at bounding box center [175, 245] width 188 height 23
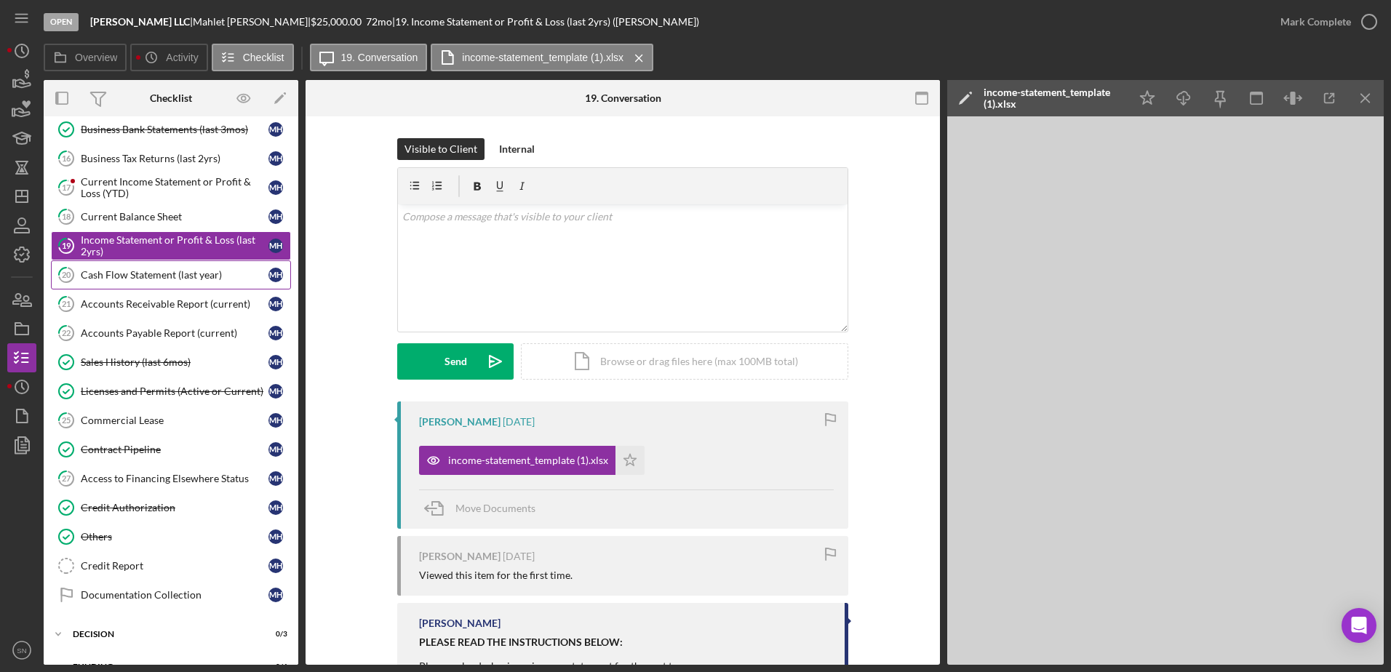
click at [105, 276] on div "Cash Flow Statement (last year)" at bounding box center [175, 275] width 188 height 12
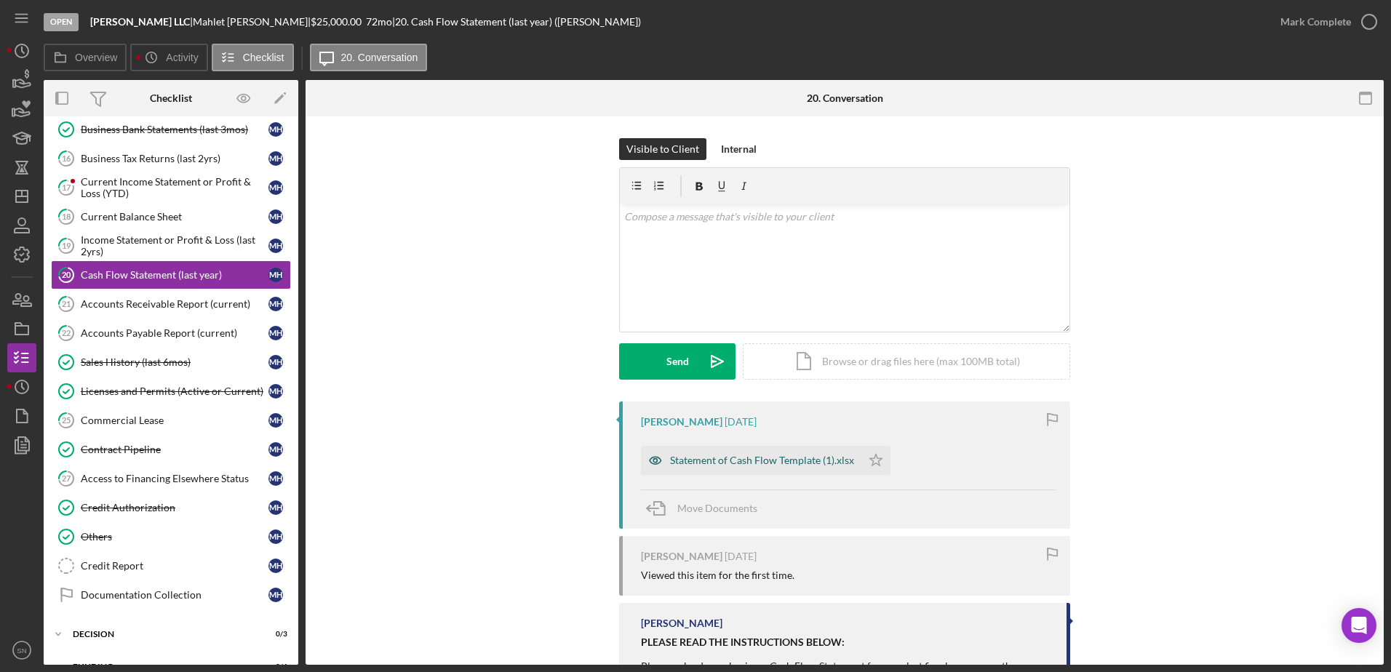
click at [730, 460] on div "Statement of Cash Flow Template (1).xlsx" at bounding box center [762, 461] width 184 height 12
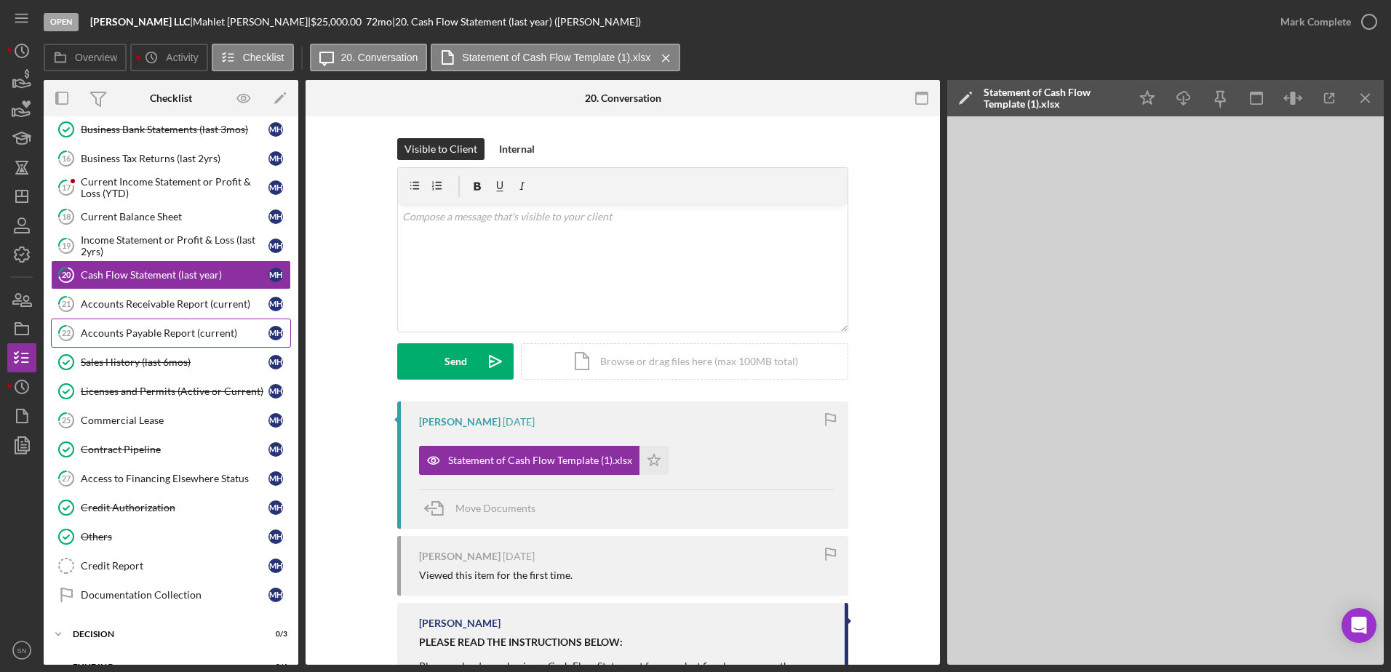
click at [97, 329] on div "Accounts Payable Report (current)" at bounding box center [175, 333] width 188 height 12
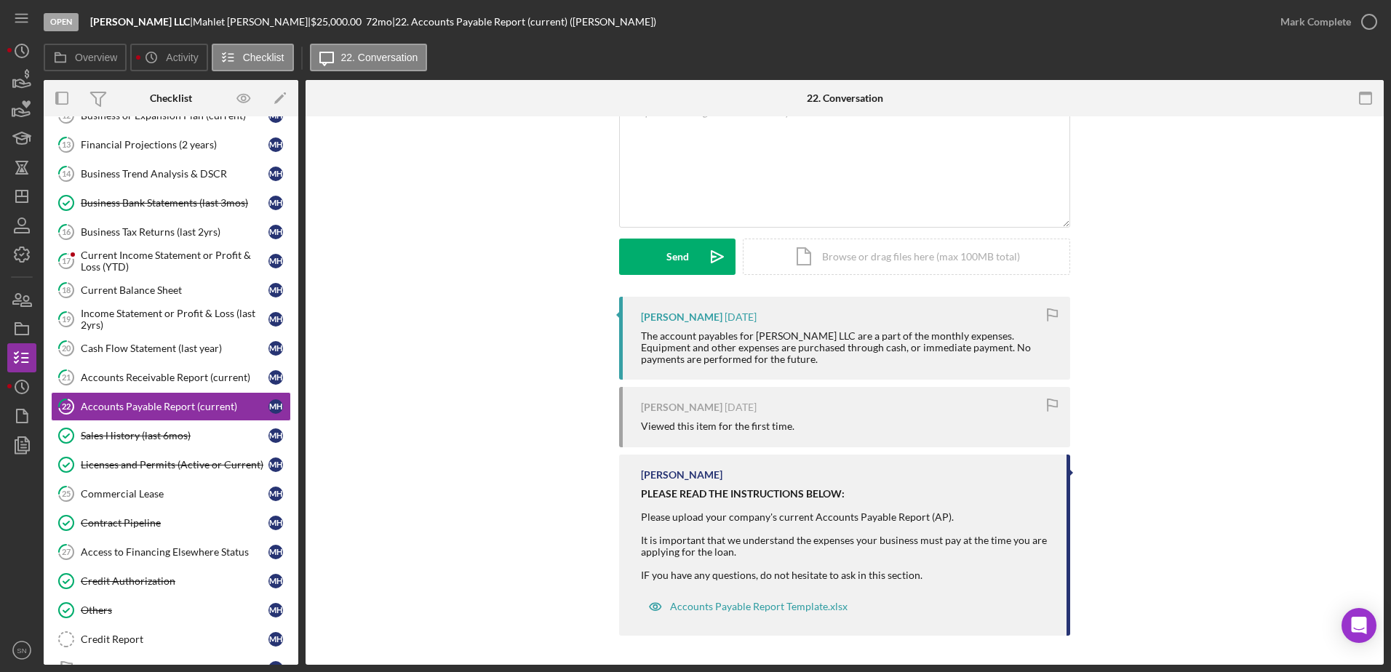
scroll to position [459, 0]
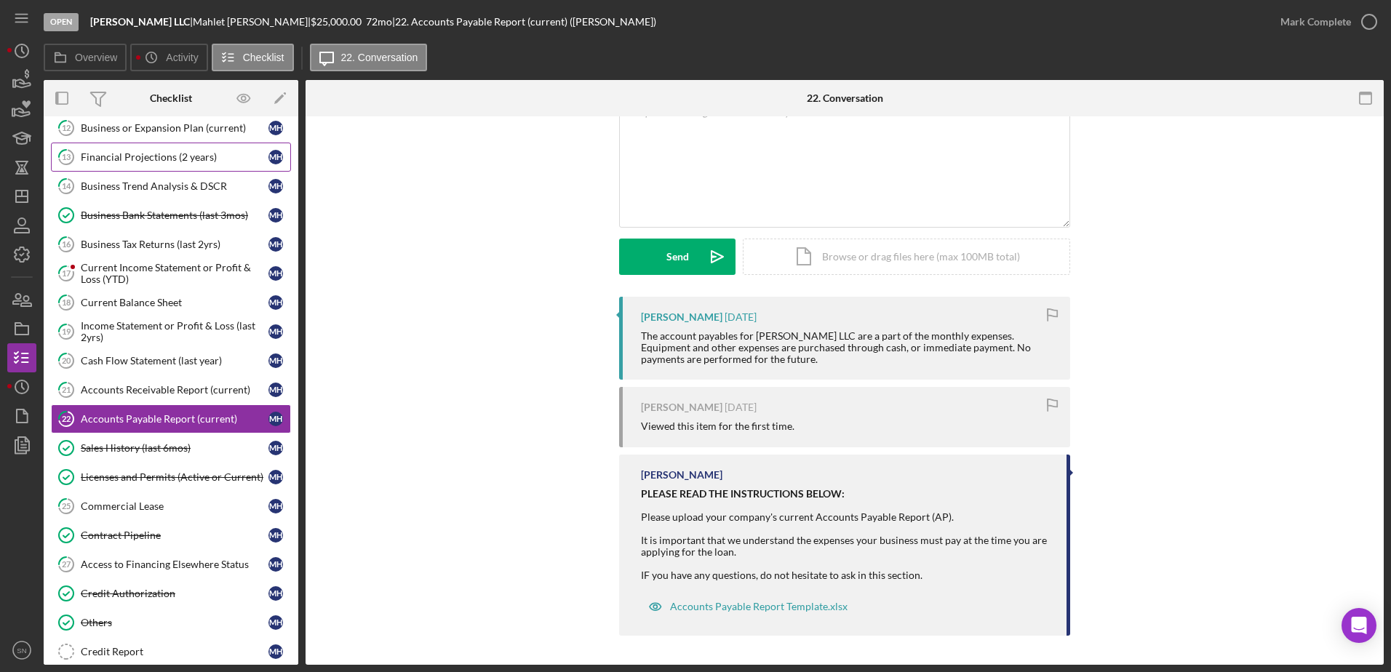
click at [169, 157] on div "Financial Projections (2 years)" at bounding box center [175, 157] width 188 height 12
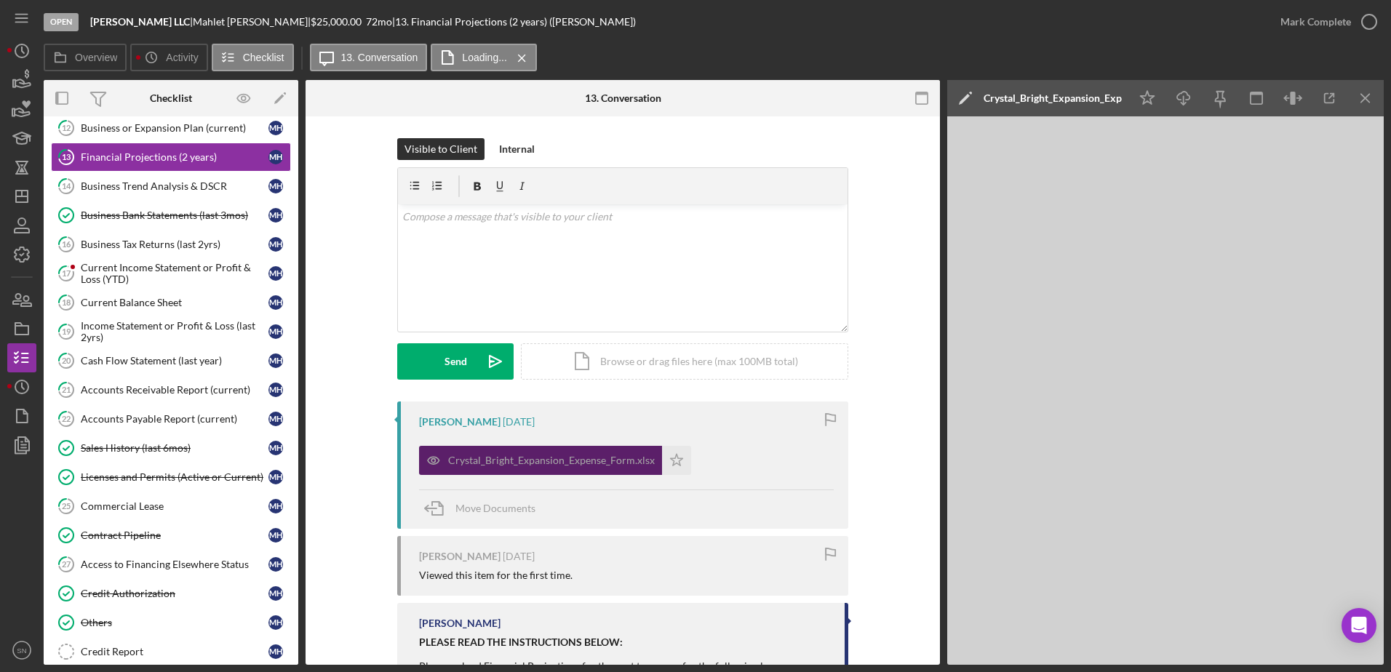
click at [553, 466] on div "Crystal_Bright_Expansion_Expense_Form.xlsx" at bounding box center [551, 461] width 207 height 12
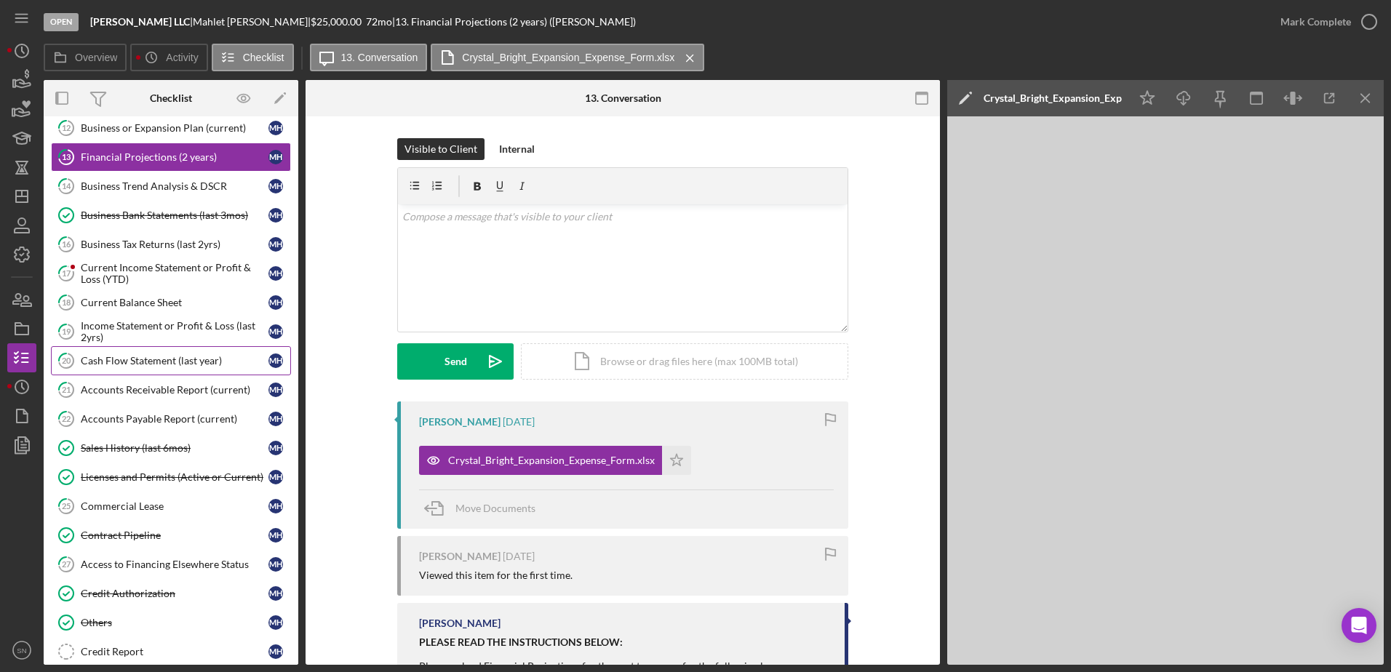
click at [126, 368] on link "20 Cash Flow Statement (last year) M H" at bounding box center [171, 360] width 240 height 29
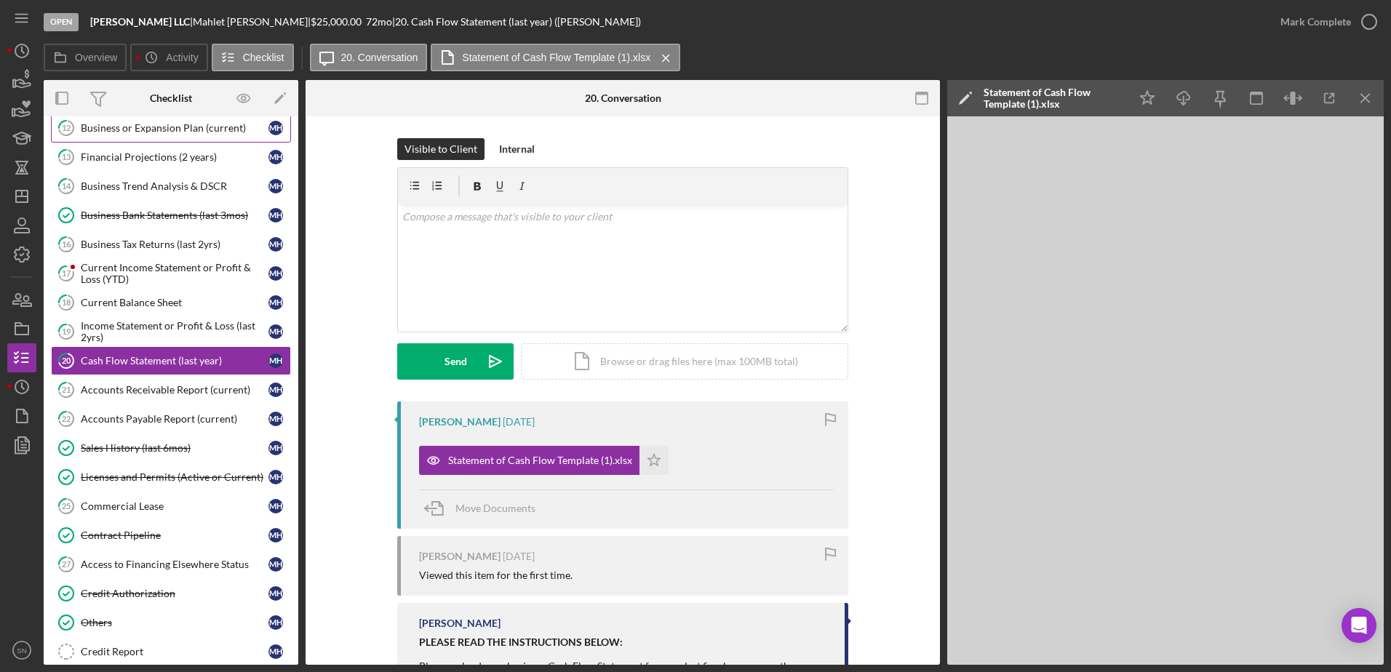
click at [169, 130] on div "Business or Expansion Plan (current)" at bounding box center [175, 128] width 188 height 12
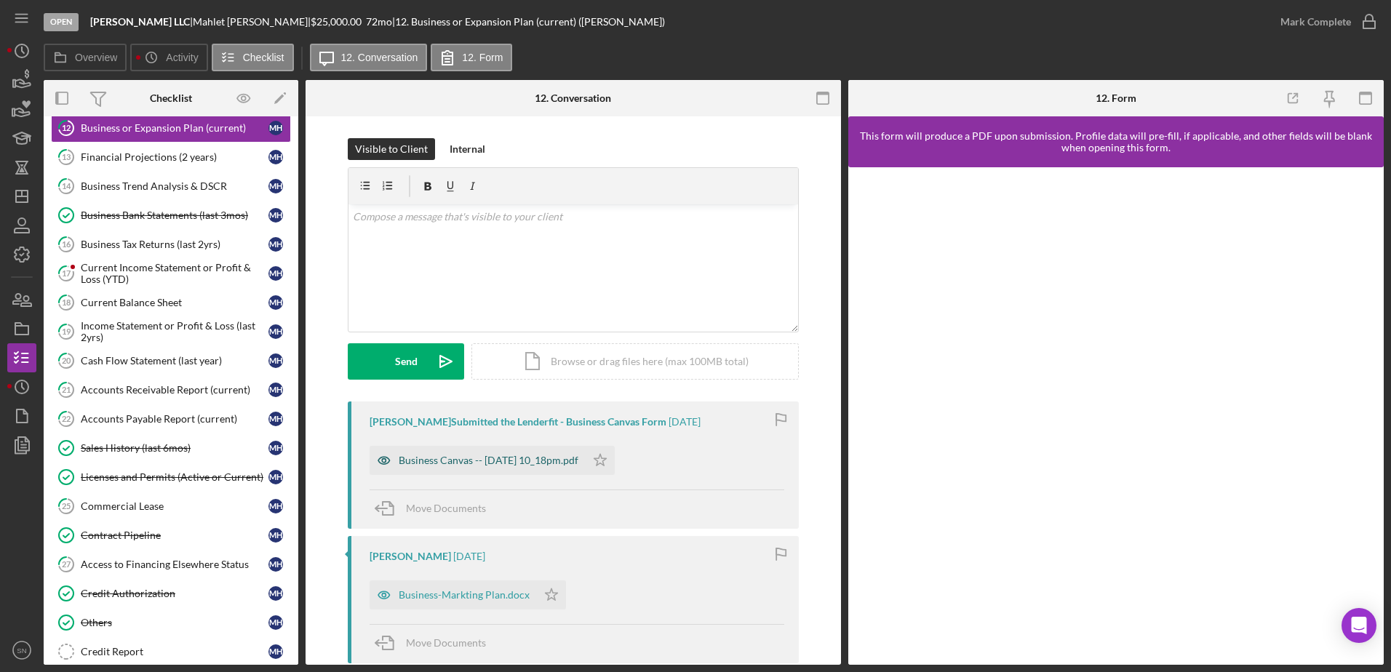
click at [504, 460] on div "Business Canvas -- 2025-08-06 10_18pm.pdf" at bounding box center [489, 461] width 180 height 12
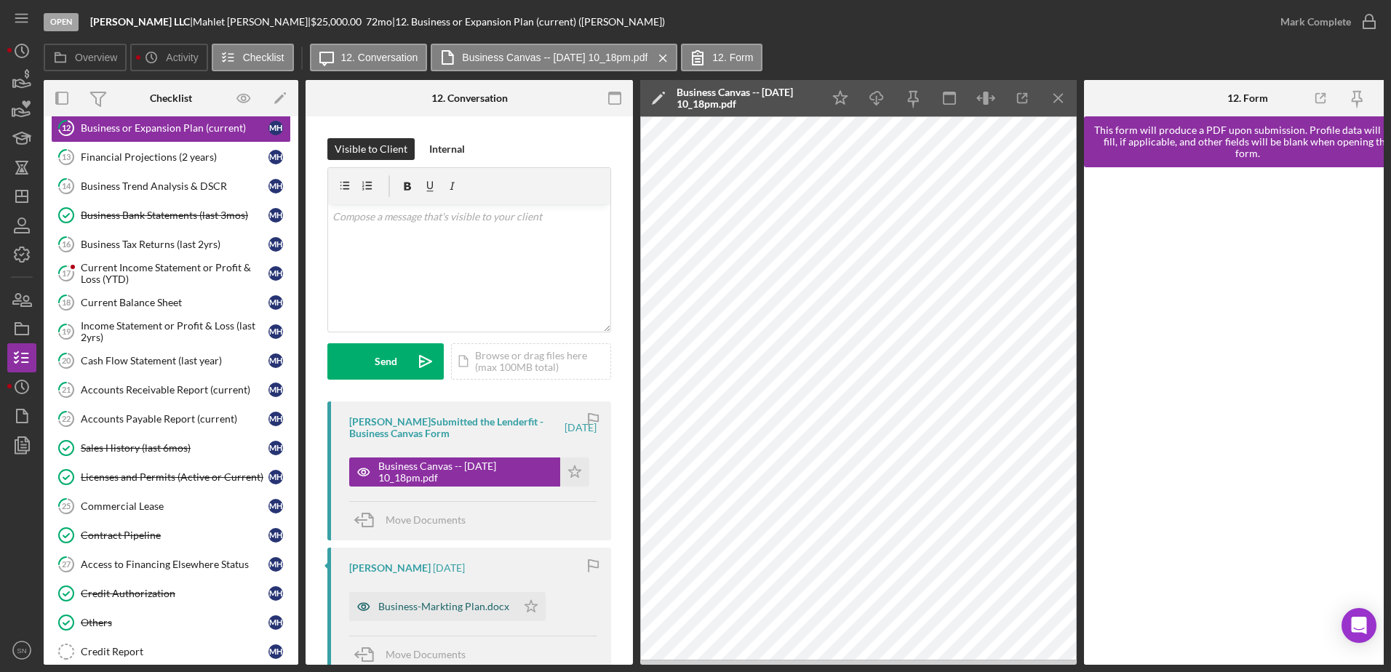
click at [408, 514] on div "Business-Markting Plan.docx" at bounding box center [443, 607] width 131 height 12
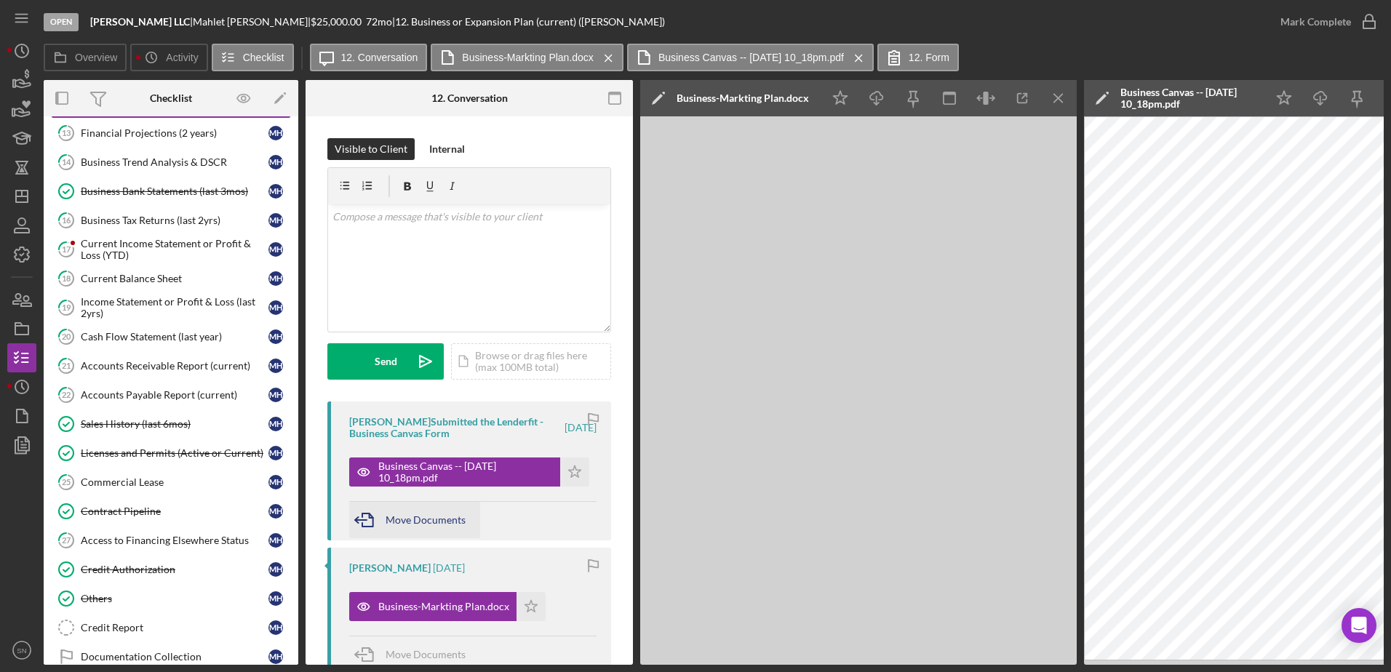
scroll to position [481, 0]
click at [871, 57] on icon "Icon/Menu Close" at bounding box center [858, 58] width 25 height 36
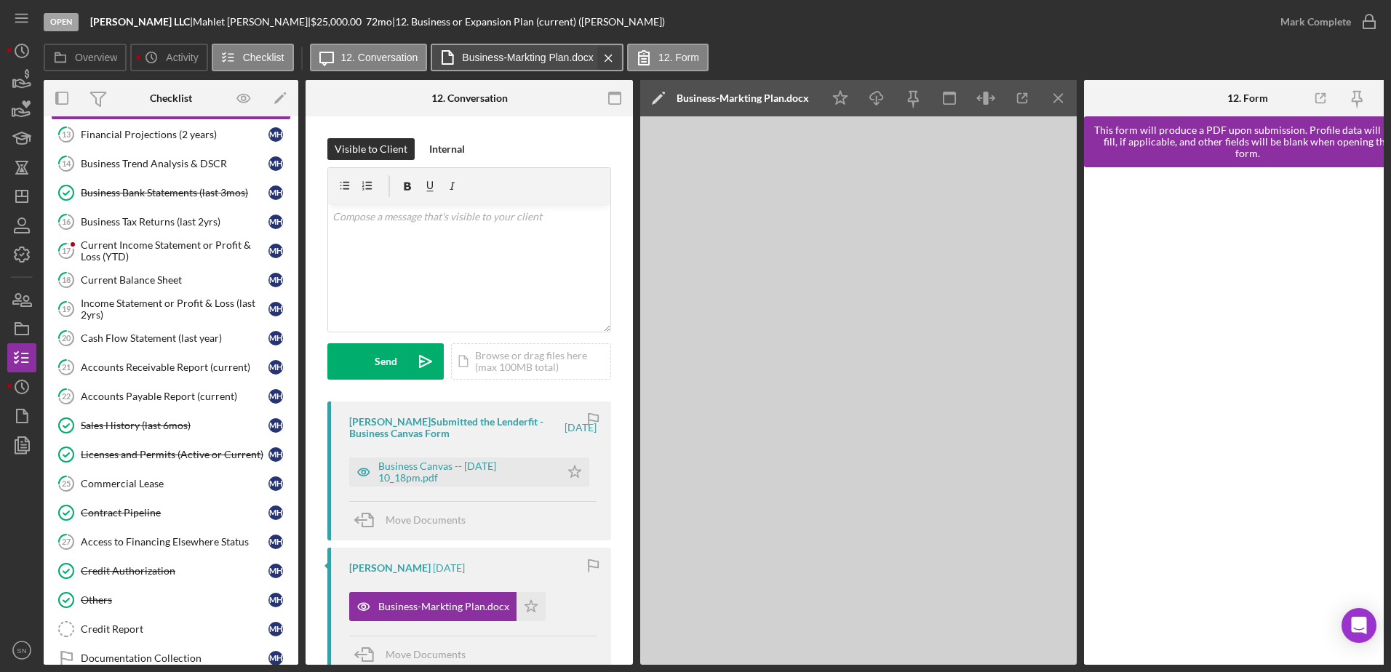
click at [613, 55] on icon "Icon/Menu Close" at bounding box center [608, 58] width 25 height 36
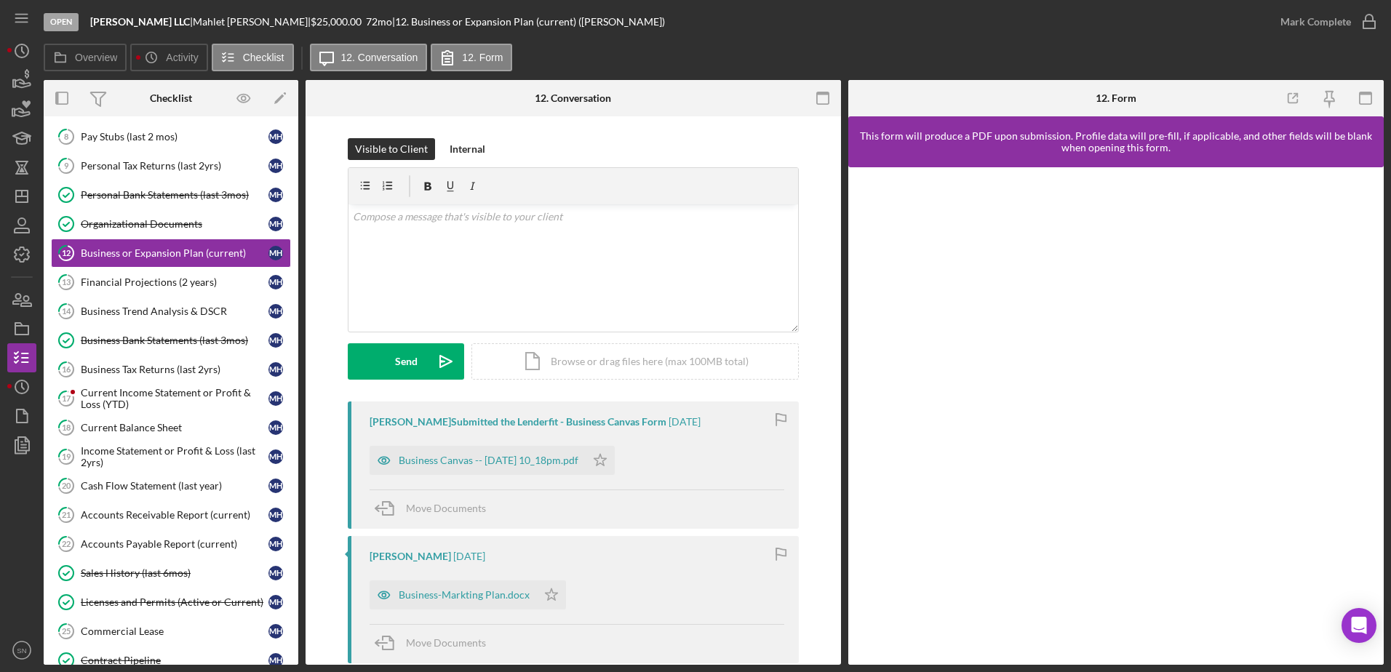
scroll to position [331, 0]
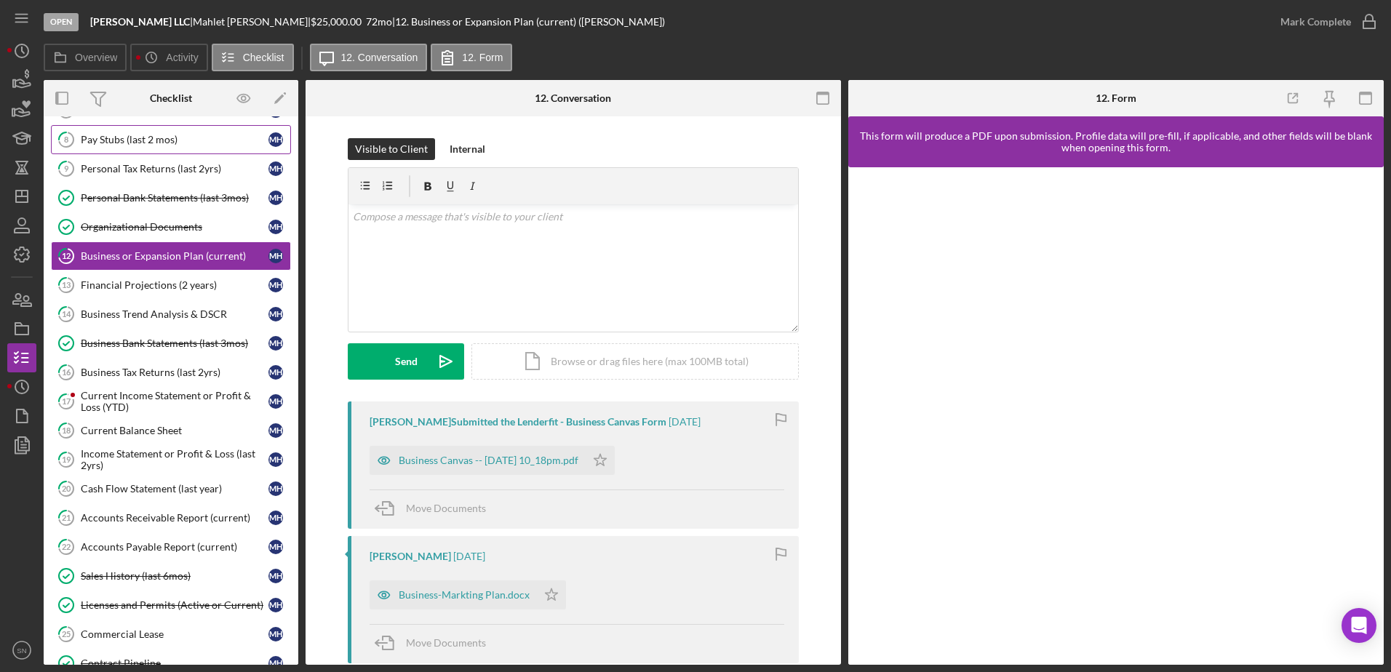
click at [148, 138] on div "Pay Stubs (last 2 mos)" at bounding box center [175, 140] width 188 height 12
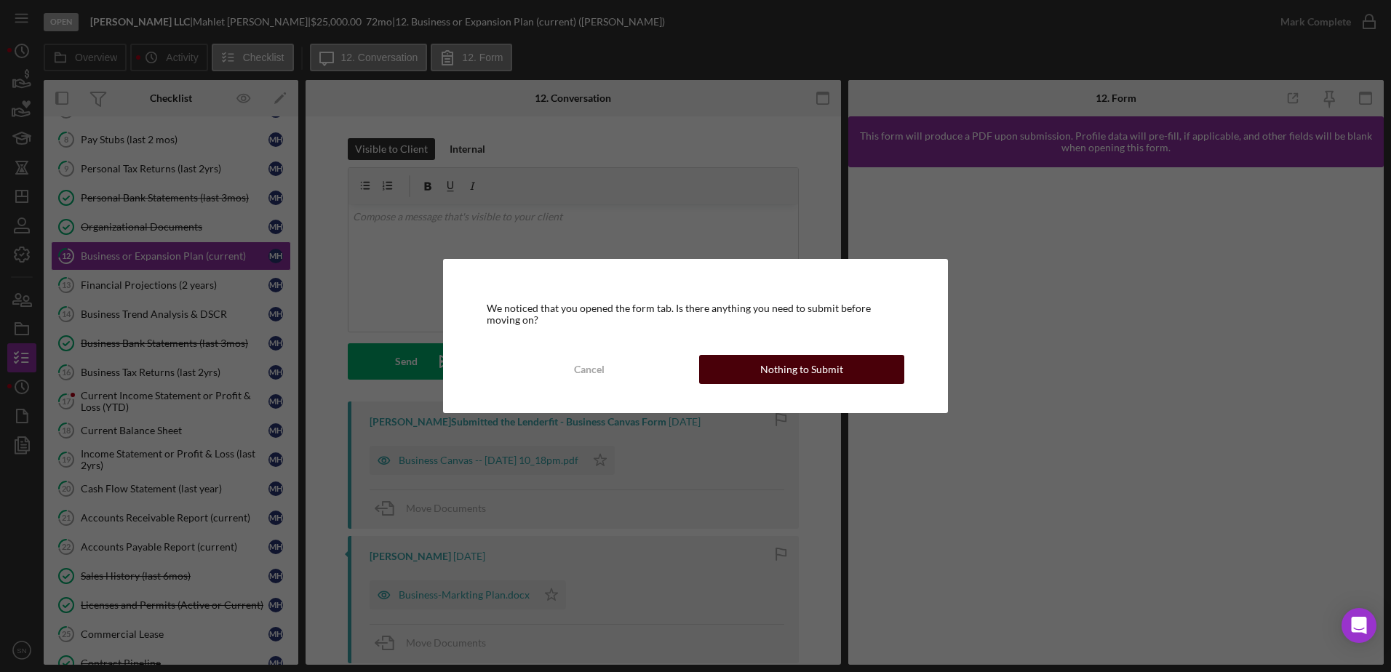
click at [778, 362] on div "Nothing to Submit" at bounding box center [801, 369] width 83 height 29
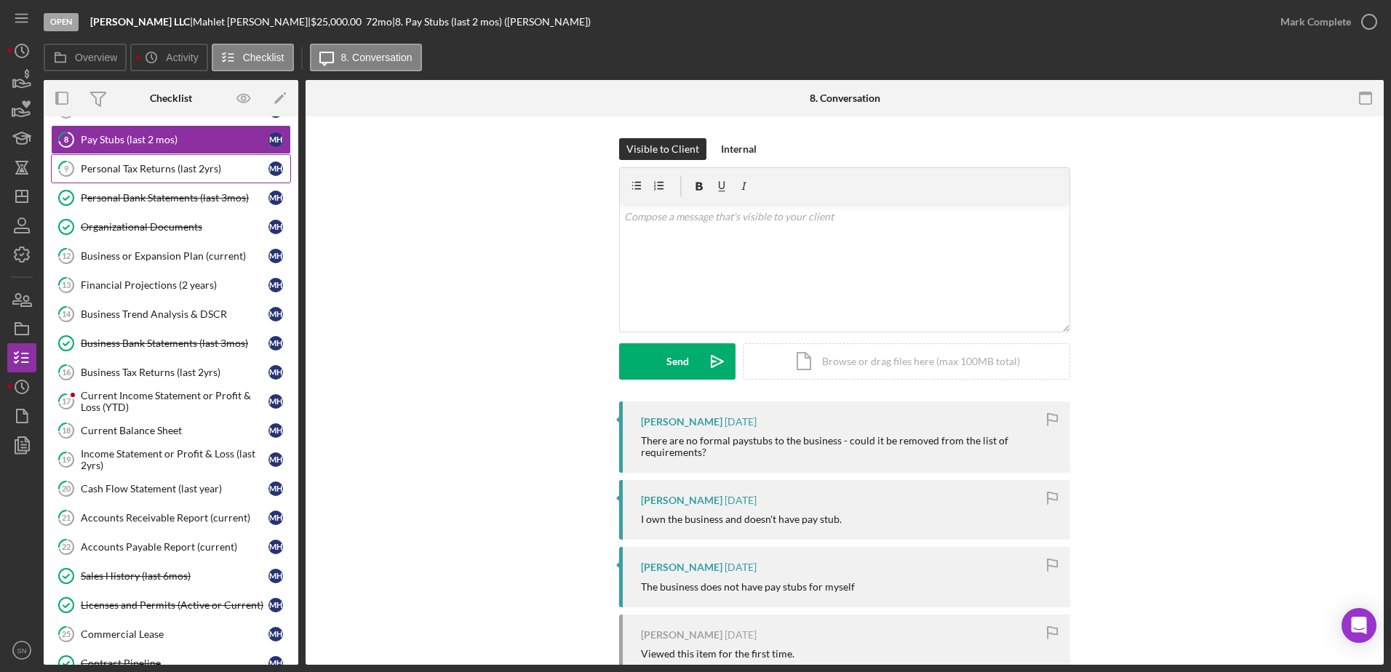
click at [161, 169] on div "Personal Tax Returns (last 2yrs)" at bounding box center [175, 169] width 188 height 12
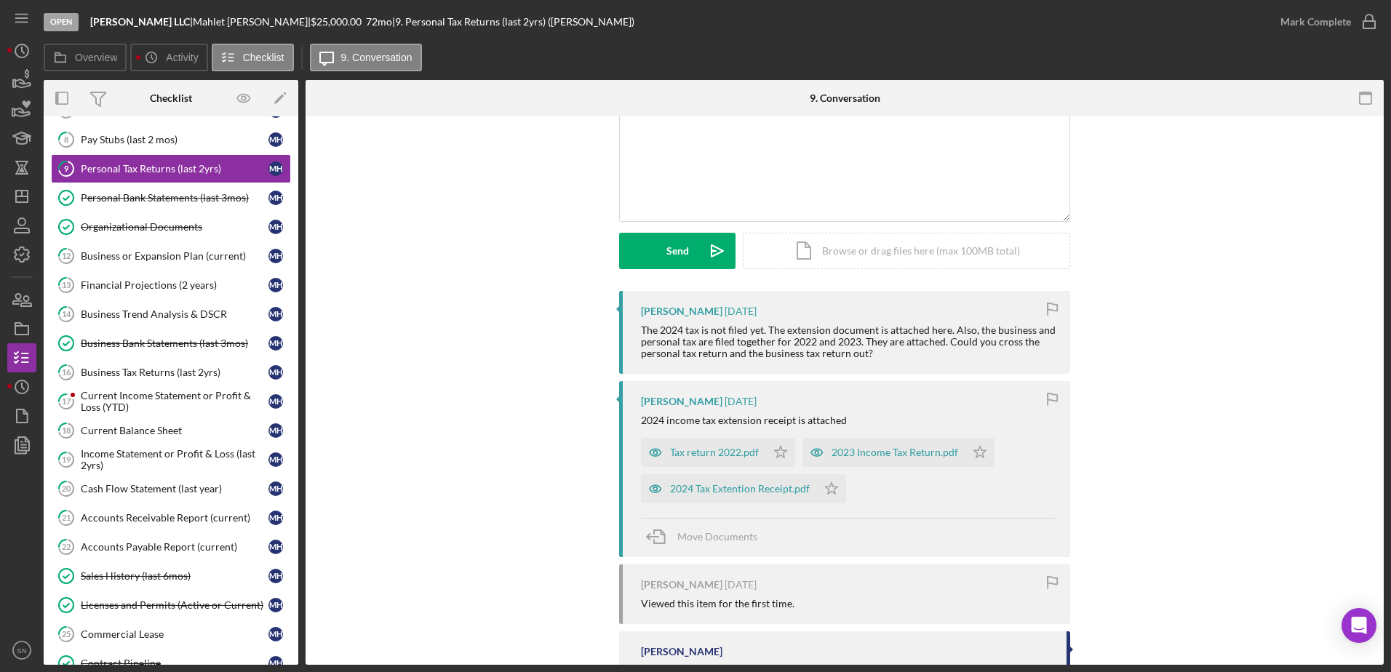
scroll to position [169, 0]
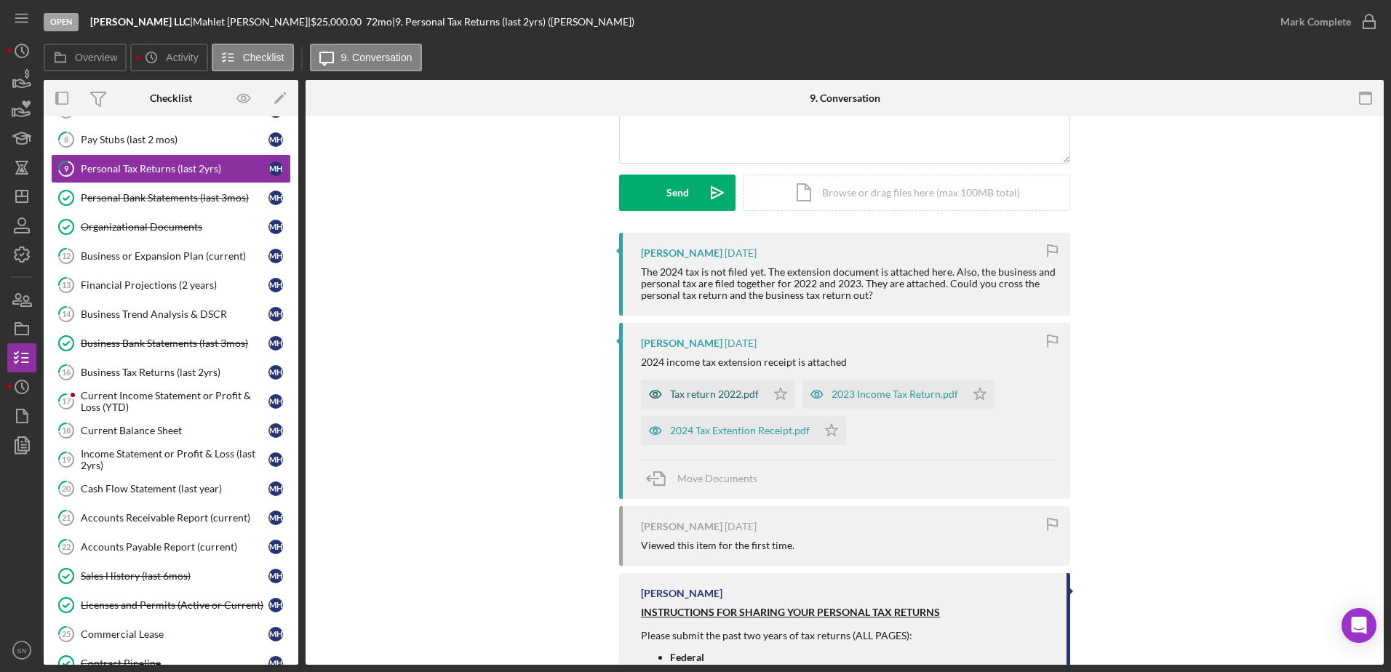
click at [682, 399] on div "Tax return 2022.pdf" at bounding box center [714, 394] width 89 height 12
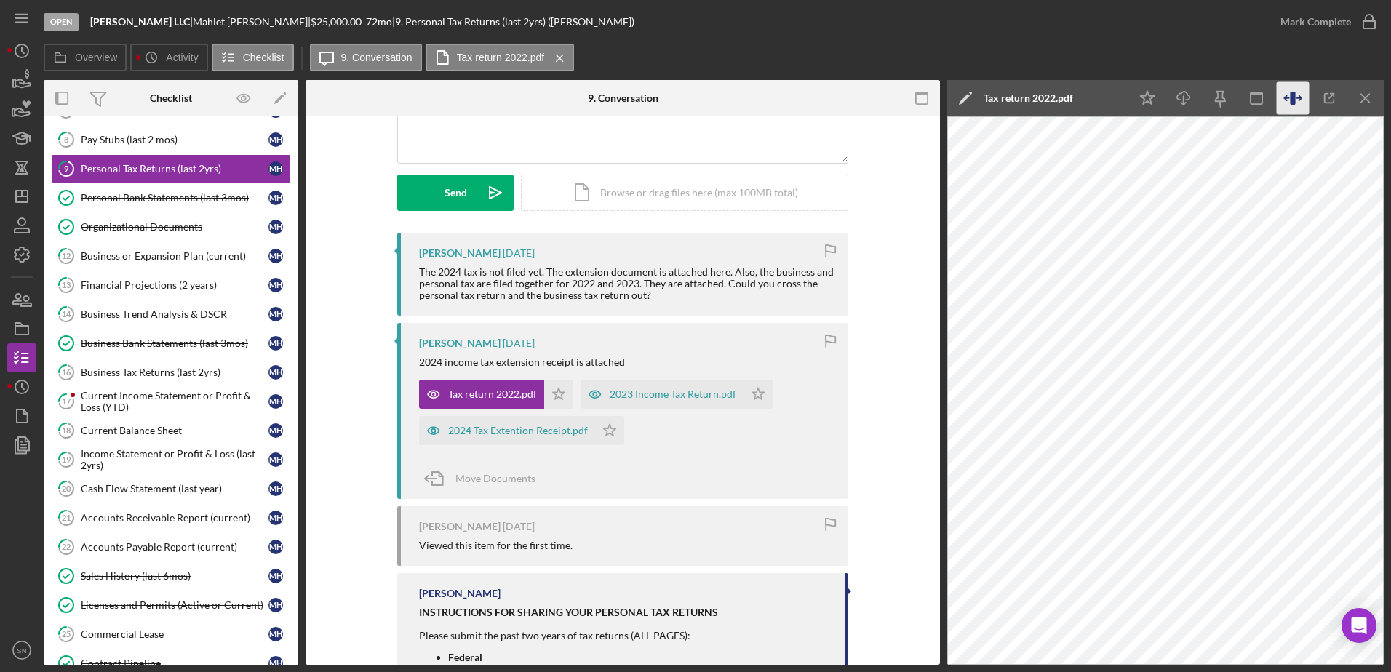
click at [1111, 100] on icon "button" at bounding box center [1286, 98] width 4 height 4
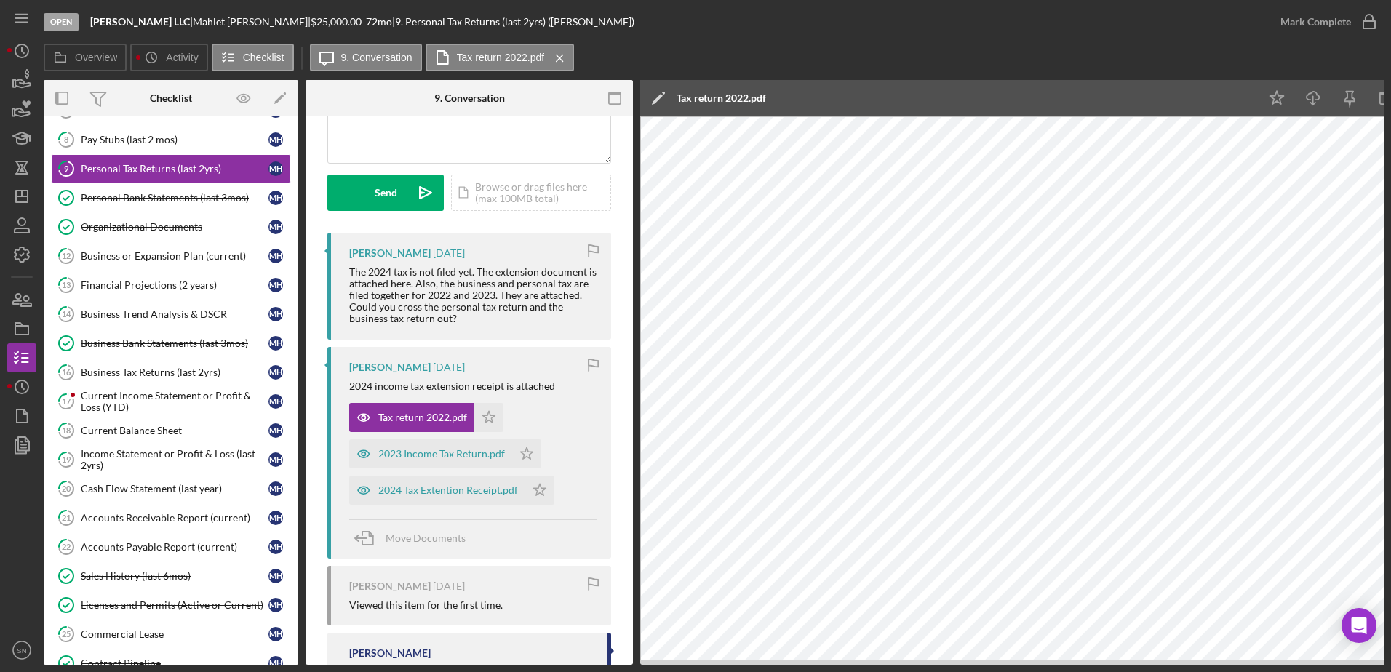
drag, startPoint x: 1387, startPoint y: 356, endPoint x: 1387, endPoint y: 394, distance: 37.8
click at [1111, 394] on div "Open Crystal Bright LLC | Mahlet Hailemichael | $25,000.00 72 mo | 9. Personal …" at bounding box center [695, 336] width 1391 height 672
drag, startPoint x: 1386, startPoint y: 244, endPoint x: 1386, endPoint y: 351, distance: 106.2
click at [1111, 348] on div "Open Crystal Bright LLC | Mahlet Hailemichael | $25,000.00 72 mo | 9. Personal …" at bounding box center [695, 336] width 1391 height 672
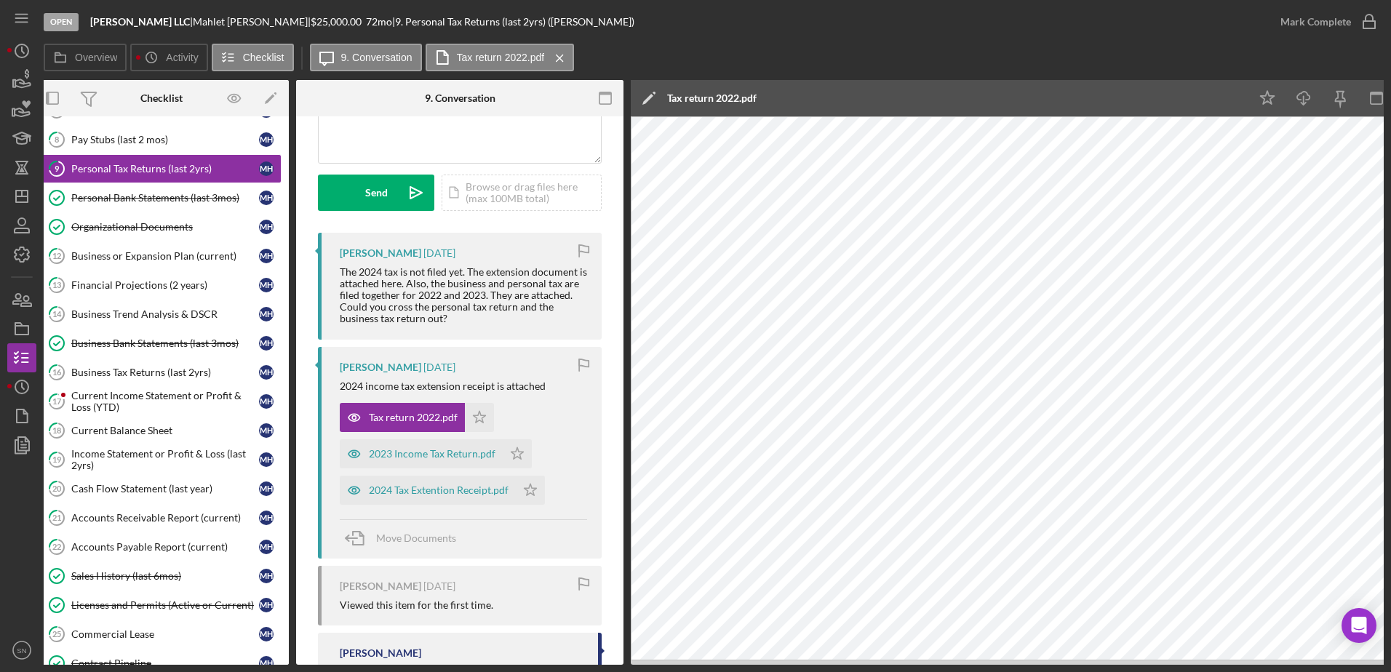
scroll to position [0, 7]
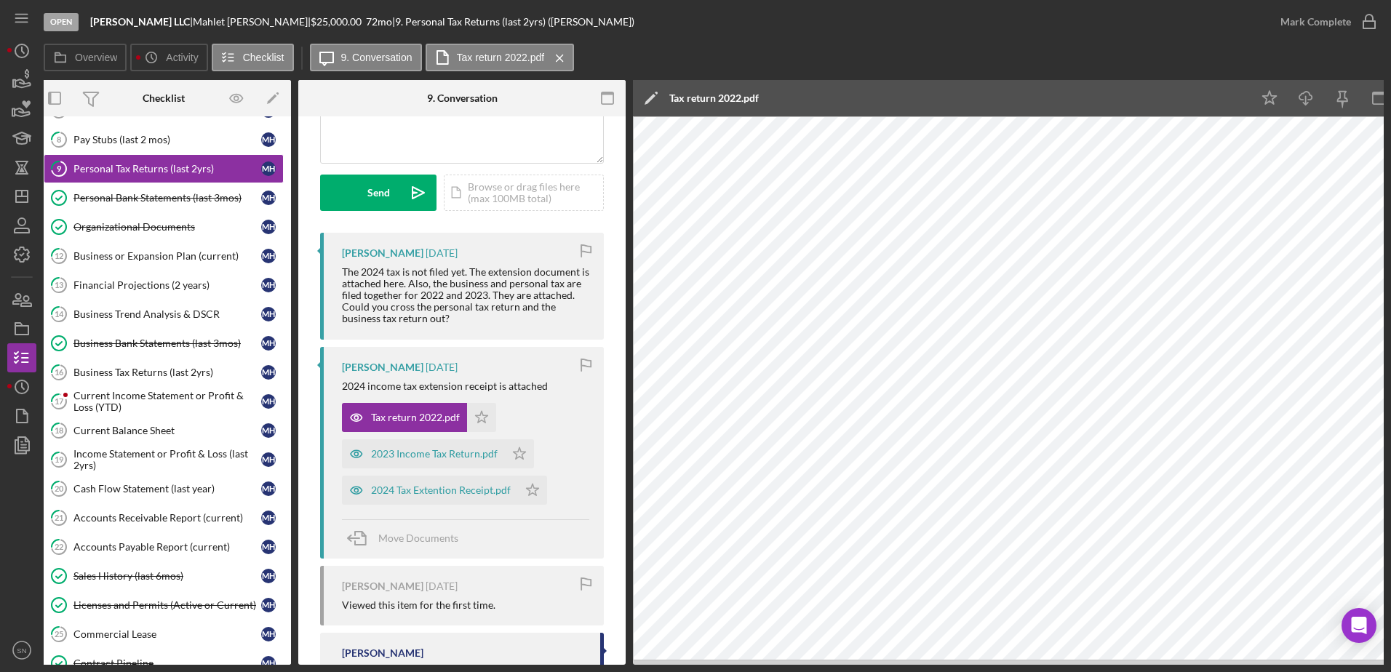
click at [1111, 87] on div "Icon/Edit Tax return 2022.pdf" at bounding box center [942, 98] width 618 height 36
drag, startPoint x: 1386, startPoint y: 301, endPoint x: 1387, endPoint y: 430, distance: 128.7
click at [1111, 430] on div "Open Crystal Bright LLC | Mahlet Hailemichael | $25,000.00 72 mo | 9. Personal …" at bounding box center [695, 336] width 1391 height 672
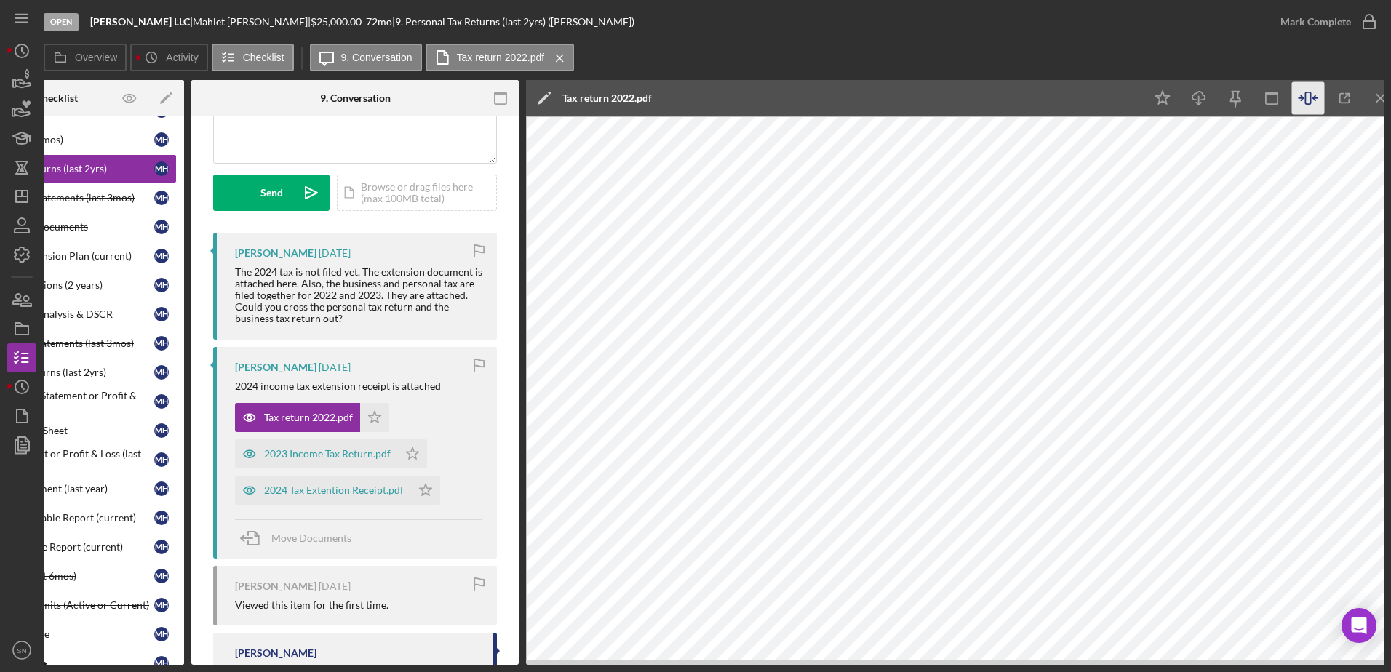
scroll to position [0, 129]
